Goal: Task Accomplishment & Management: Use online tool/utility

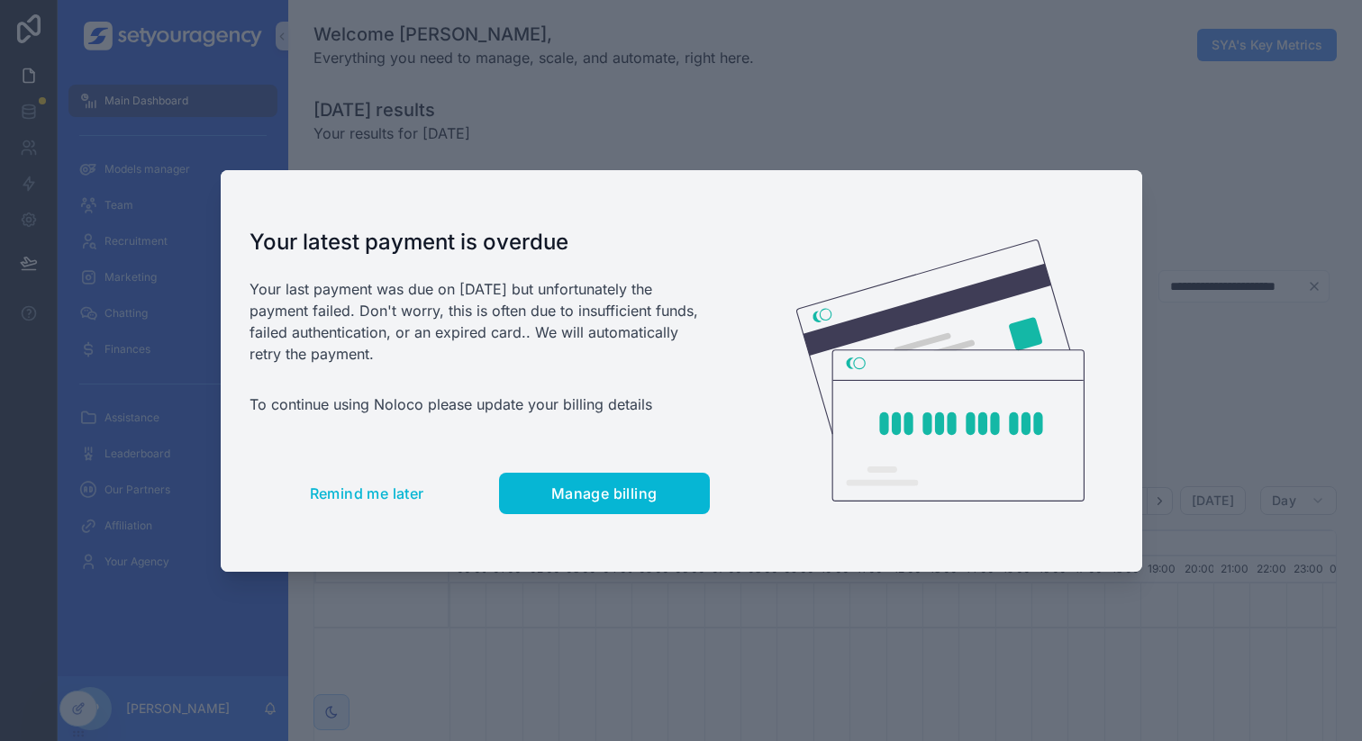
scroll to position [0, 6110]
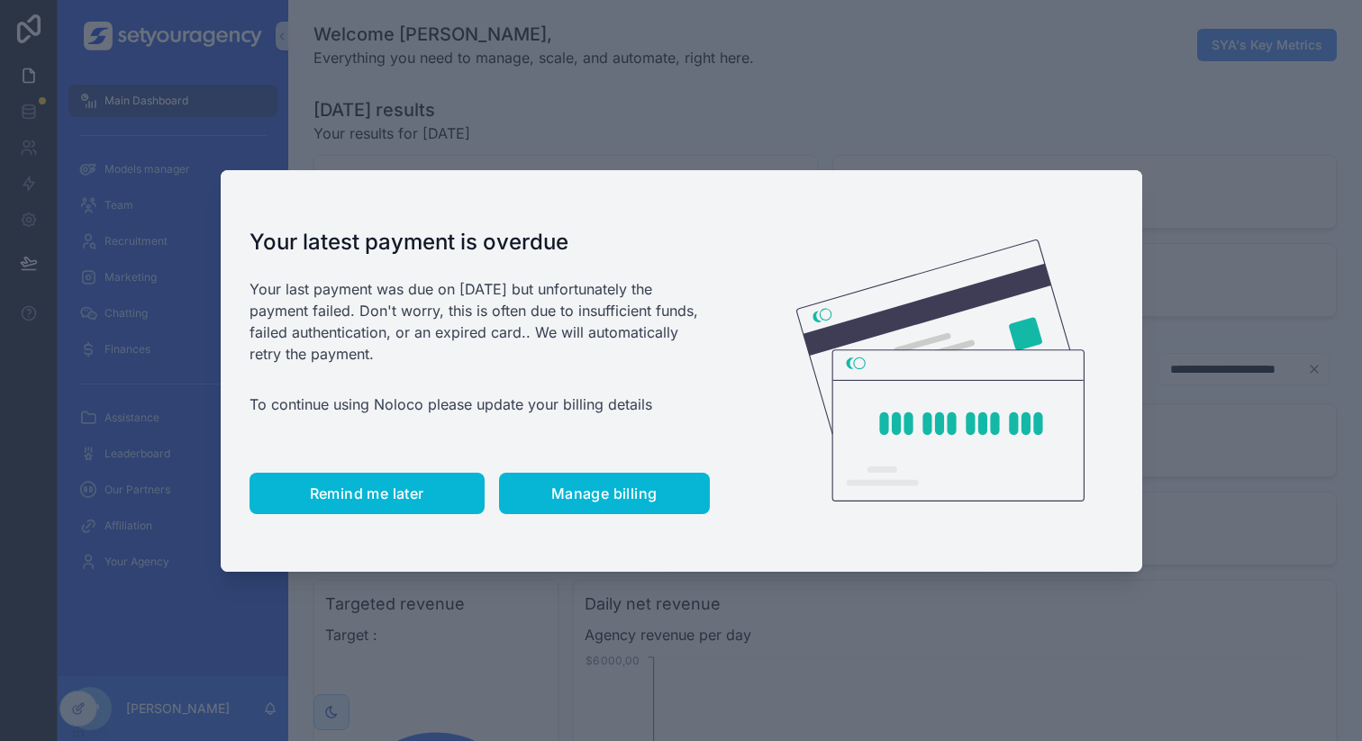
click at [399, 494] on span "Remind me later" at bounding box center [367, 494] width 114 height 18
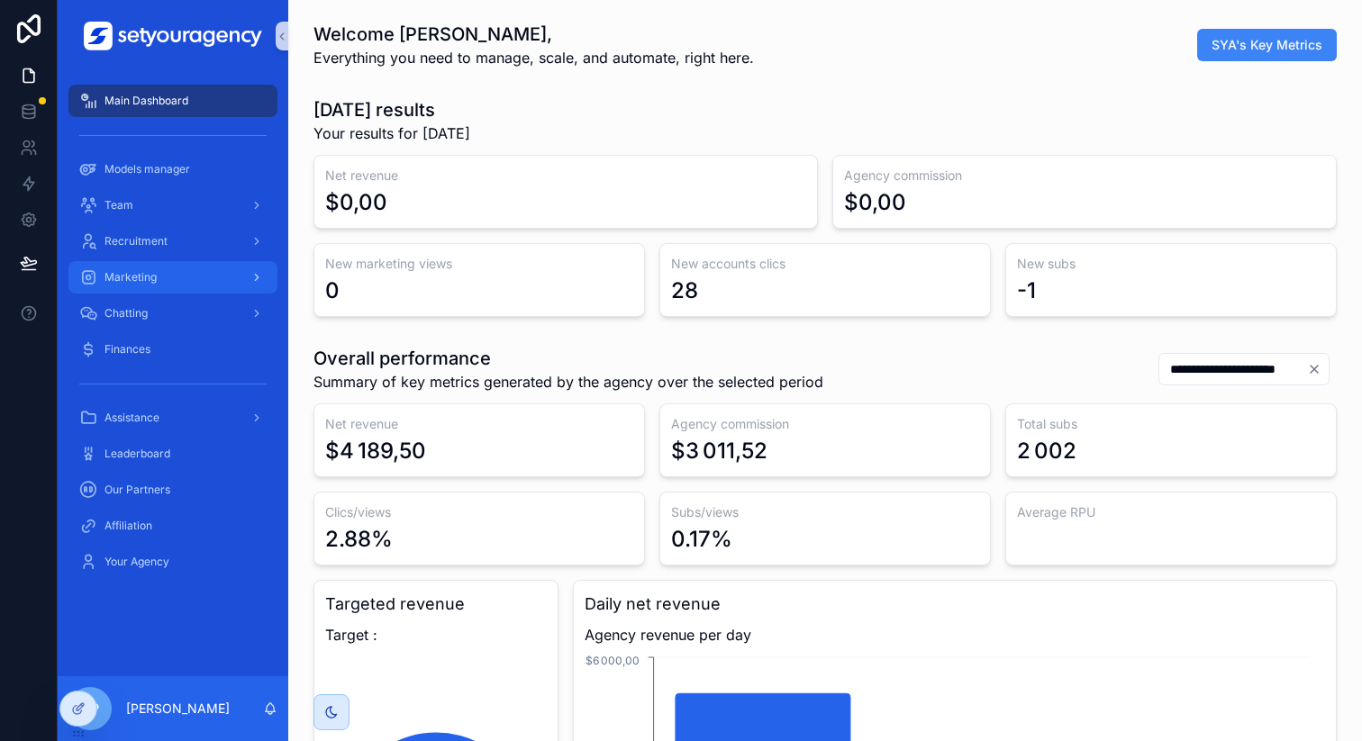
click at [141, 284] on span "Marketing" at bounding box center [130, 277] width 52 height 14
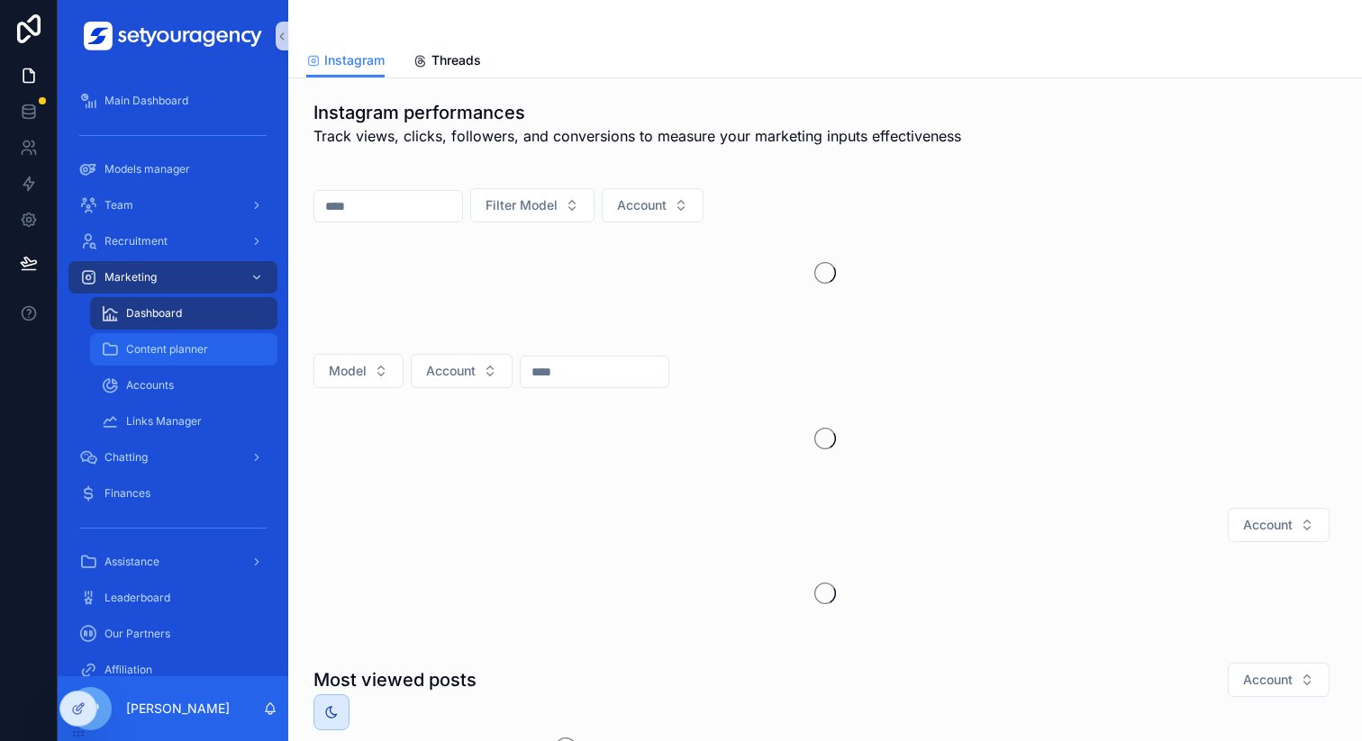
click at [164, 339] on div "Content planner" at bounding box center [184, 349] width 166 height 29
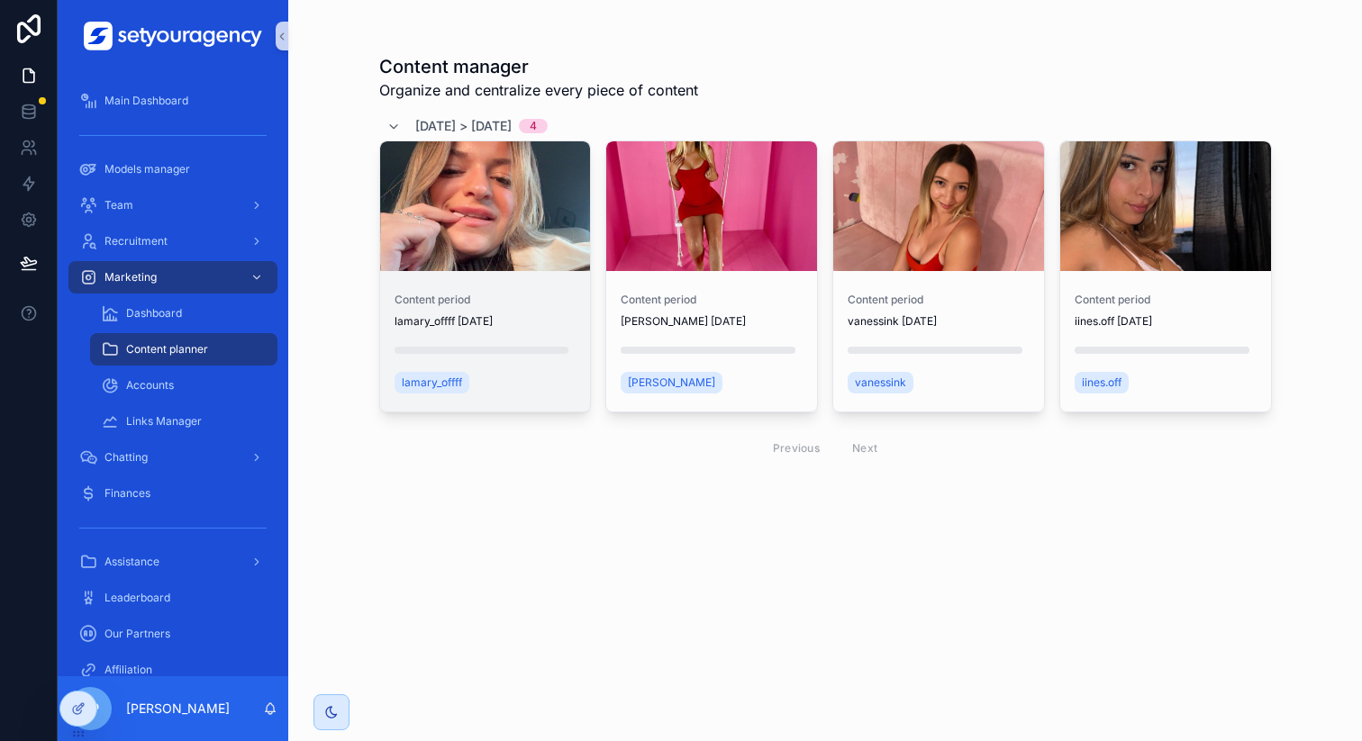
click at [501, 259] on div "scrollable content" at bounding box center [485, 206] width 211 height 130
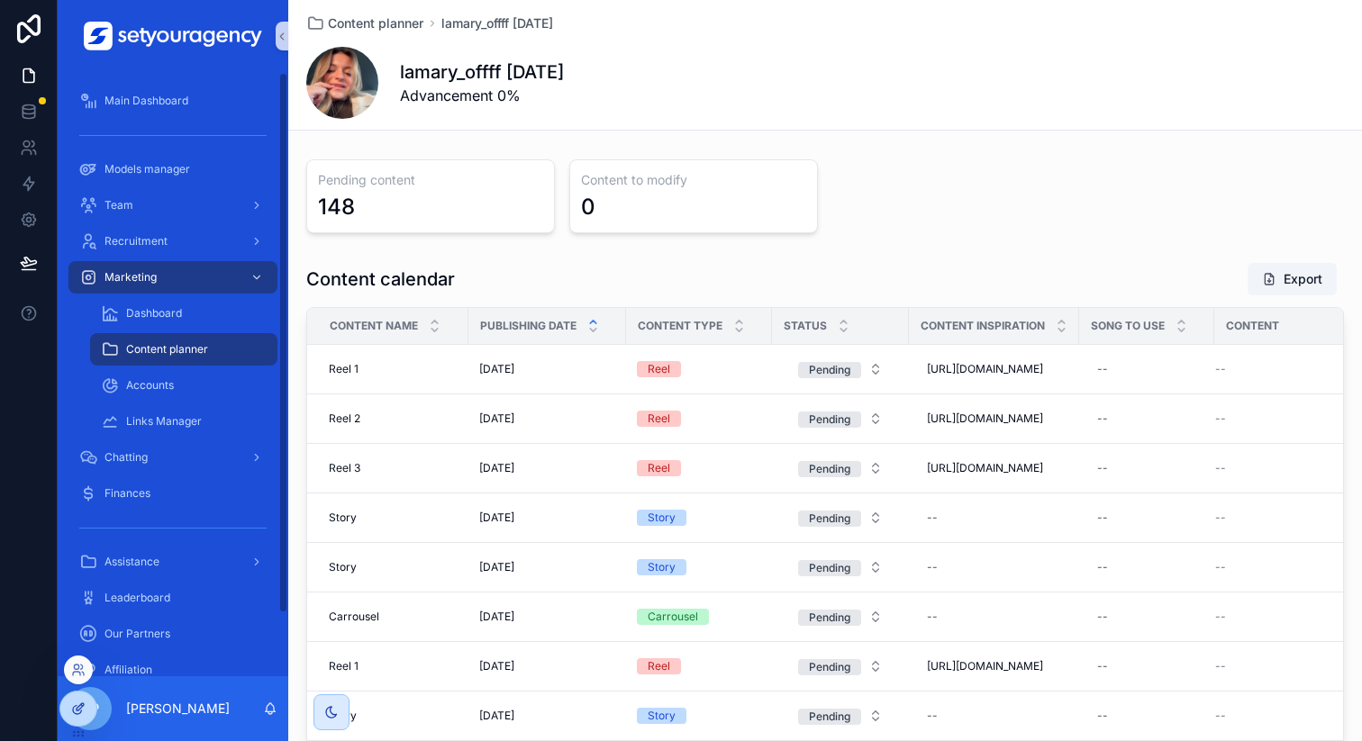
click at [81, 702] on icon at bounding box center [78, 709] width 14 height 14
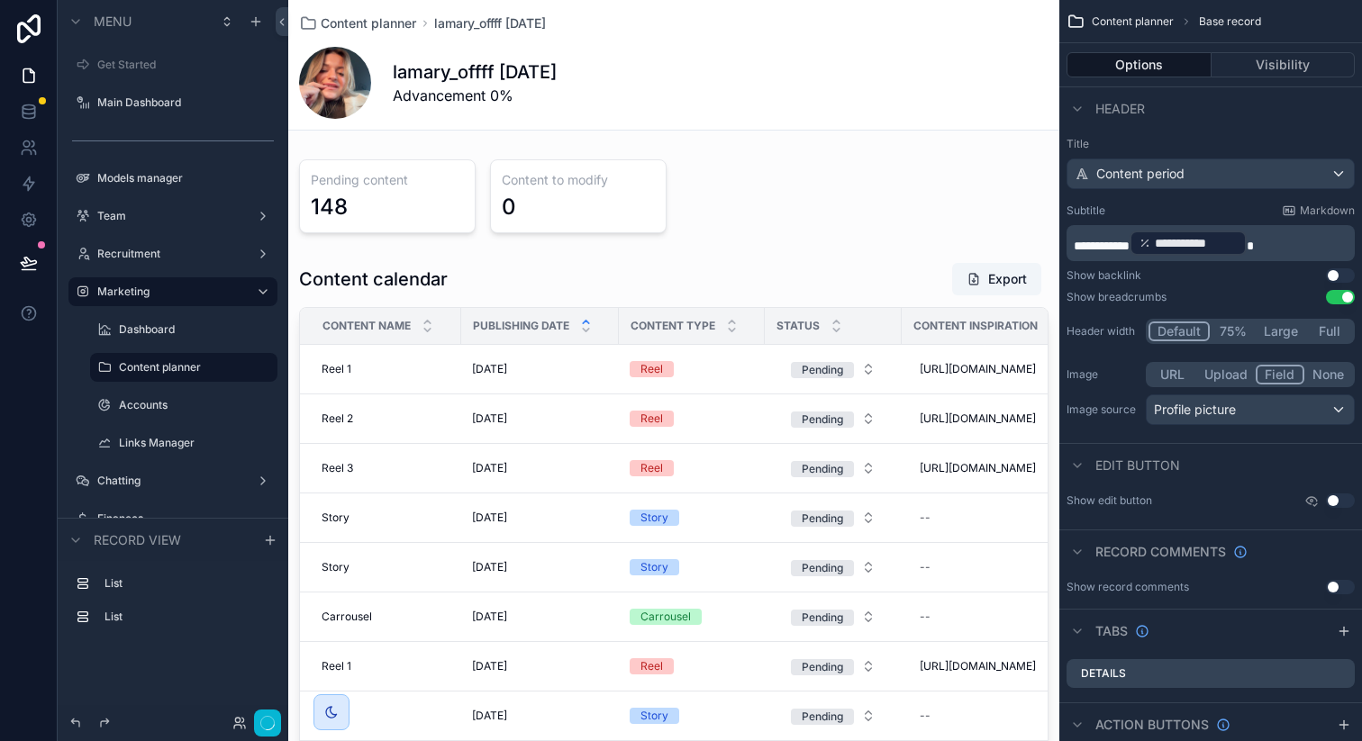
click at [781, 207] on div "scrollable content" at bounding box center [673, 196] width 771 height 88
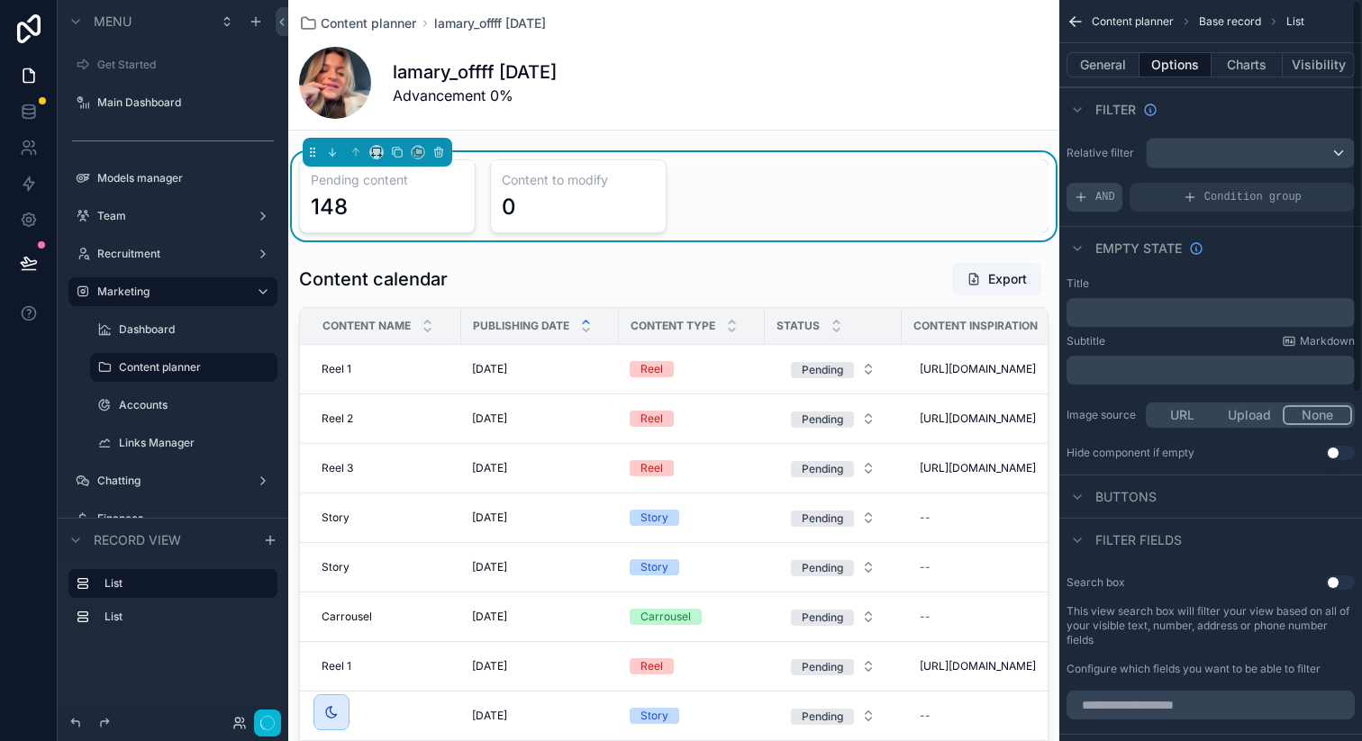
click at [1106, 198] on span "AND" at bounding box center [1105, 197] width 20 height 14
click at [1309, 178] on div "Relative filter Add a filter" at bounding box center [1210, 175] width 303 height 88
click at [1309, 184] on icon "scrollable content" at bounding box center [1309, 184] width 11 height 11
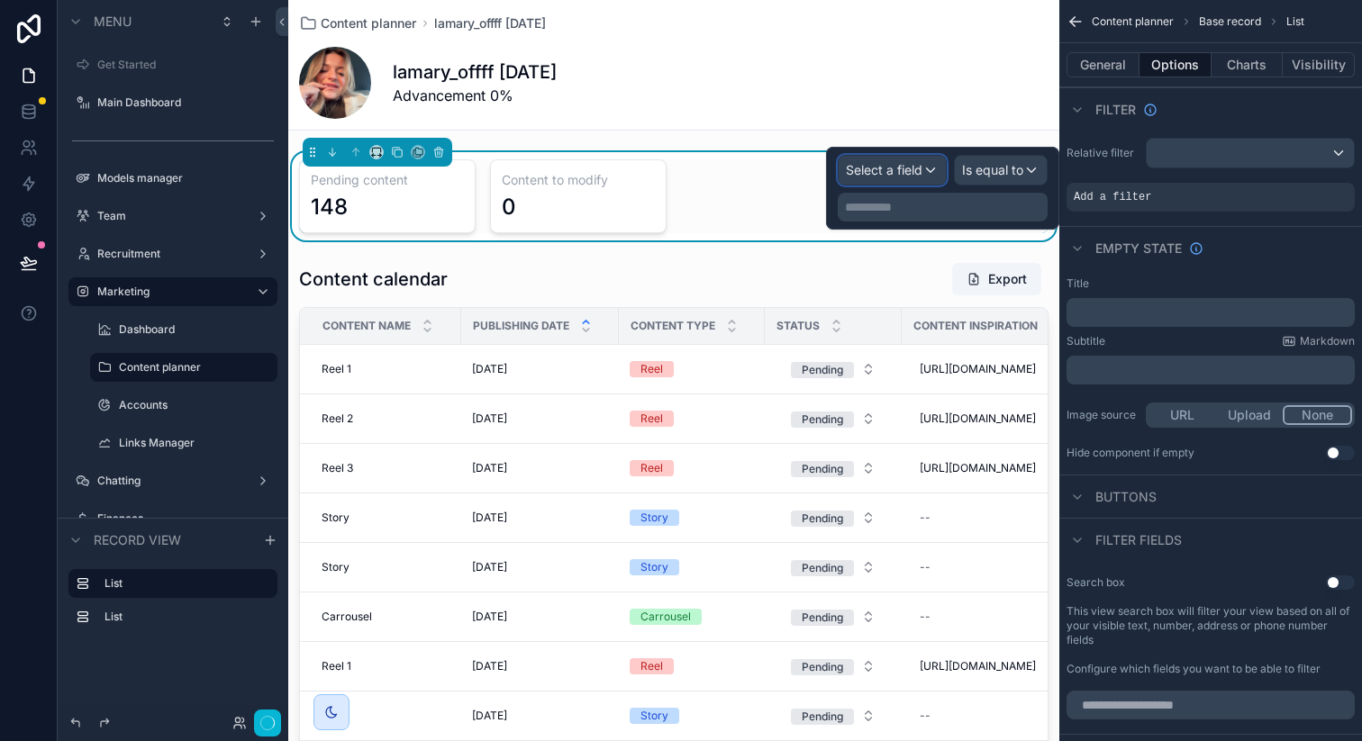
click at [925, 181] on div "Select a field" at bounding box center [892, 170] width 107 height 29
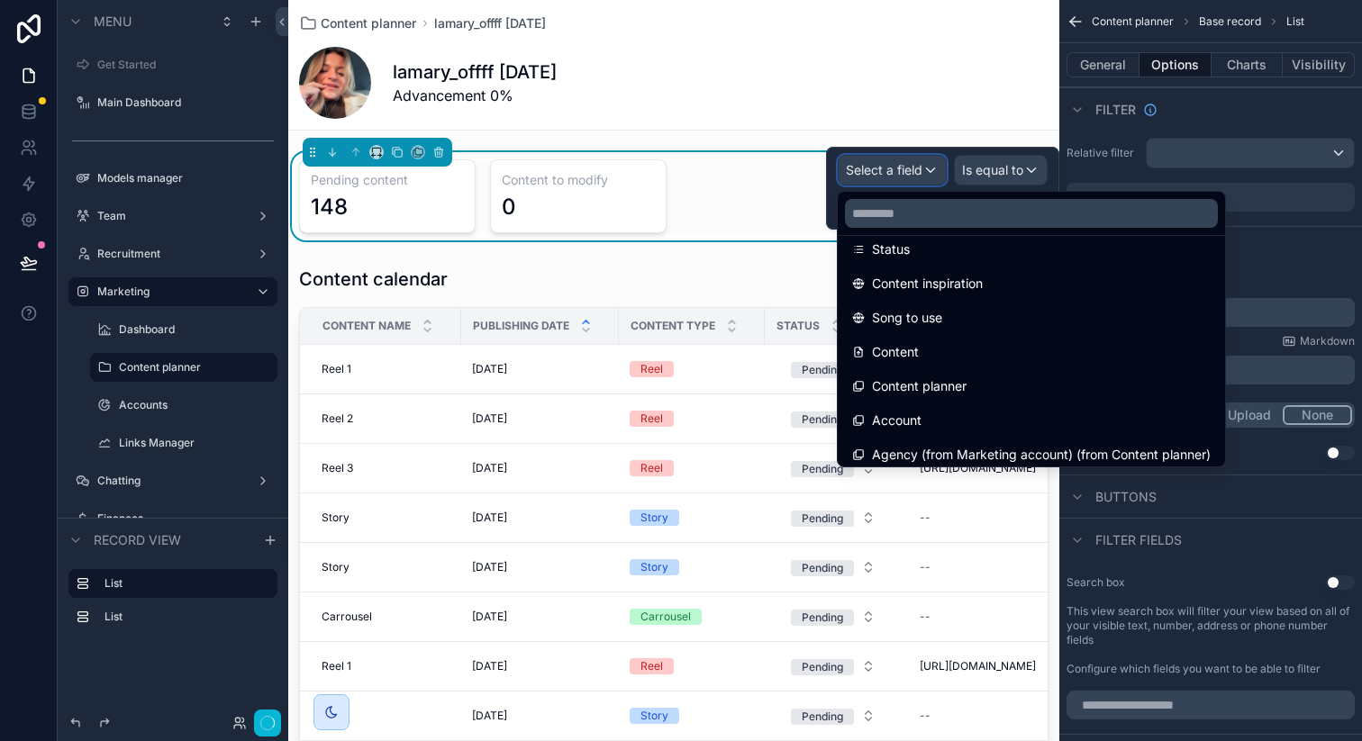
scroll to position [299, 0]
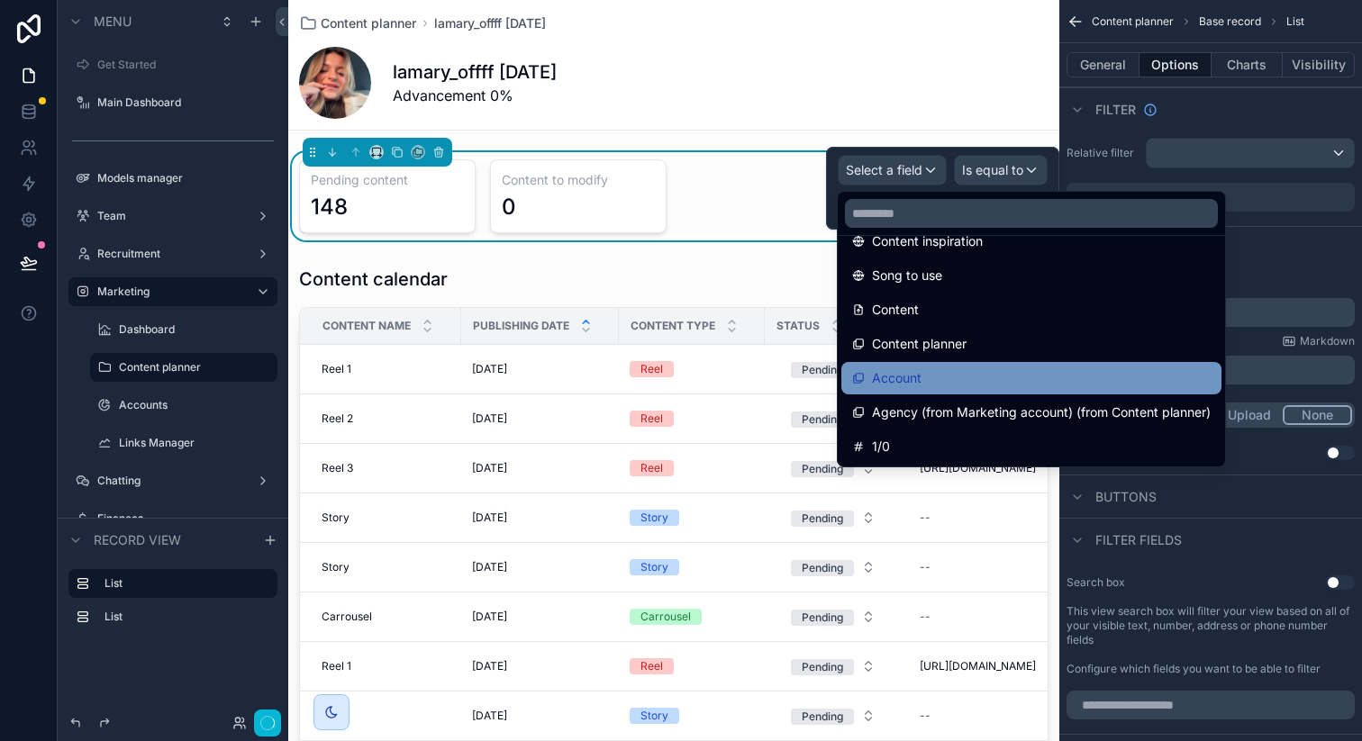
click at [934, 384] on div "Account" at bounding box center [1031, 378] width 358 height 22
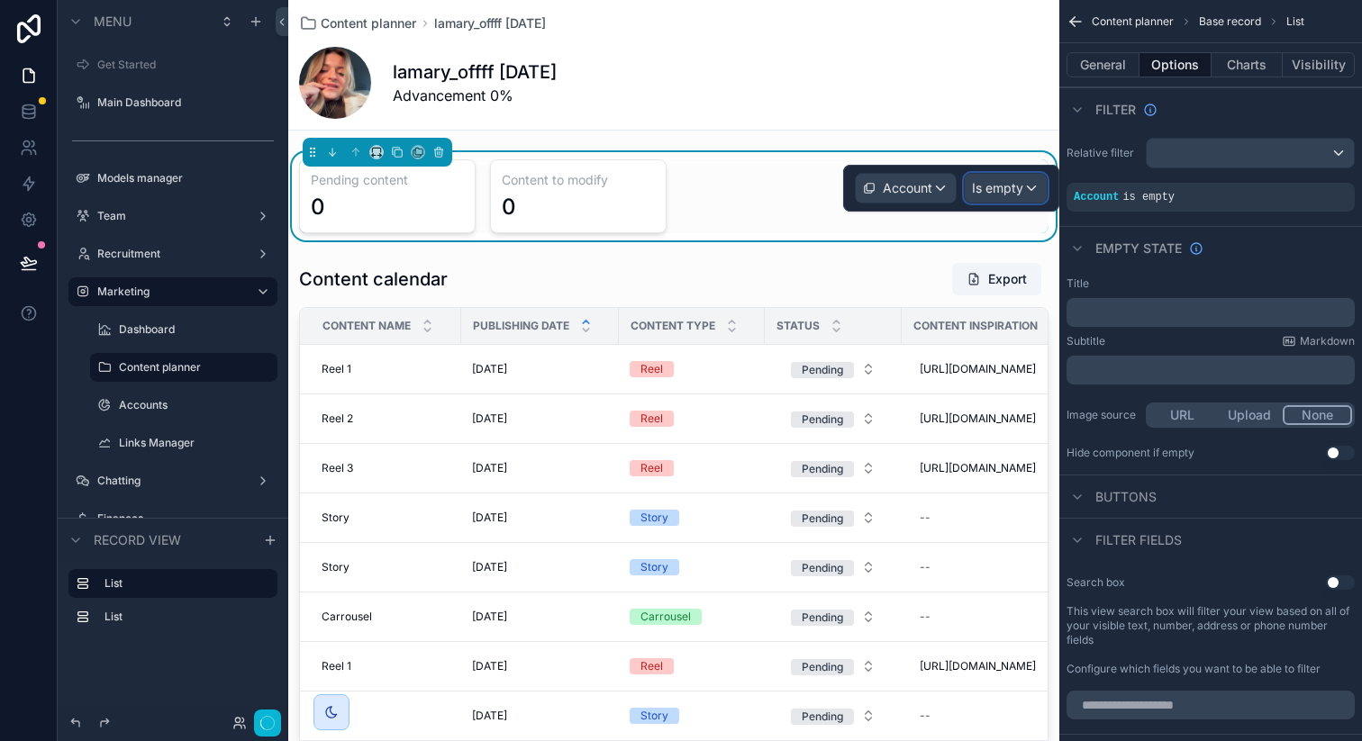
click at [1021, 196] on span "Is empty" at bounding box center [997, 188] width 51 height 18
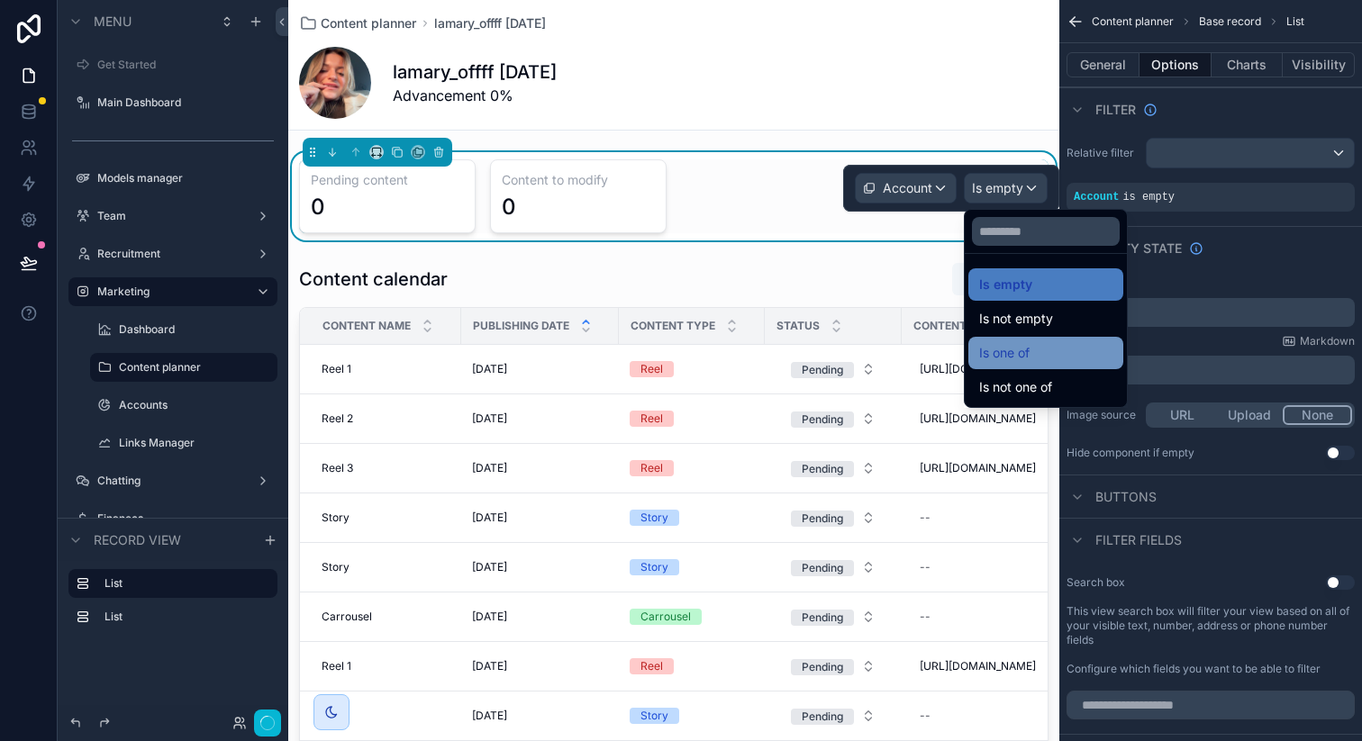
click at [1014, 356] on span "Is one of" at bounding box center [1004, 353] width 50 height 22
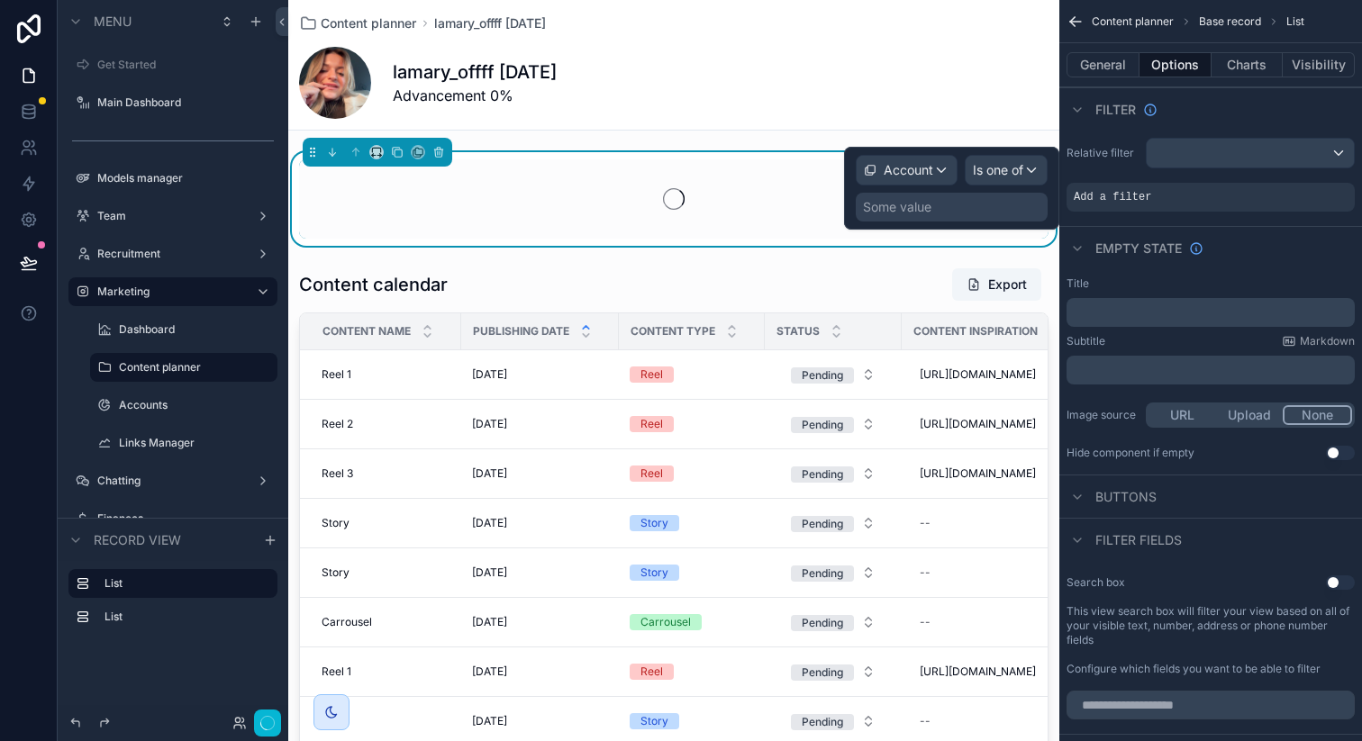
click at [978, 207] on div "Some value" at bounding box center [952, 207] width 192 height 29
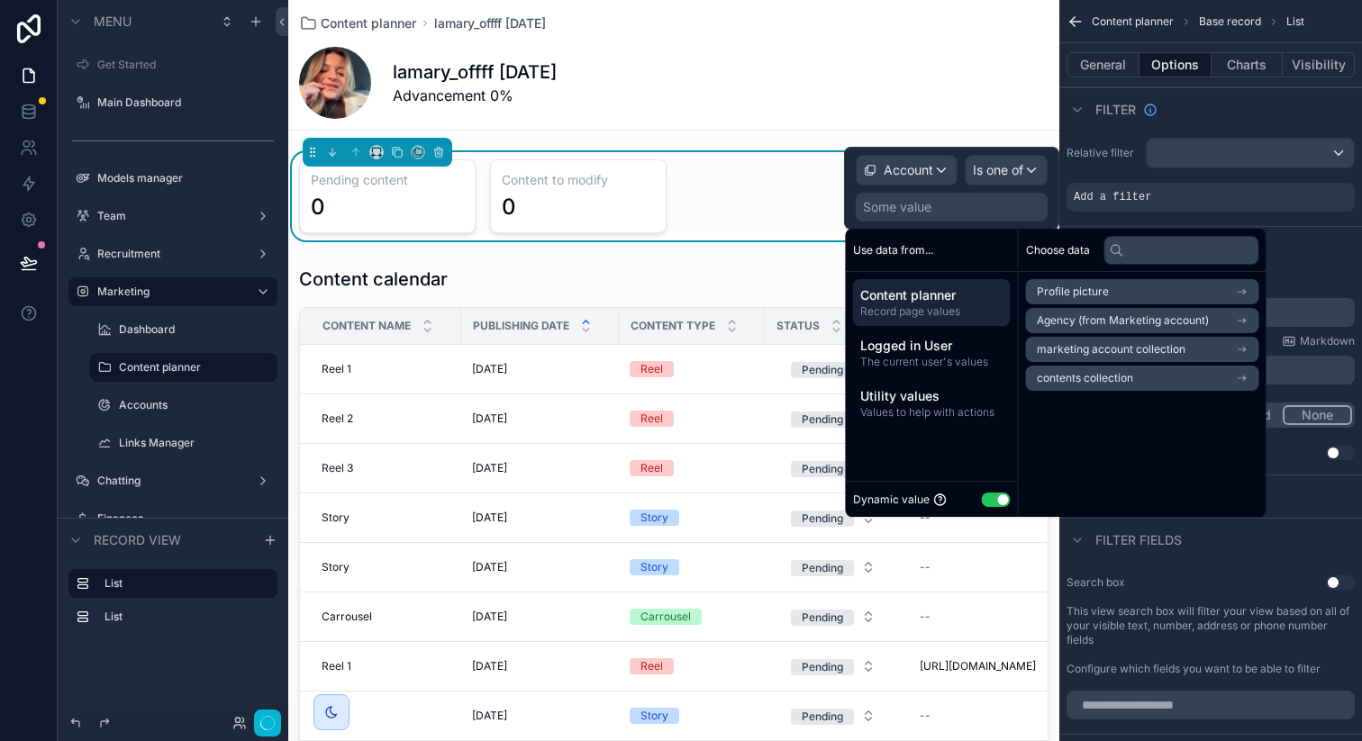
click at [1086, 377] on span "contents collection" at bounding box center [1085, 378] width 96 height 14
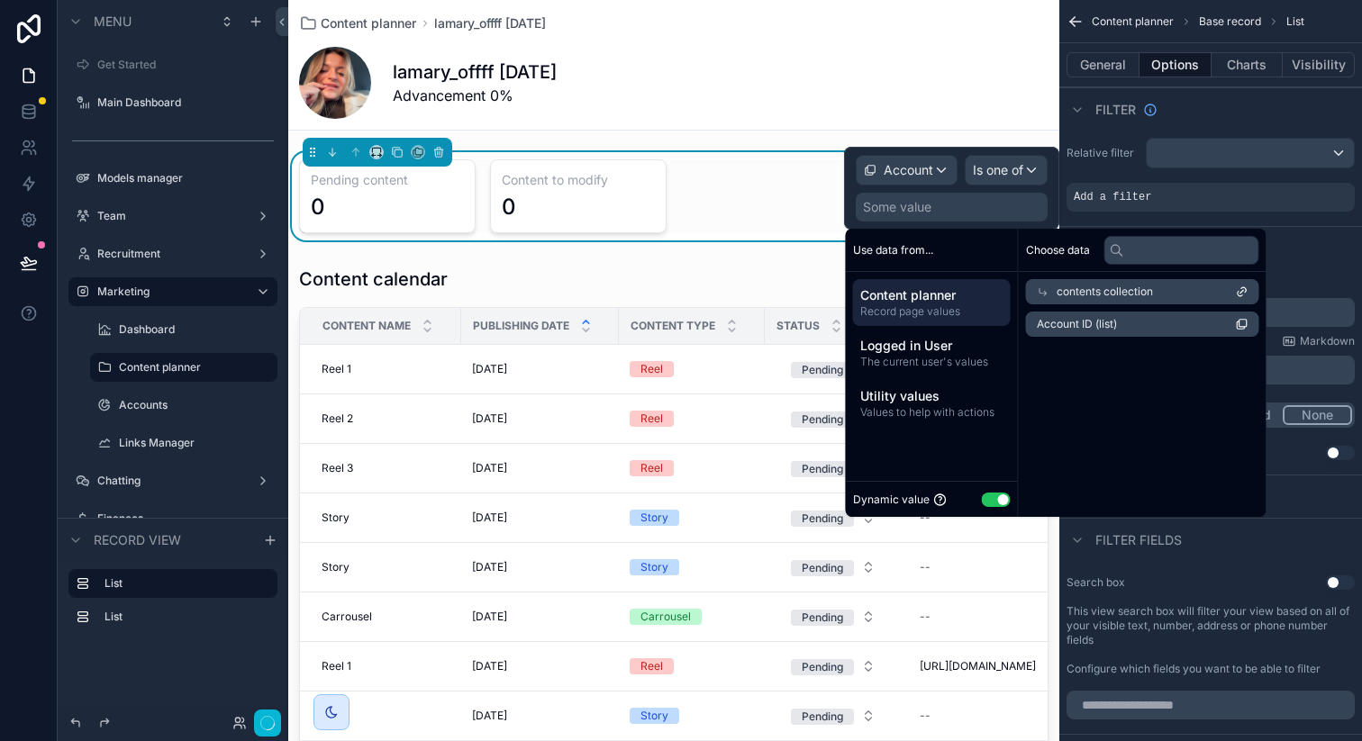
click at [1101, 323] on span "Account ID (list)" at bounding box center [1077, 324] width 80 height 14
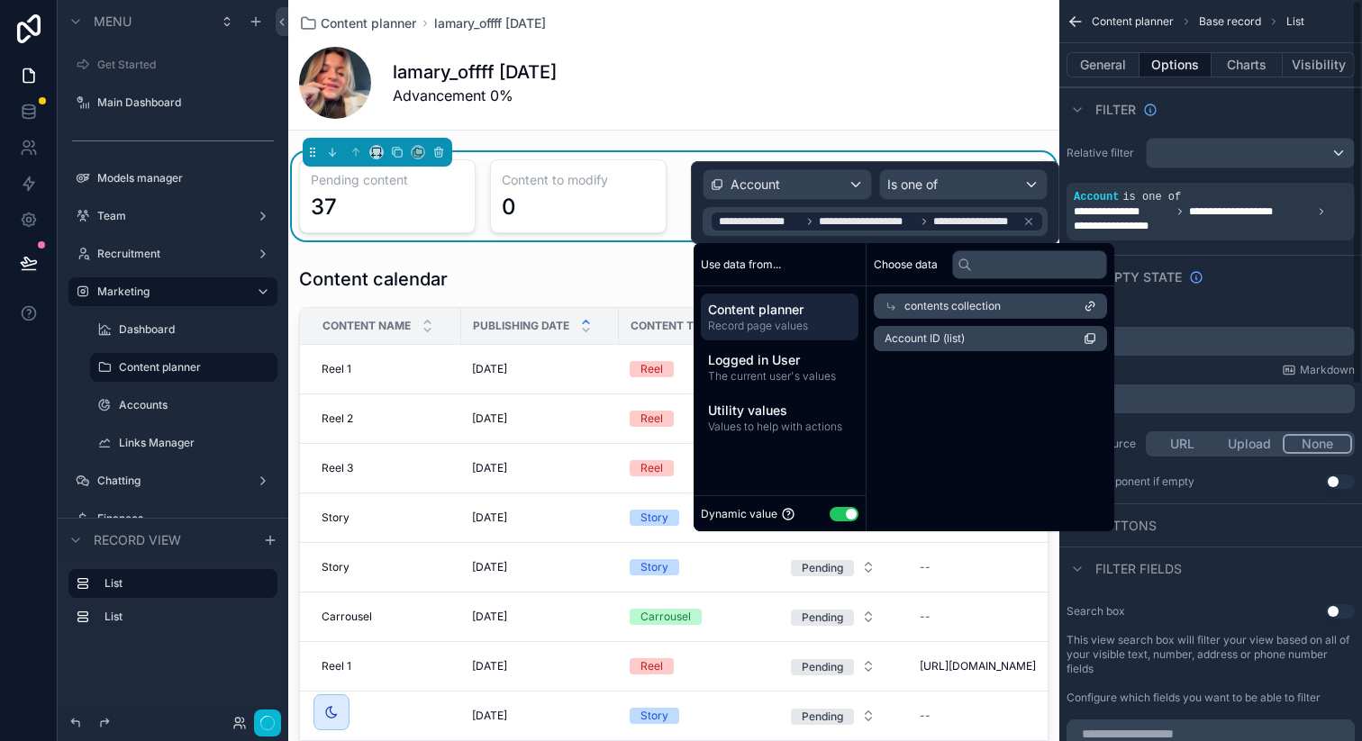
click at [1256, 269] on div "Empty state" at bounding box center [1210, 276] width 303 height 43
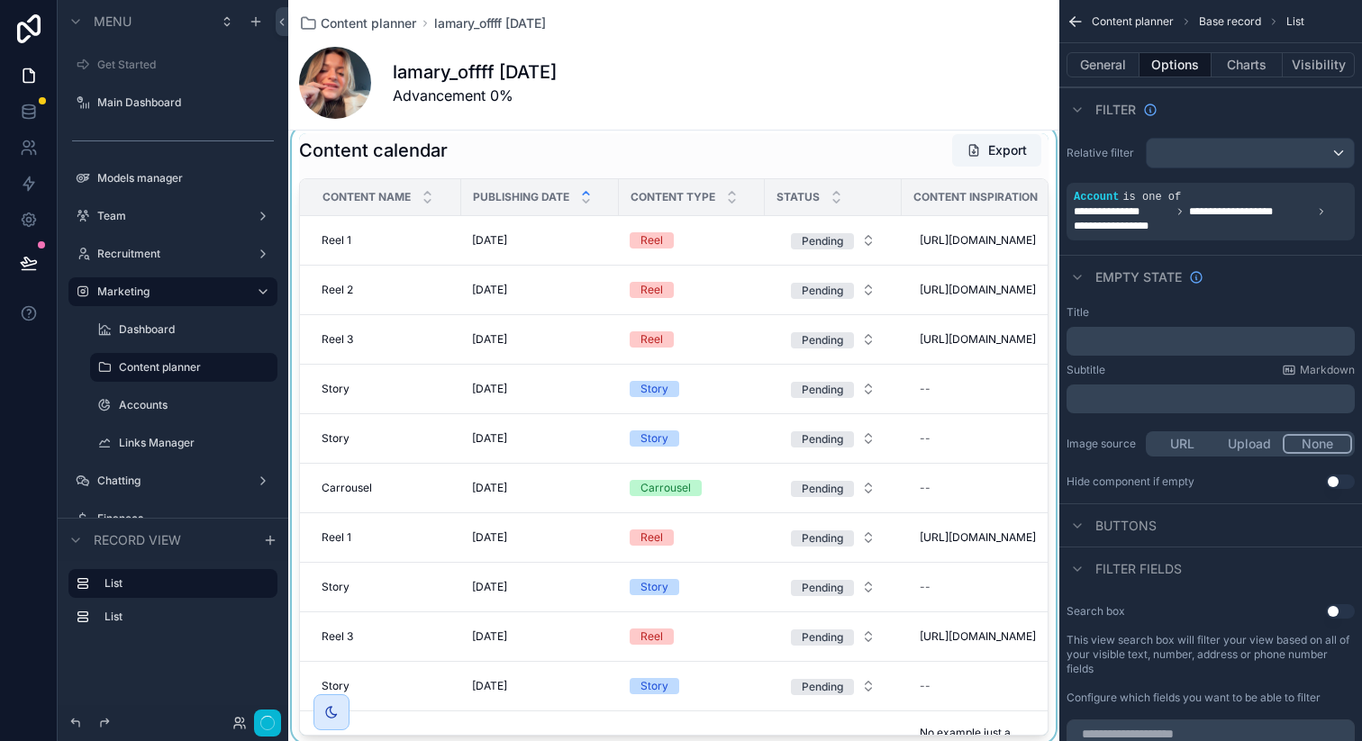
scroll to position [0, 0]
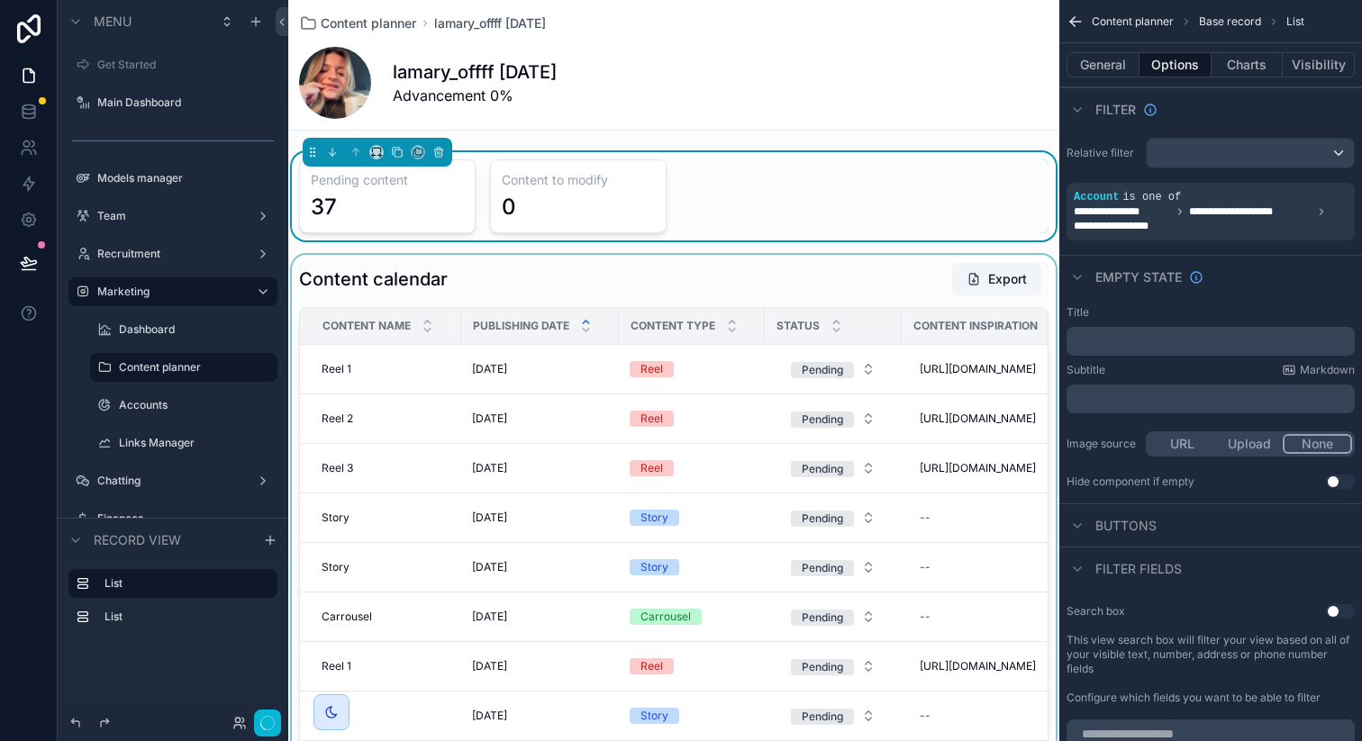
click at [562, 365] on div "scrollable content" at bounding box center [673, 563] width 771 height 617
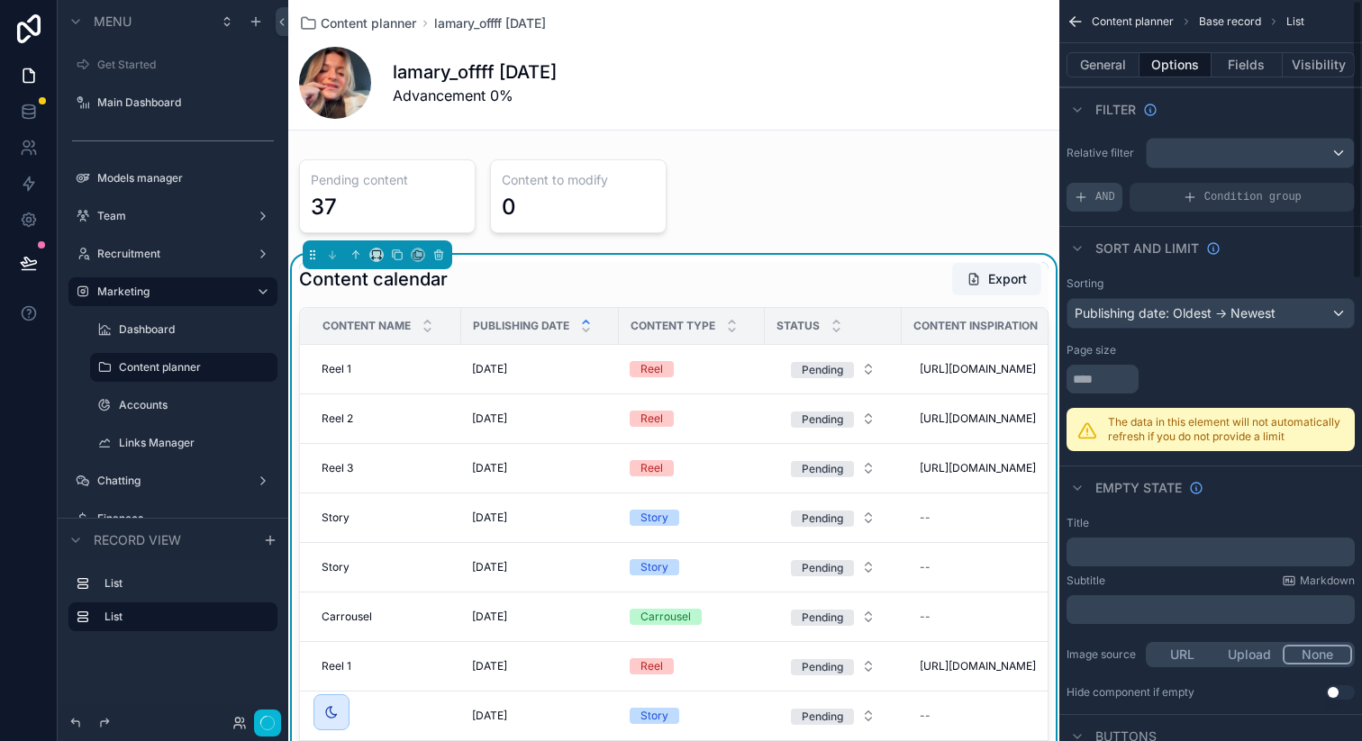
click at [1113, 196] on span "AND" at bounding box center [1105, 197] width 20 height 14
click at [1303, 185] on div "scrollable content" at bounding box center [1309, 184] width 25 height 25
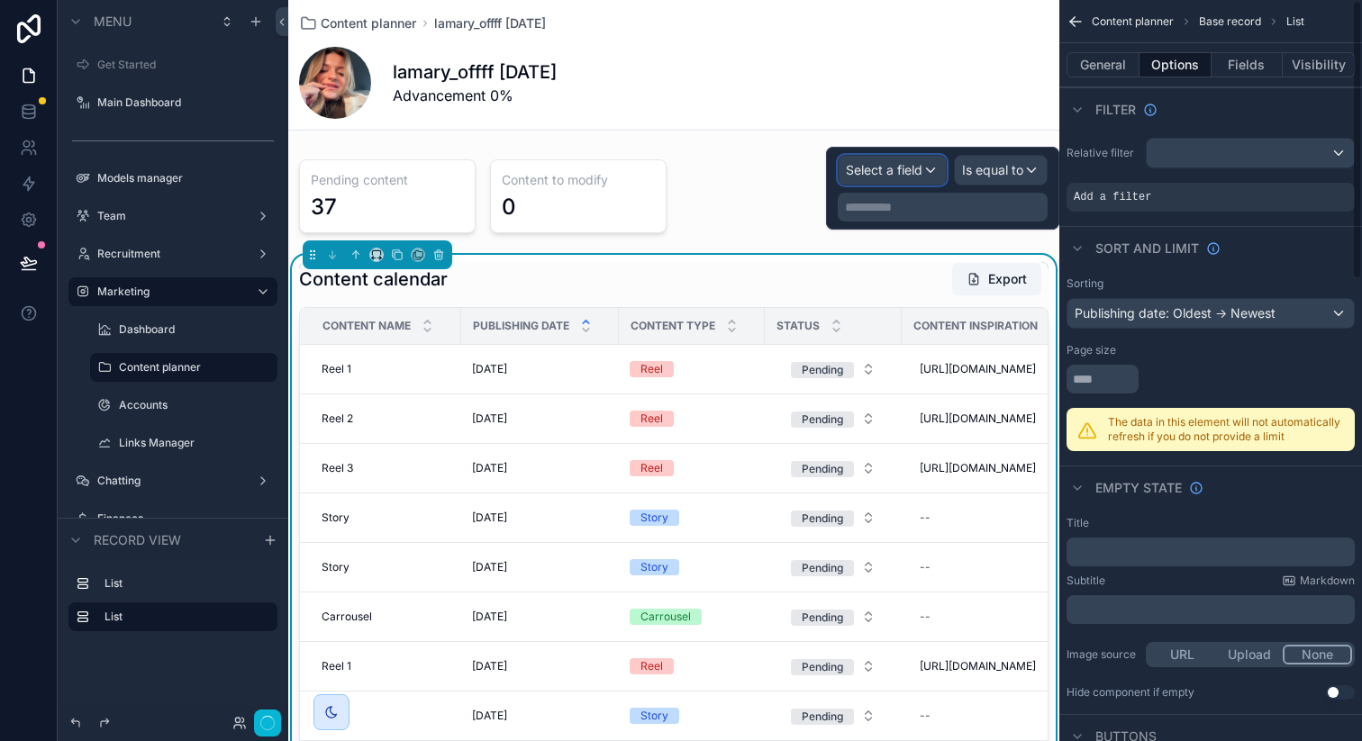
click at [915, 168] on span "Select a field" at bounding box center [884, 169] width 77 height 15
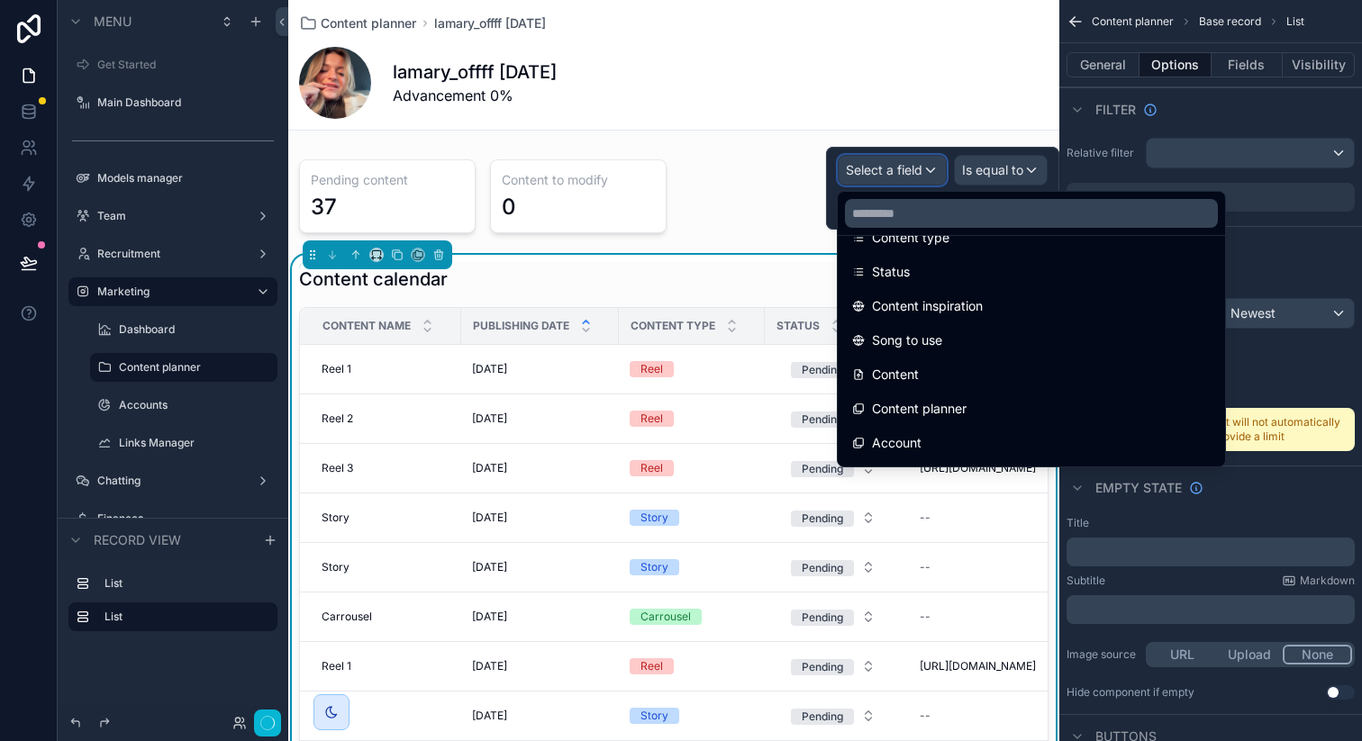
scroll to position [299, 0]
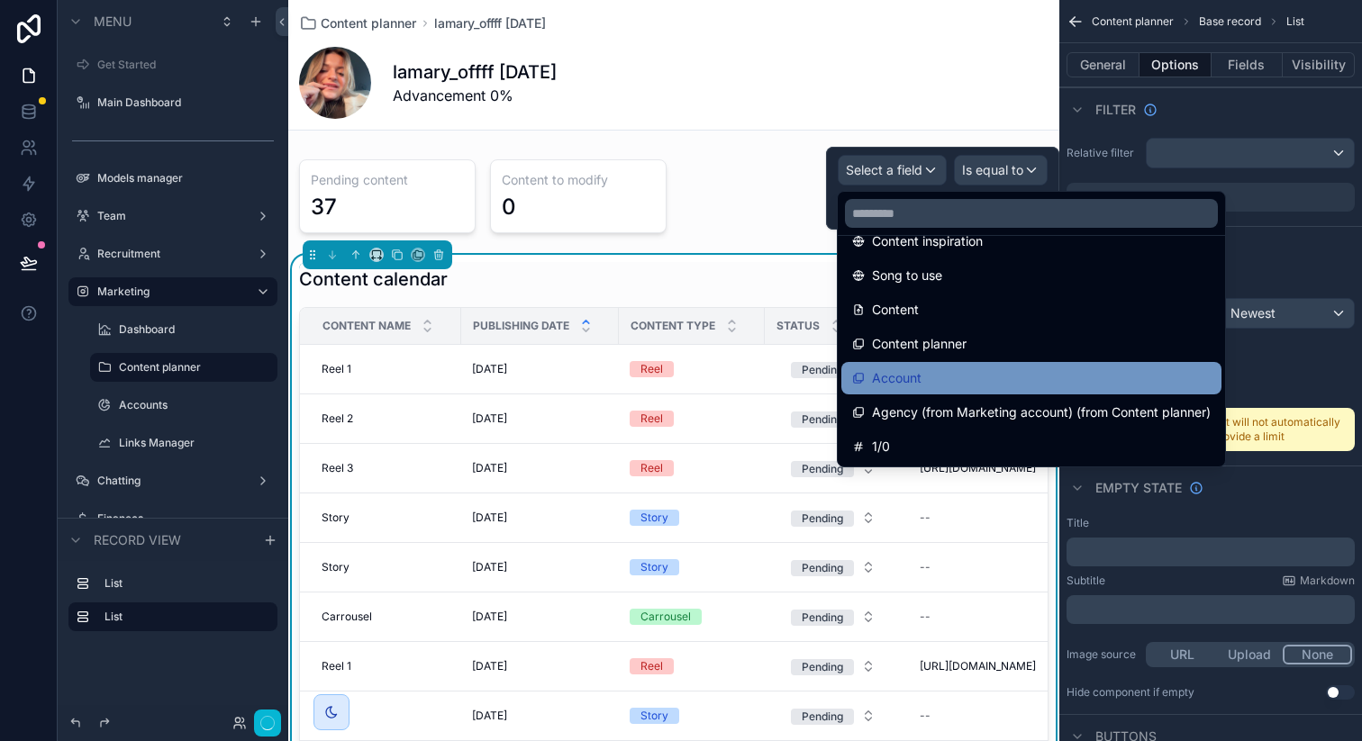
click at [945, 387] on div "Account" at bounding box center [1031, 378] width 358 height 22
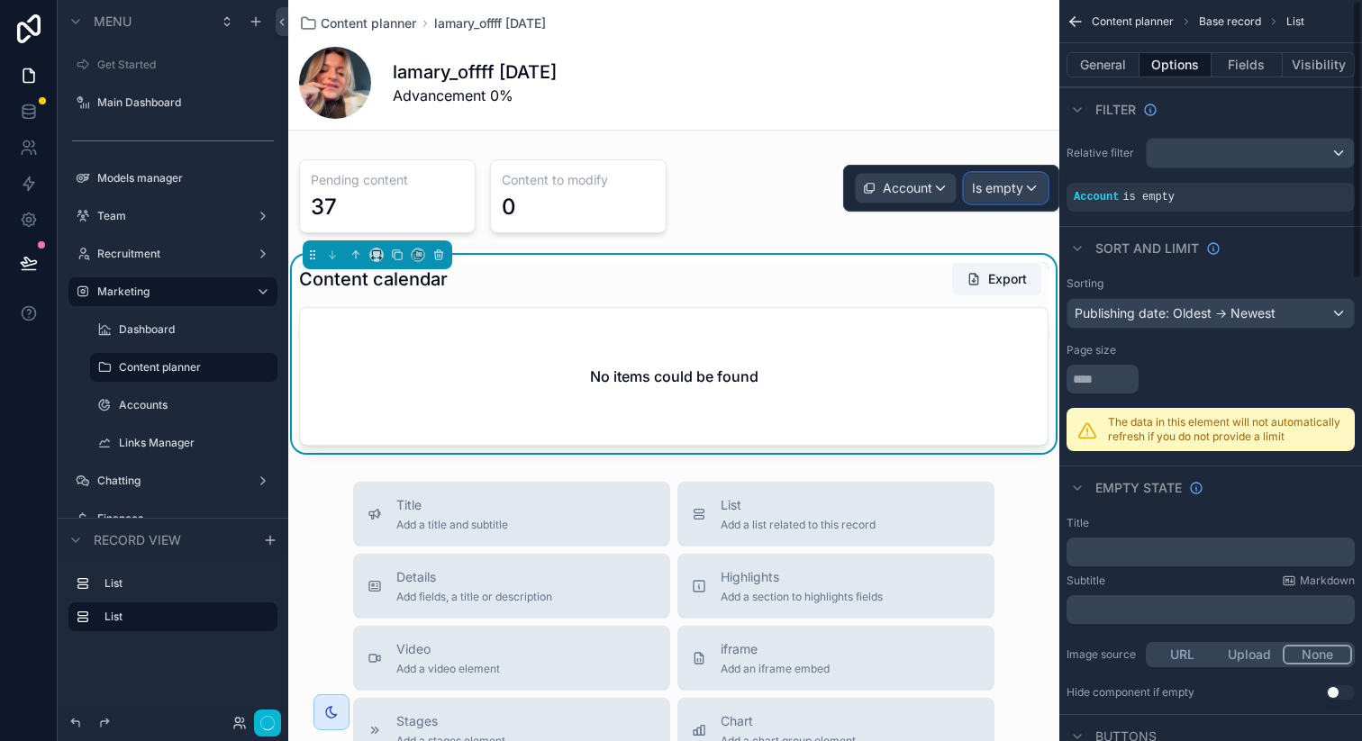
click at [1008, 198] on div "Is empty" at bounding box center [1006, 188] width 82 height 29
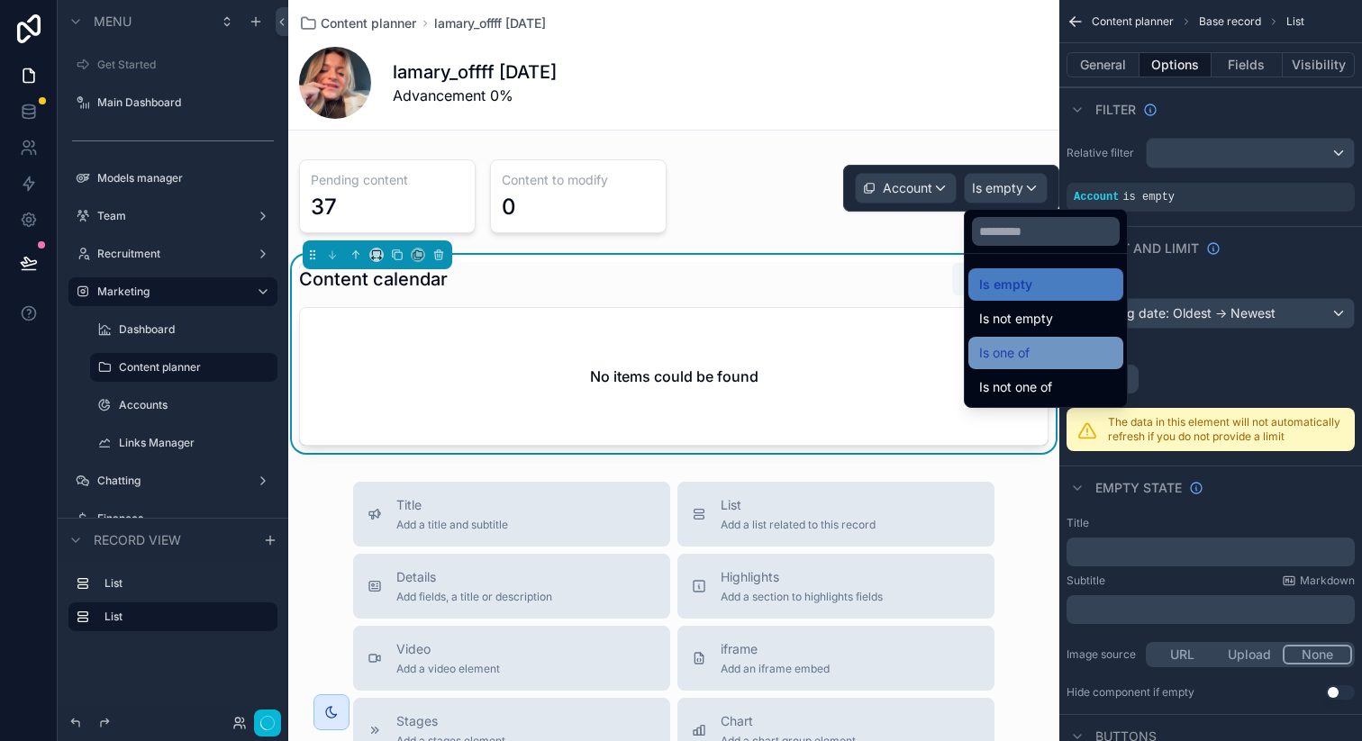
click at [1016, 349] on span "Is one of" at bounding box center [1004, 353] width 50 height 22
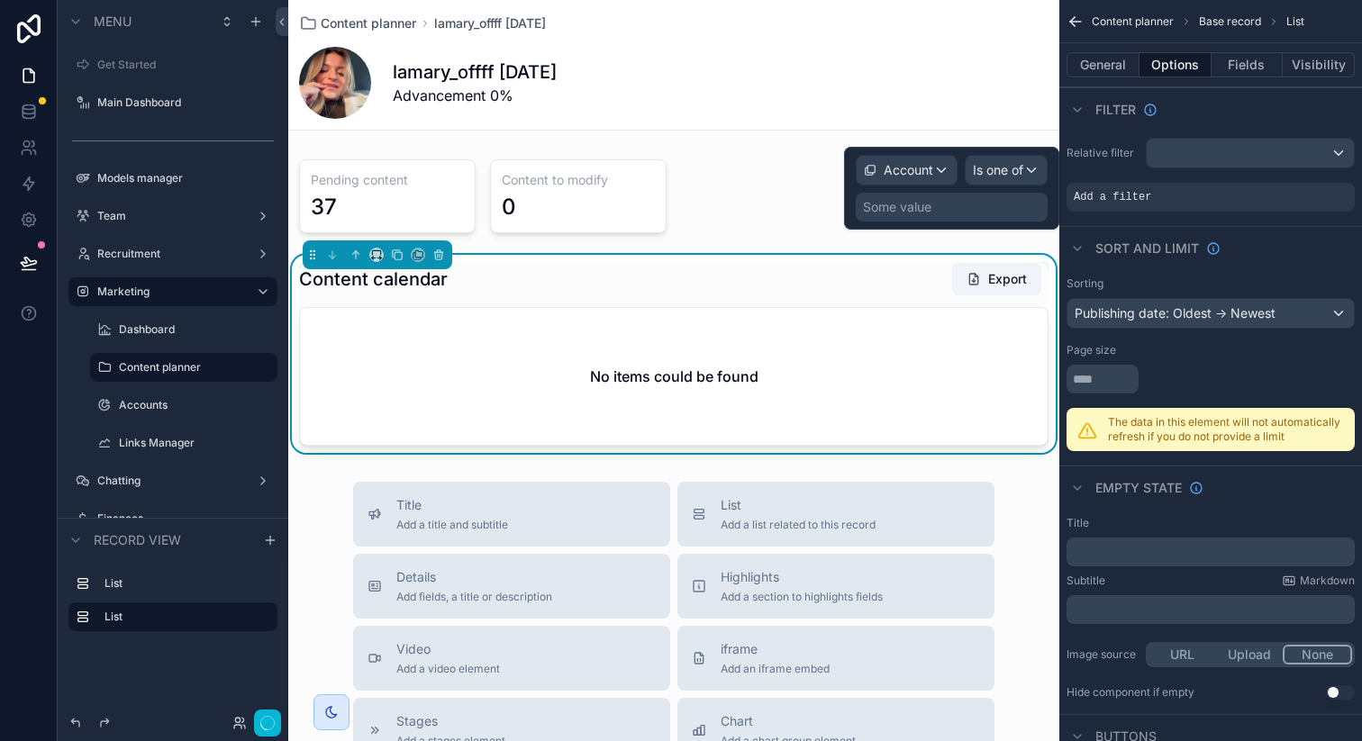
click at [979, 209] on div "Some value" at bounding box center [952, 207] width 192 height 29
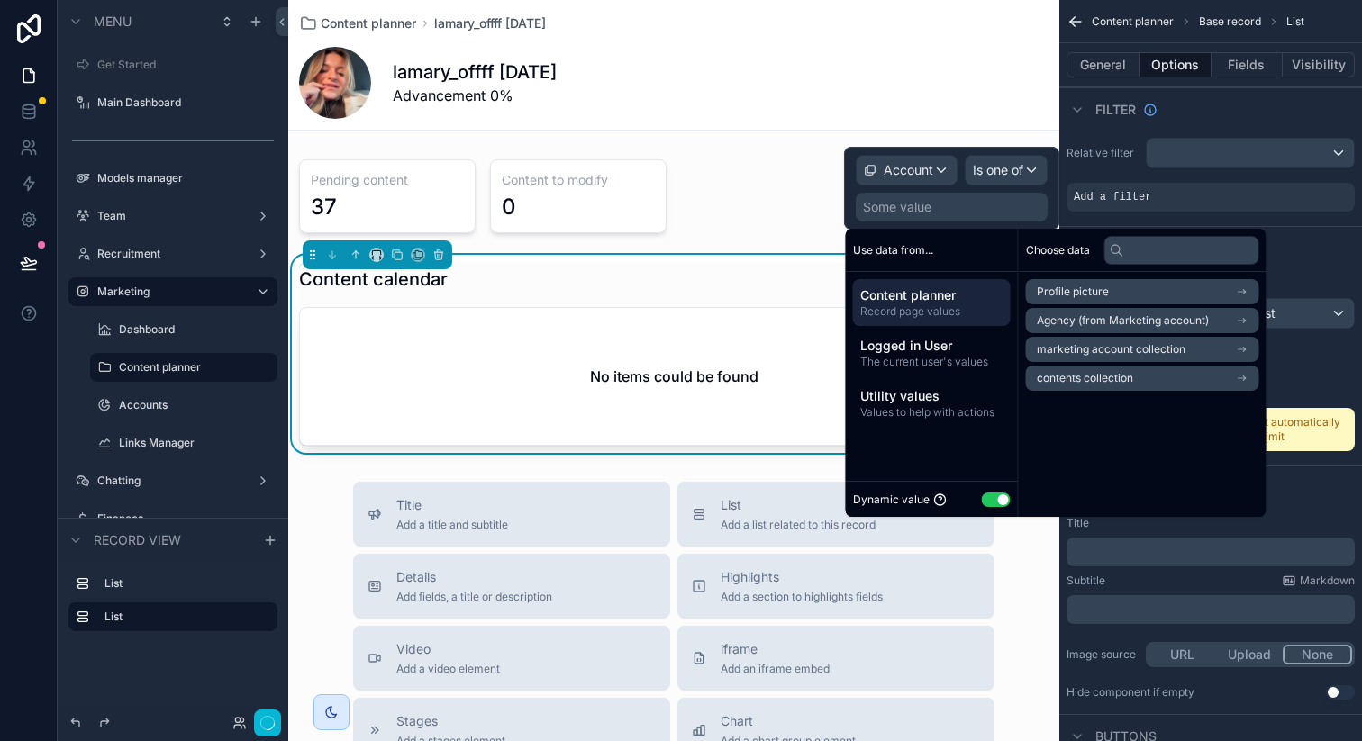
click at [1086, 374] on span "contents collection" at bounding box center [1085, 378] width 96 height 14
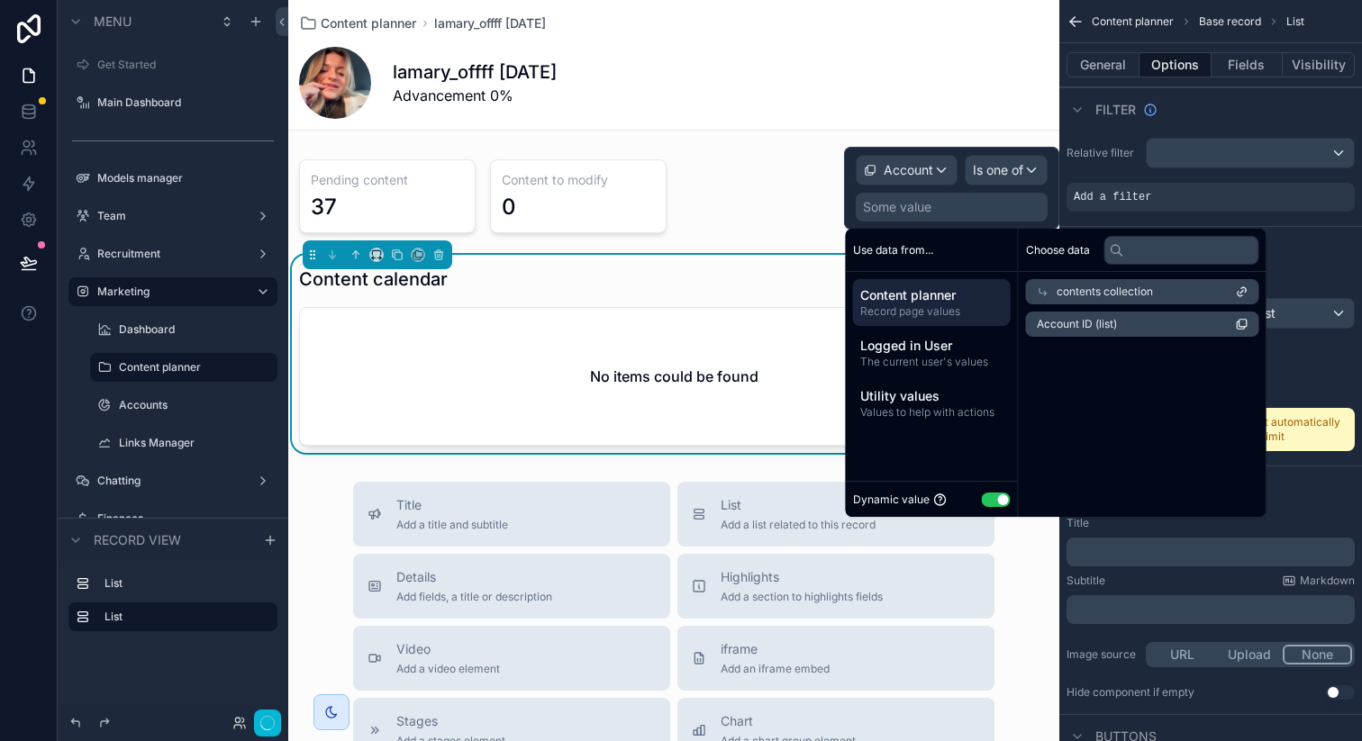
click at [1061, 289] on span "contents collection" at bounding box center [1105, 292] width 96 height 14
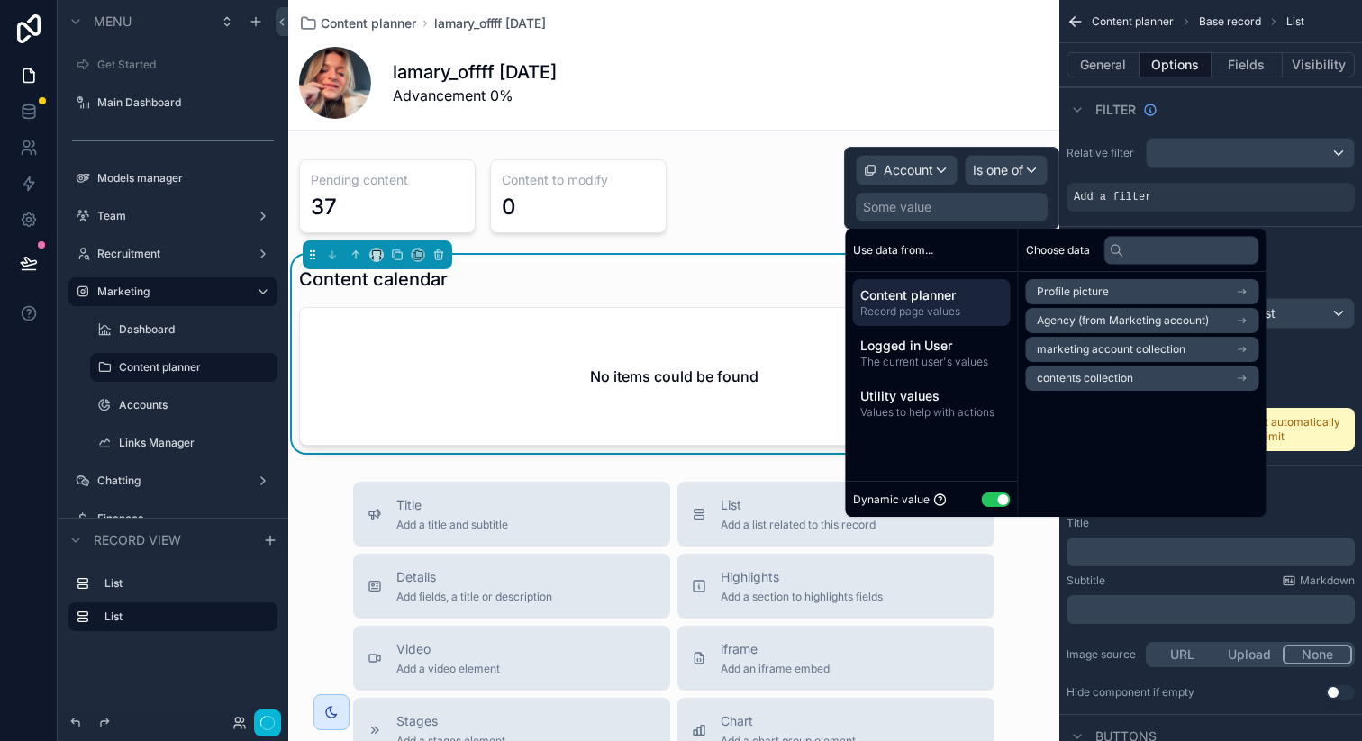
click at [1082, 345] on span "marketing account collection" at bounding box center [1111, 349] width 149 height 14
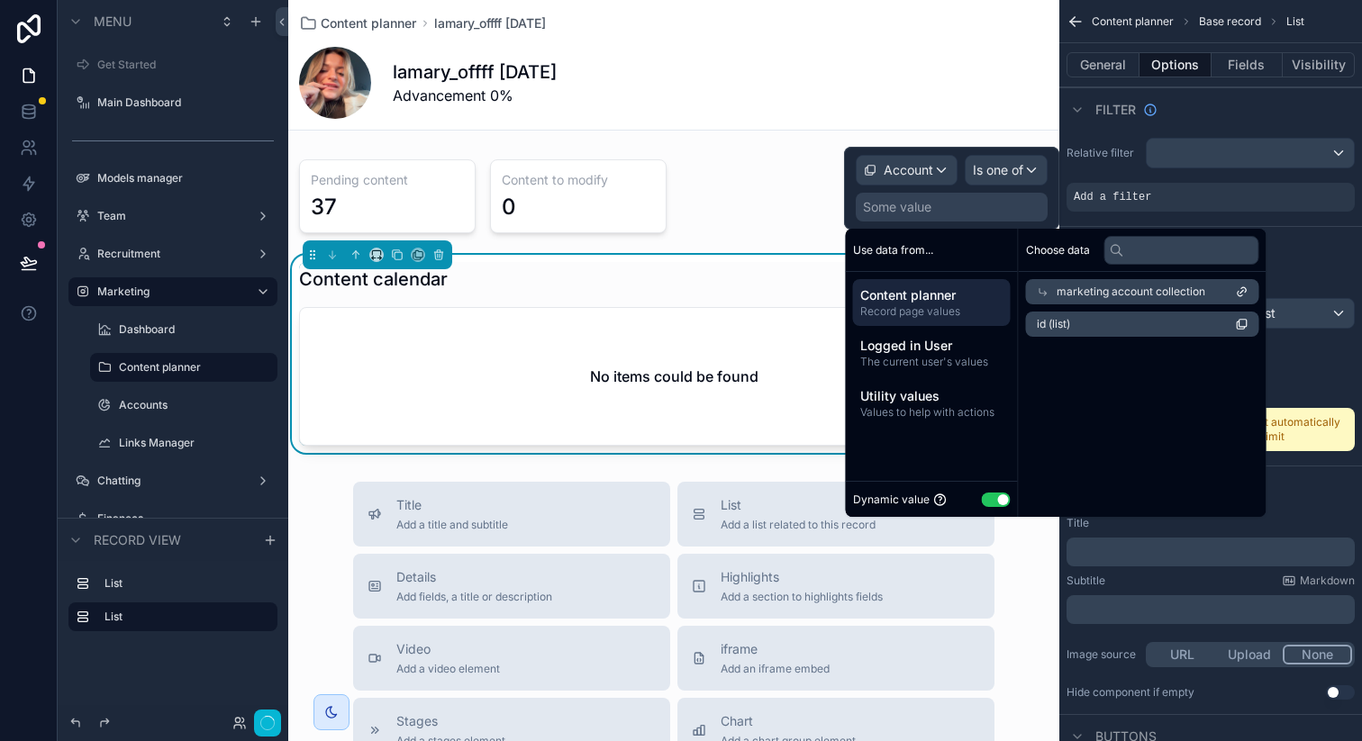
click at [1080, 323] on li "id (list)" at bounding box center [1142, 324] width 233 height 25
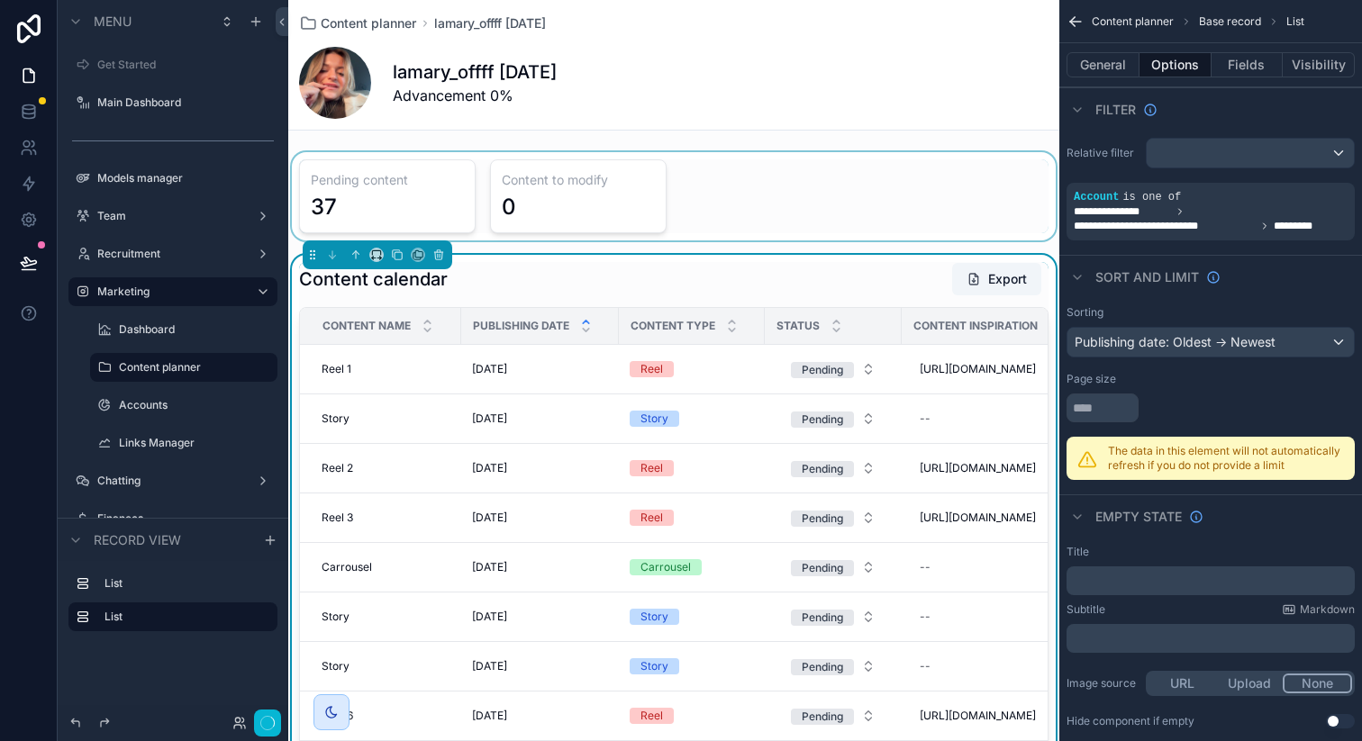
click at [630, 206] on div "scrollable content" at bounding box center [673, 196] width 771 height 88
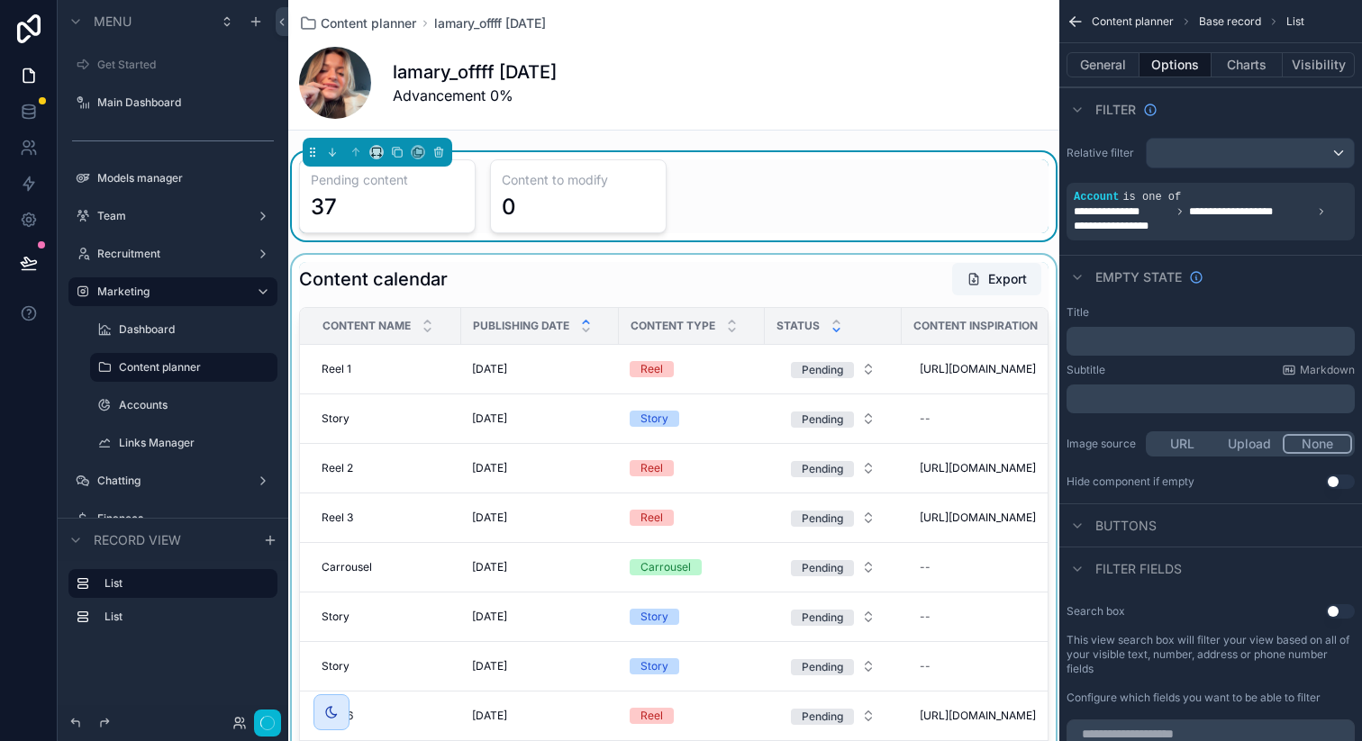
click at [834, 326] on div "scrollable content" at bounding box center [836, 326] width 12 height 20
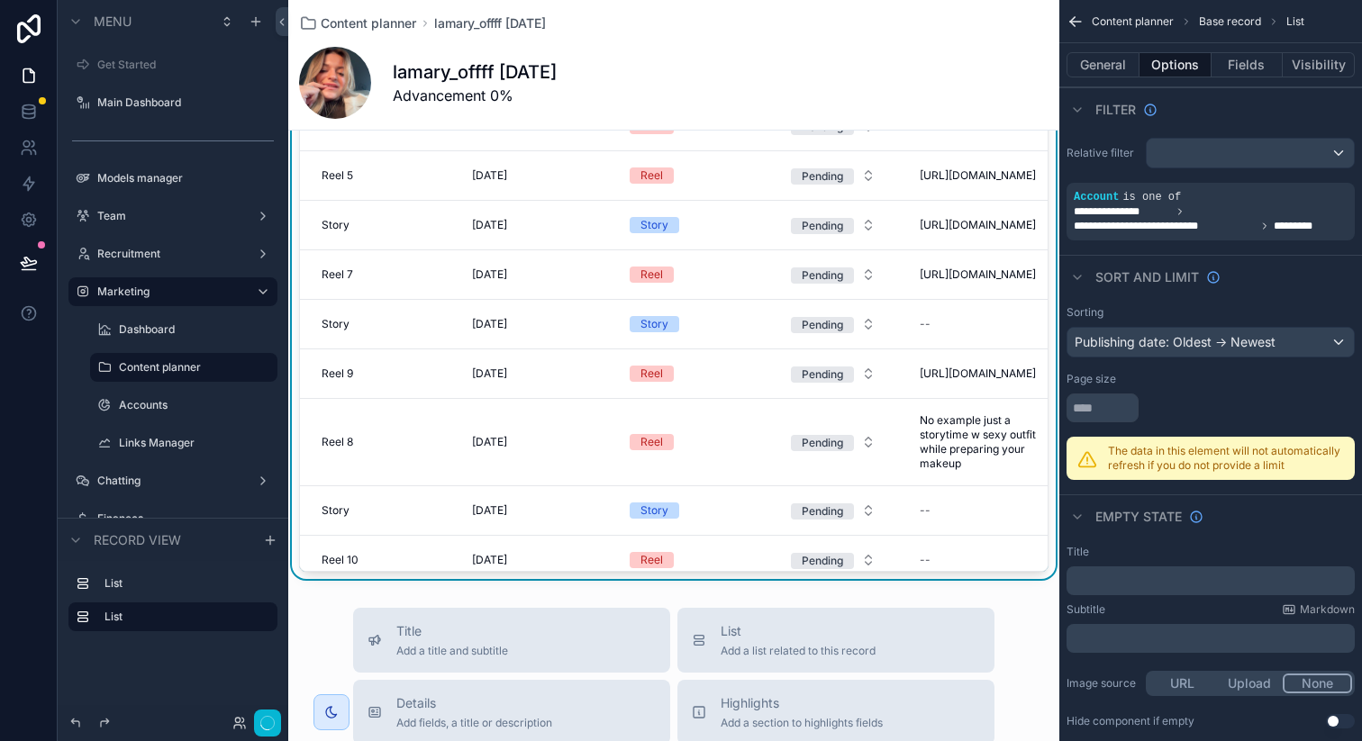
scroll to position [0, 0]
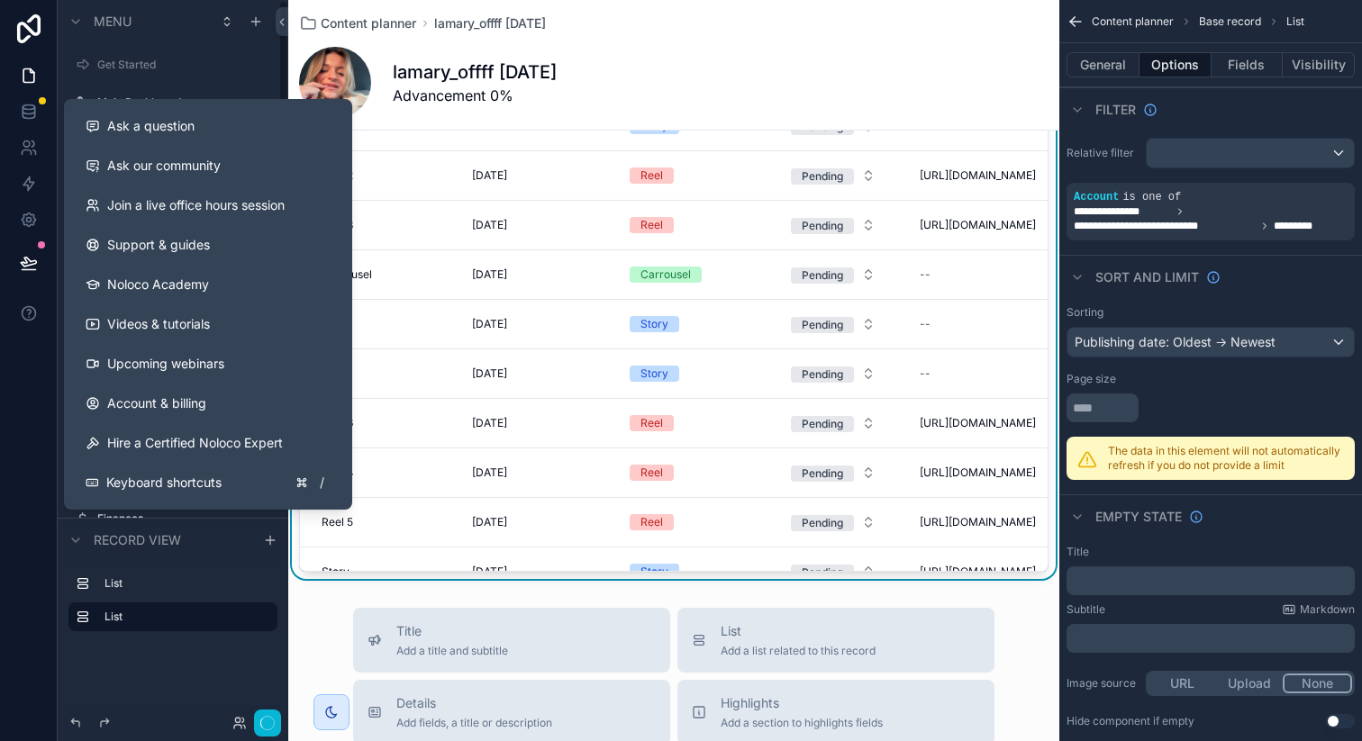
click at [41, 281] on button at bounding box center [29, 263] width 40 height 50
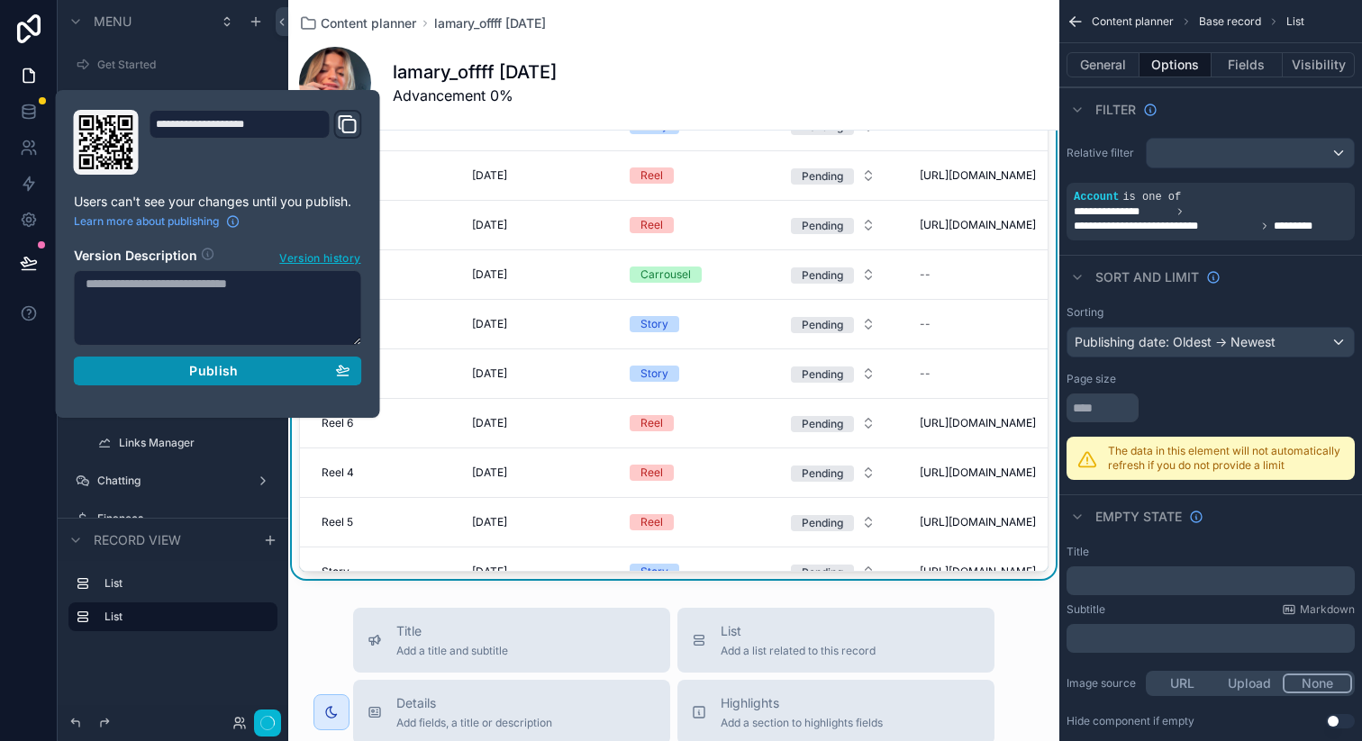
click at [159, 374] on div "Publish" at bounding box center [218, 371] width 265 height 16
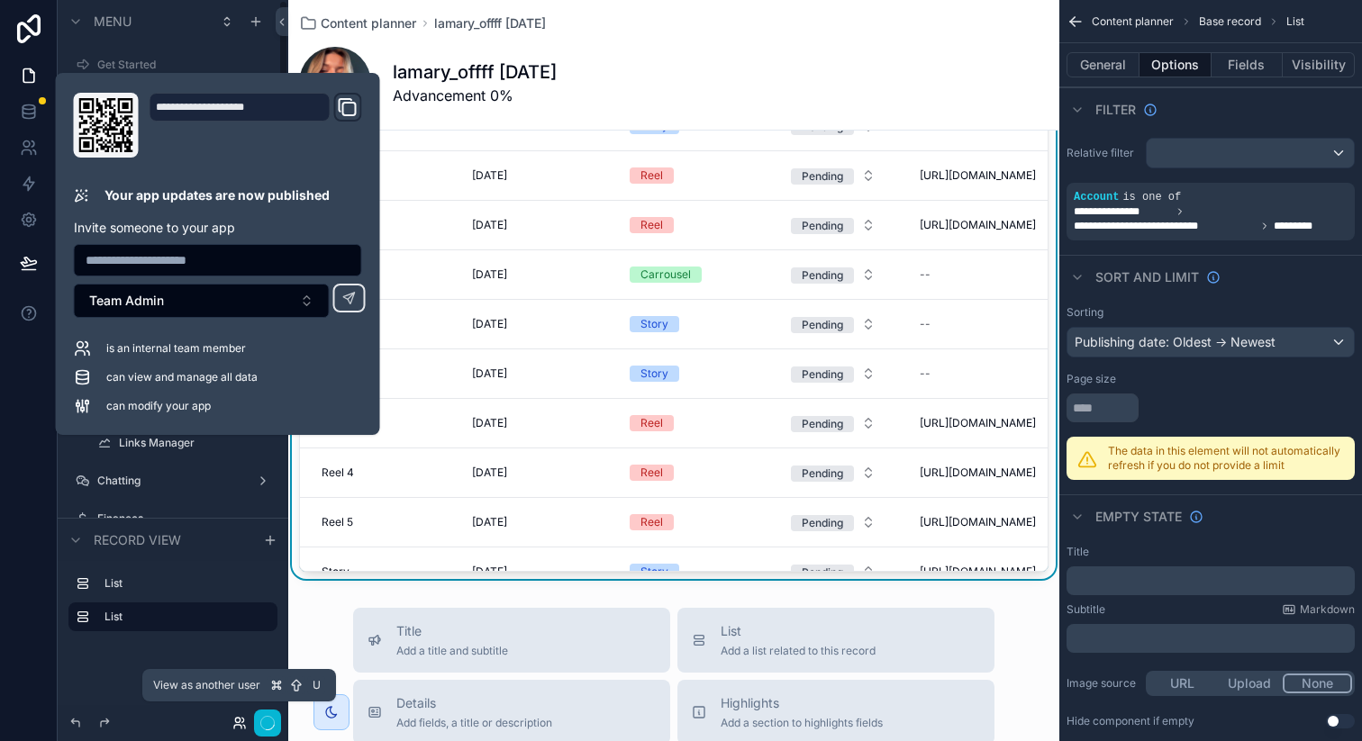
click at [236, 725] on icon at bounding box center [237, 727] width 7 height 4
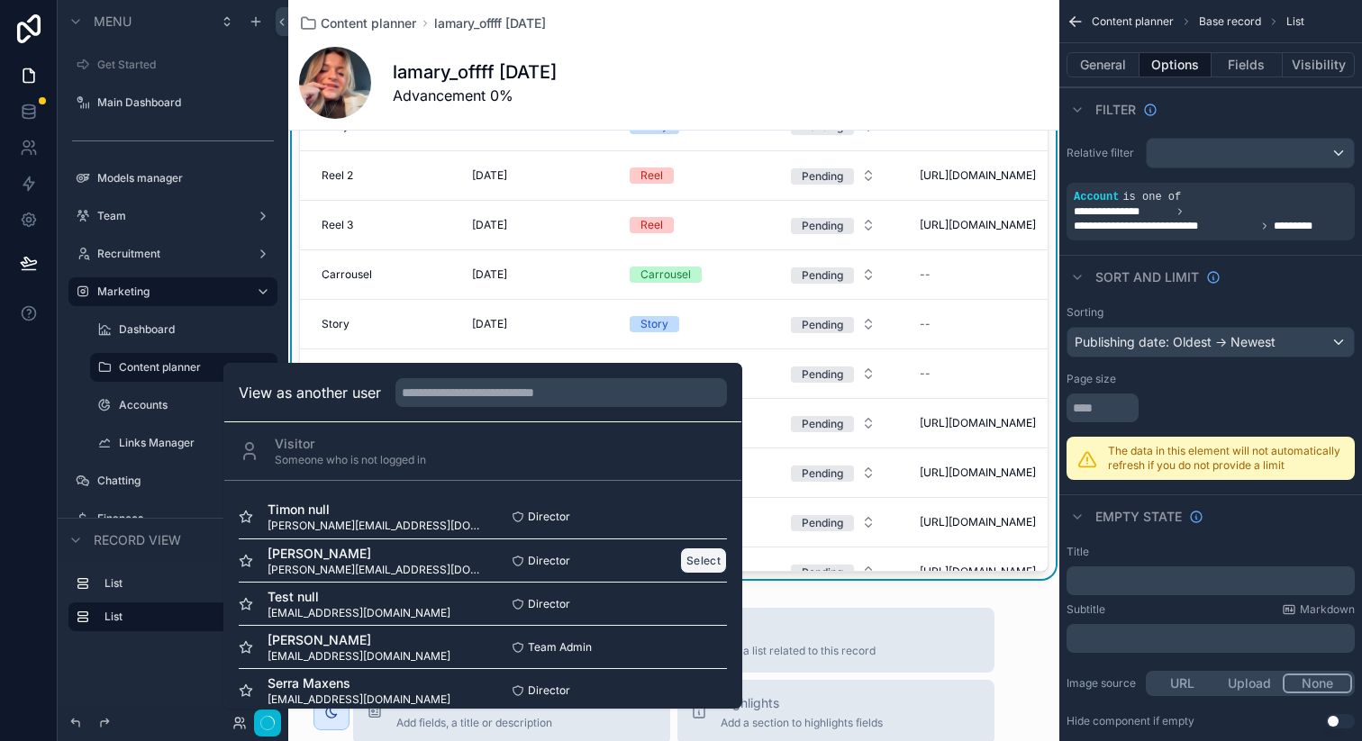
click at [685, 556] on button "Select" at bounding box center [703, 561] width 47 height 26
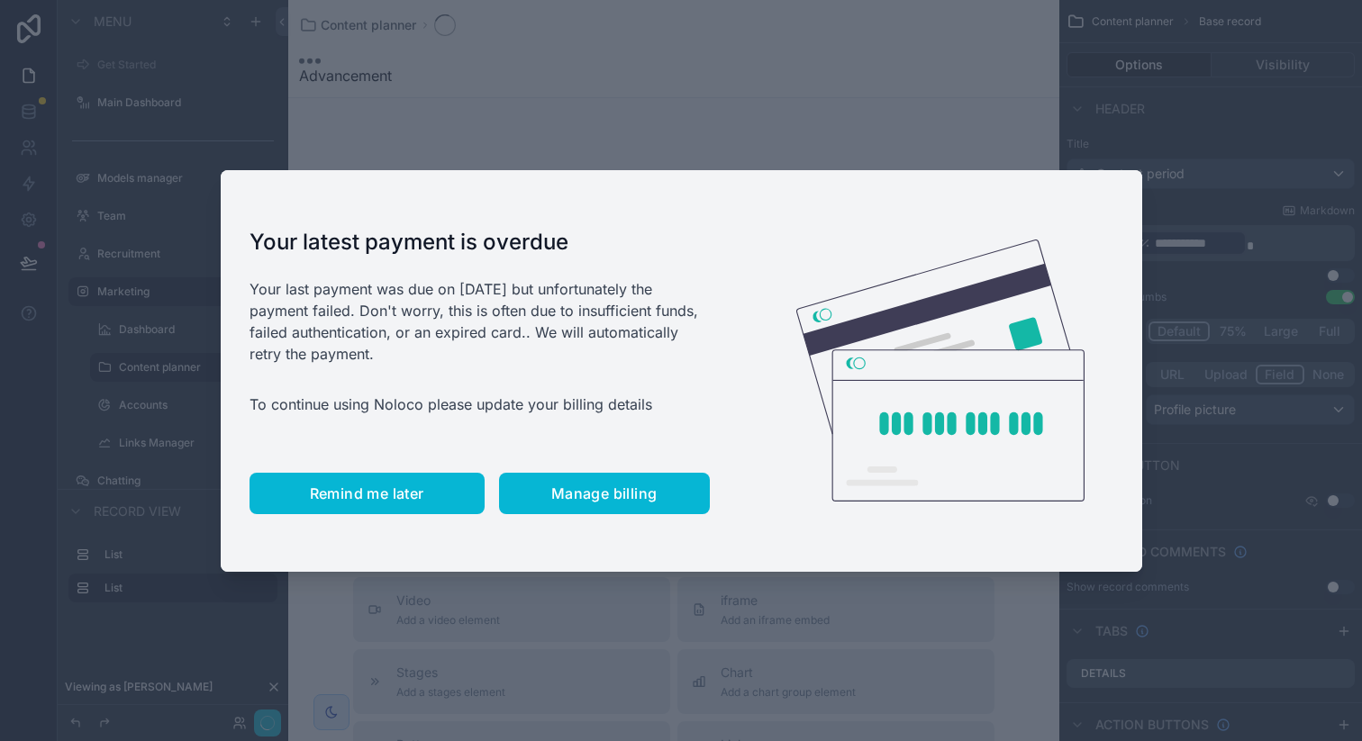
click at [342, 492] on span "Remind me later" at bounding box center [367, 494] width 114 height 18
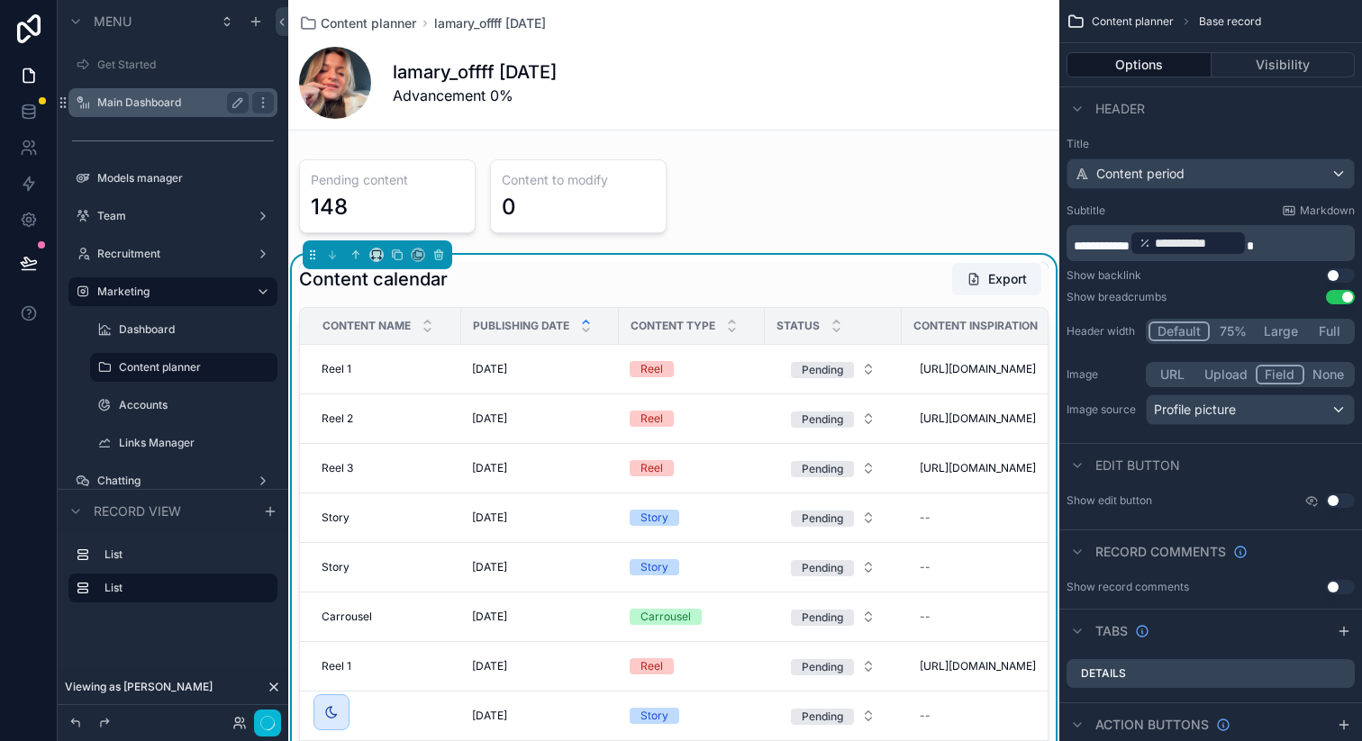
click at [146, 113] on div "Main Dashboard" at bounding box center [173, 102] width 202 height 29
click at [132, 113] on div "Main Dashboard" at bounding box center [173, 102] width 202 height 29
click at [146, 108] on label "Main Dashboard" at bounding box center [169, 102] width 144 height 14
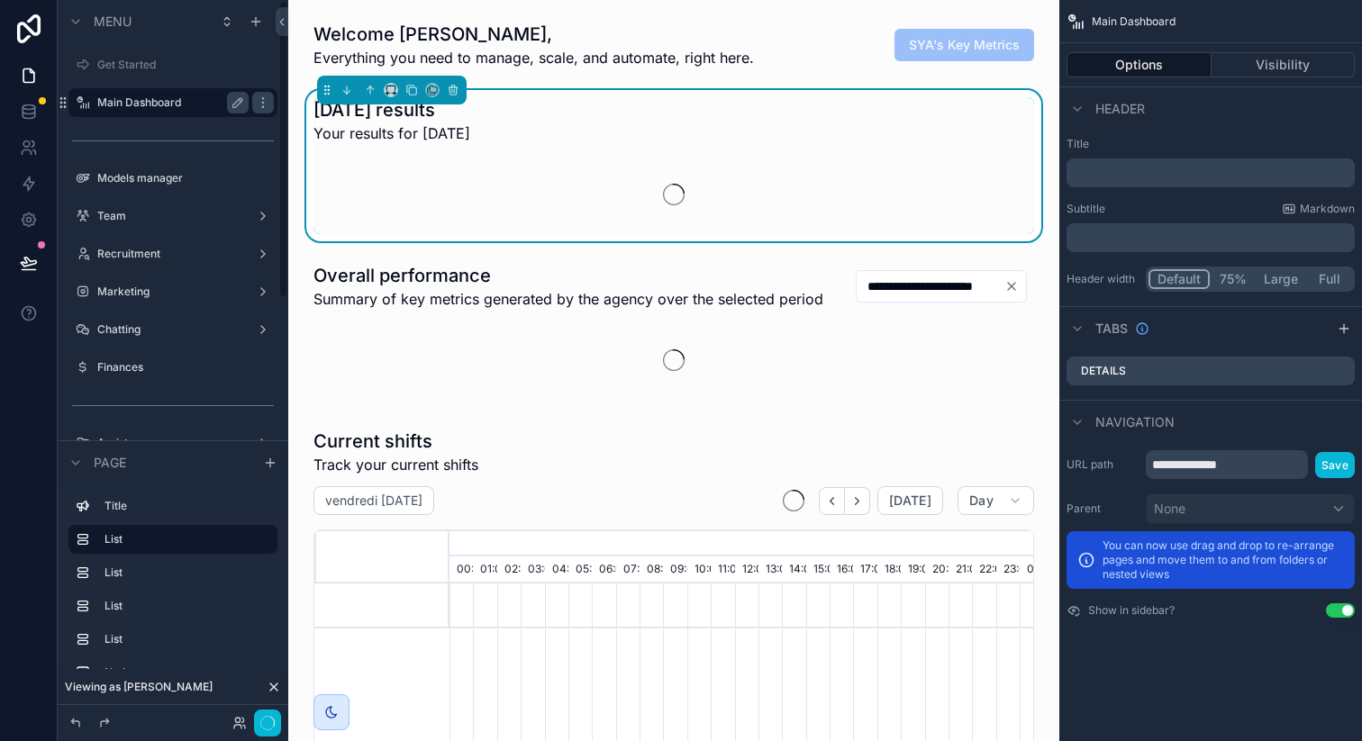
scroll to position [0, 3991]
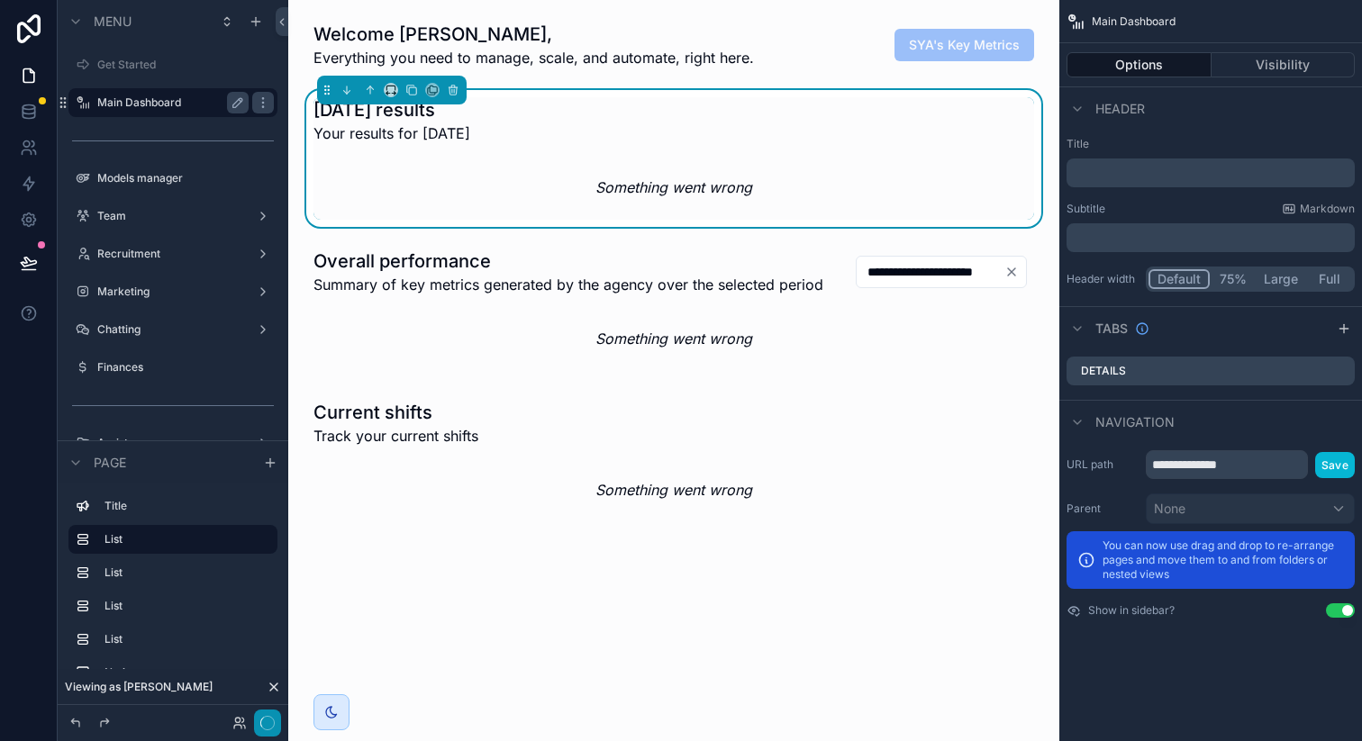
click at [271, 721] on icon "button" at bounding box center [267, 723] width 14 height 14
click at [31, 140] on icon at bounding box center [29, 148] width 18 height 18
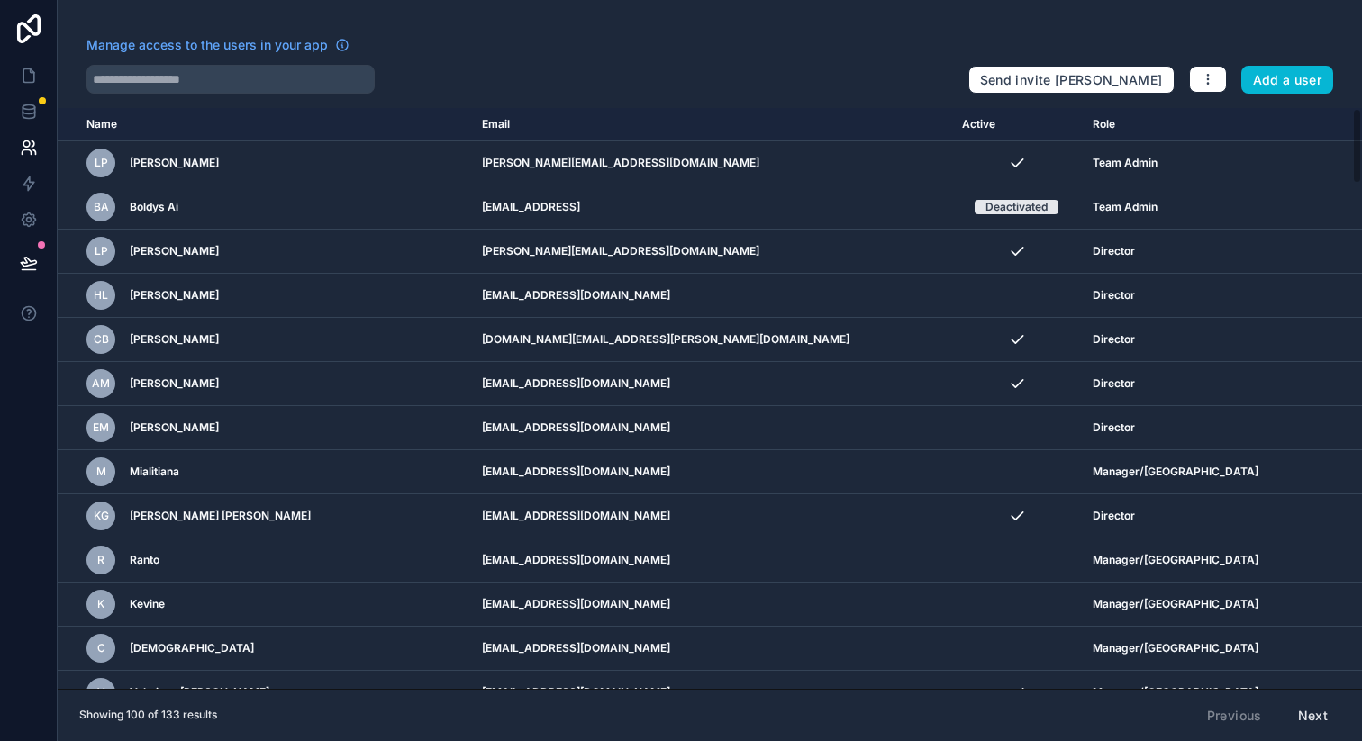
click at [1319, 719] on button "Next" at bounding box center [1312, 716] width 55 height 31
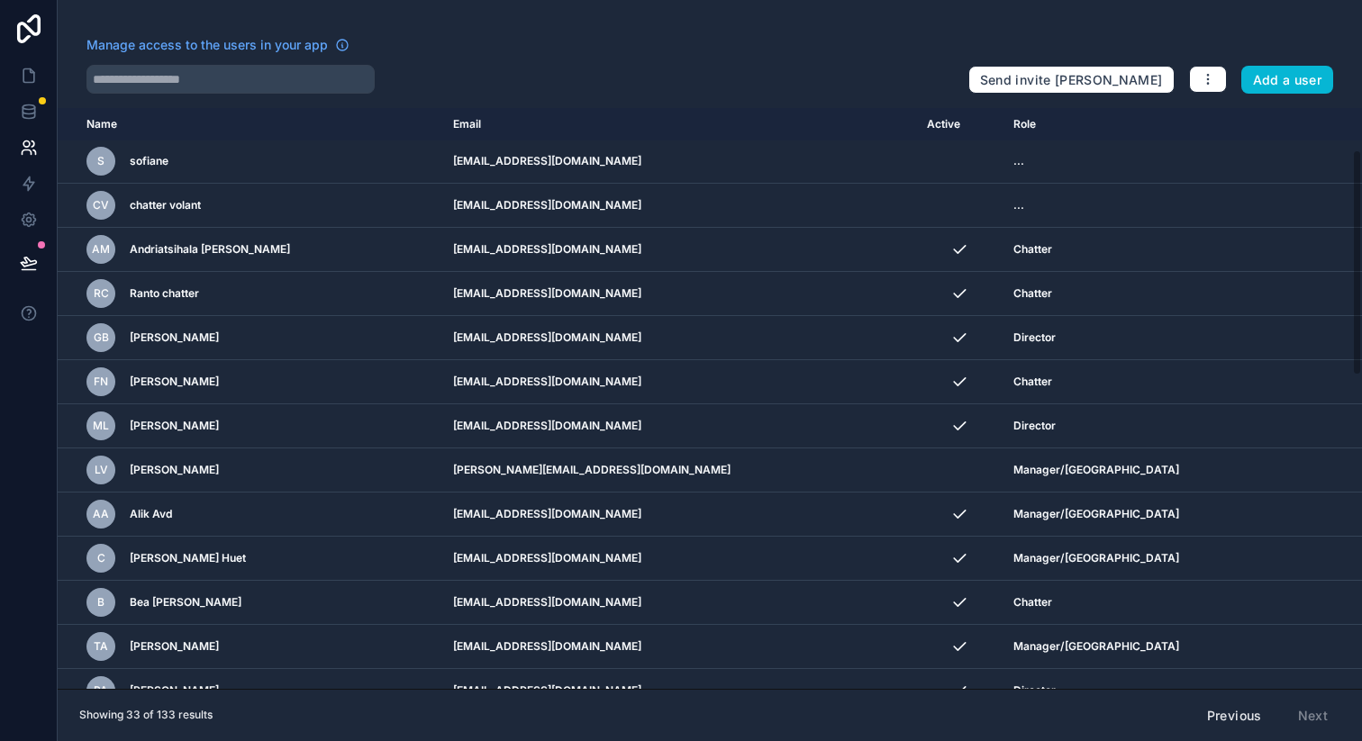
scroll to position [908, 0]
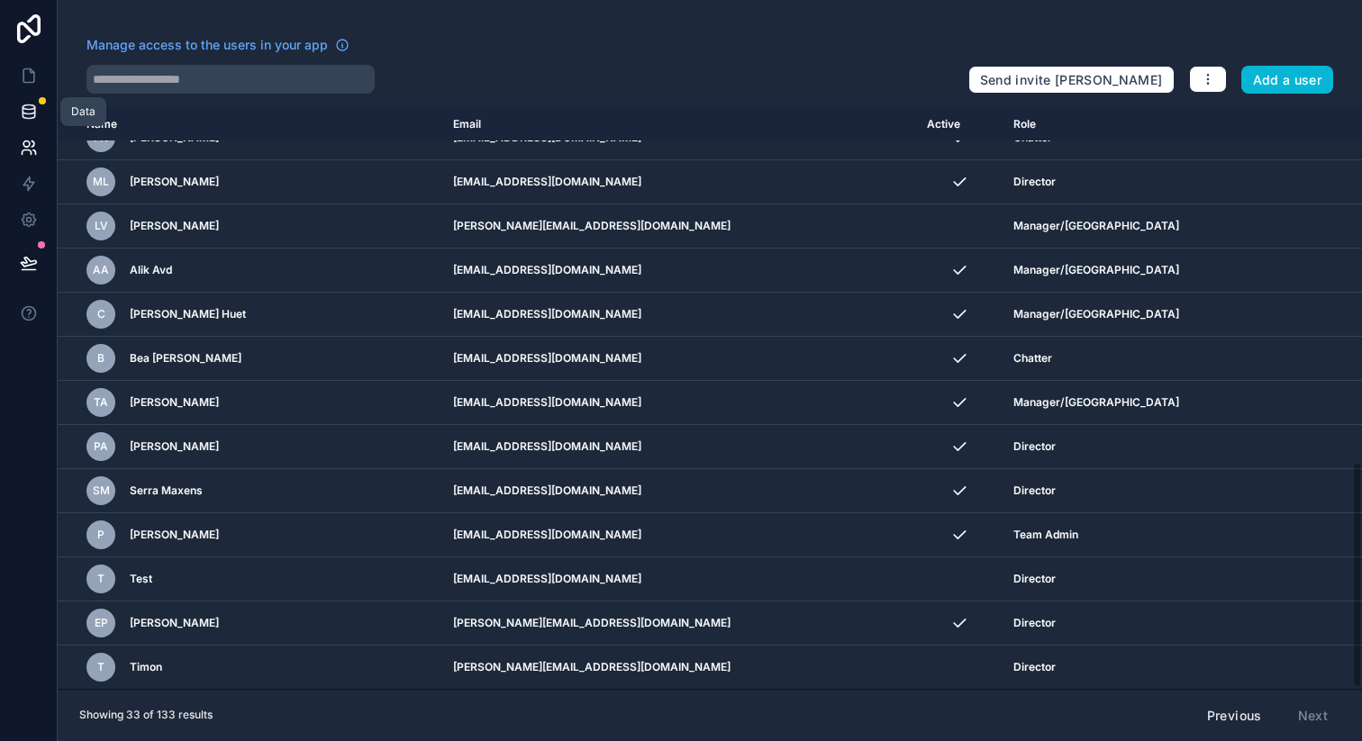
click at [27, 119] on icon at bounding box center [29, 112] width 18 height 18
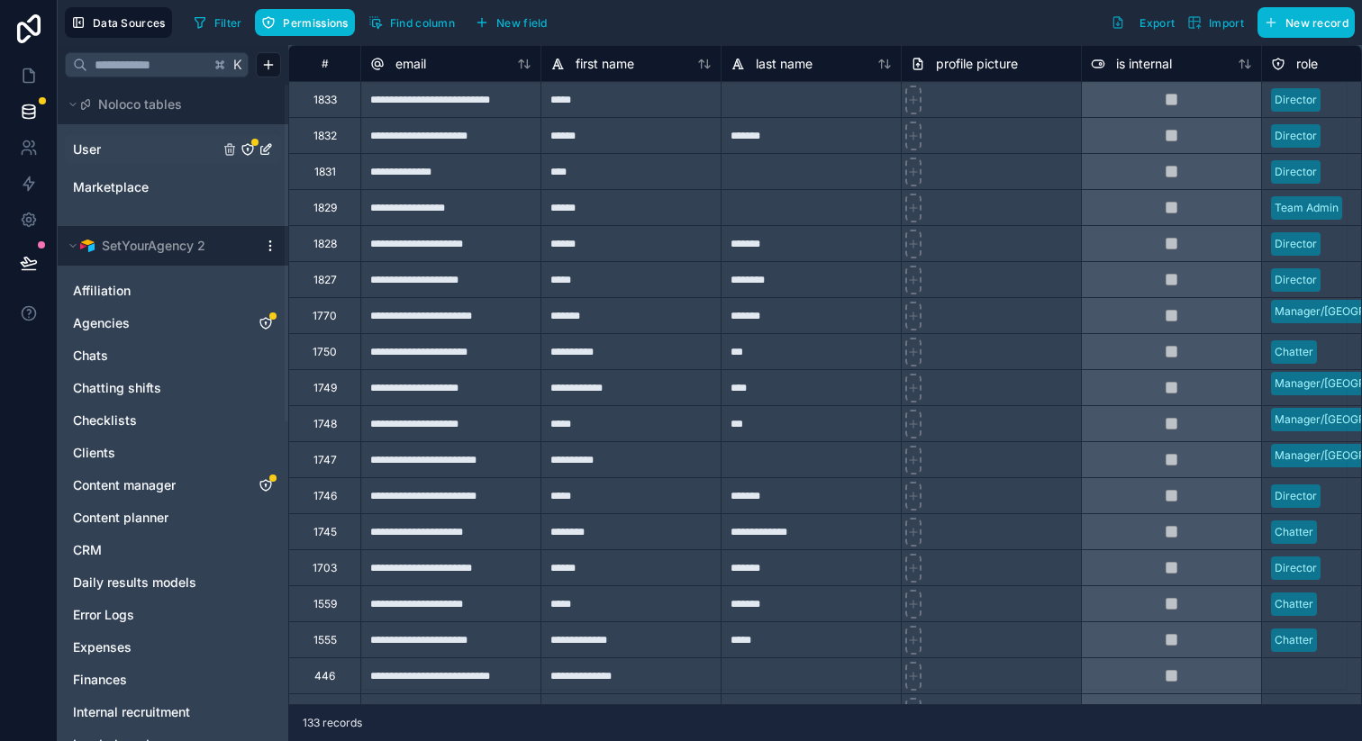
click at [135, 139] on div "User" at bounding box center [173, 149] width 216 height 29
click at [140, 146] on link "User" at bounding box center [146, 150] width 146 height 18
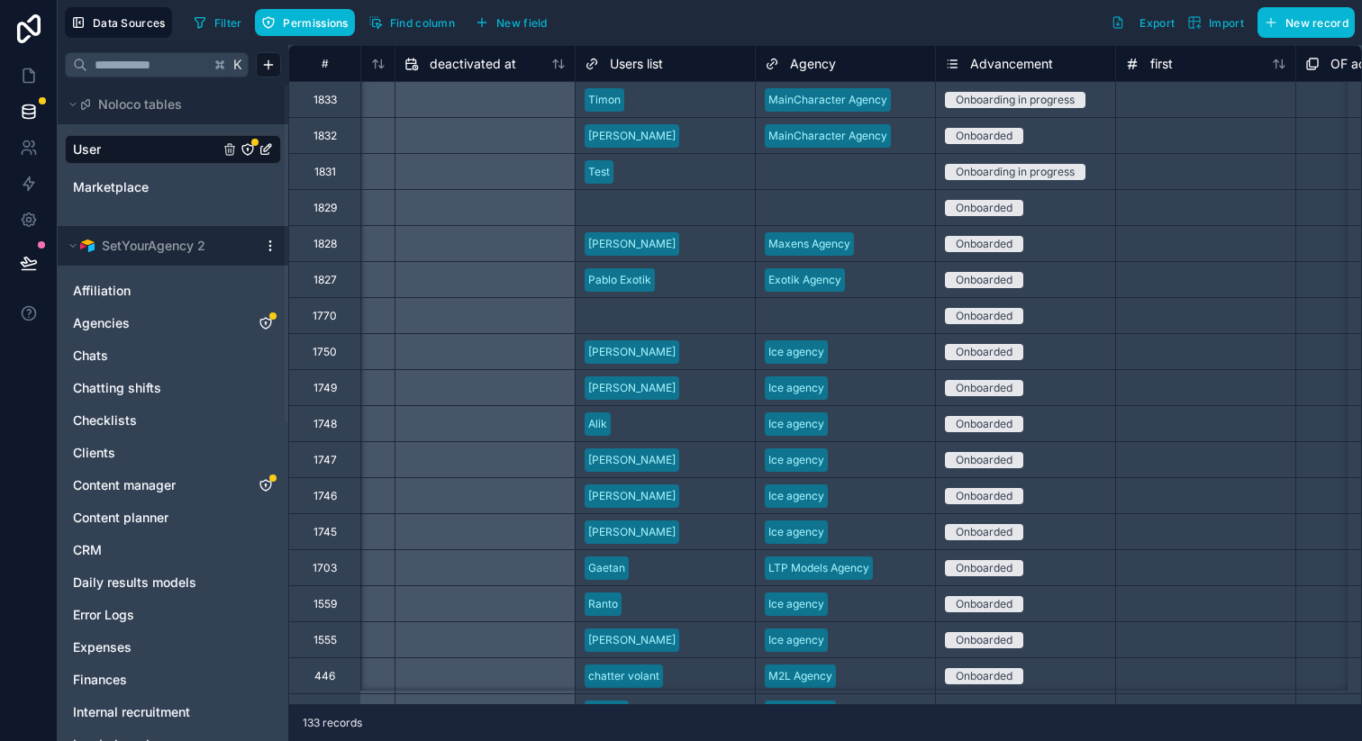
scroll to position [0, 1669]
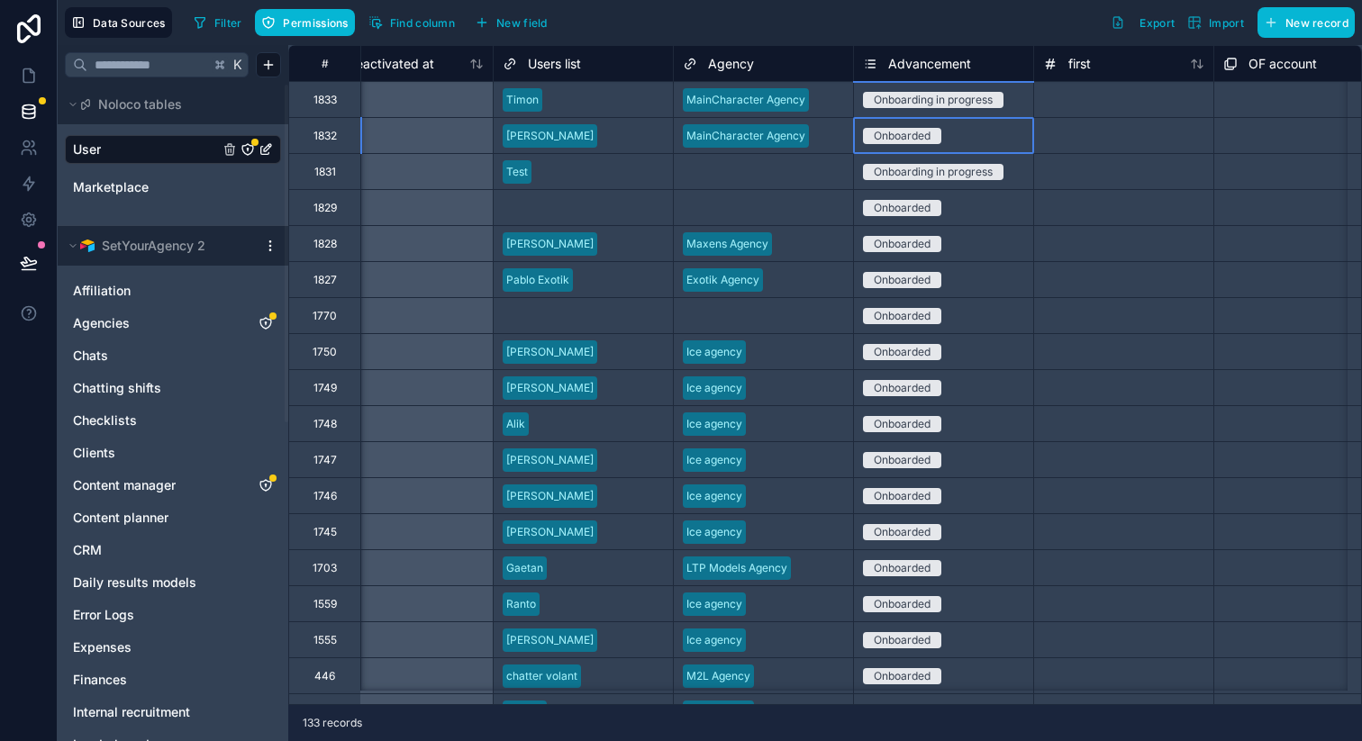
click at [975, 134] on div "Onboarded" at bounding box center [943, 136] width 179 height 20
click at [24, 74] on icon at bounding box center [29, 76] width 18 height 18
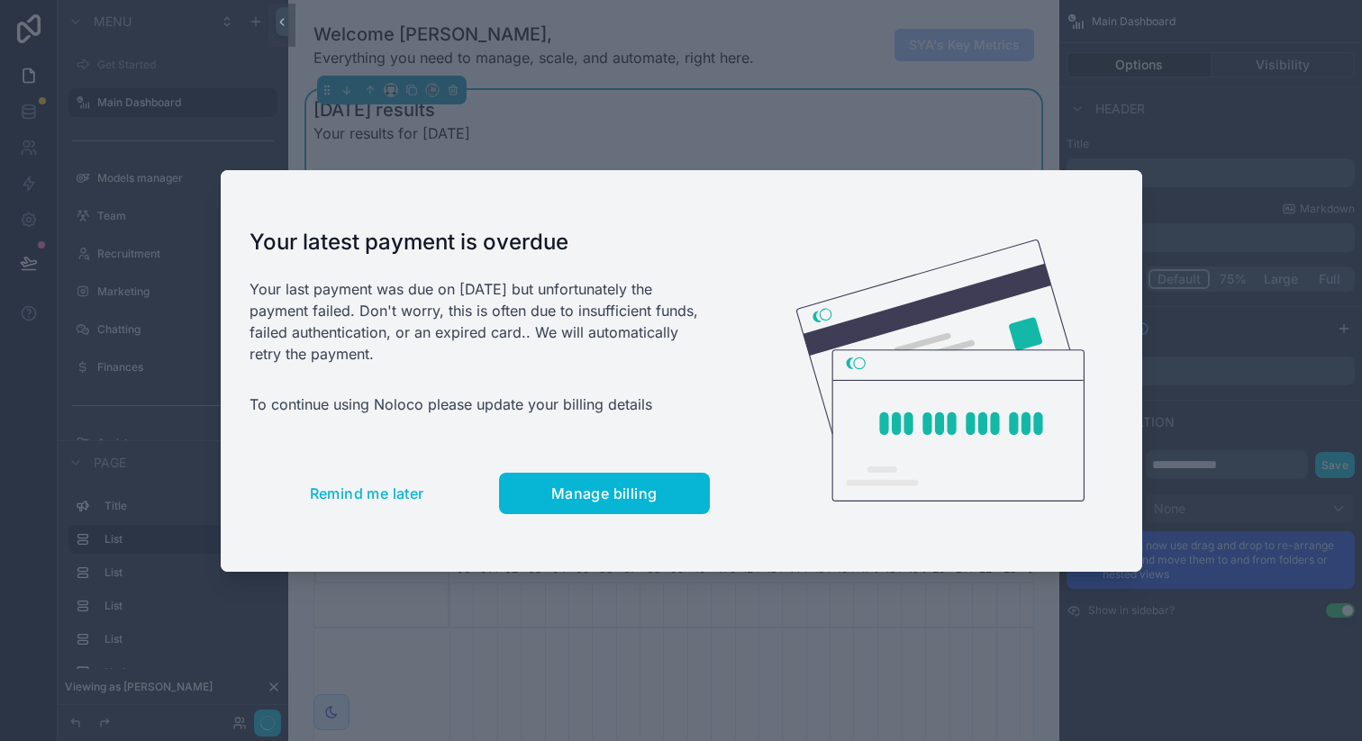
scroll to position [0, 3991]
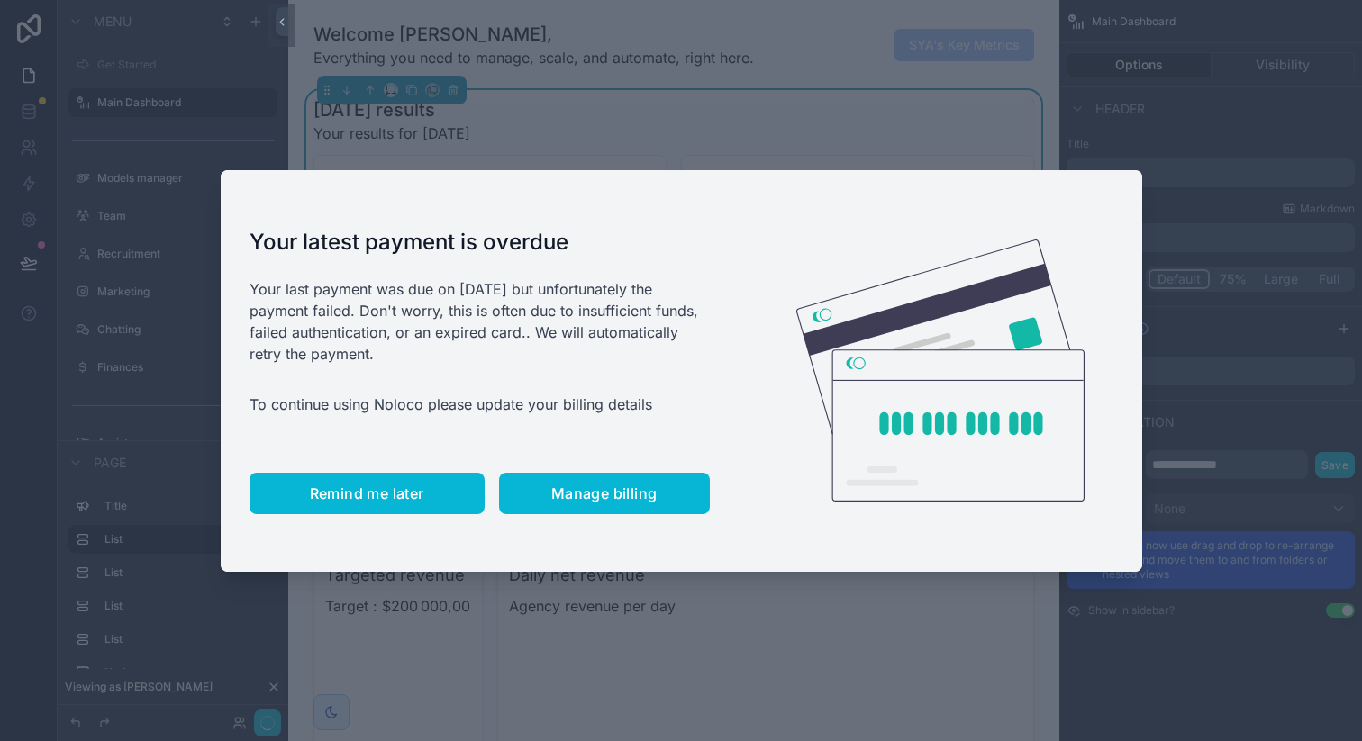
click at [411, 510] on button "Remind me later" at bounding box center [366, 493] width 235 height 41
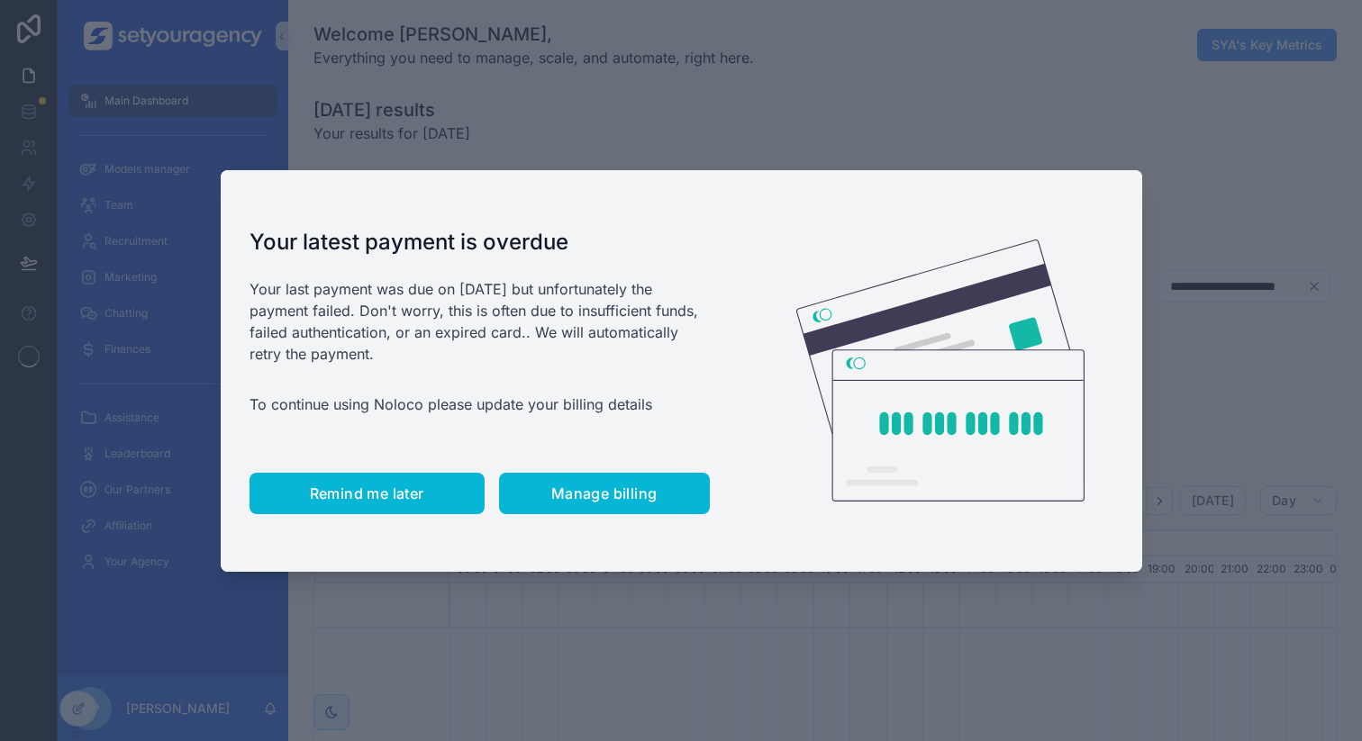
click at [340, 493] on span "Remind me later" at bounding box center [367, 494] width 114 height 18
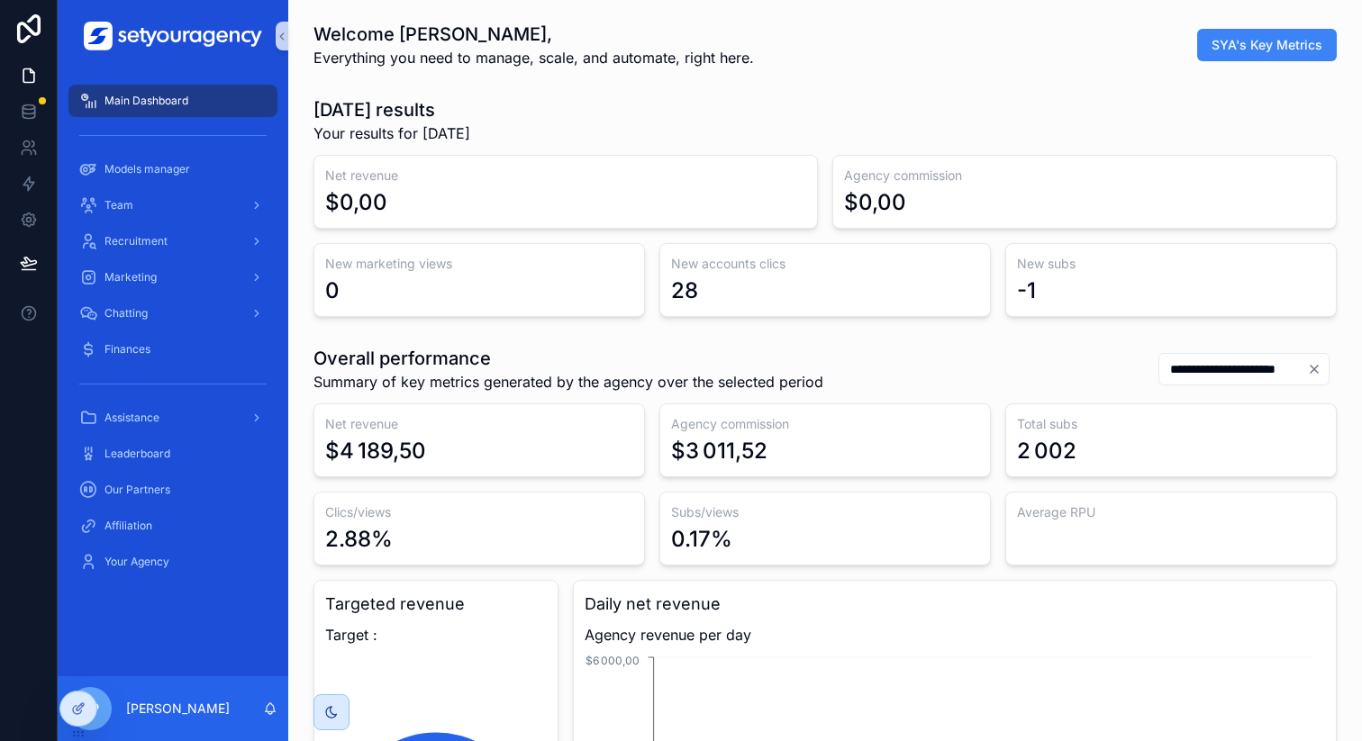
scroll to position [0, 6110]
click at [85, 670] on icon at bounding box center [78, 670] width 14 height 14
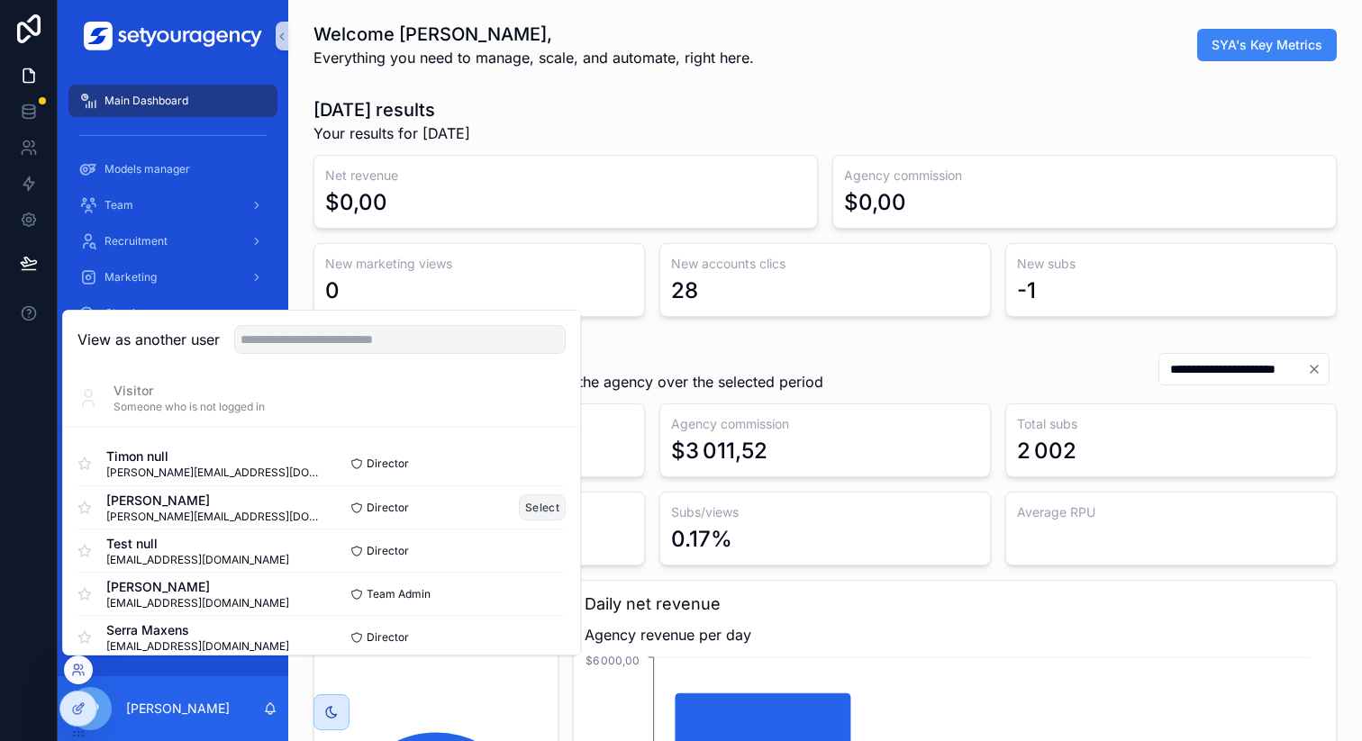
click at [525, 509] on button "Select" at bounding box center [542, 507] width 47 height 26
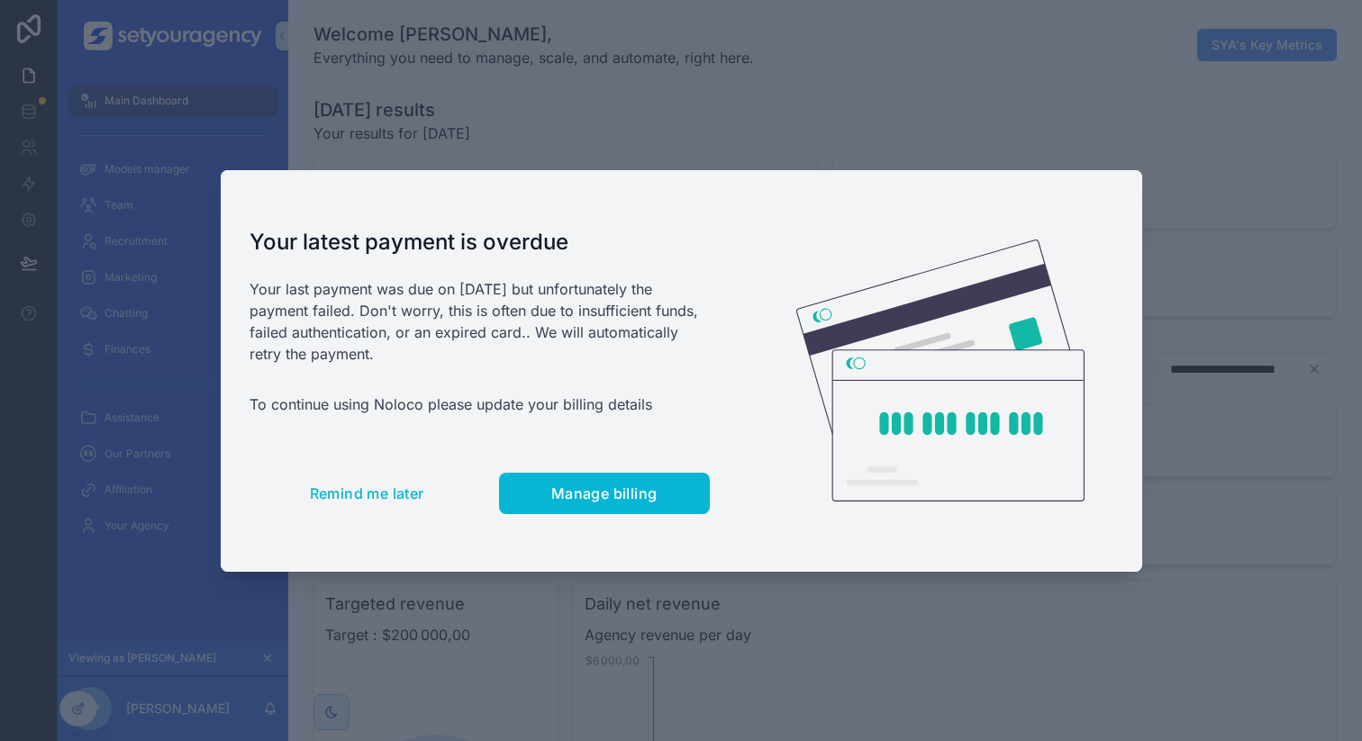
scroll to position [0, 6110]
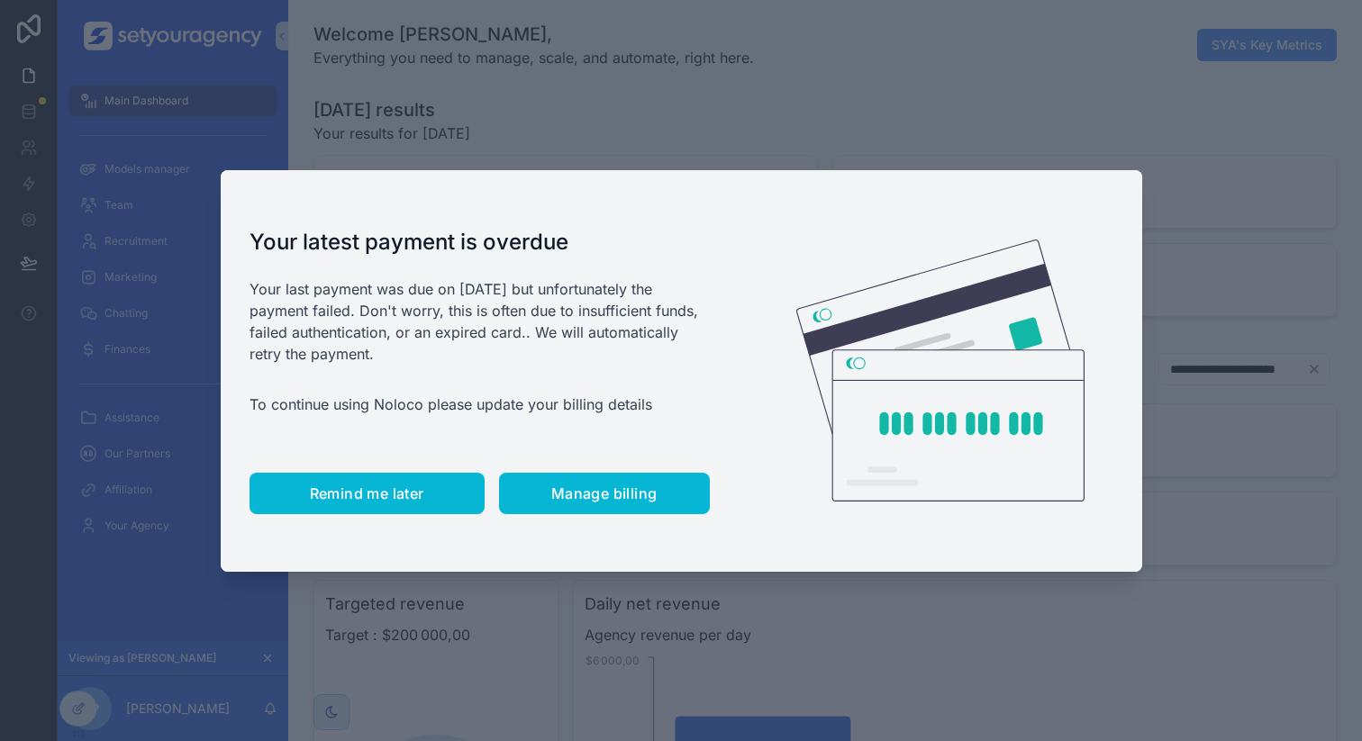
click at [408, 487] on span "Remind me later" at bounding box center [367, 494] width 114 height 18
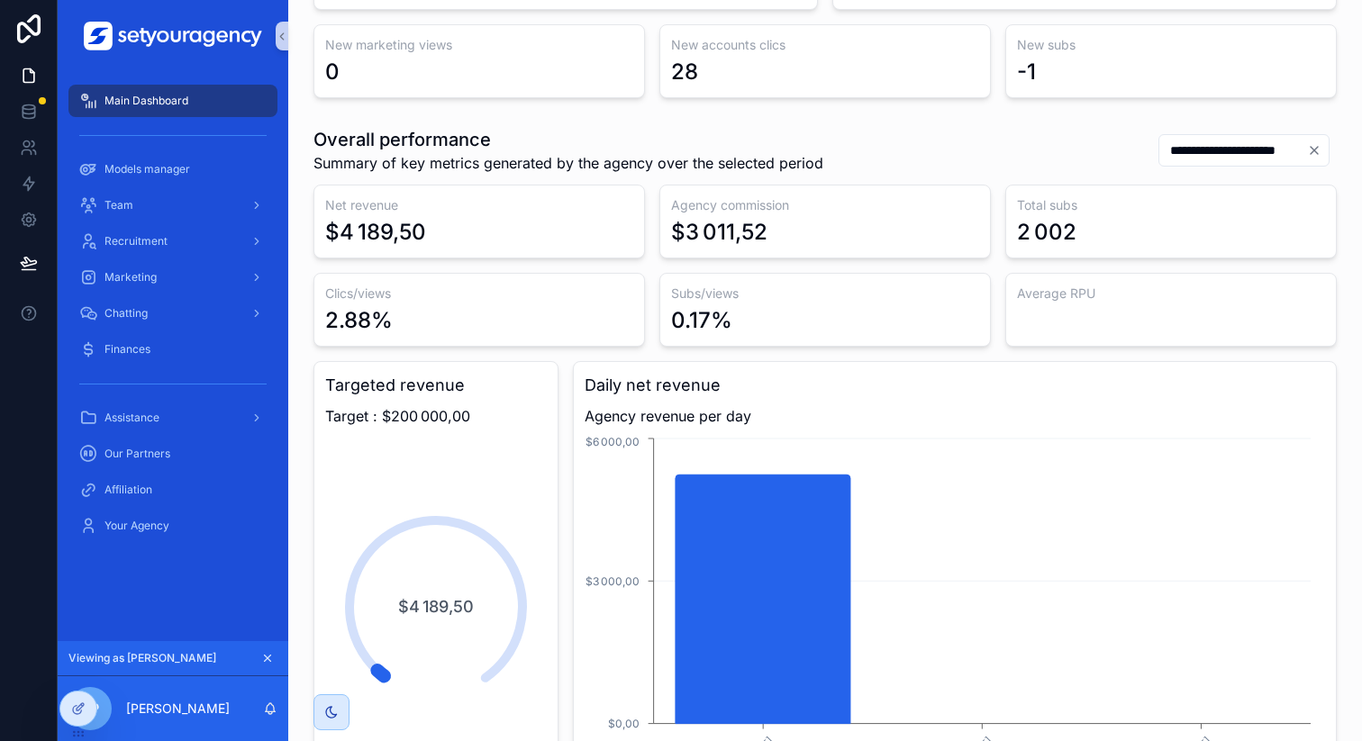
scroll to position [217, 0]
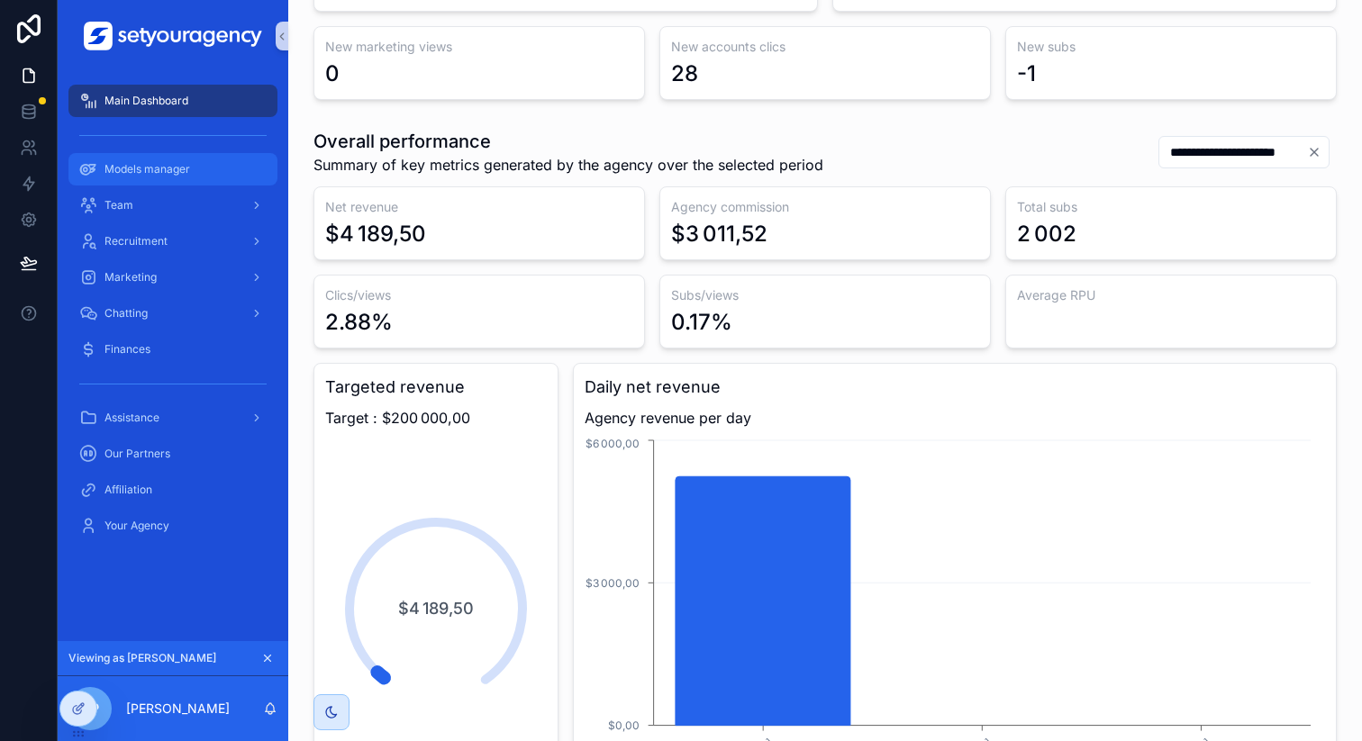
click at [177, 175] on span "Models manager" at bounding box center [147, 169] width 86 height 14
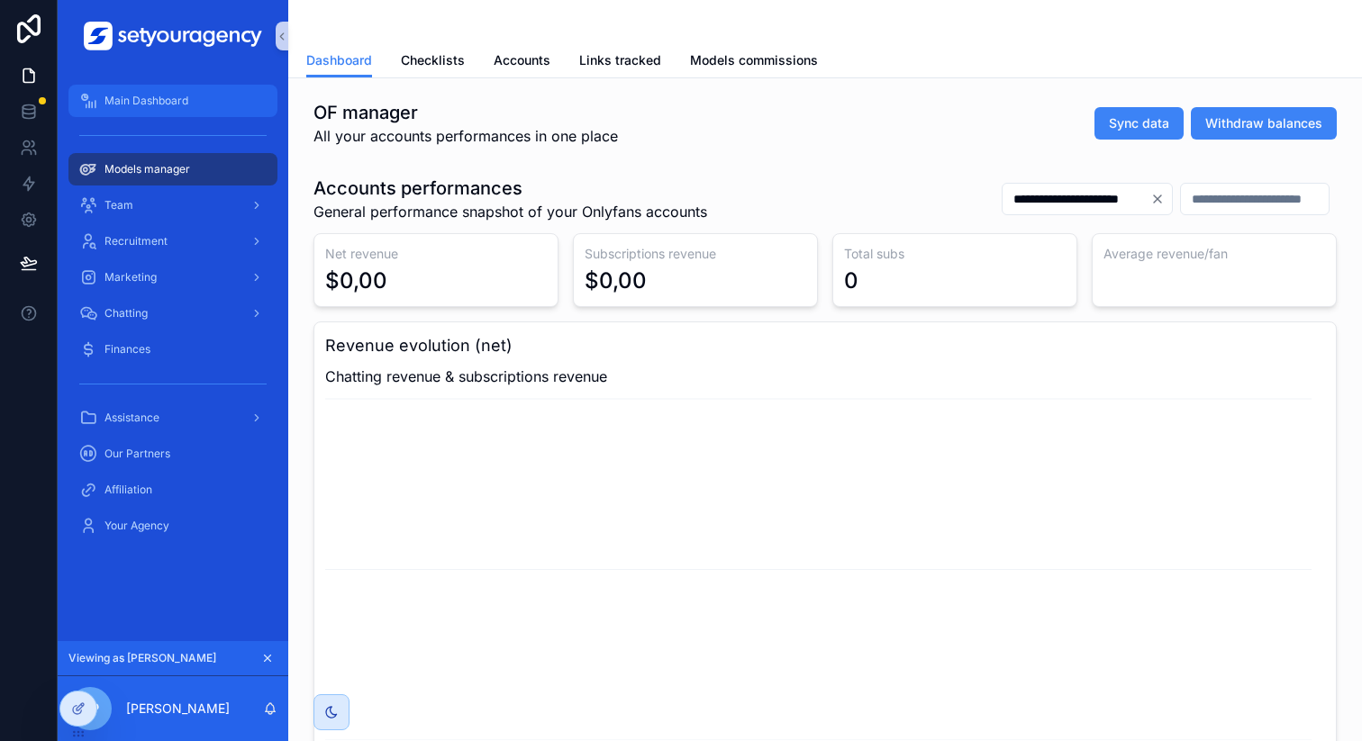
click at [178, 101] on span "Main Dashboard" at bounding box center [146, 101] width 84 height 14
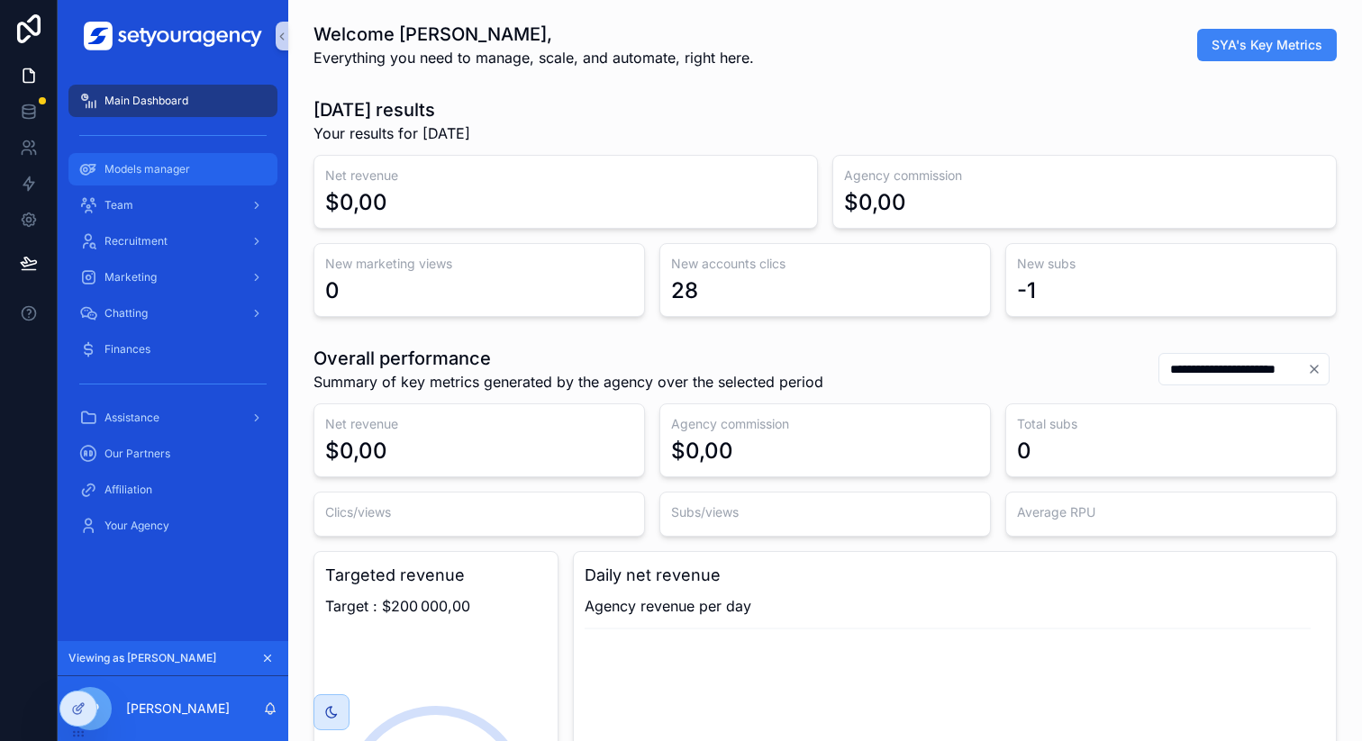
scroll to position [0, 6110]
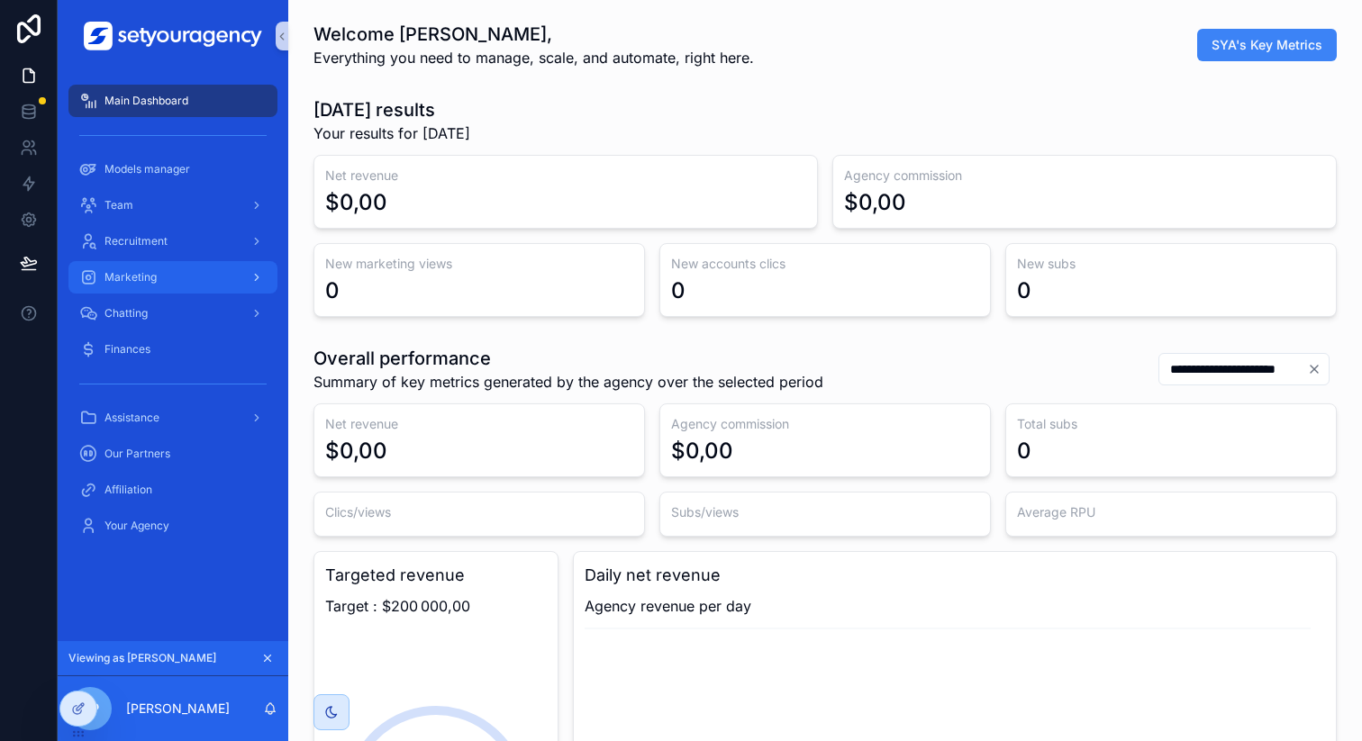
click at [172, 280] on div "Marketing" at bounding box center [172, 277] width 187 height 29
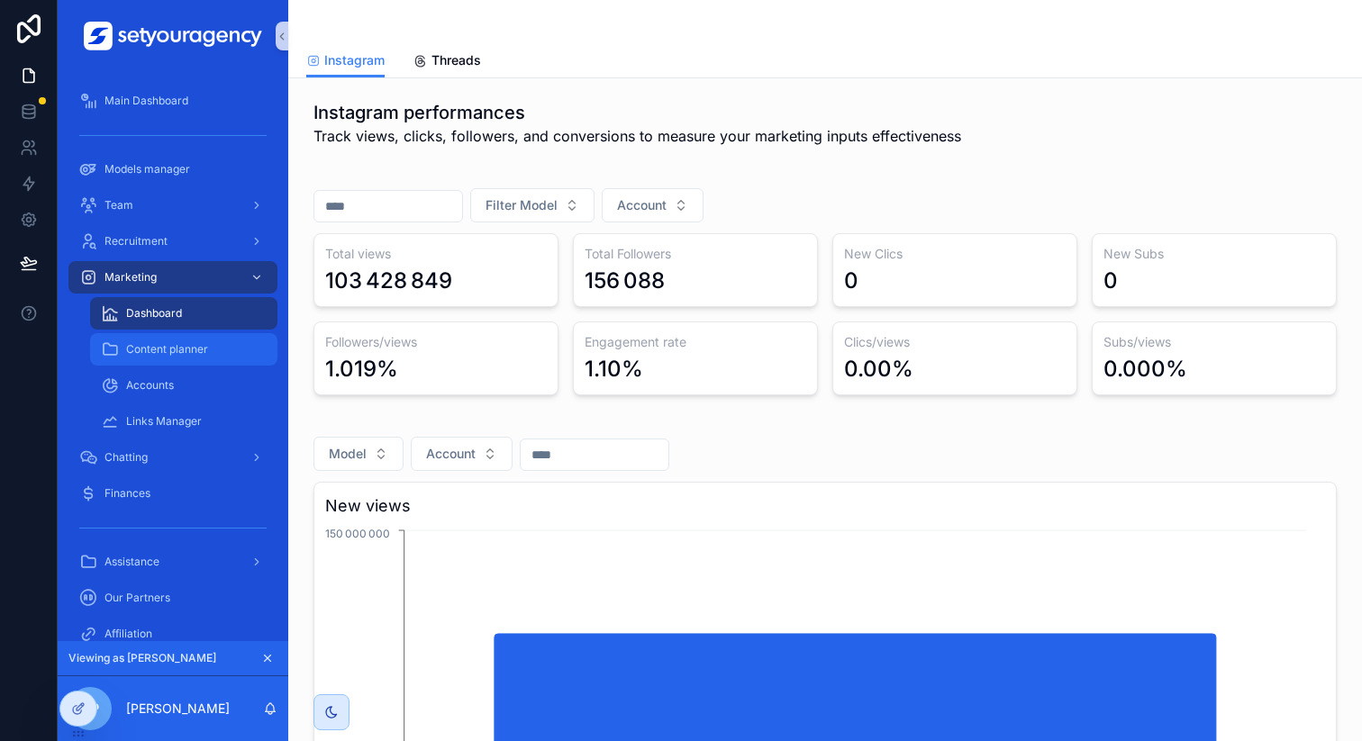
click at [173, 355] on span "Content planner" at bounding box center [167, 349] width 82 height 14
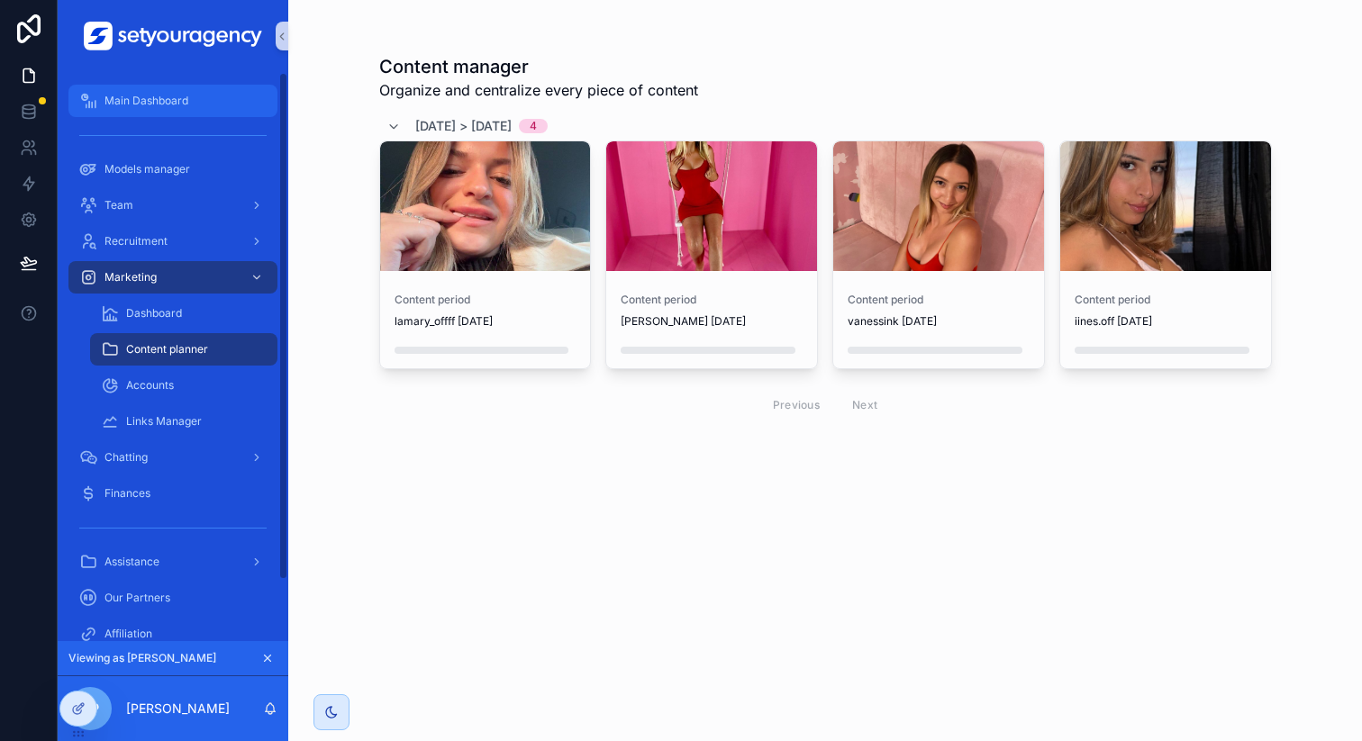
click at [161, 100] on span "Main Dashboard" at bounding box center [146, 101] width 84 height 14
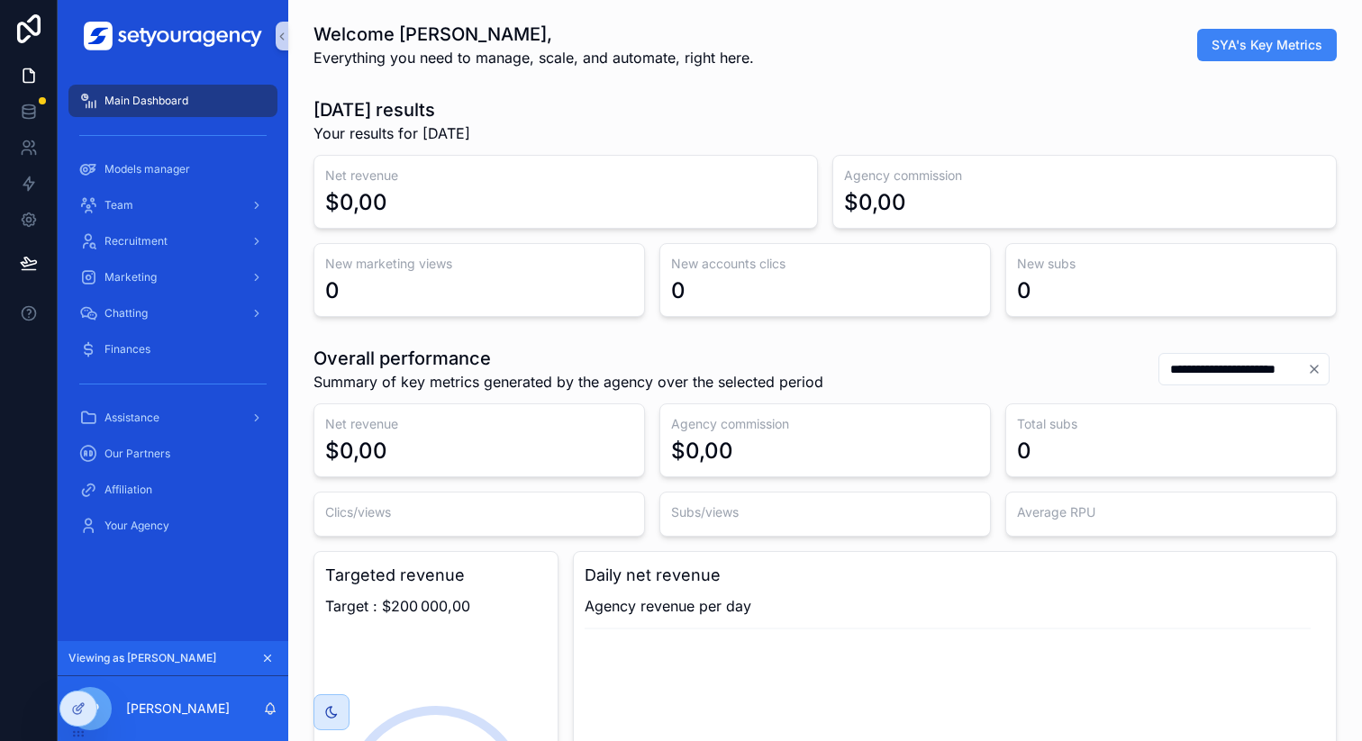
scroll to position [0, 6110]
click at [180, 286] on div "Marketing" at bounding box center [172, 277] width 187 height 29
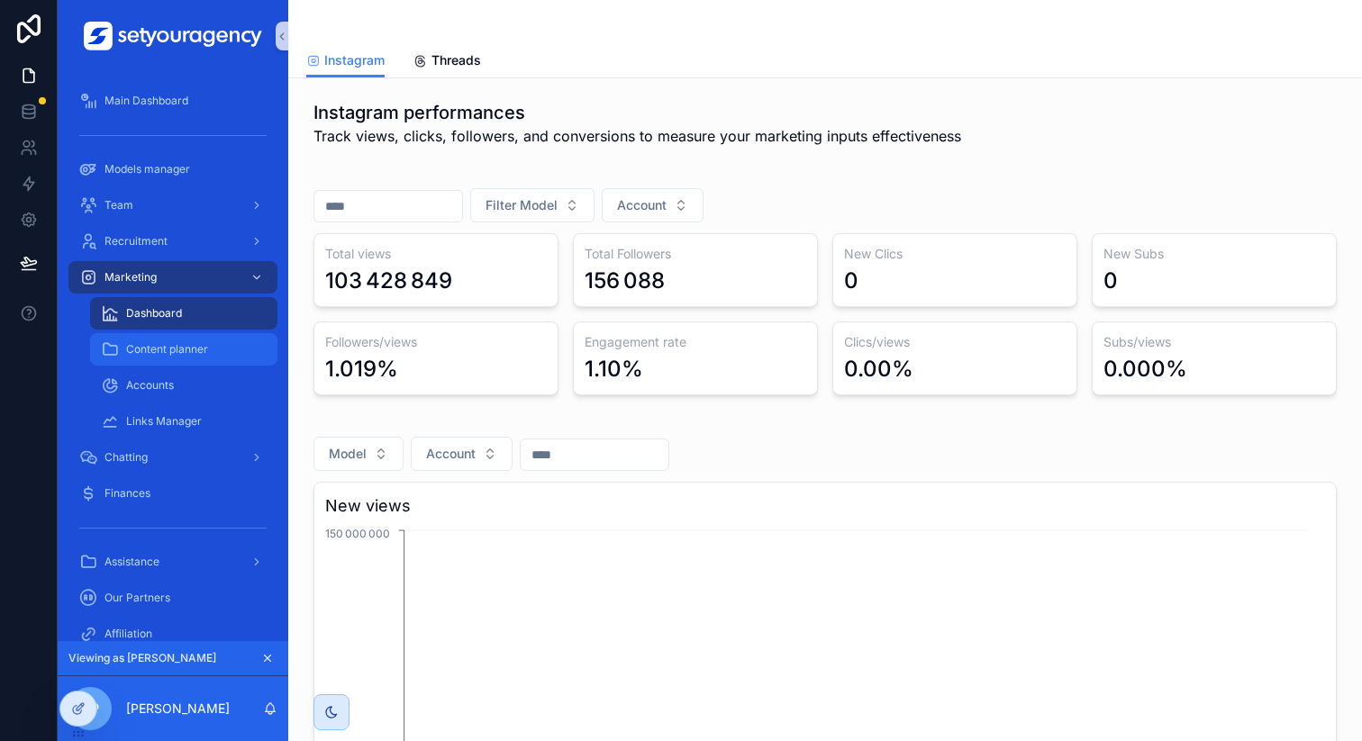
click at [184, 357] on div "Content planner" at bounding box center [184, 349] width 166 height 29
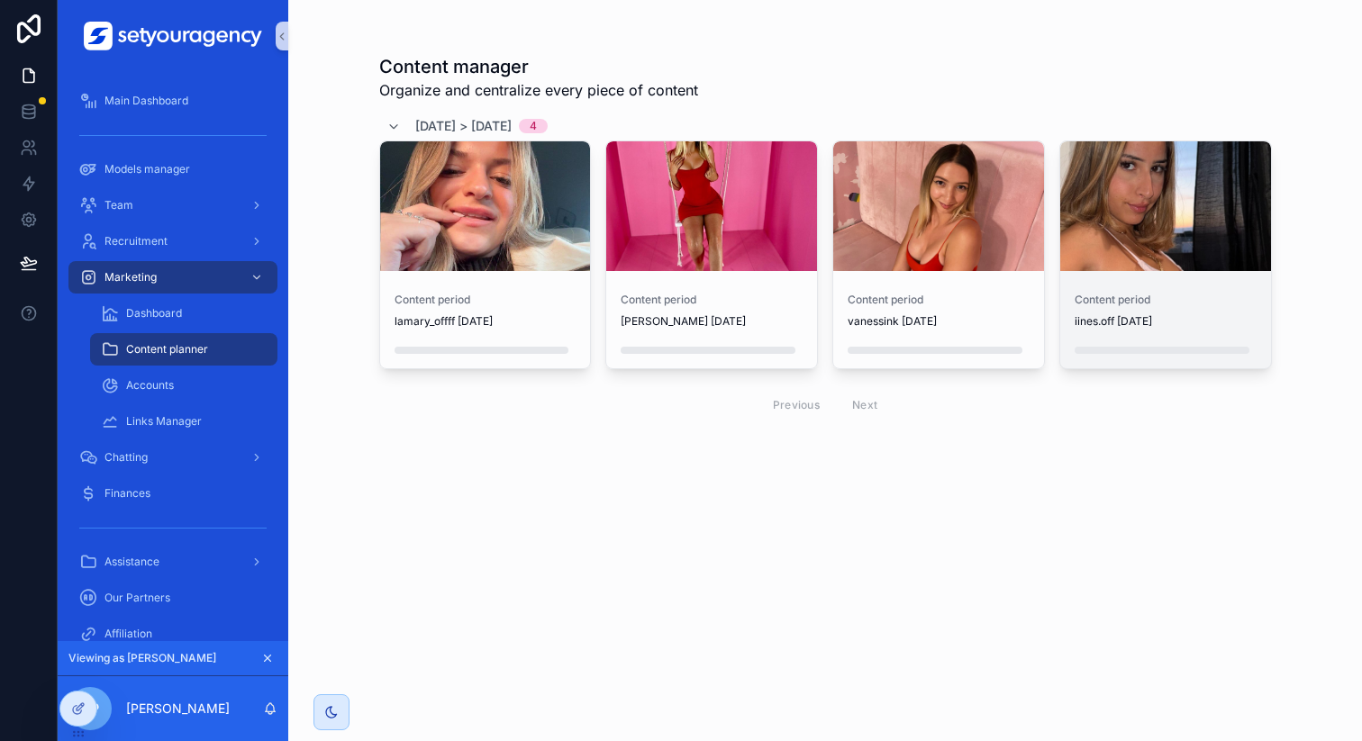
click at [1170, 249] on div "scrollable content" at bounding box center [1165, 206] width 211 height 130
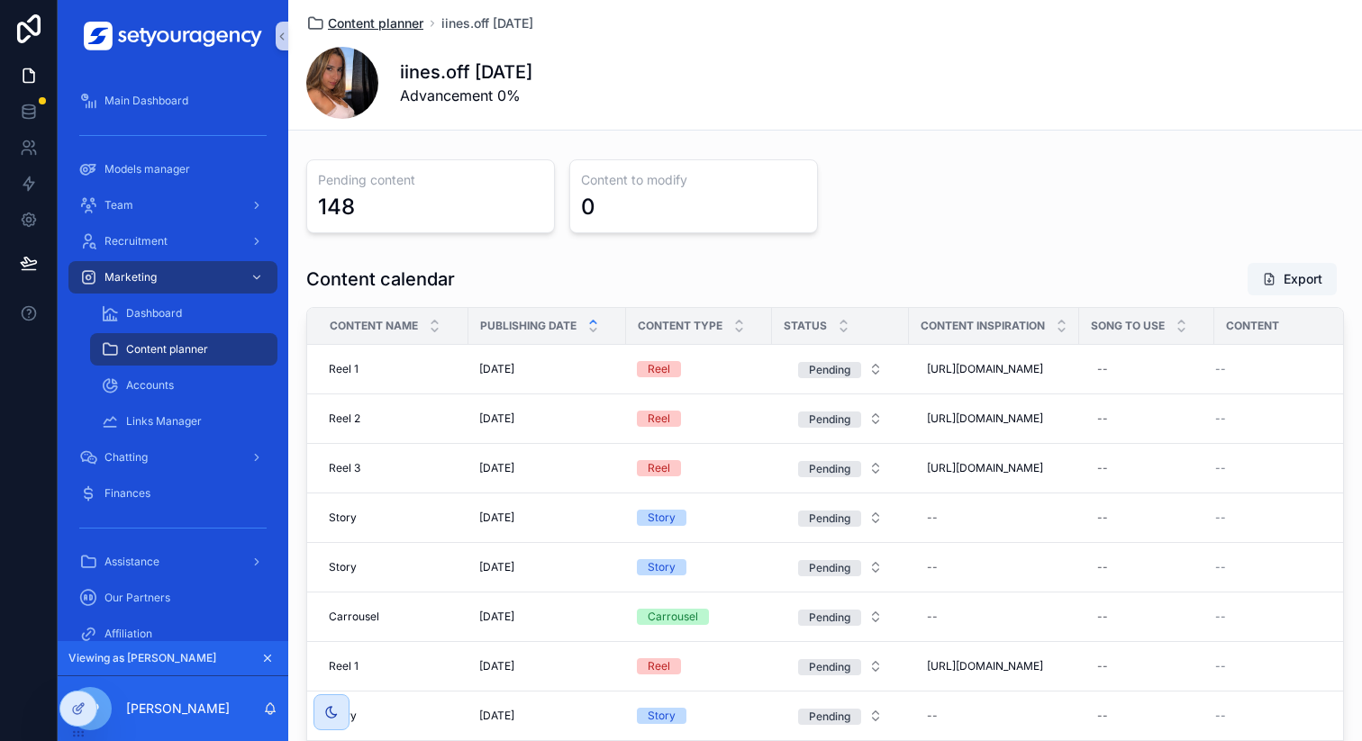
click at [403, 28] on span "Content planner" at bounding box center [375, 23] width 95 height 18
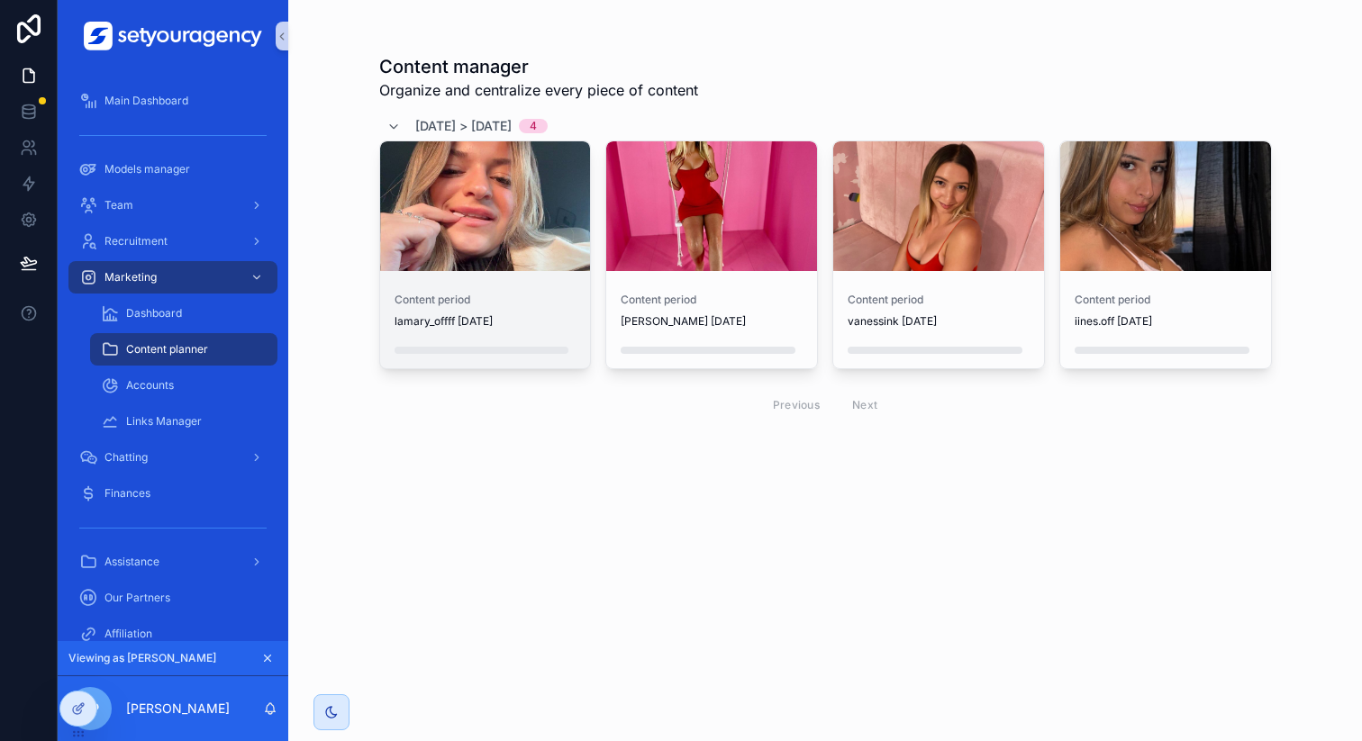
click at [487, 206] on div "scrollable content" at bounding box center [485, 206] width 211 height 22
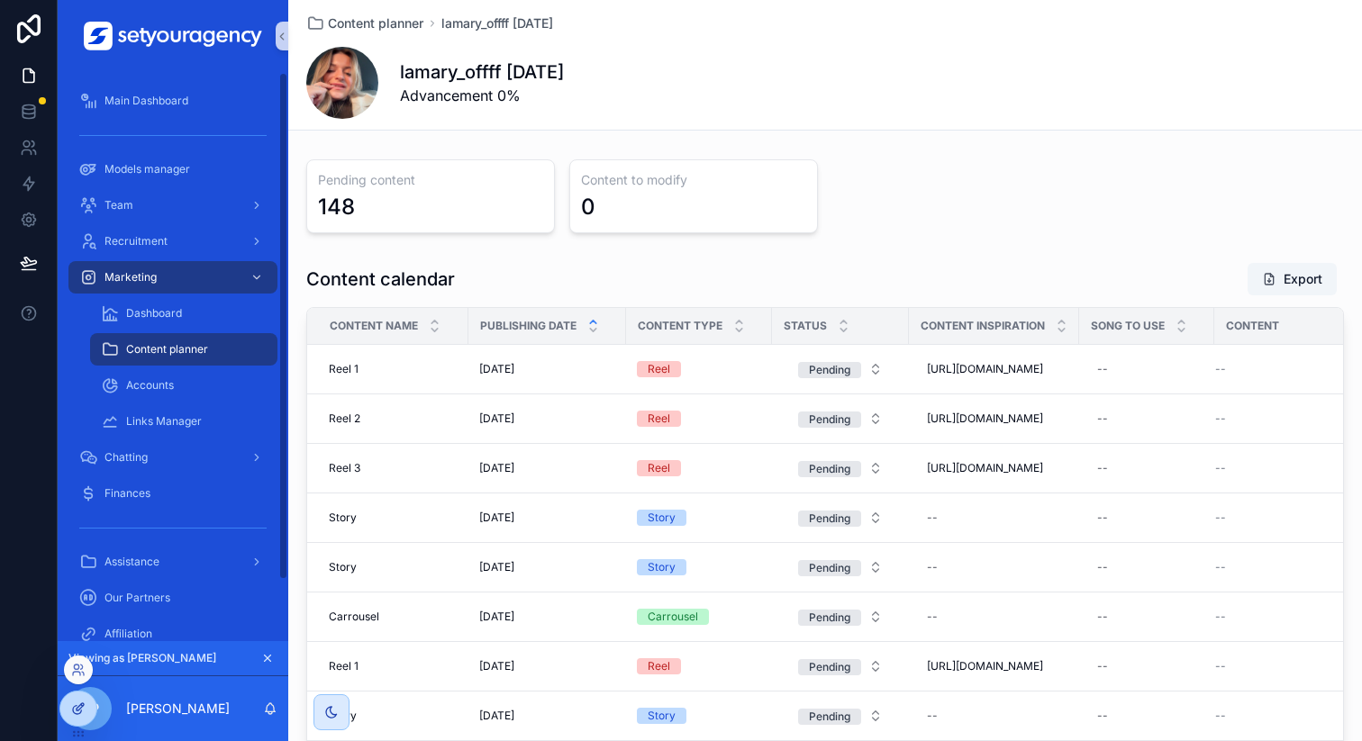
click at [79, 706] on icon at bounding box center [78, 709] width 14 height 14
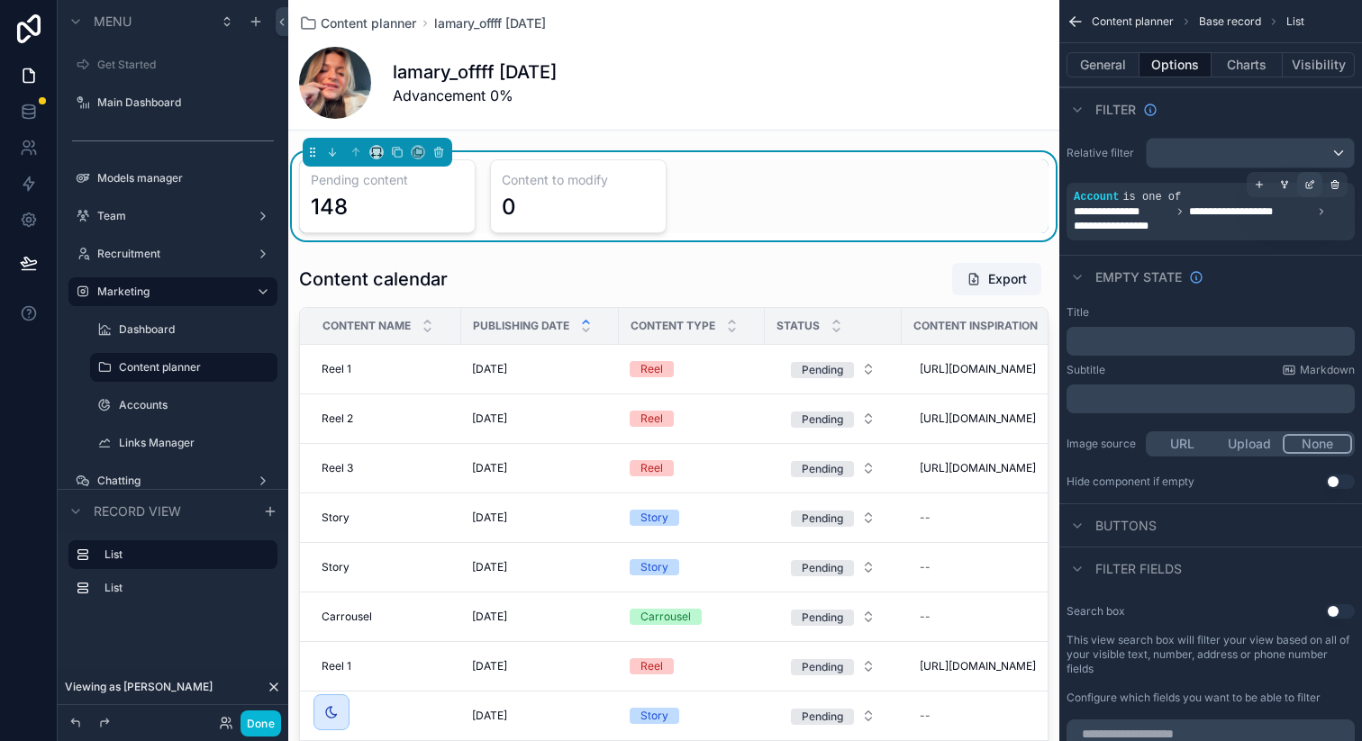
click at [1311, 182] on icon "scrollable content" at bounding box center [1309, 184] width 11 height 11
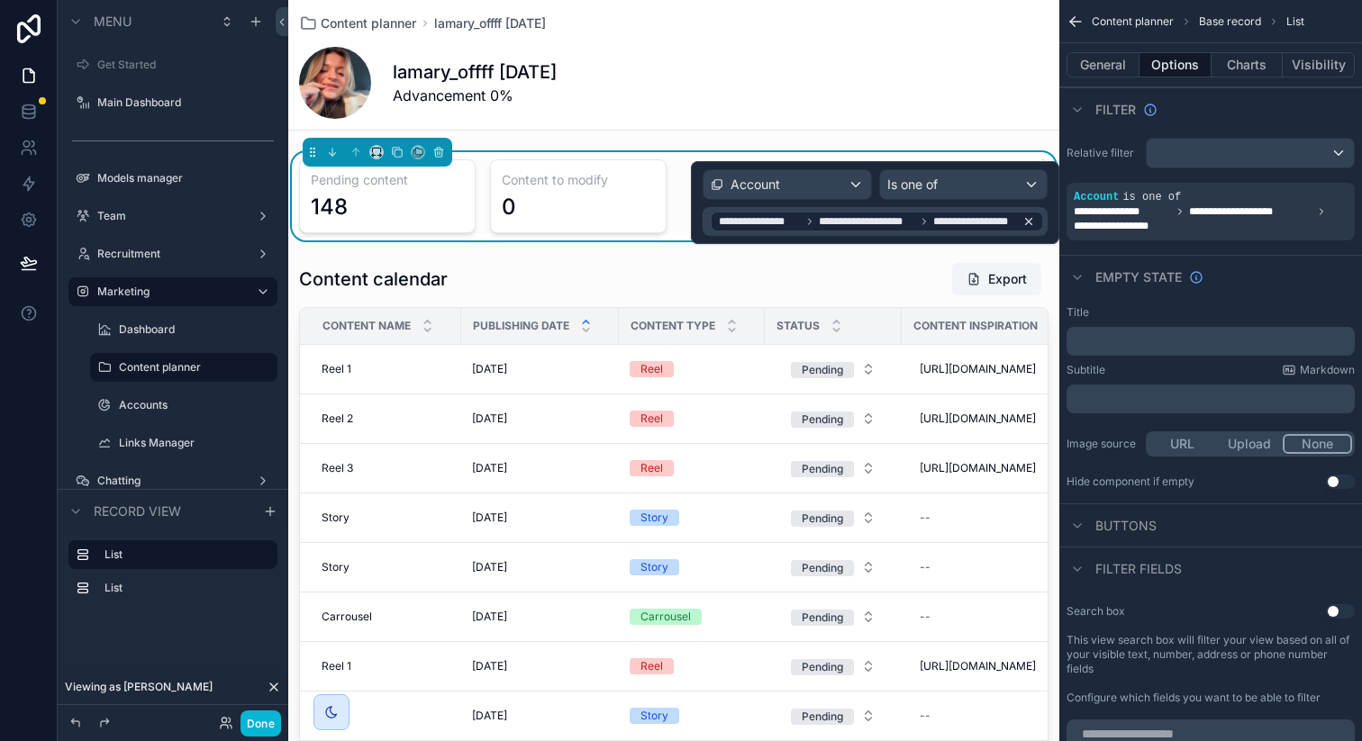
click at [1031, 222] on icon at bounding box center [1028, 221] width 13 height 13
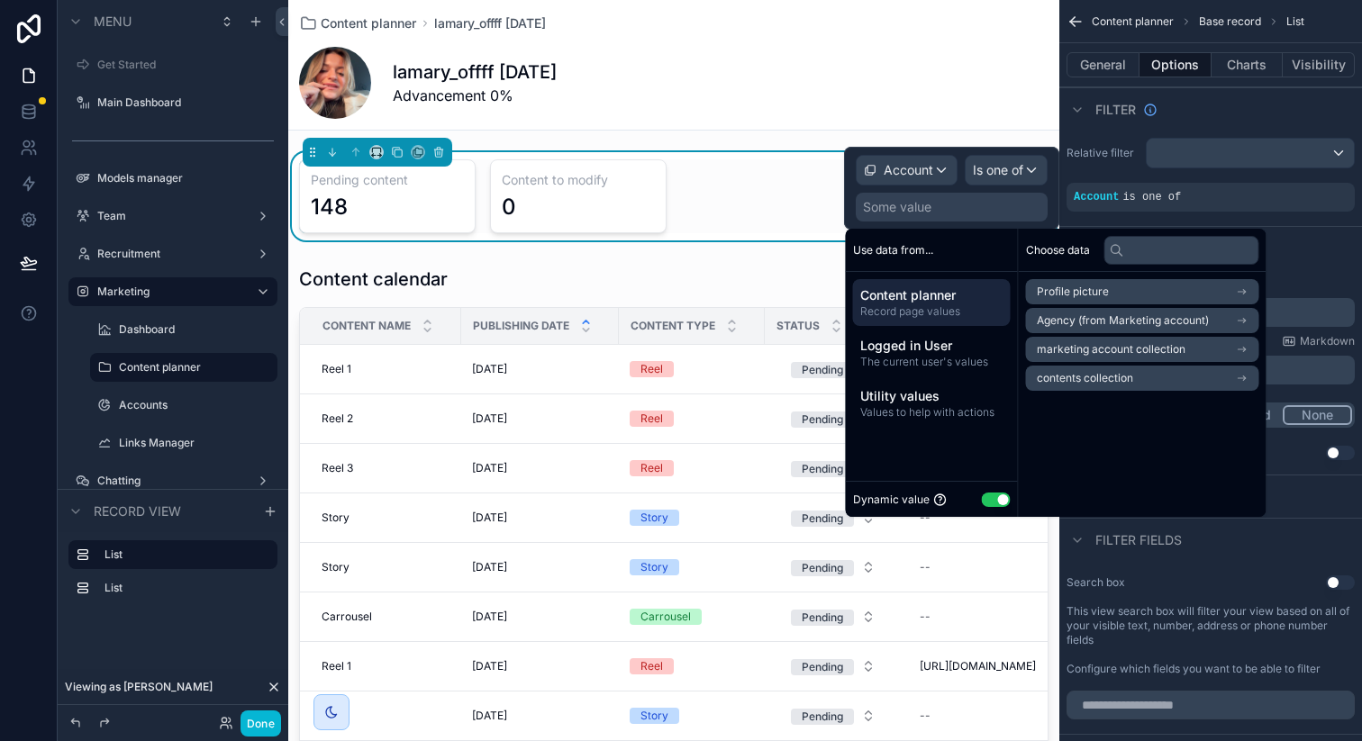
click at [1118, 352] on span "marketing account collection" at bounding box center [1111, 349] width 149 height 14
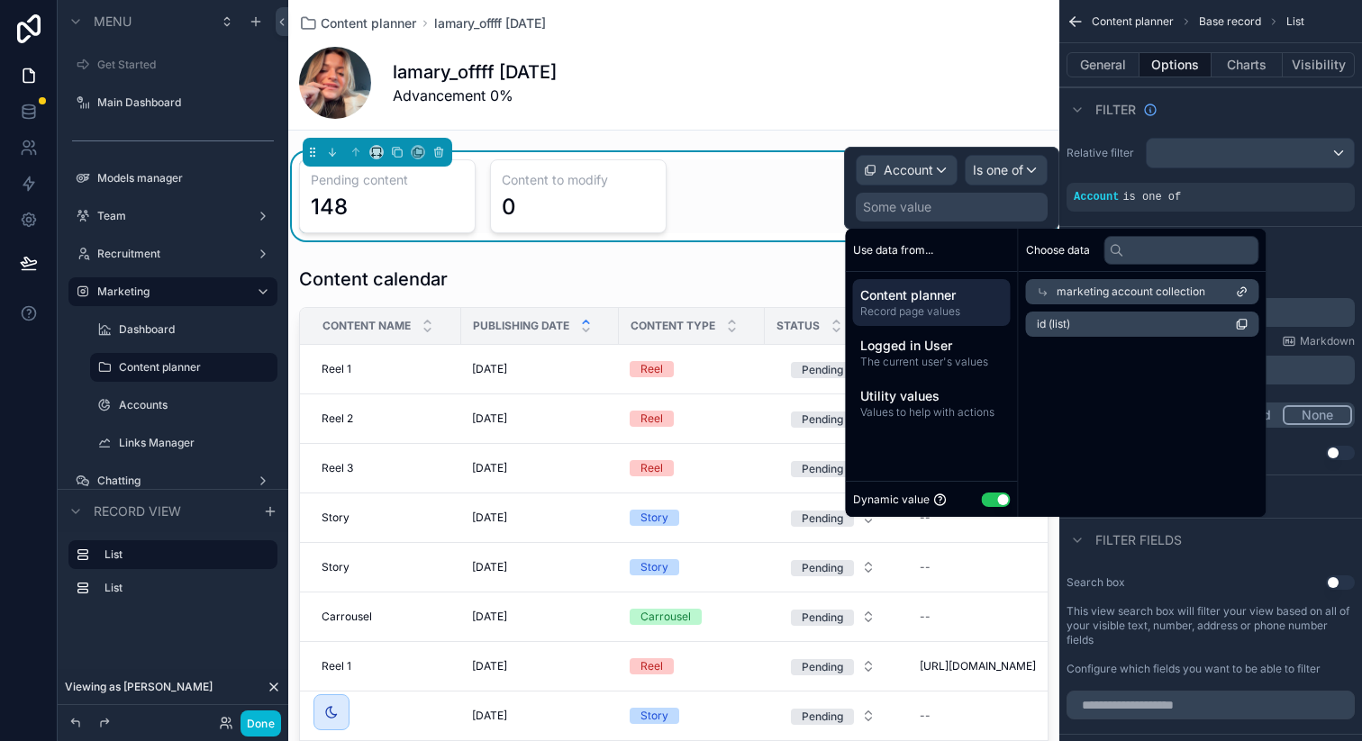
click at [1063, 327] on span "id (list)" at bounding box center [1053, 324] width 33 height 14
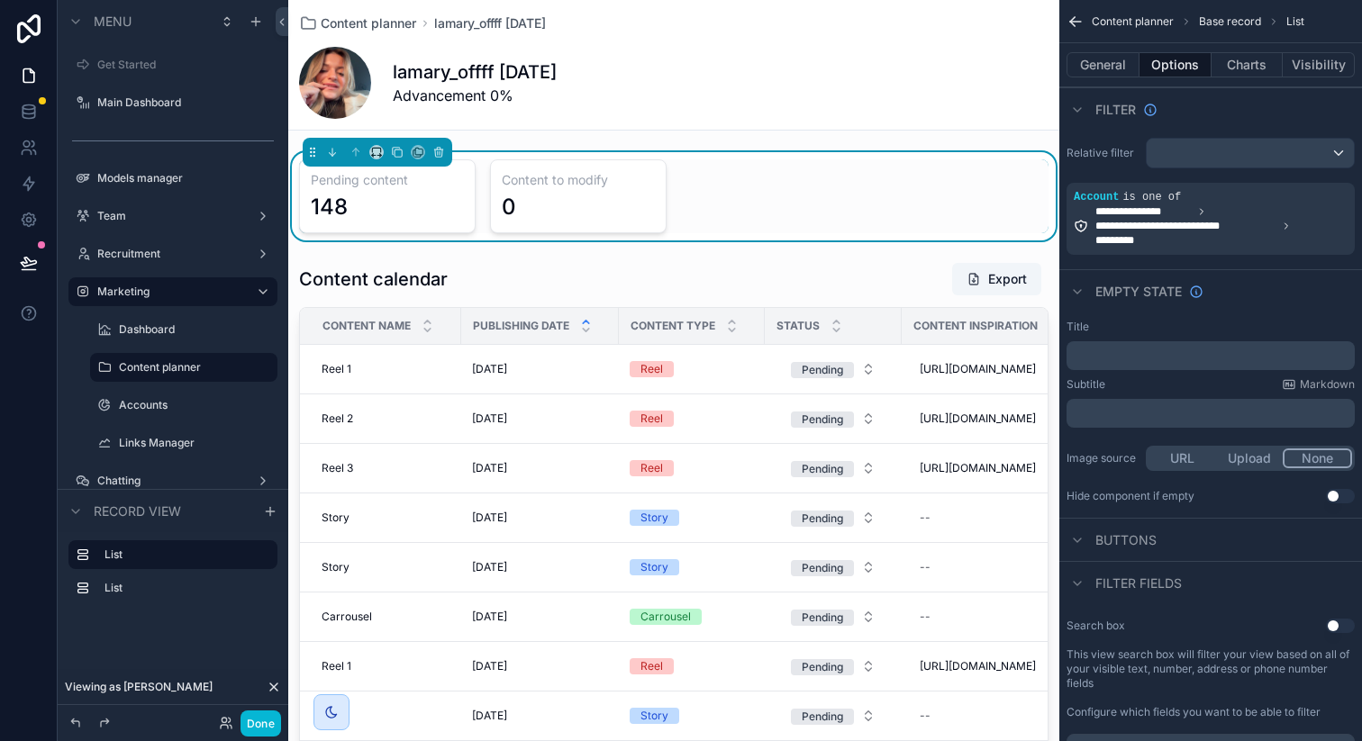
click at [866, 112] on div "lamary_offff 06/10/2025 Advancement 0%" at bounding box center [673, 83] width 749 height 72
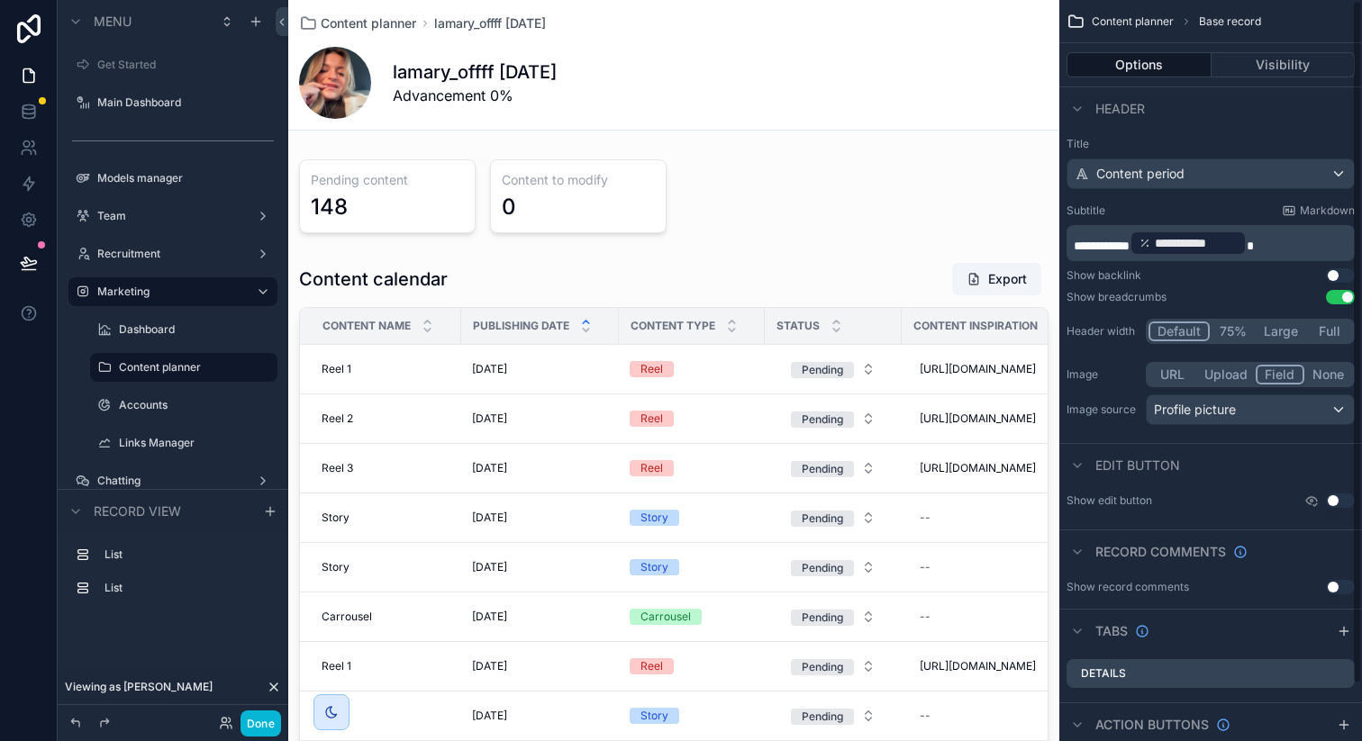
click at [915, 73] on div "lamary_offff 06/10/2025 Advancement 0%" at bounding box center [673, 83] width 749 height 72
click at [1289, 61] on button "Visibility" at bounding box center [1283, 64] width 144 height 25
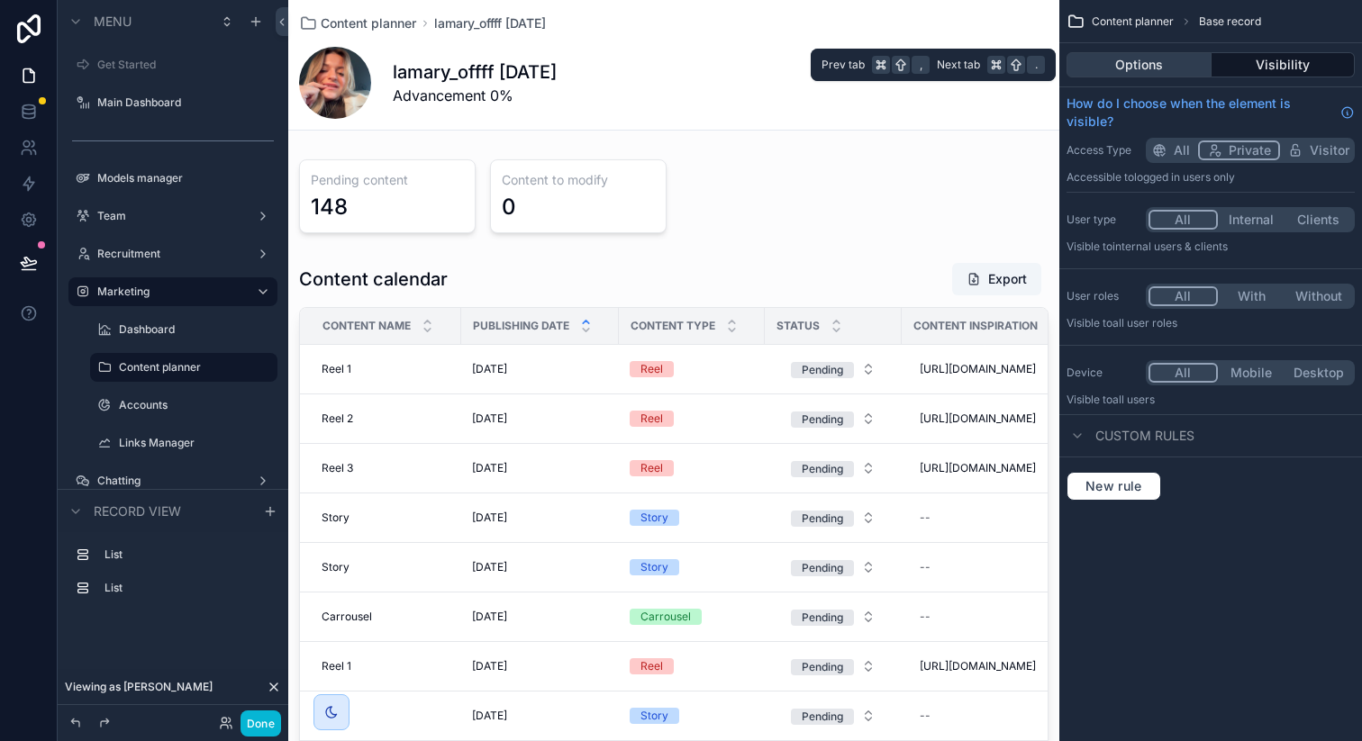
click at [1156, 71] on button "Options" at bounding box center [1138, 64] width 145 height 25
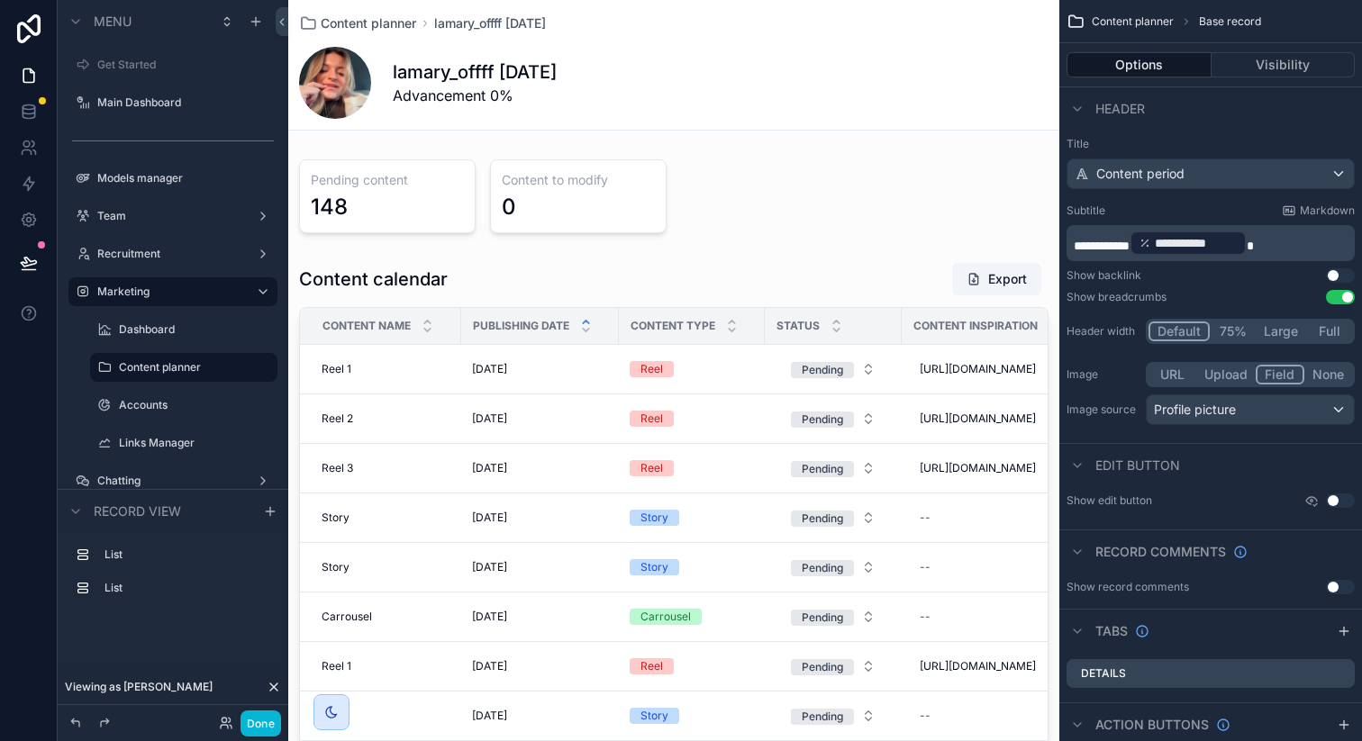
click at [890, 116] on div "lamary_offff 06/10/2025 Advancement 0%" at bounding box center [673, 83] width 749 height 72
click at [1280, 59] on button "Visibility" at bounding box center [1283, 64] width 144 height 25
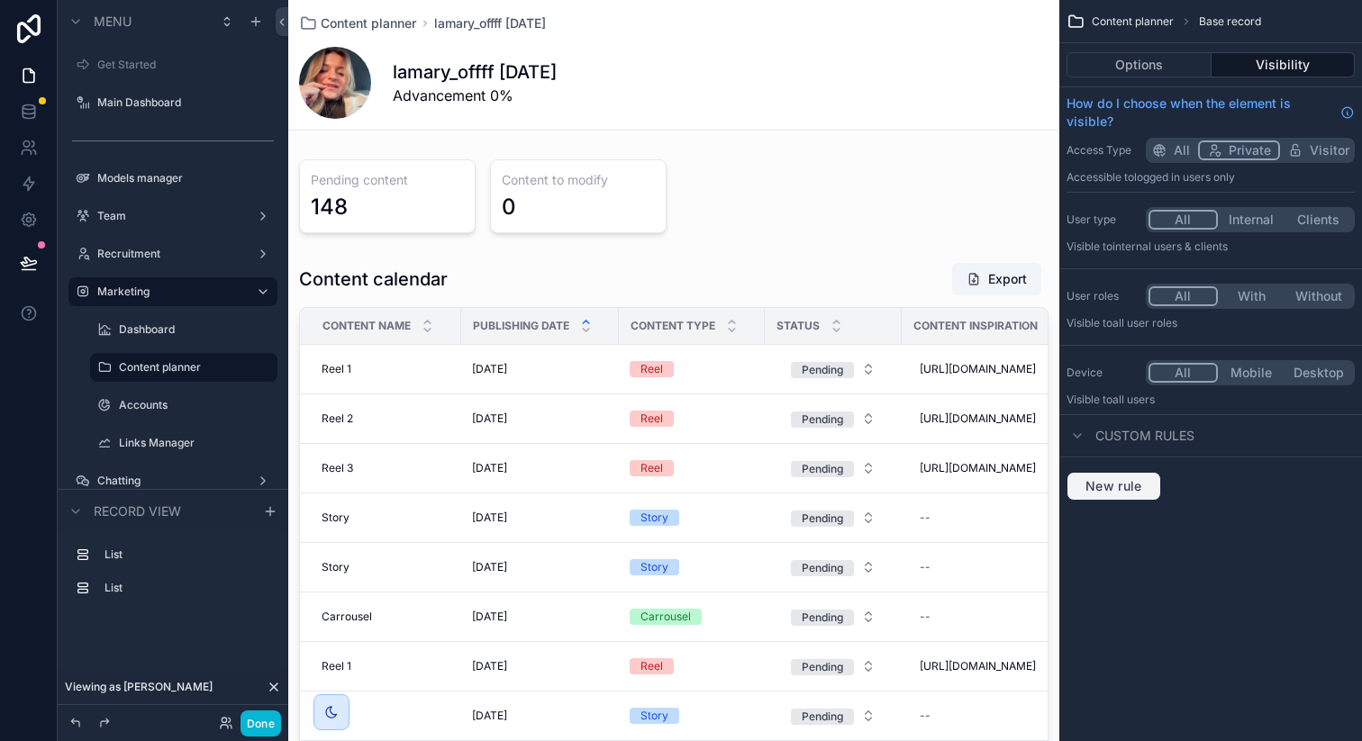
click at [1130, 494] on span "New rule" at bounding box center [1113, 486] width 71 height 16
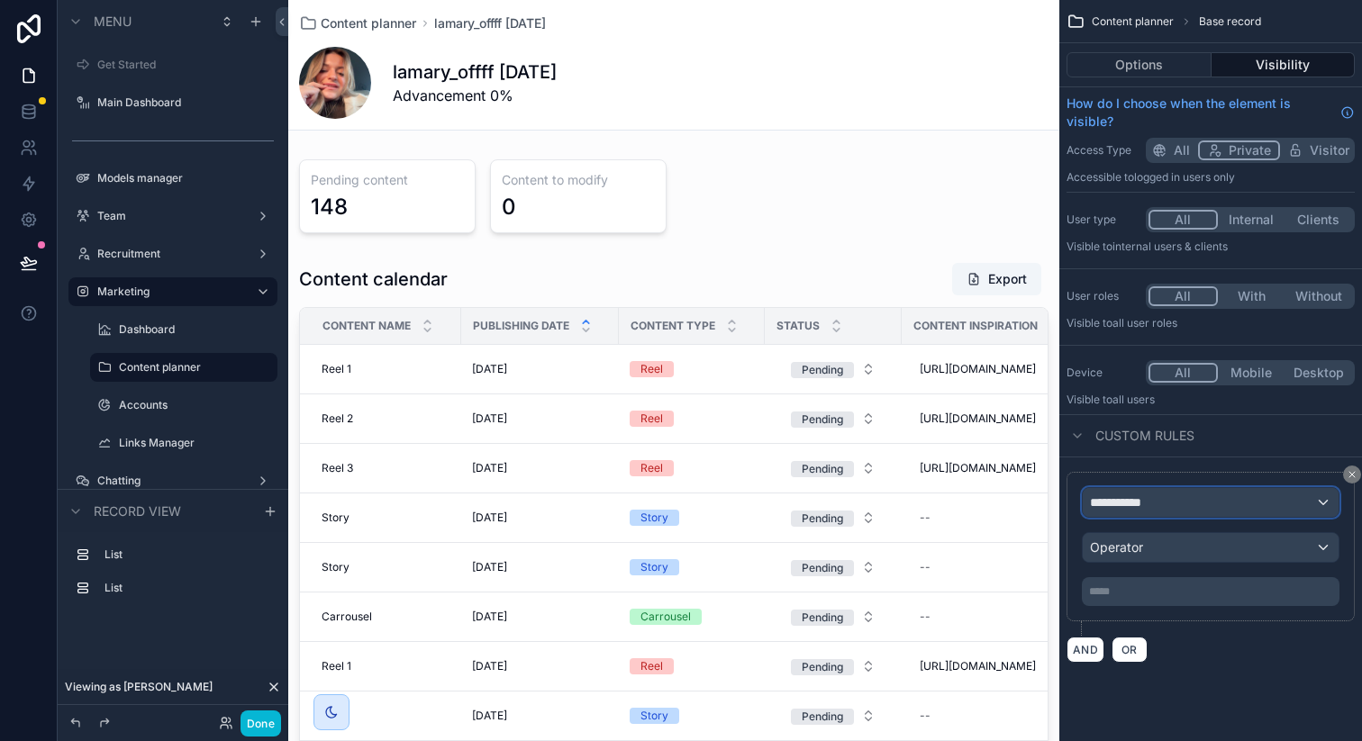
click at [1218, 496] on div "**********" at bounding box center [1211, 502] width 256 height 29
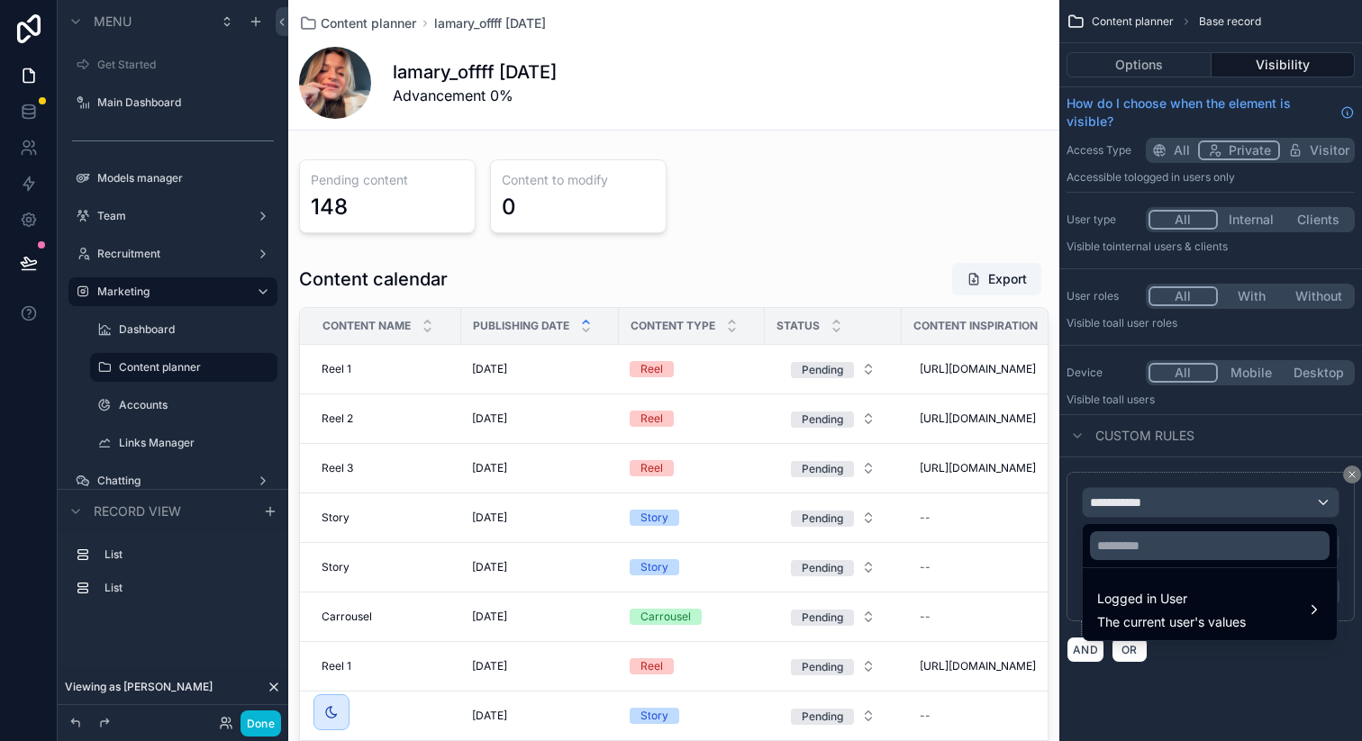
click at [1248, 470] on div "scrollable content" at bounding box center [681, 370] width 1362 height 741
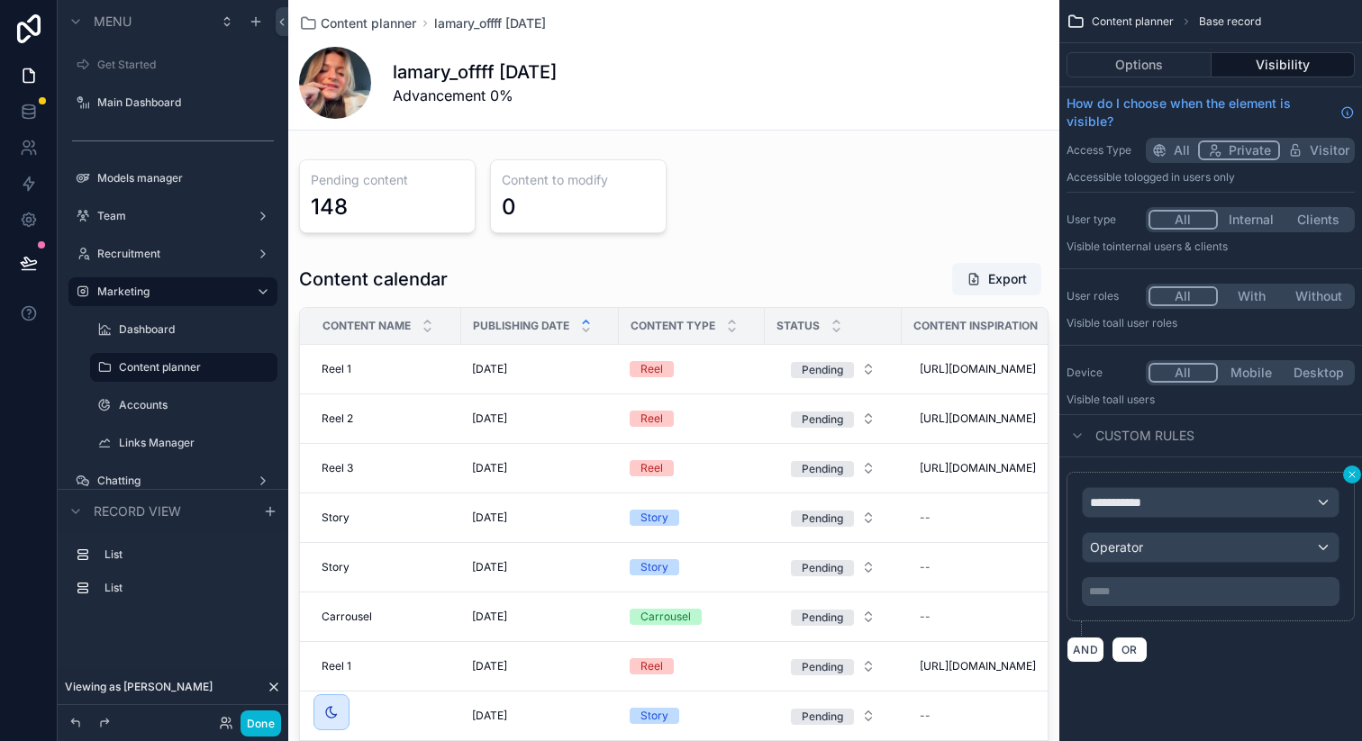
click at [1347, 475] on icon "scrollable content" at bounding box center [1352, 474] width 11 height 11
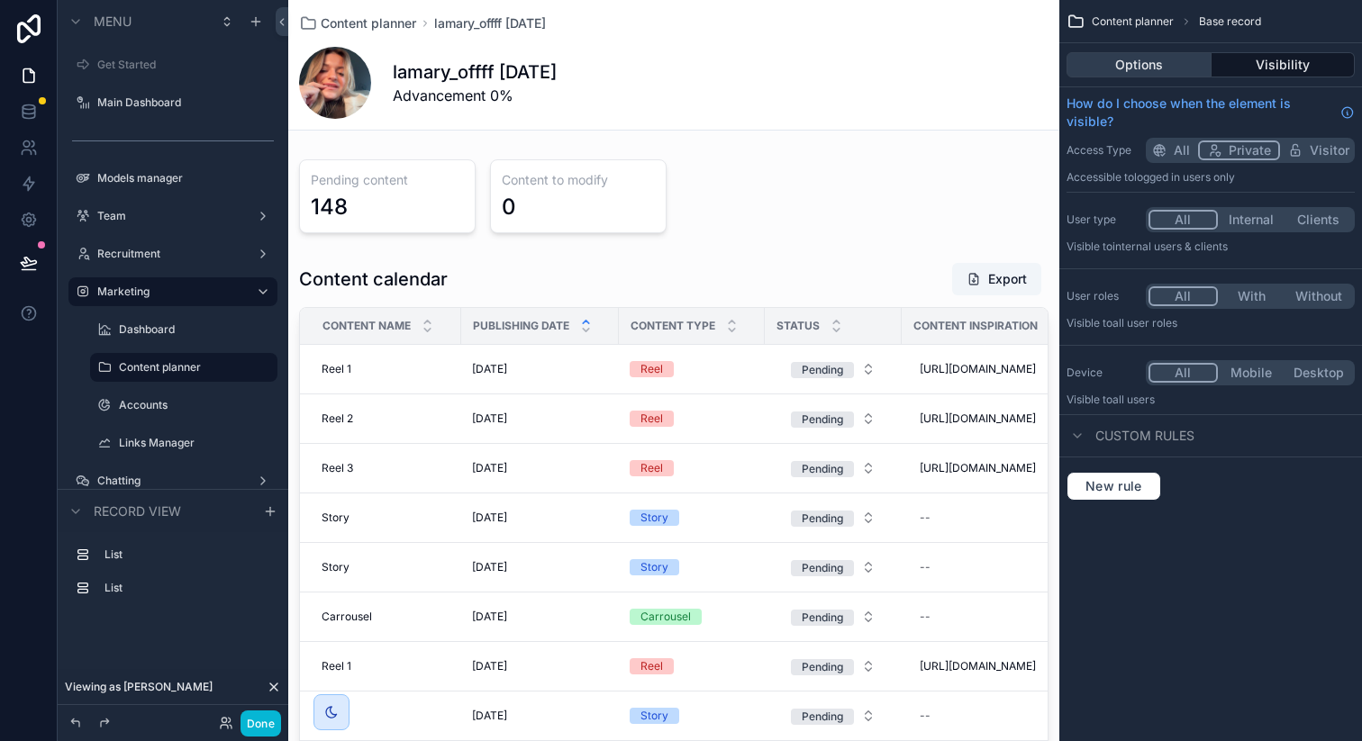
click at [1166, 66] on button "Options" at bounding box center [1138, 64] width 145 height 25
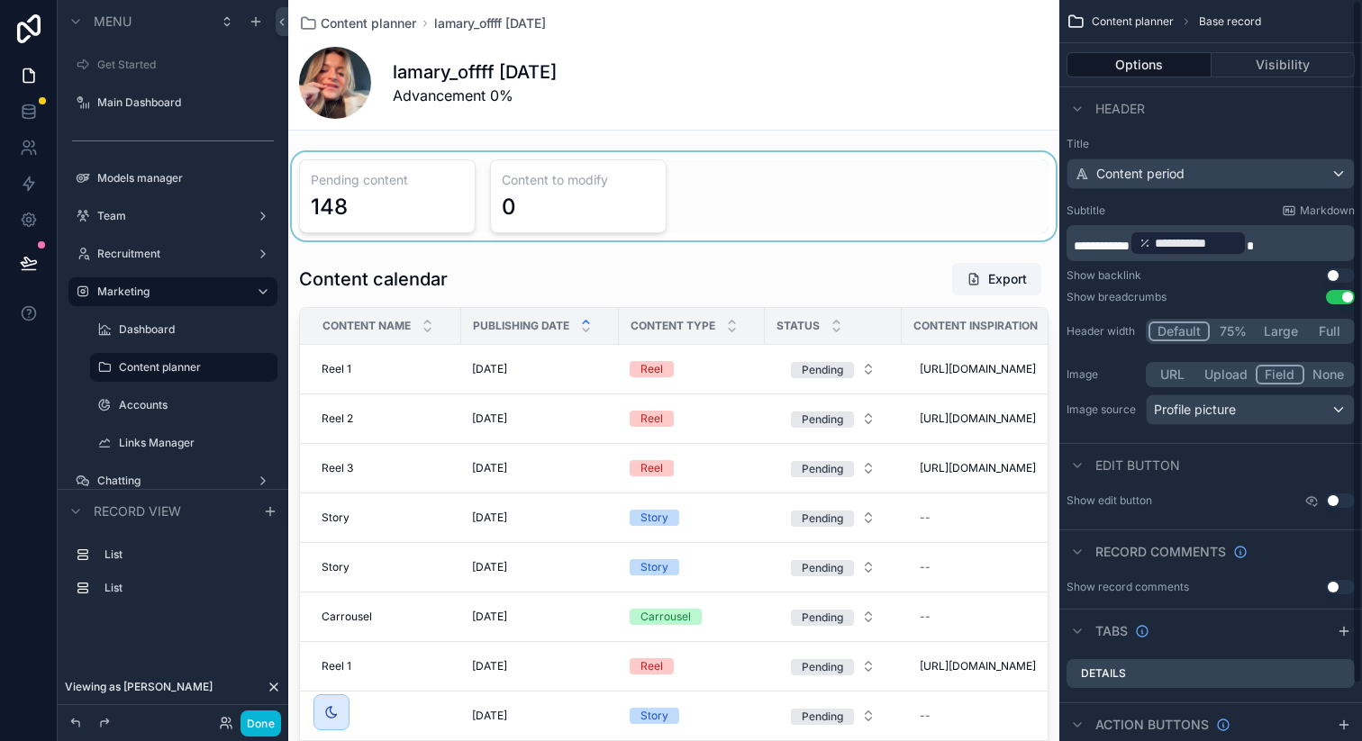
click at [746, 198] on div "scrollable content" at bounding box center [673, 196] width 771 height 88
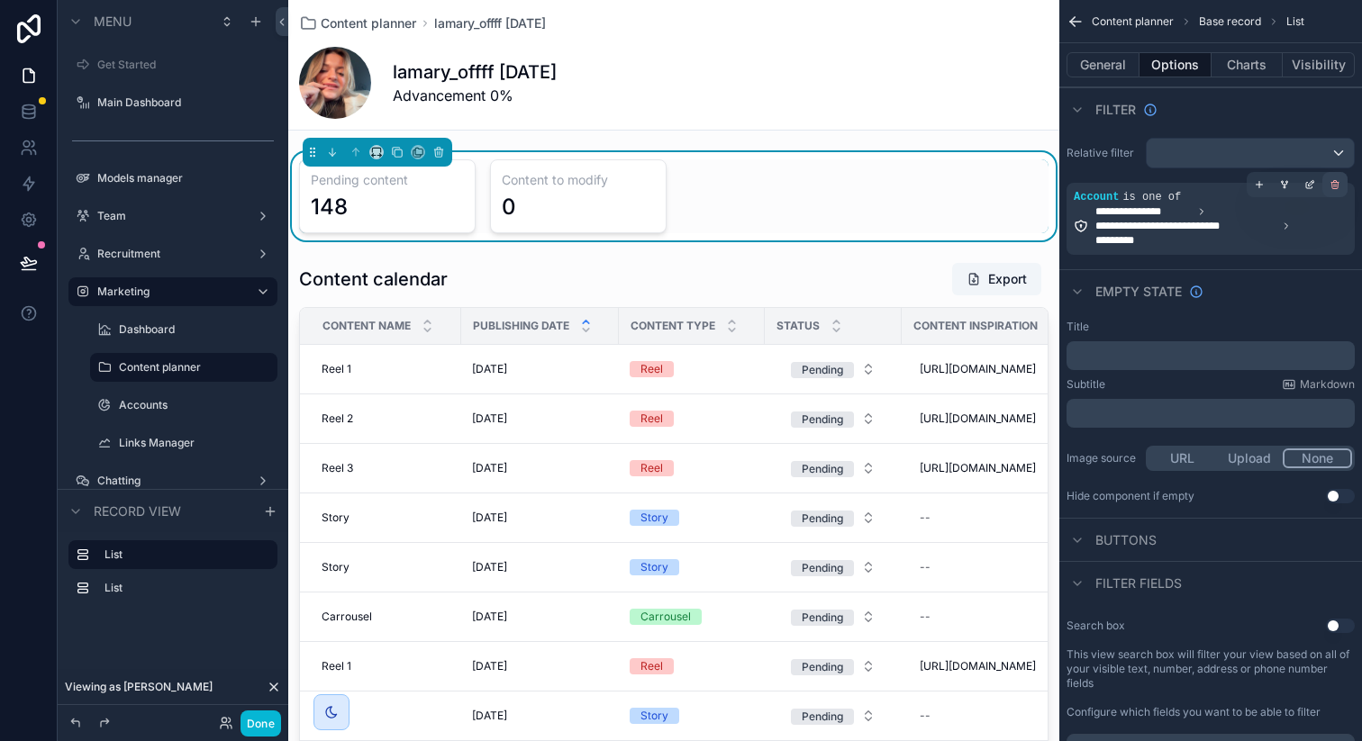
click at [1332, 183] on icon "scrollable content" at bounding box center [1335, 186] width 6 height 6
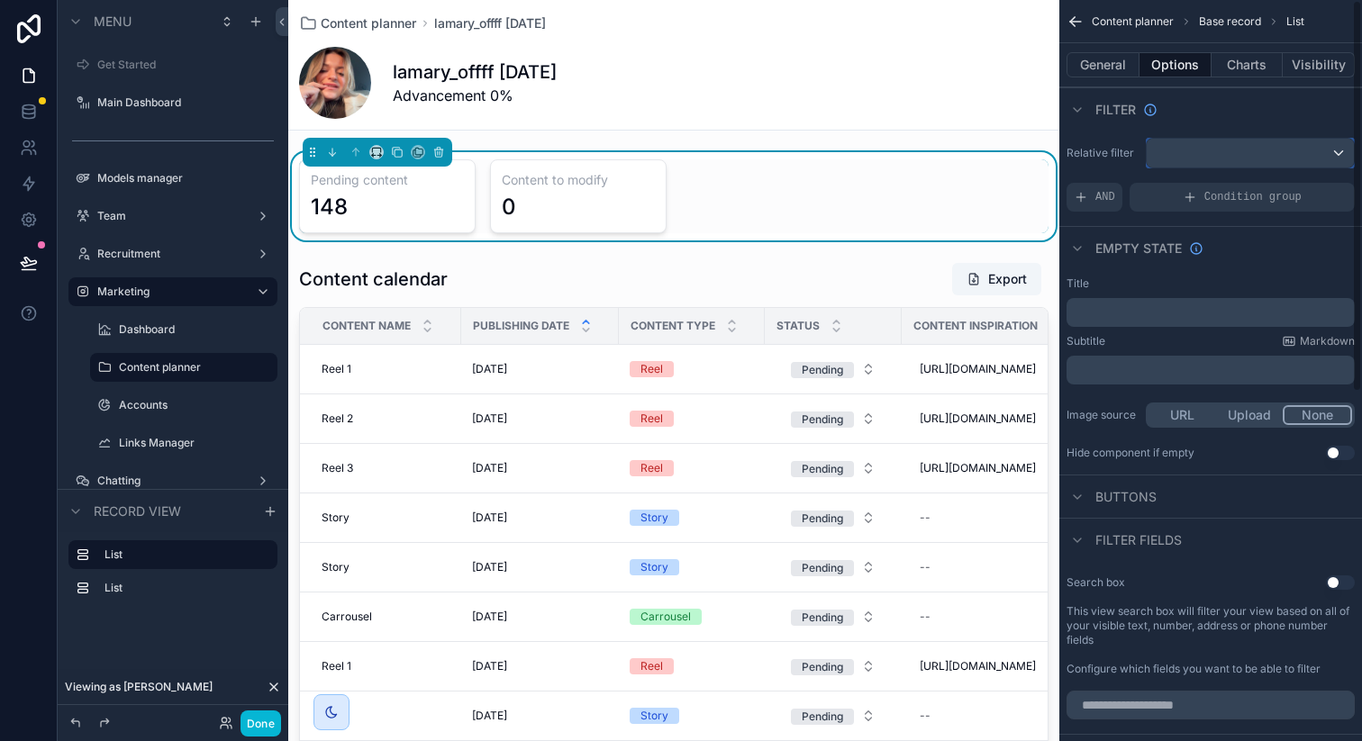
click at [1204, 152] on div "scrollable content" at bounding box center [1250, 153] width 207 height 29
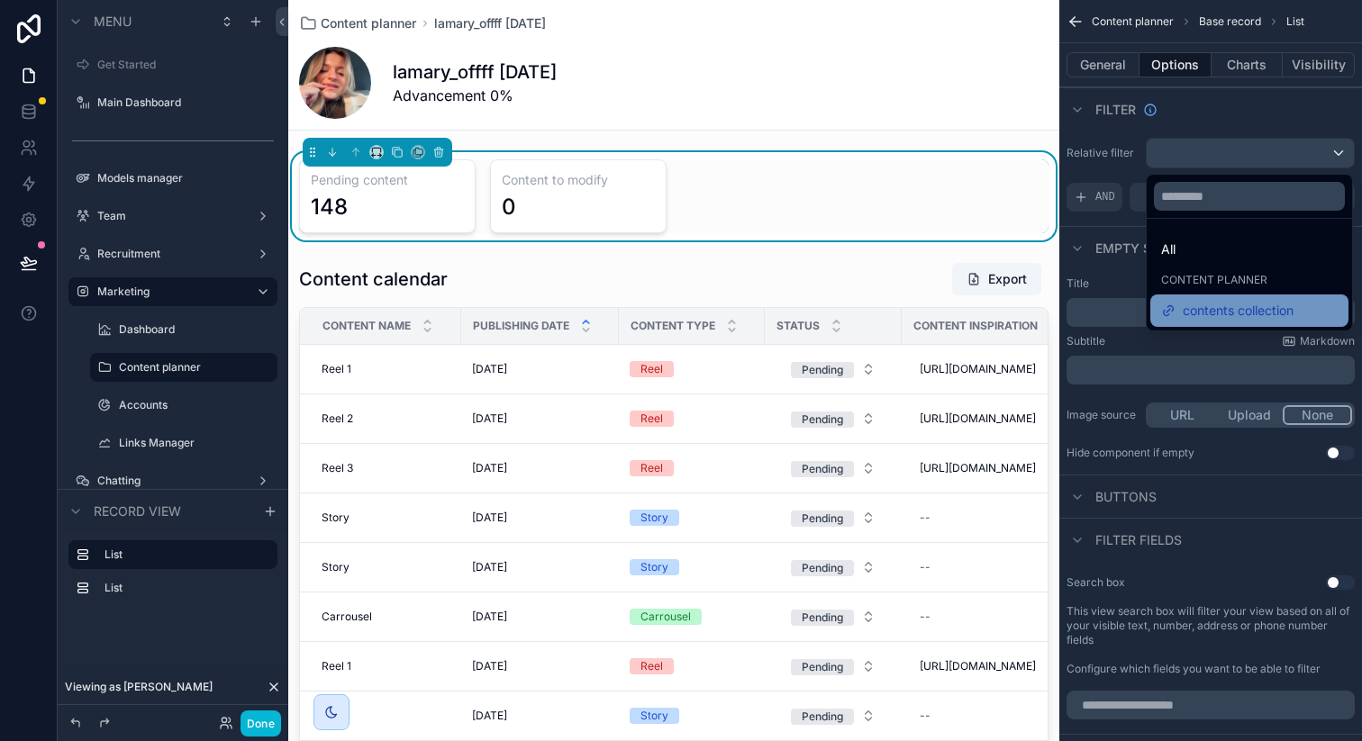
click at [1215, 315] on span "contents collection" at bounding box center [1238, 311] width 111 height 22
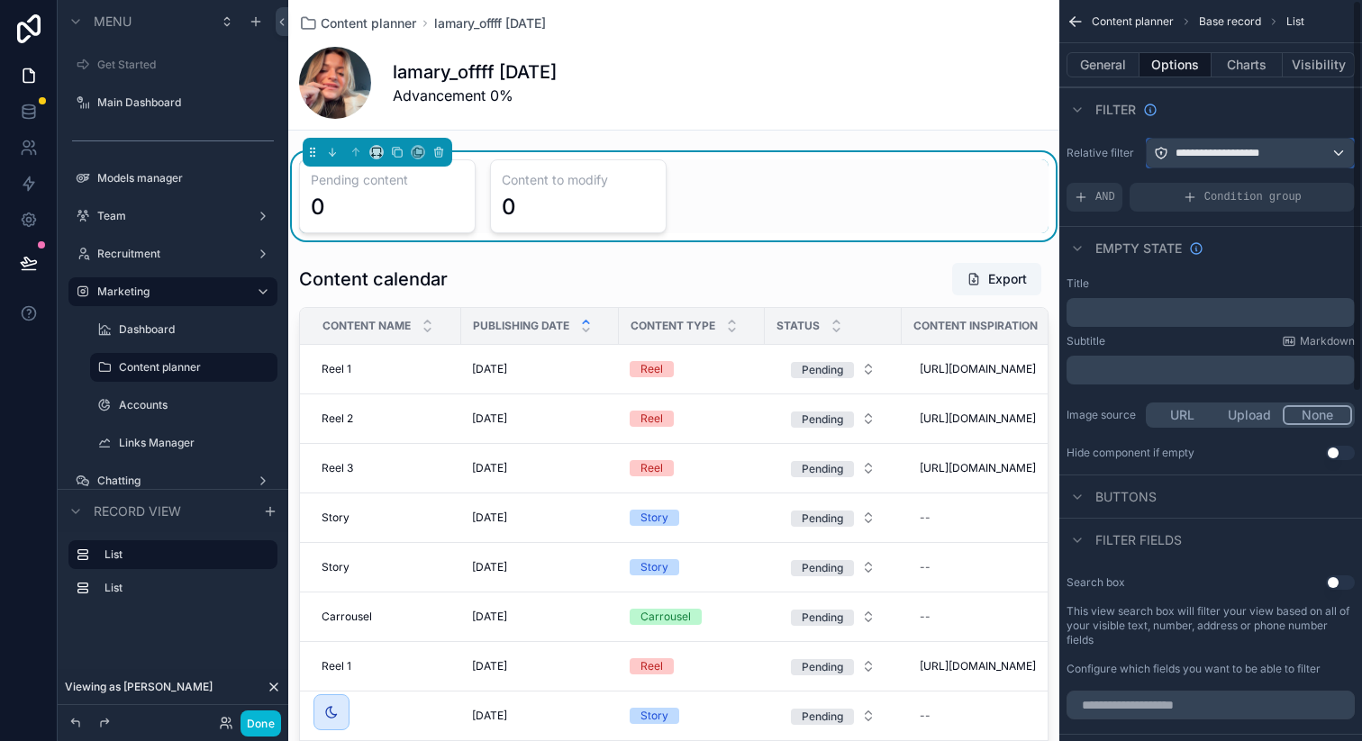
click at [1246, 156] on span "**********" at bounding box center [1223, 153] width 96 height 14
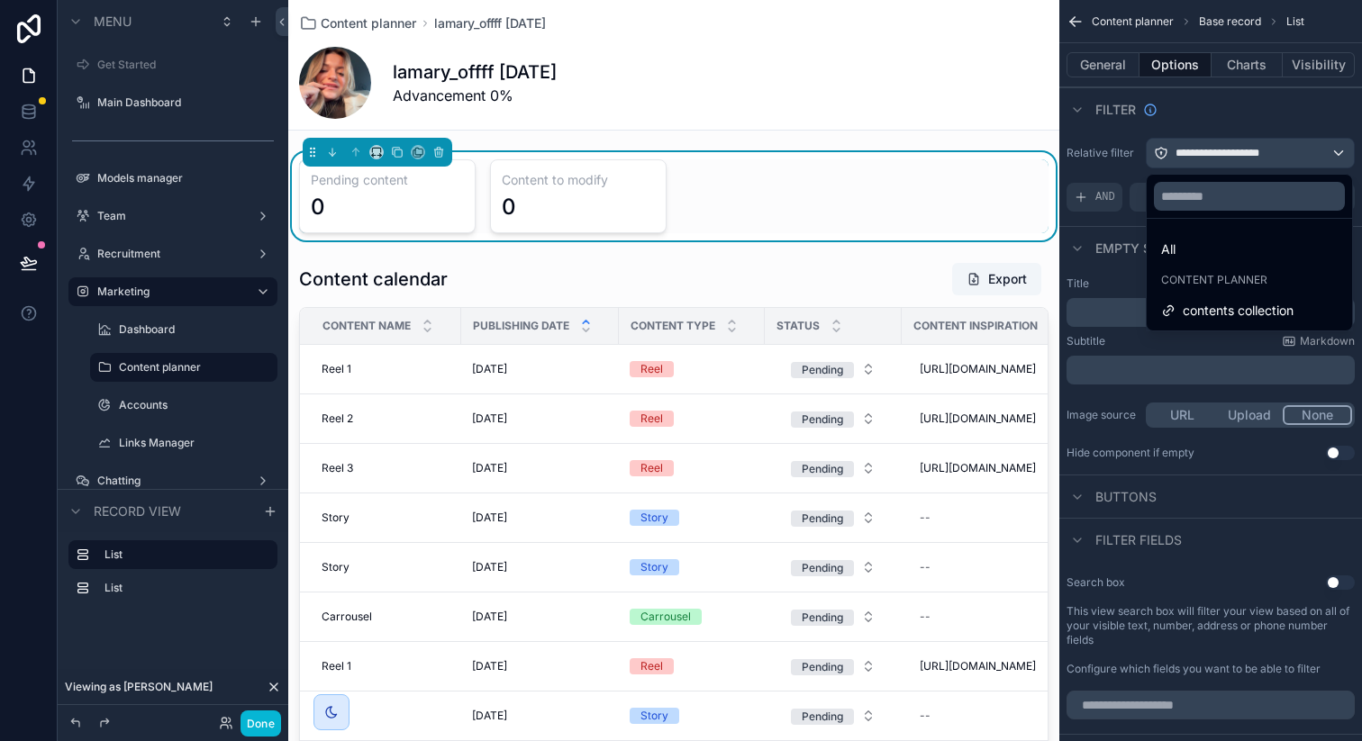
click at [1202, 251] on div "All" at bounding box center [1249, 250] width 177 height 22
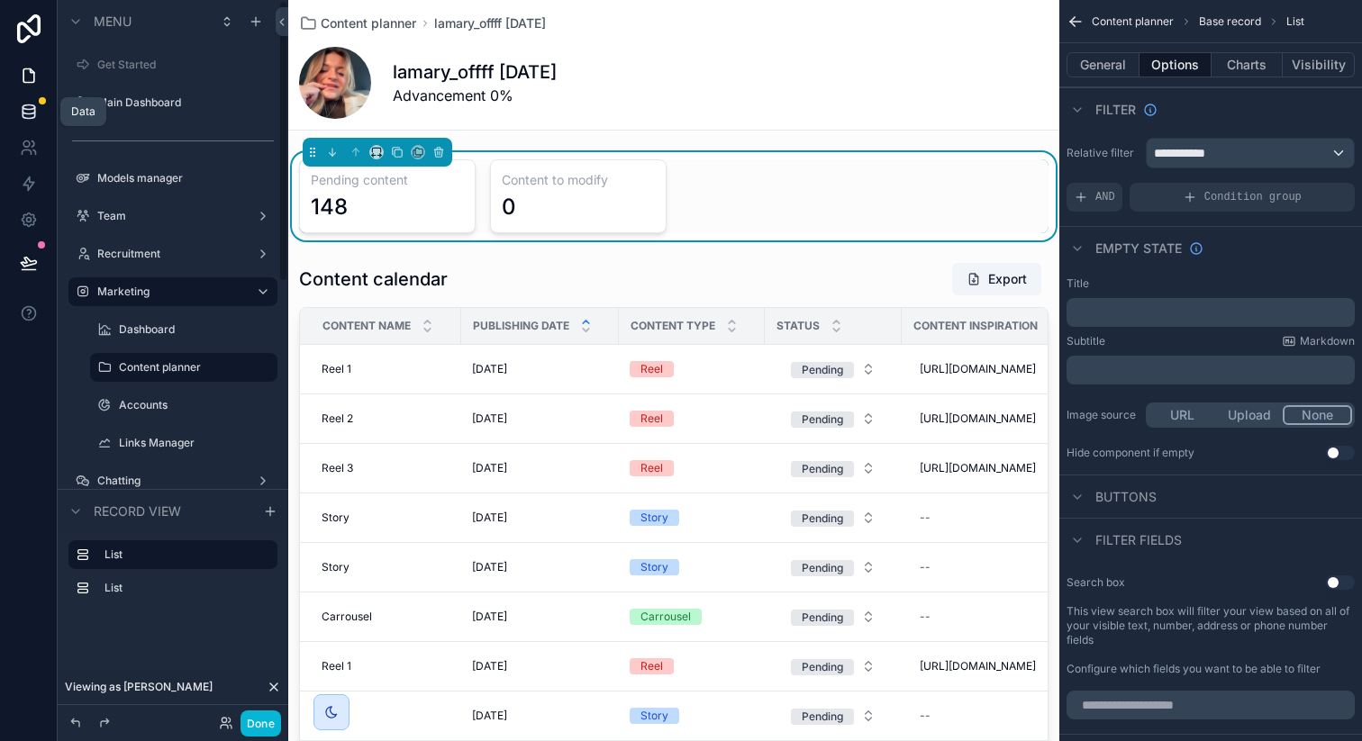
click at [20, 113] on icon at bounding box center [29, 112] width 18 height 18
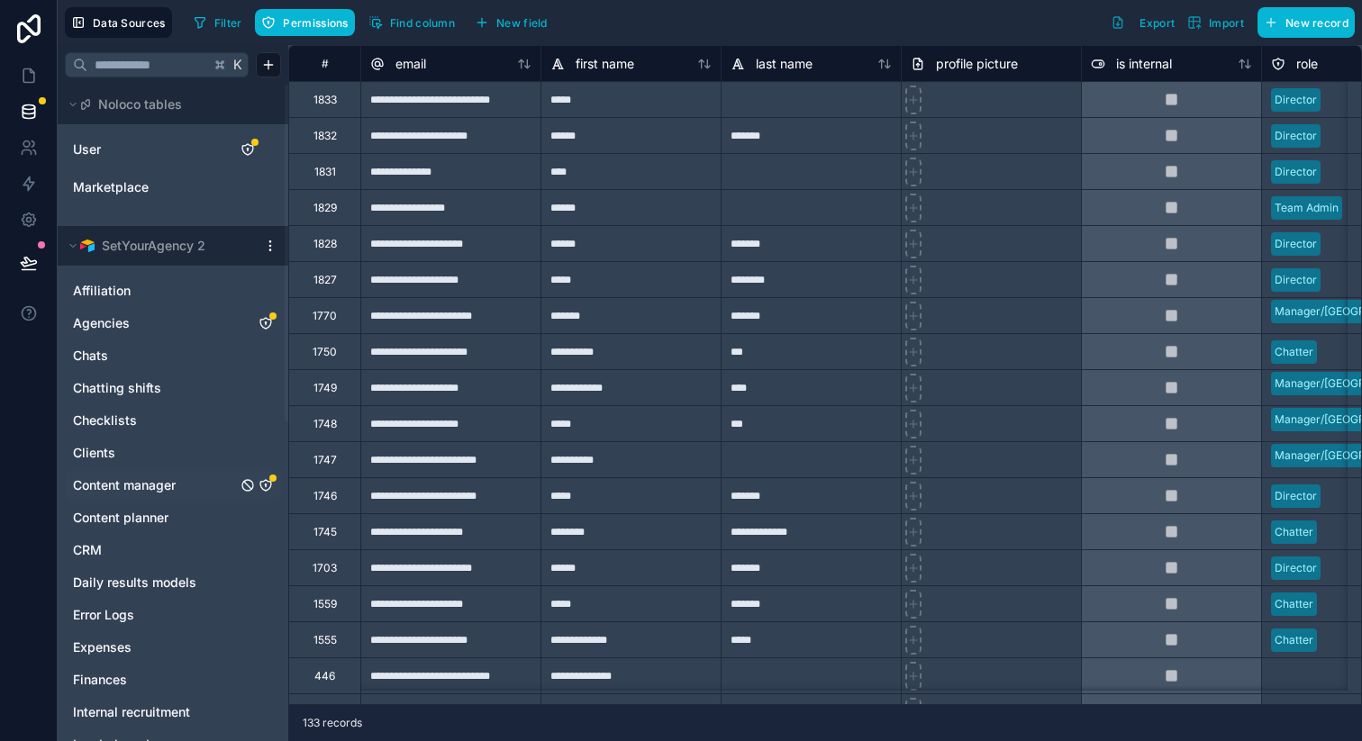
click at [268, 483] on icon "Content manager" at bounding box center [266, 485] width 14 height 14
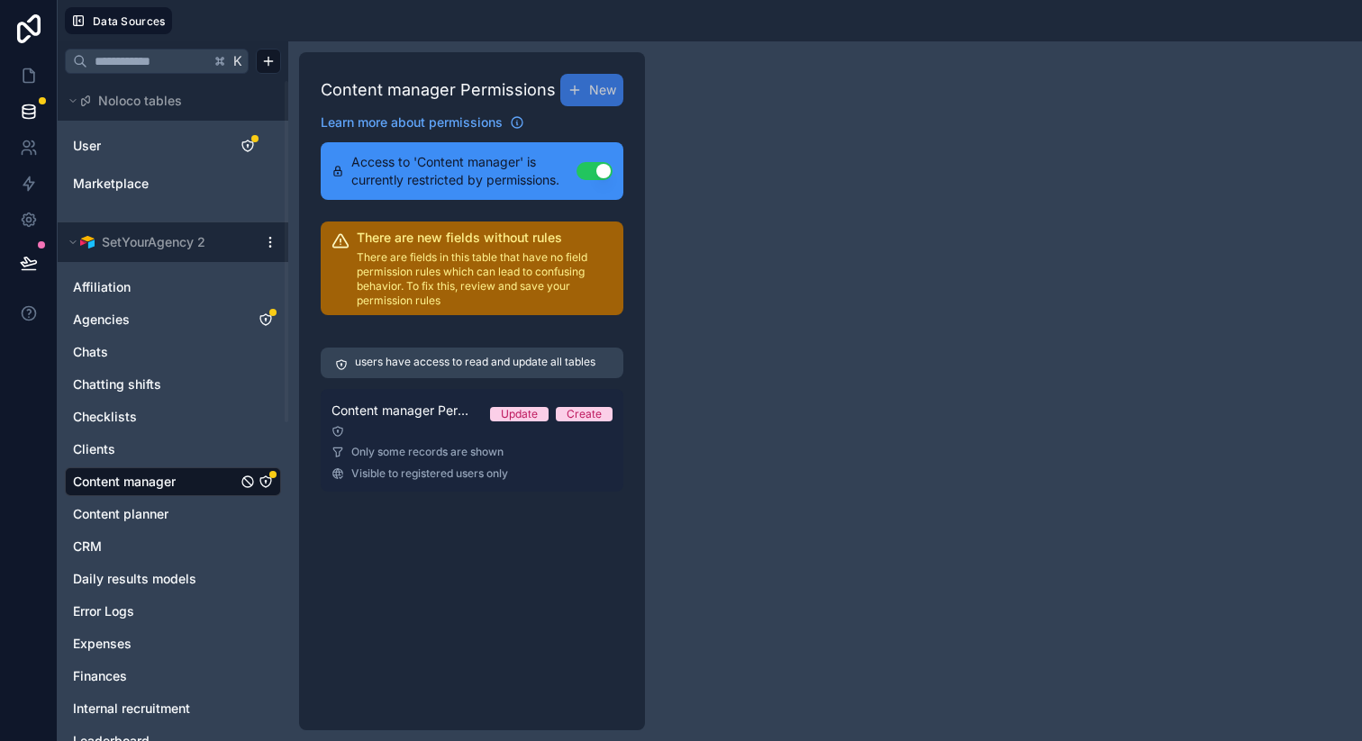
click at [397, 439] on link "Content manager Permission 1 Update Create Only some records are shown Visible …" at bounding box center [472, 440] width 303 height 103
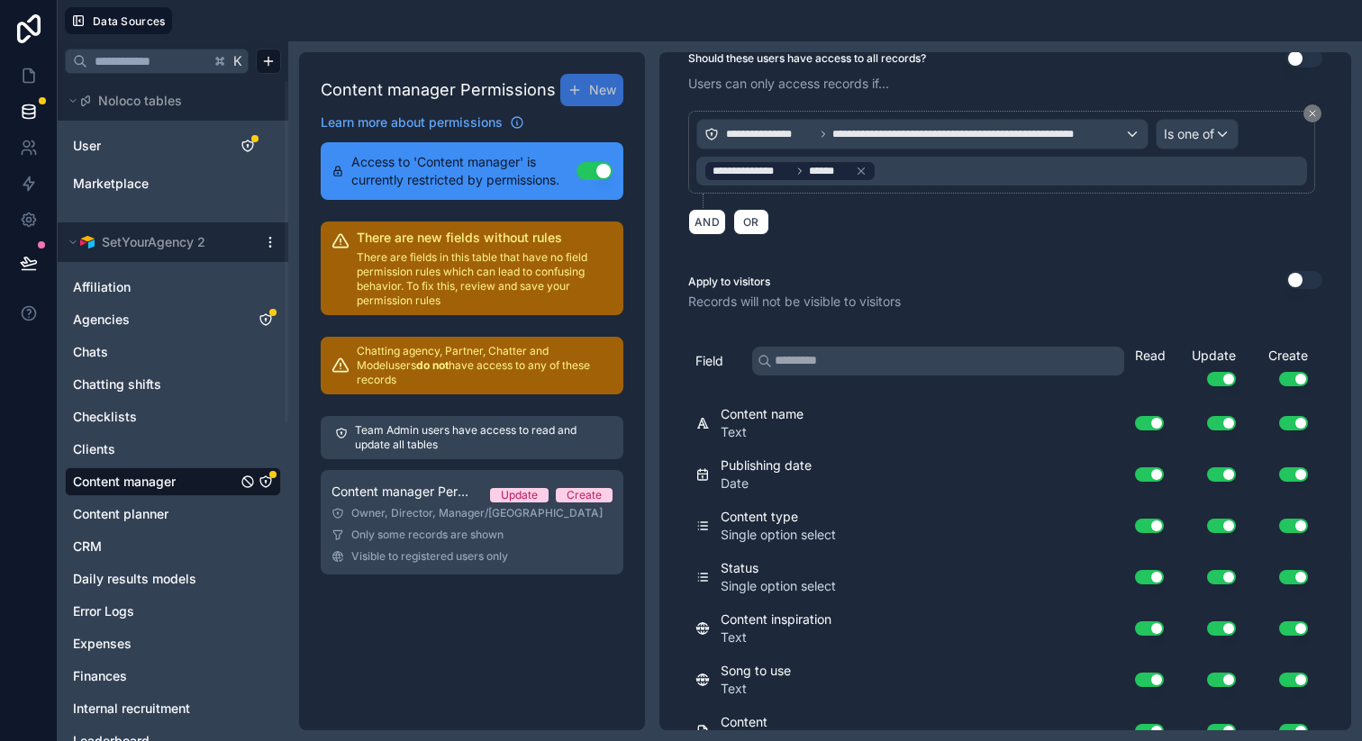
scroll to position [413, 0]
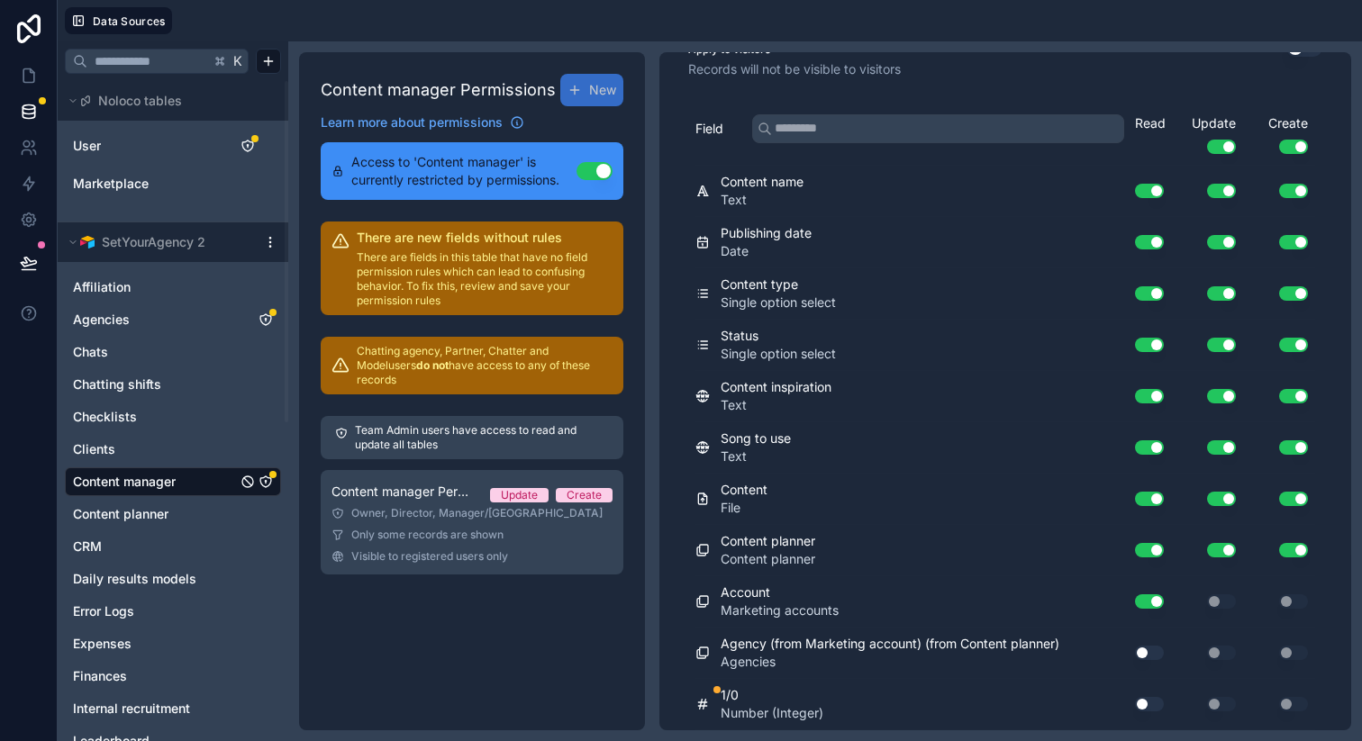
click at [1135, 658] on button "Use setting" at bounding box center [1149, 653] width 29 height 14
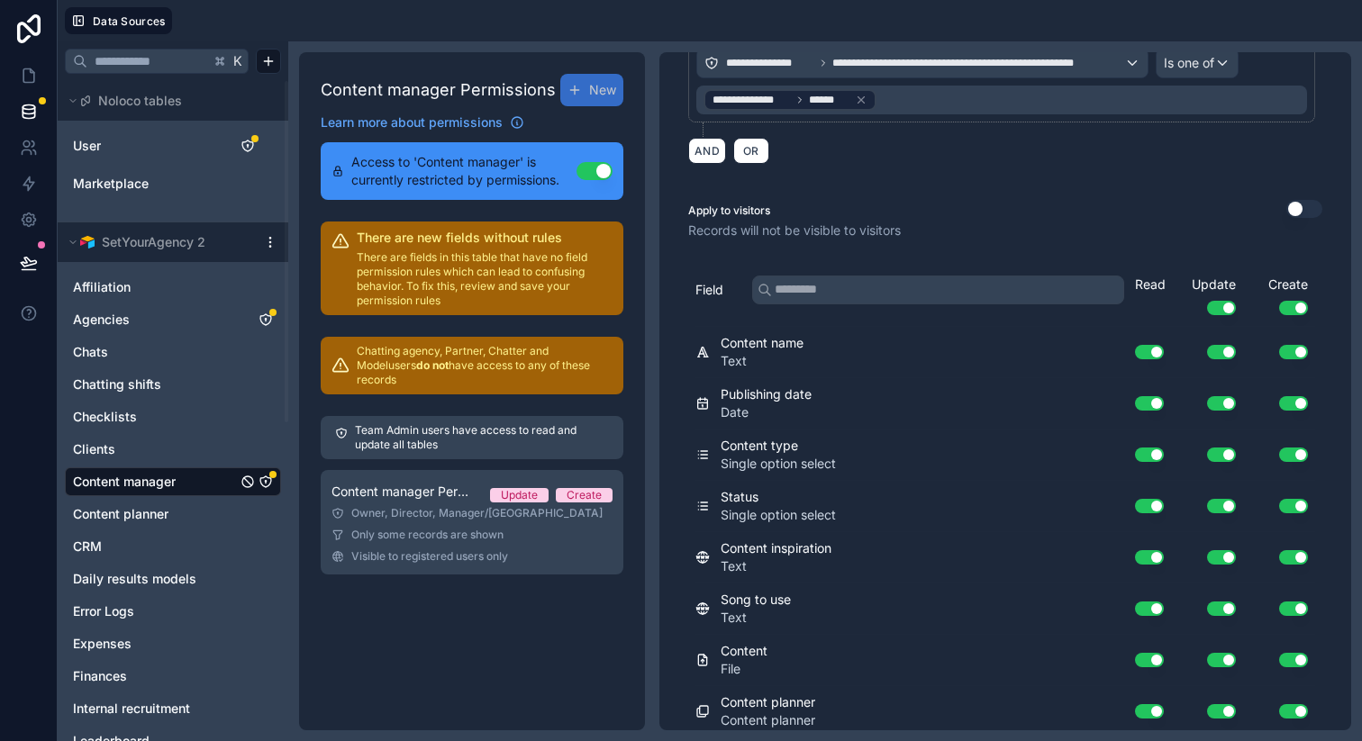
scroll to position [0, 0]
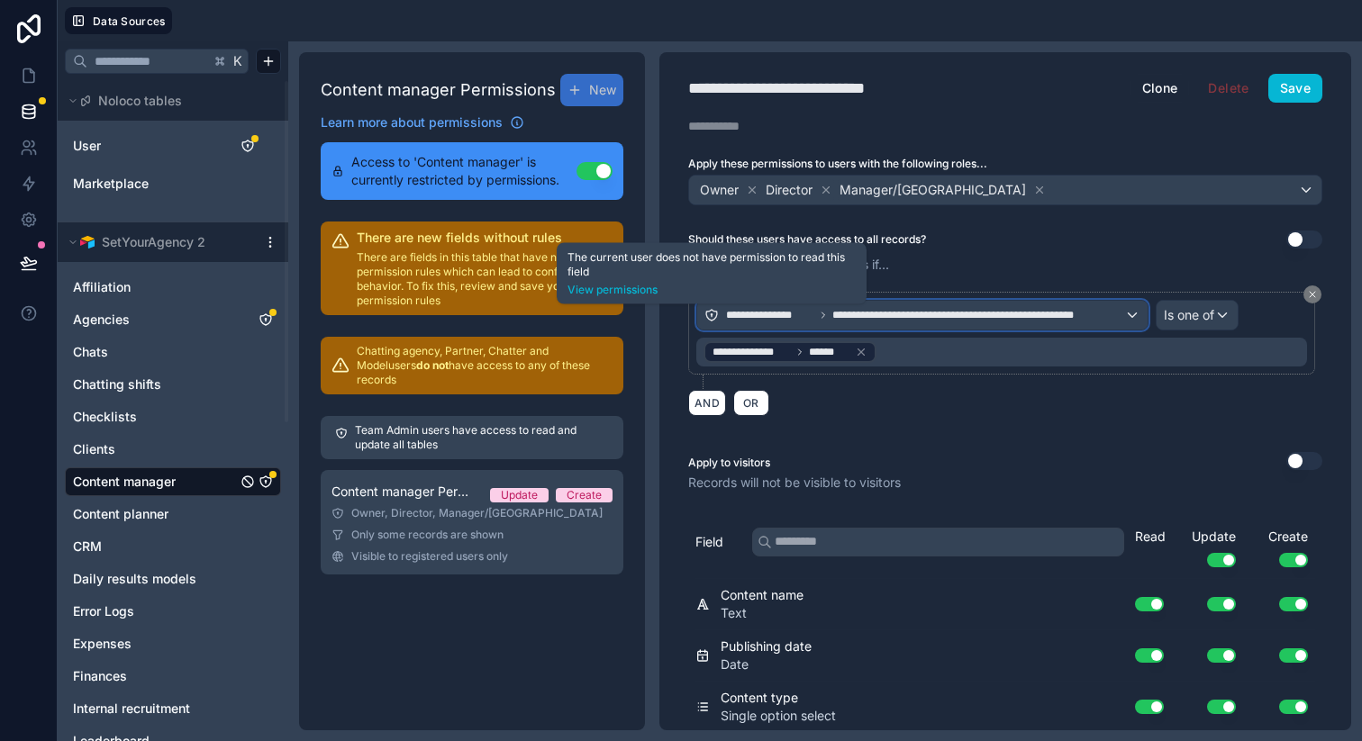
click at [713, 312] on icon at bounding box center [711, 315] width 14 height 14
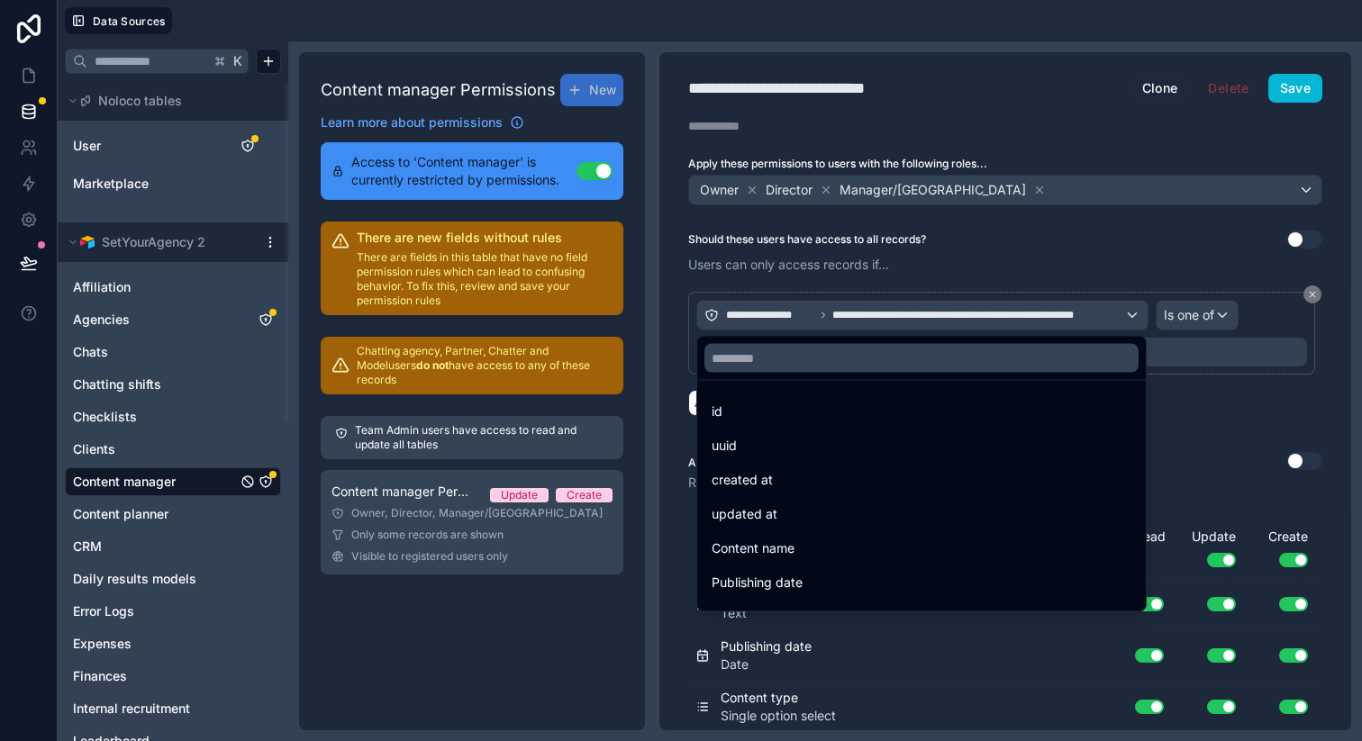
click at [851, 254] on div at bounding box center [681, 370] width 1362 height 741
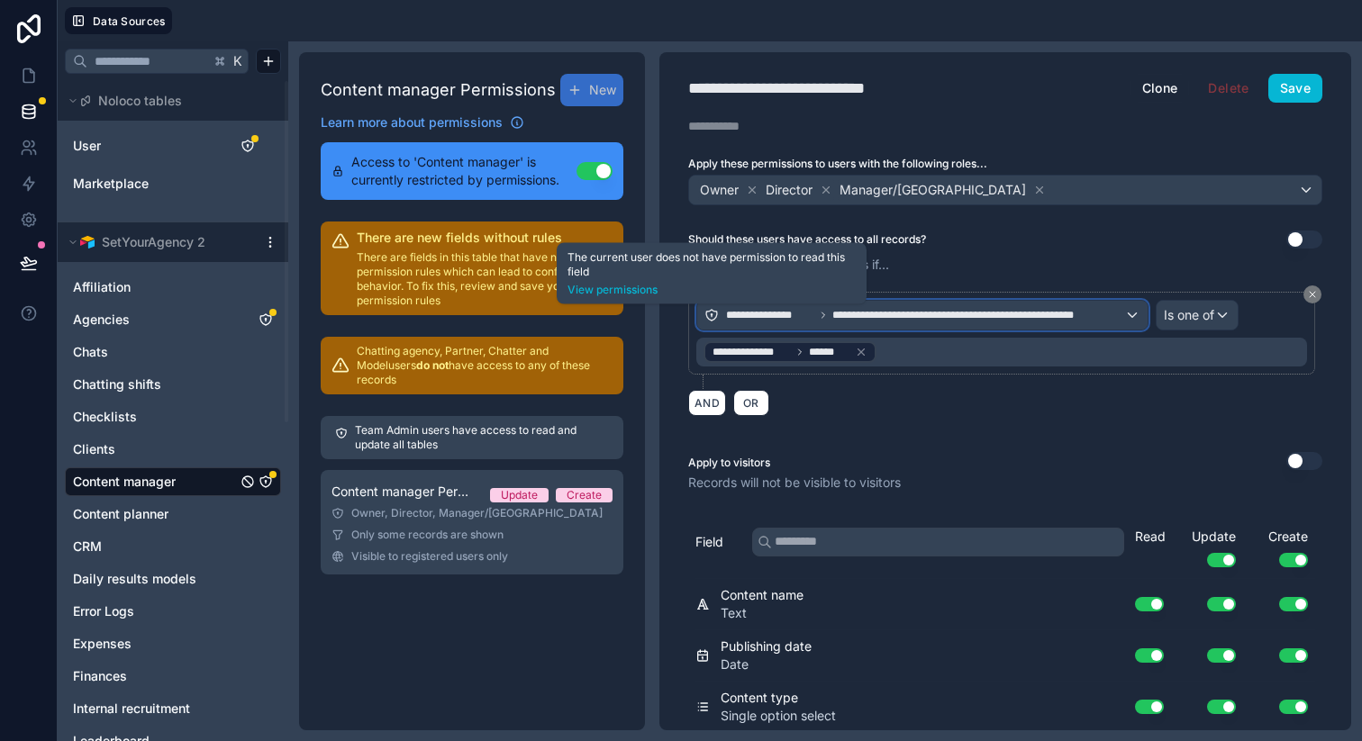
click at [712, 314] on icon at bounding box center [711, 313] width 1 height 1
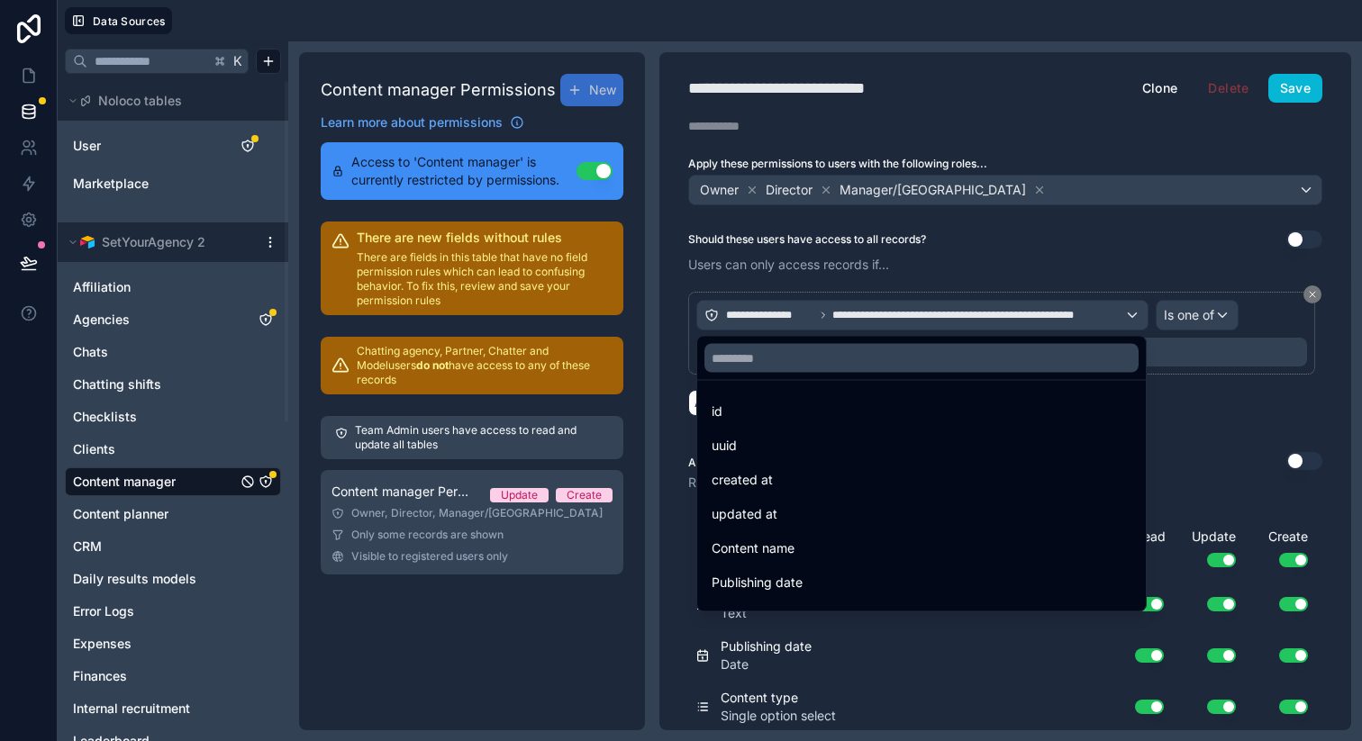
click at [712, 314] on div at bounding box center [681, 370] width 1362 height 741
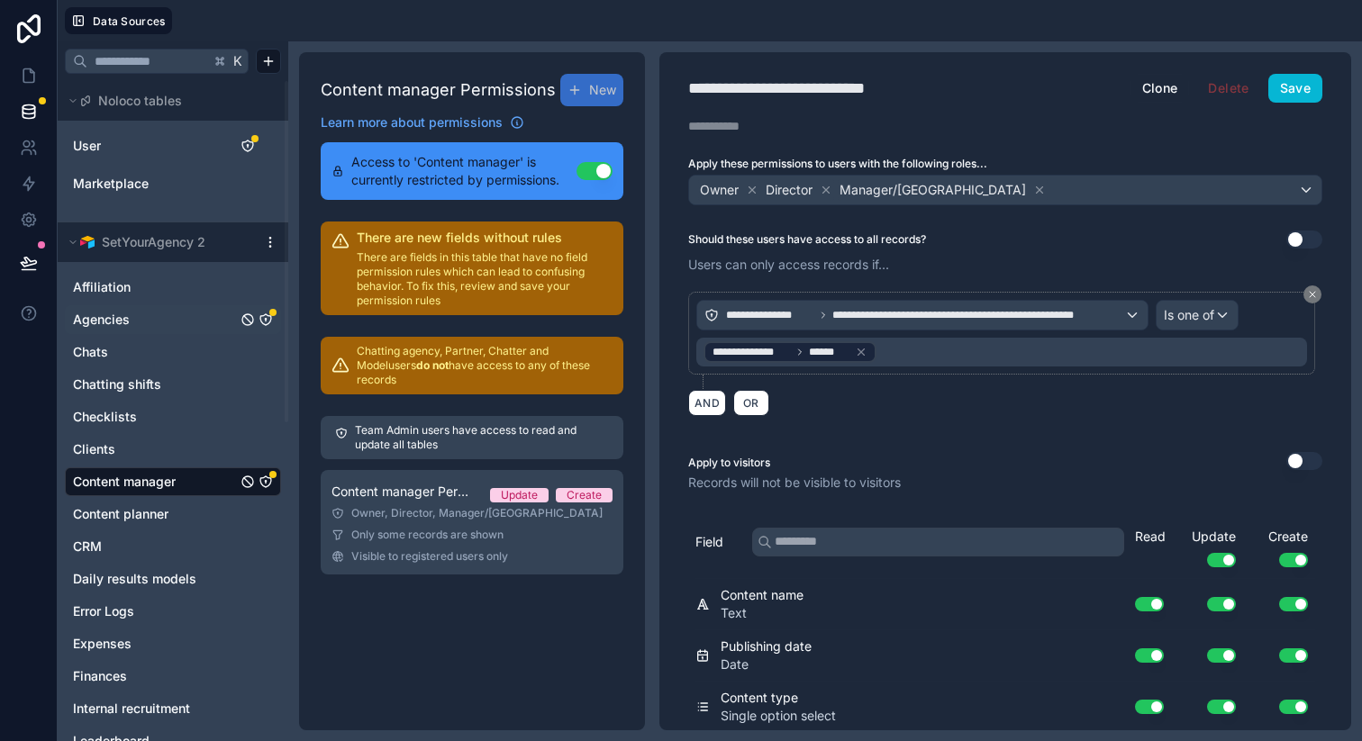
click at [262, 322] on icon "Agencies" at bounding box center [266, 320] width 14 height 14
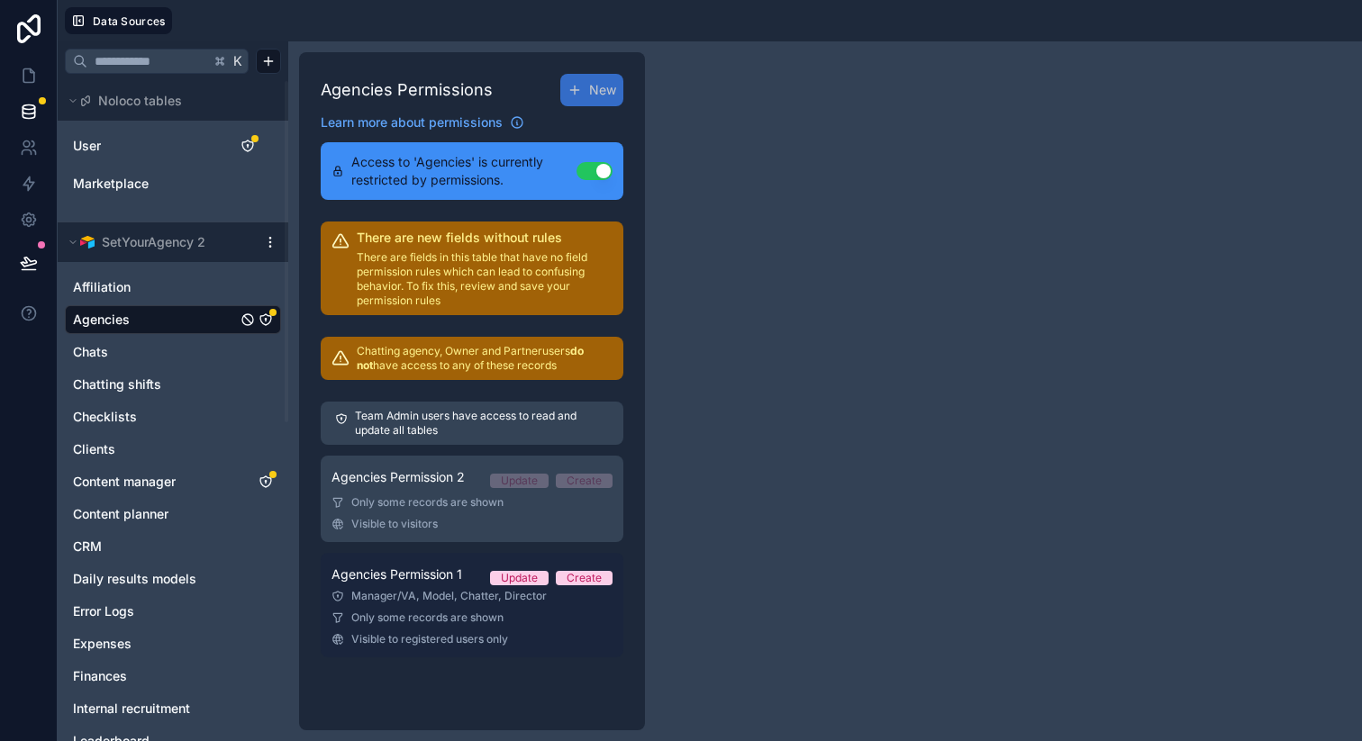
click at [481, 638] on span "Visible to registered users only" at bounding box center [429, 639] width 157 height 14
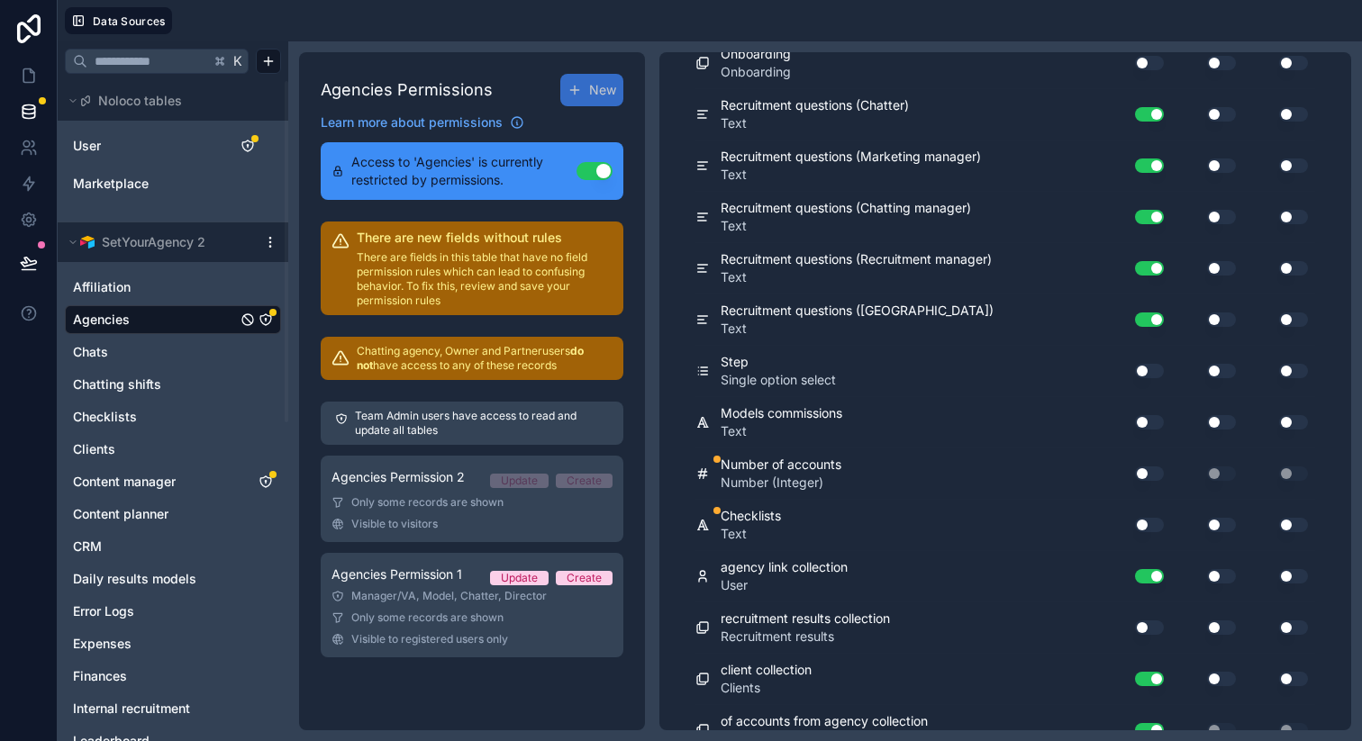
scroll to position [3867, 0]
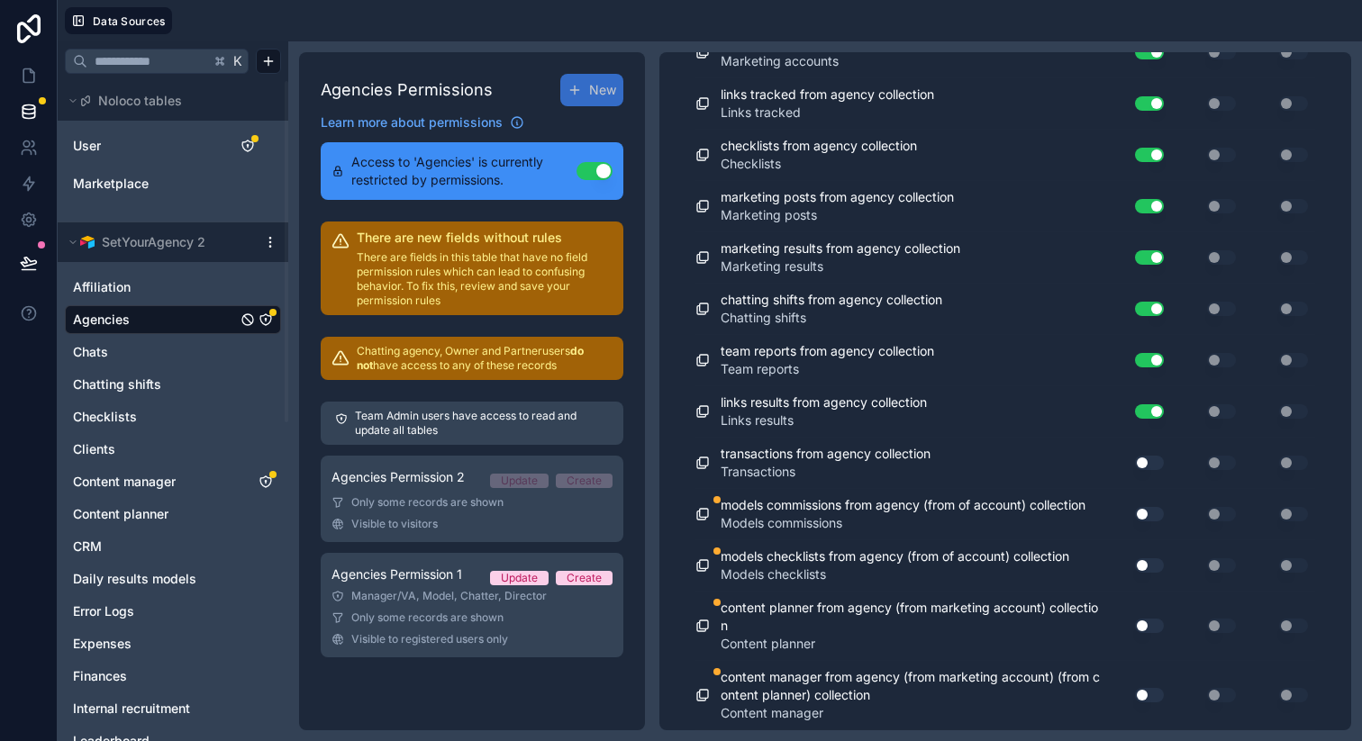
click at [1136, 696] on button "Use setting" at bounding box center [1149, 695] width 29 height 14
click at [1135, 619] on button "Use setting" at bounding box center [1149, 626] width 29 height 14
click at [1135, 559] on button "Use setting" at bounding box center [1149, 565] width 29 height 14
click at [1135, 507] on button "Use setting" at bounding box center [1149, 514] width 29 height 14
click at [1135, 456] on button "Use setting" at bounding box center [1149, 463] width 29 height 14
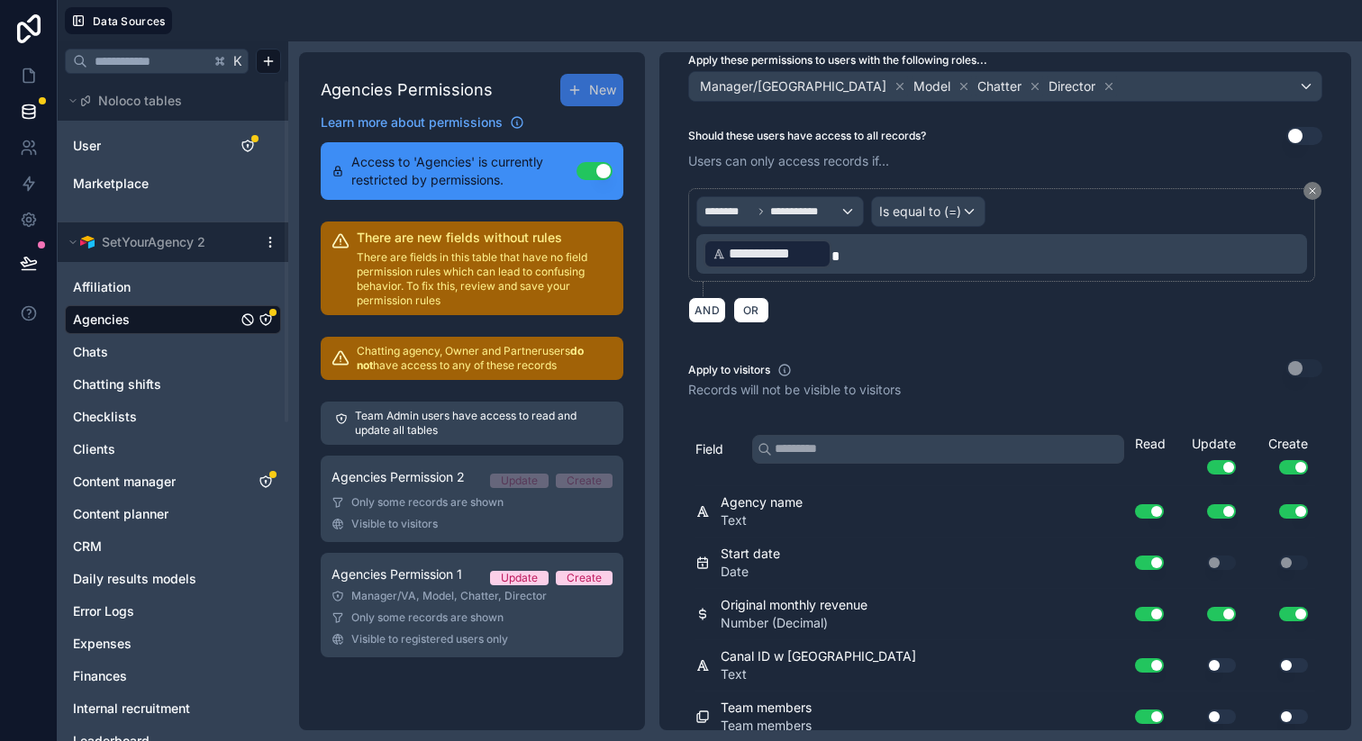
scroll to position [0, 0]
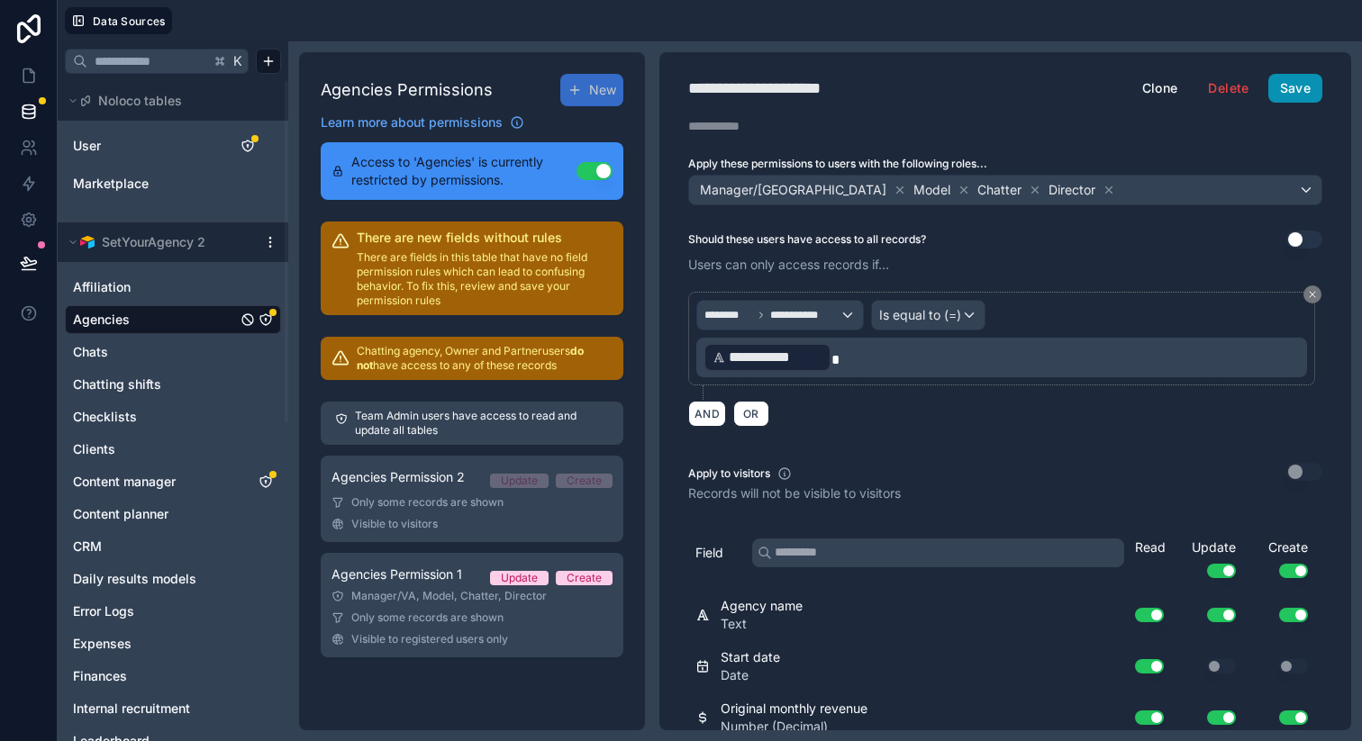
click at [1274, 89] on button "Save" at bounding box center [1295, 88] width 54 height 29
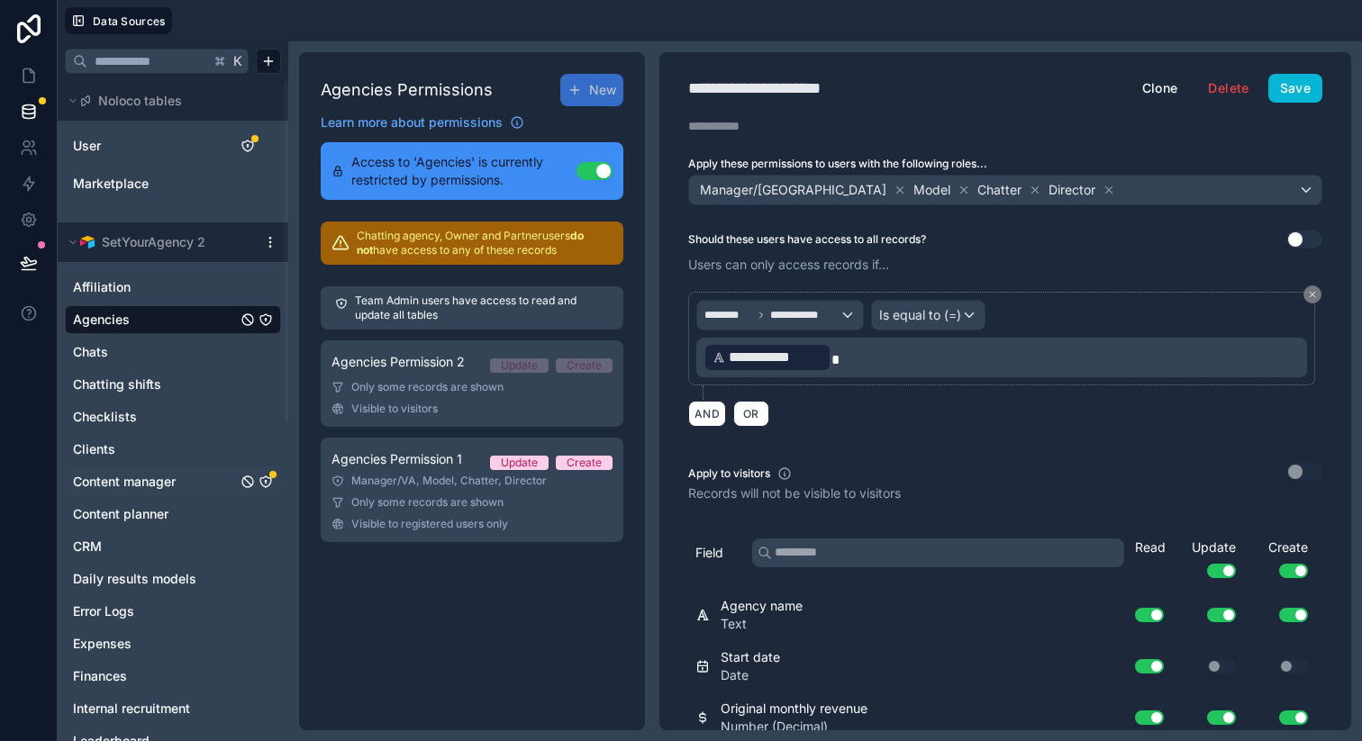
click at [267, 479] on icon "Content manager" at bounding box center [266, 482] width 14 height 14
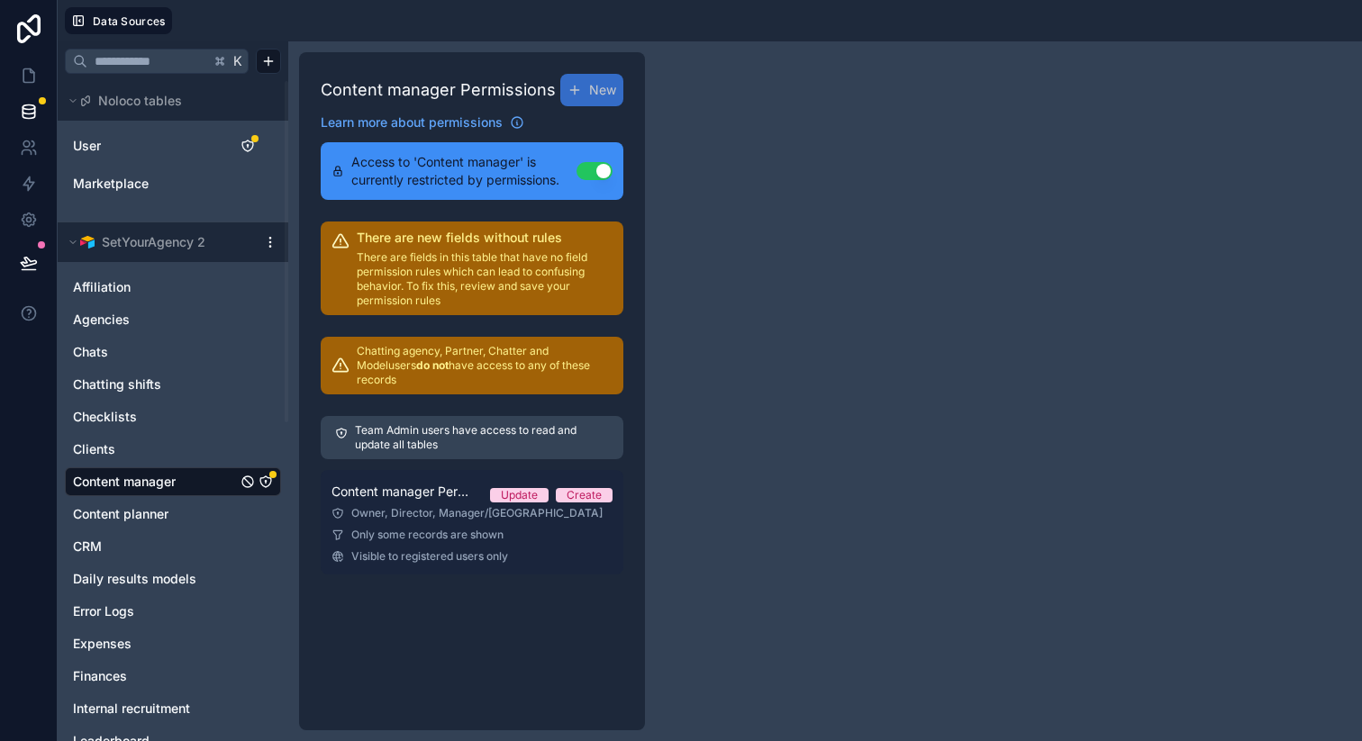
click at [522, 509] on link "Content manager Permission 1 Update Create Owner, Director, Manager/VA Only som…" at bounding box center [472, 522] width 303 height 104
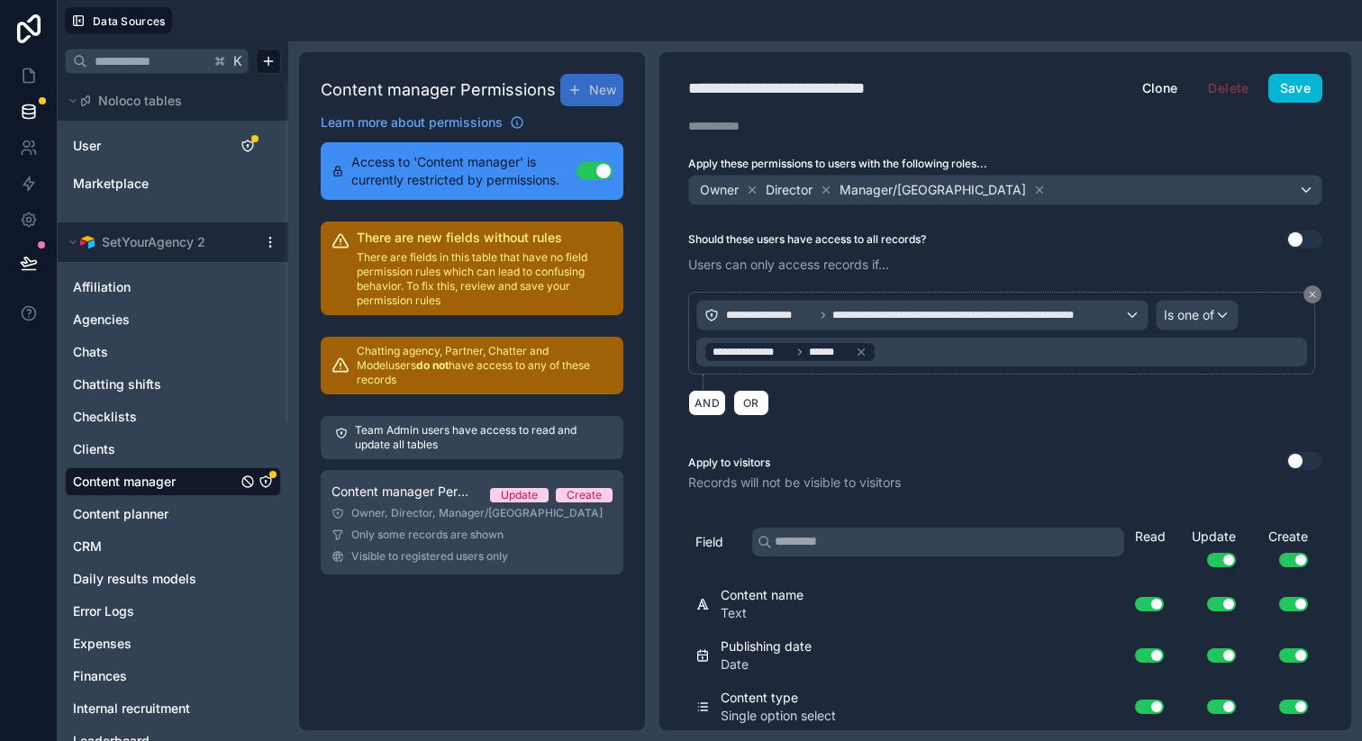
scroll to position [104, 0]
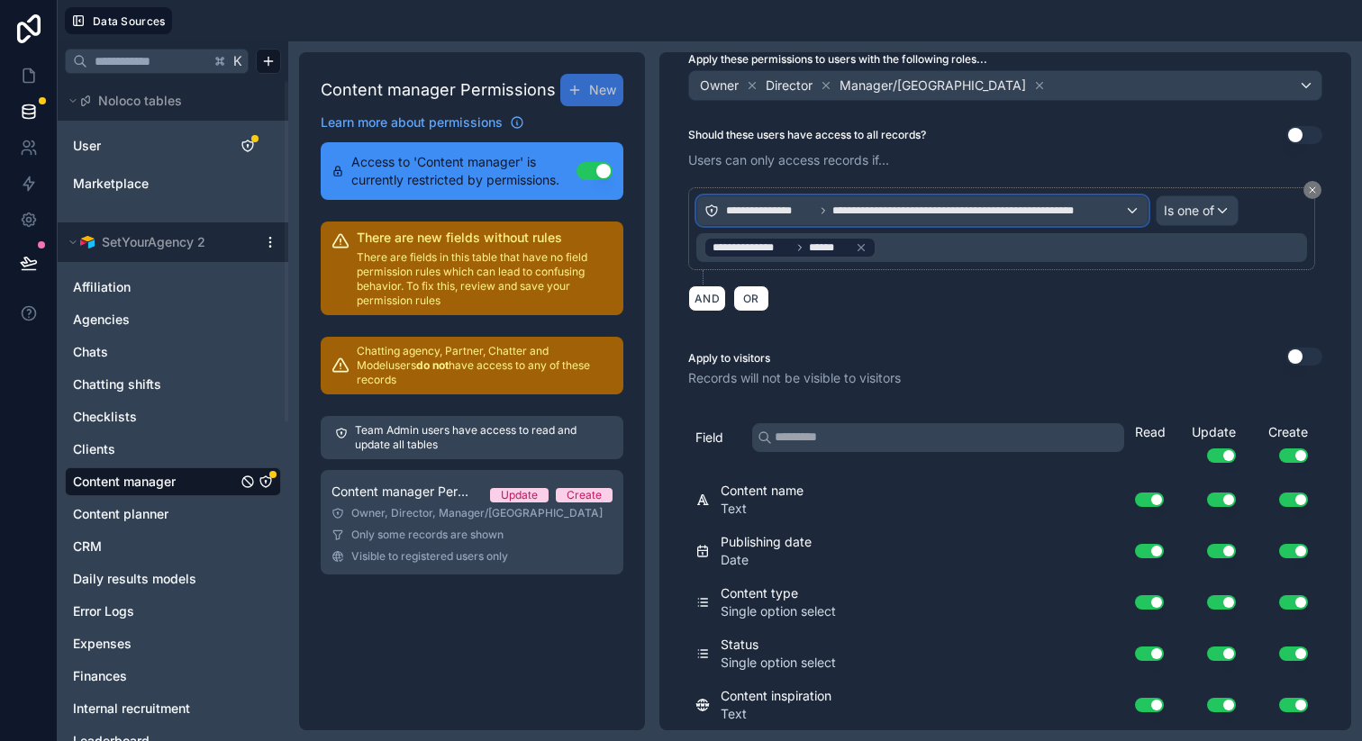
click at [843, 210] on span "**********" at bounding box center [978, 211] width 292 height 14
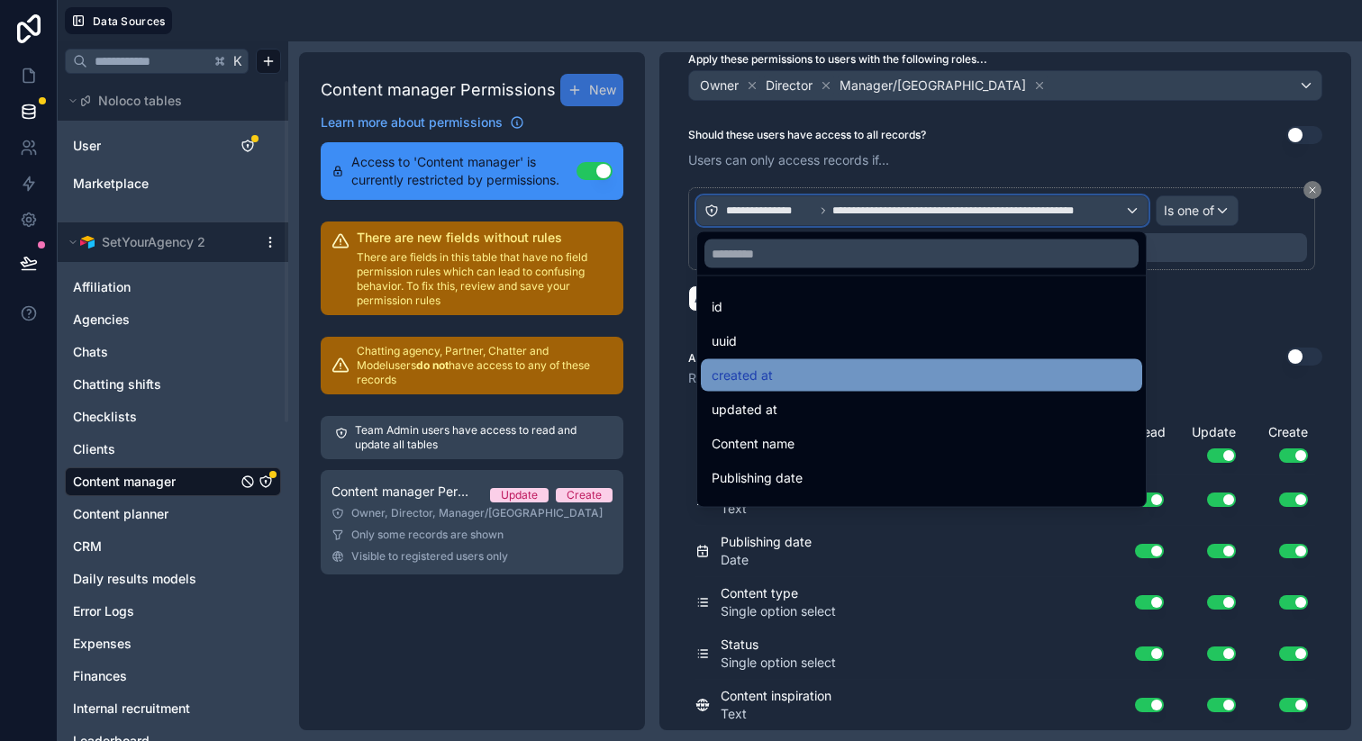
scroll to position [299, 0]
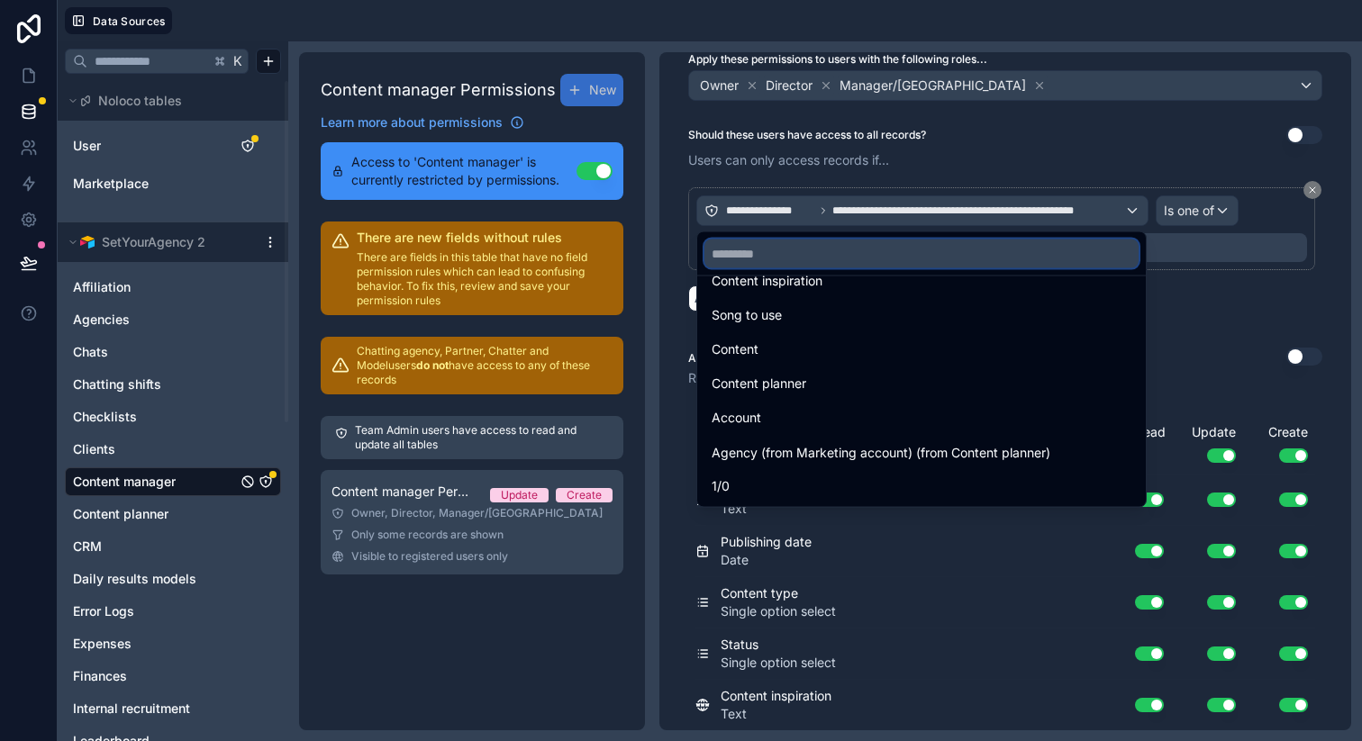
click at [915, 249] on input "text" at bounding box center [921, 254] width 434 height 29
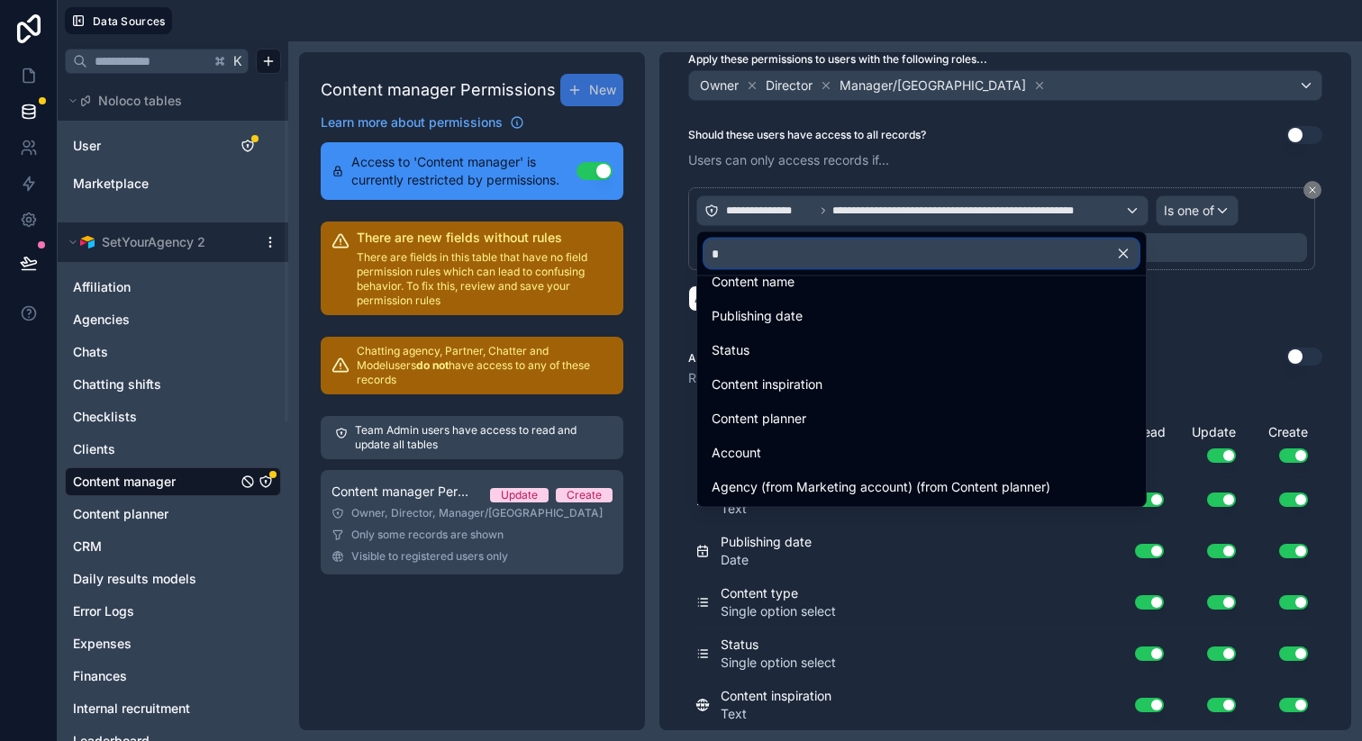
scroll to position [0, 0]
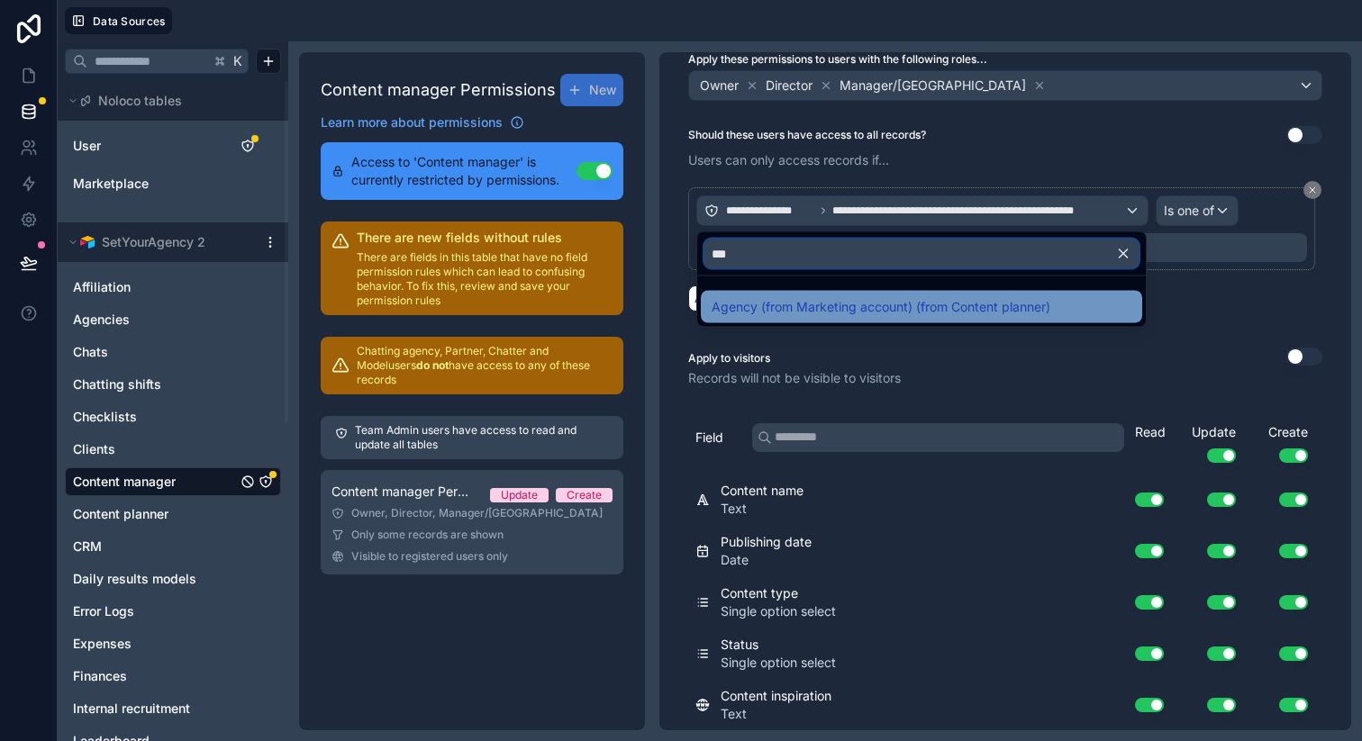
type input "***"
click at [908, 301] on span "Agency (from Marketing account) (from Content planner)" at bounding box center [881, 307] width 339 height 22
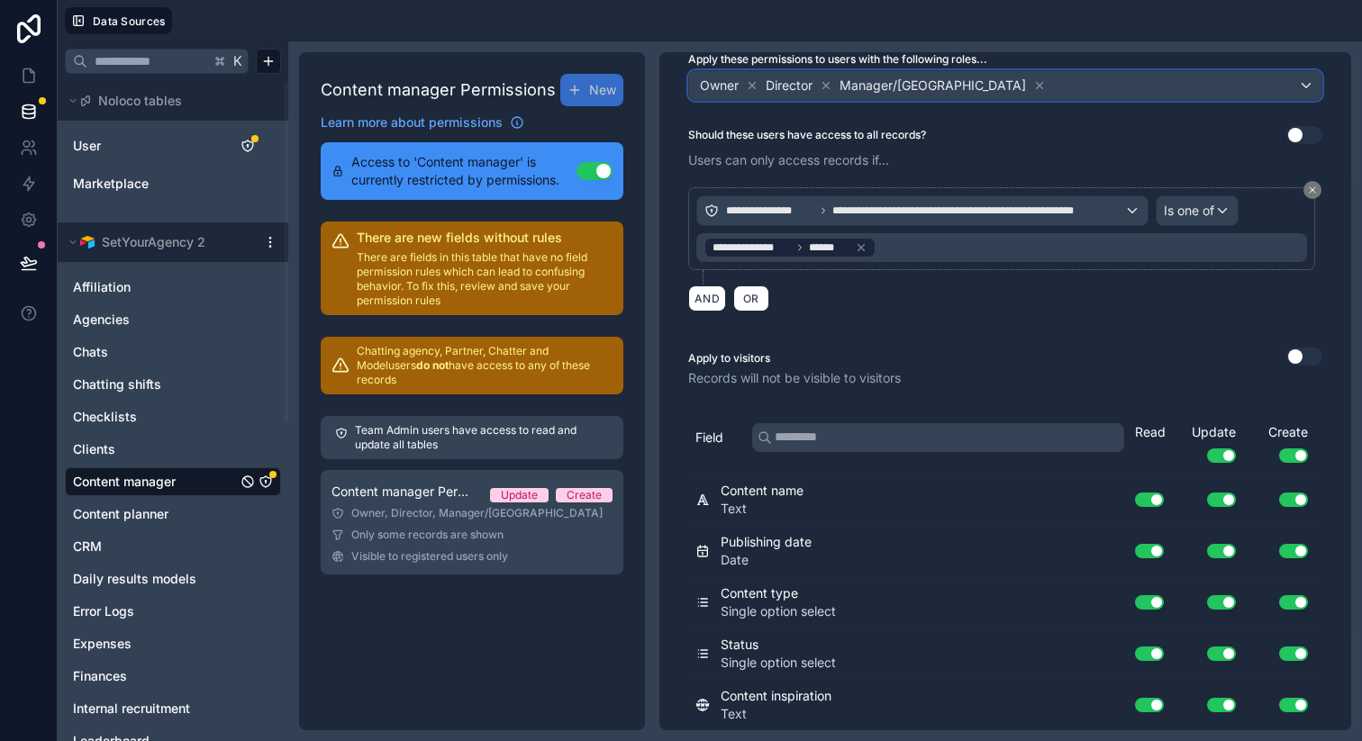
click at [965, 84] on div "Owner Director Manager/VA" at bounding box center [1005, 85] width 632 height 29
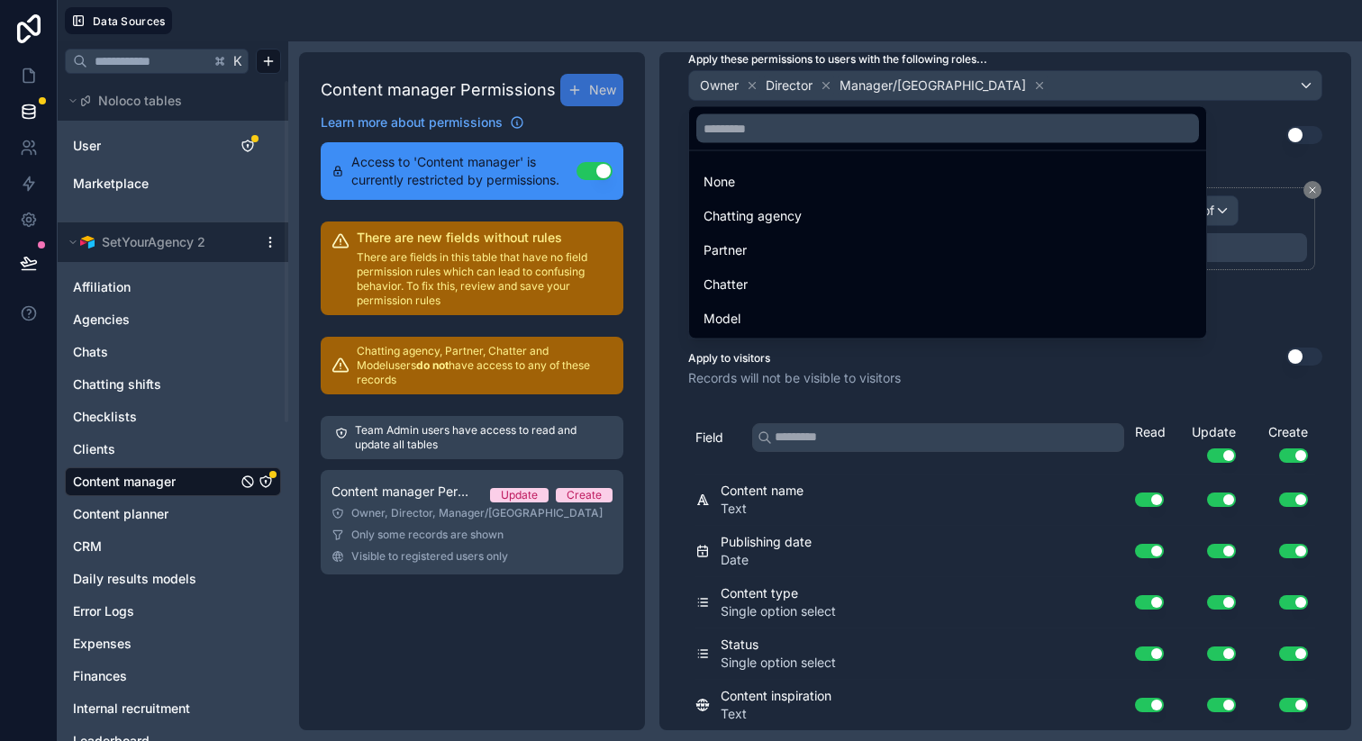
click at [1225, 121] on div "None Chatting agency Partner Chatter Model" at bounding box center [997, 221] width 619 height 237
click at [1260, 135] on div "None Chatting agency Partner Chatter Model" at bounding box center [997, 221] width 619 height 237
click at [1329, 159] on div at bounding box center [681, 370] width 1362 height 741
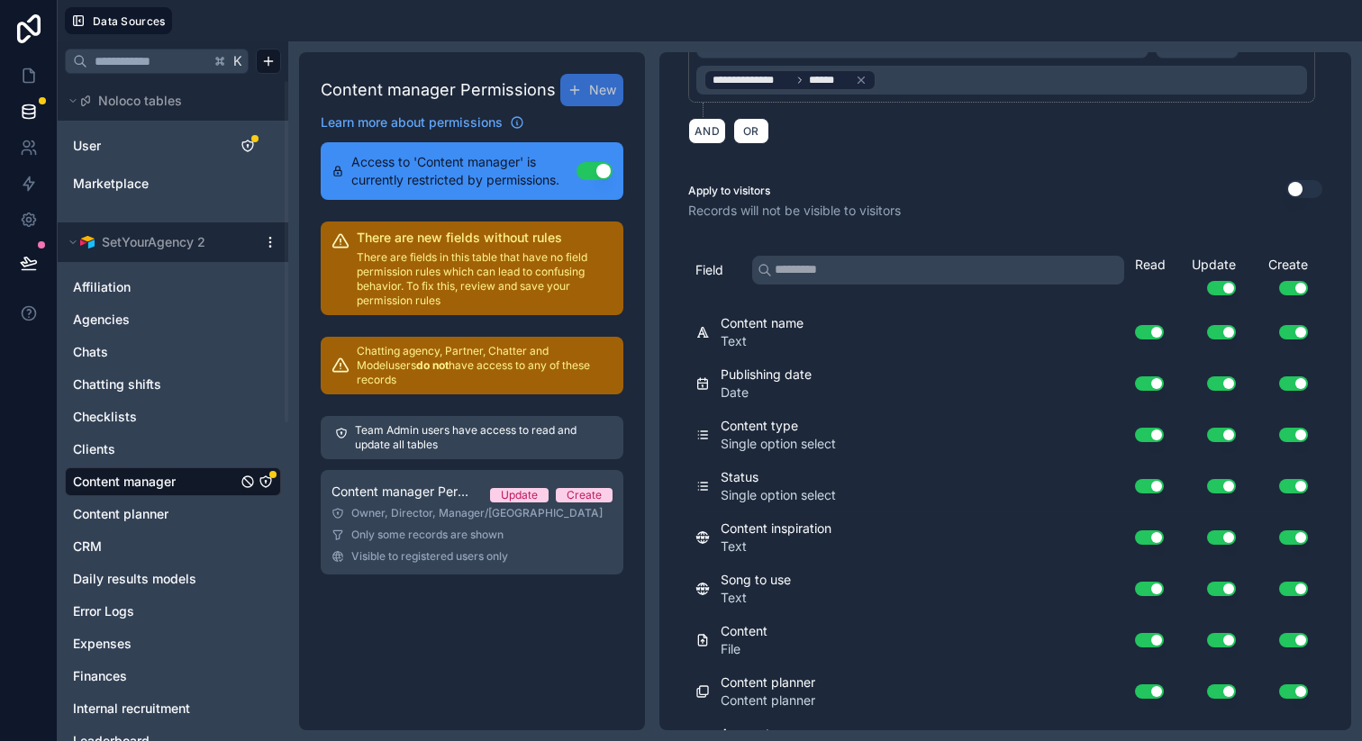
scroll to position [413, 0]
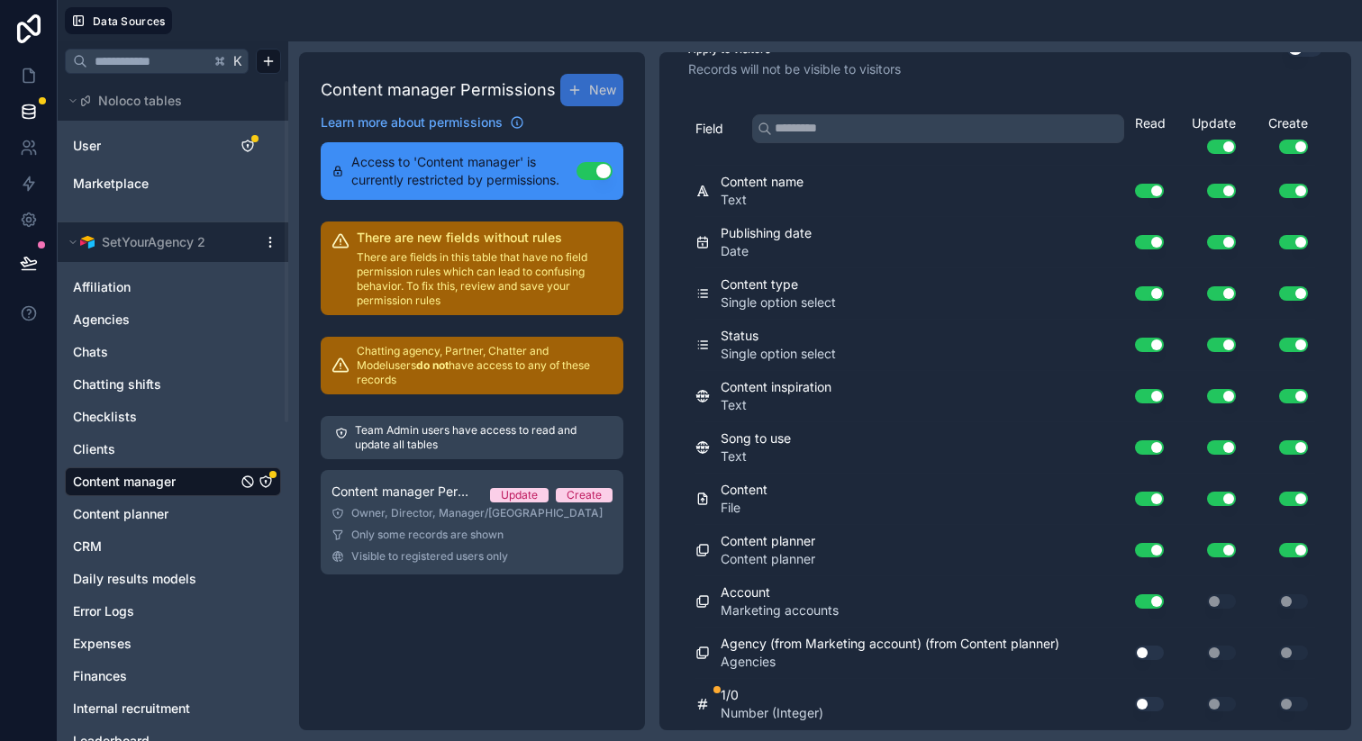
click at [1135, 651] on button "Use setting" at bounding box center [1149, 653] width 29 height 14
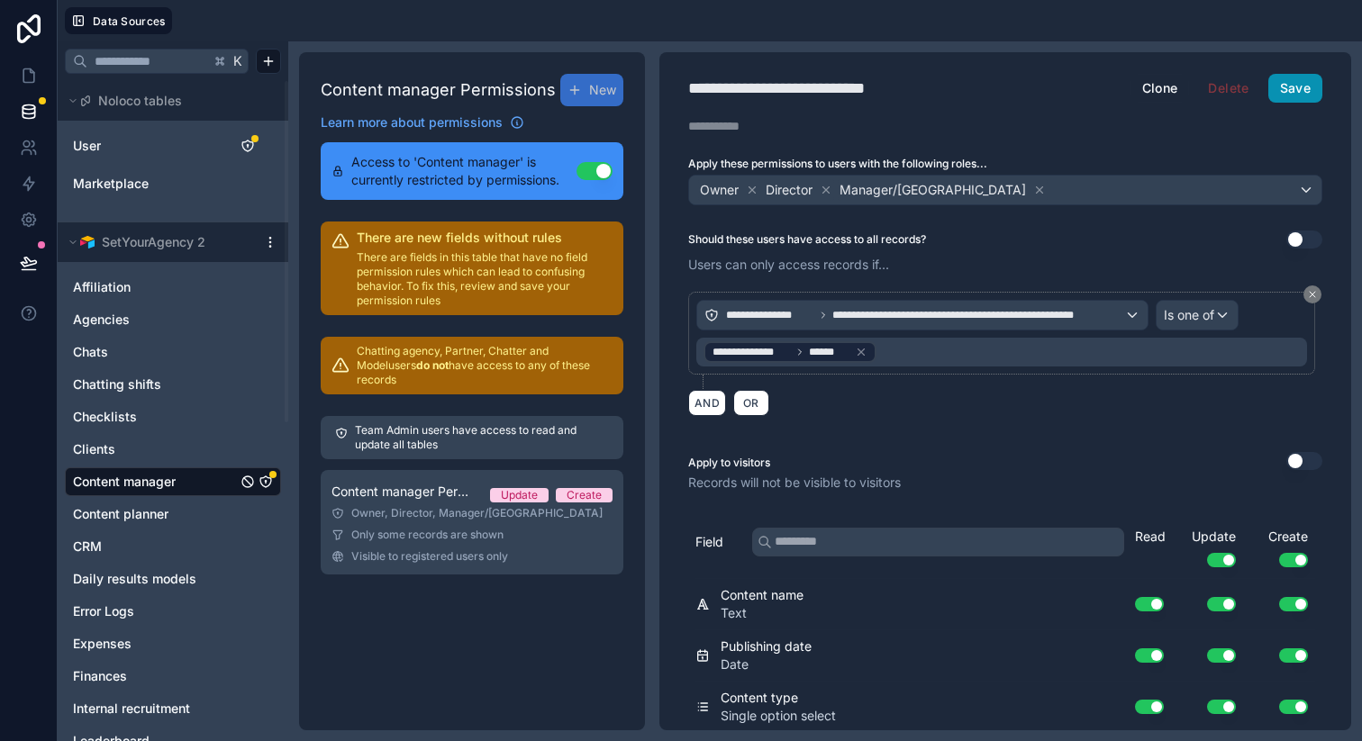
click at [1290, 94] on button "Save" at bounding box center [1295, 88] width 54 height 29
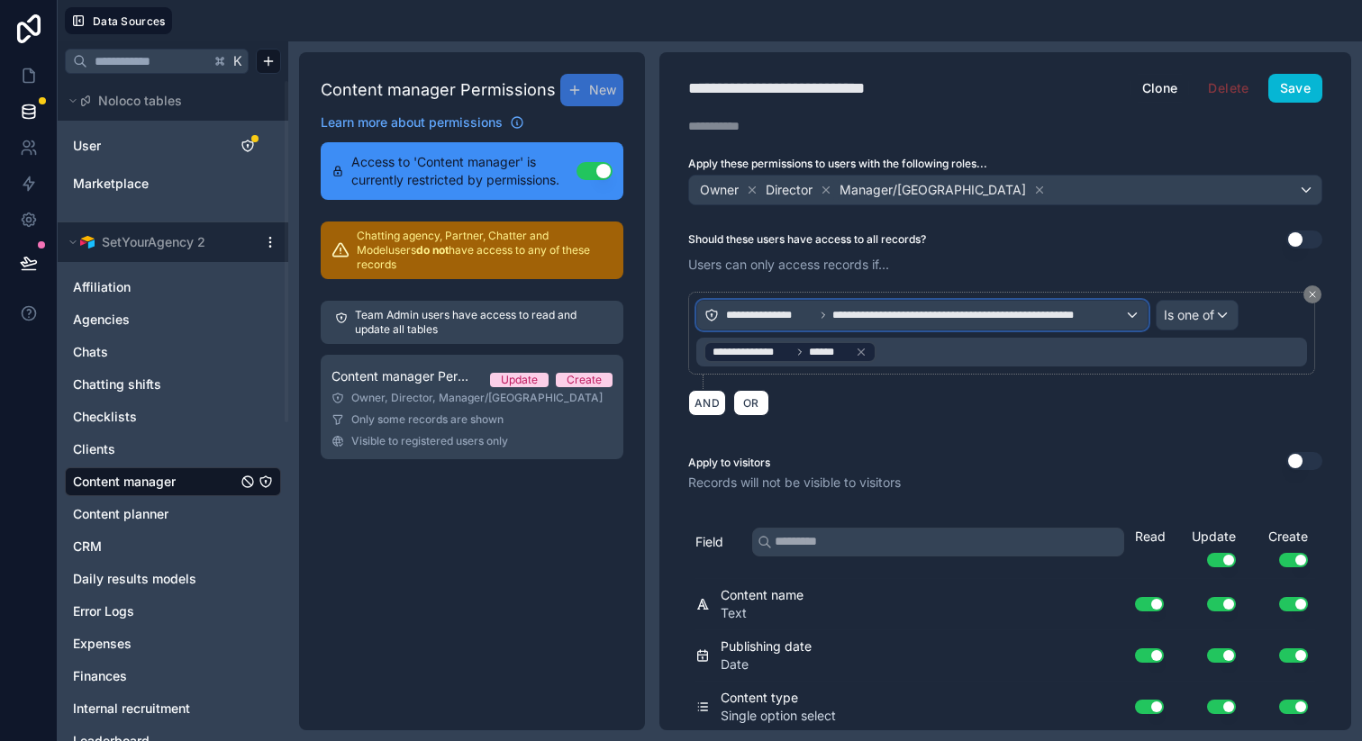
click at [737, 315] on span "**********" at bounding box center [770, 315] width 88 height 14
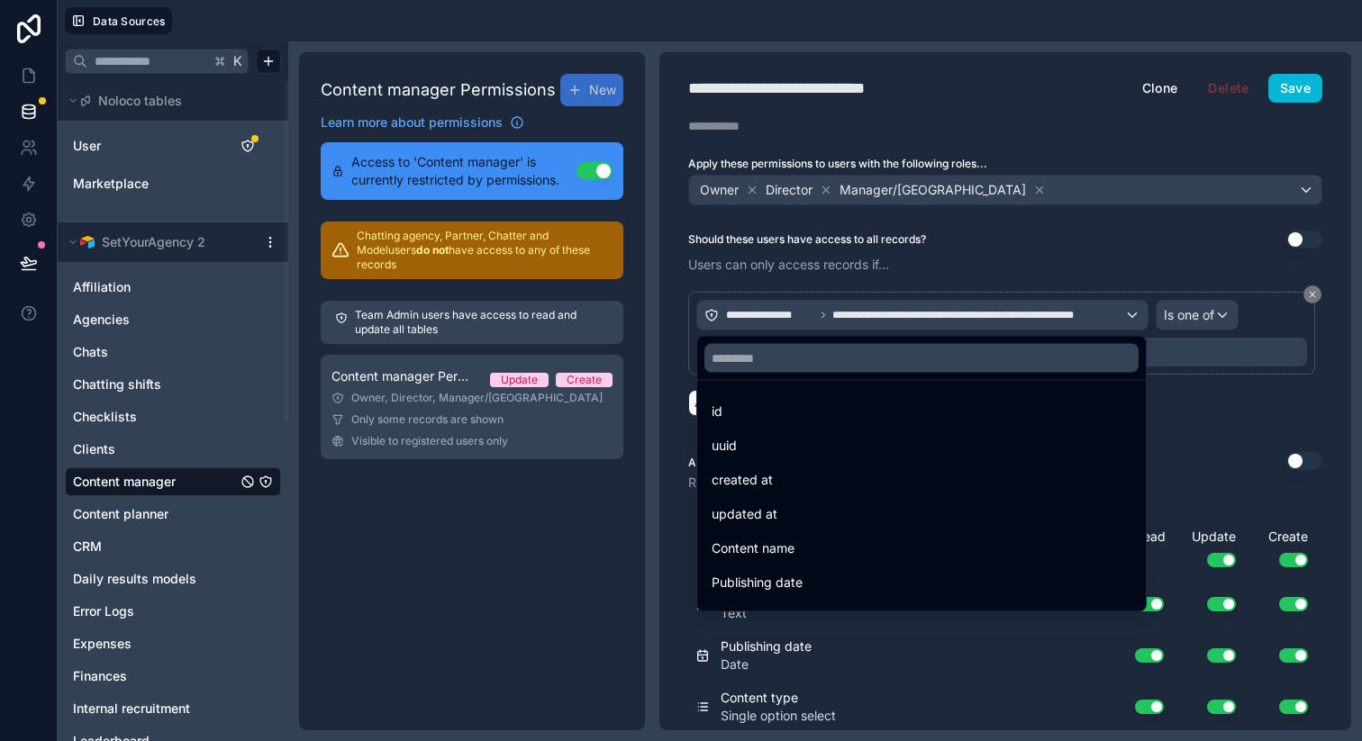
click at [737, 315] on div at bounding box center [681, 370] width 1362 height 741
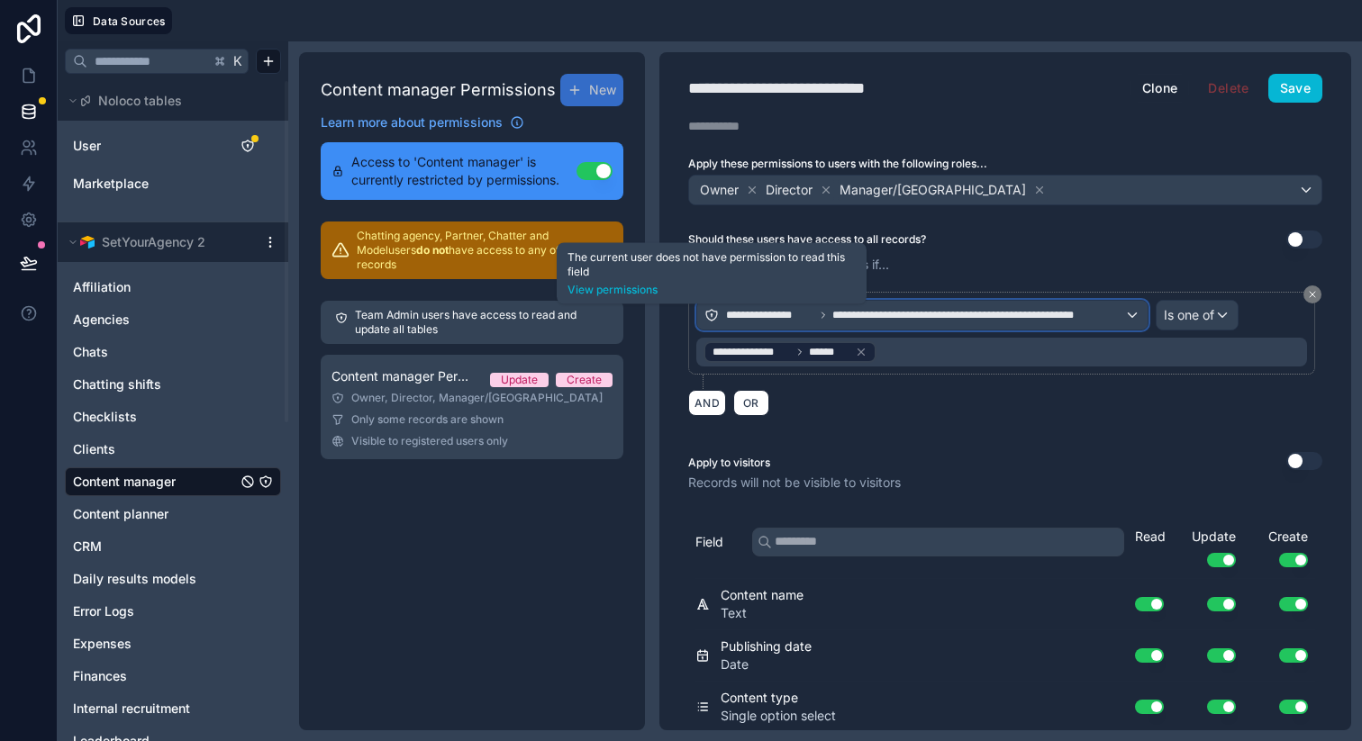
click at [713, 315] on icon at bounding box center [711, 315] width 14 height 14
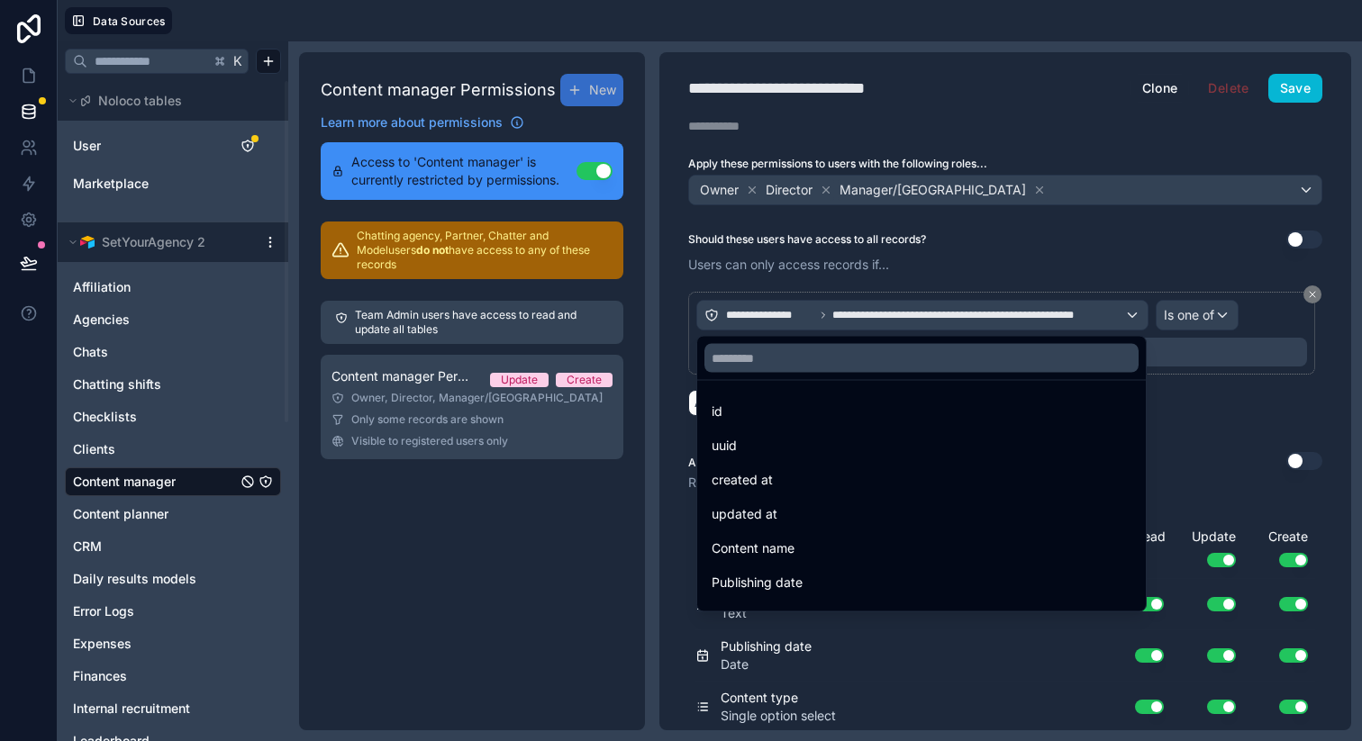
click at [713, 315] on div at bounding box center [681, 370] width 1362 height 741
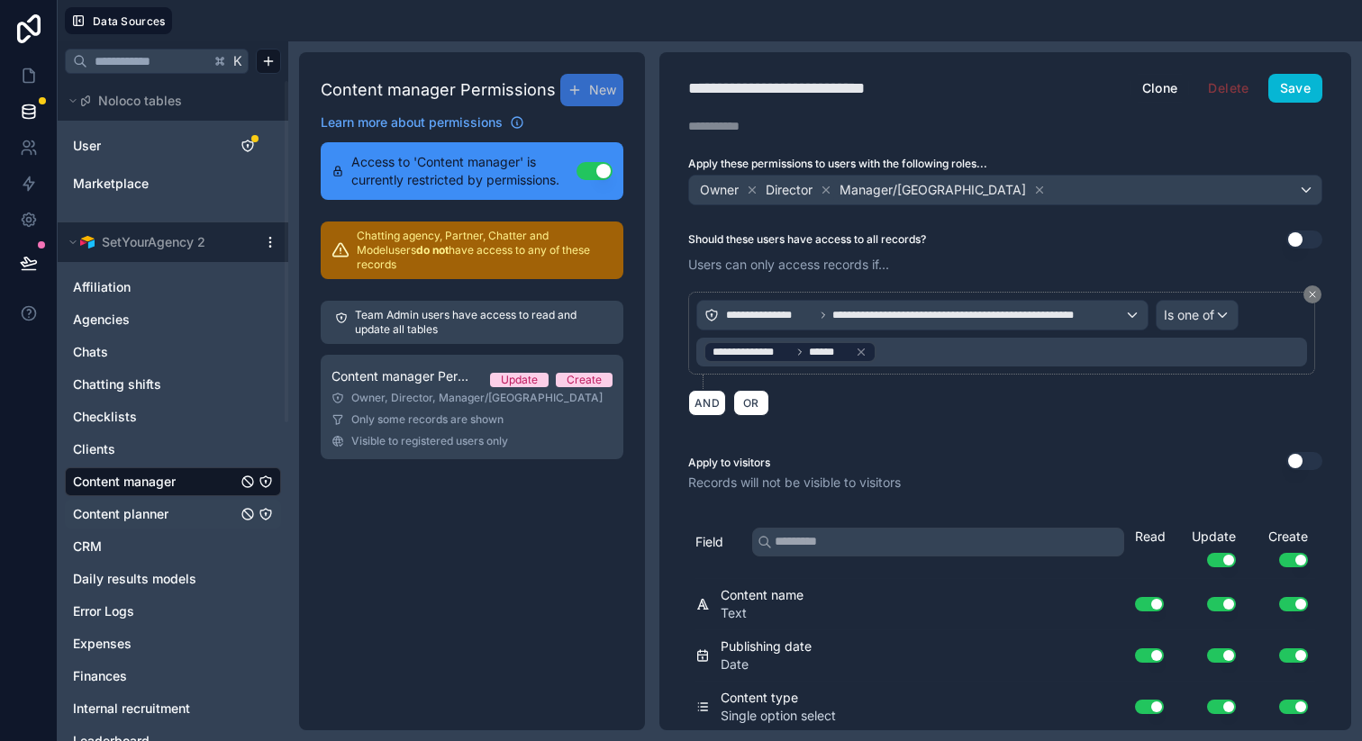
click at [201, 513] on link "Content planner" at bounding box center [155, 514] width 164 height 18
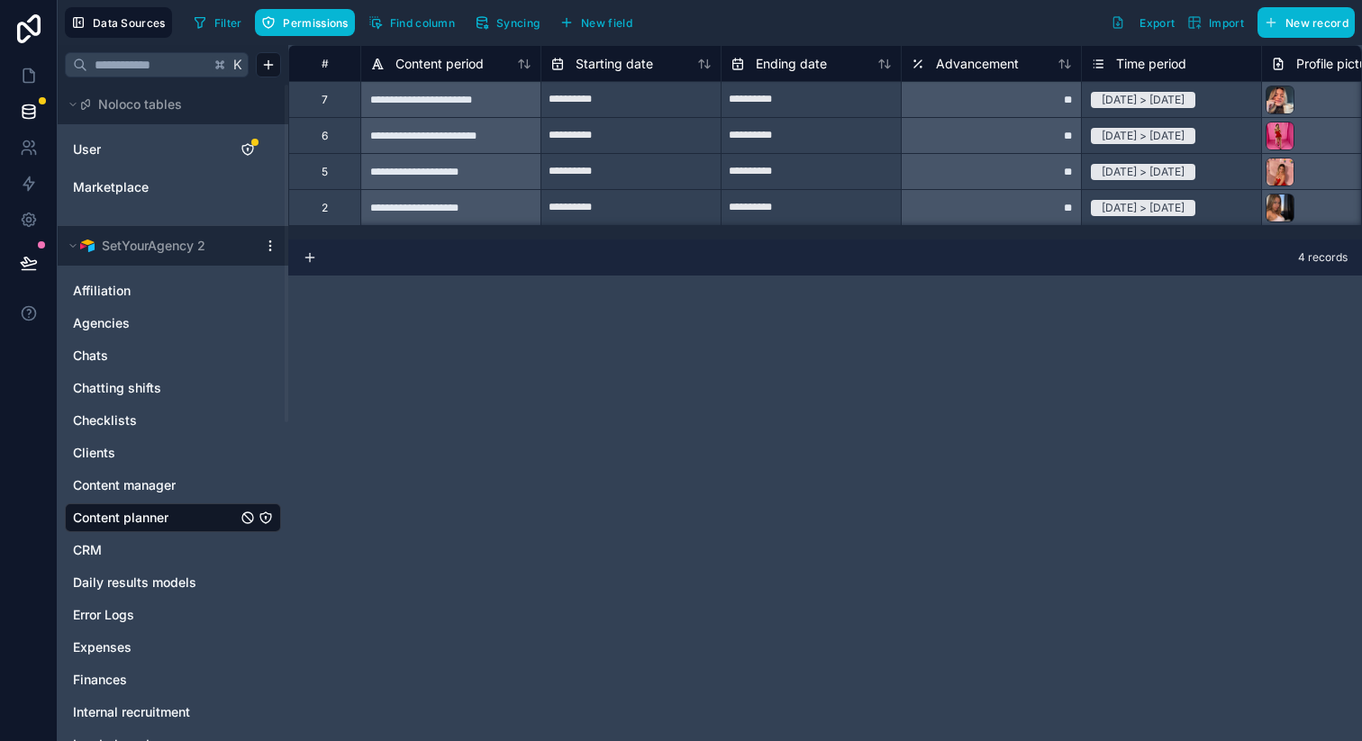
click at [277, 516] on div "Content planner" at bounding box center [173, 517] width 216 height 29
click at [266, 517] on icon "Content planner" at bounding box center [265, 517] width 1 height 1
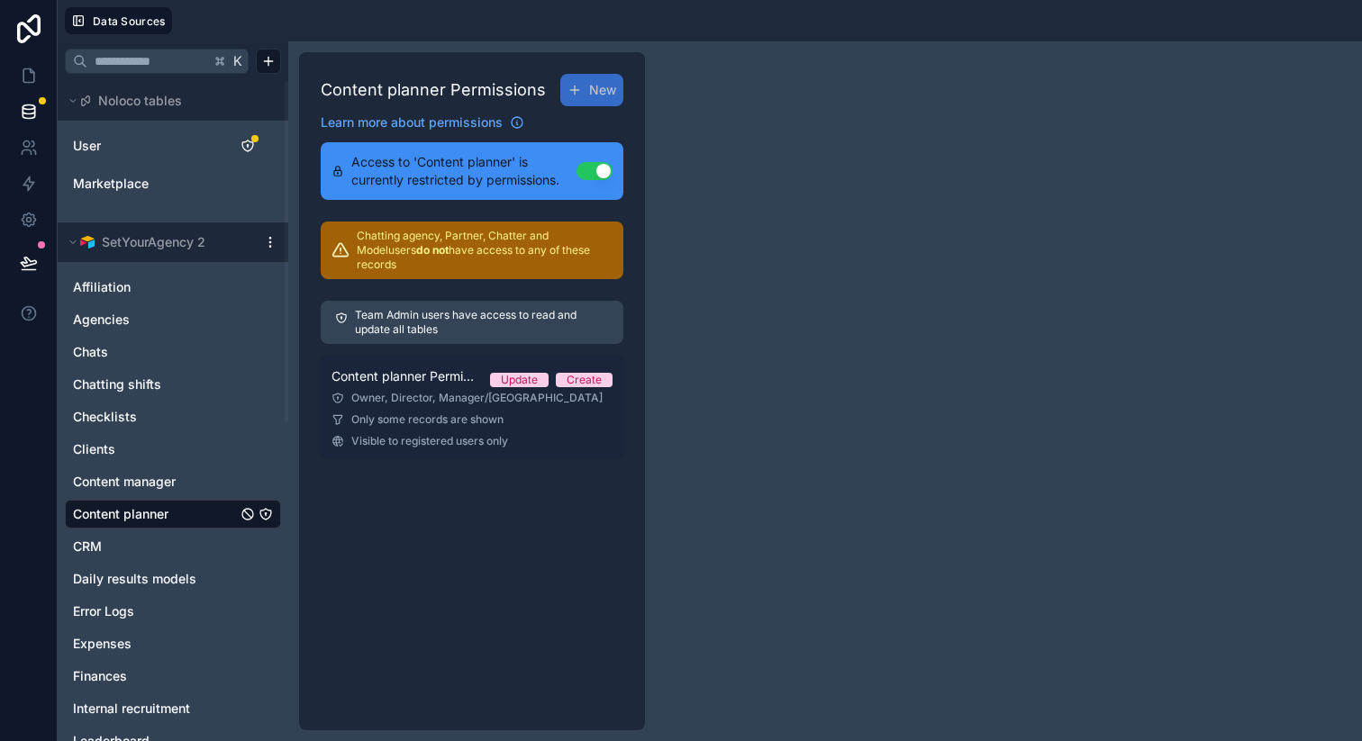
click at [399, 393] on link "Content planner Permission 1 Update Create Owner, Director, Manager/[GEOGRAPHIC…" at bounding box center [472, 407] width 303 height 104
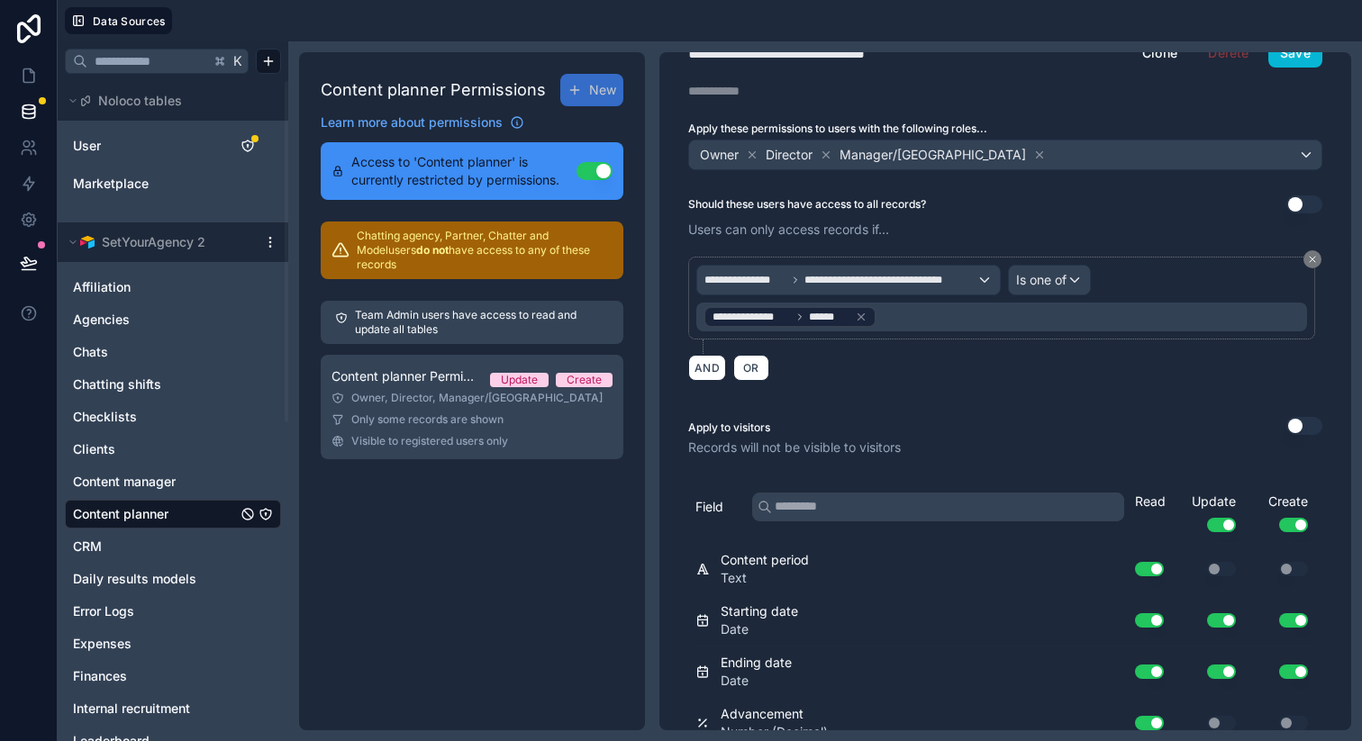
scroll to position [36, 0]
click at [198, 485] on link "Content manager" at bounding box center [155, 482] width 164 height 18
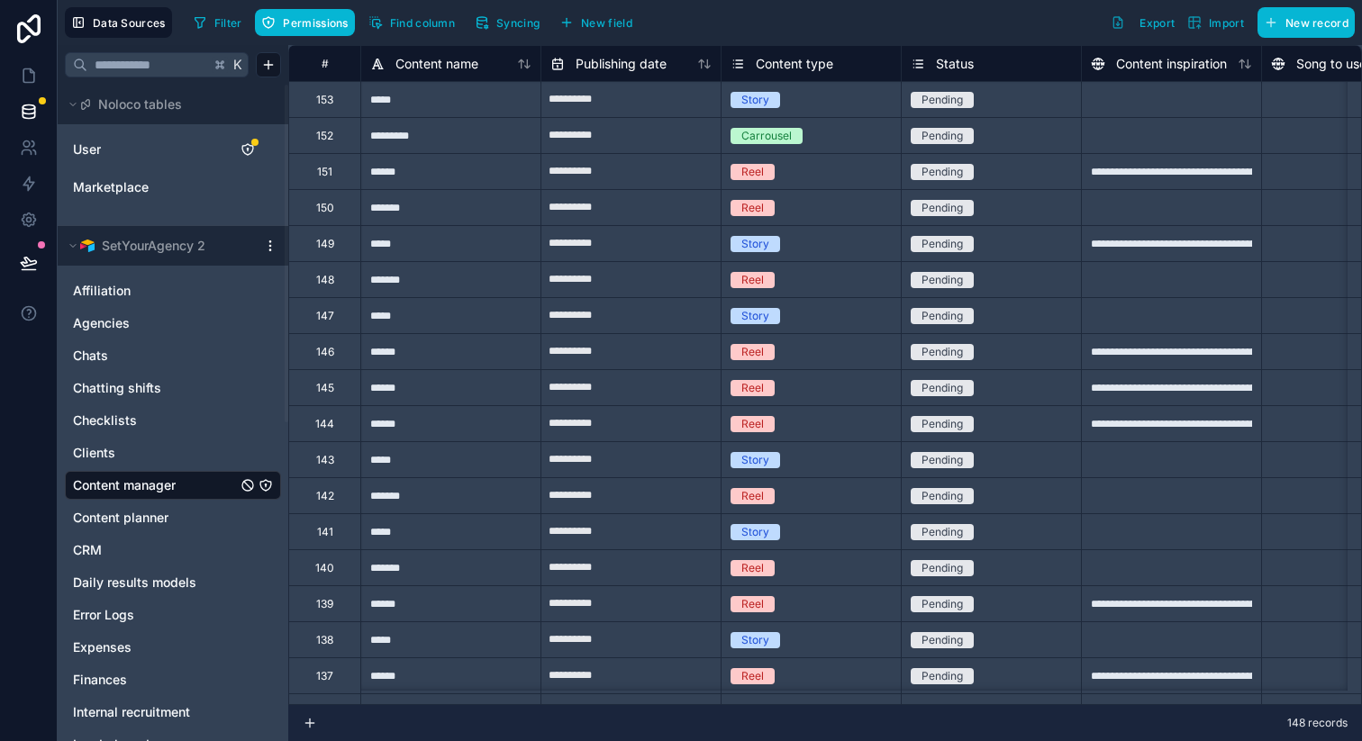
click at [267, 483] on icon "Content manager" at bounding box center [266, 485] width 14 height 14
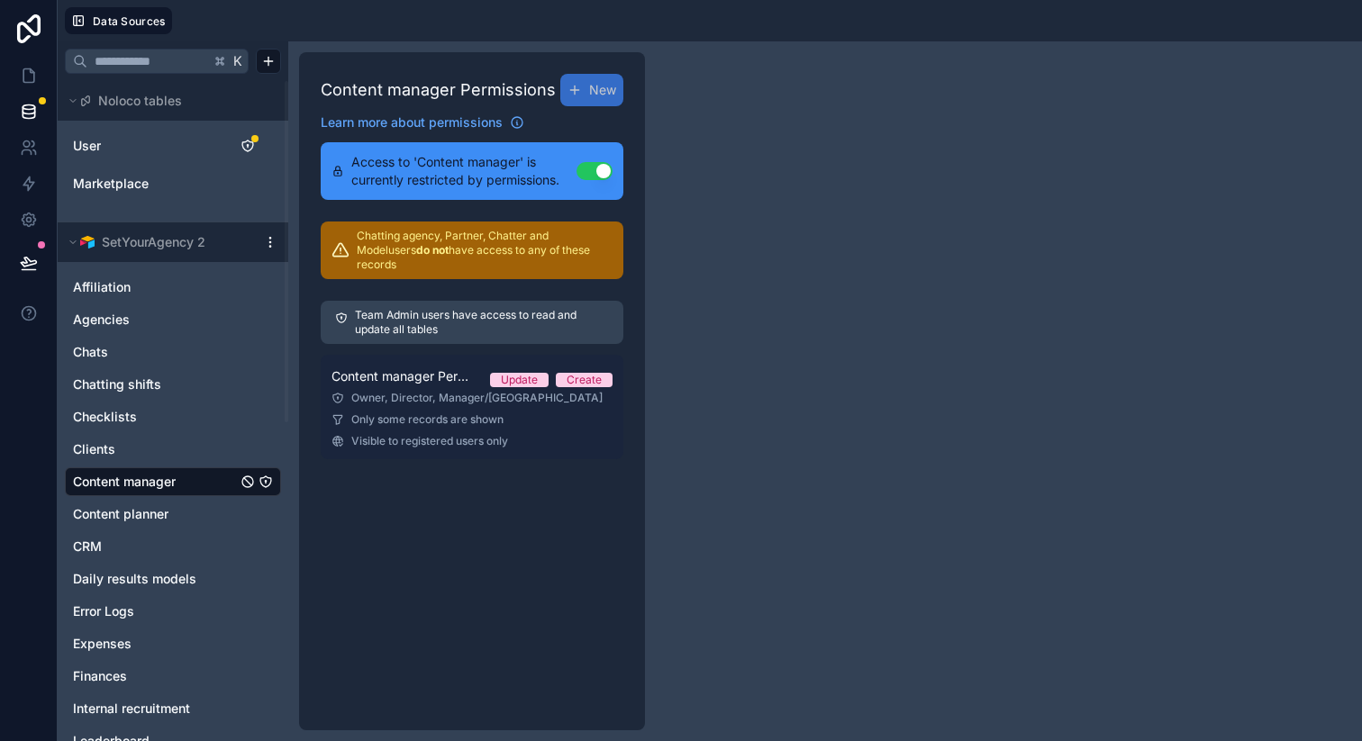
click at [464, 391] on div "Owner, Director, Manager/[GEOGRAPHIC_DATA]" at bounding box center [471, 398] width 281 height 14
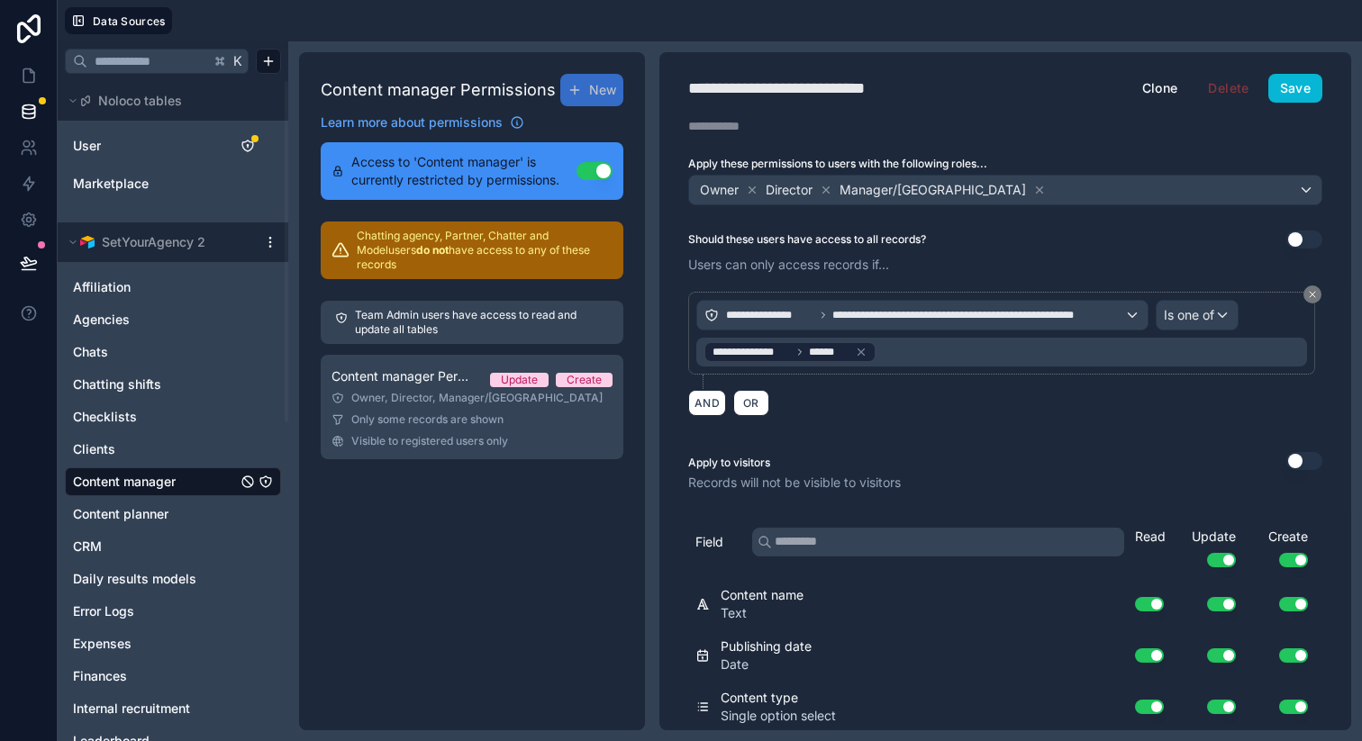
click at [1057, 389] on div "AND OR" at bounding box center [1005, 402] width 634 height 27
click at [927, 313] on span "**********" at bounding box center [978, 315] width 292 height 14
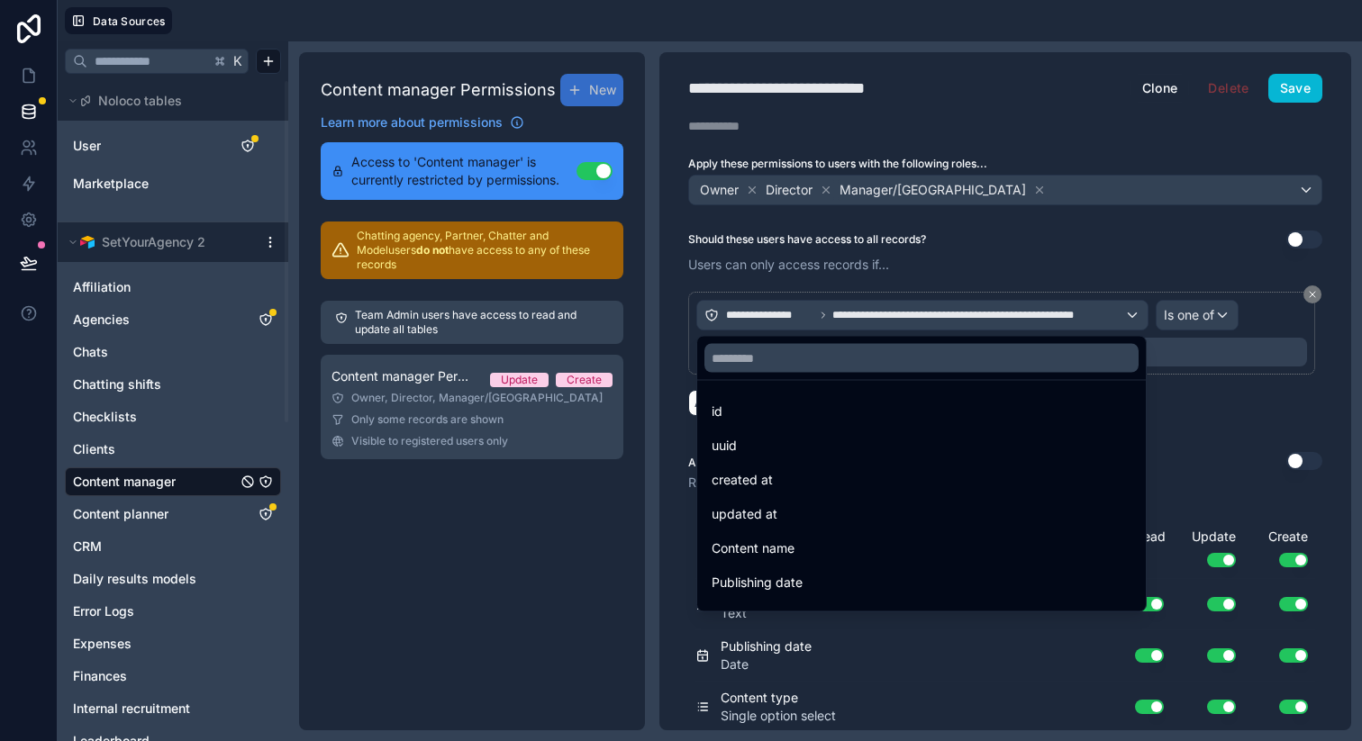
click at [927, 313] on div at bounding box center [681, 370] width 1362 height 741
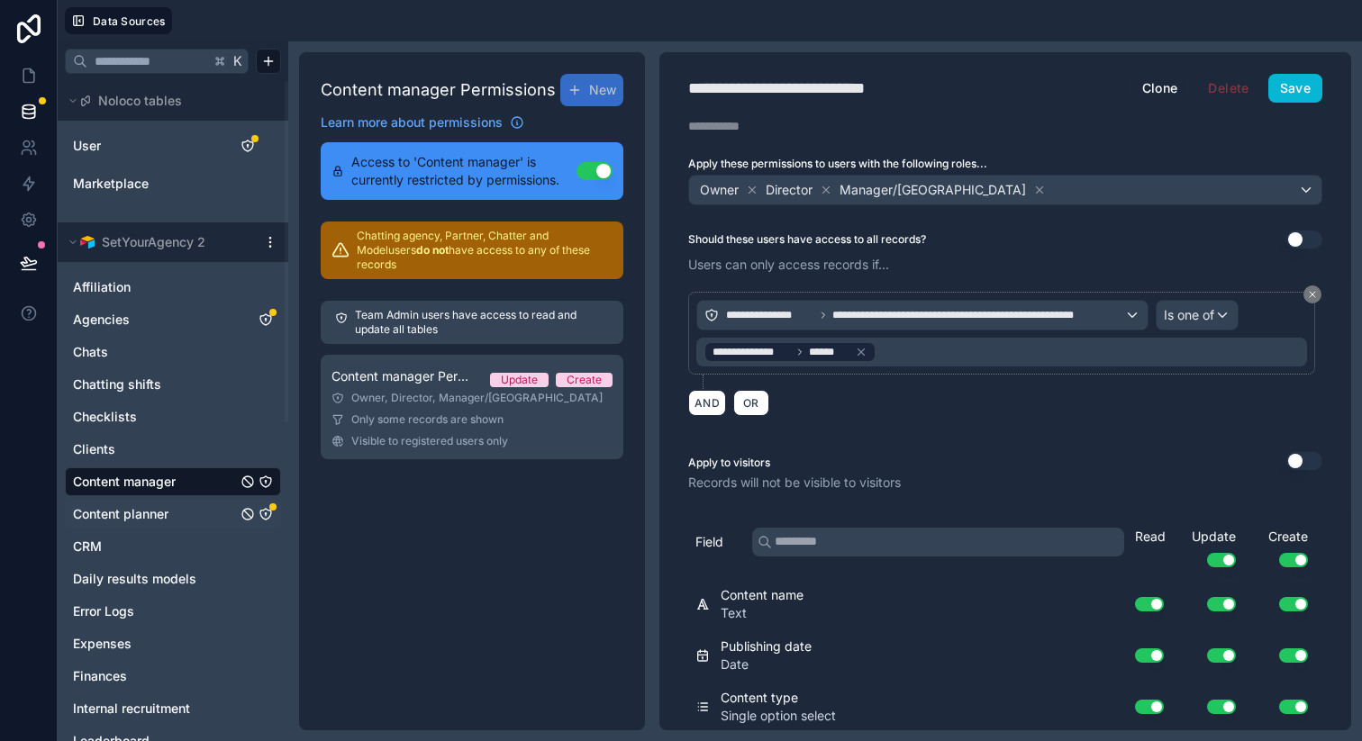
click at [266, 510] on icon "Content planner" at bounding box center [266, 514] width 14 height 14
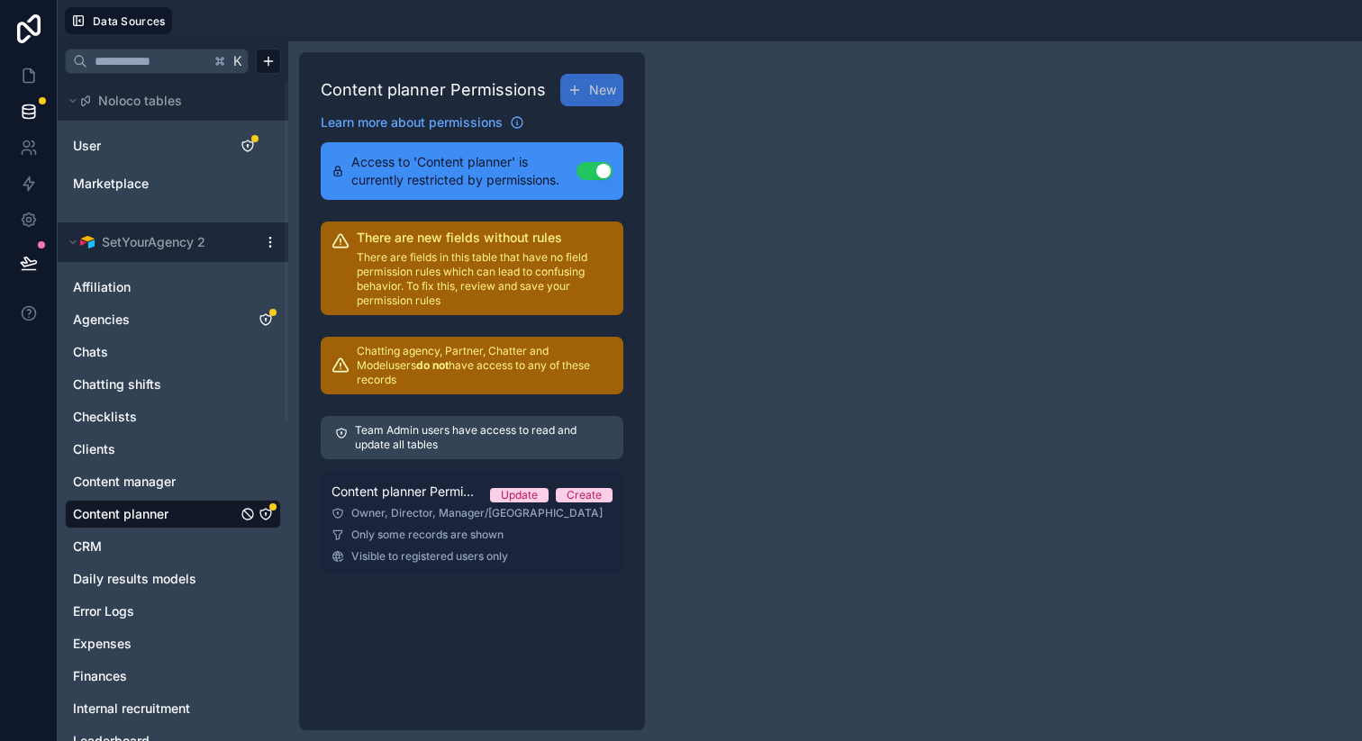
click at [547, 530] on link "Content planner Permission 1 Update Create Owner, Director, Manager/[GEOGRAPHIC…" at bounding box center [472, 522] width 303 height 104
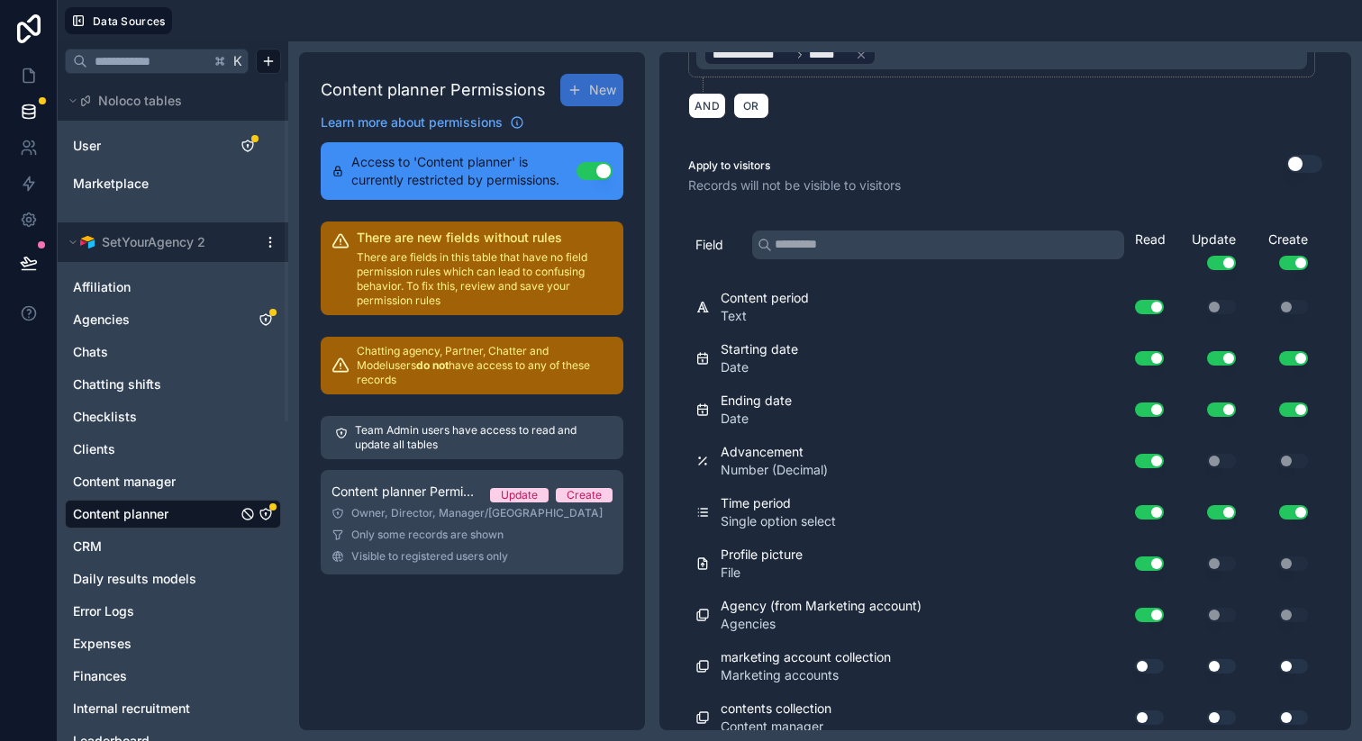
scroll to position [362, 0]
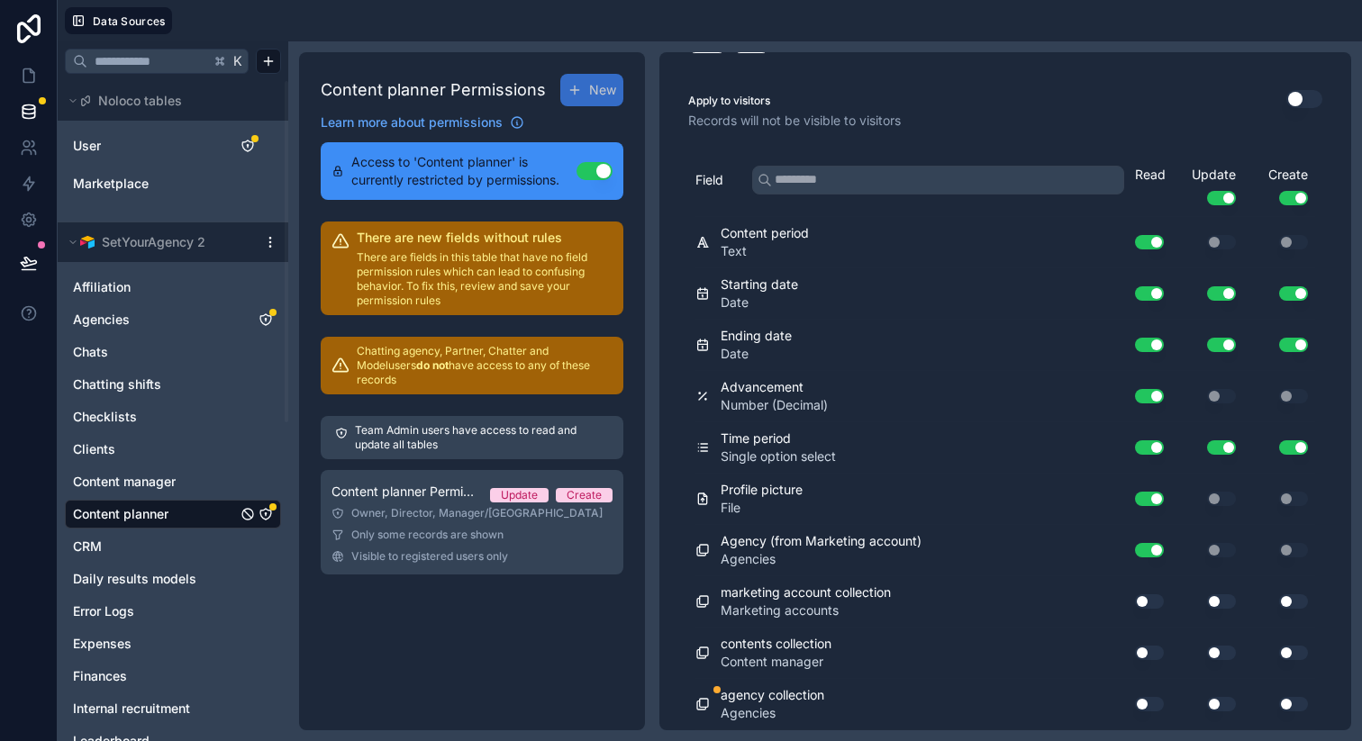
click at [1135, 708] on button "Use setting" at bounding box center [1149, 704] width 29 height 14
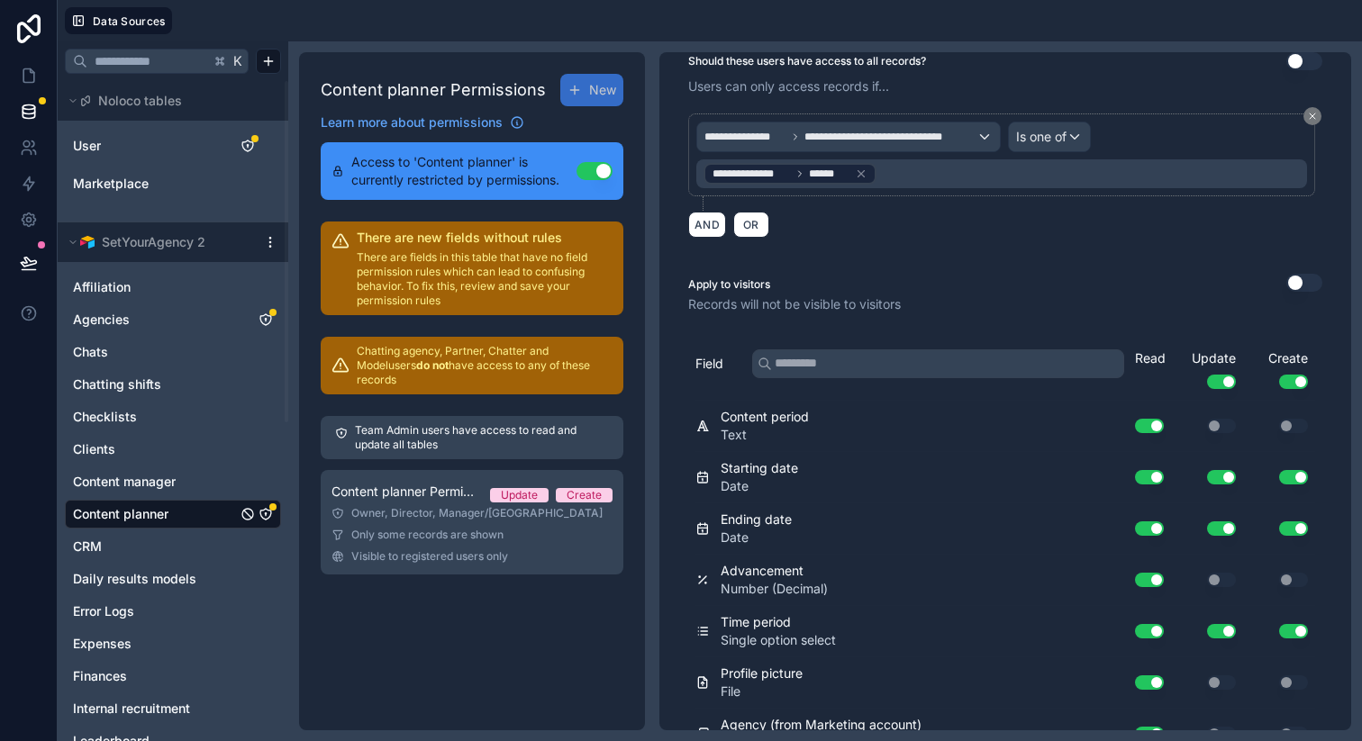
scroll to position [0, 0]
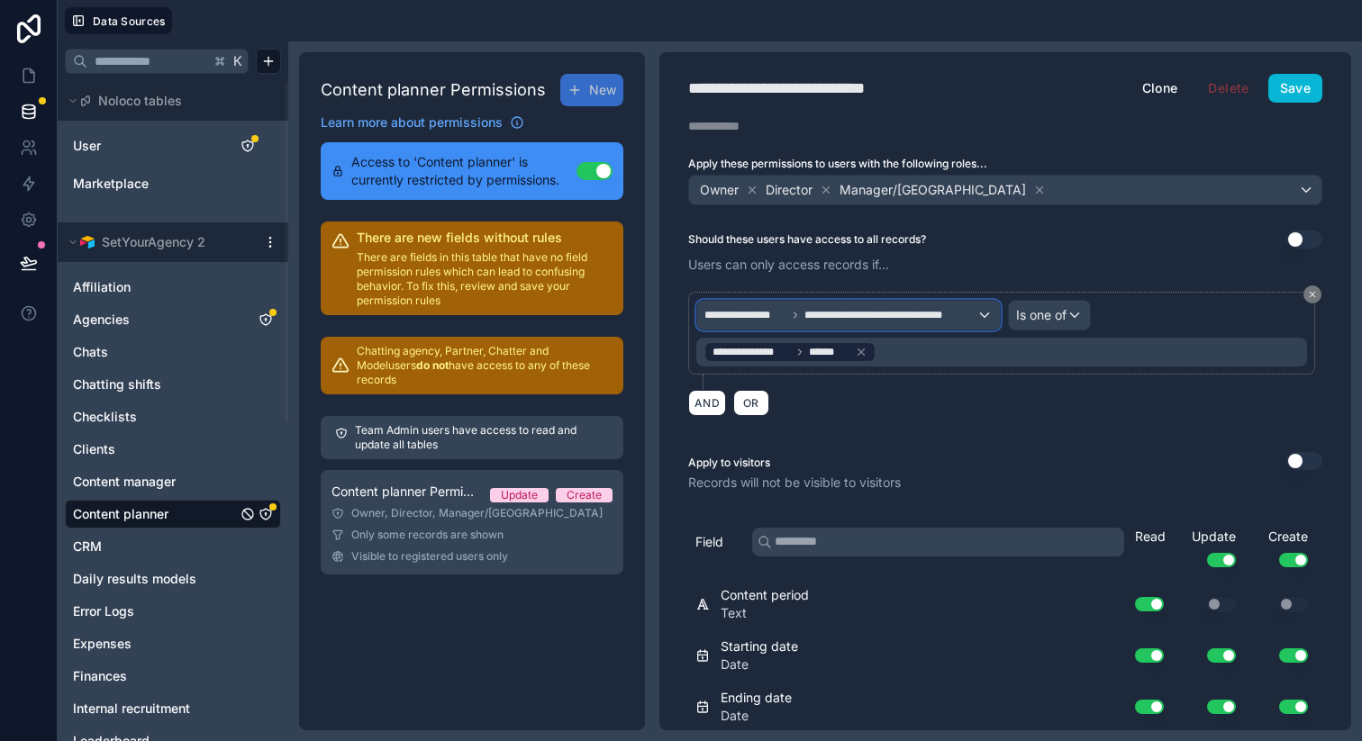
click at [830, 322] on div "**********" at bounding box center [848, 315] width 303 height 29
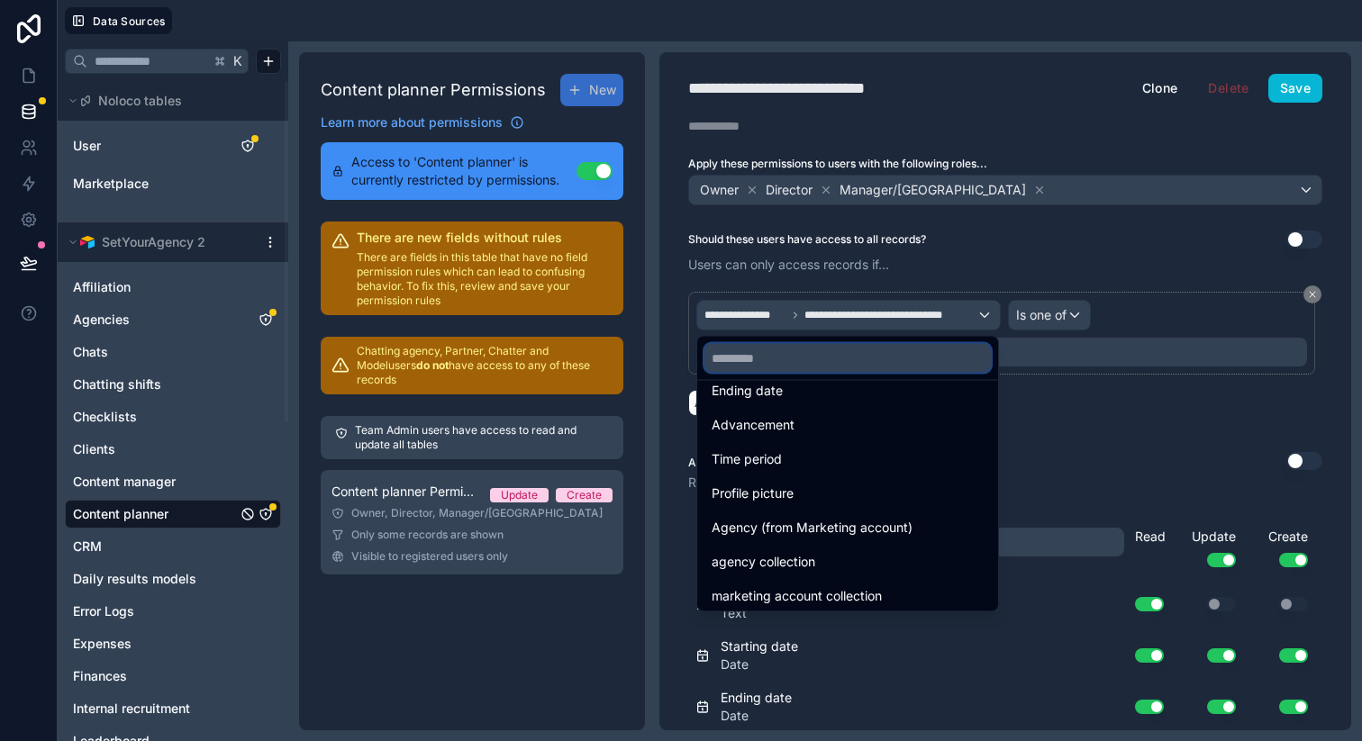
click at [777, 359] on input "text" at bounding box center [847, 358] width 286 height 29
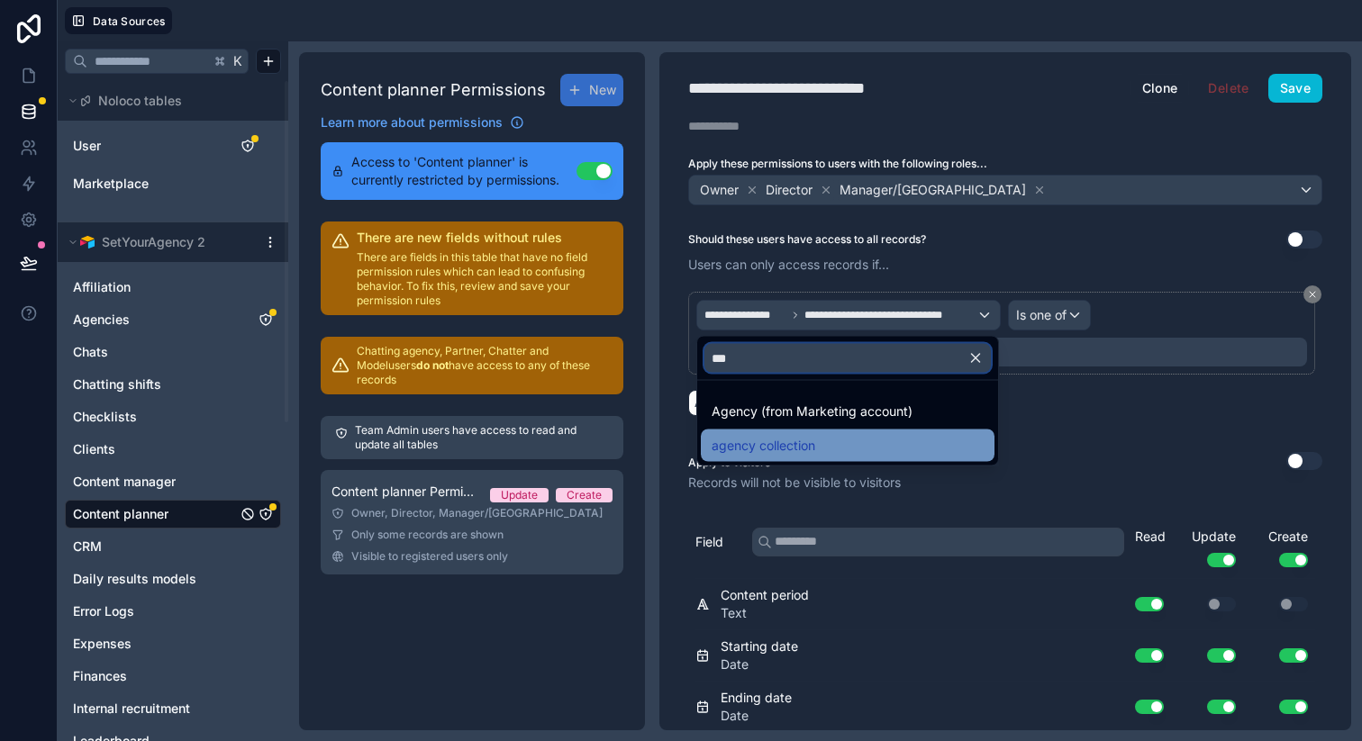
type input "***"
click at [772, 439] on span "agency collection" at bounding box center [764, 446] width 104 height 22
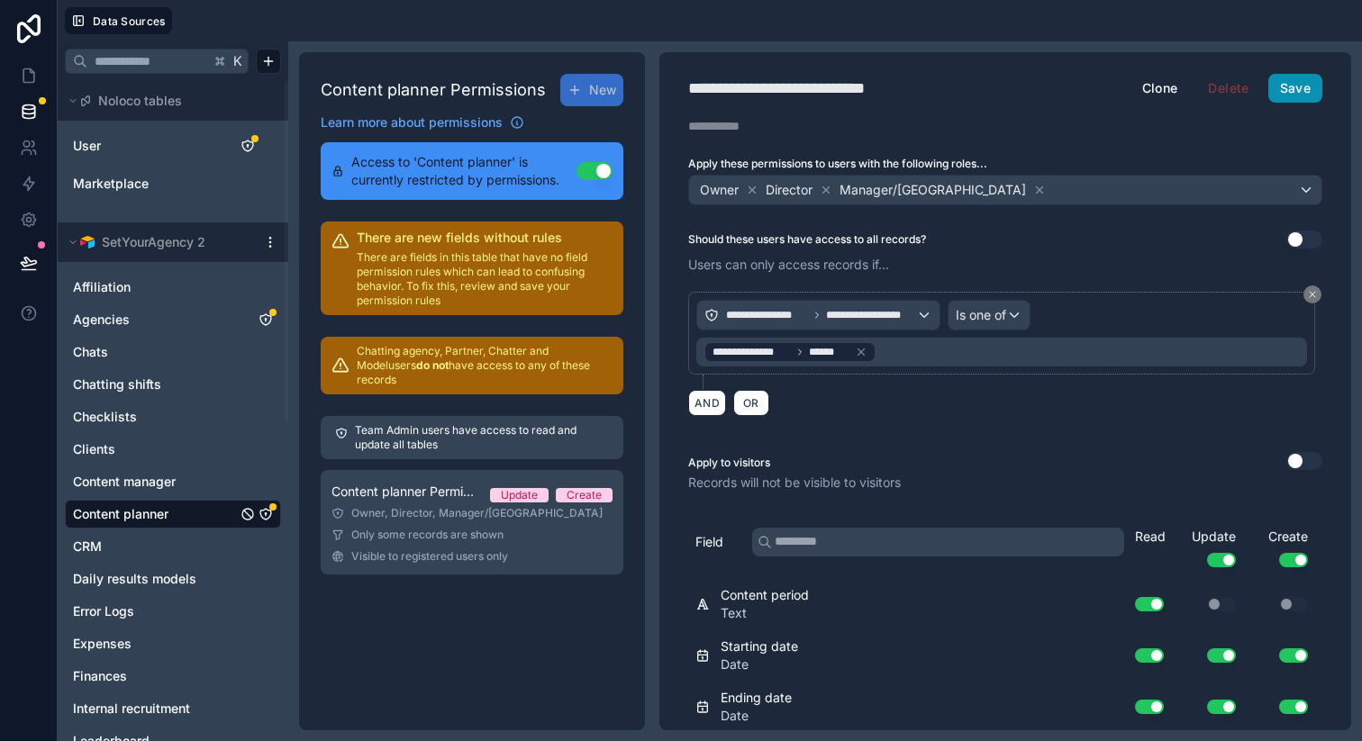
click at [1290, 78] on button "Save" at bounding box center [1295, 88] width 54 height 29
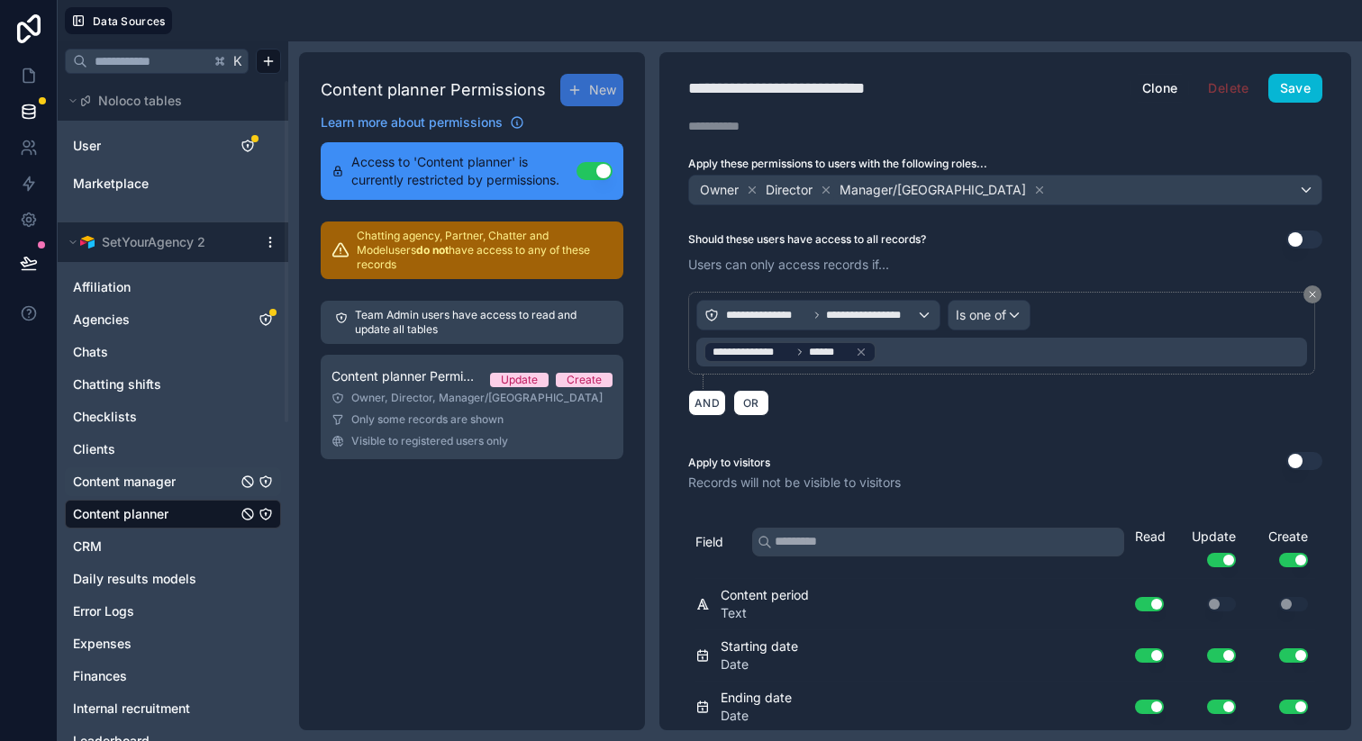
click at [266, 479] on icon "Content manager" at bounding box center [266, 482] width 14 height 14
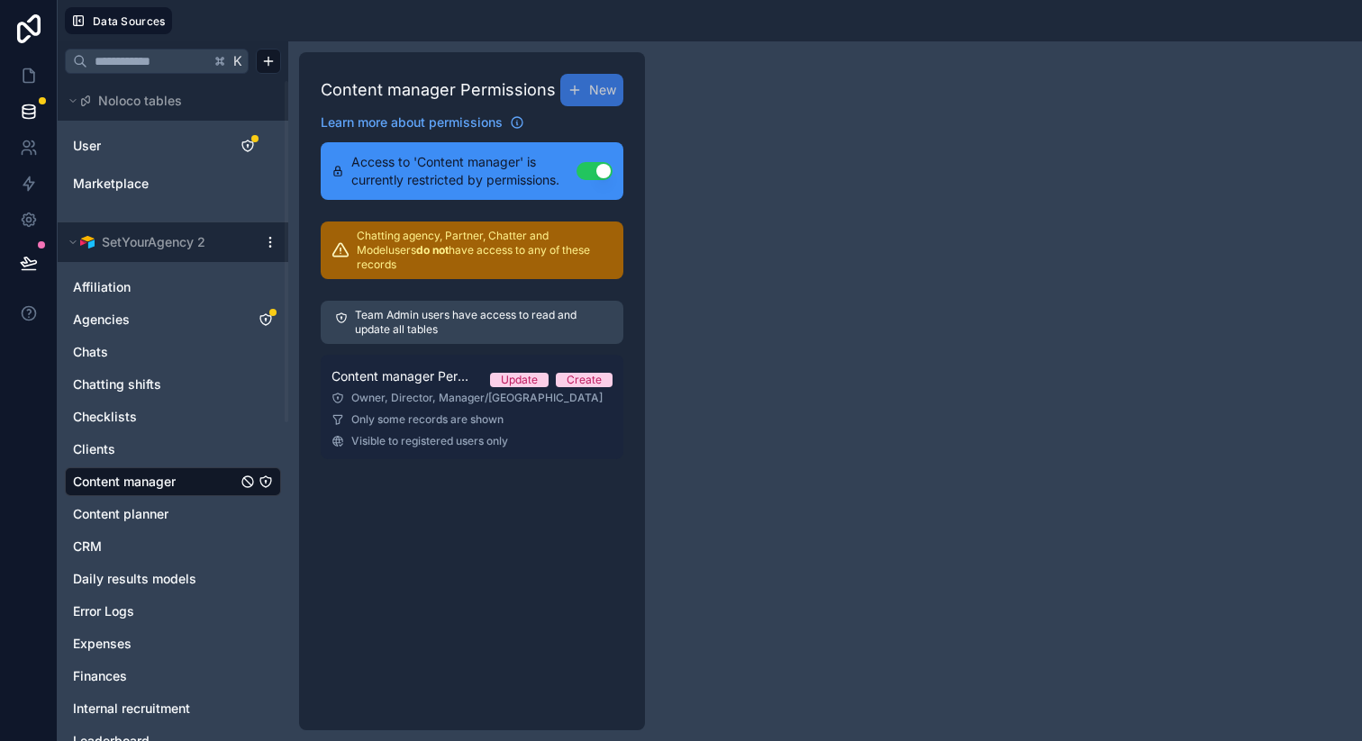
click at [544, 418] on link "Content manager Permission 1 Update Create Owner, Director, Manager/VA Only som…" at bounding box center [472, 407] width 303 height 104
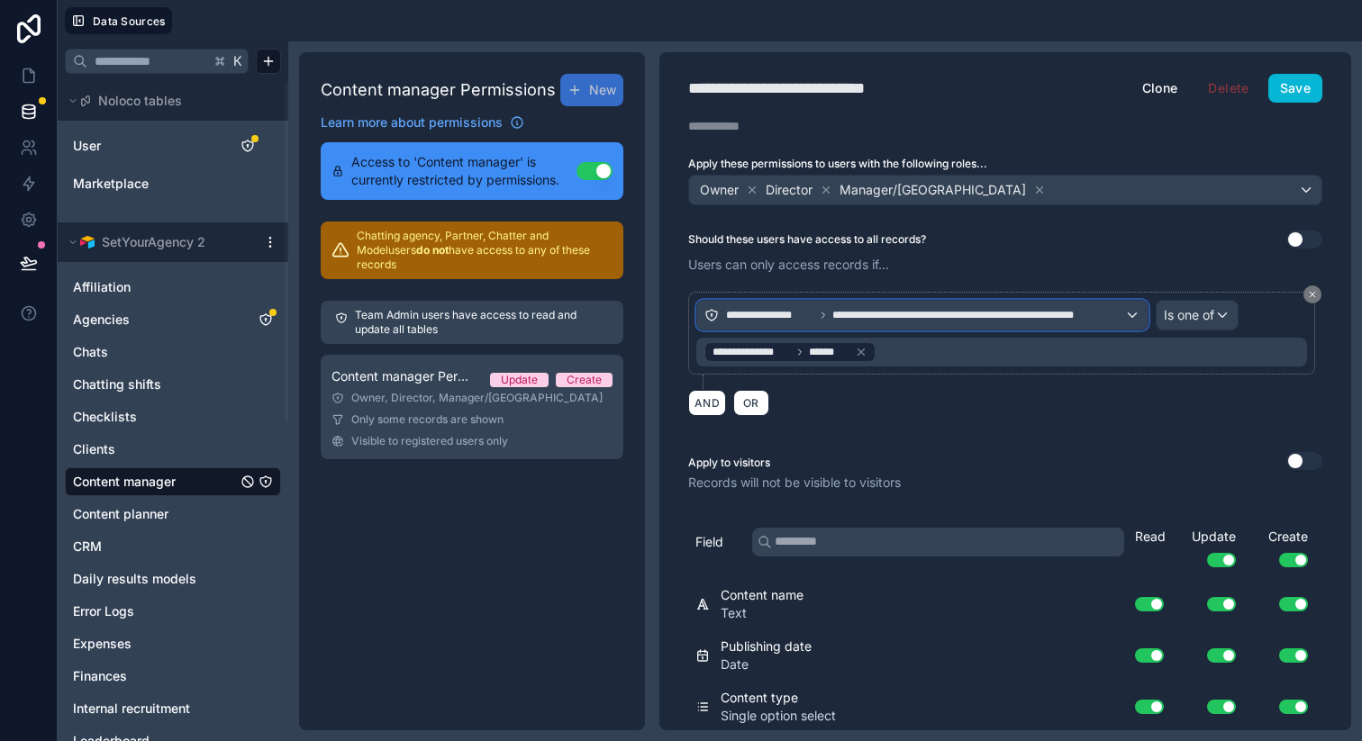
click at [871, 324] on div "**********" at bounding box center [922, 315] width 450 height 29
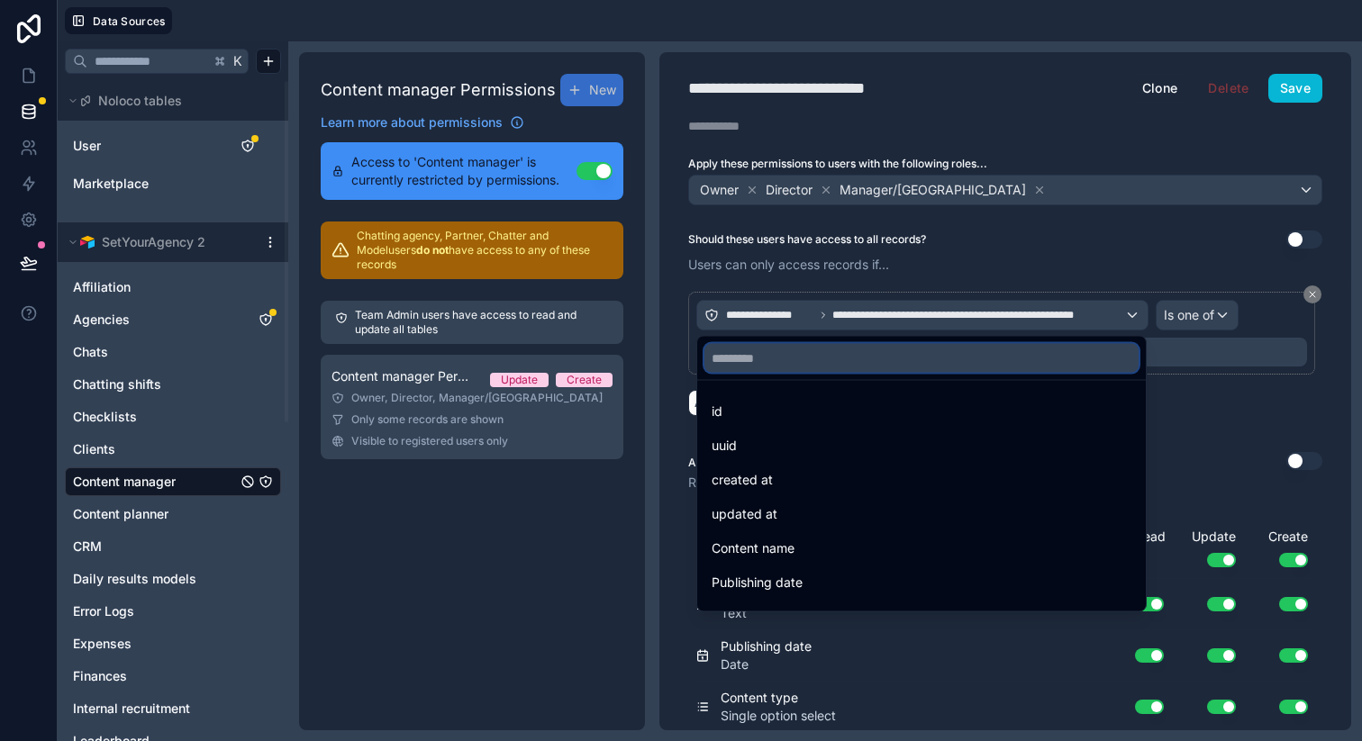
click at [830, 365] on input "text" at bounding box center [921, 358] width 434 height 29
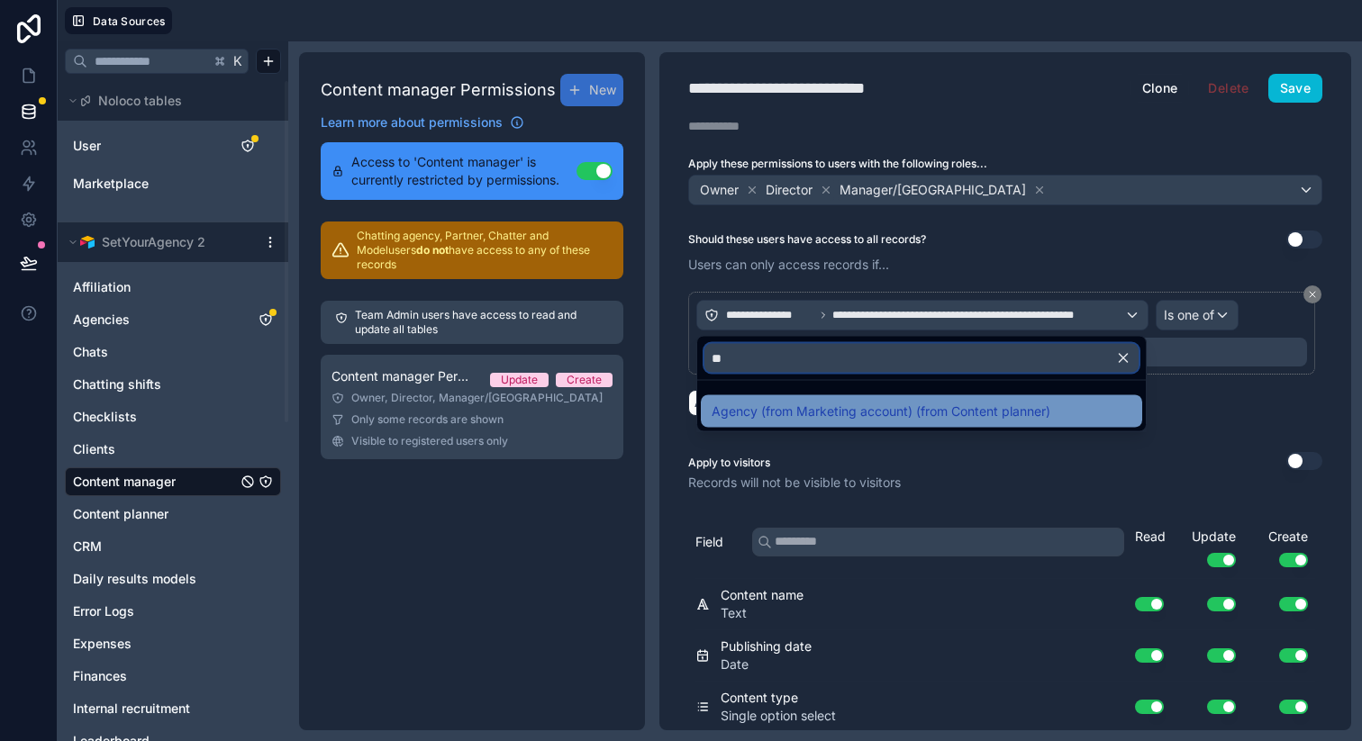
type input "**"
click at [822, 408] on span "Agency (from Marketing account) (from Content planner)" at bounding box center [881, 412] width 339 height 22
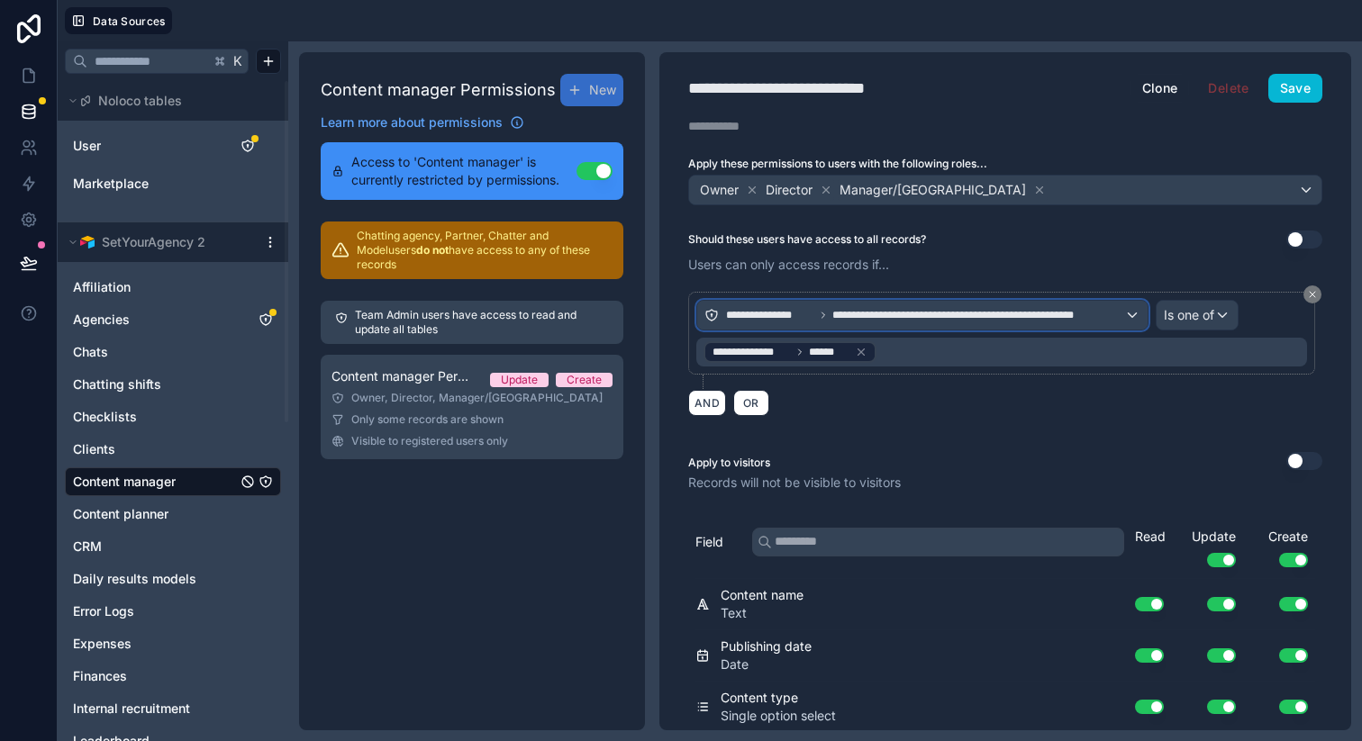
click at [781, 311] on span "**********" at bounding box center [770, 315] width 88 height 14
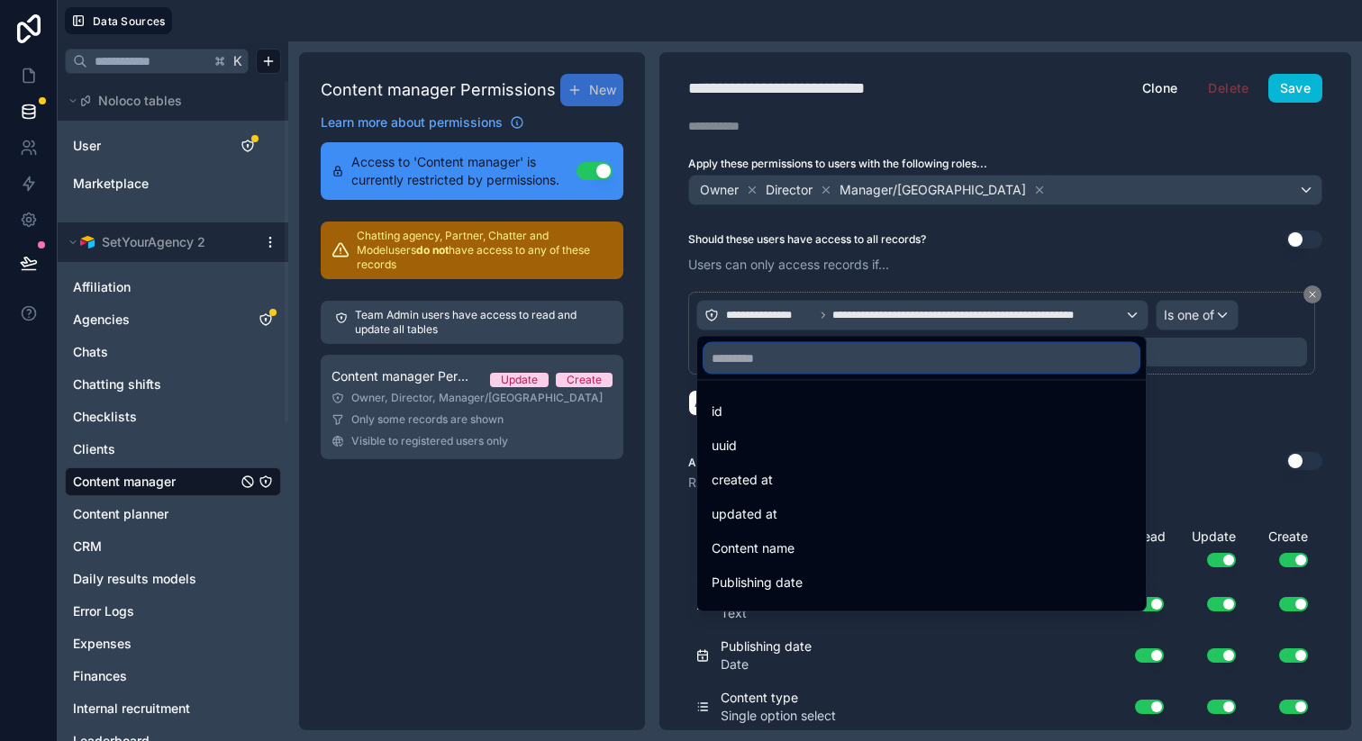
click at [767, 350] on input "text" at bounding box center [921, 358] width 434 height 29
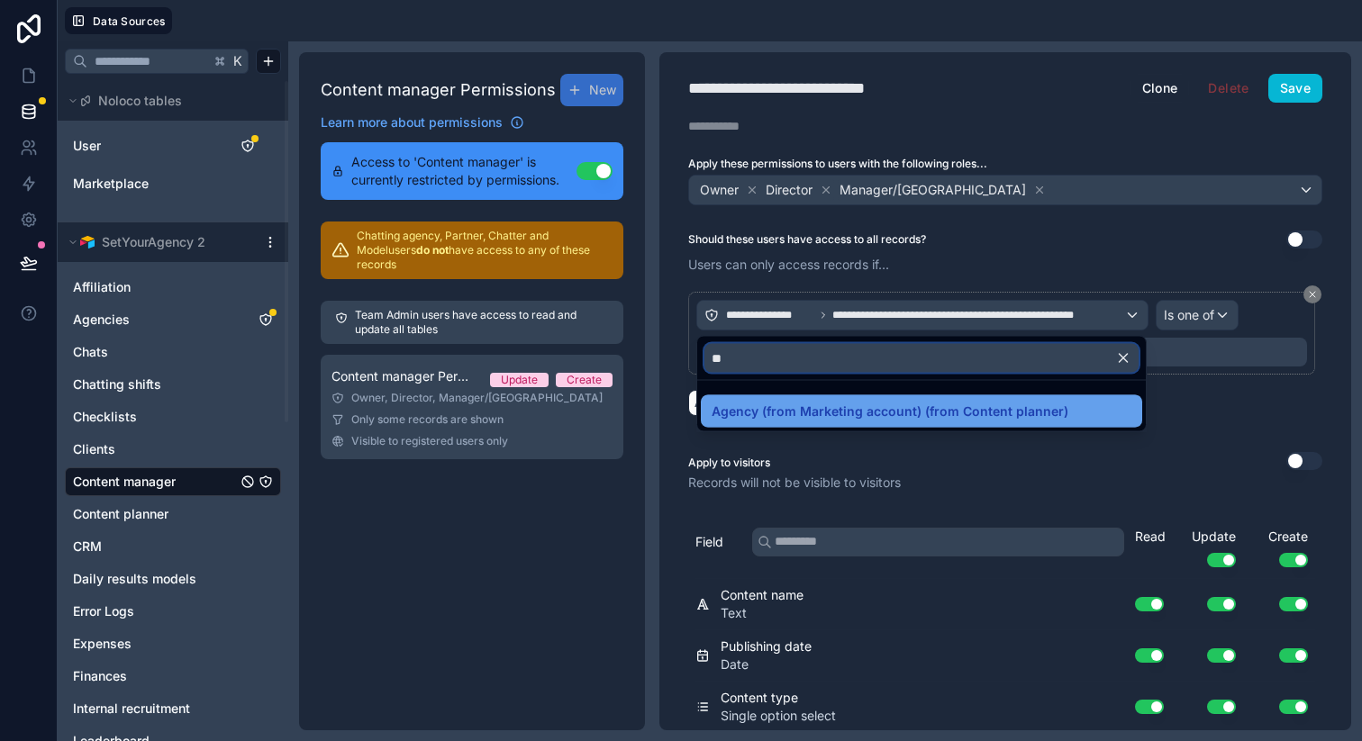
type input "**"
click at [794, 404] on span "Agency (from Marketing account) (from Content planner)" at bounding box center [890, 412] width 357 height 22
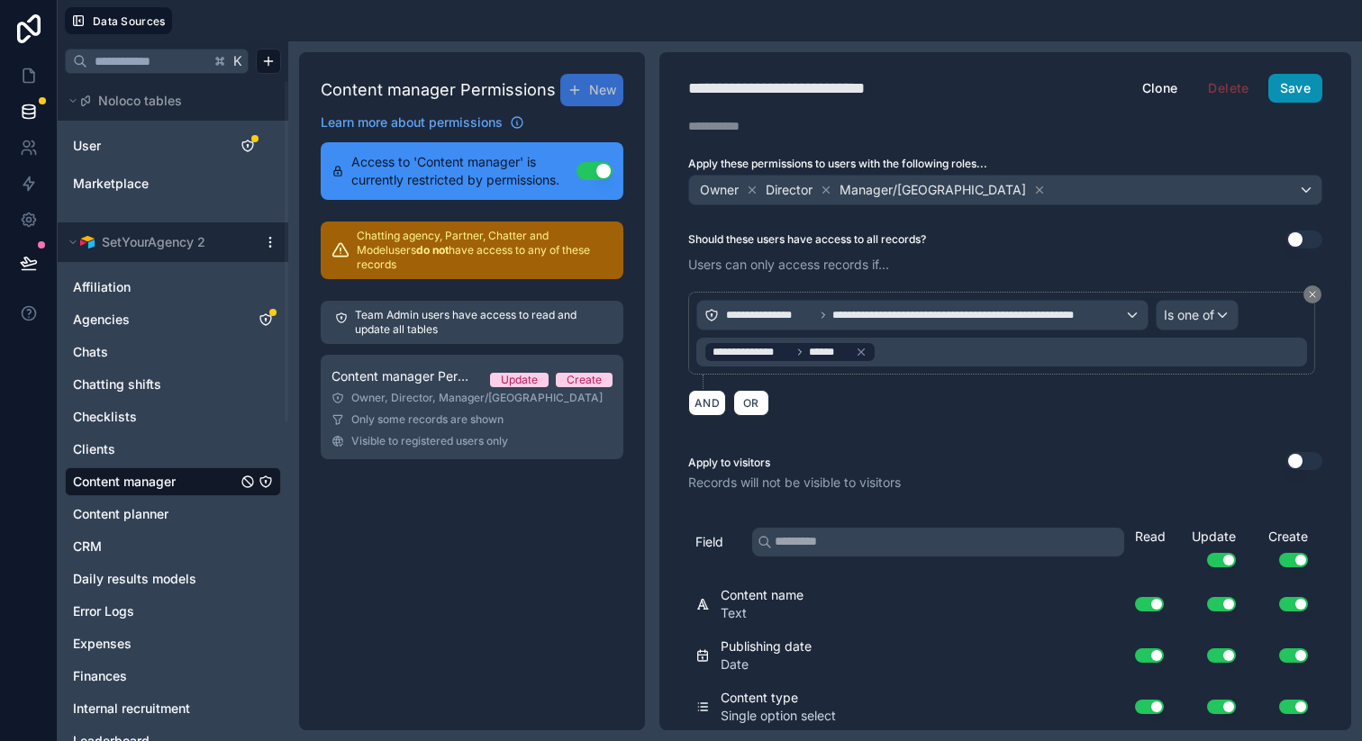
click at [1277, 91] on button "Save" at bounding box center [1295, 88] width 54 height 29
click at [26, 64] on link at bounding box center [28, 76] width 57 height 36
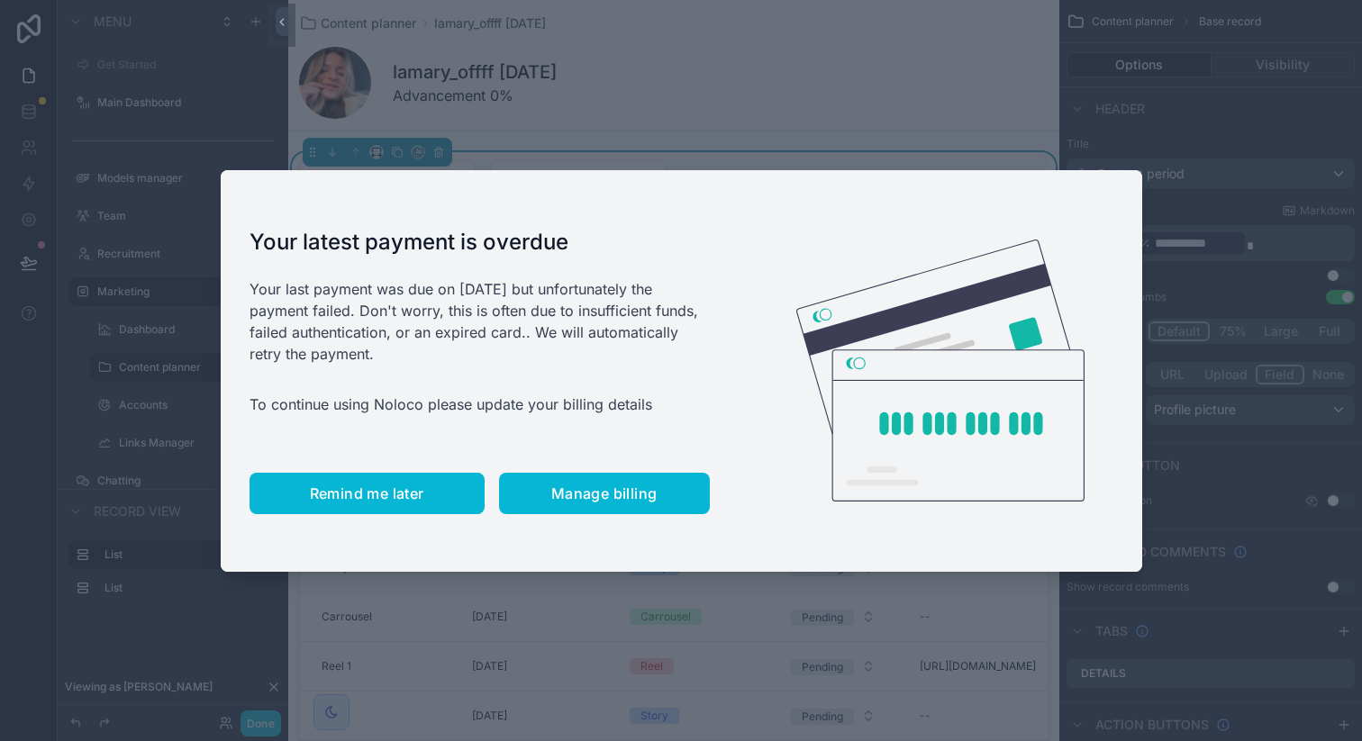
click at [372, 503] on button "Remind me later" at bounding box center [366, 493] width 235 height 41
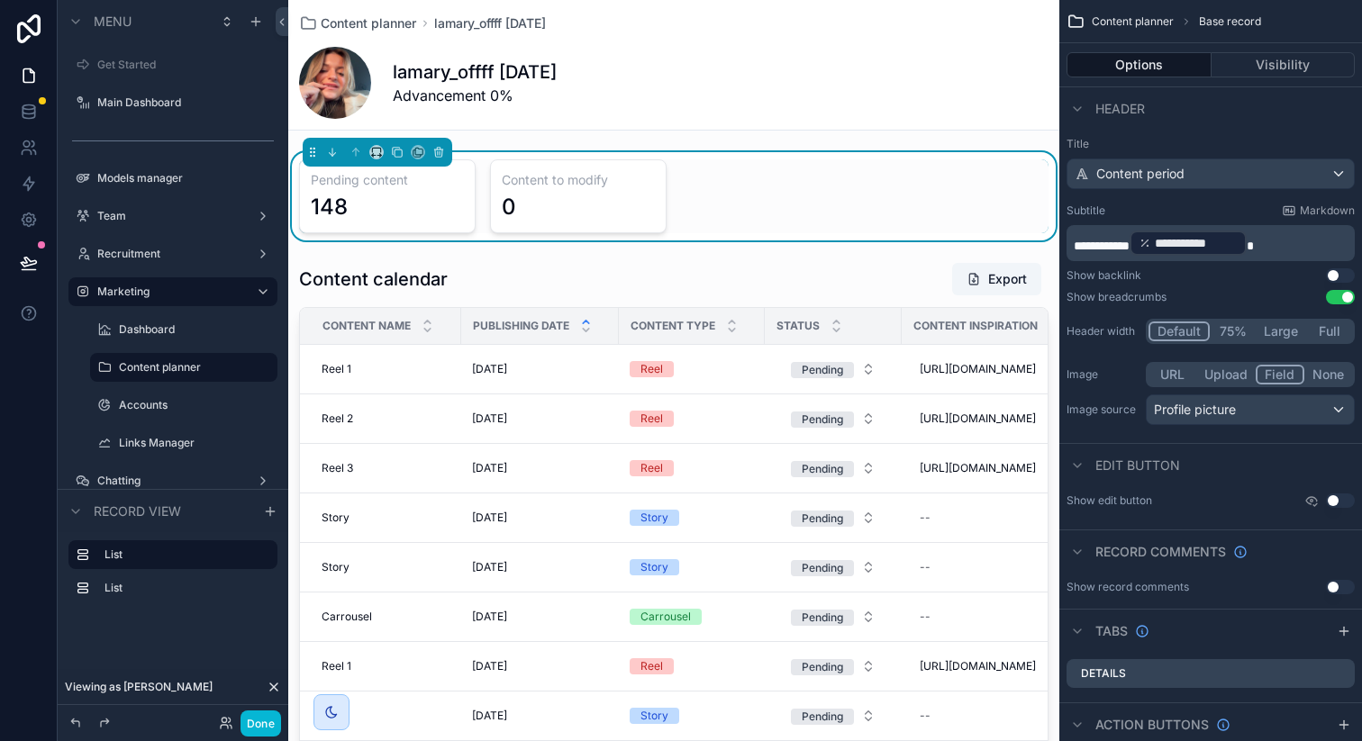
click at [739, 203] on div "Pending content 148 Content to modify 0" at bounding box center [673, 196] width 749 height 74
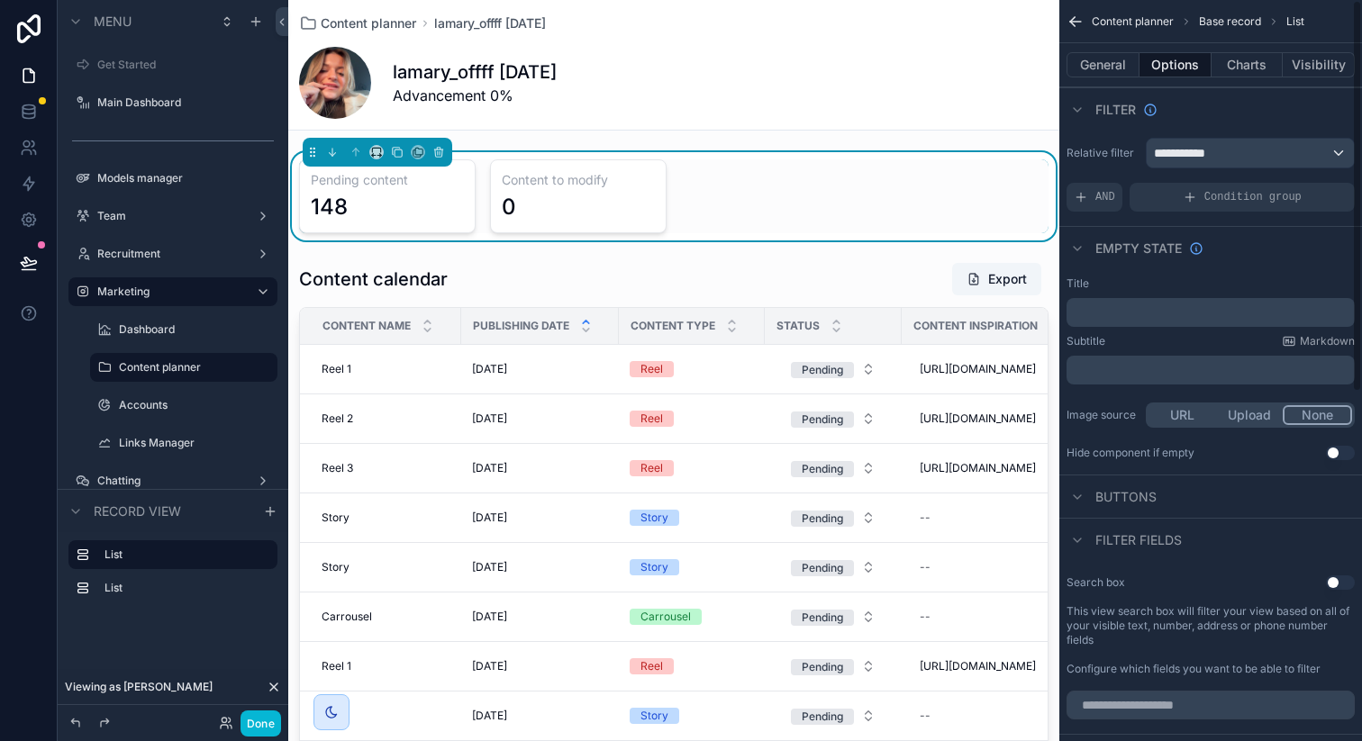
click at [856, 192] on div "Pending content 148 Content to modify 0" at bounding box center [673, 196] width 749 height 74
click at [1096, 202] on span "AND" at bounding box center [1105, 197] width 20 height 14
click at [1298, 185] on div "scrollable content" at bounding box center [1309, 184] width 25 height 25
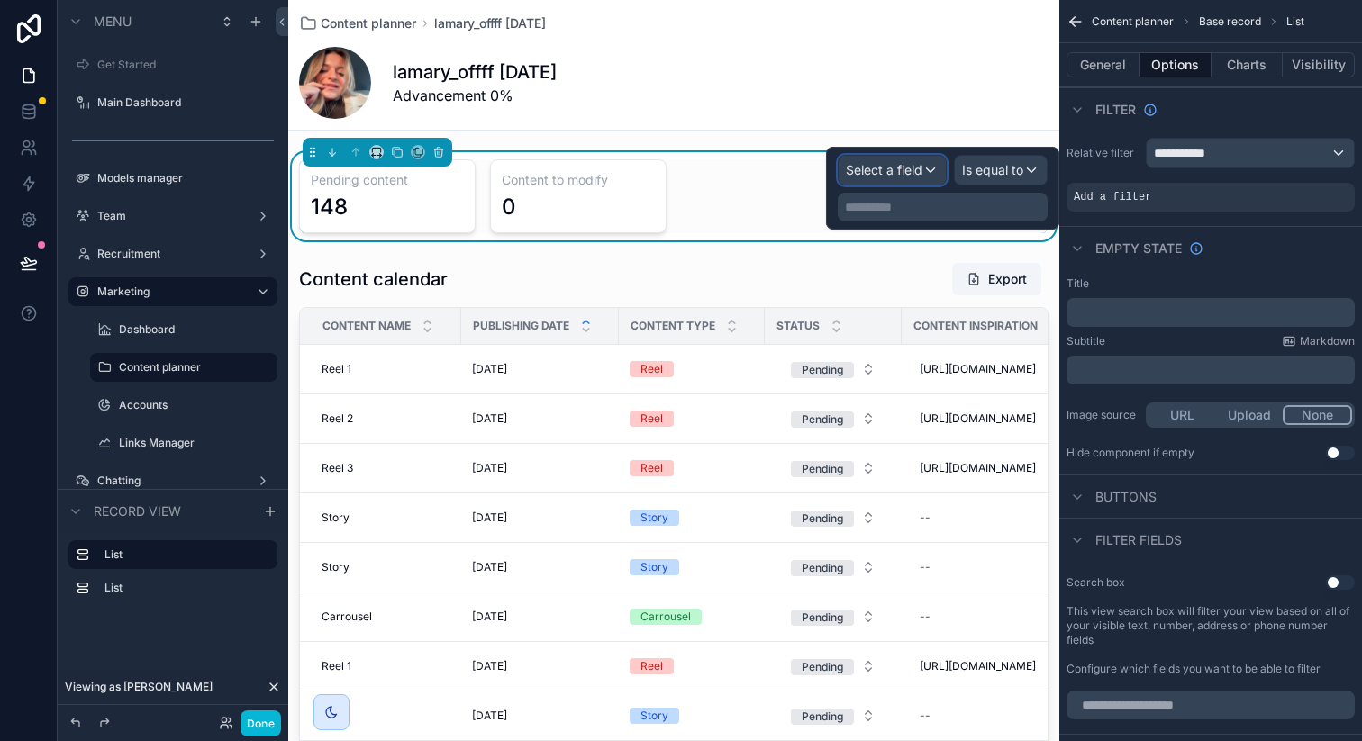
click at [921, 170] on span "Select a field" at bounding box center [884, 169] width 77 height 15
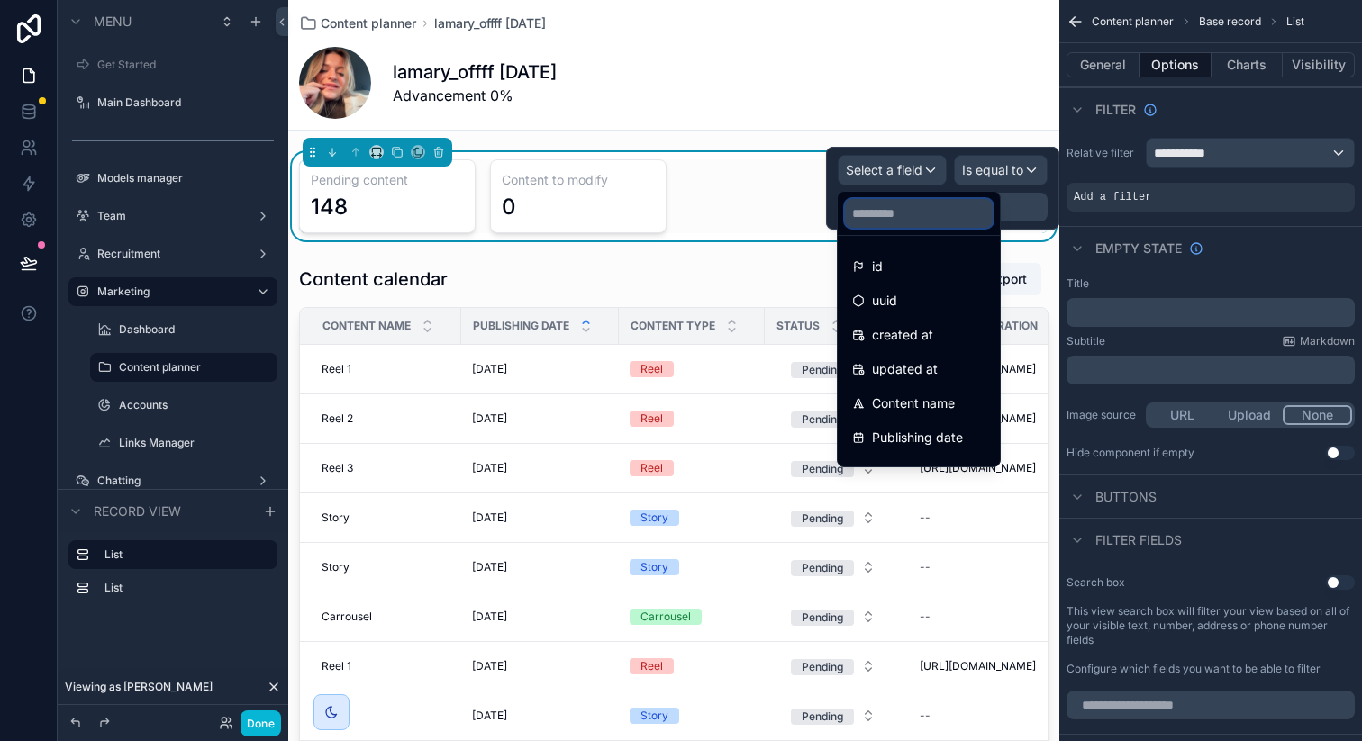
click at [902, 212] on input "text" at bounding box center [919, 213] width 148 height 29
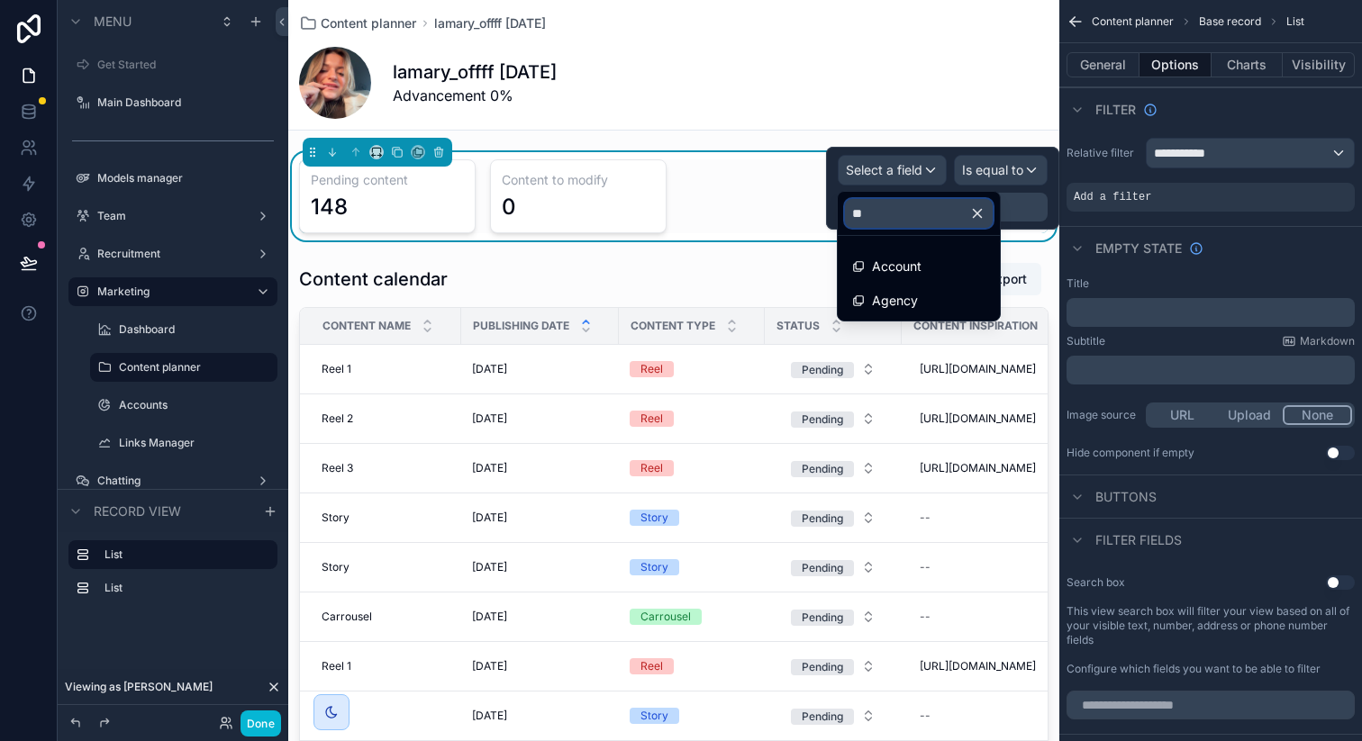
type input "***"
click at [894, 275] on span "Account" at bounding box center [897, 267] width 50 height 22
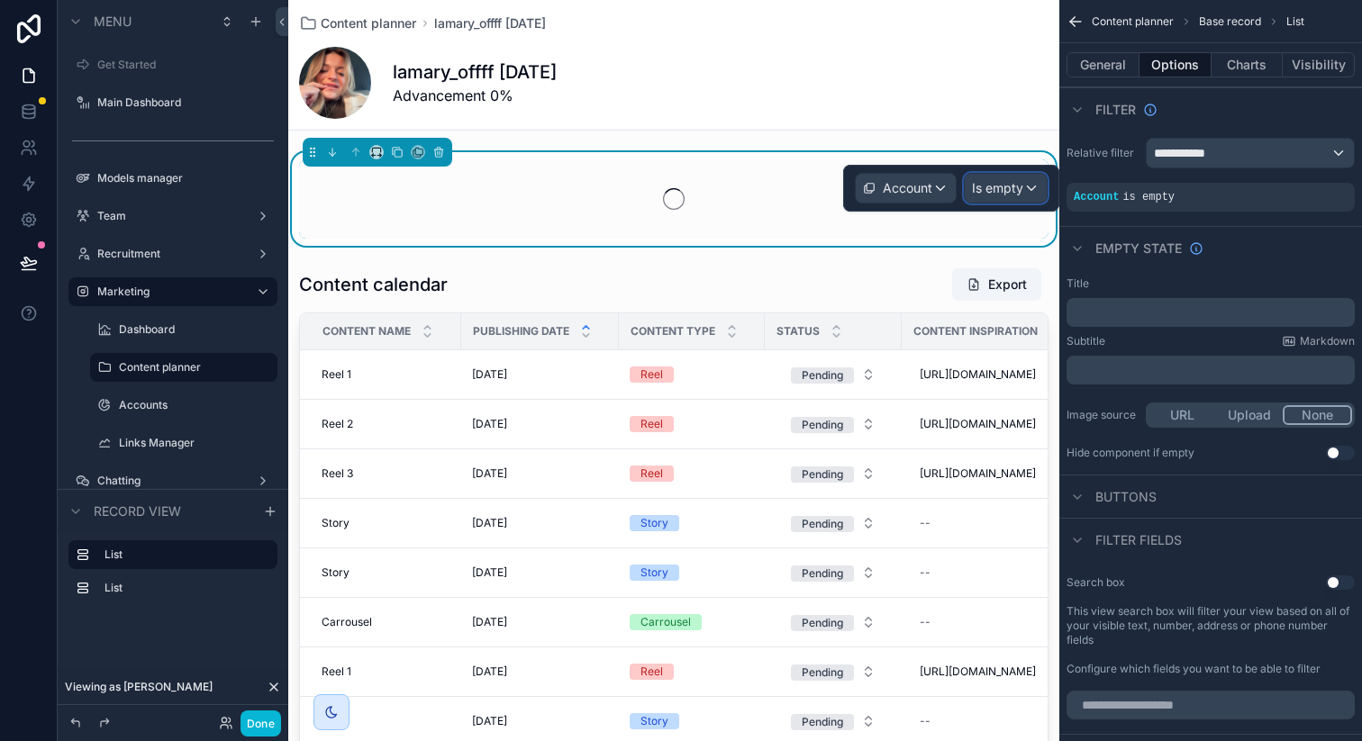
click at [995, 192] on span "Is empty" at bounding box center [997, 188] width 51 height 18
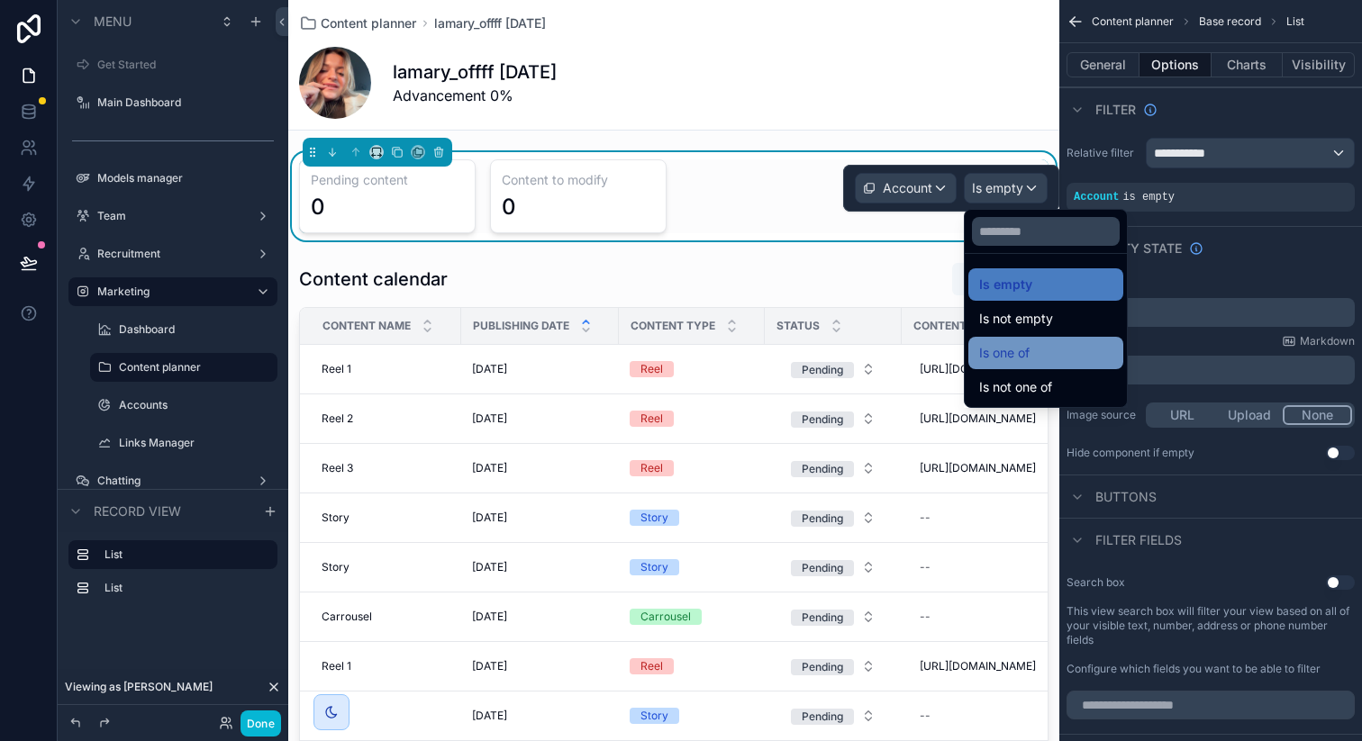
click at [1021, 344] on span "Is one of" at bounding box center [1004, 353] width 50 height 22
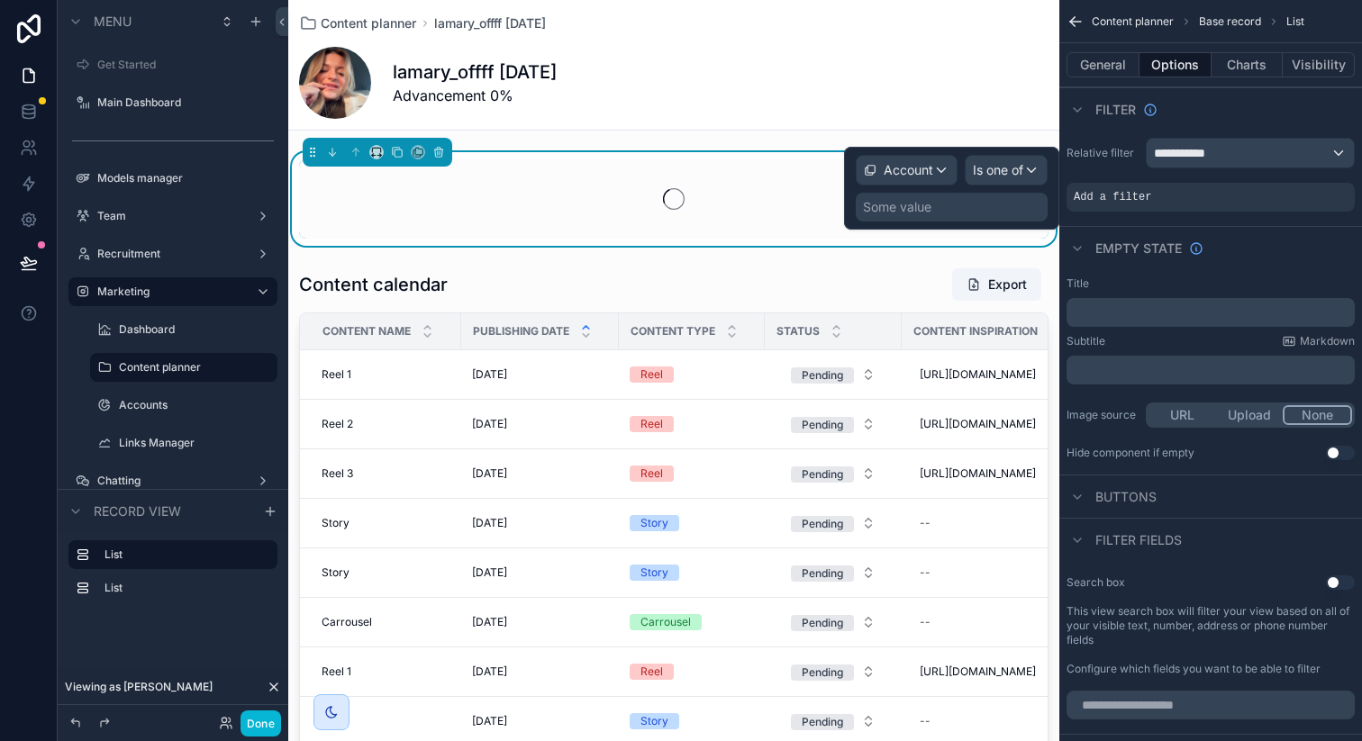
click at [990, 204] on div "Some value" at bounding box center [952, 207] width 192 height 29
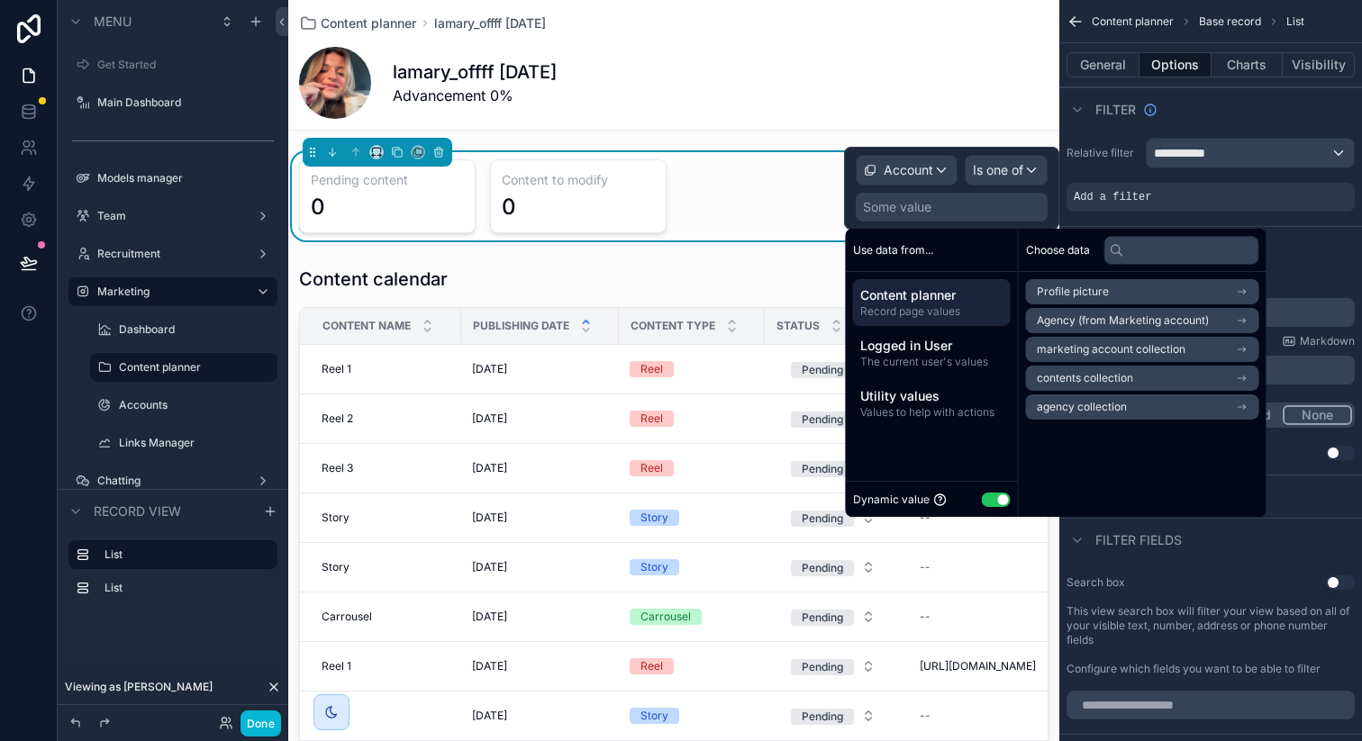
click at [1085, 345] on span "marketing account collection" at bounding box center [1111, 349] width 149 height 14
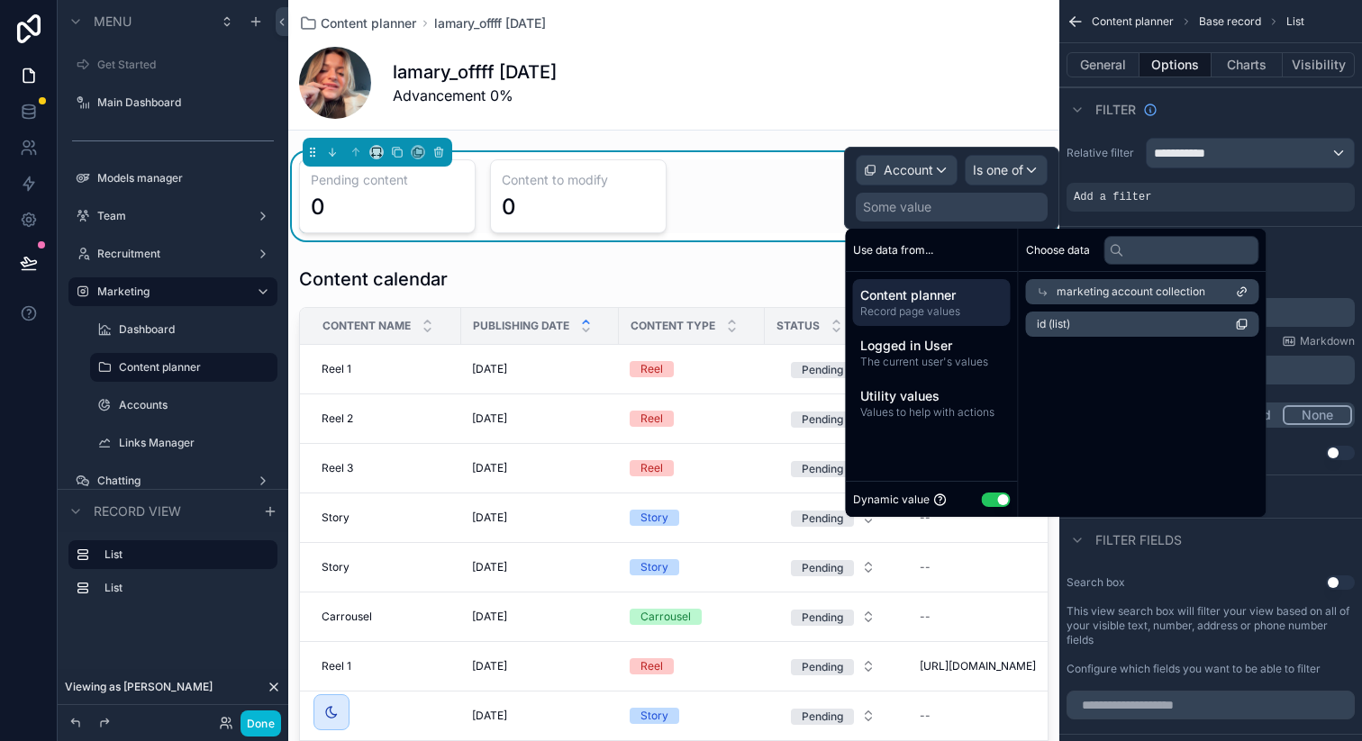
click at [1065, 320] on span "id (list)" at bounding box center [1053, 324] width 33 height 14
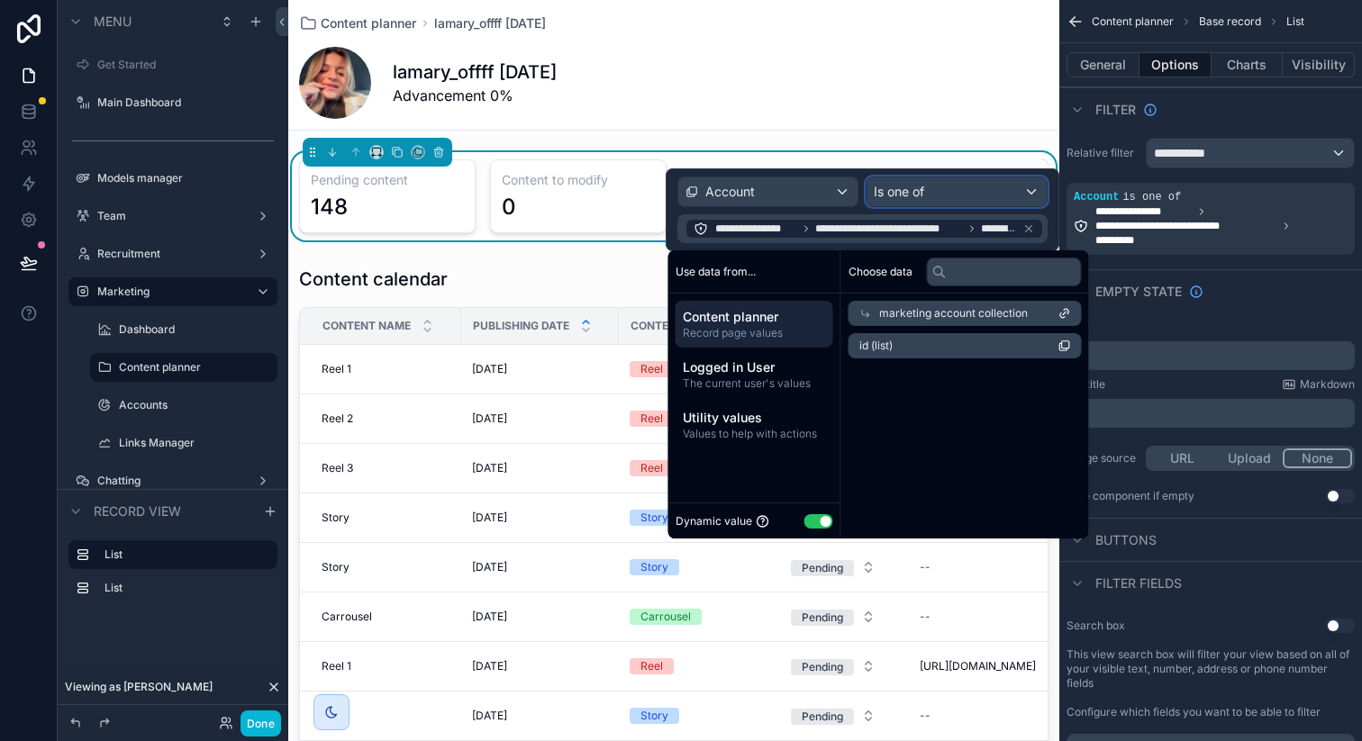
click at [968, 194] on div "Is one of" at bounding box center [956, 191] width 180 height 29
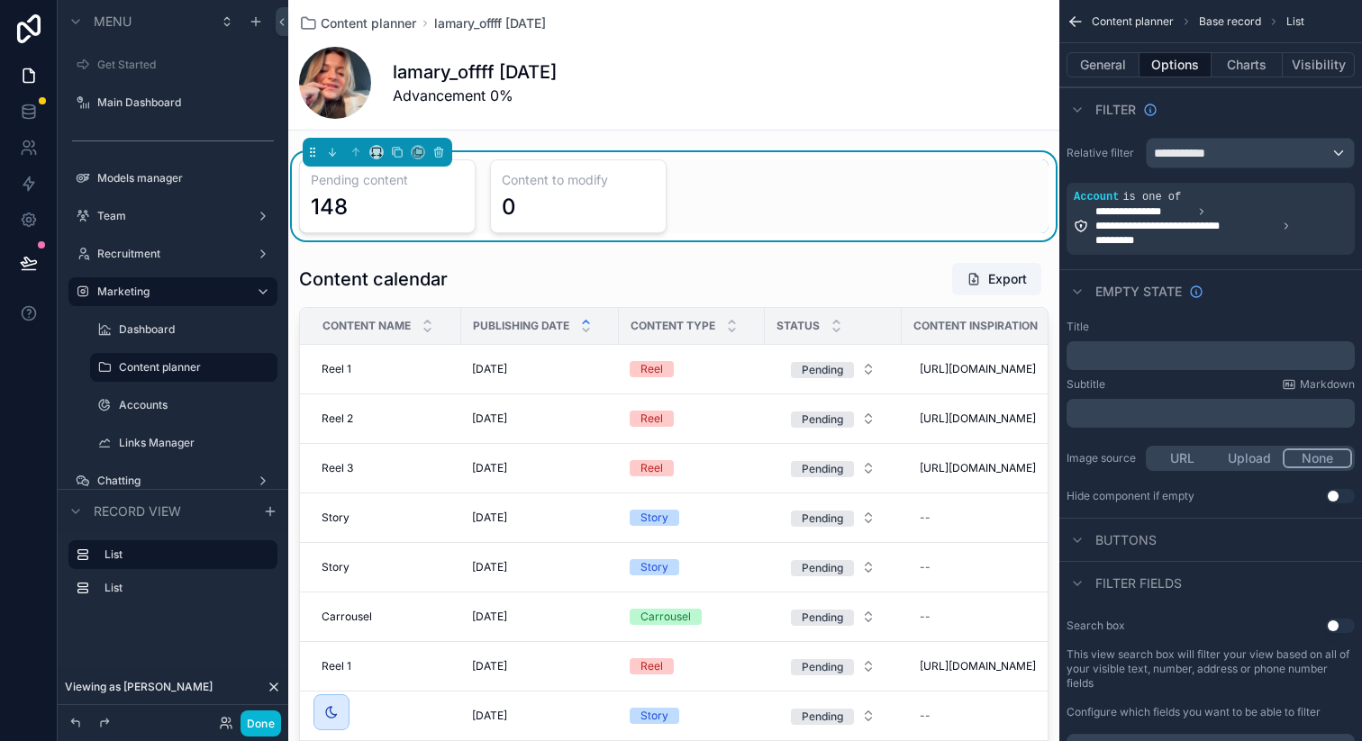
click at [1300, 274] on div "Empty state" at bounding box center [1210, 290] width 303 height 43
click at [911, 210] on div "Pending content 148 Content to modify 0" at bounding box center [673, 196] width 749 height 74
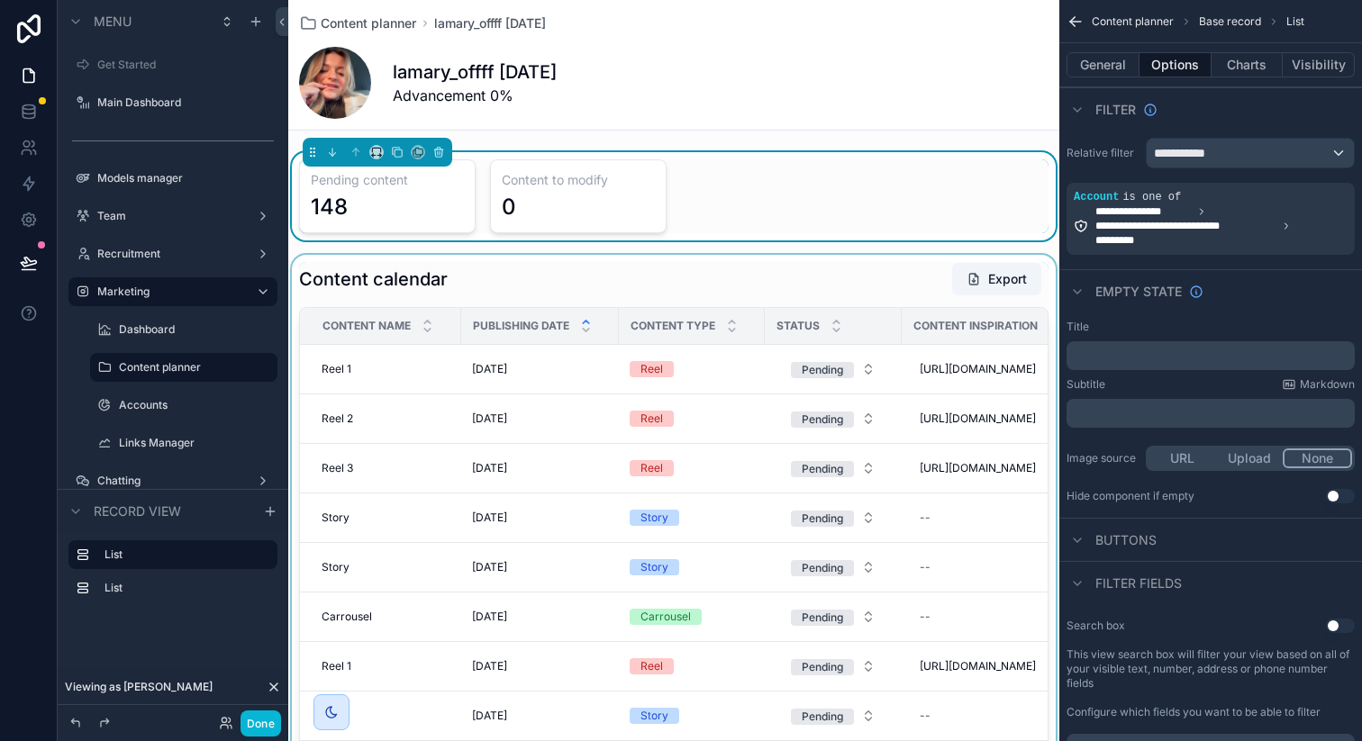
click at [889, 287] on div "scrollable content" at bounding box center [673, 563] width 771 height 617
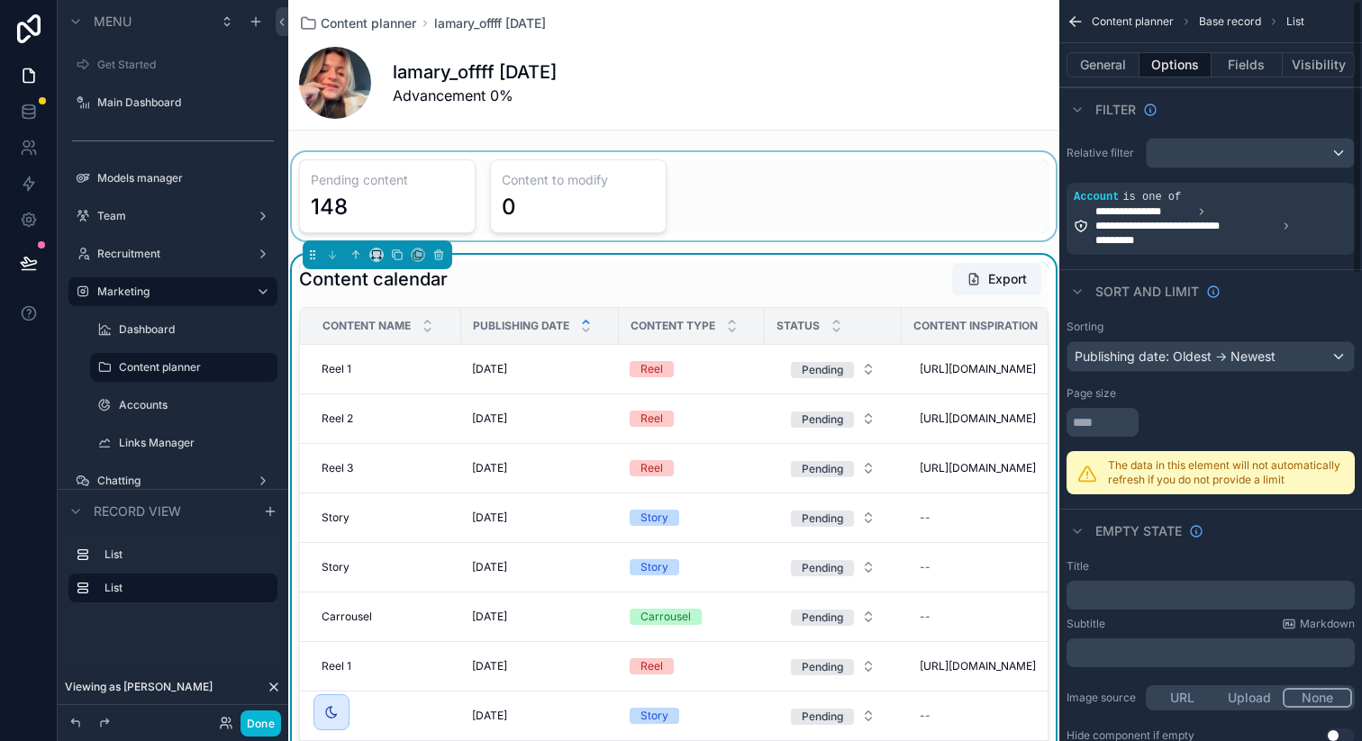
click at [854, 171] on div "scrollable content" at bounding box center [673, 196] width 771 height 88
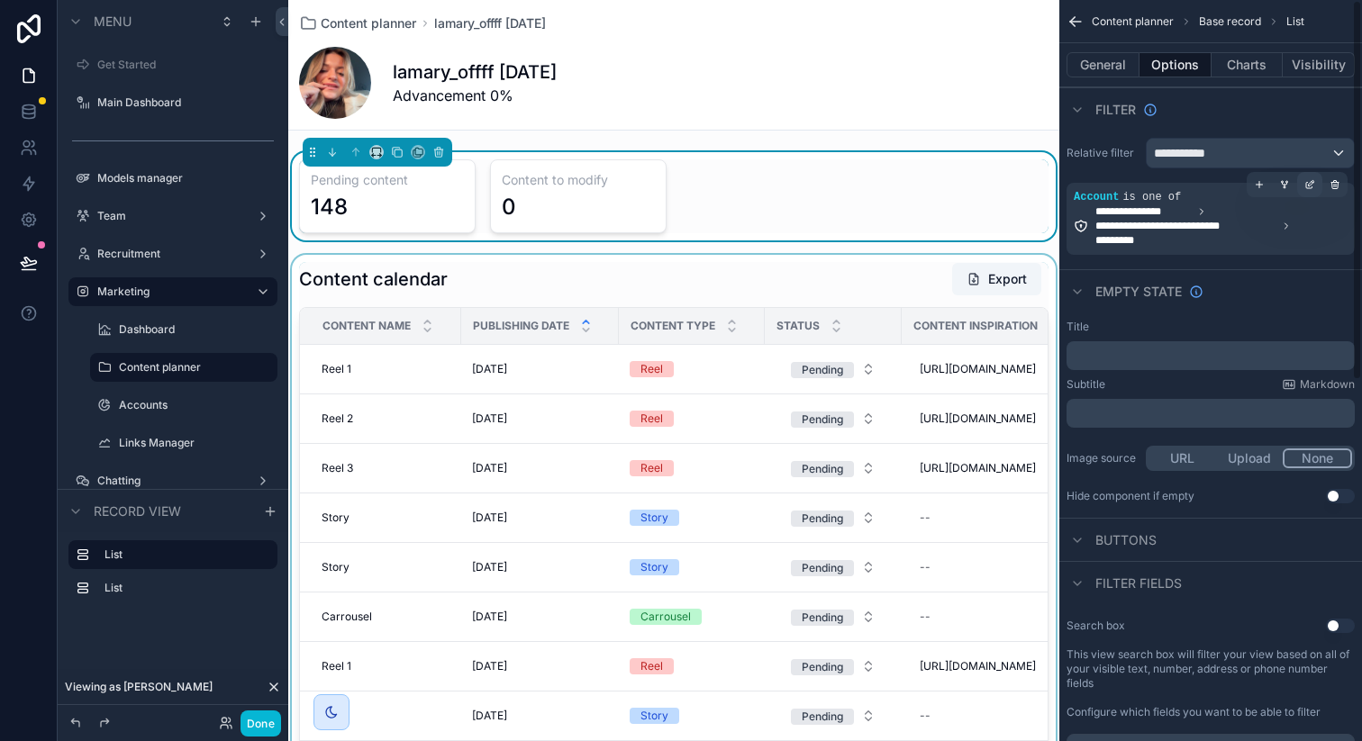
click at [1315, 179] on div "scrollable content" at bounding box center [1309, 184] width 25 height 25
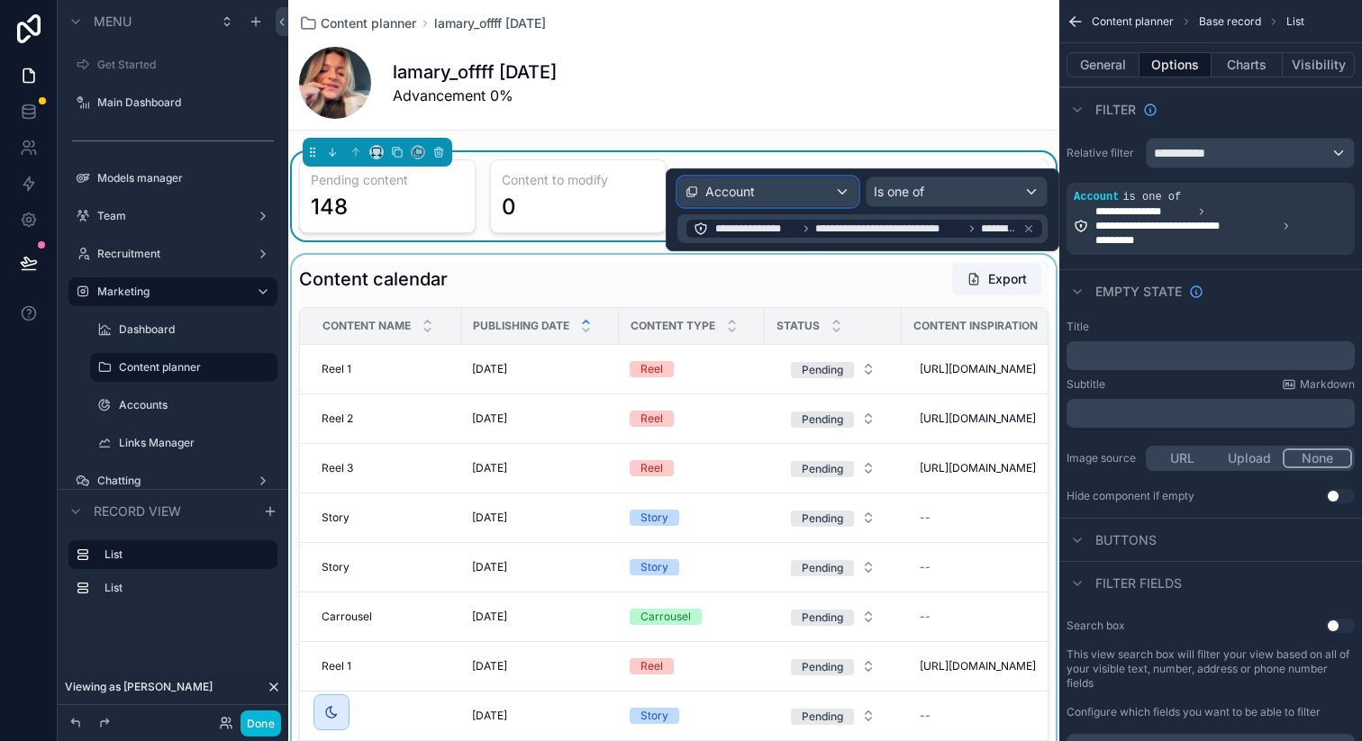
click at [796, 183] on div "Account" at bounding box center [768, 191] width 180 height 29
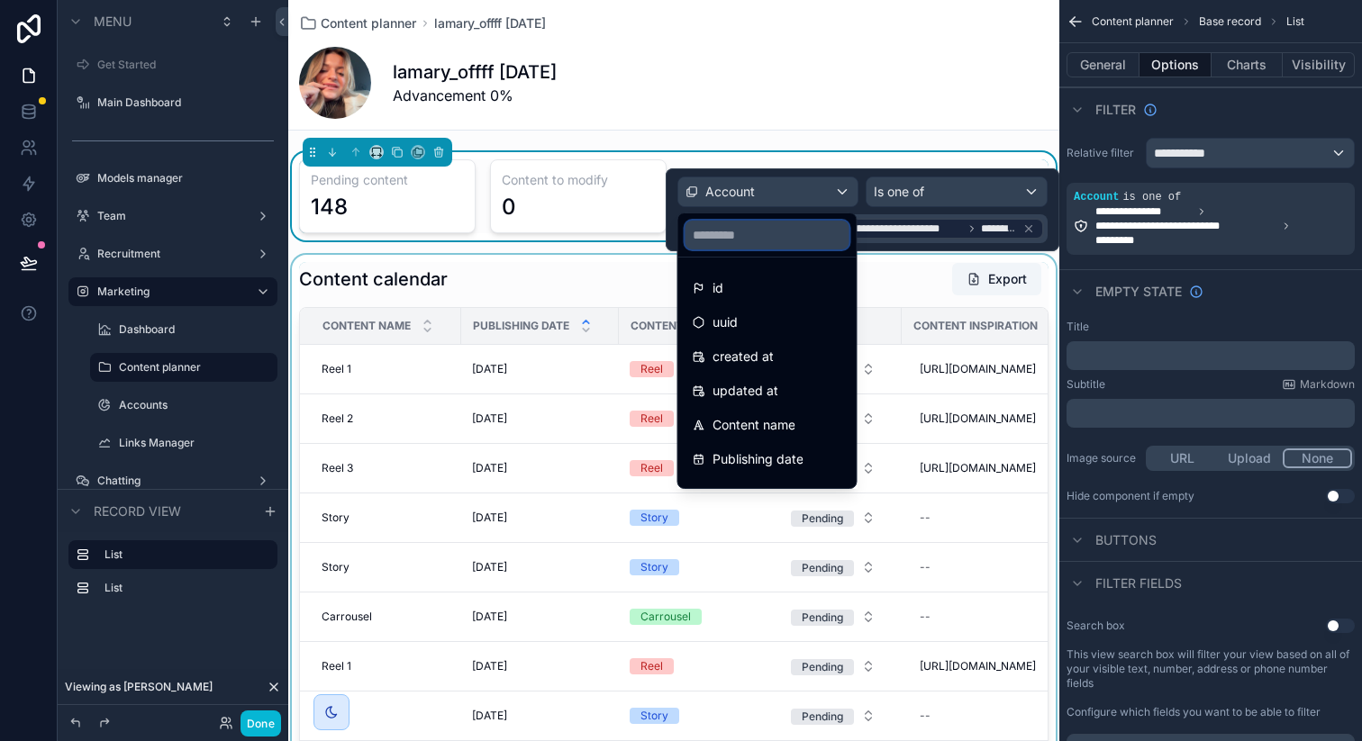
click at [765, 235] on input "text" at bounding box center [767, 235] width 164 height 29
click at [941, 240] on div at bounding box center [863, 209] width 394 height 83
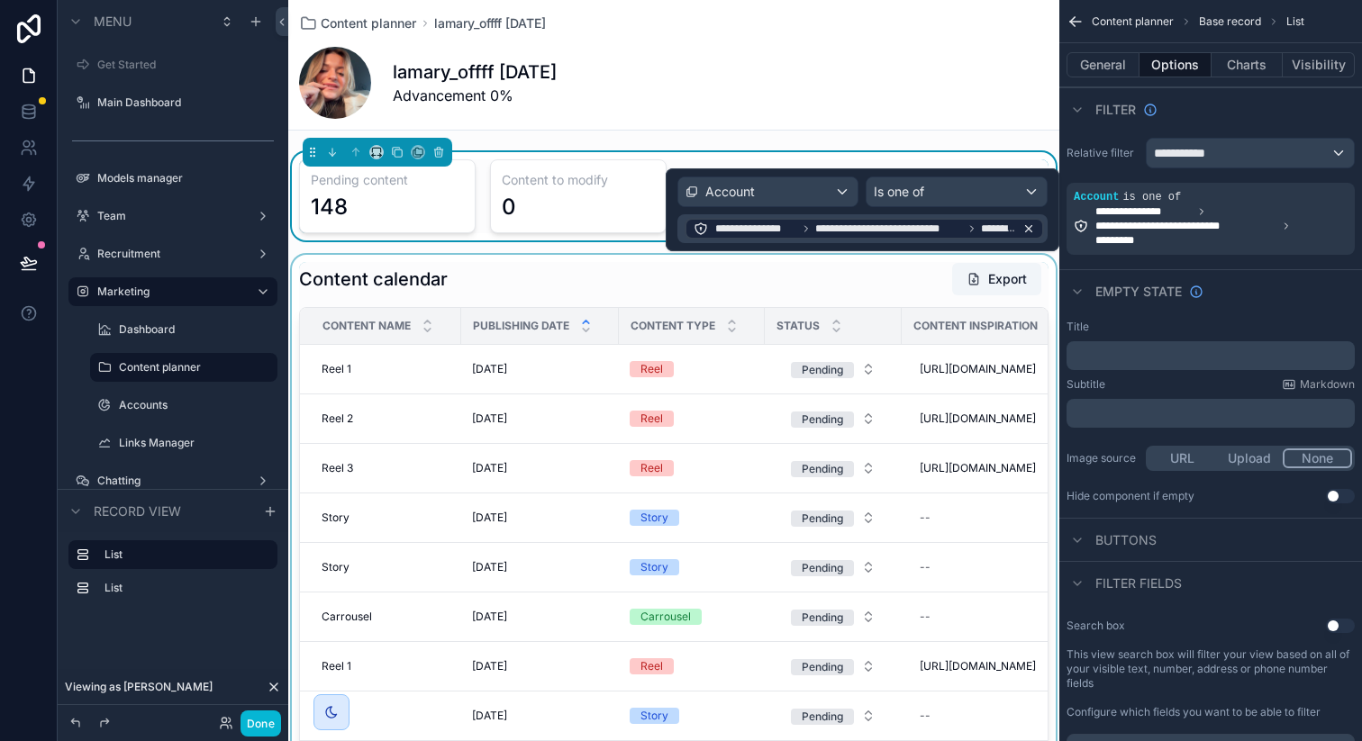
click at [1028, 229] on icon at bounding box center [1029, 229] width 6 height 6
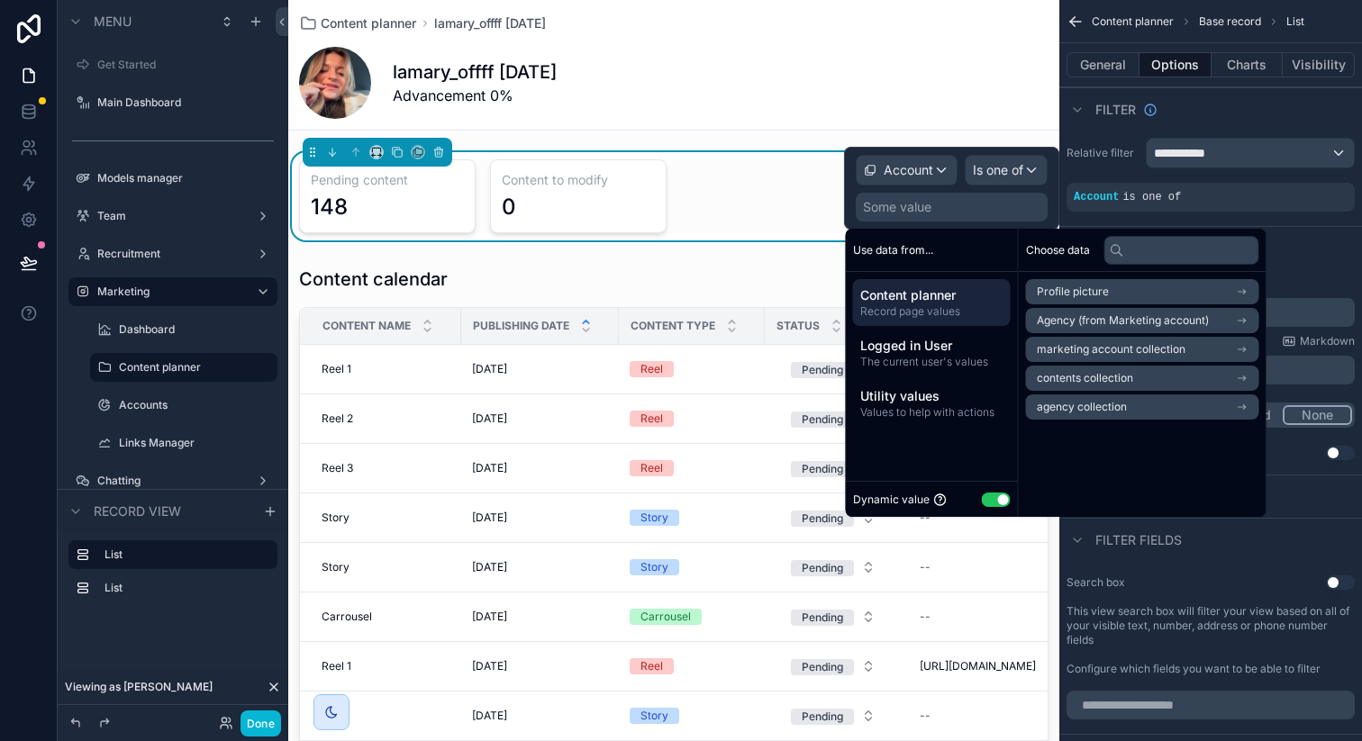
click at [957, 301] on span "Content planner" at bounding box center [931, 295] width 143 height 18
click at [941, 296] on span "Content planner" at bounding box center [931, 295] width 143 height 18
click at [943, 291] on span "Content planner" at bounding box center [931, 295] width 143 height 18
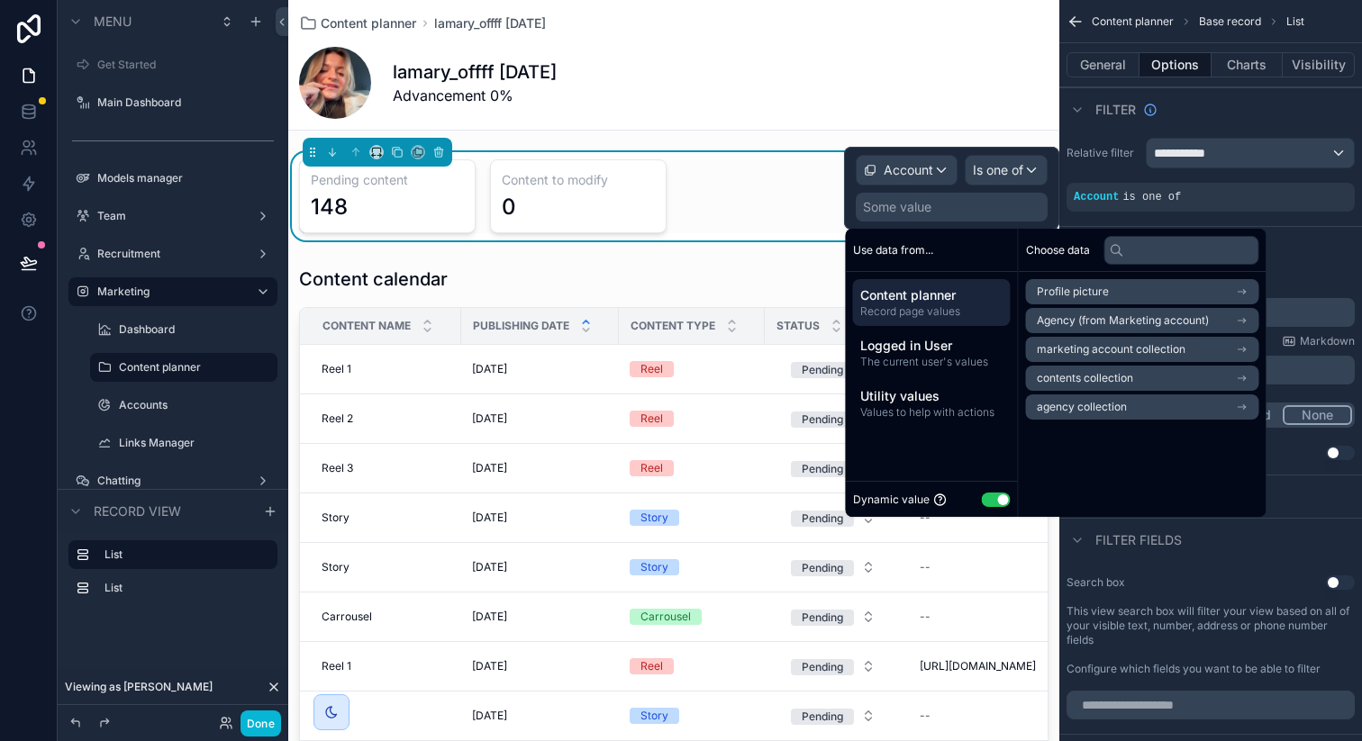
click at [943, 291] on span "Content planner" at bounding box center [931, 295] width 143 height 18
click at [989, 493] on button "Use setting" at bounding box center [996, 500] width 29 height 14
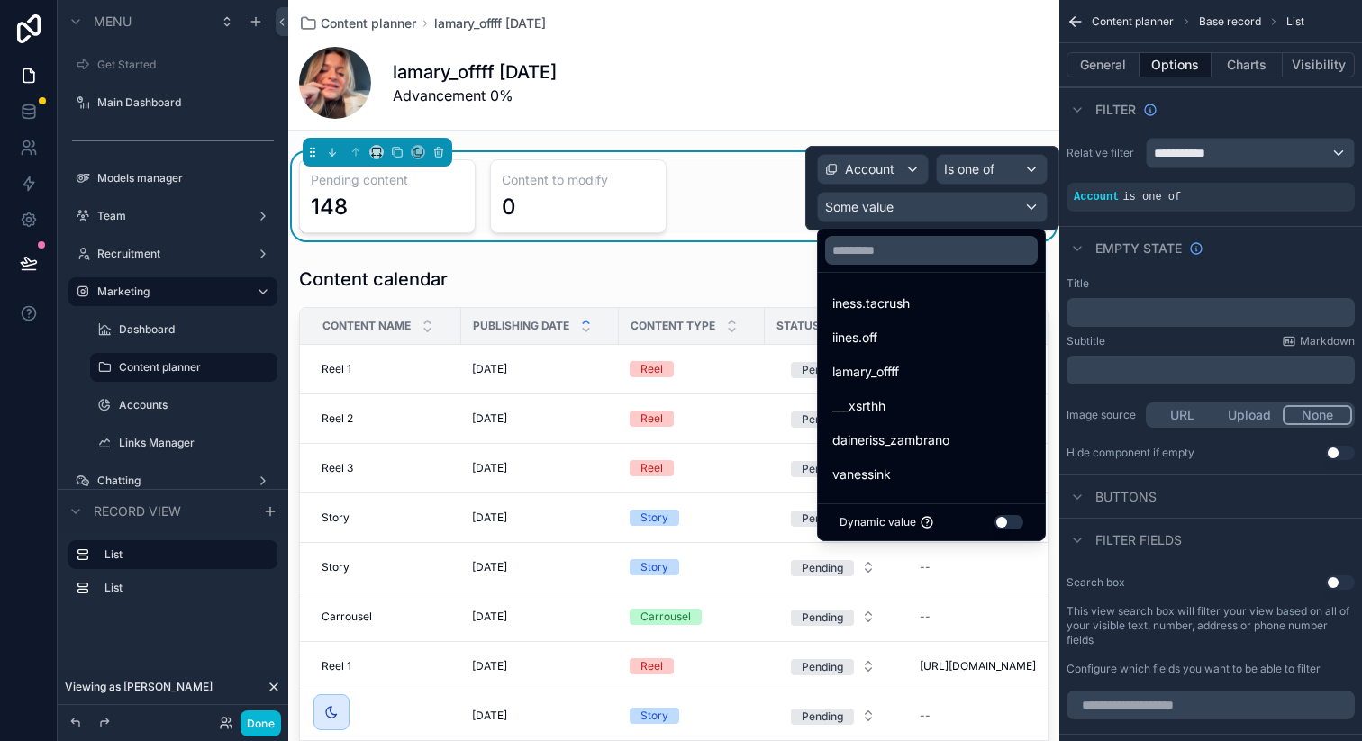
click at [1006, 522] on button "Use setting" at bounding box center [1008, 522] width 29 height 14
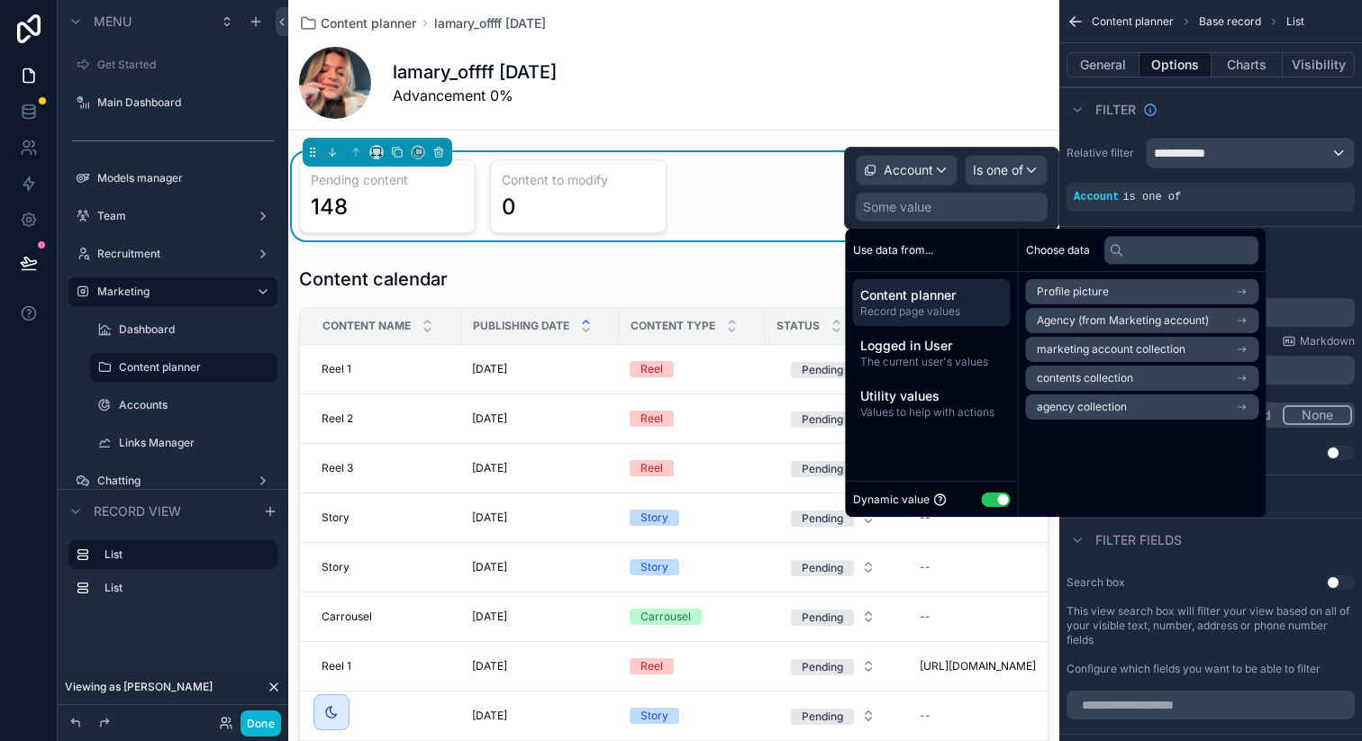
click at [1093, 371] on span "contents collection" at bounding box center [1085, 378] width 96 height 14
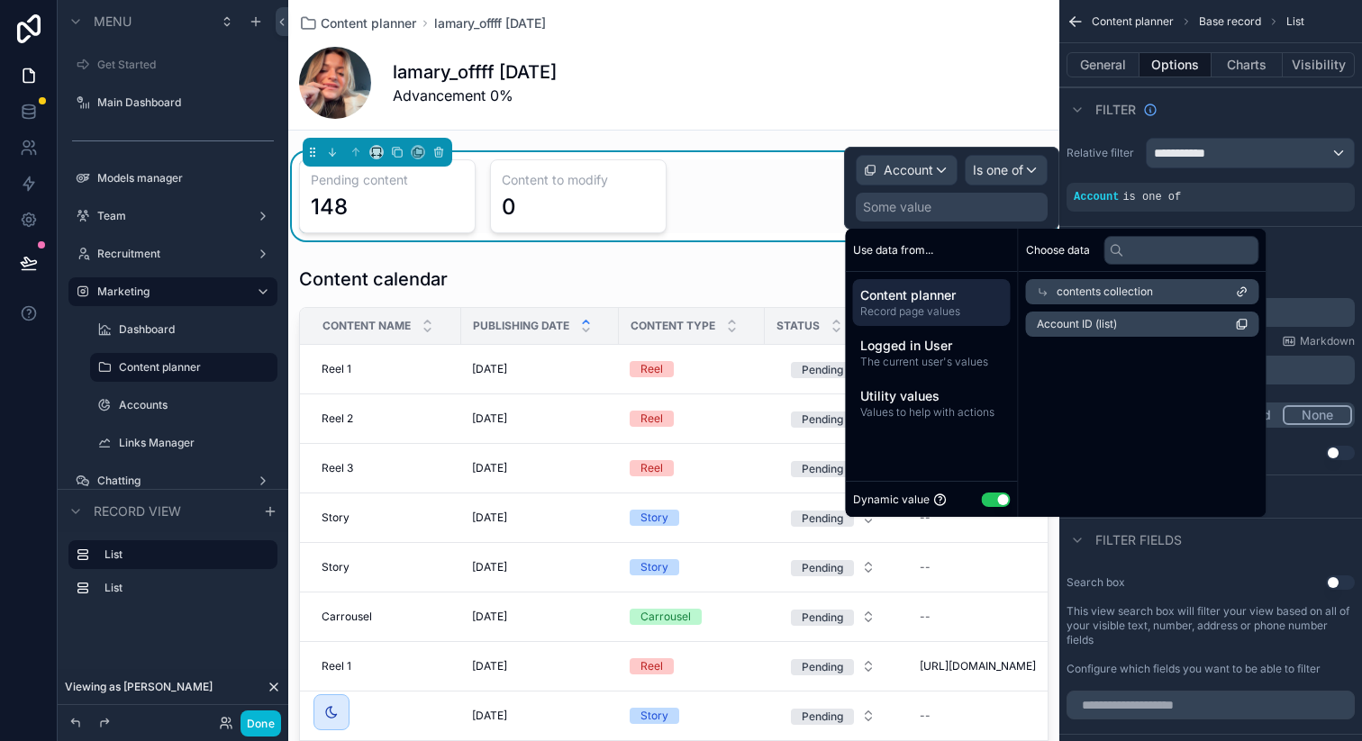
click at [1082, 287] on span "contents collection" at bounding box center [1105, 292] width 96 height 14
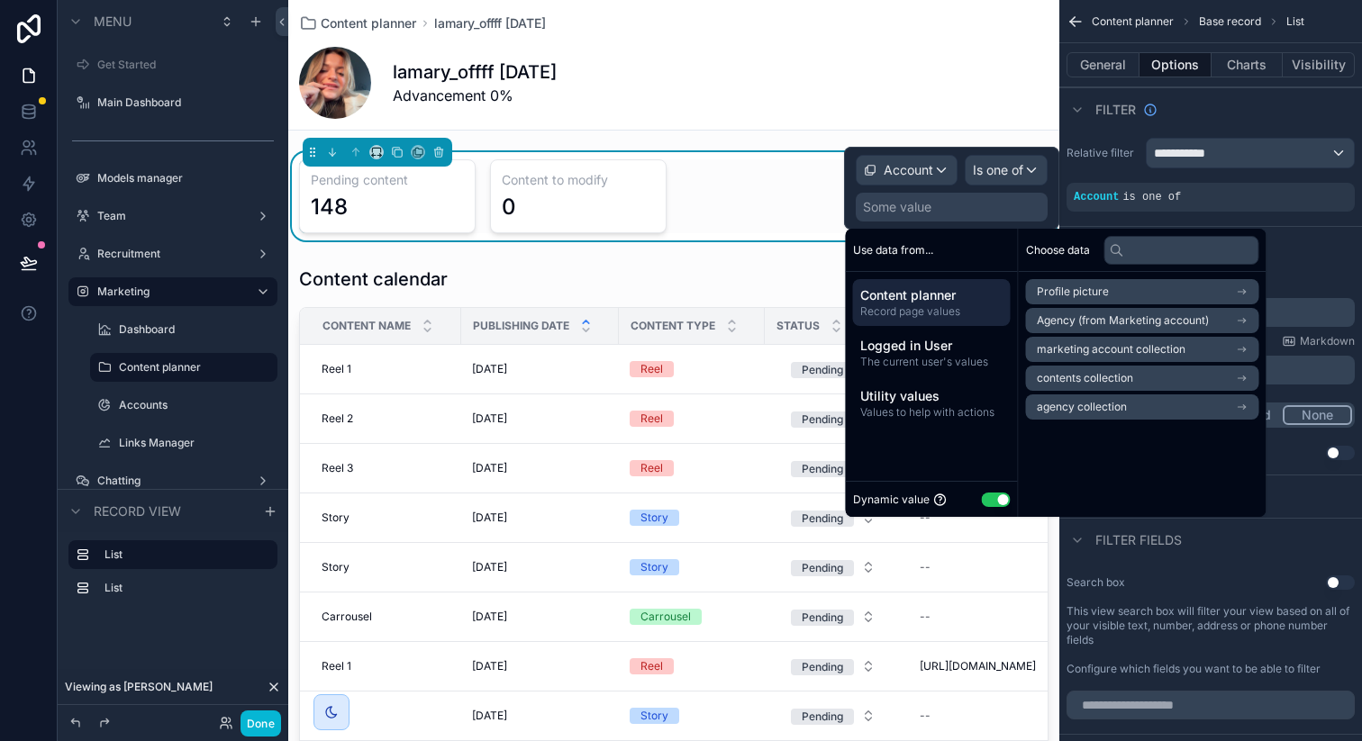
click at [1075, 375] on span "contents collection" at bounding box center [1085, 378] width 96 height 14
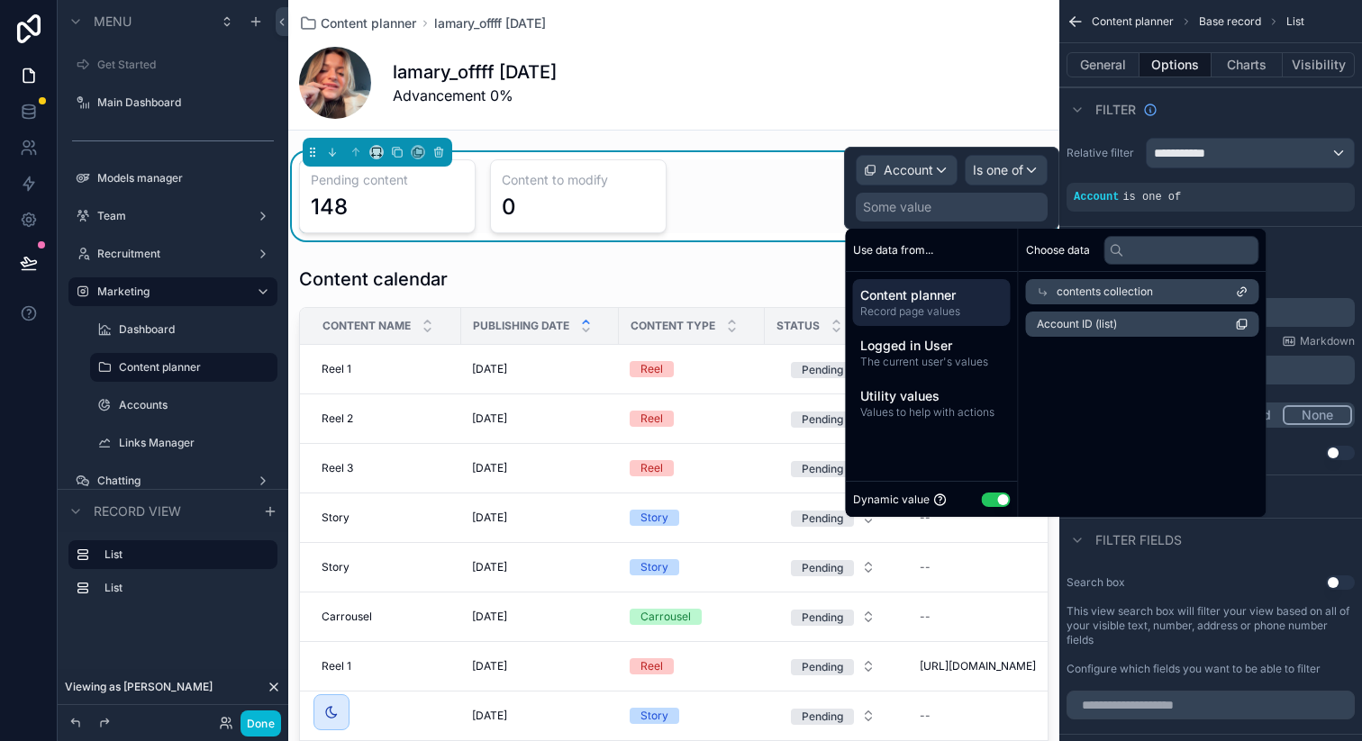
click at [1083, 313] on li "Account ID (list)" at bounding box center [1142, 324] width 233 height 25
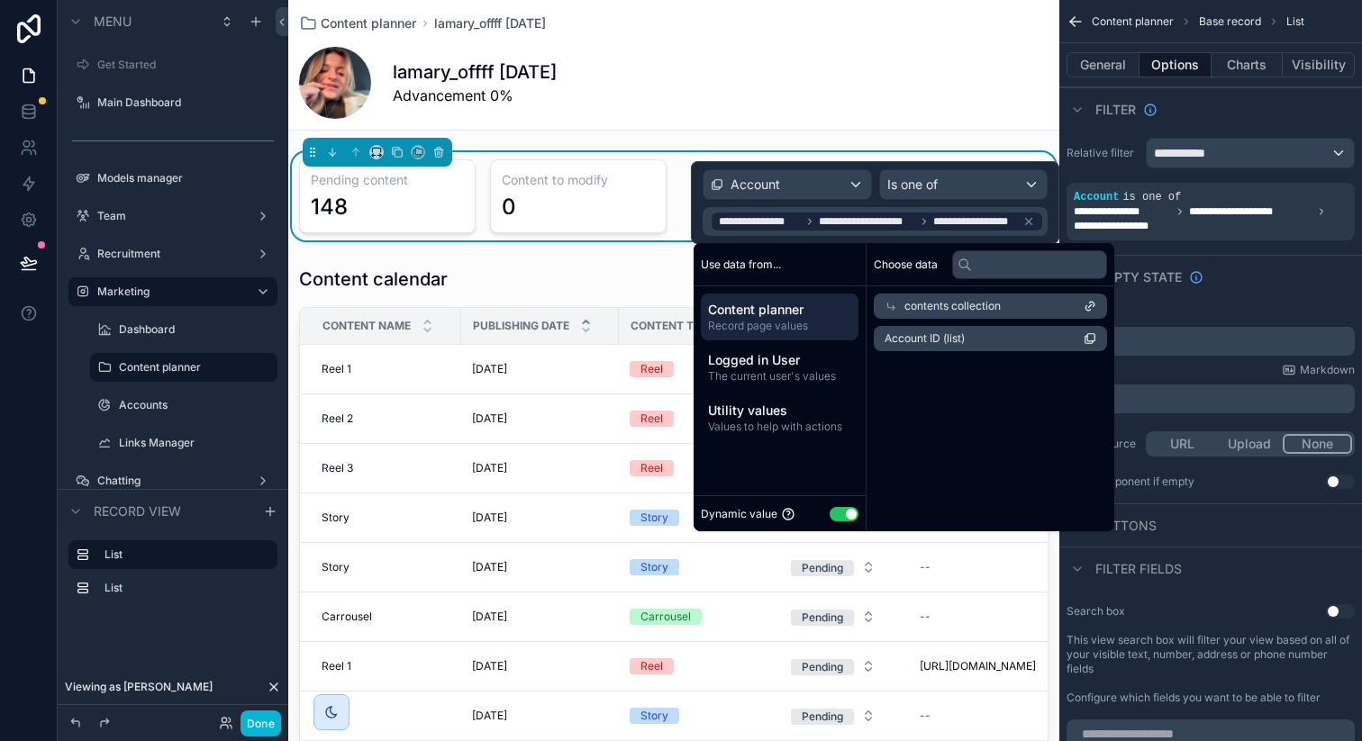
click at [1028, 217] on icon at bounding box center [1028, 221] width 13 height 13
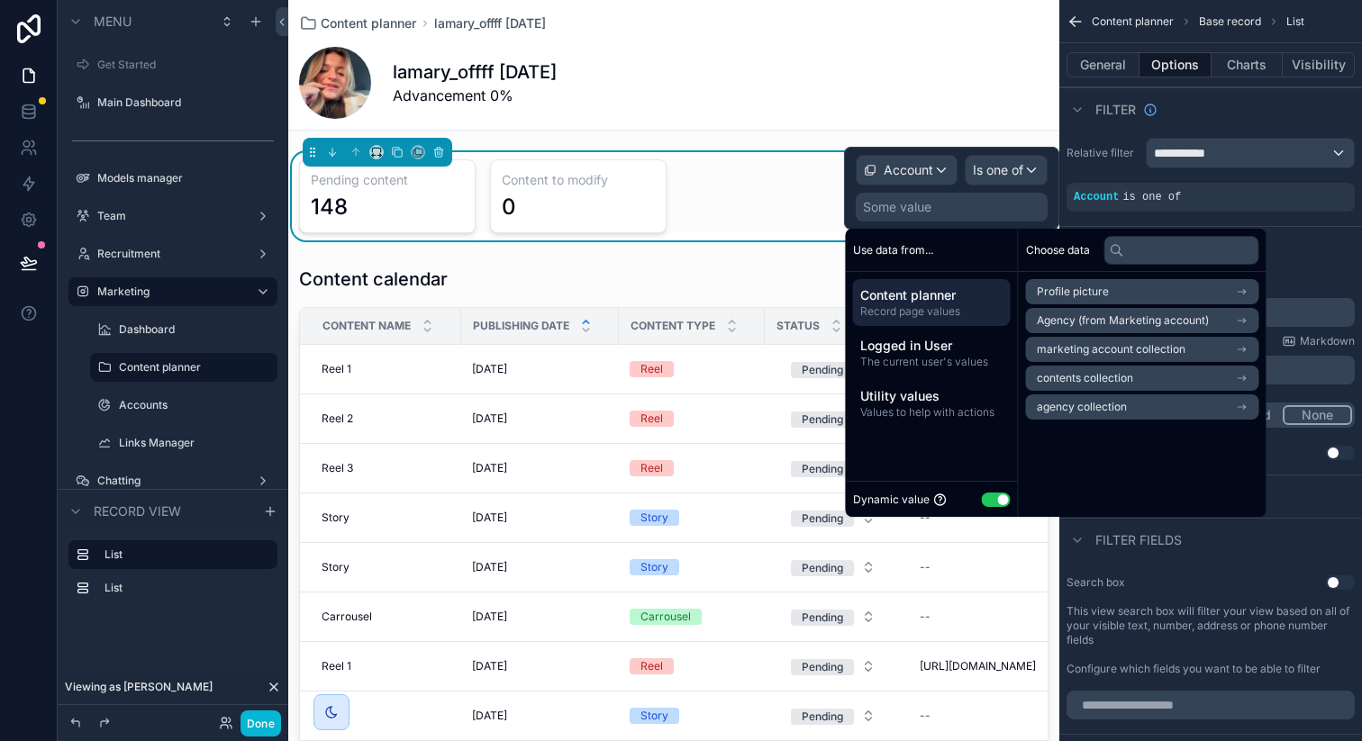
click at [967, 208] on div "Some value" at bounding box center [952, 207] width 192 height 29
click at [1069, 296] on span "Profile picture" at bounding box center [1073, 292] width 72 height 14
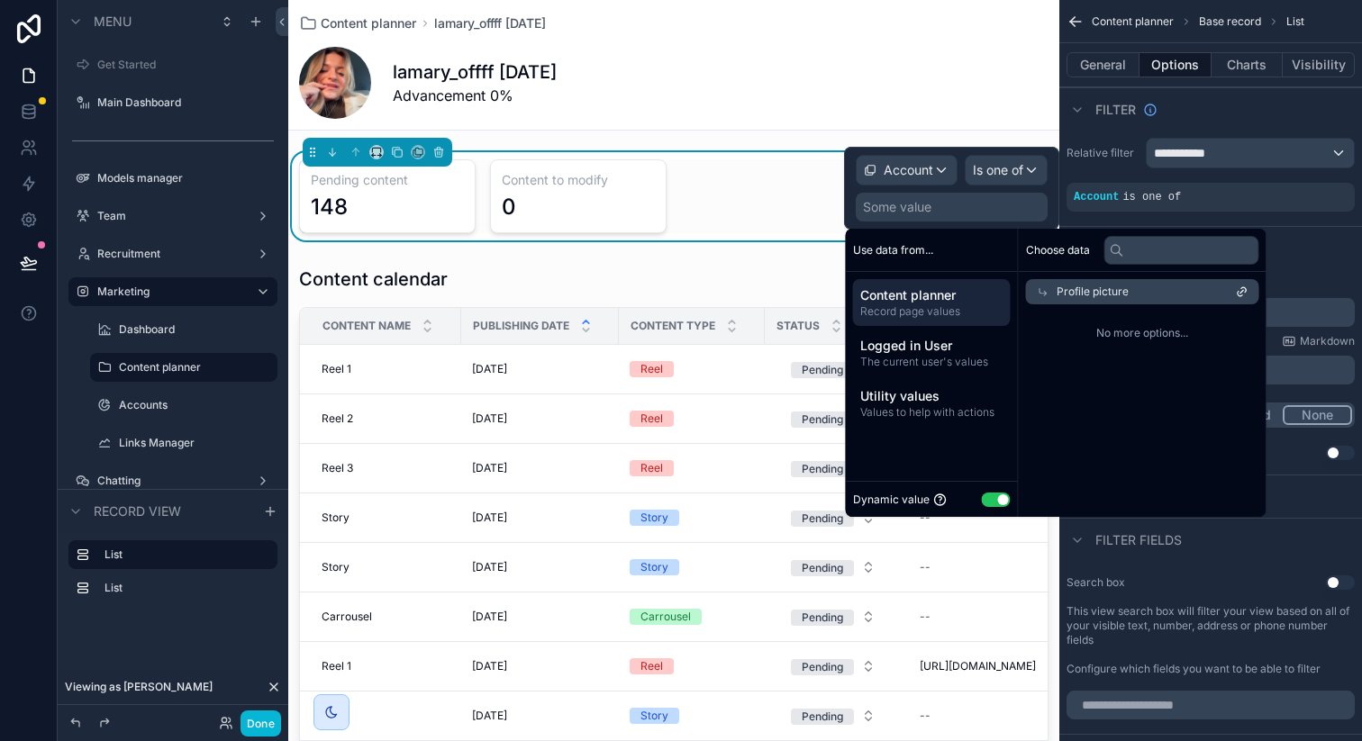
click at [1110, 295] on span "Profile picture" at bounding box center [1093, 292] width 72 height 14
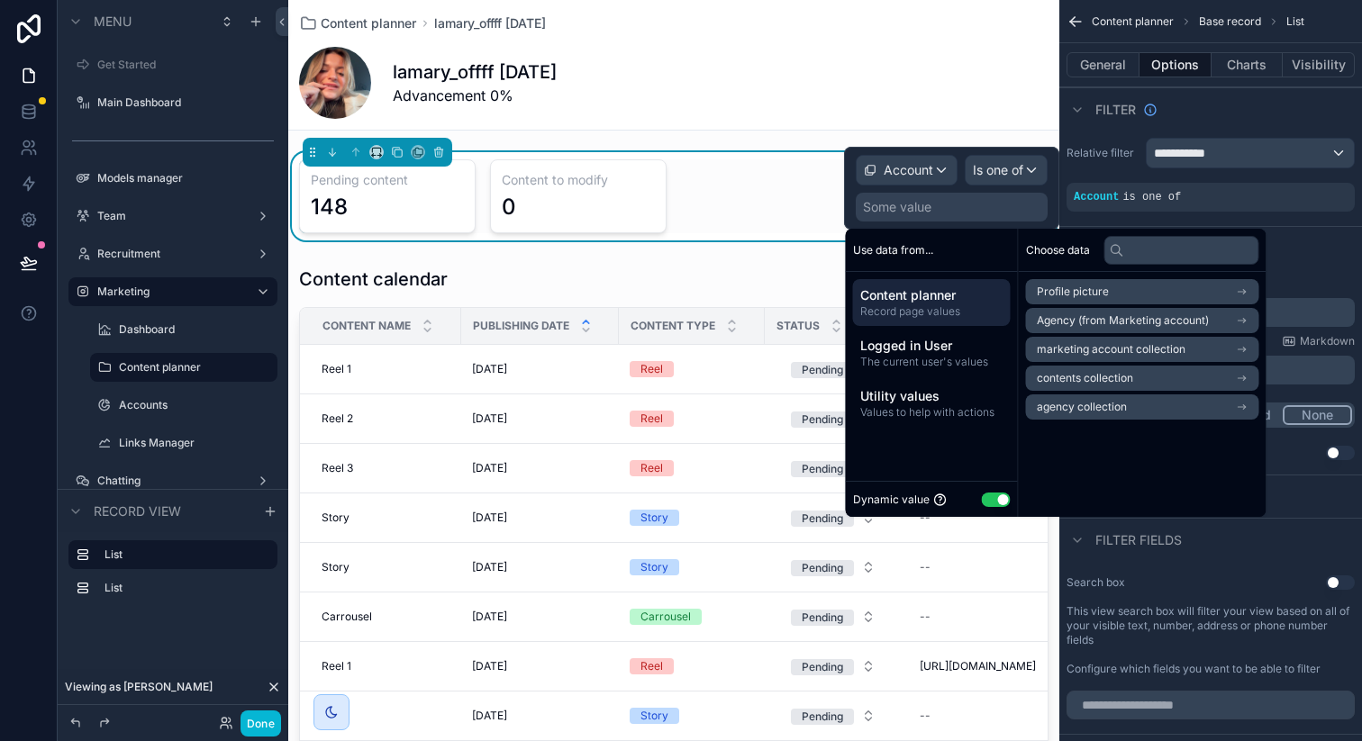
click at [1092, 343] on span "marketing account collection" at bounding box center [1111, 349] width 149 height 14
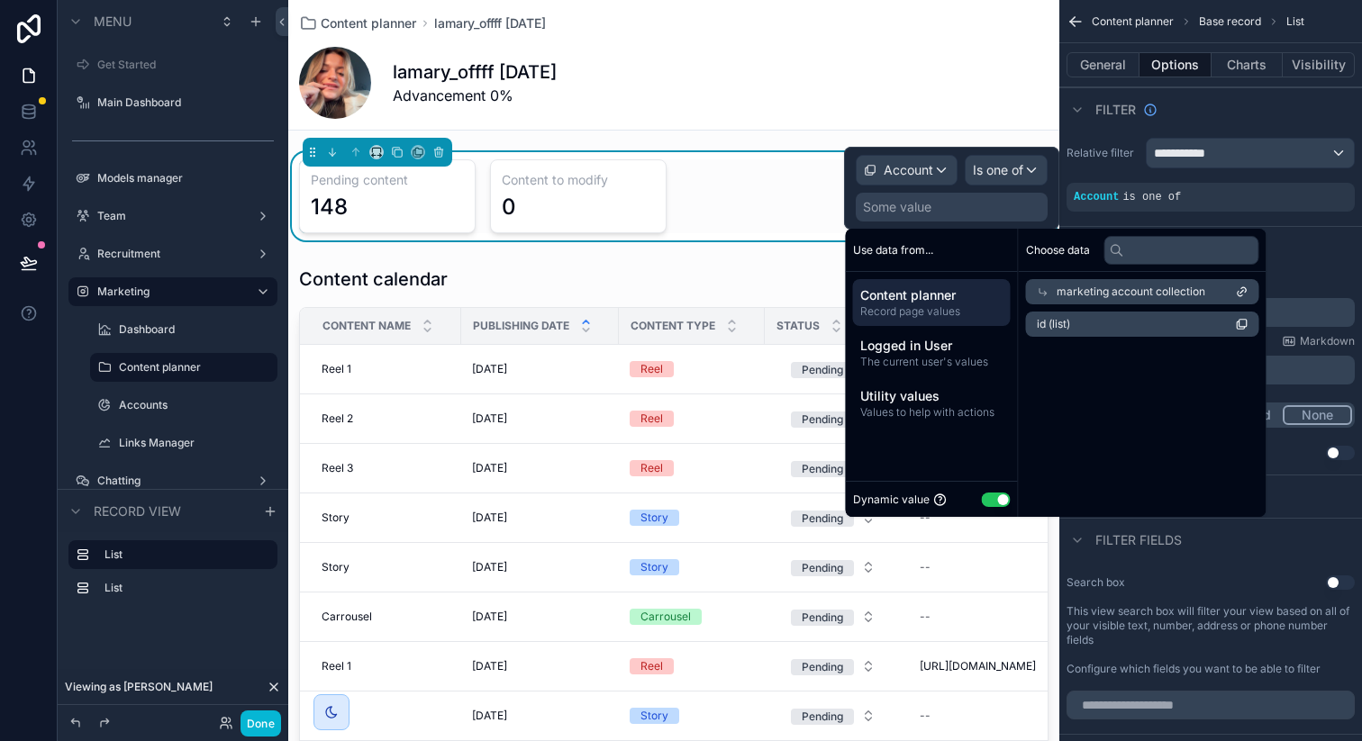
click at [1064, 328] on span "id (list)" at bounding box center [1053, 324] width 33 height 14
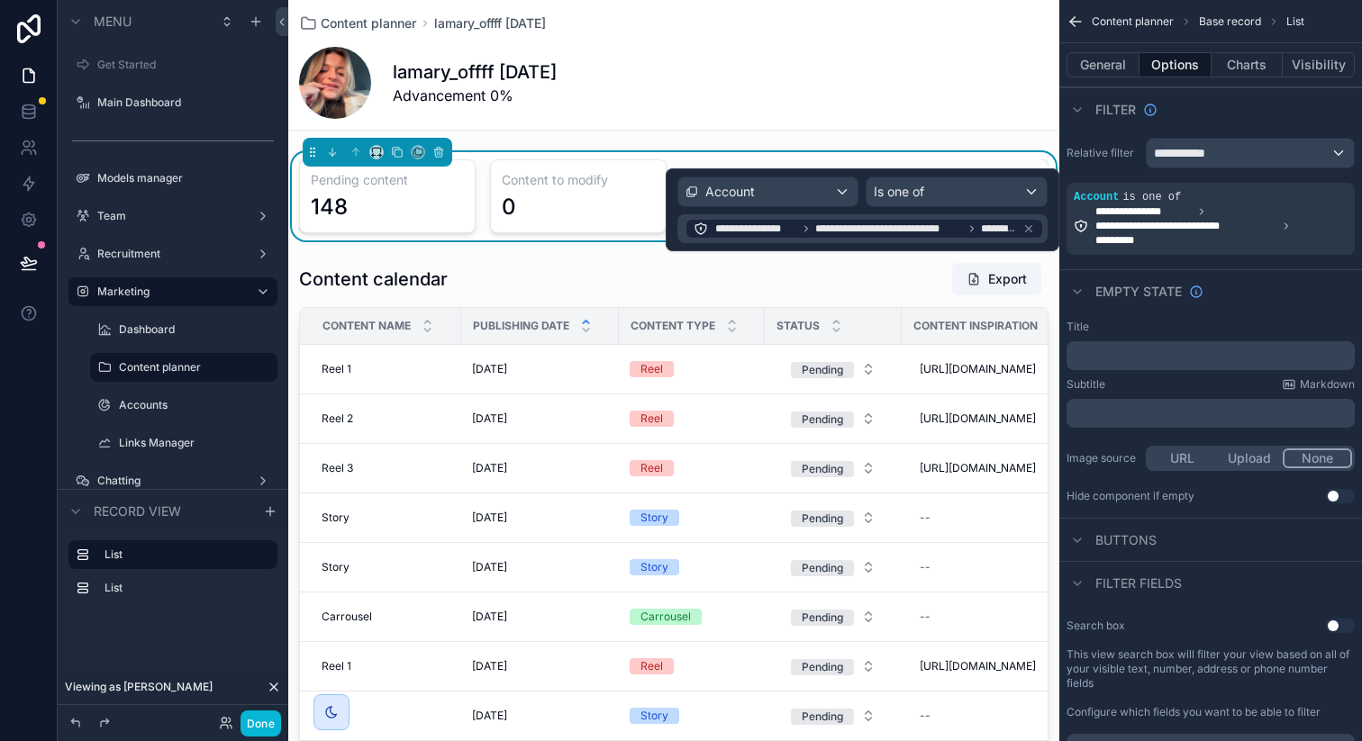
click at [1031, 218] on div "**********" at bounding box center [864, 229] width 359 height 22
click at [1030, 224] on icon at bounding box center [1028, 228] width 13 height 13
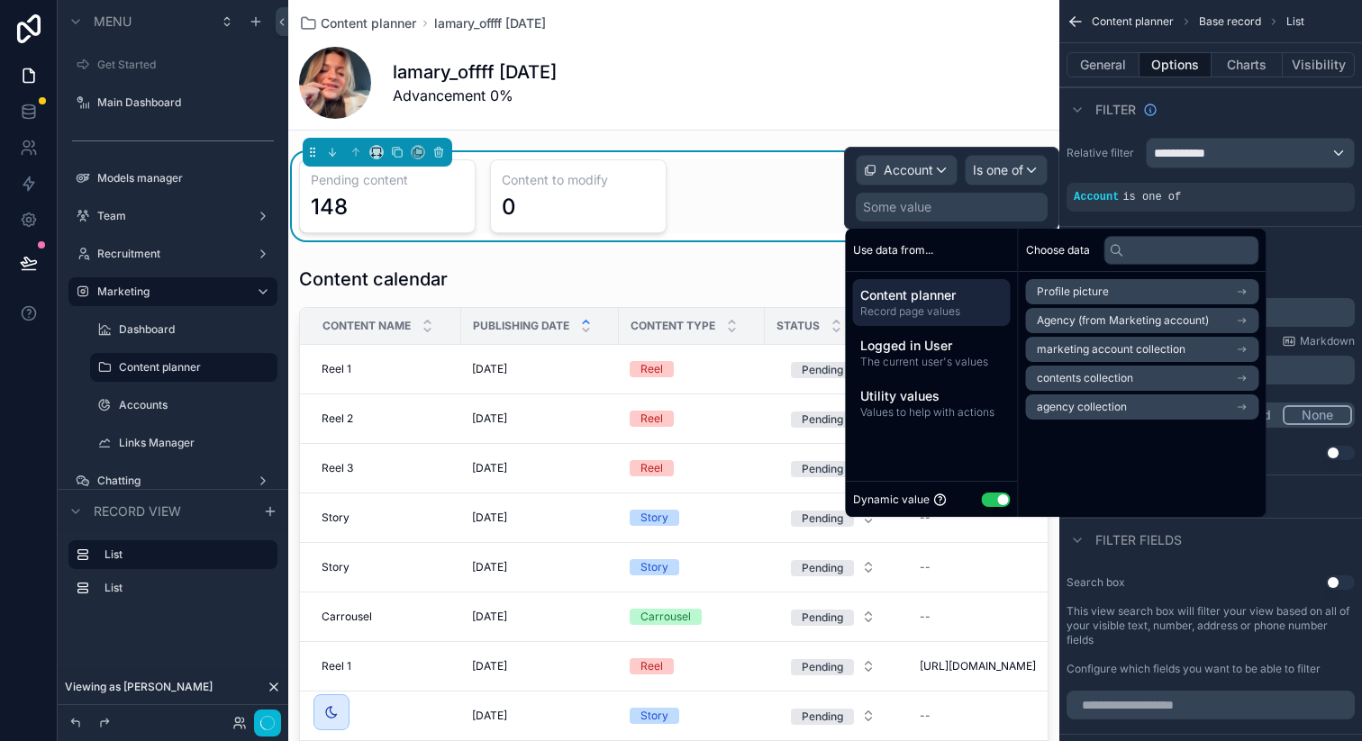
click at [1077, 371] on span "contents collection" at bounding box center [1085, 378] width 96 height 14
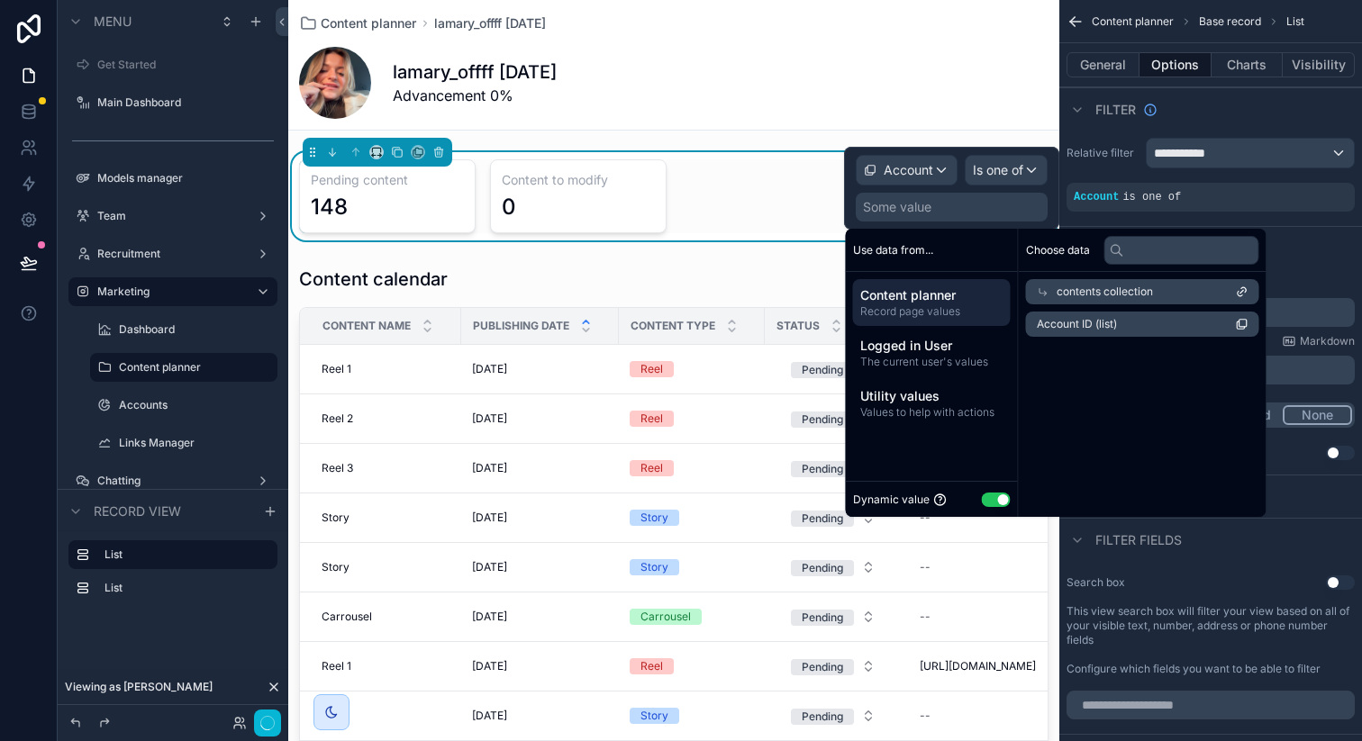
click at [1085, 325] on span "Account ID (list)" at bounding box center [1077, 324] width 80 height 14
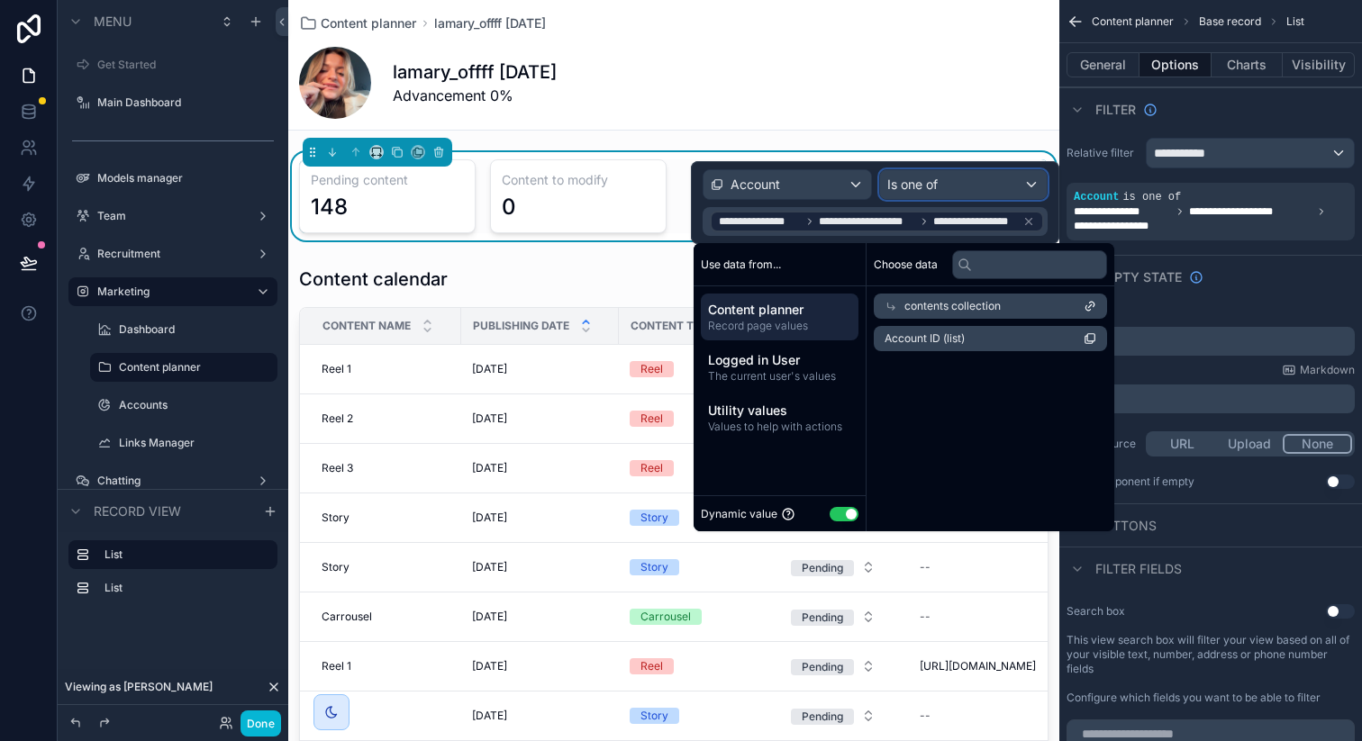
click at [970, 192] on div "Is one of" at bounding box center [963, 184] width 167 height 29
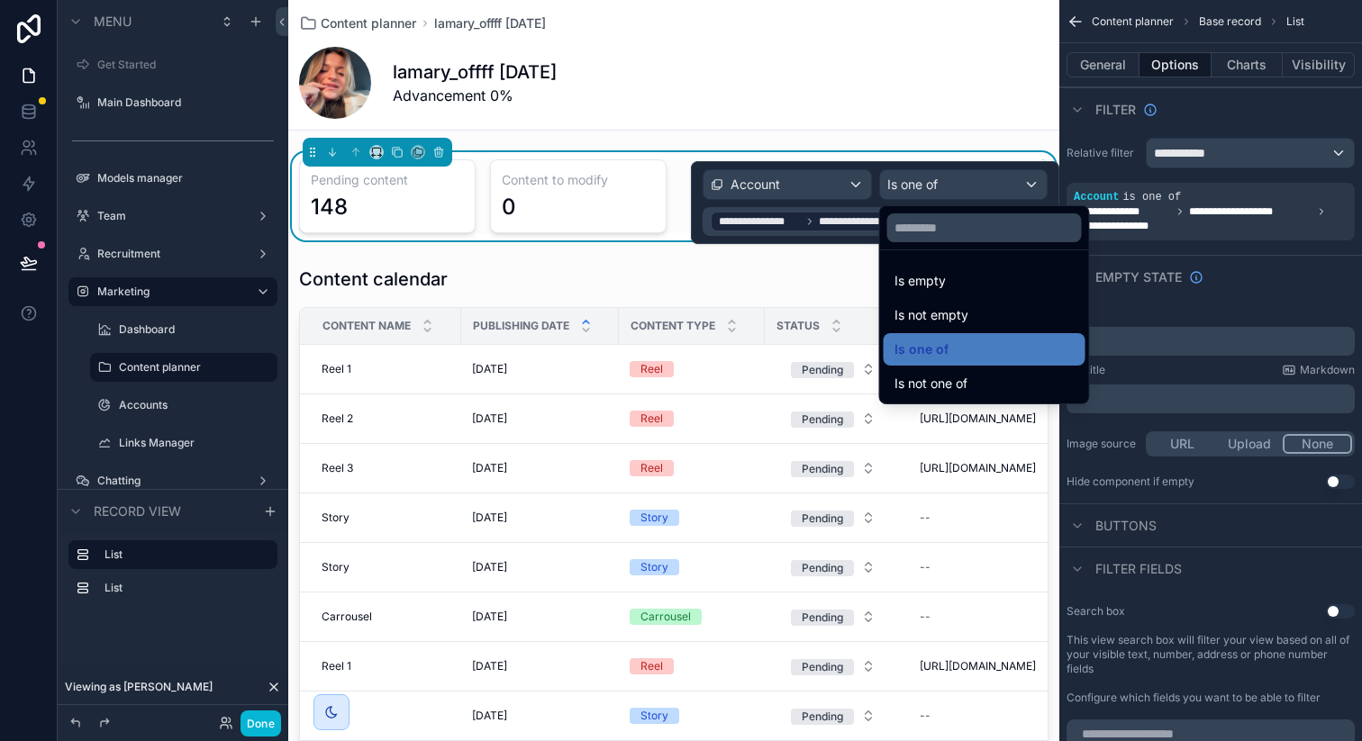
click at [831, 201] on div at bounding box center [875, 202] width 368 height 83
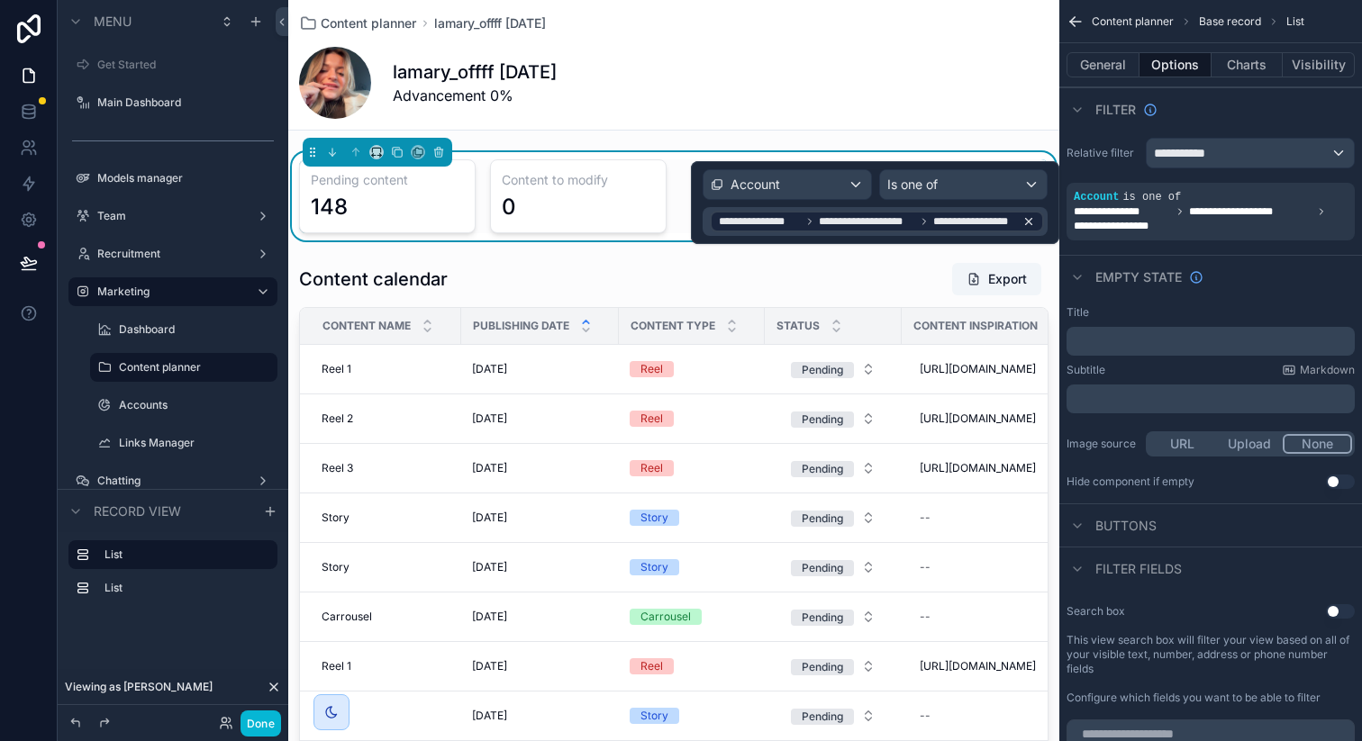
click at [1031, 224] on icon at bounding box center [1029, 222] width 6 height 6
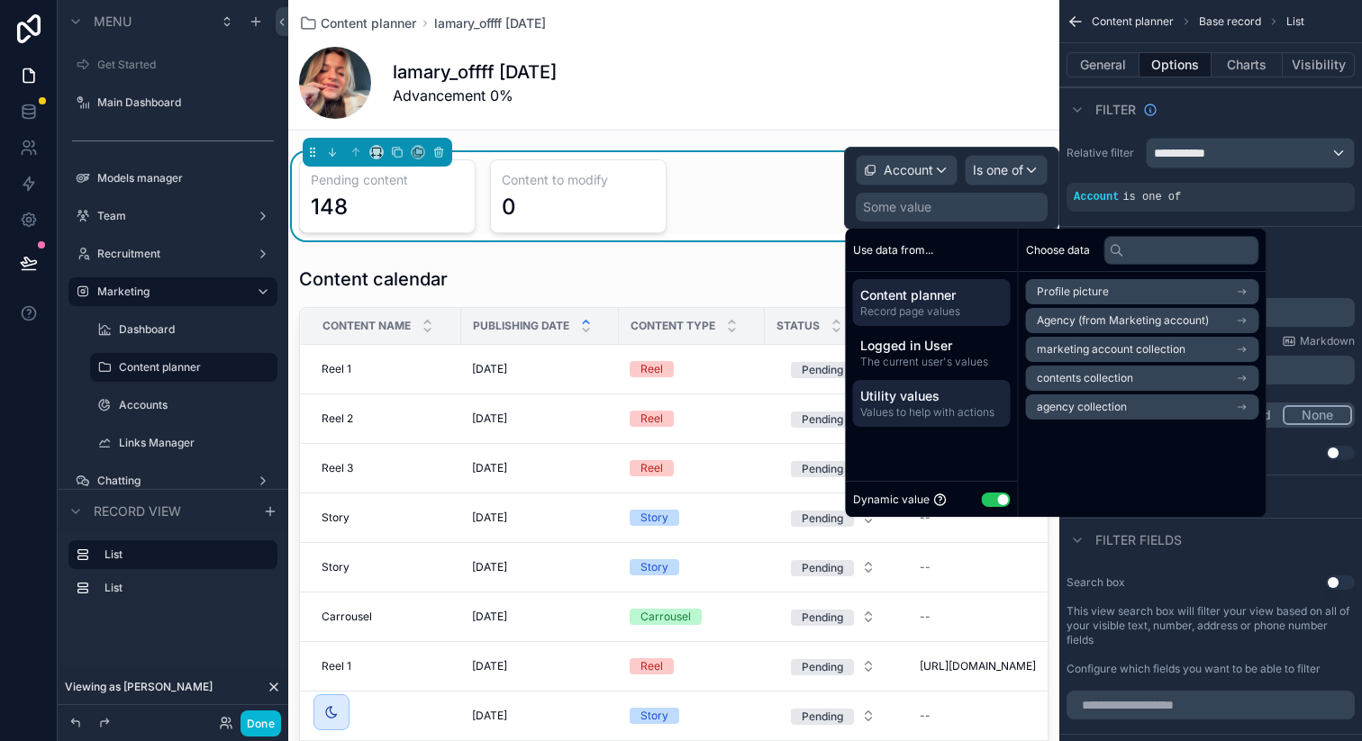
click at [957, 400] on span "Utility values" at bounding box center [931, 396] width 143 height 18
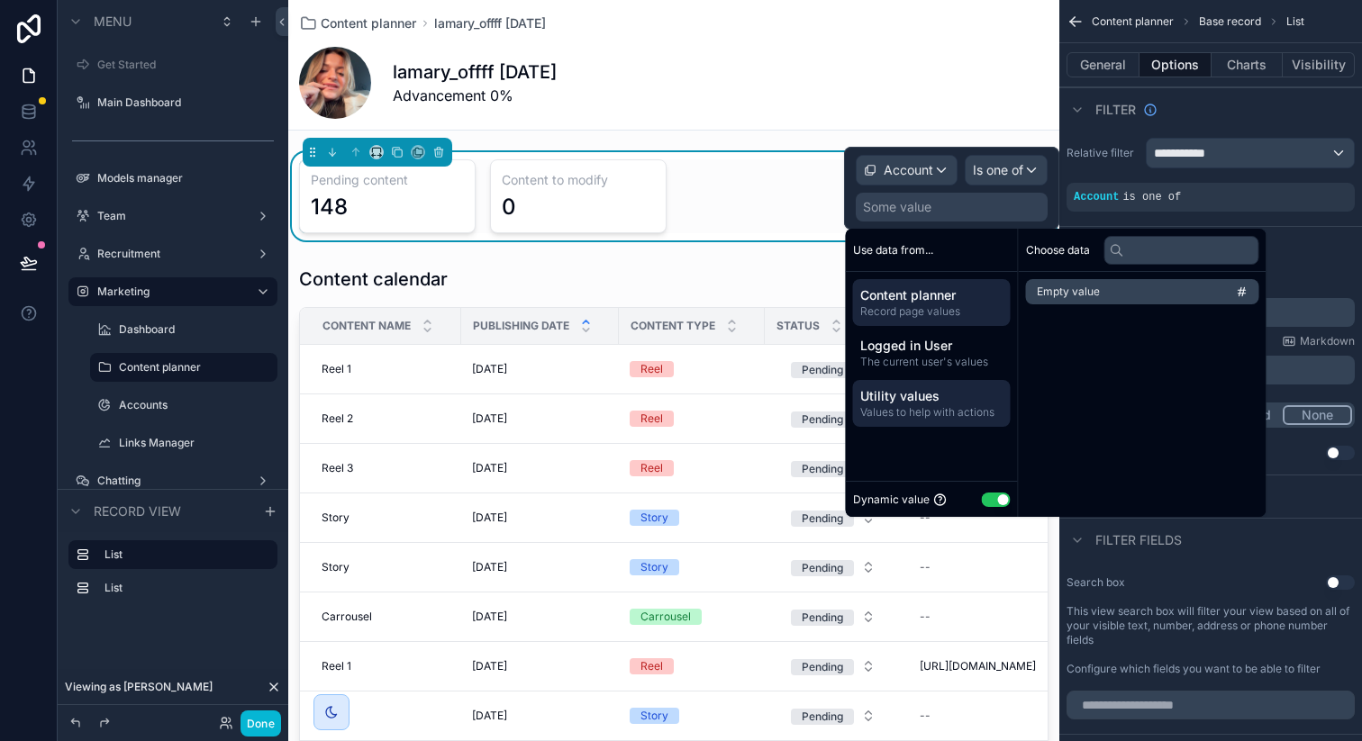
click at [966, 307] on span "Record page values" at bounding box center [931, 311] width 143 height 14
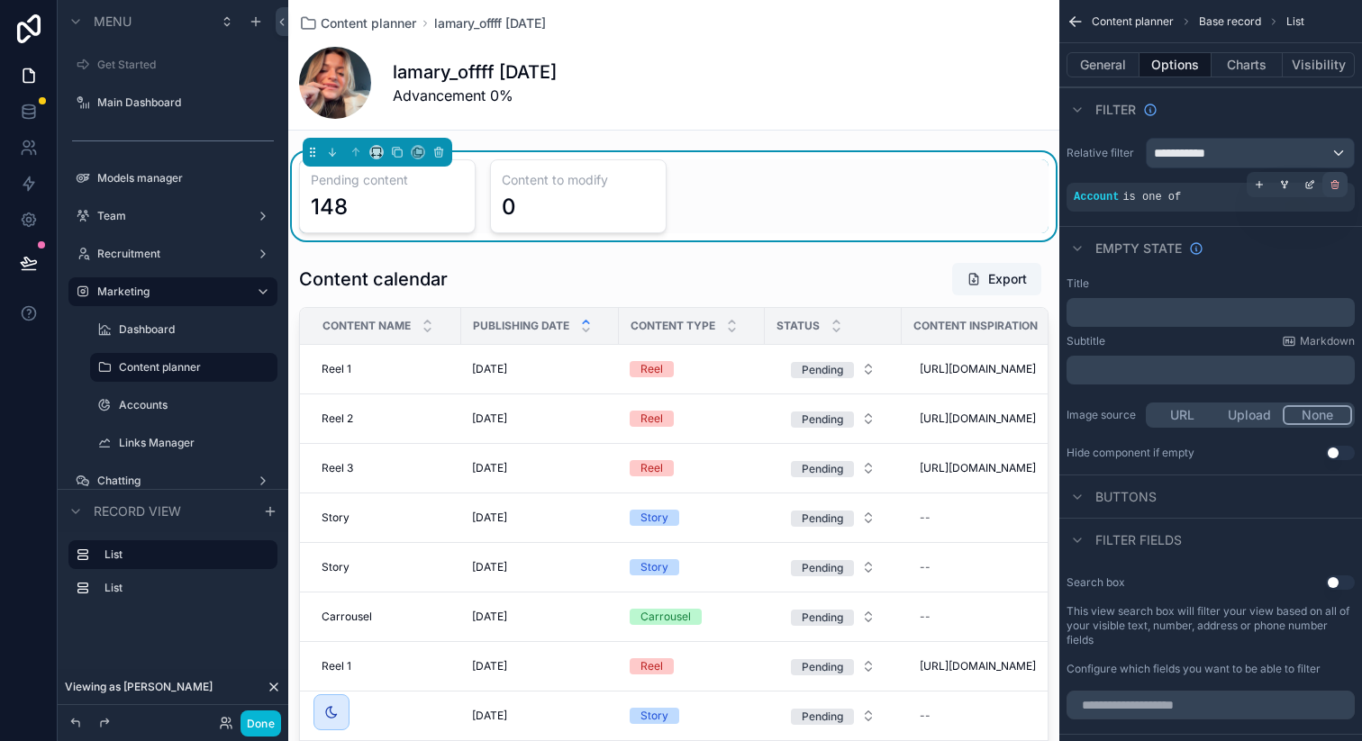
click at [1335, 190] on div "scrollable content" at bounding box center [1334, 184] width 25 height 25
click at [1279, 158] on div "**********" at bounding box center [1250, 153] width 207 height 29
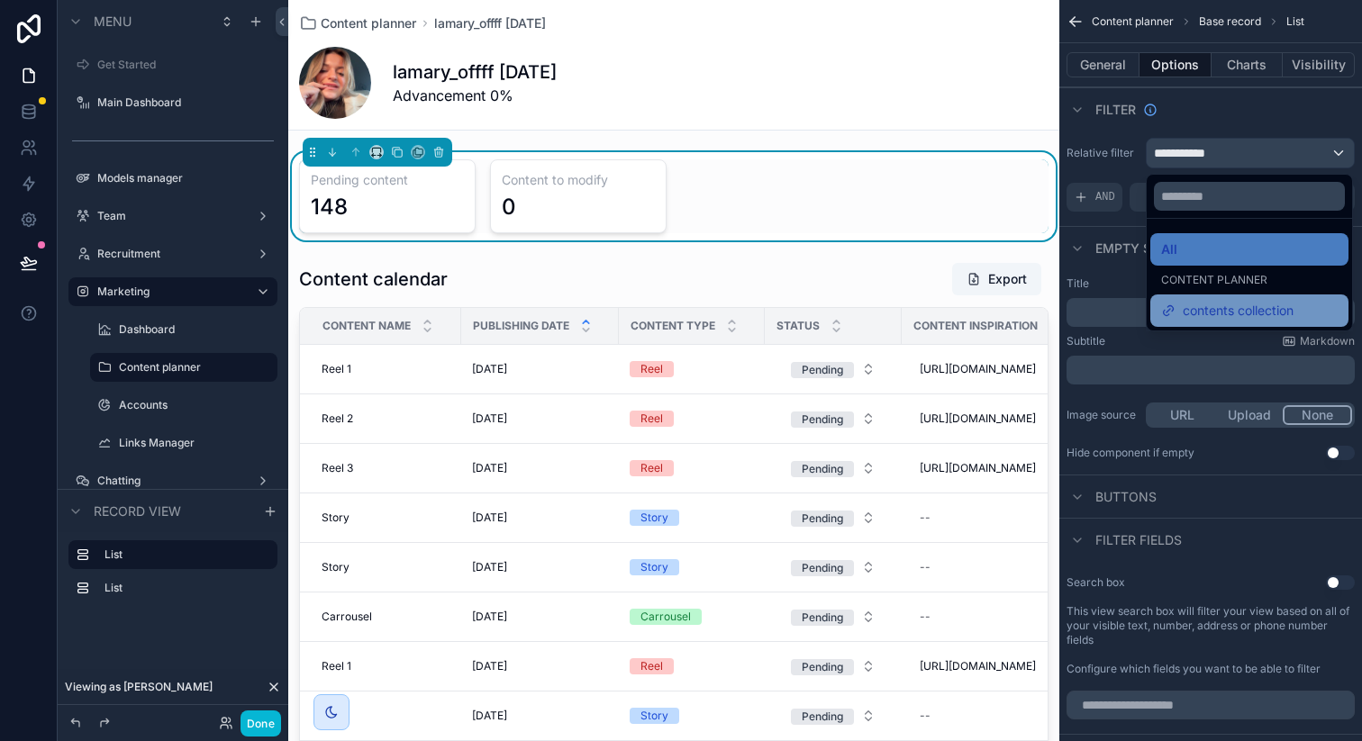
click at [1211, 317] on span "contents collection" at bounding box center [1238, 311] width 111 height 22
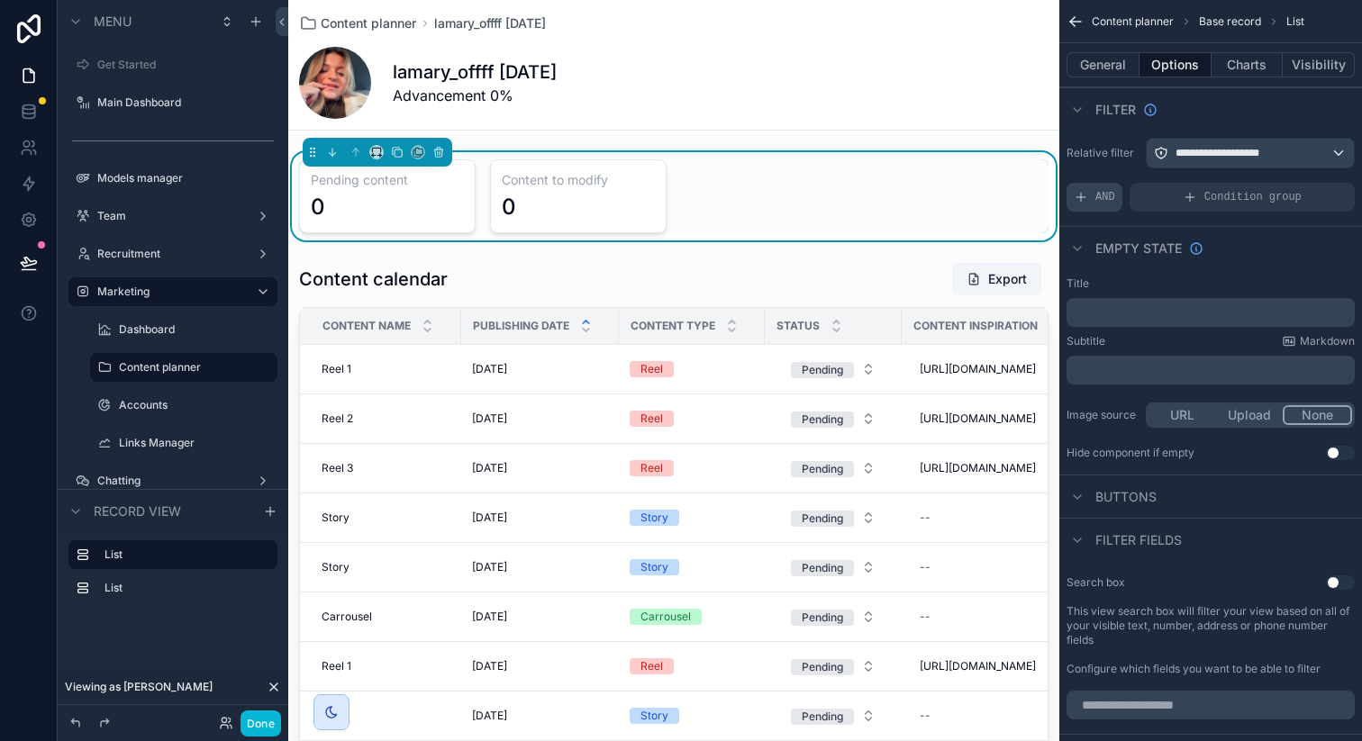
click at [1102, 197] on span "AND" at bounding box center [1105, 197] width 20 height 14
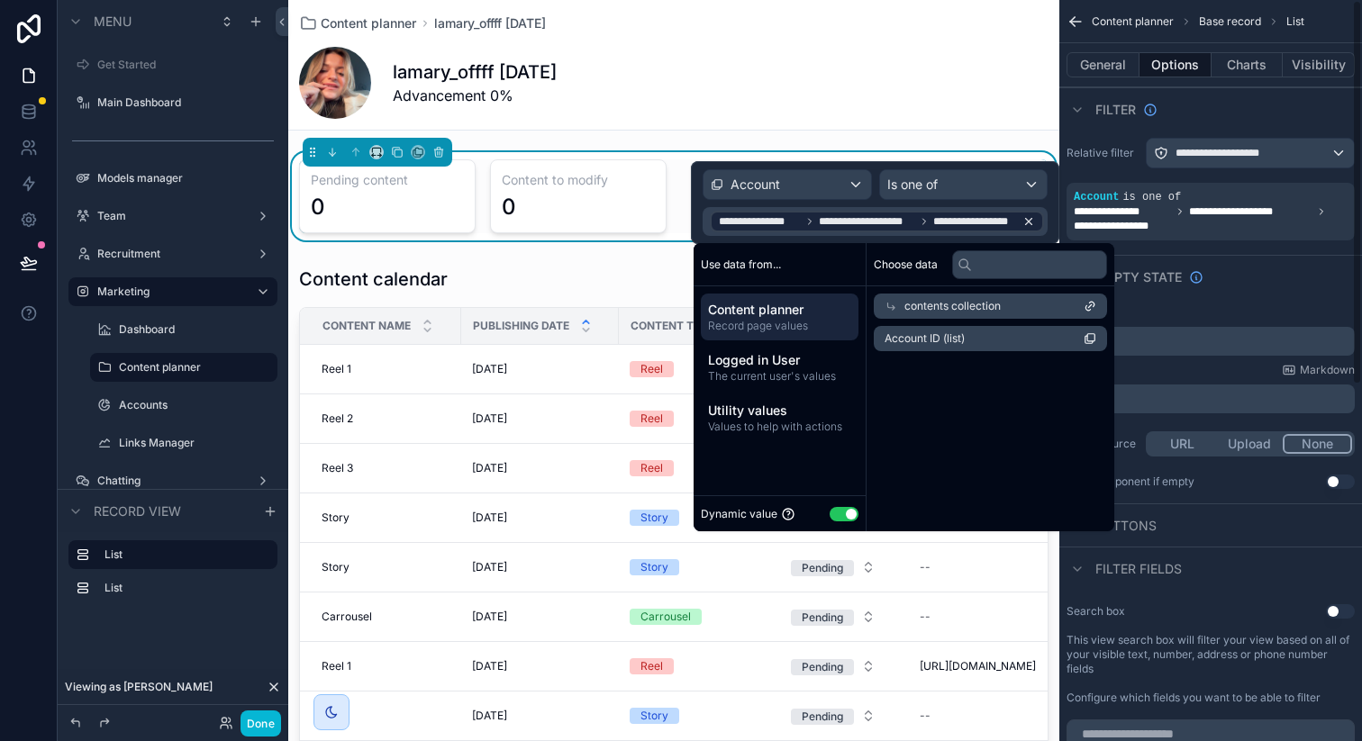
click at [1031, 221] on icon at bounding box center [1028, 221] width 13 height 13
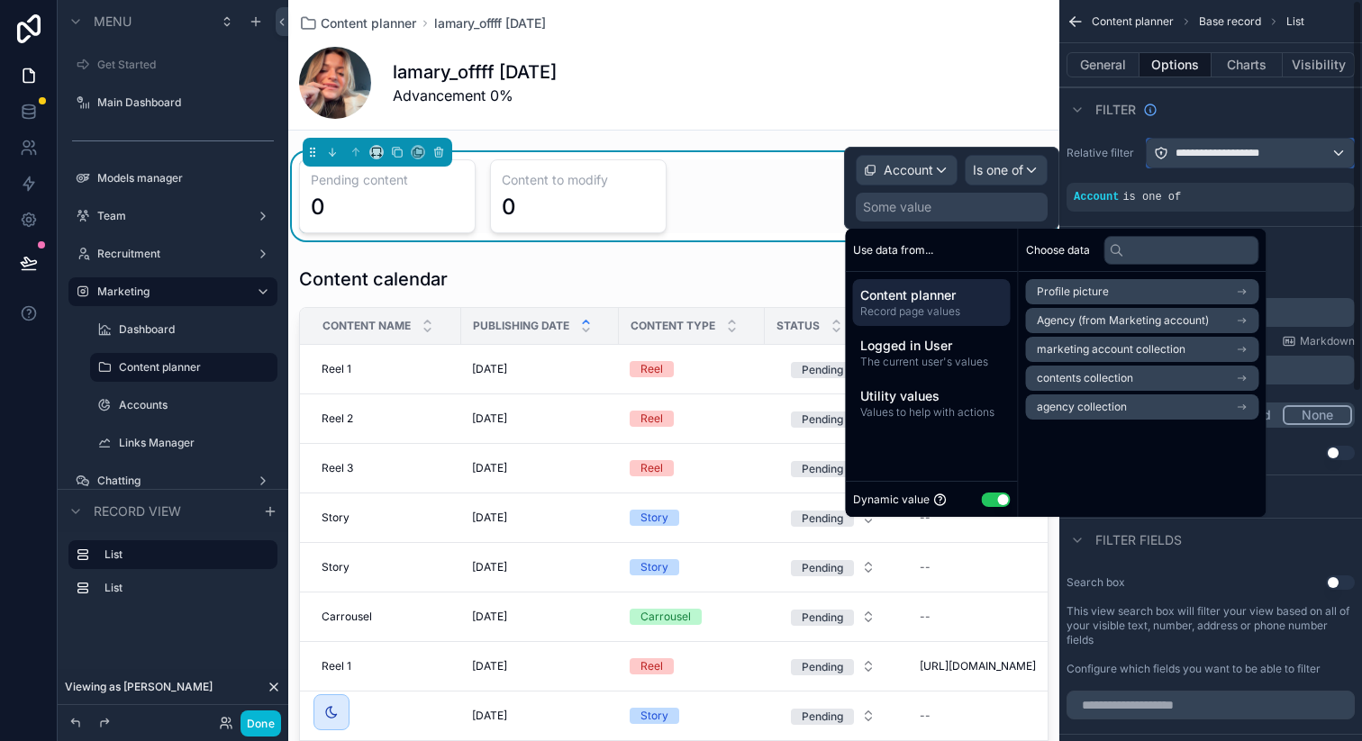
click at [1313, 145] on div "**********" at bounding box center [1250, 153] width 207 height 29
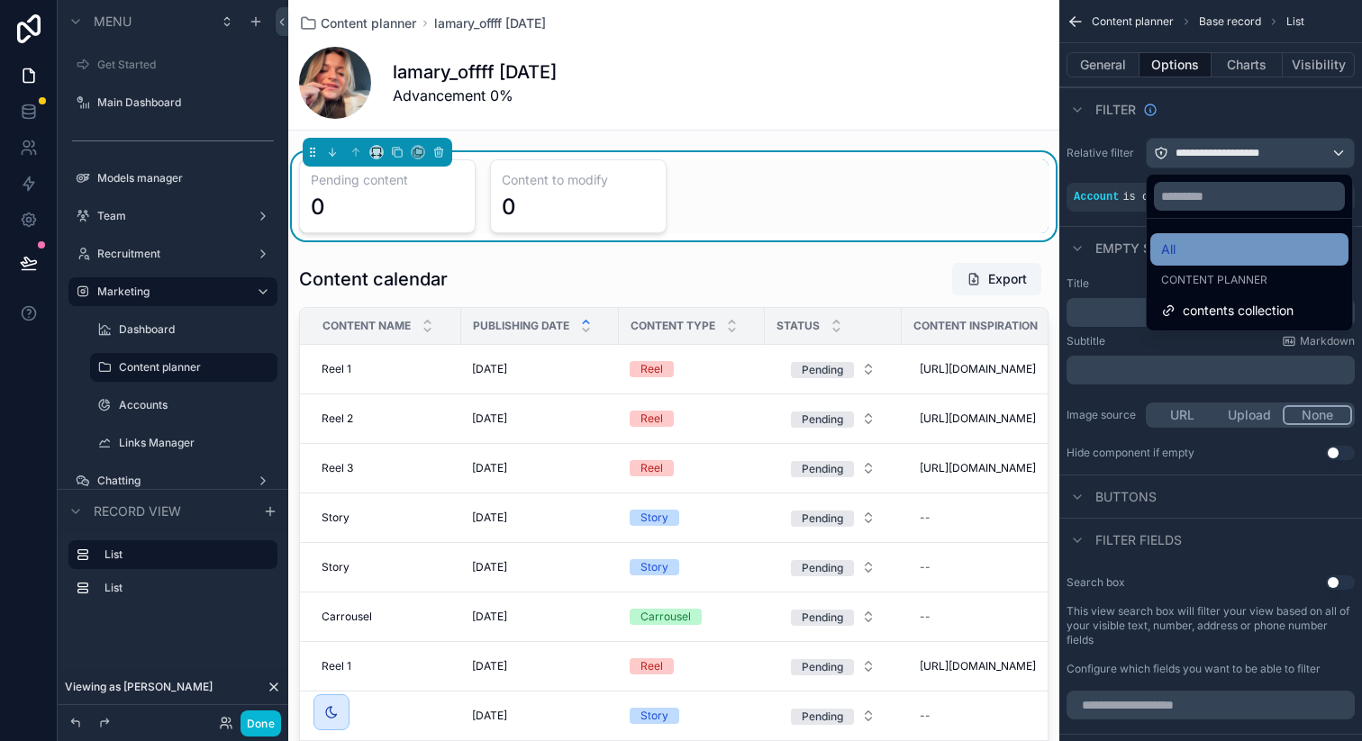
click at [1194, 248] on div "All" at bounding box center [1249, 250] width 177 height 22
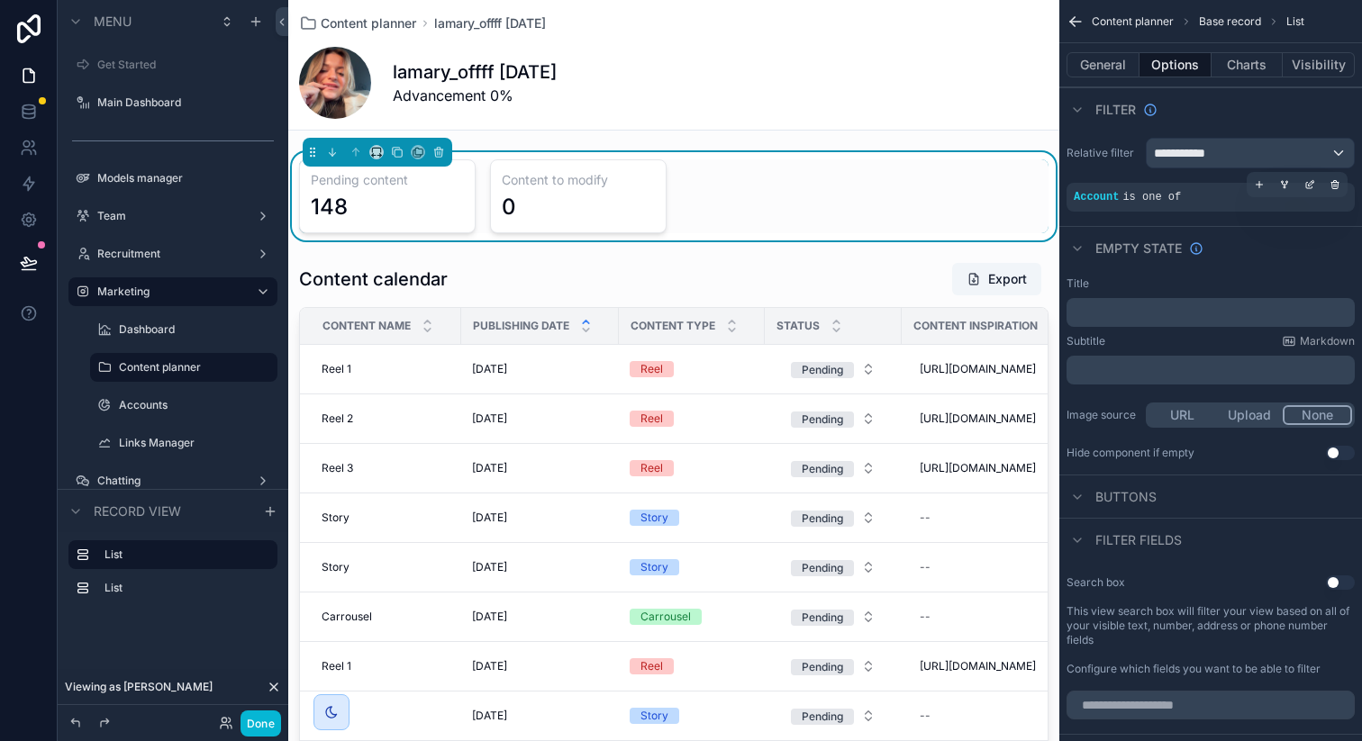
click at [1278, 204] on div "Account is one of" at bounding box center [1211, 197] width 274 height 14
click at [1302, 186] on div "scrollable content" at bounding box center [1309, 184] width 25 height 25
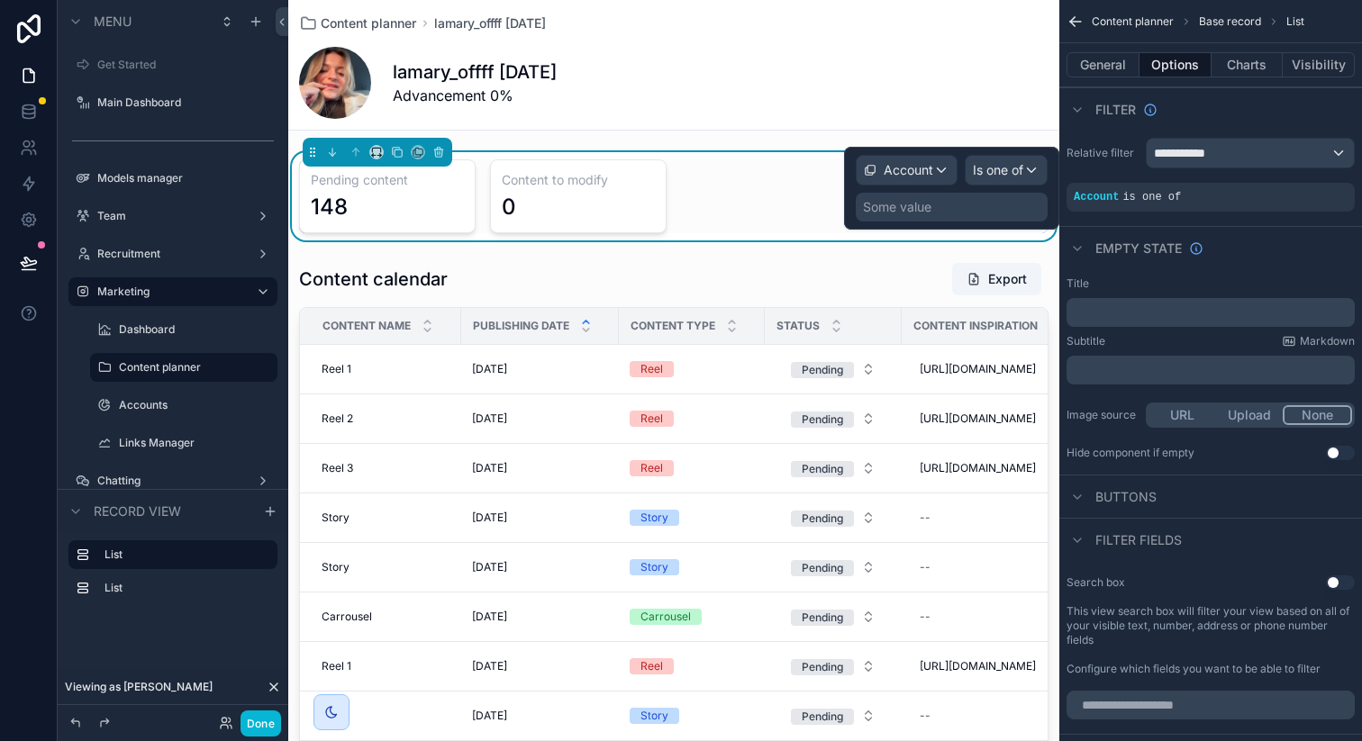
click at [979, 207] on div "Some value" at bounding box center [952, 207] width 192 height 29
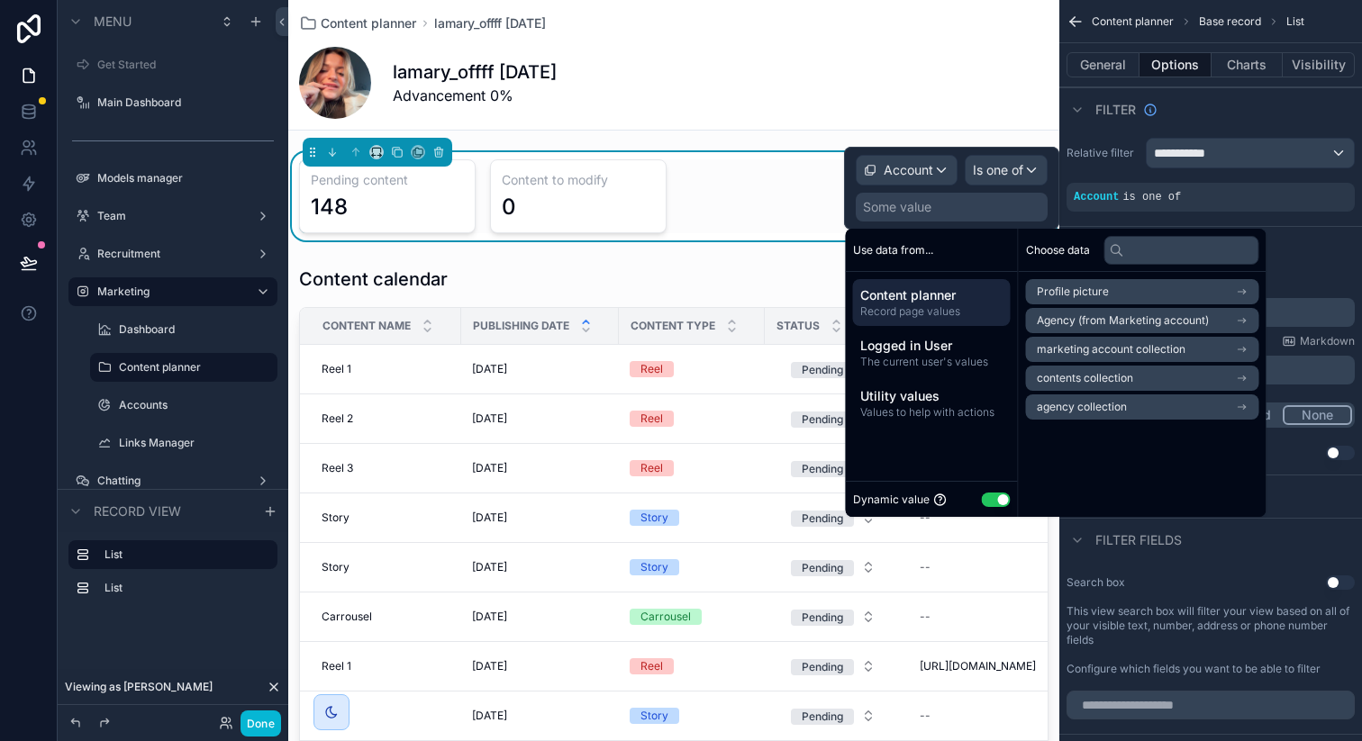
click at [1083, 346] on span "marketing account collection" at bounding box center [1111, 349] width 149 height 14
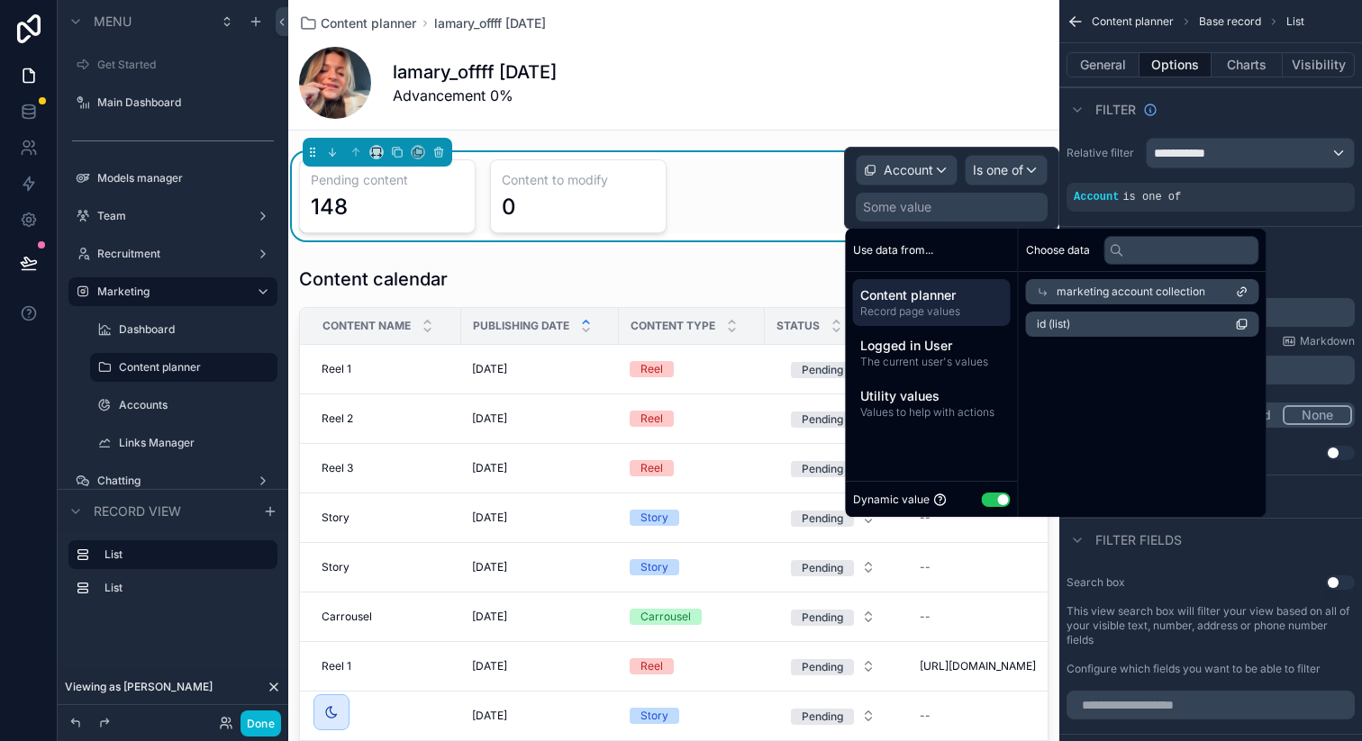
click at [1064, 325] on span "id (list)" at bounding box center [1053, 324] width 33 height 14
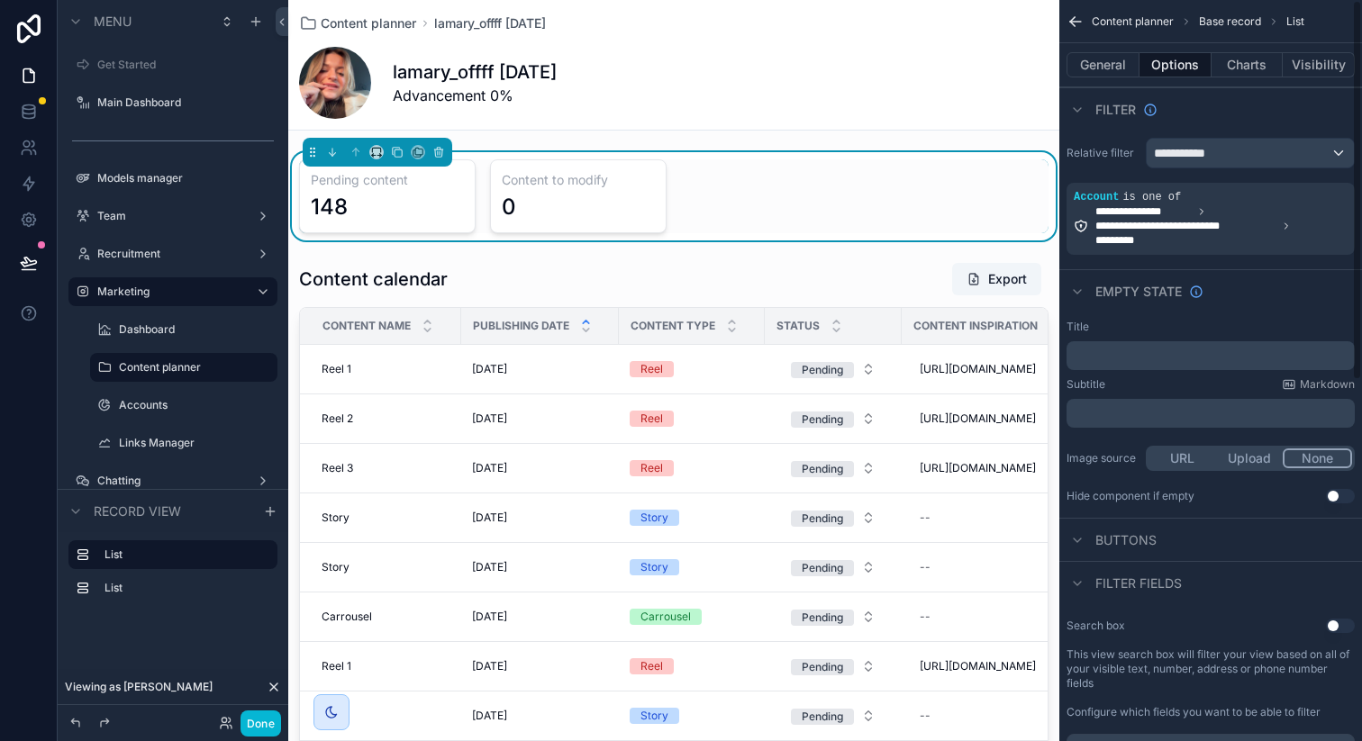
click at [1274, 284] on div "Empty state" at bounding box center [1210, 290] width 303 height 43
click at [1332, 186] on icon "scrollable content" at bounding box center [1335, 186] width 6 height 6
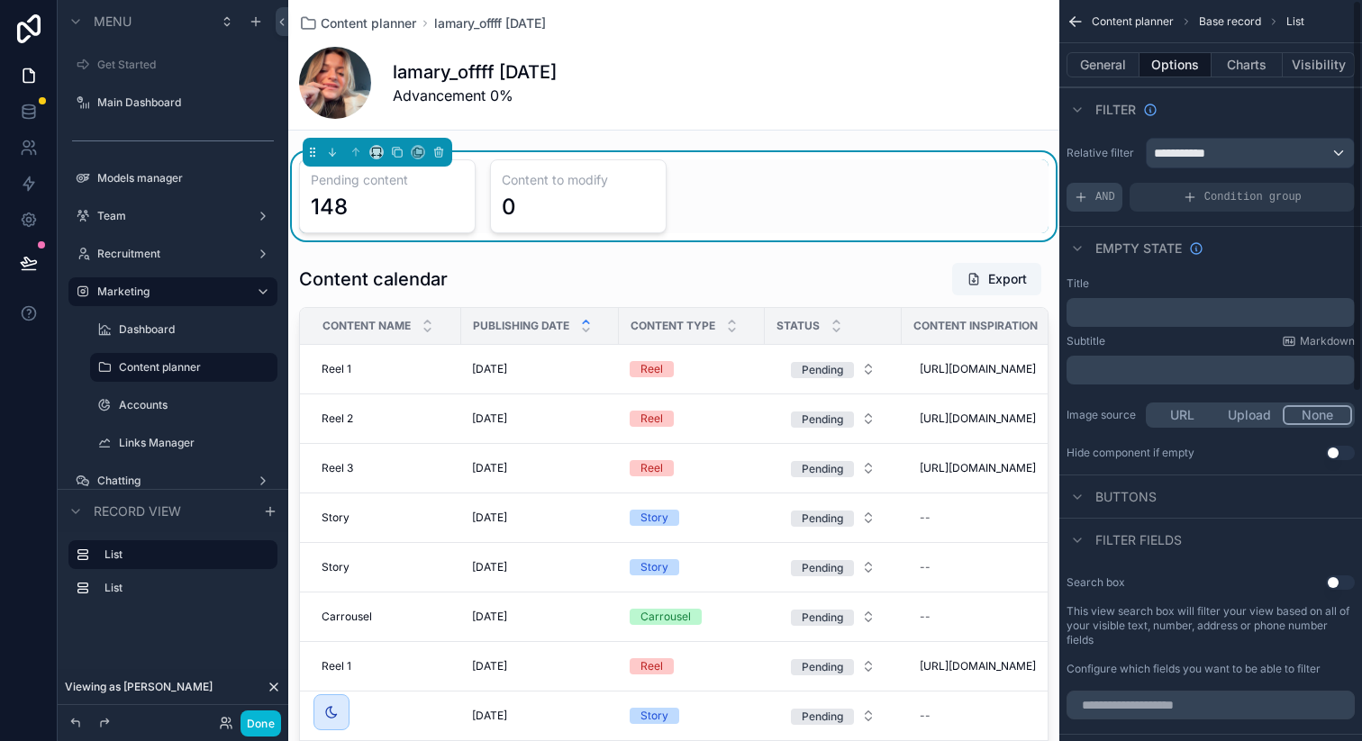
click at [1105, 199] on span "AND" at bounding box center [1105, 197] width 20 height 14
click at [1316, 182] on div "scrollable content" at bounding box center [1309, 184] width 25 height 25
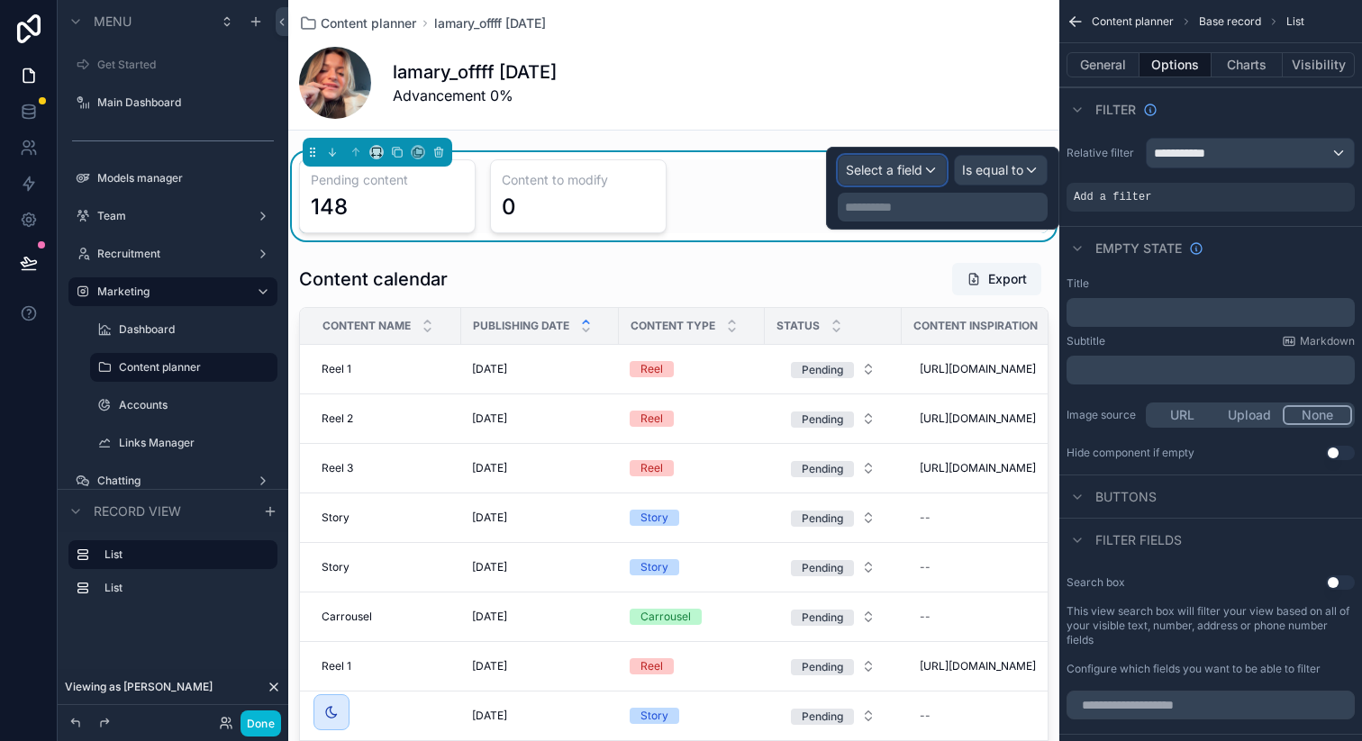
click at [898, 171] on span "Select a field" at bounding box center [884, 169] width 77 height 15
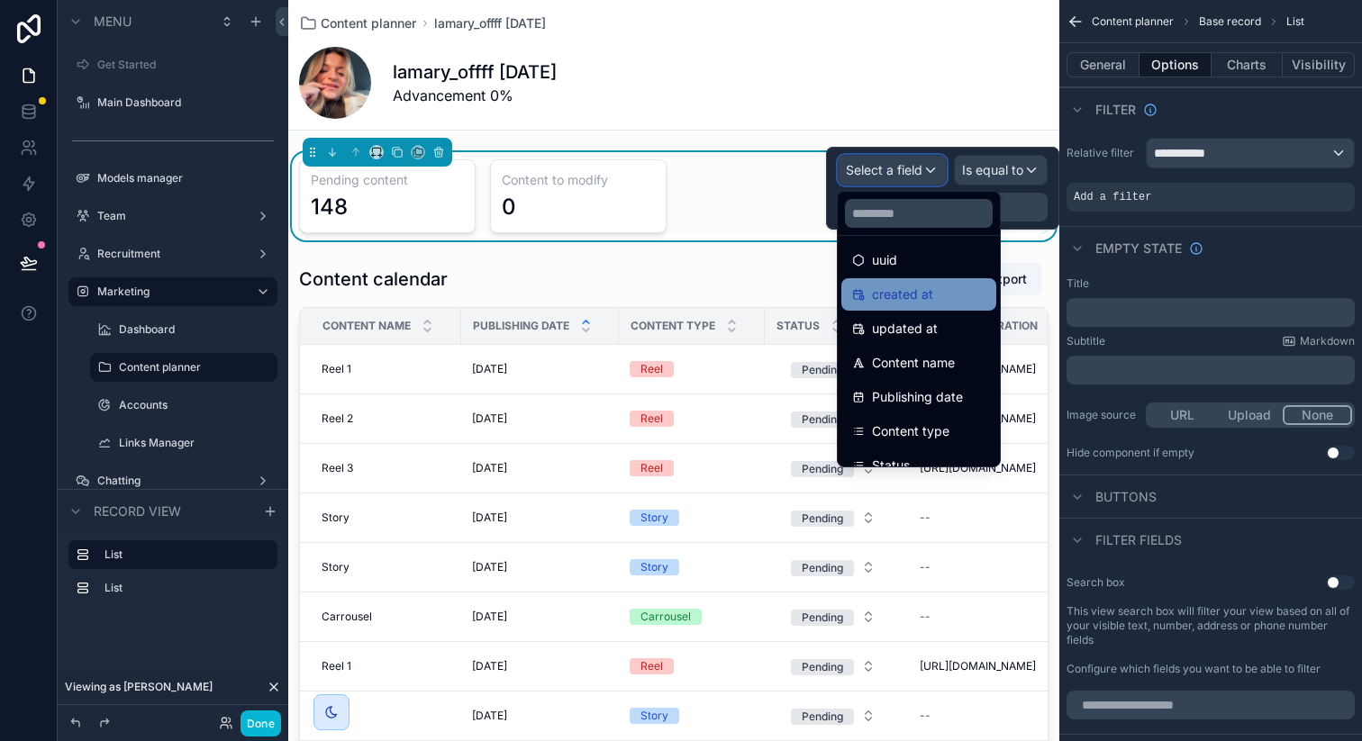
scroll to position [43, 0]
click at [899, 216] on input "text" at bounding box center [919, 213] width 148 height 29
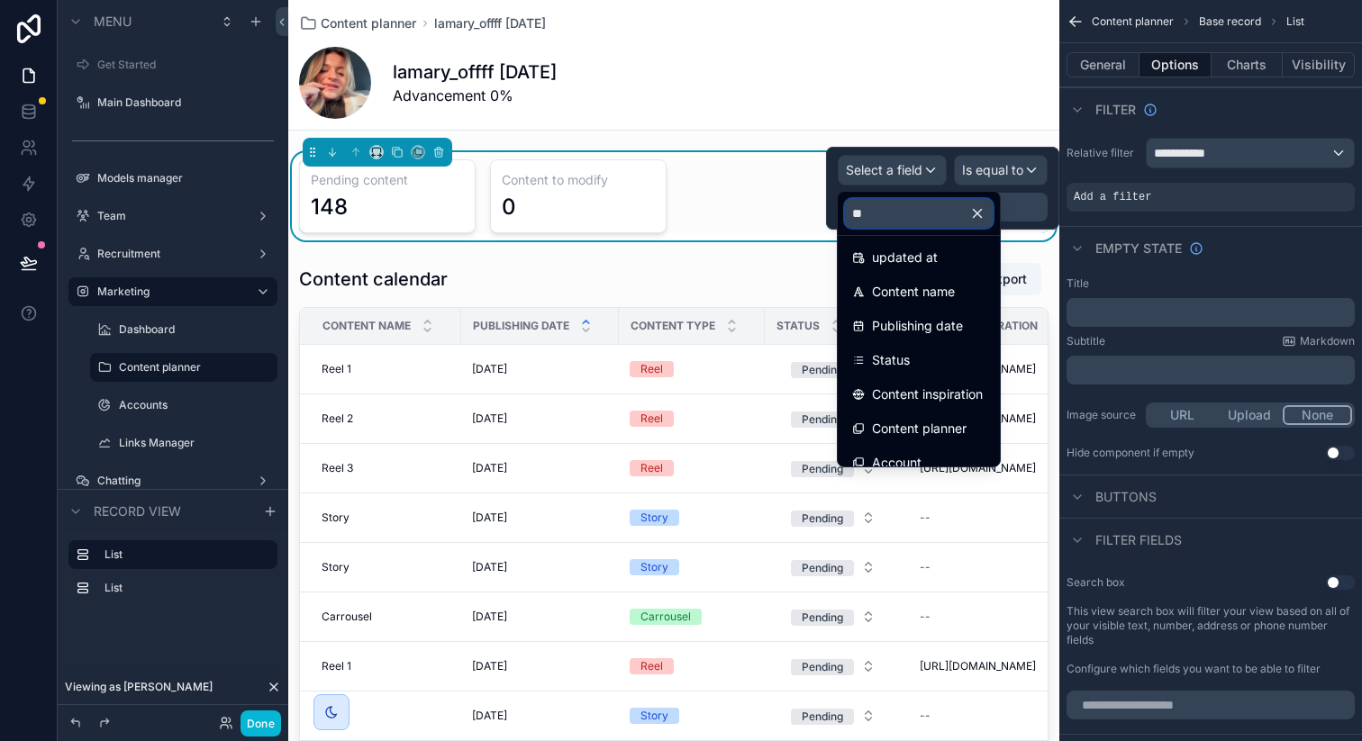
scroll to position [0, 0]
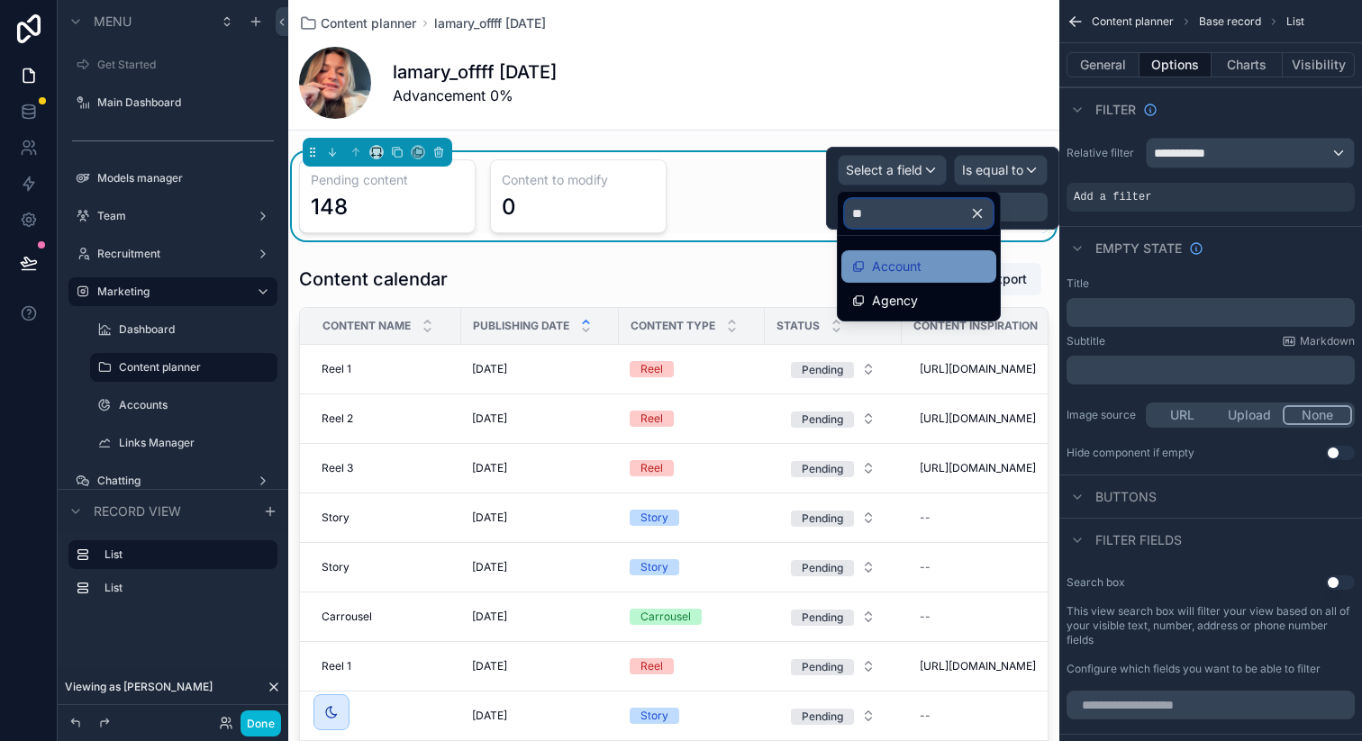
type input "*"
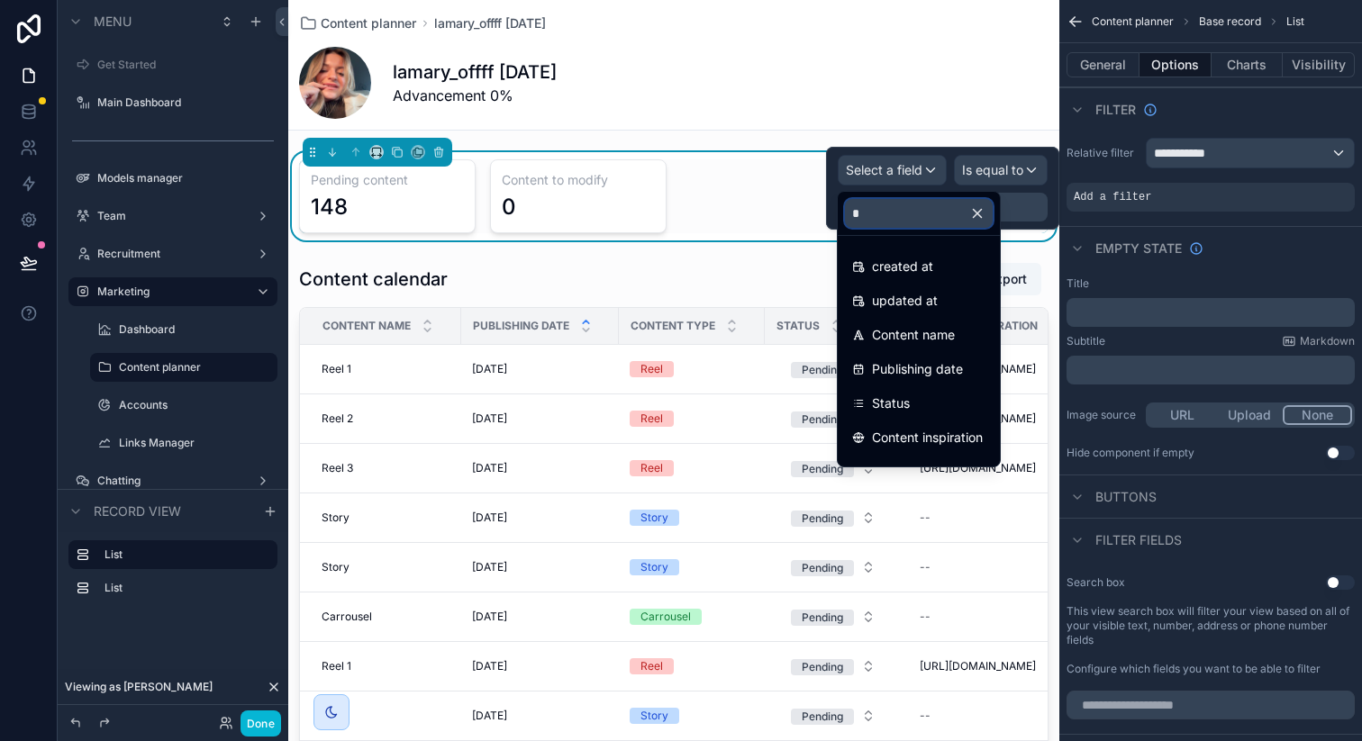
type input "**"
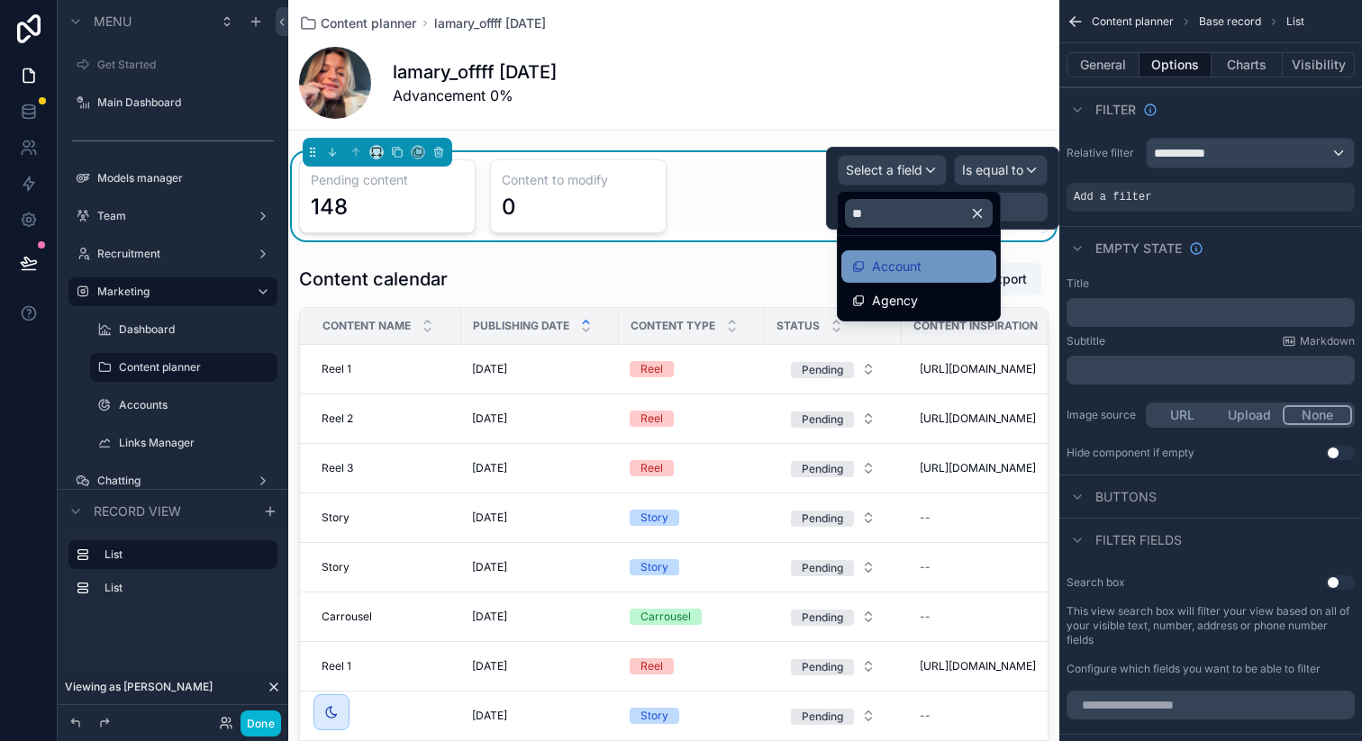
click at [907, 273] on span "Account" at bounding box center [897, 267] width 50 height 22
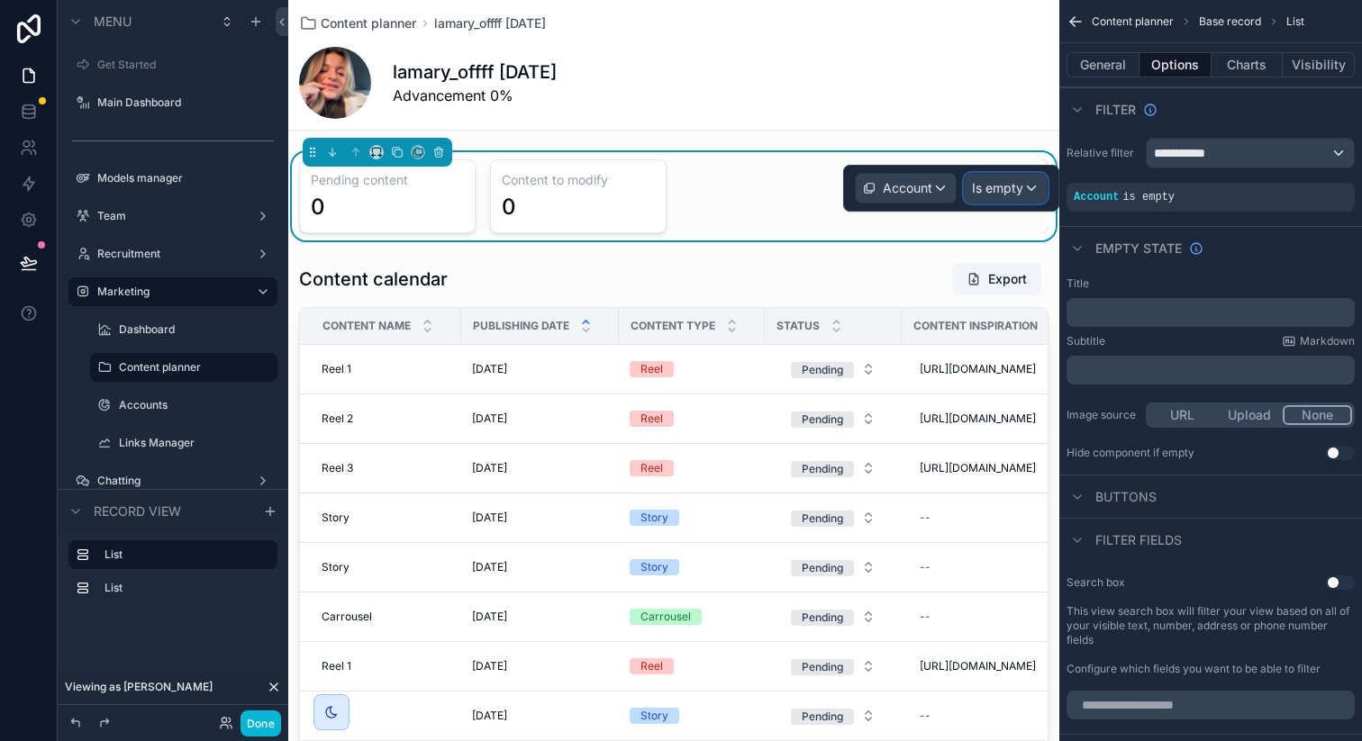
click at [1009, 193] on span "Is empty" at bounding box center [997, 188] width 51 height 18
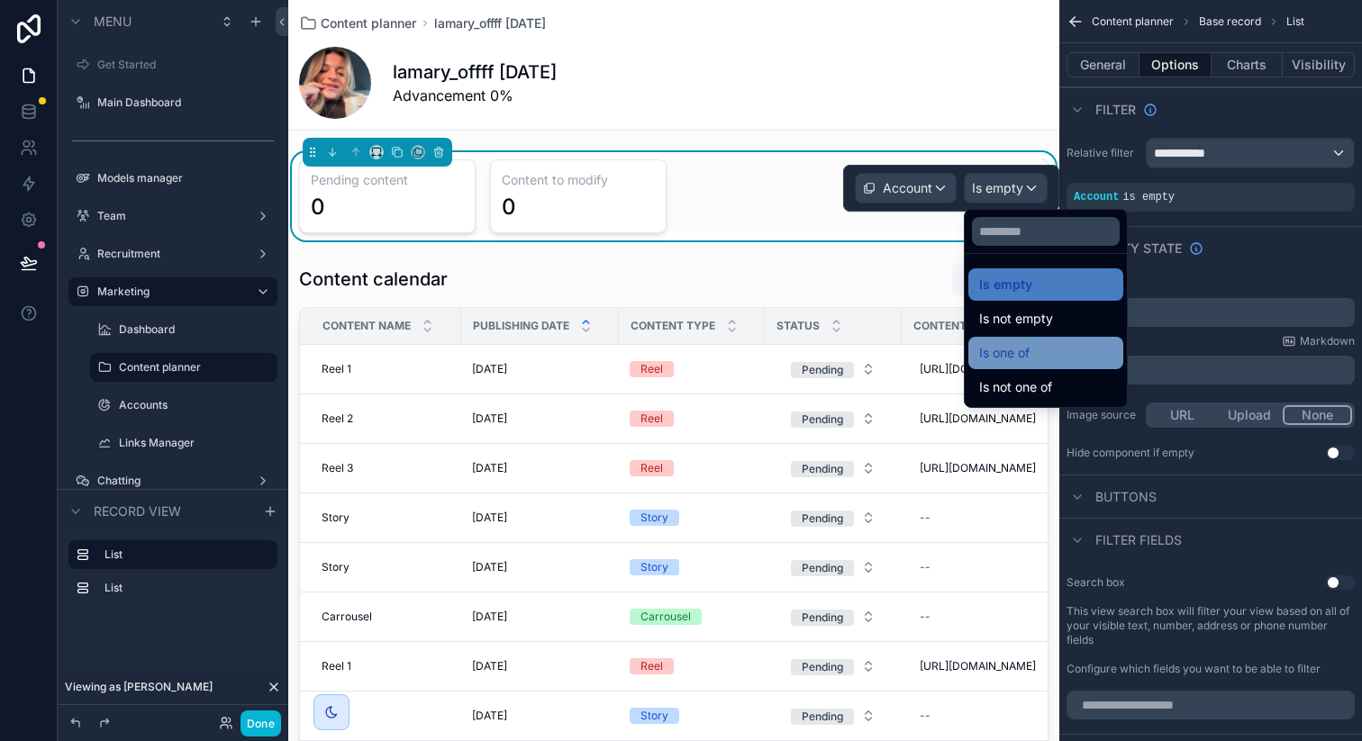
click at [1012, 346] on span "Is one of" at bounding box center [1004, 353] width 50 height 22
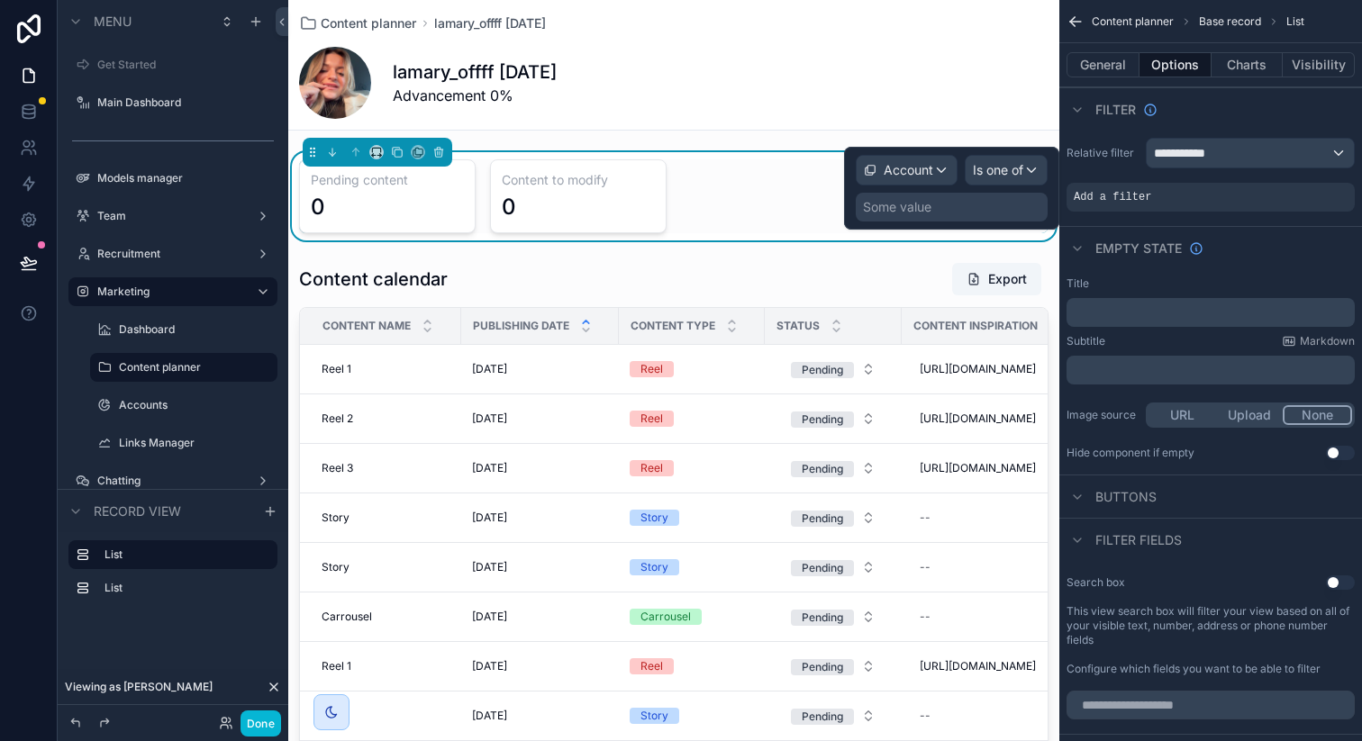
click at [986, 204] on div "Some value" at bounding box center [952, 207] width 192 height 29
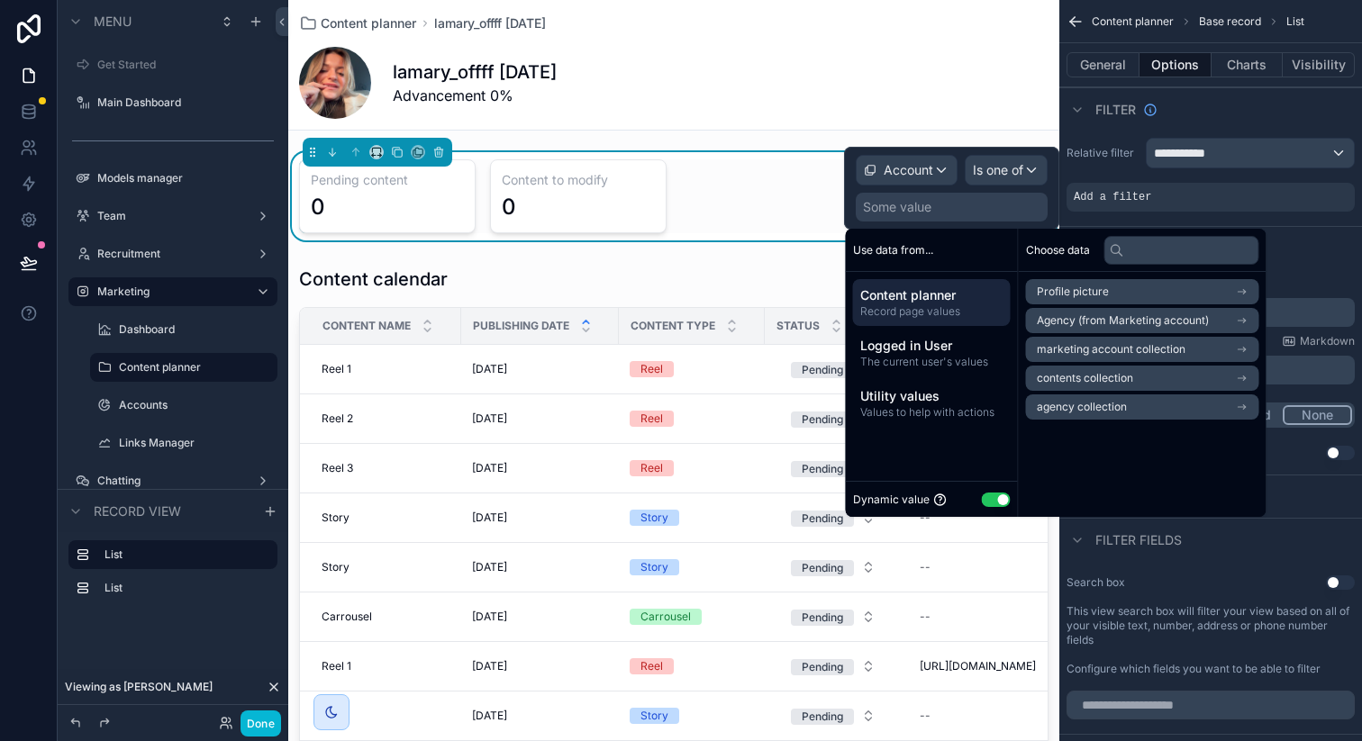
click at [1055, 347] on span "marketing account collection" at bounding box center [1111, 349] width 149 height 14
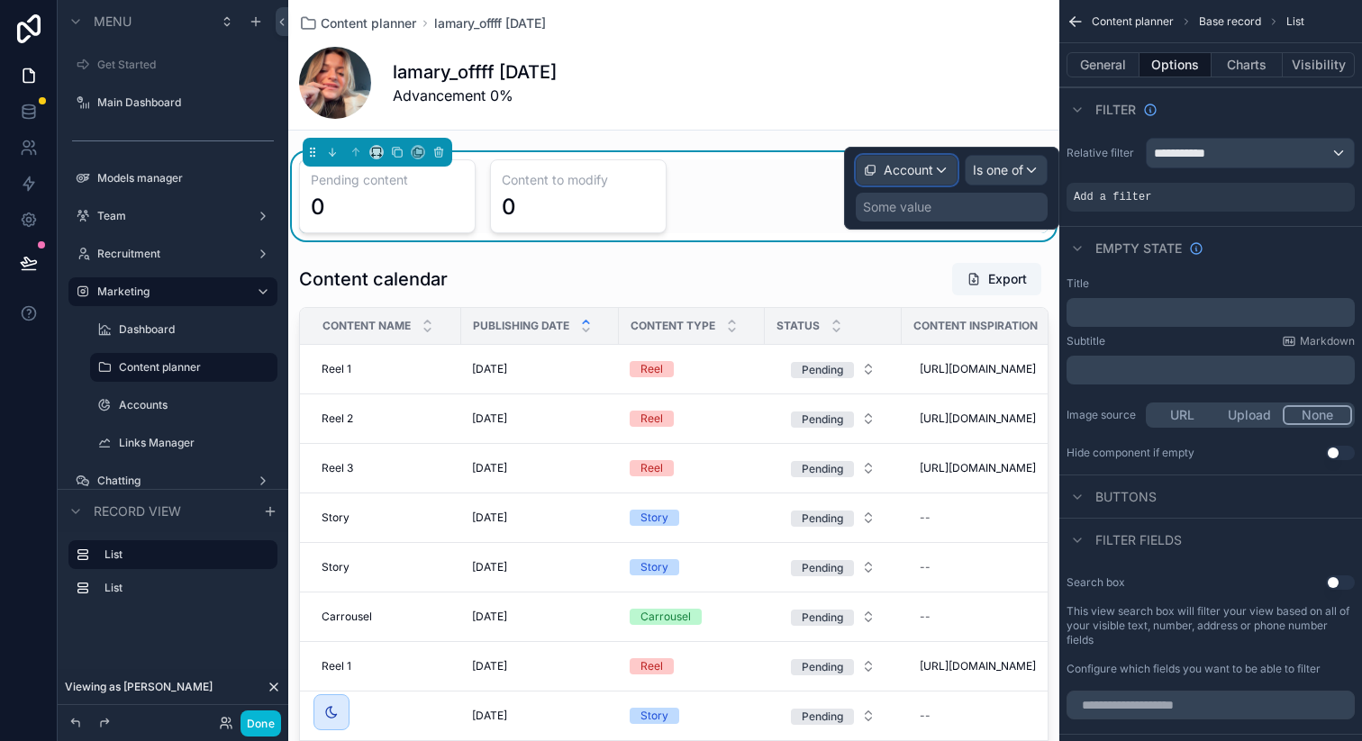
click at [921, 170] on span "Account" at bounding box center [909, 170] width 50 height 18
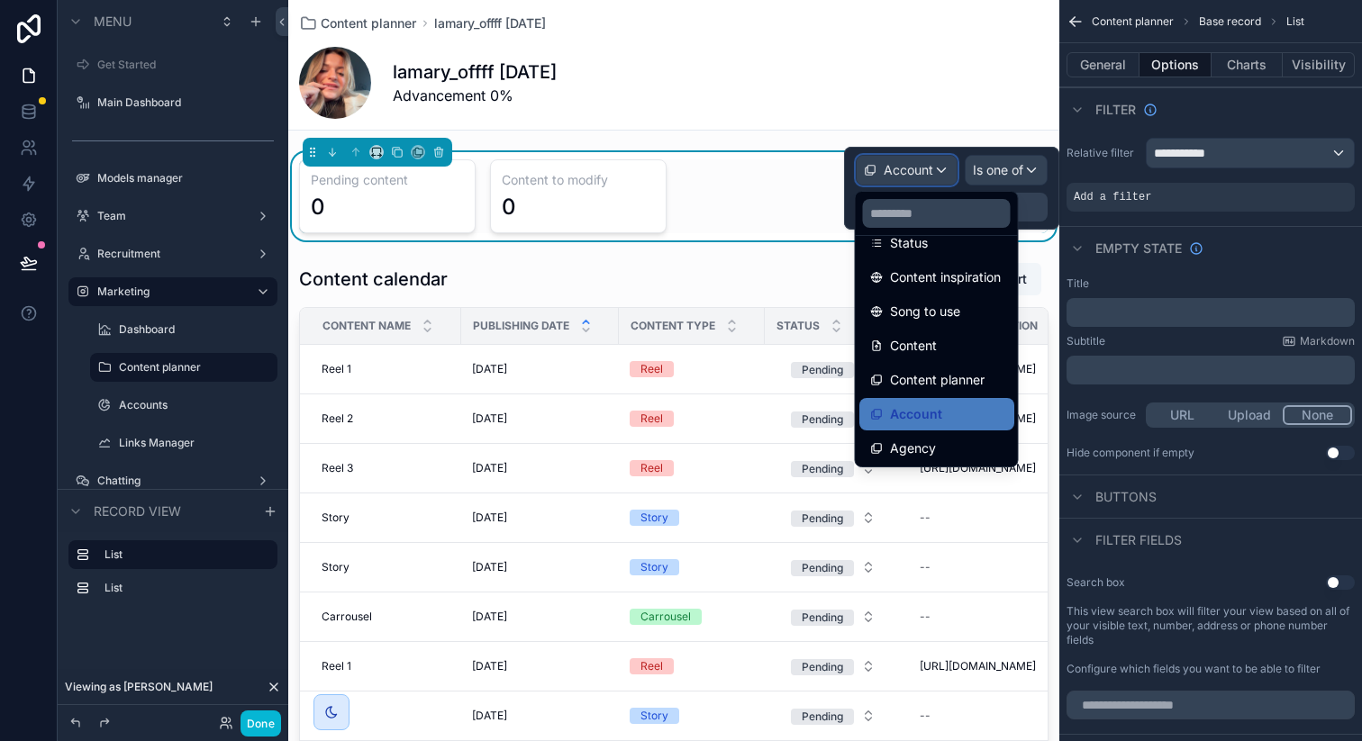
scroll to position [299, 0]
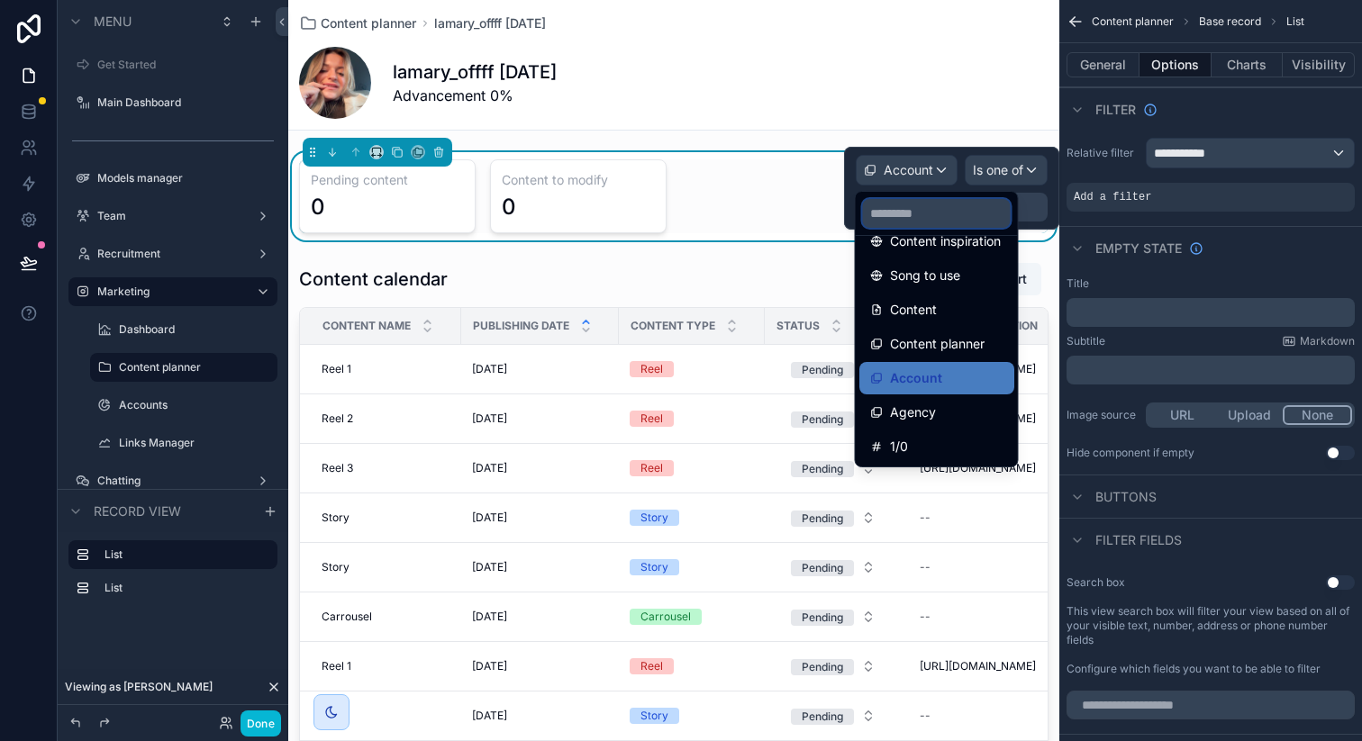
click at [931, 213] on input "text" at bounding box center [937, 213] width 148 height 29
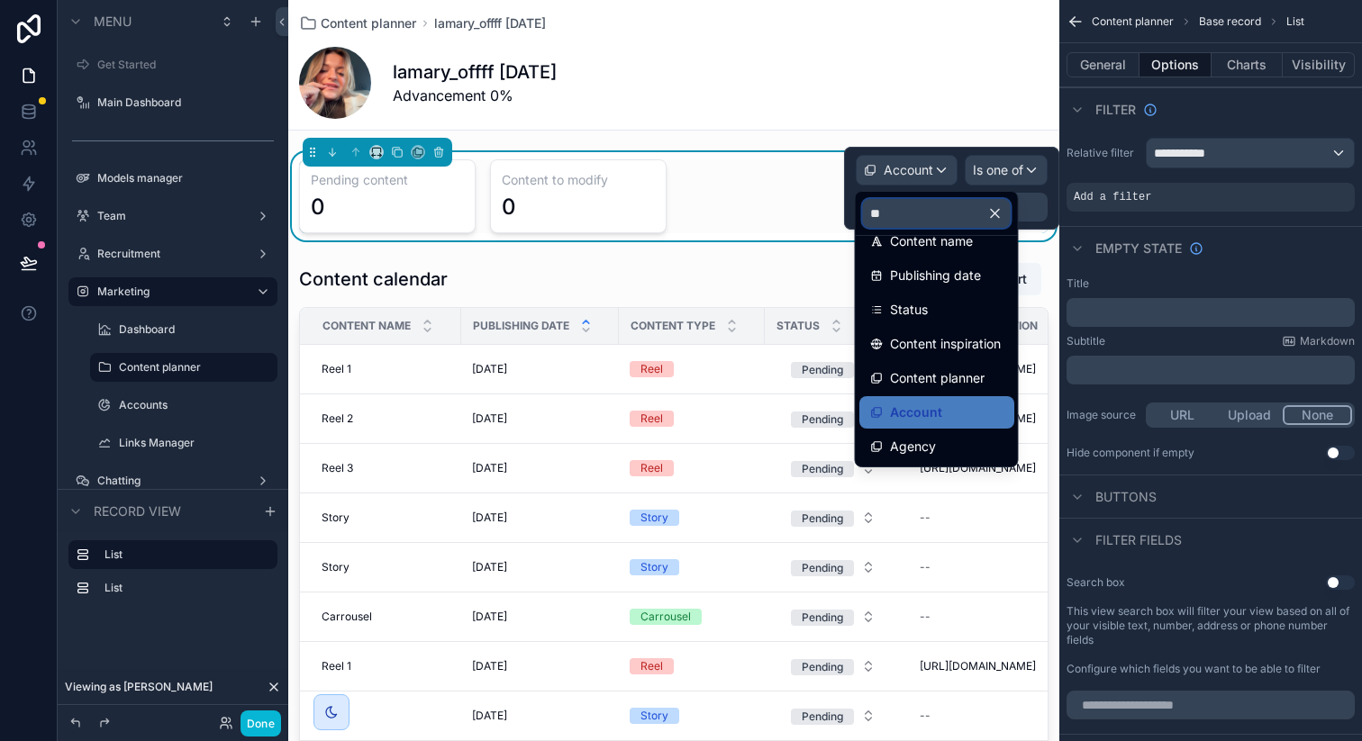
scroll to position [0, 0]
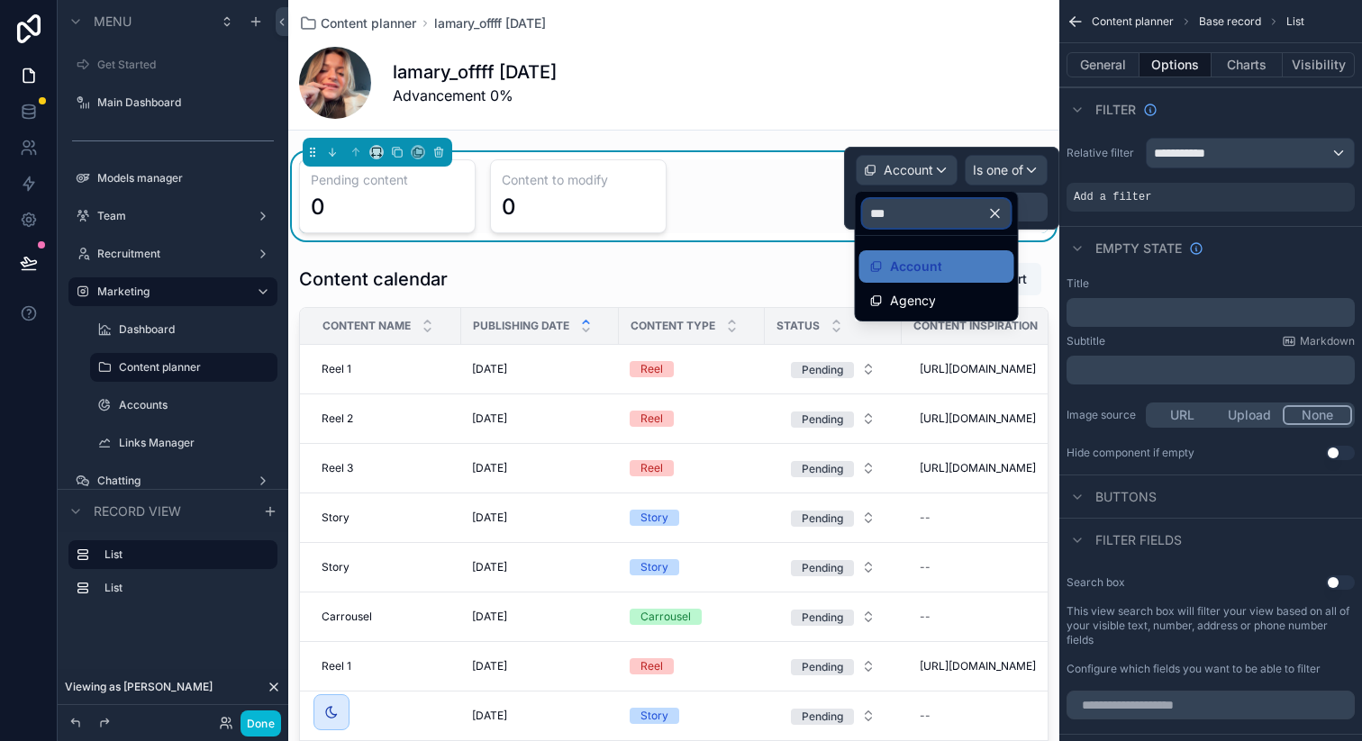
type input "***"
click at [921, 170] on div at bounding box center [951, 188] width 215 height 83
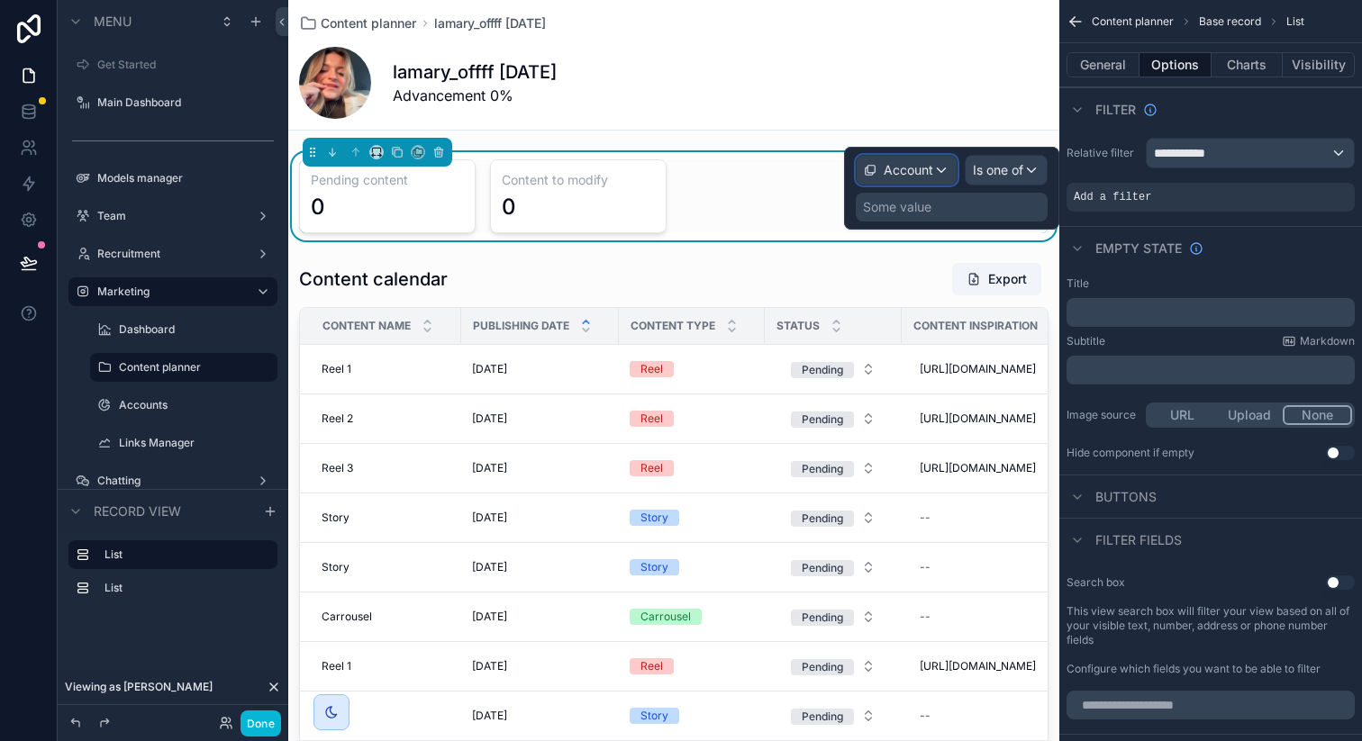
click at [921, 170] on span "Account" at bounding box center [909, 170] width 50 height 18
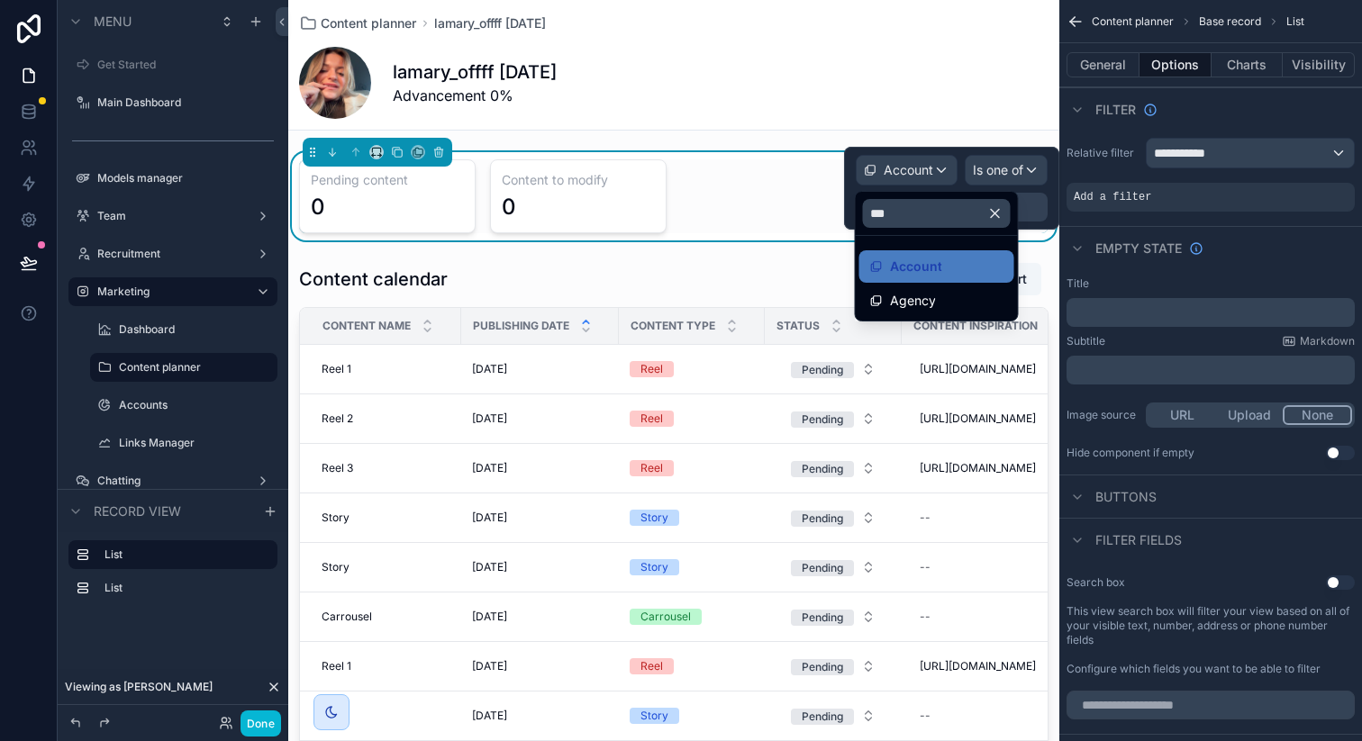
click at [921, 170] on div at bounding box center [951, 188] width 215 height 83
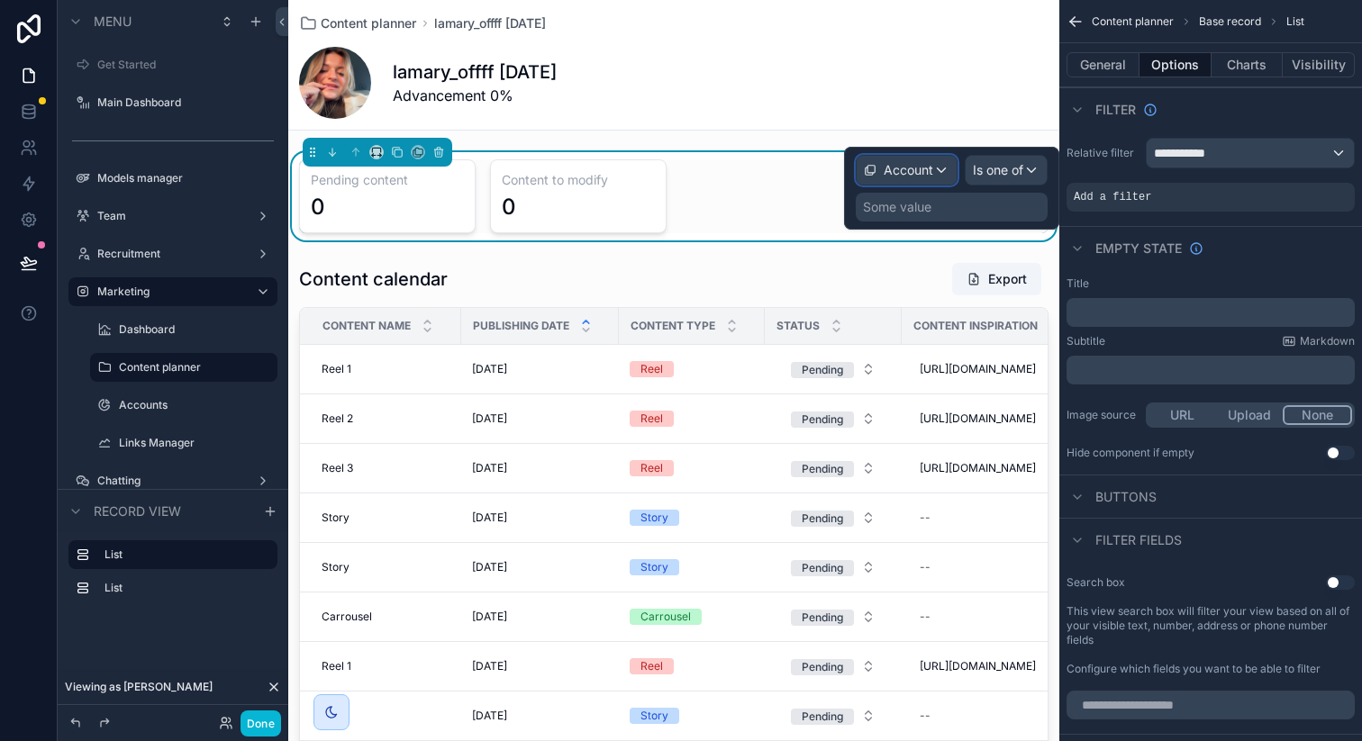
click at [921, 170] on span "Account" at bounding box center [909, 170] width 50 height 18
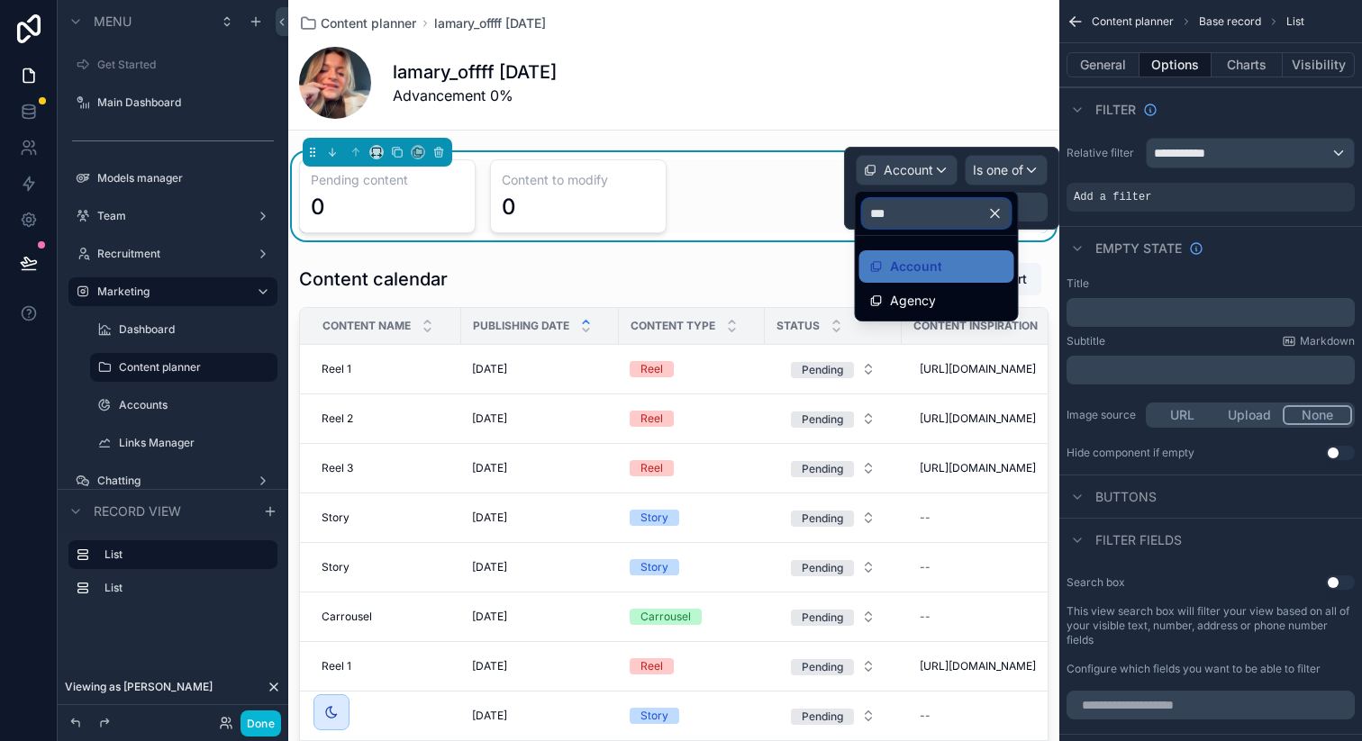
click at [916, 209] on input "***" at bounding box center [937, 213] width 148 height 29
click at [944, 332] on span "Name acc" at bounding box center [920, 335] width 60 height 22
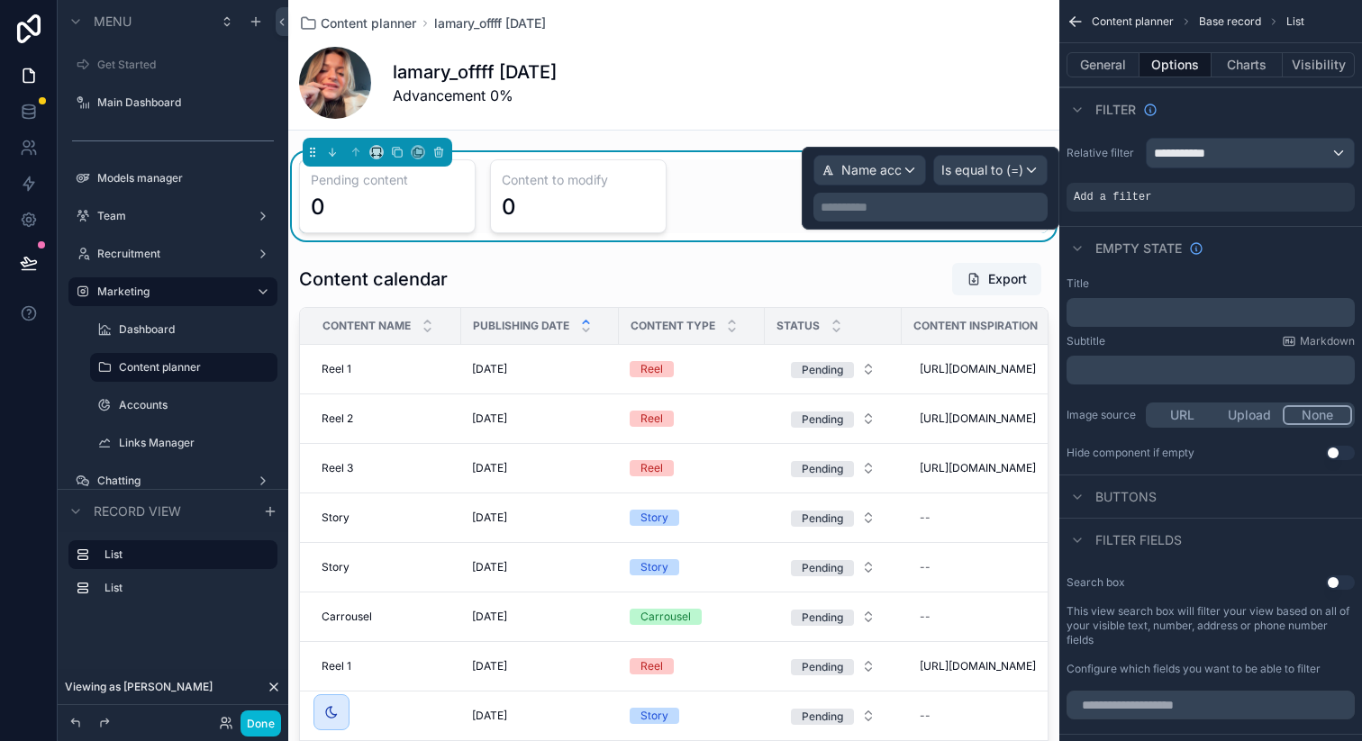
click at [995, 209] on p "**********" at bounding box center [932, 207] width 223 height 18
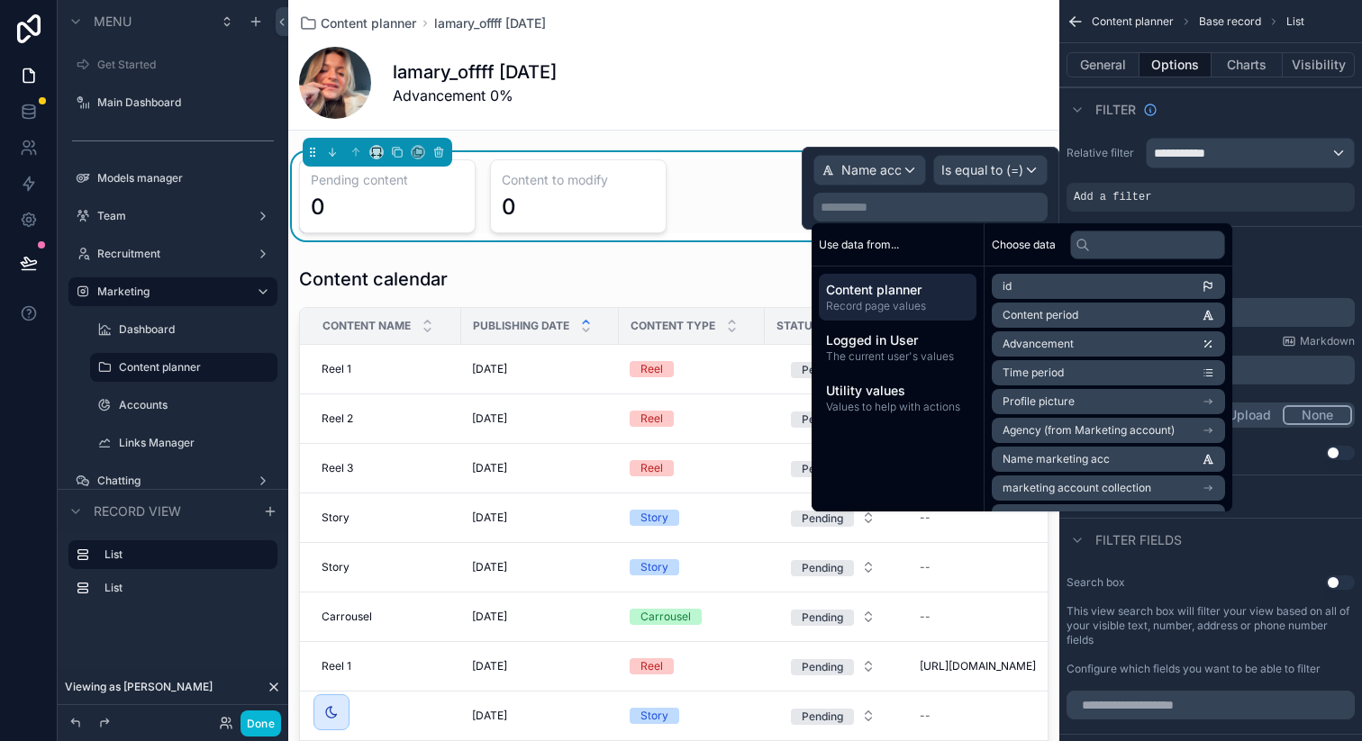
scroll to position [23, 0]
click at [1079, 439] on span "Name marketing acc" at bounding box center [1055, 437] width 107 height 14
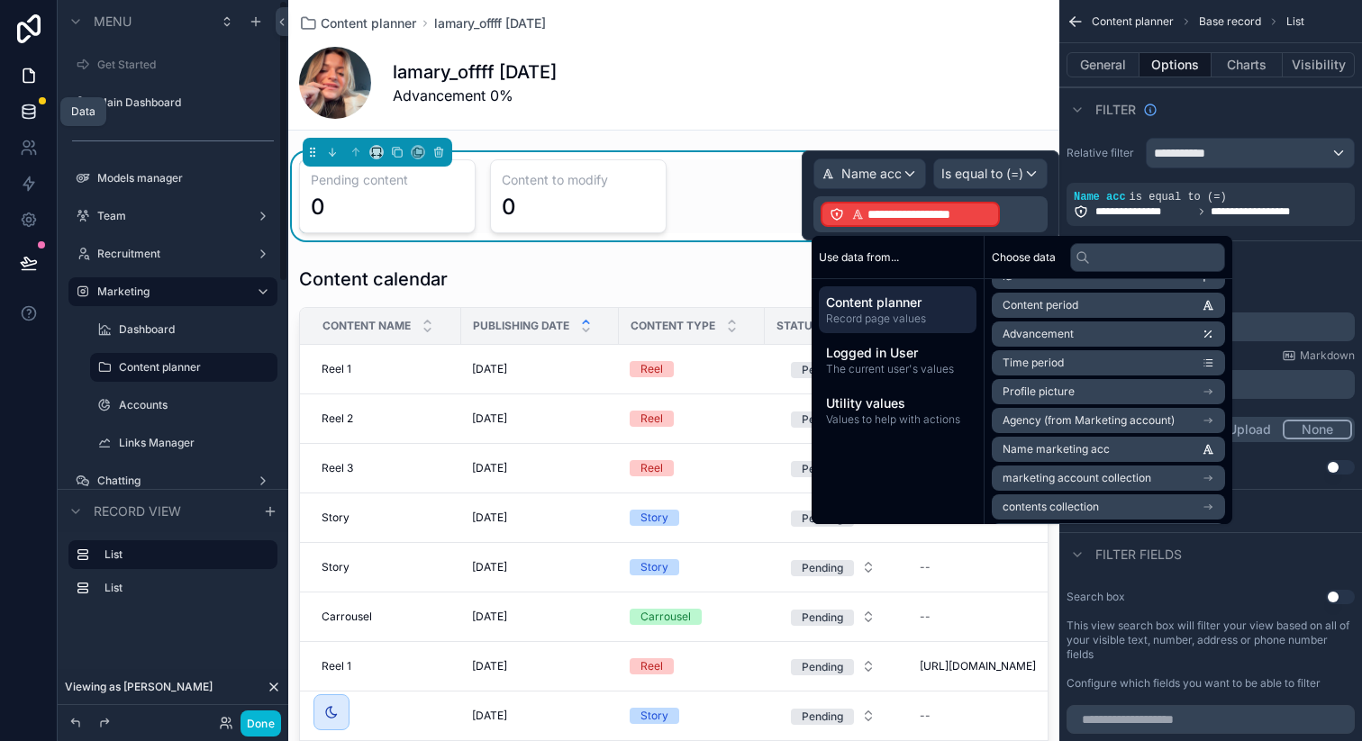
click at [29, 122] on link at bounding box center [28, 112] width 57 height 36
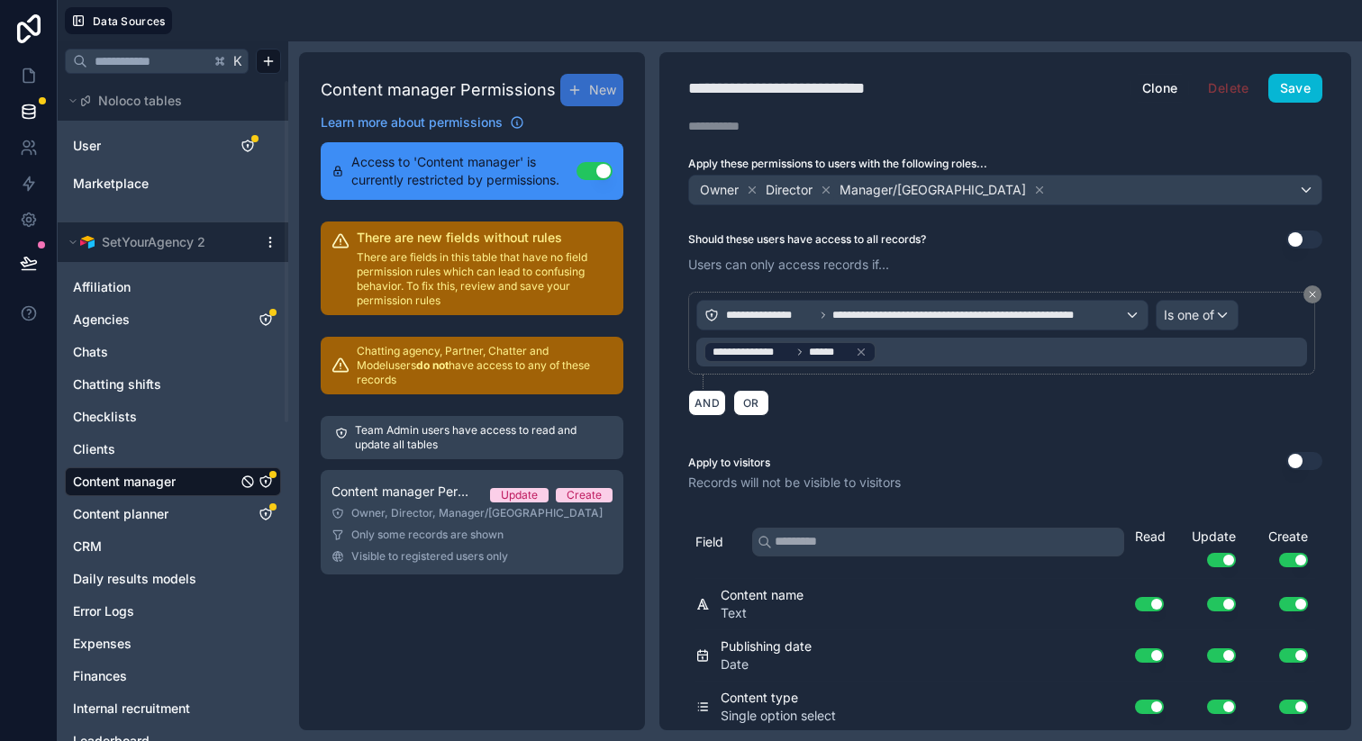
scroll to position [465, 0]
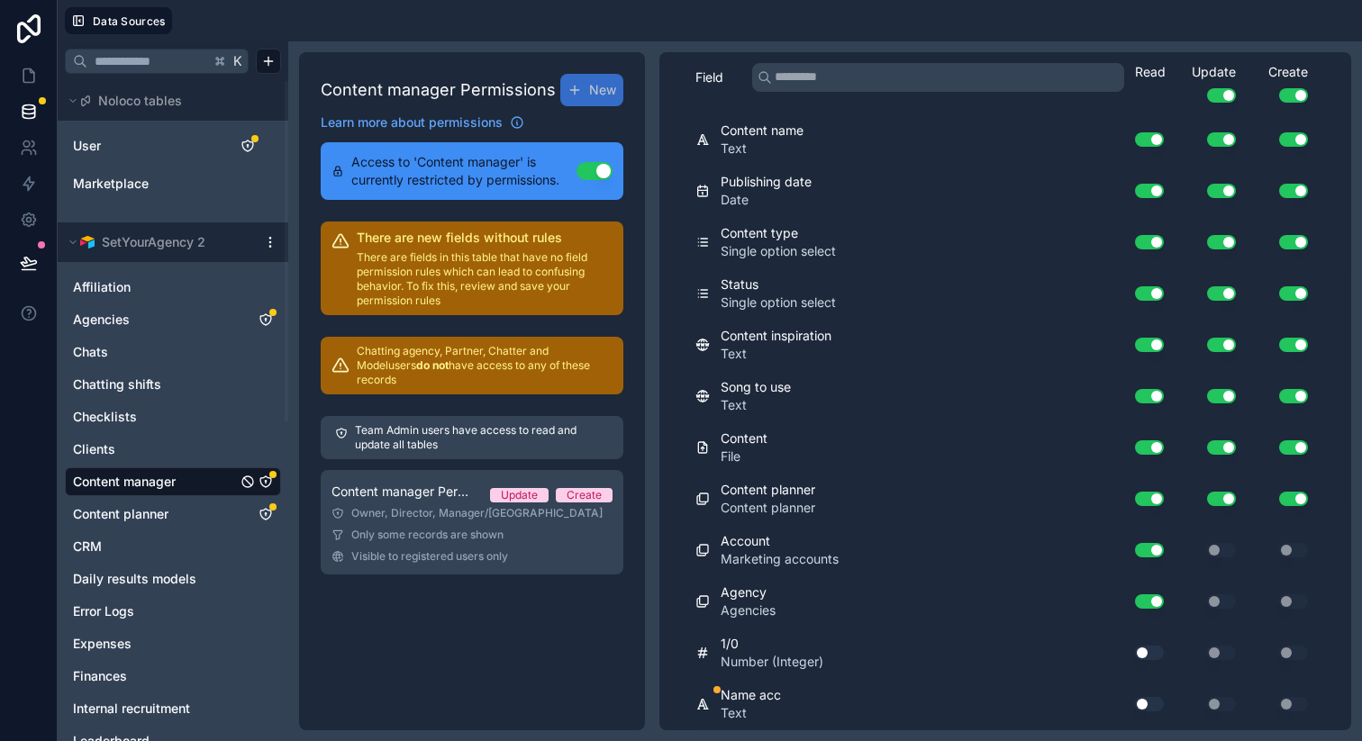
click at [1135, 701] on button "Use setting" at bounding box center [1149, 704] width 29 height 14
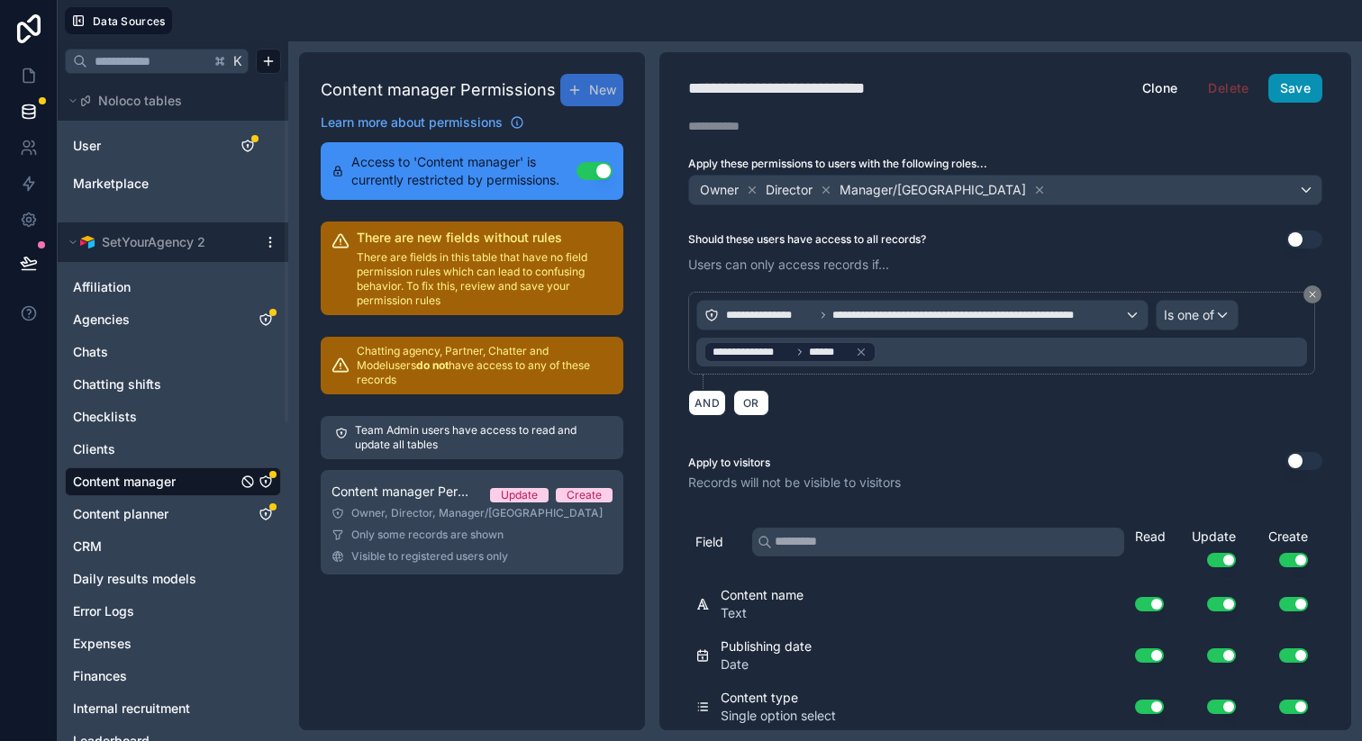
click at [1283, 91] on button "Save" at bounding box center [1295, 88] width 54 height 29
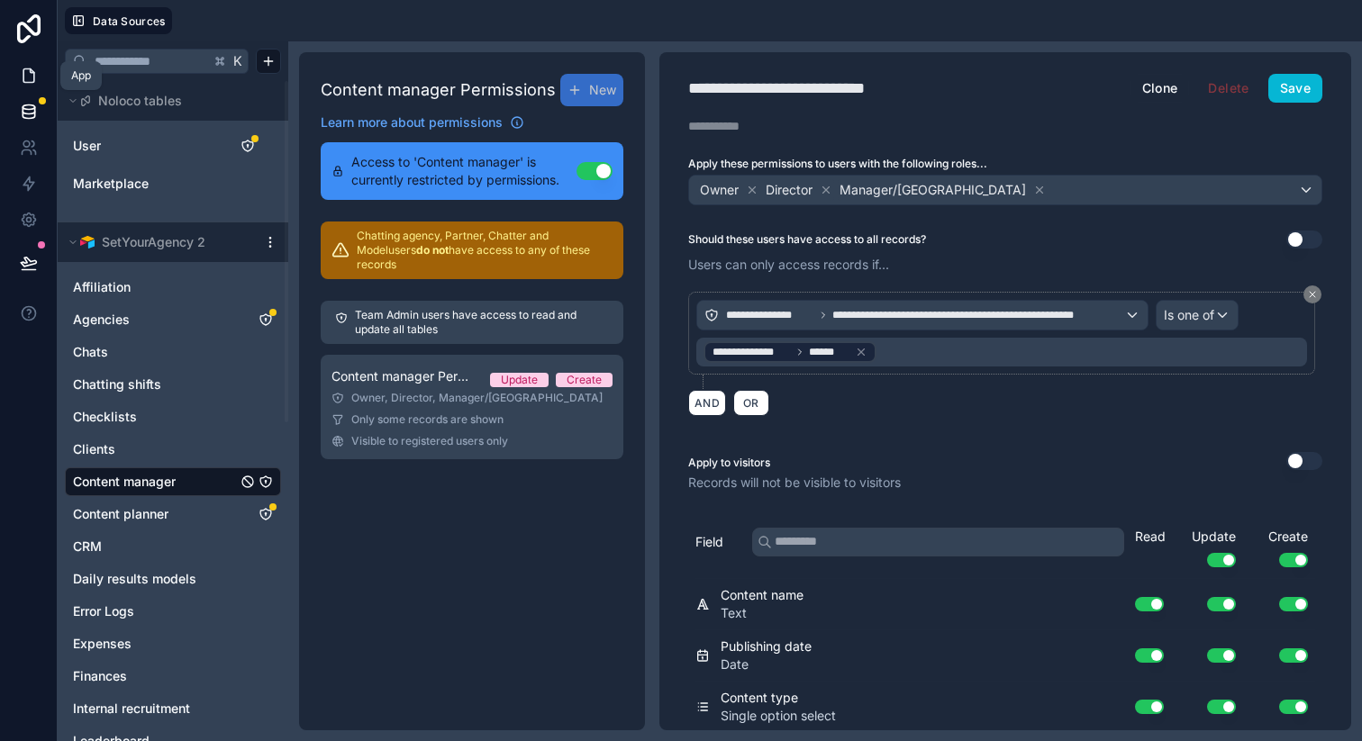
click at [24, 81] on icon at bounding box center [29, 76] width 18 height 18
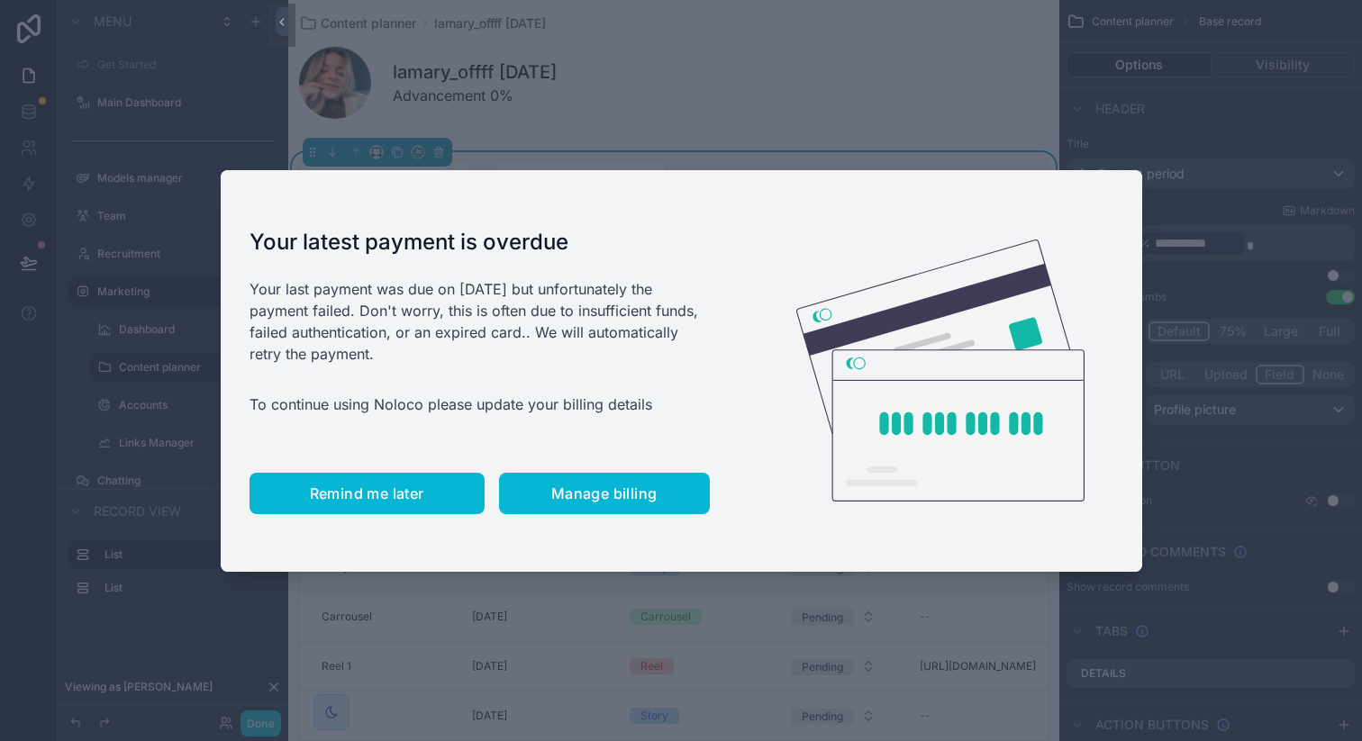
click at [384, 482] on button "Remind me later" at bounding box center [366, 493] width 235 height 41
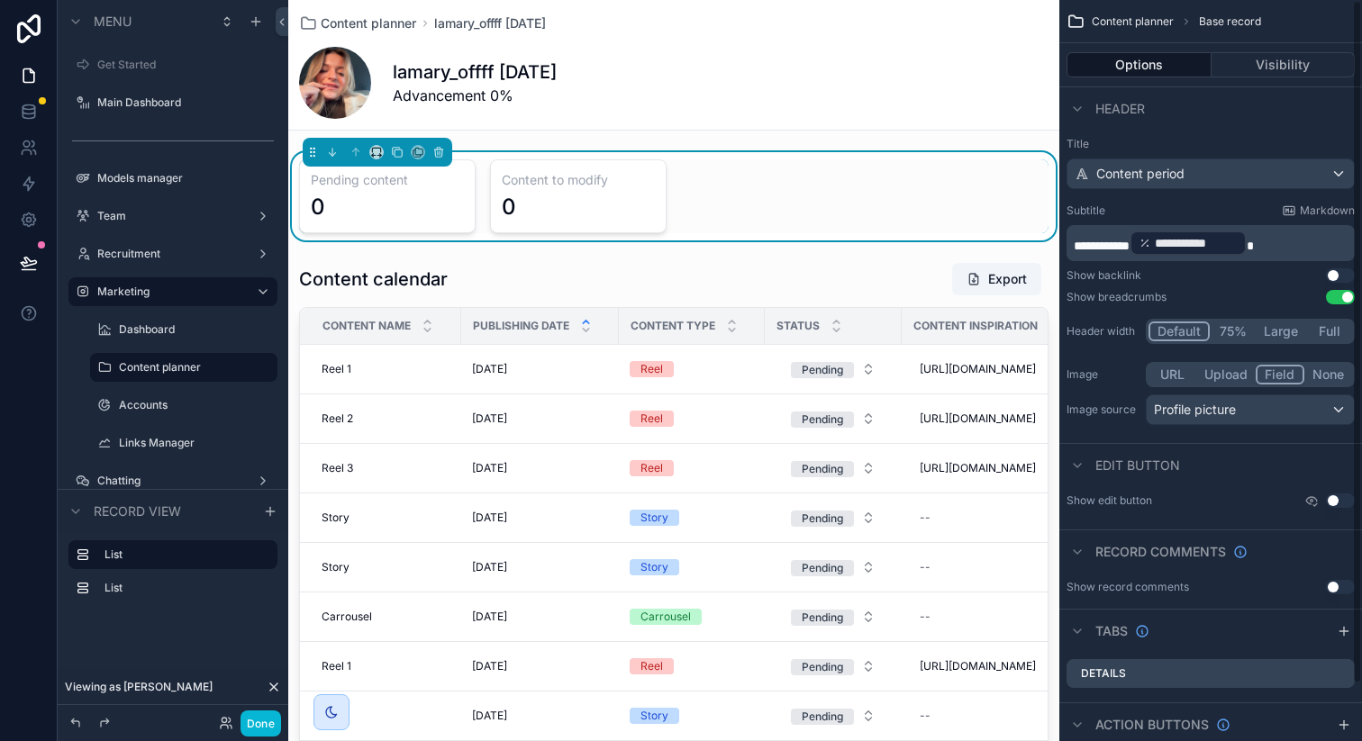
click at [680, 190] on div "Pending content 0 Content to modify 0" at bounding box center [673, 196] width 749 height 74
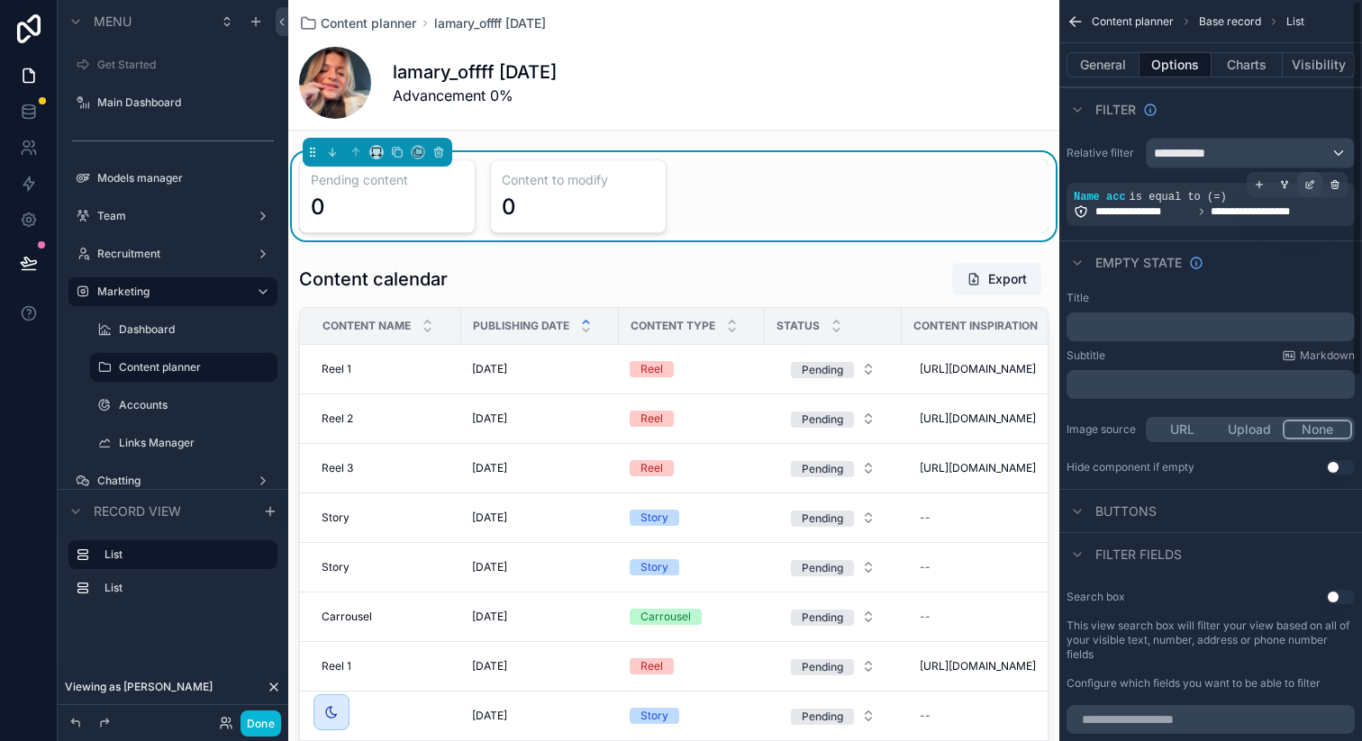
click at [1307, 184] on icon "scrollable content" at bounding box center [1309, 184] width 11 height 11
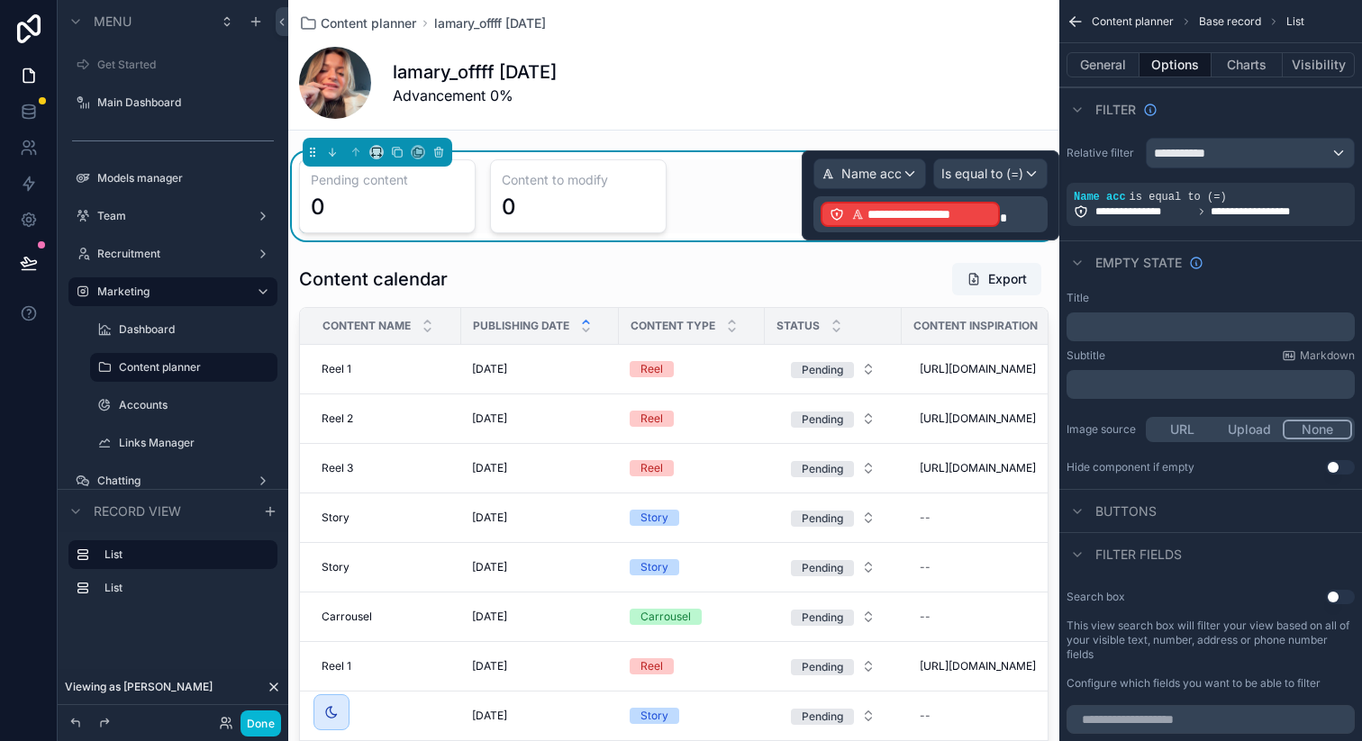
click at [989, 213] on span "**********" at bounding box center [928, 214] width 123 height 18
click at [1012, 214] on div "**********" at bounding box center [1127, 229] width 241 height 43
click at [1002, 212] on span at bounding box center [1003, 218] width 7 height 13
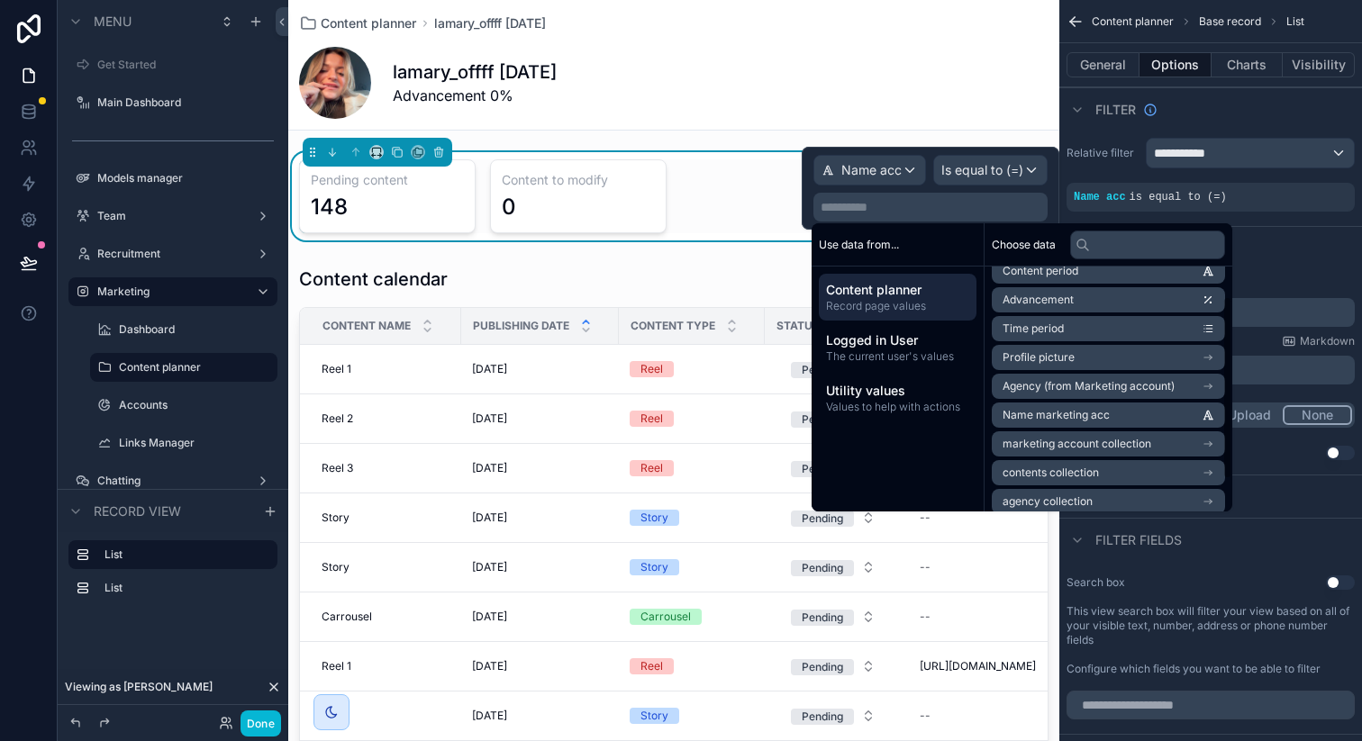
scroll to position [48, 0]
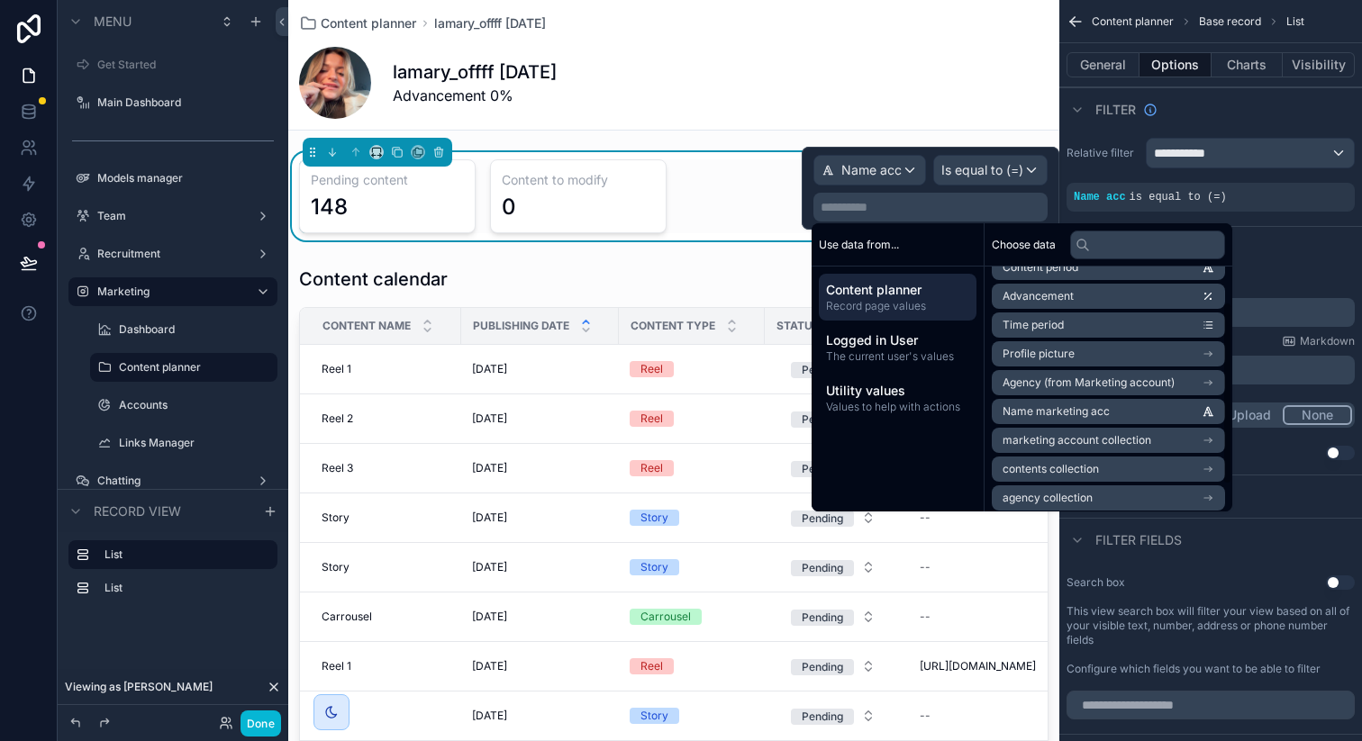
click at [1058, 420] on li "Name marketing acc" at bounding box center [1108, 411] width 233 height 25
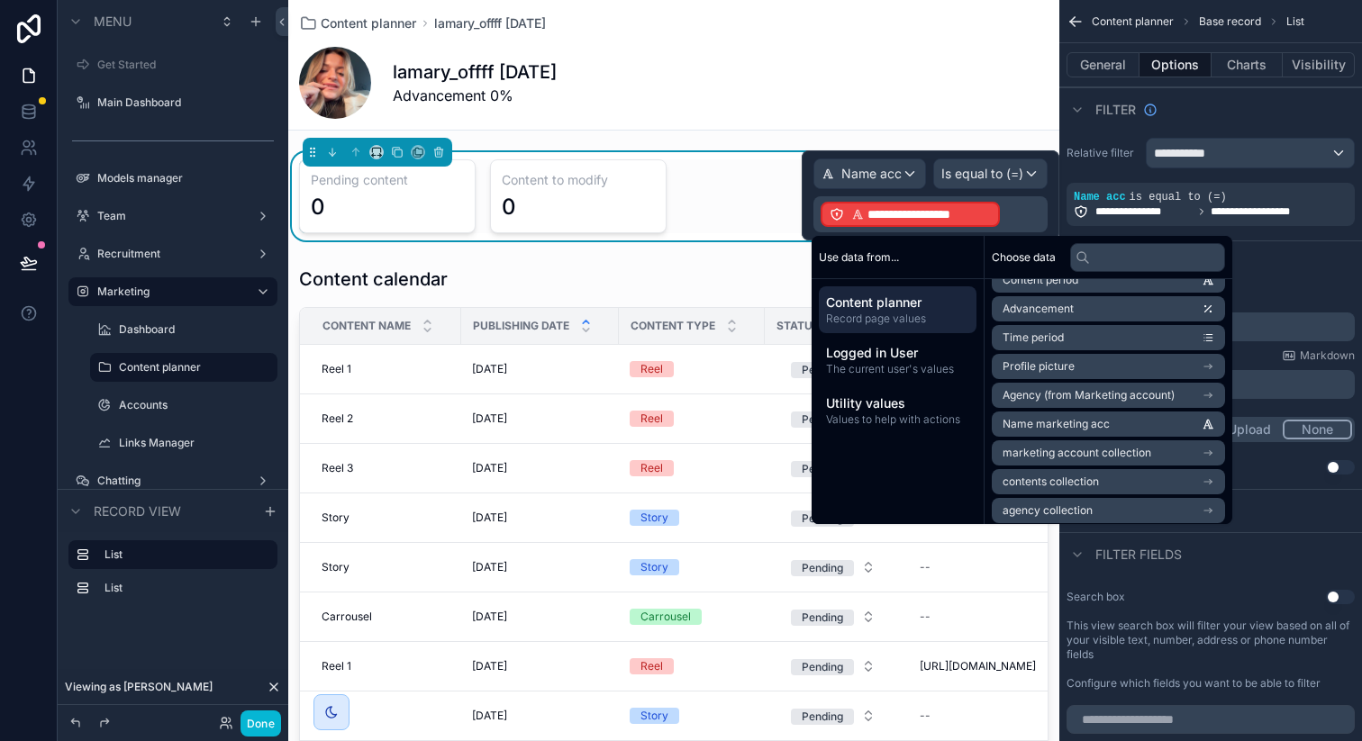
click at [1065, 446] on span "marketing account collection" at bounding box center [1076, 453] width 149 height 14
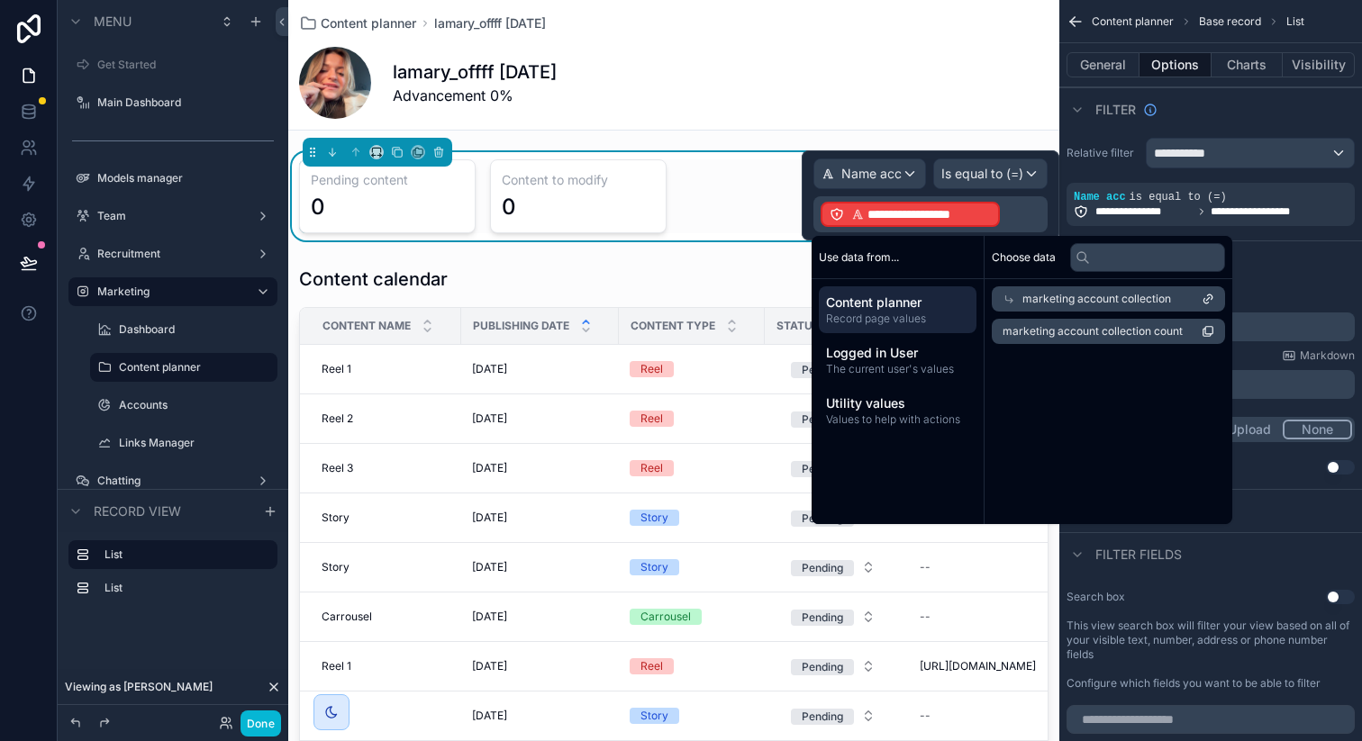
click at [1050, 336] on span "marketing account collection count" at bounding box center [1092, 331] width 180 height 14
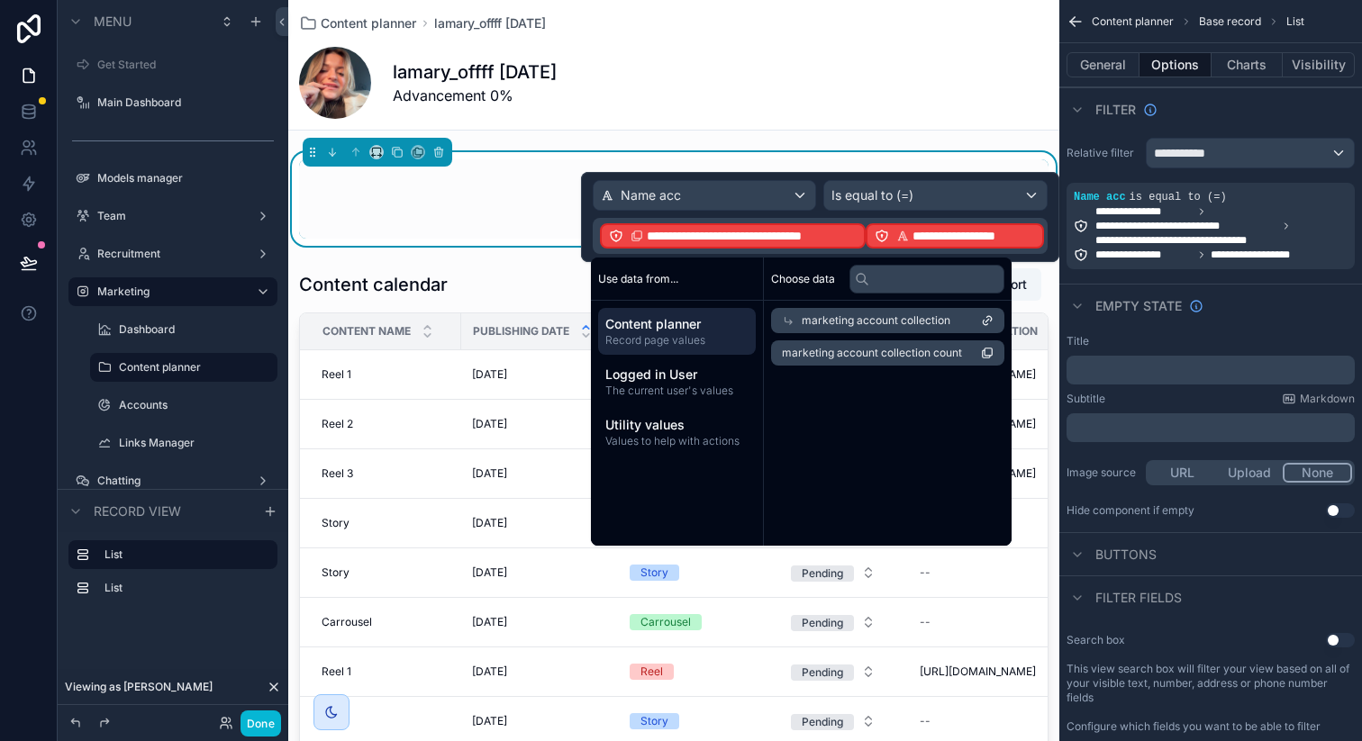
click at [898, 235] on icon at bounding box center [902, 236] width 13 height 13
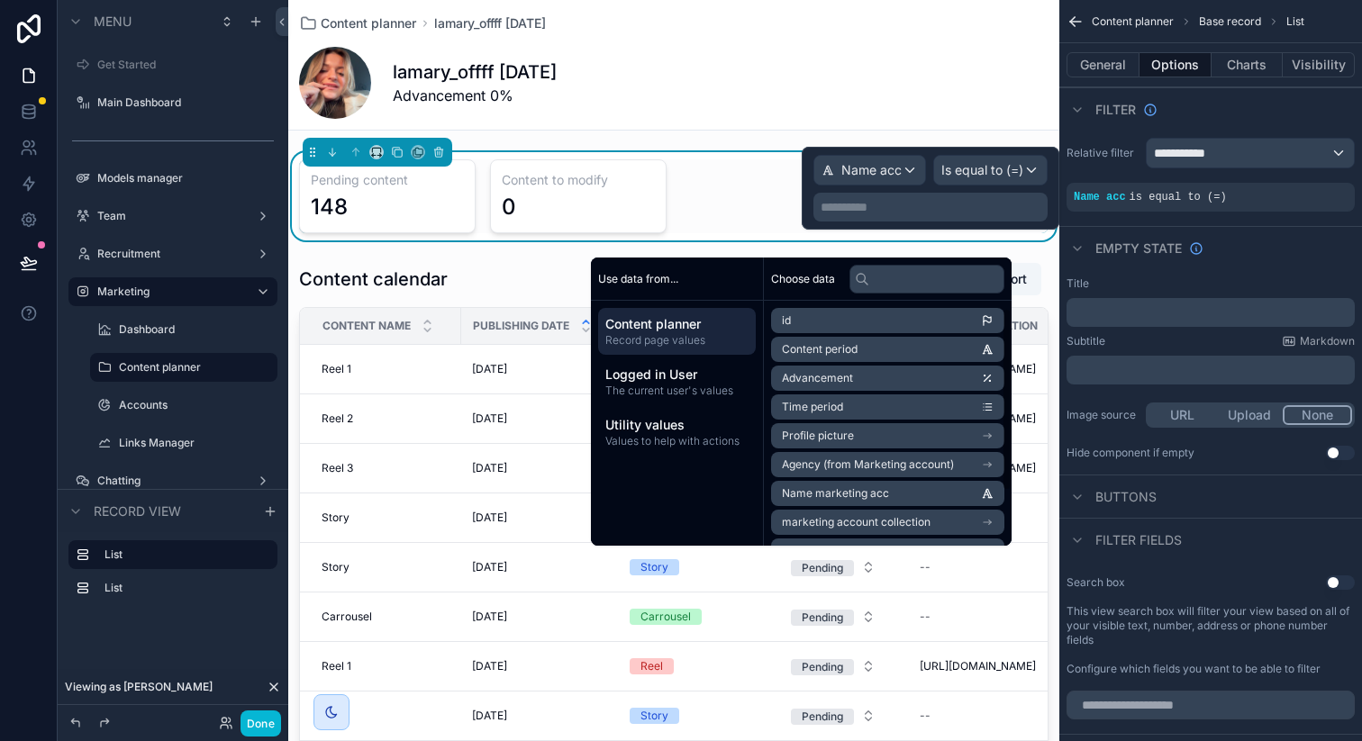
scroll to position [83, 0]
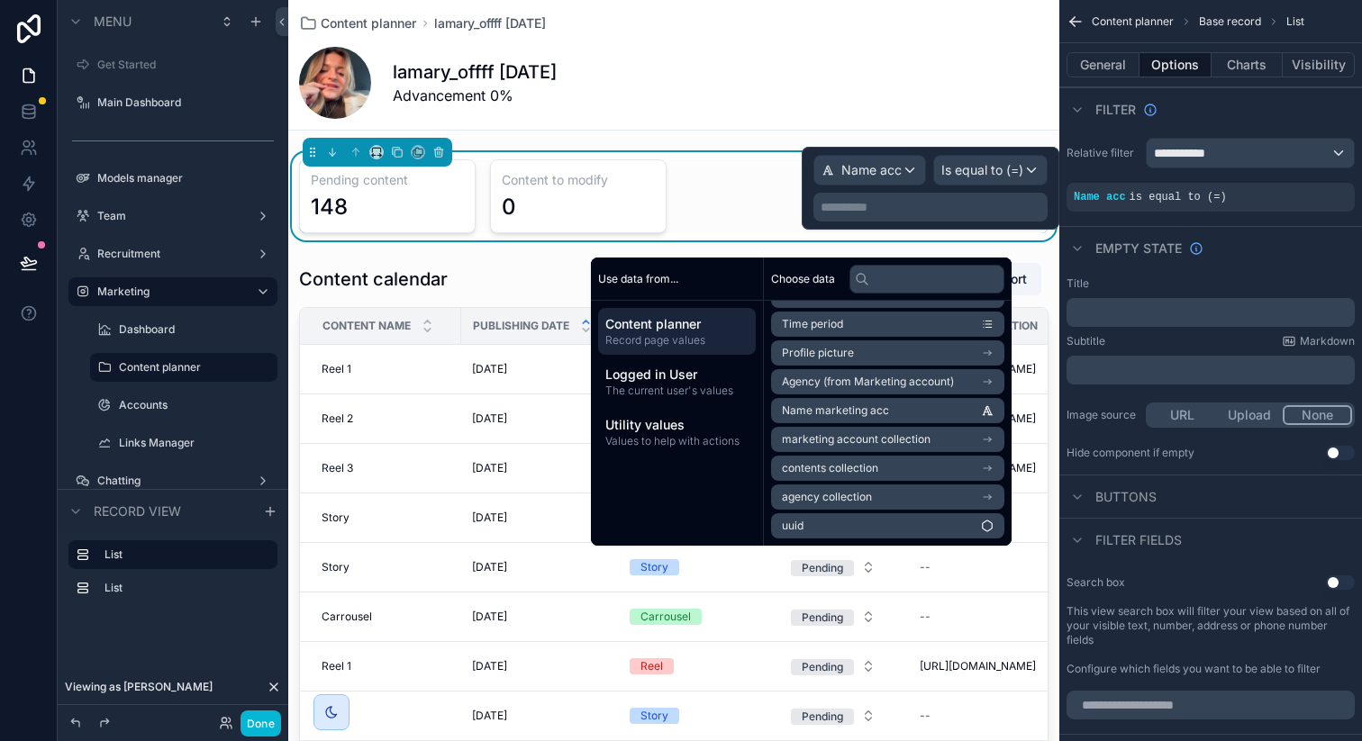
click at [848, 416] on span "Name marketing acc" at bounding box center [835, 411] width 107 height 14
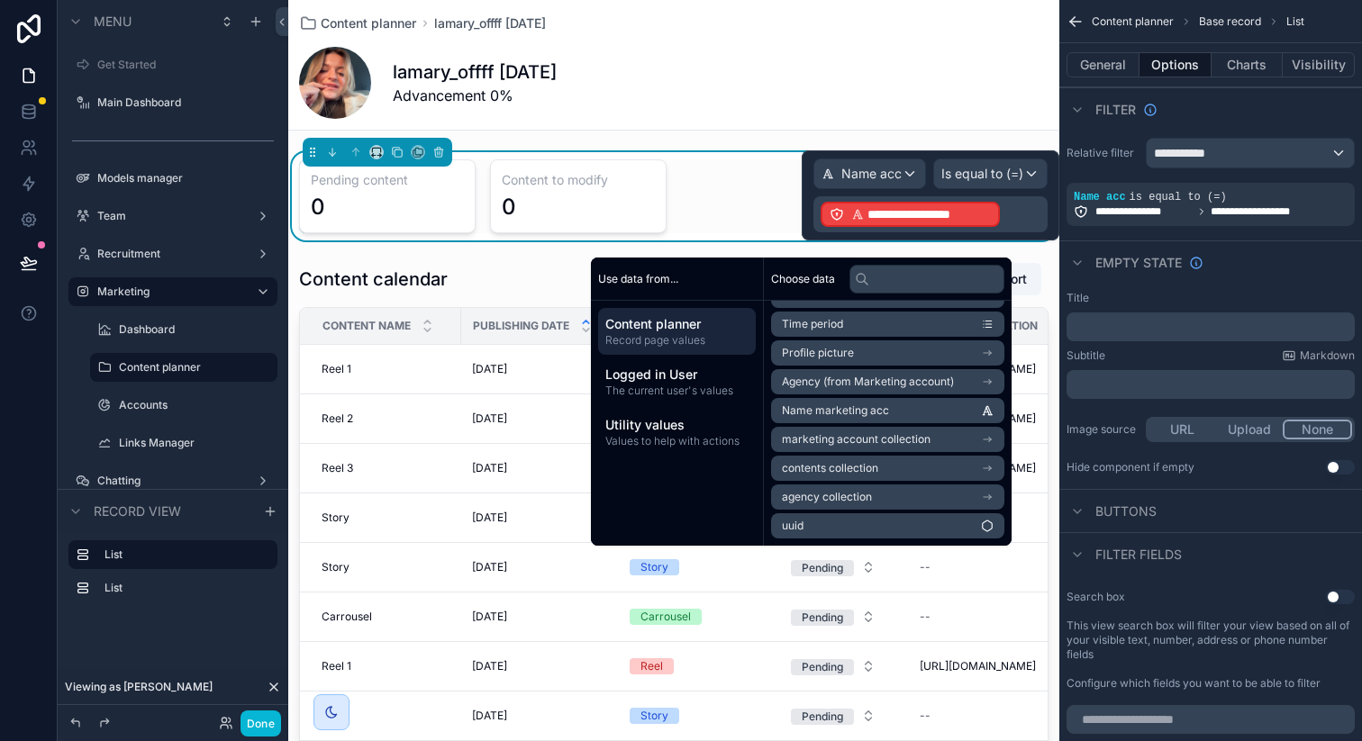
click at [852, 219] on icon at bounding box center [857, 214] width 13 height 13
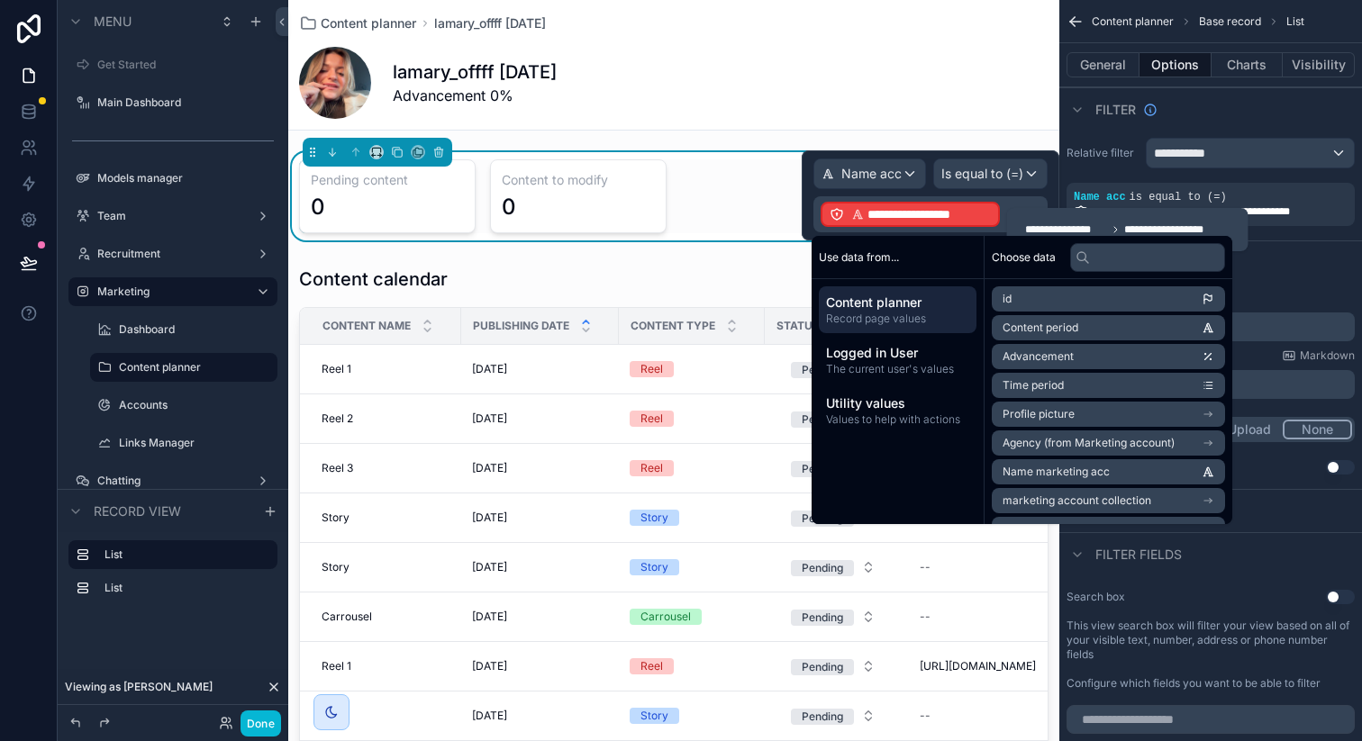
click at [875, 218] on span "**********" at bounding box center [928, 214] width 123 height 18
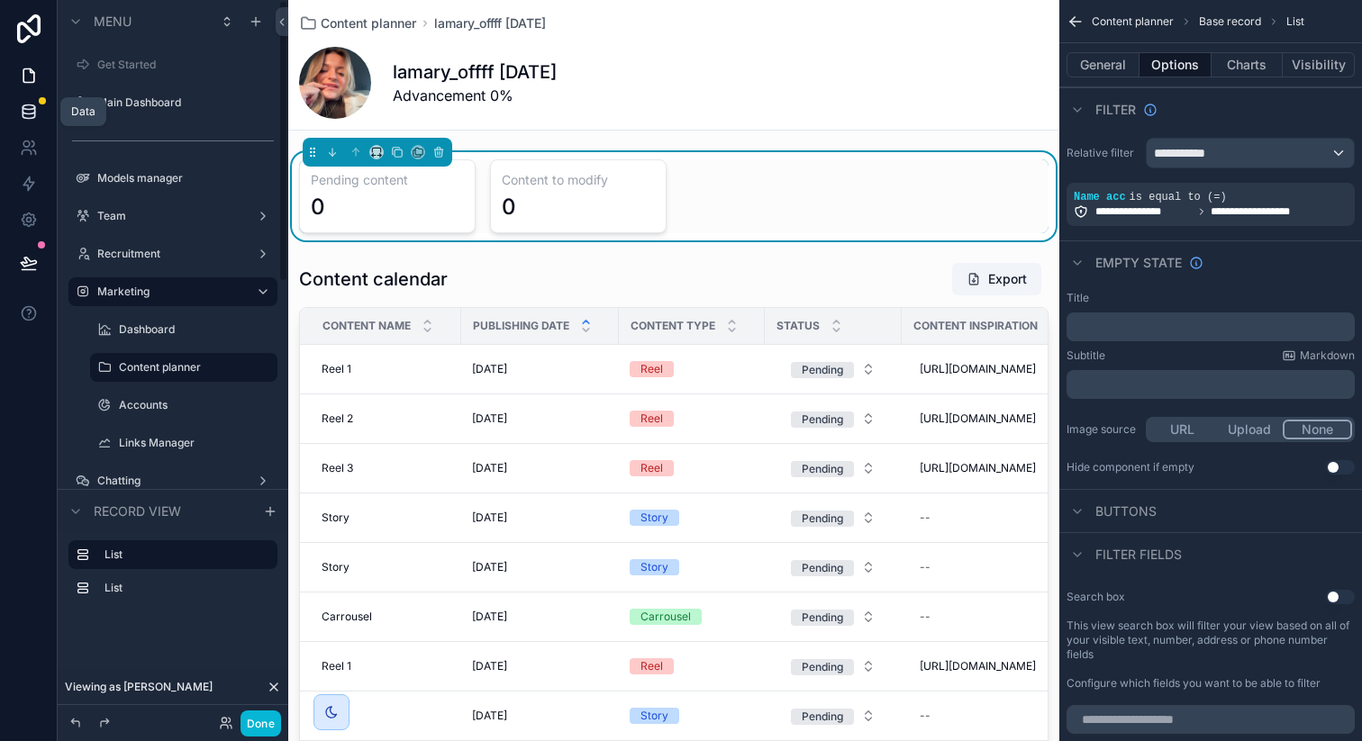
click at [24, 121] on link at bounding box center [28, 112] width 57 height 36
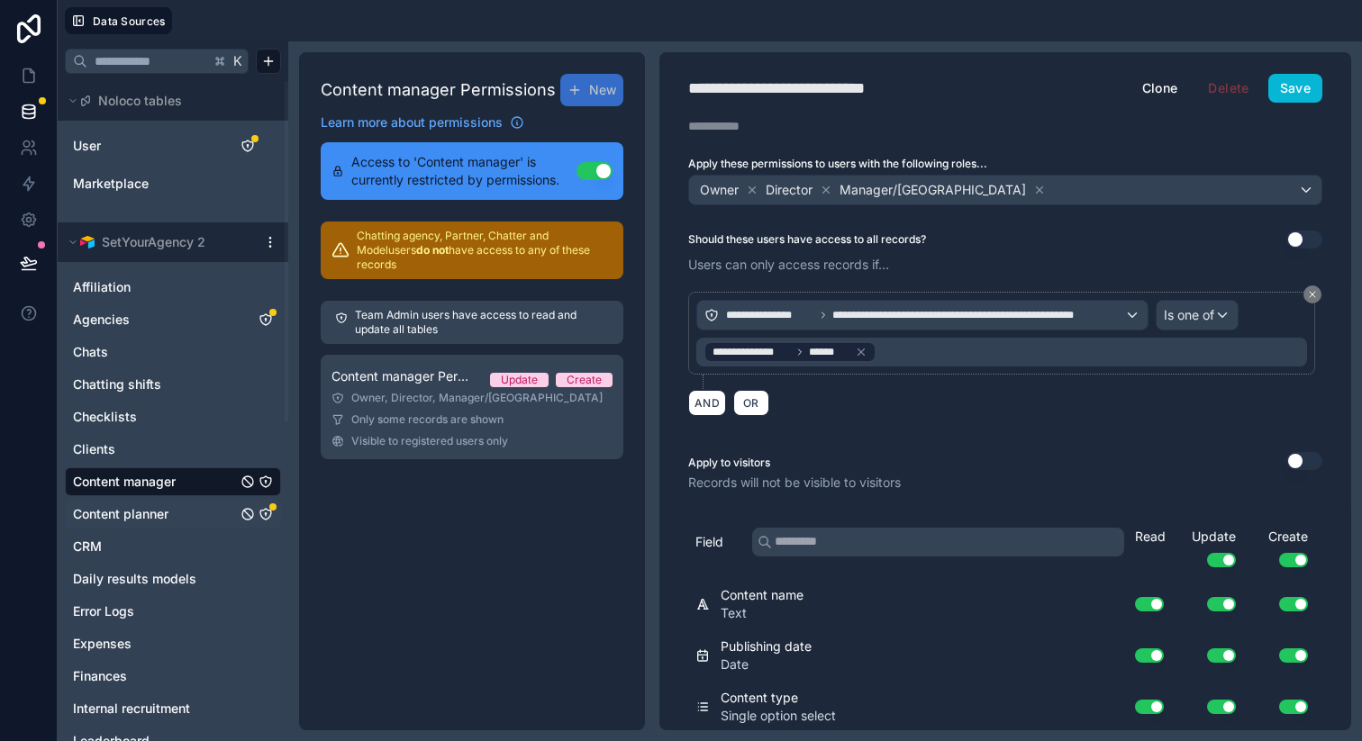
click at [268, 516] on icon "Content planner" at bounding box center [266, 514] width 14 height 14
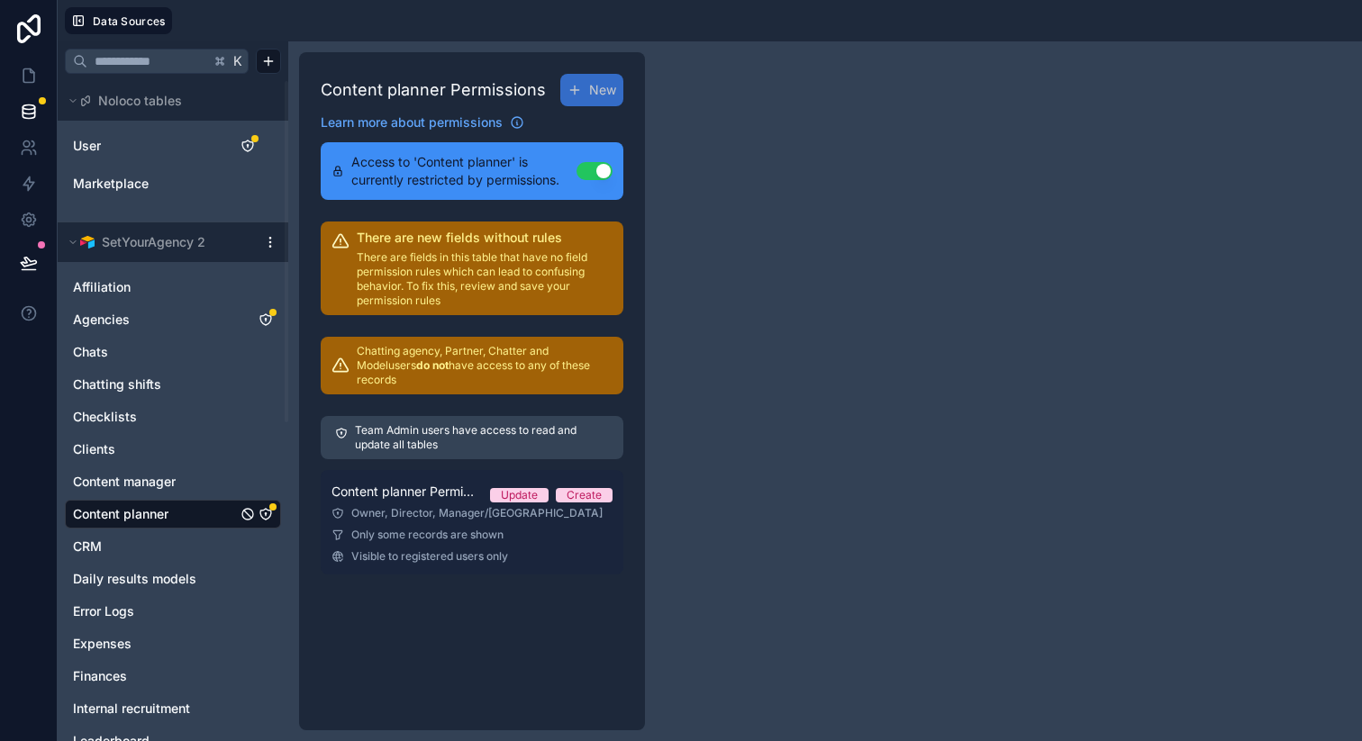
click at [469, 506] on div "Owner, Director, Manager/[GEOGRAPHIC_DATA]" at bounding box center [471, 513] width 281 height 14
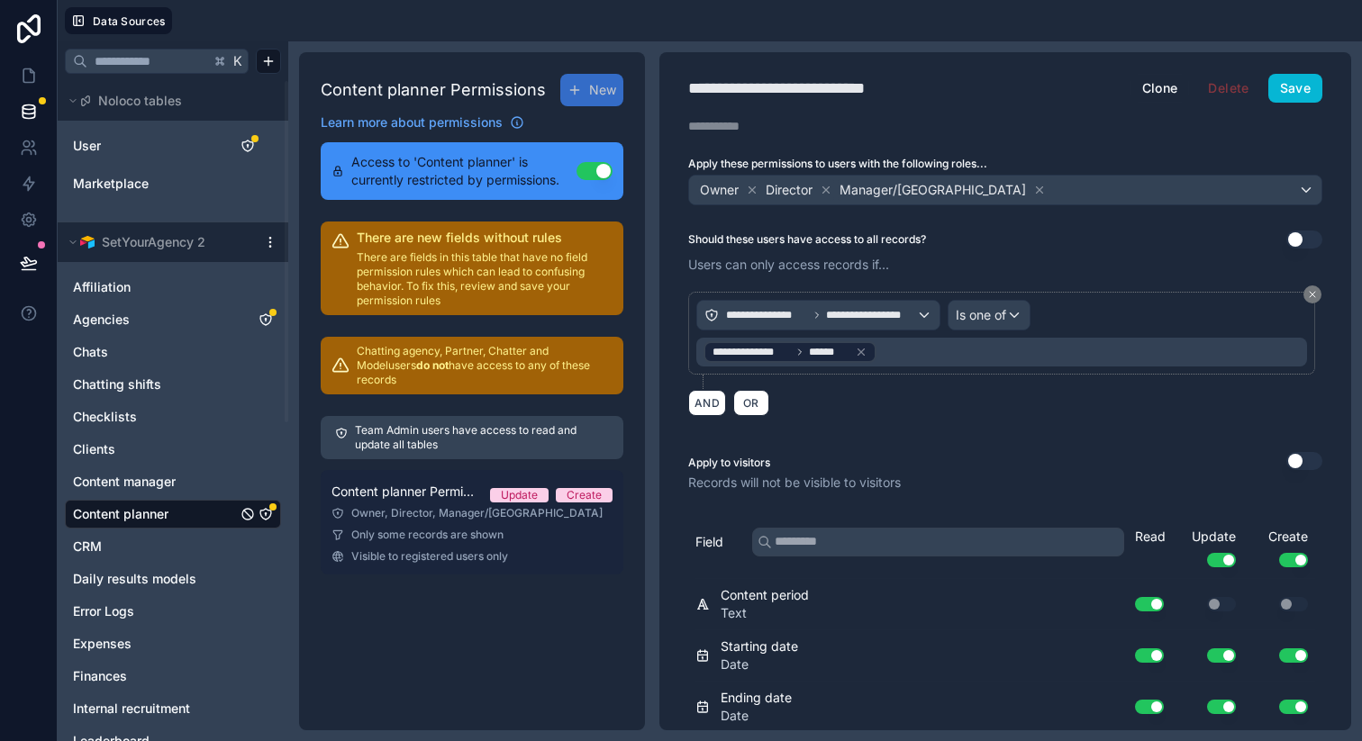
click at [469, 506] on div "Owner, Director, Manager/[GEOGRAPHIC_DATA]" at bounding box center [471, 513] width 281 height 14
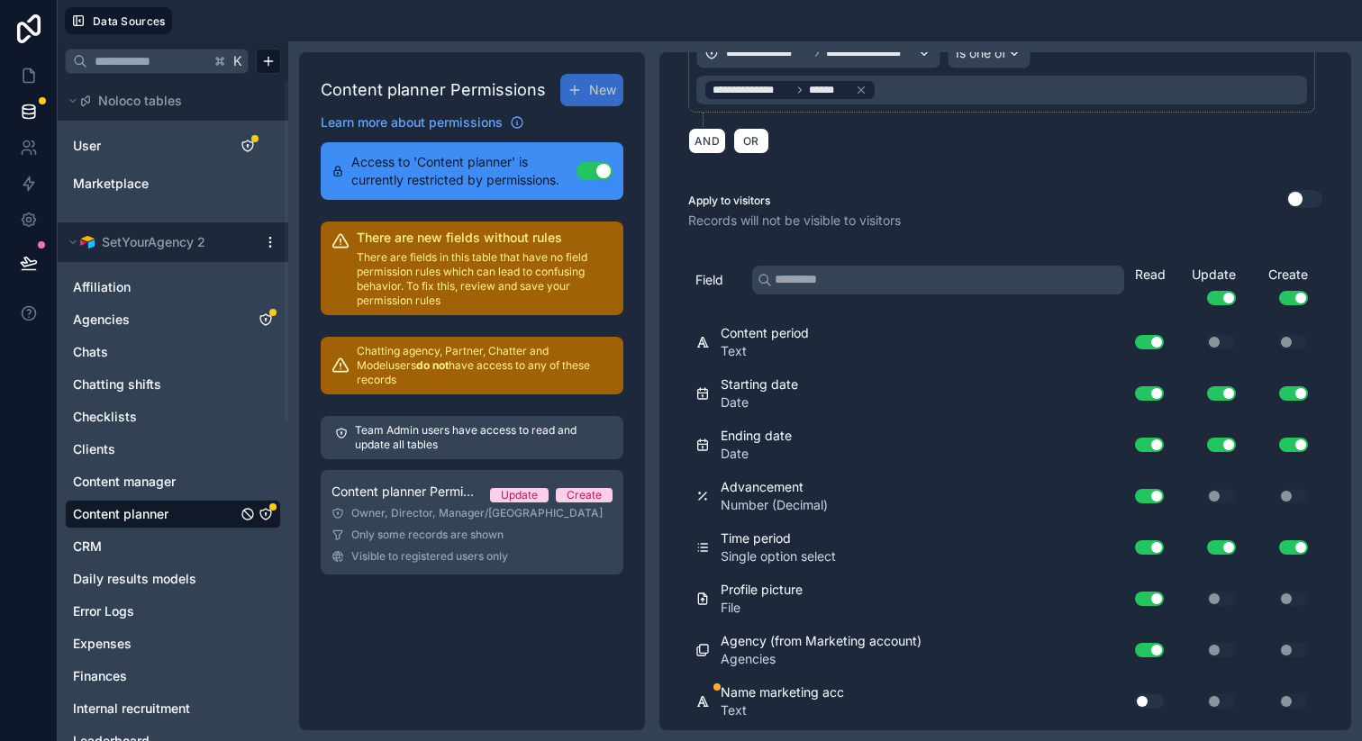
scroll to position [413, 0]
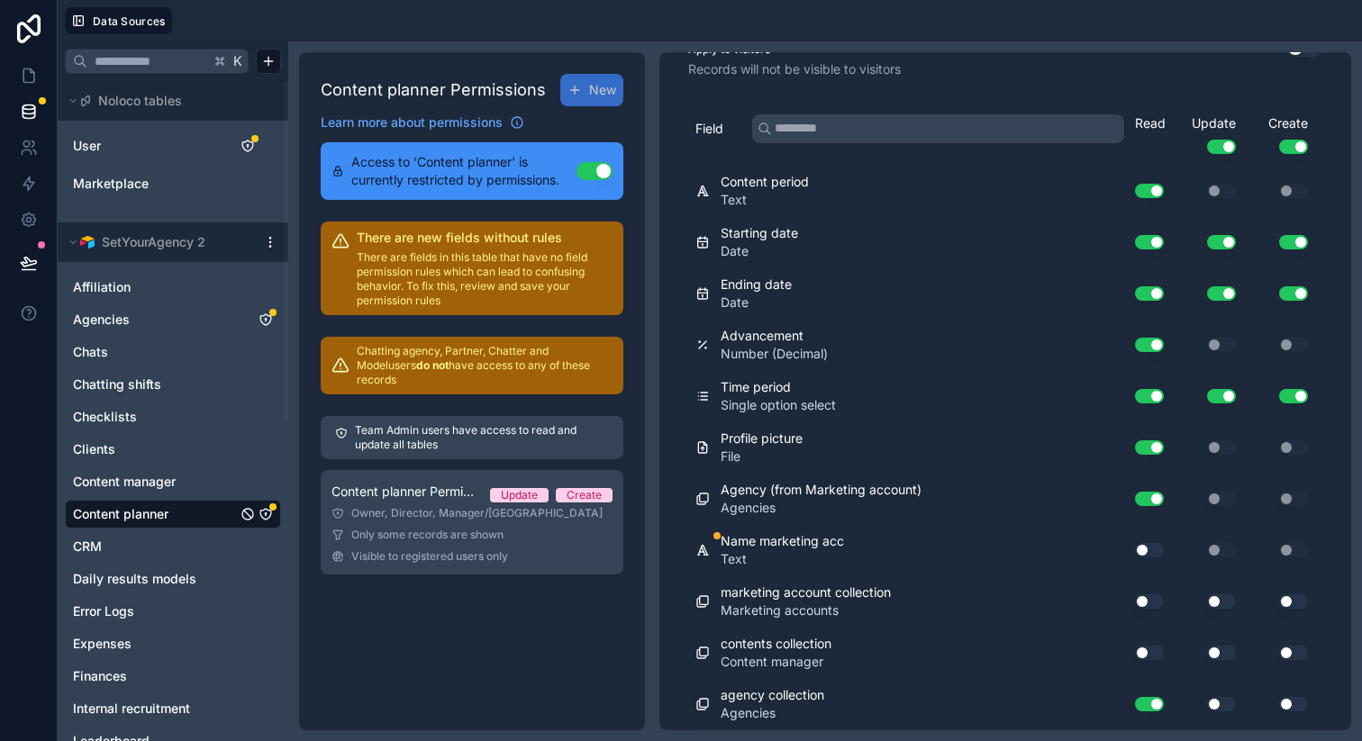
click at [1135, 551] on button "Use setting" at bounding box center [1149, 550] width 29 height 14
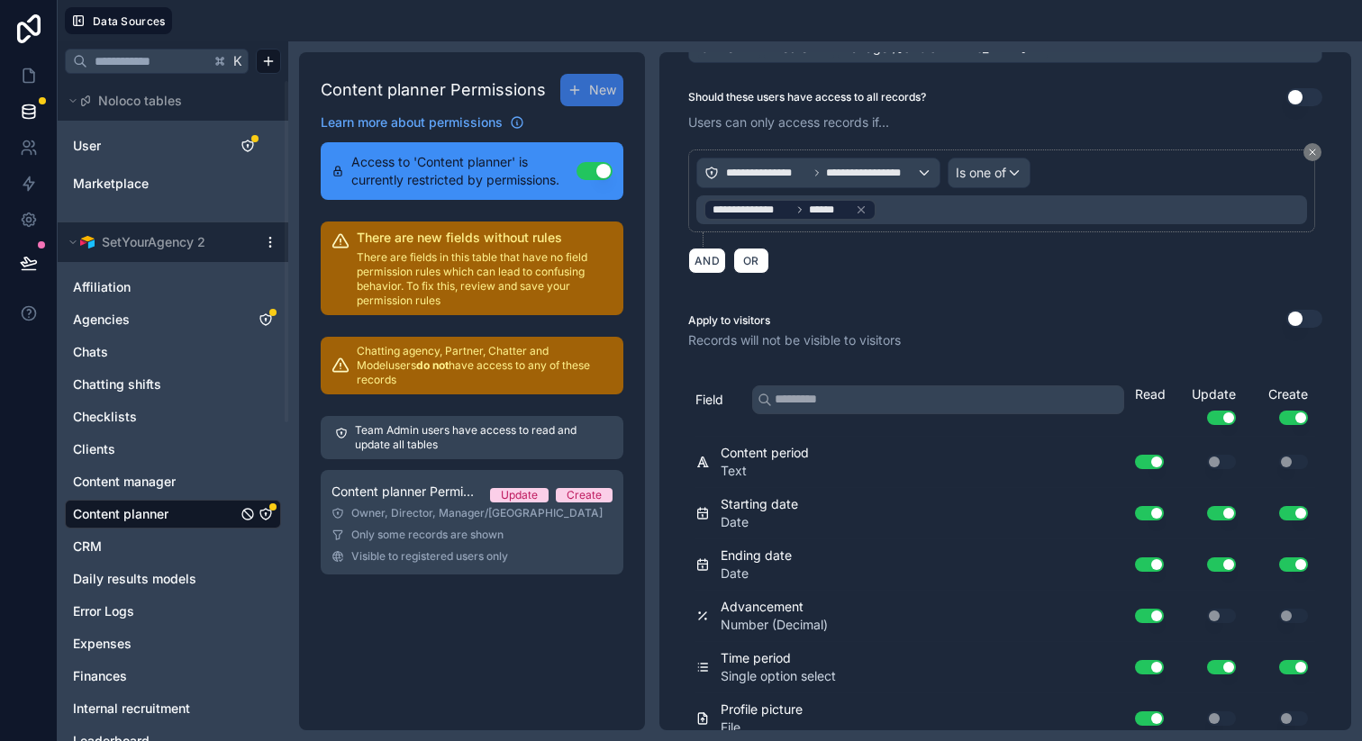
scroll to position [0, 0]
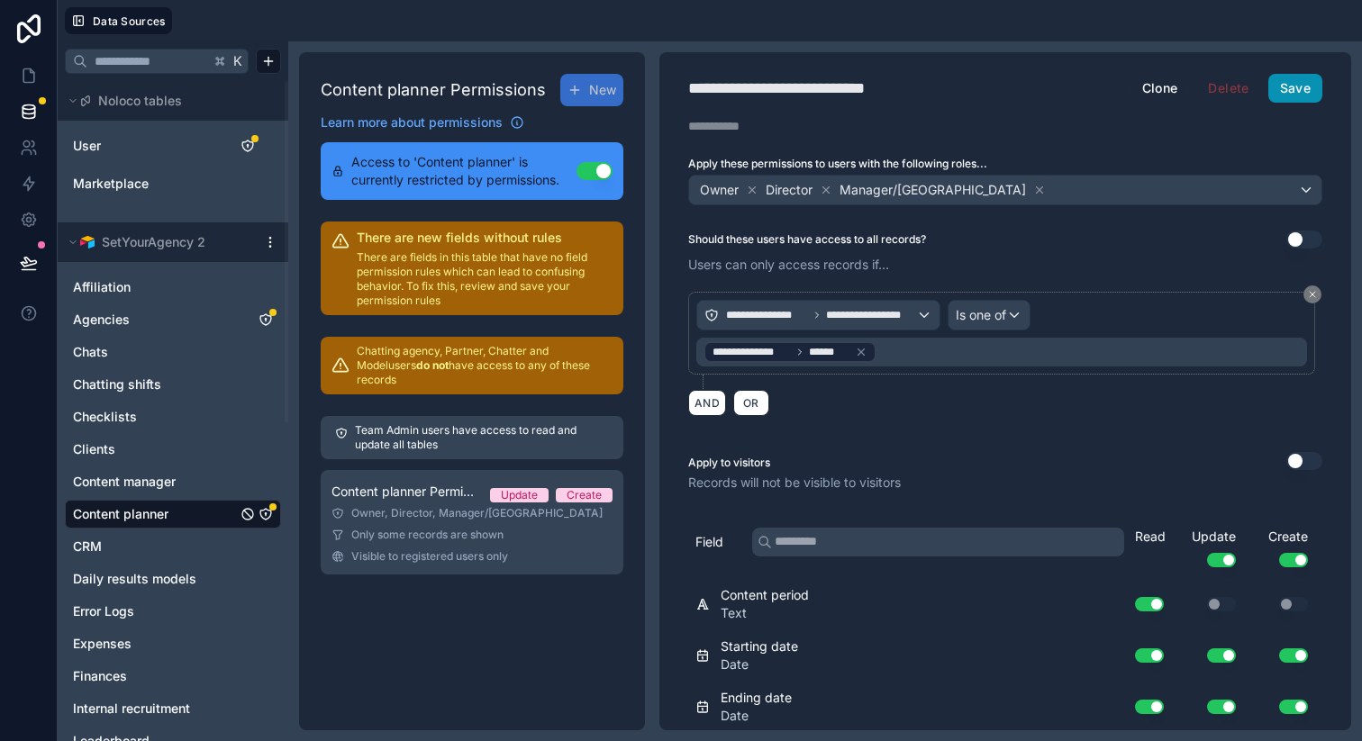
click at [1288, 86] on button "Save" at bounding box center [1295, 88] width 54 height 29
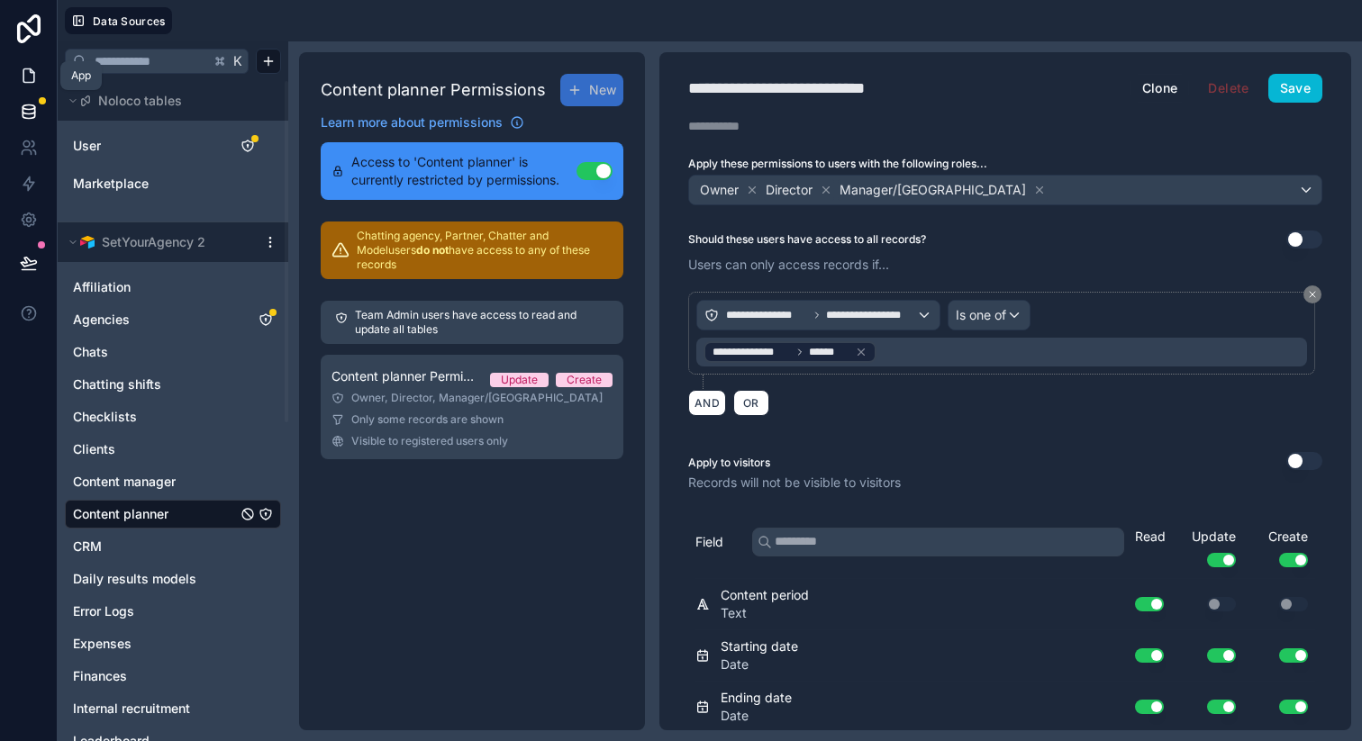
click at [32, 76] on icon at bounding box center [28, 76] width 11 height 14
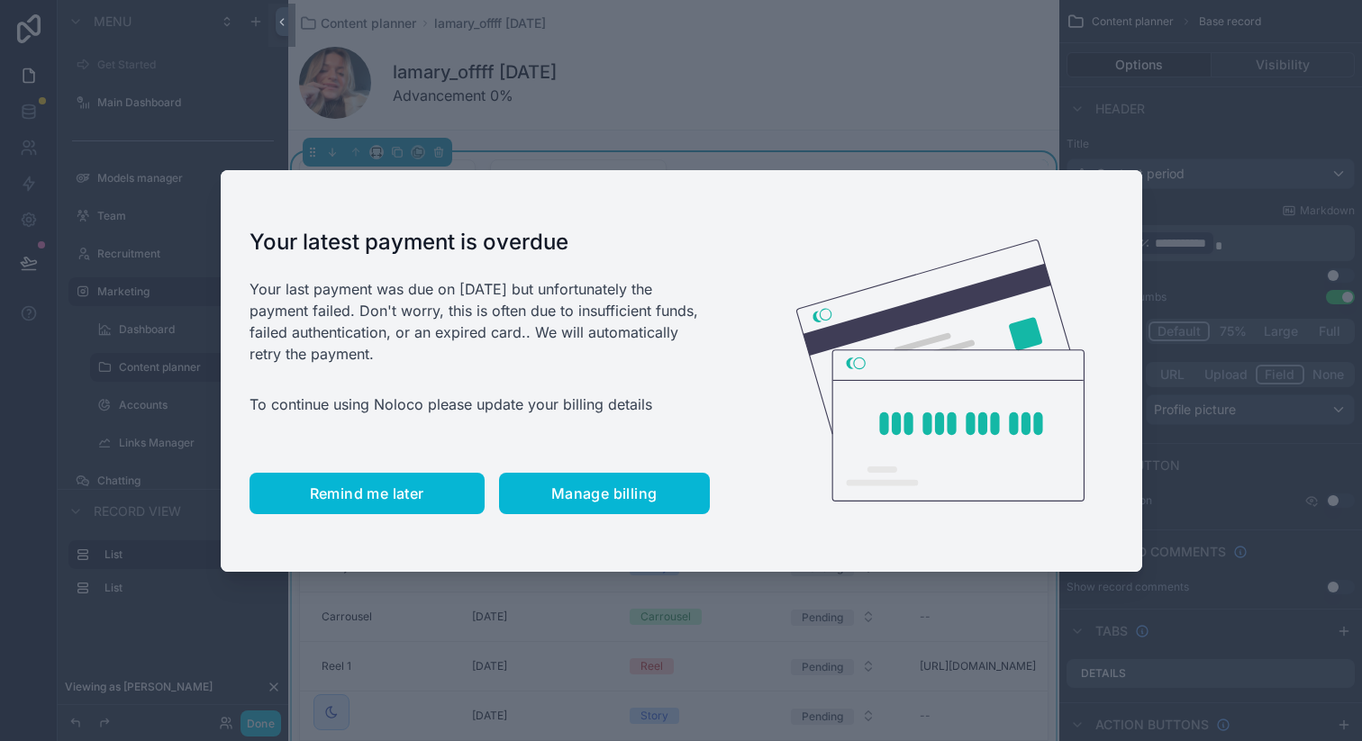
click at [378, 499] on span "Remind me later" at bounding box center [367, 494] width 114 height 18
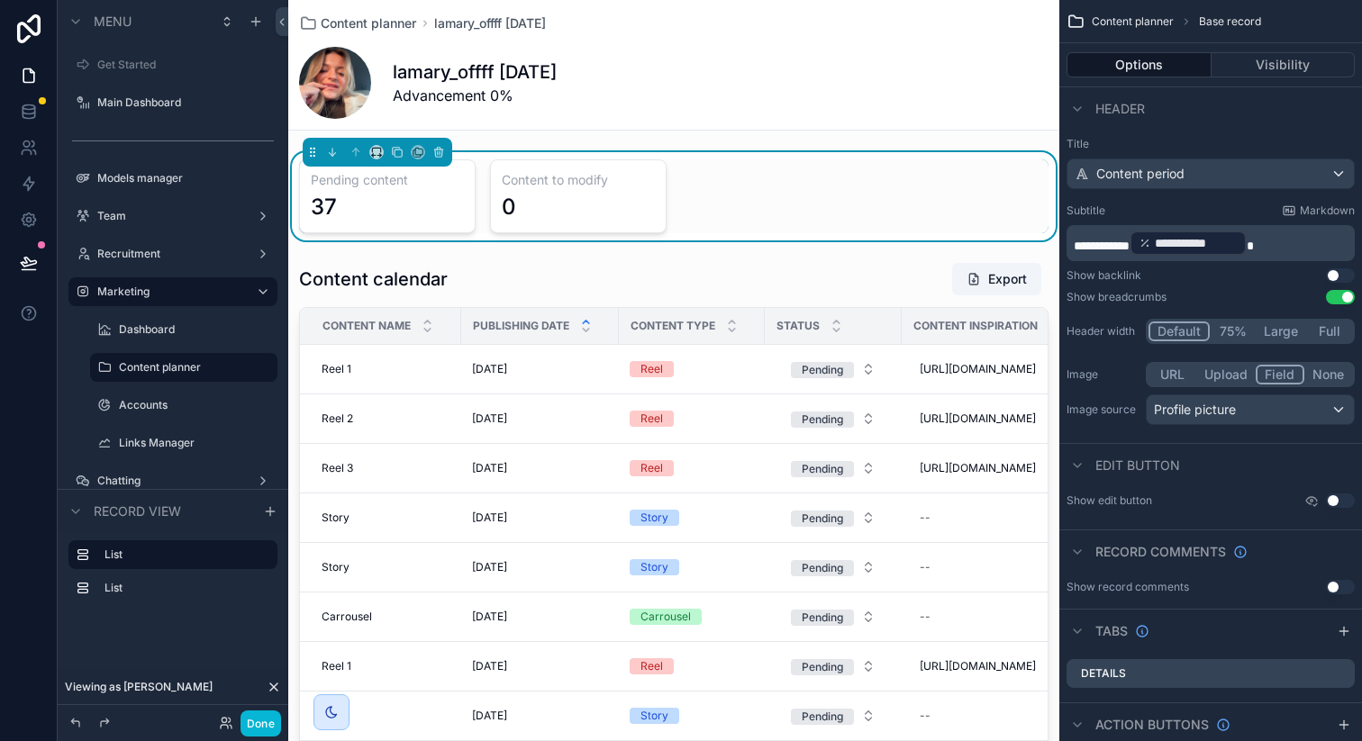
click at [930, 196] on div "Pending content 37 Content to modify 0" at bounding box center [673, 196] width 749 height 74
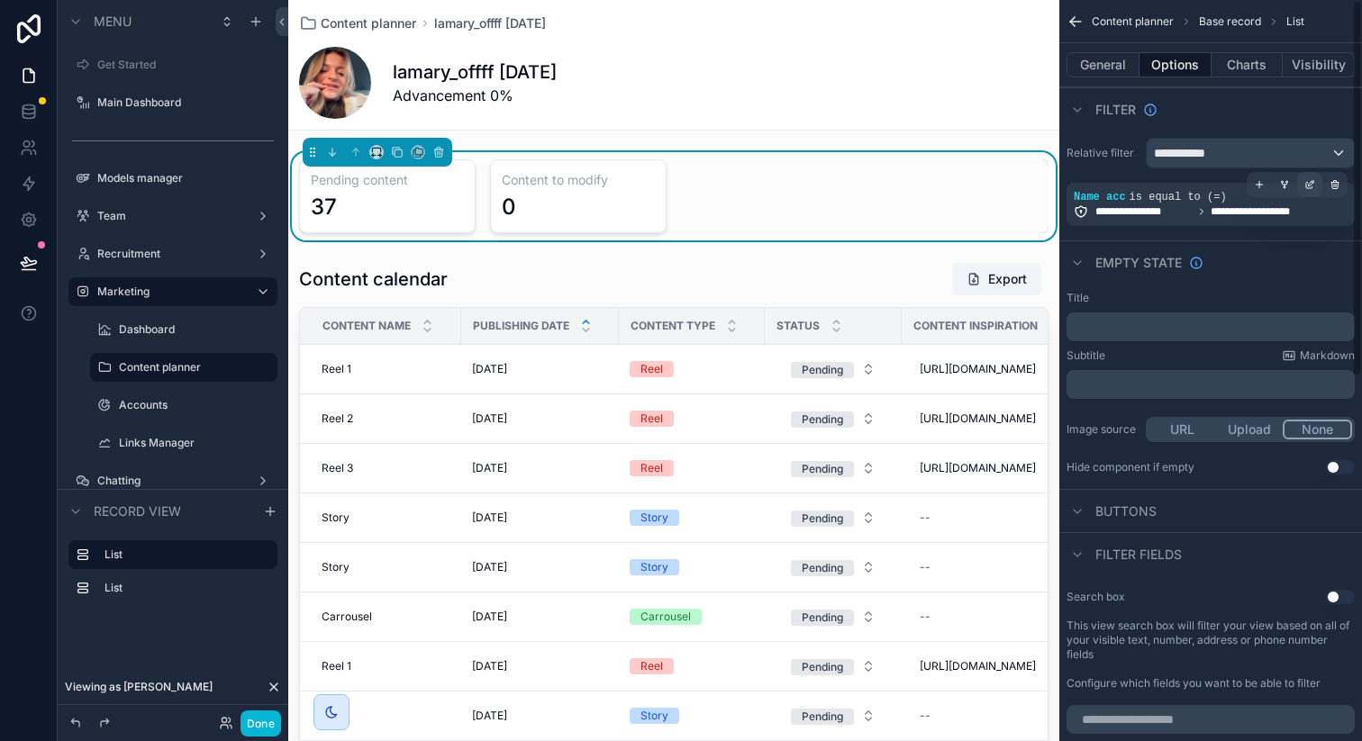
click at [1309, 181] on icon "scrollable content" at bounding box center [1309, 184] width 11 height 11
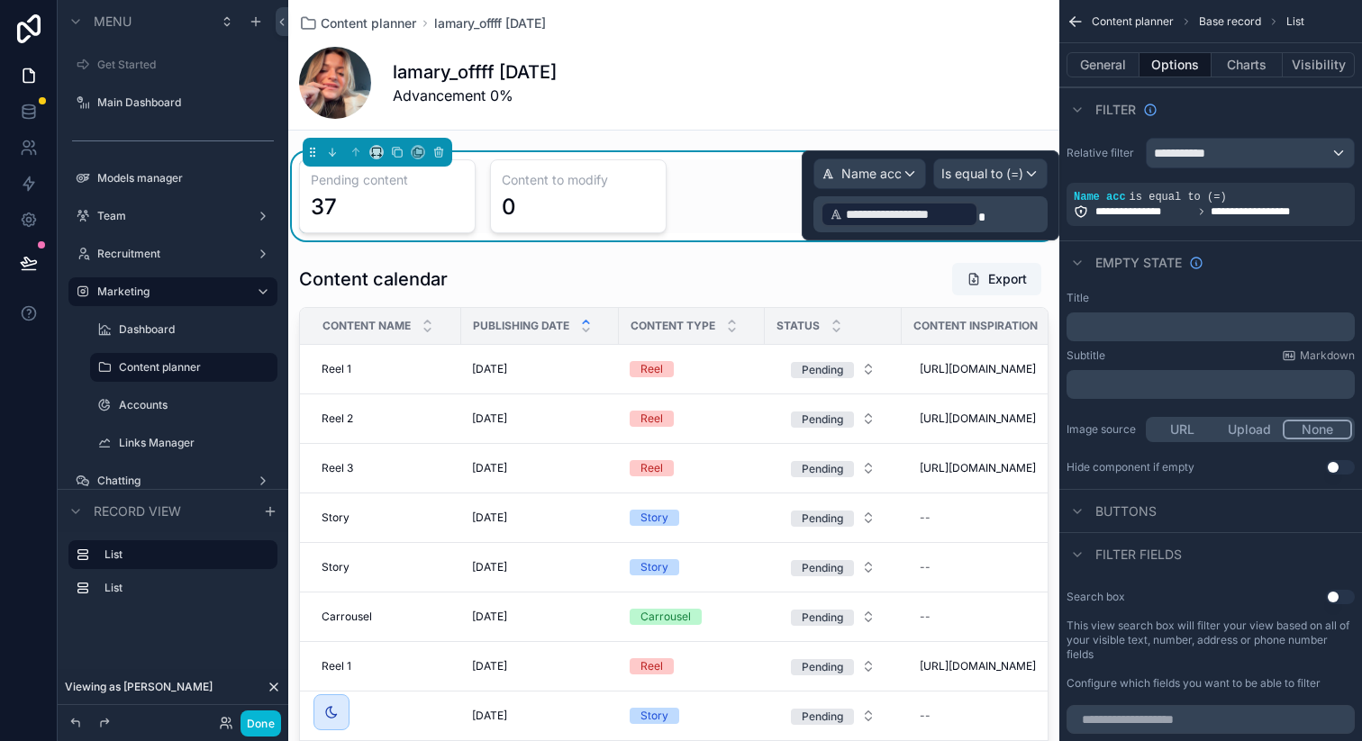
click at [1005, 215] on p "**********" at bounding box center [932, 214] width 223 height 29
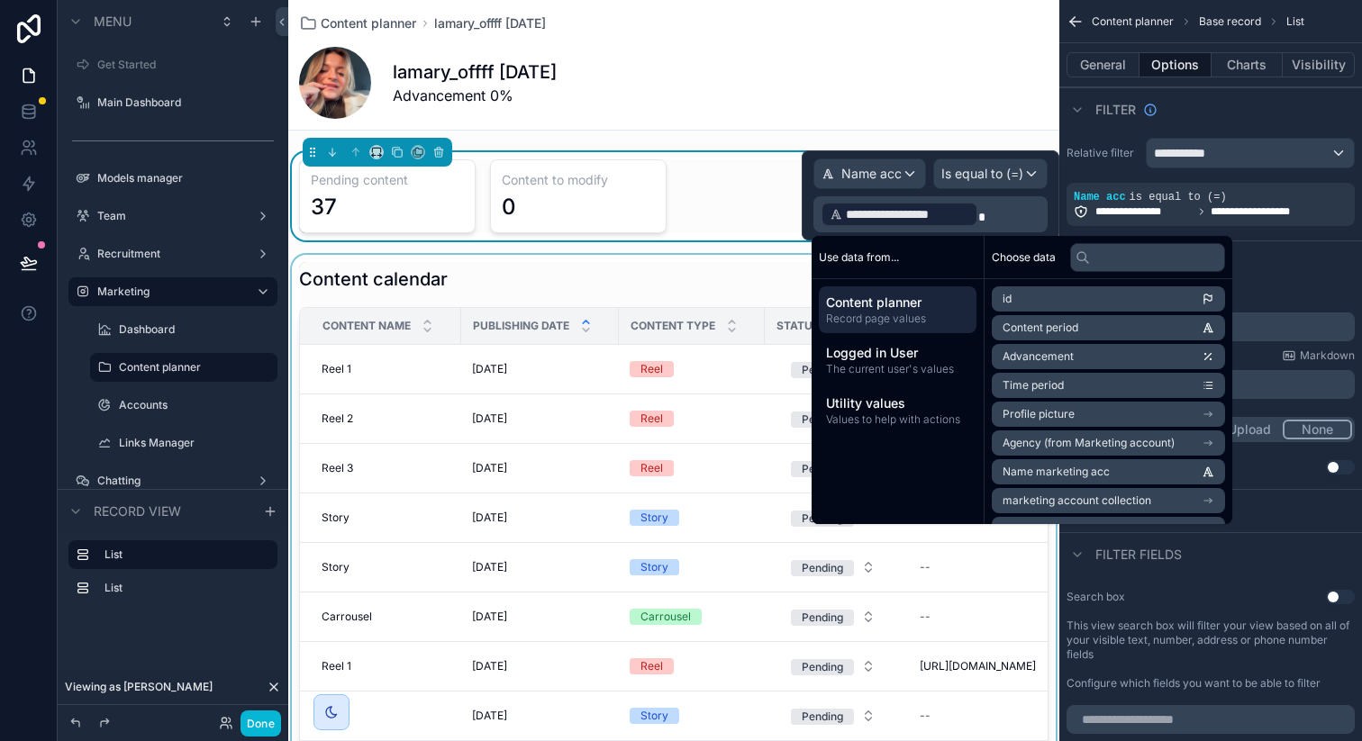
click at [714, 311] on div "Content type" at bounding box center [692, 326] width 144 height 34
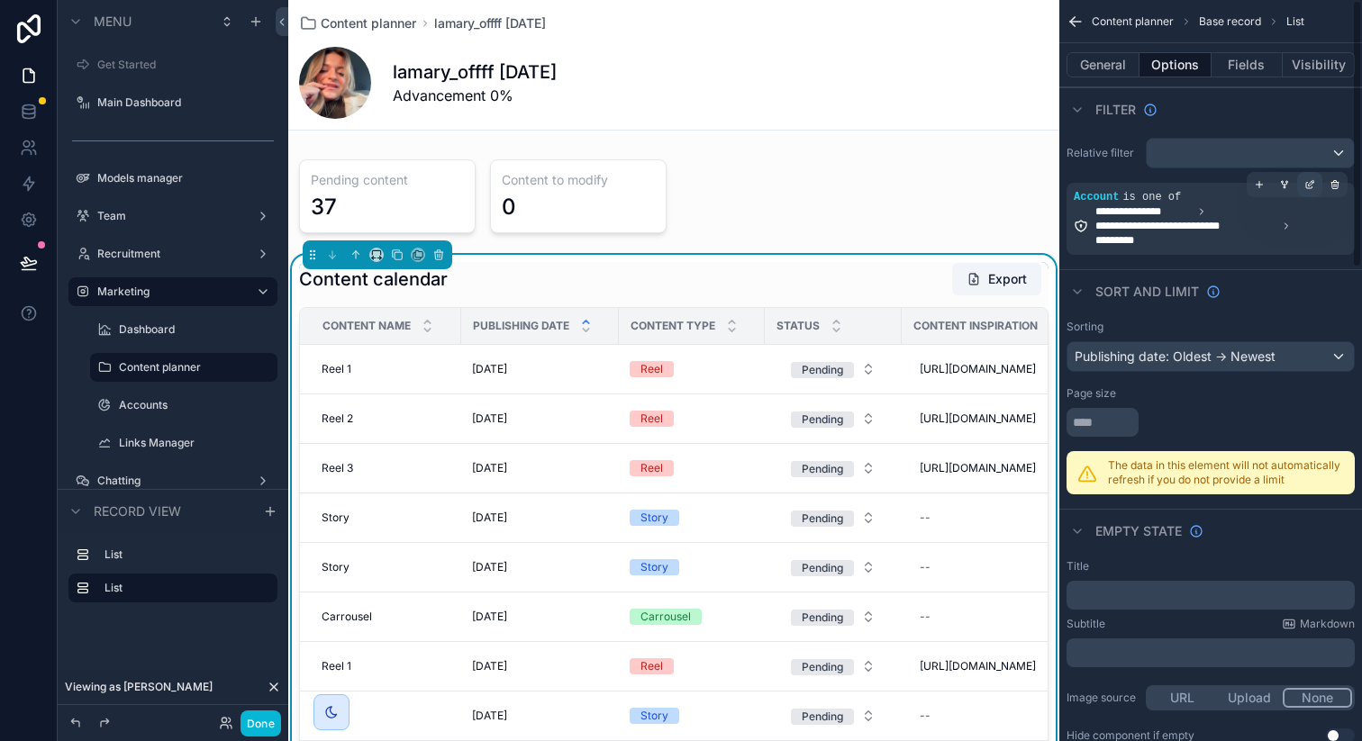
click at [1308, 183] on icon "scrollable content" at bounding box center [1309, 184] width 11 height 11
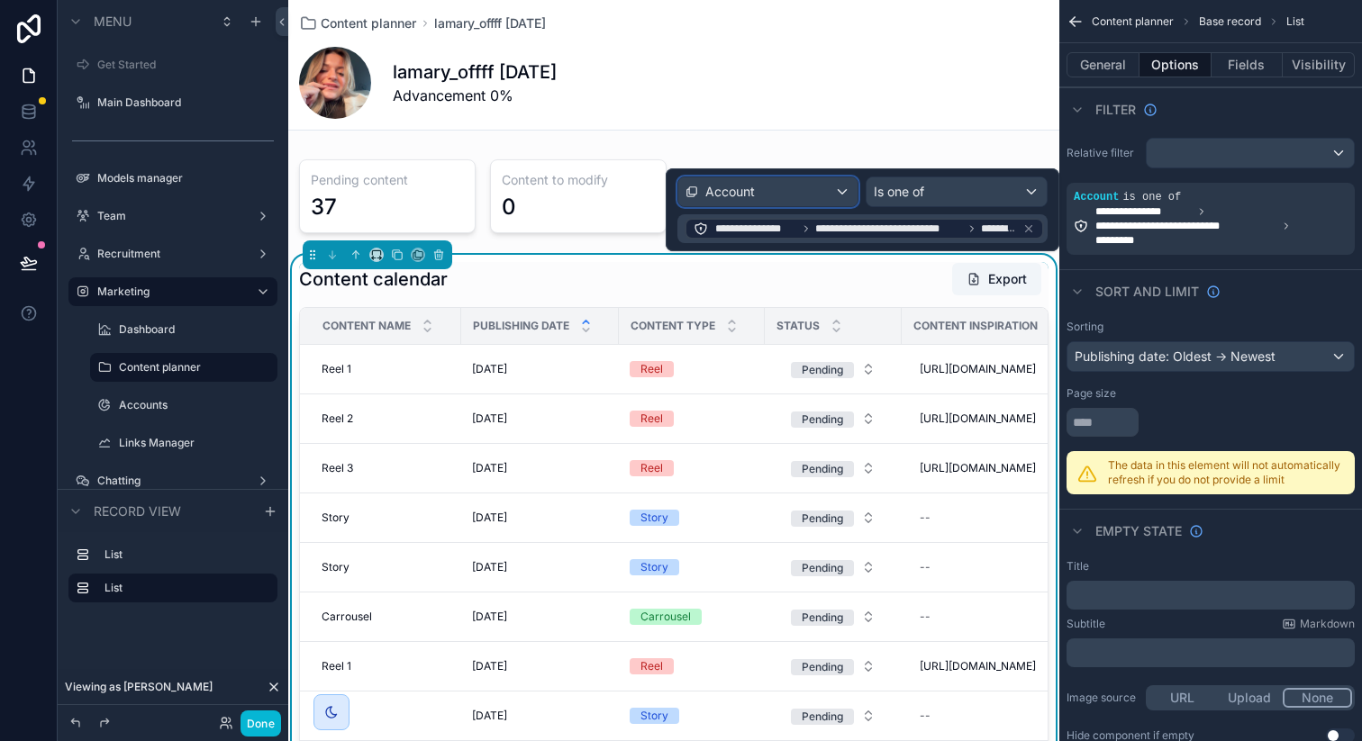
click at [829, 195] on div "Account" at bounding box center [768, 191] width 180 height 29
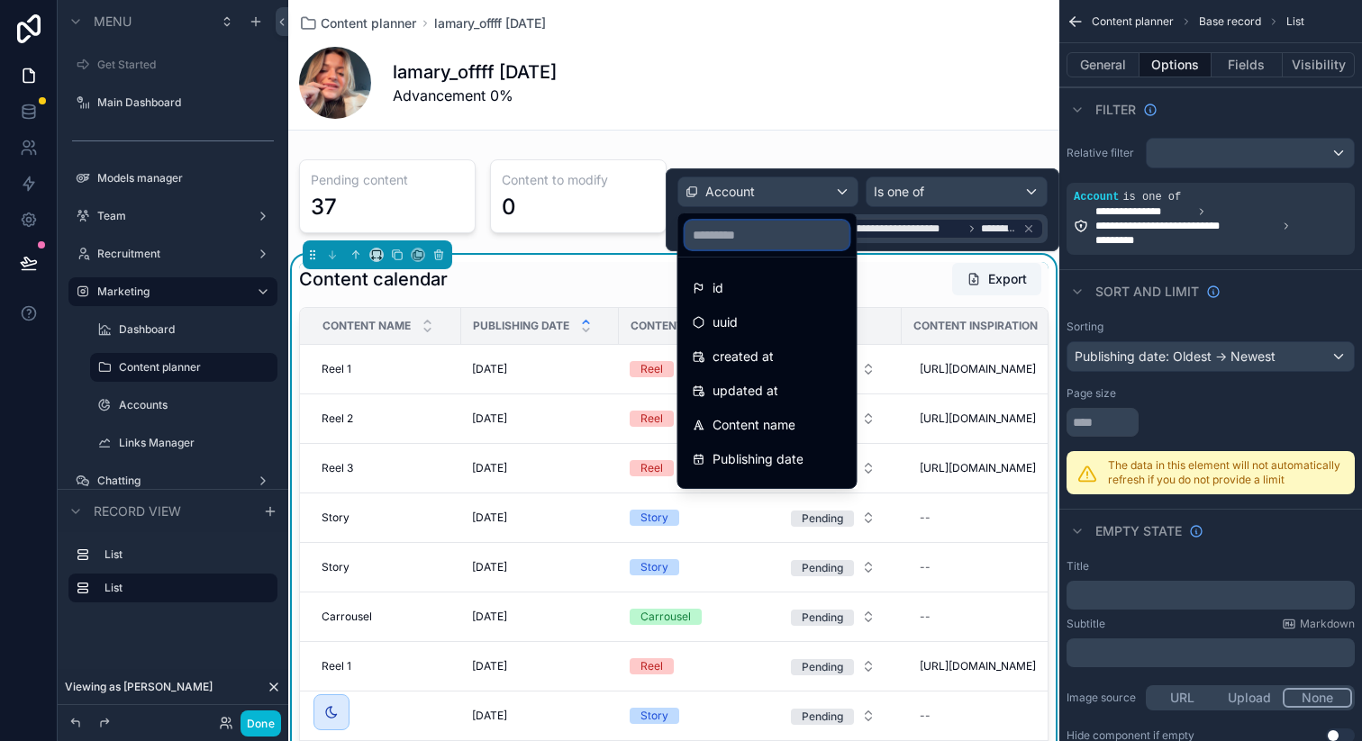
click at [767, 238] on input "text" at bounding box center [767, 235] width 164 height 29
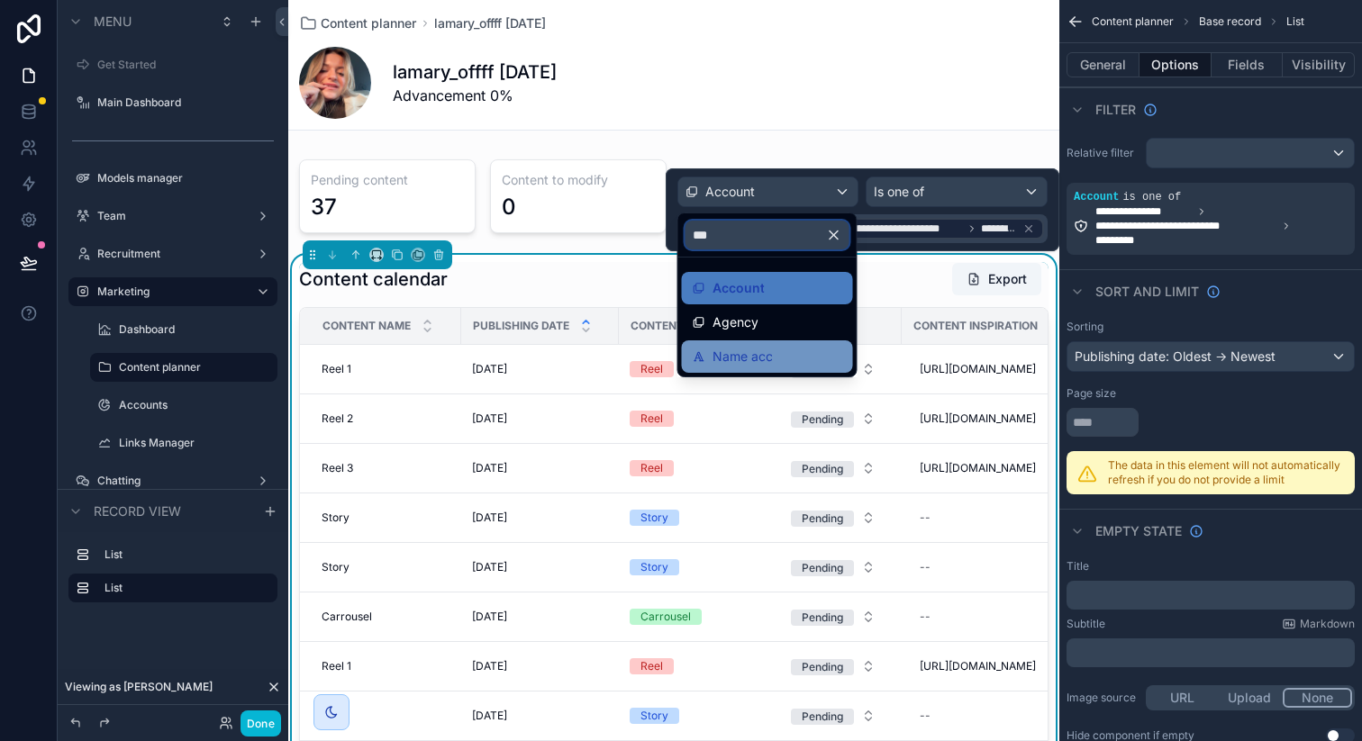
type input "***"
click at [754, 353] on span "Name acc" at bounding box center [742, 357] width 60 height 22
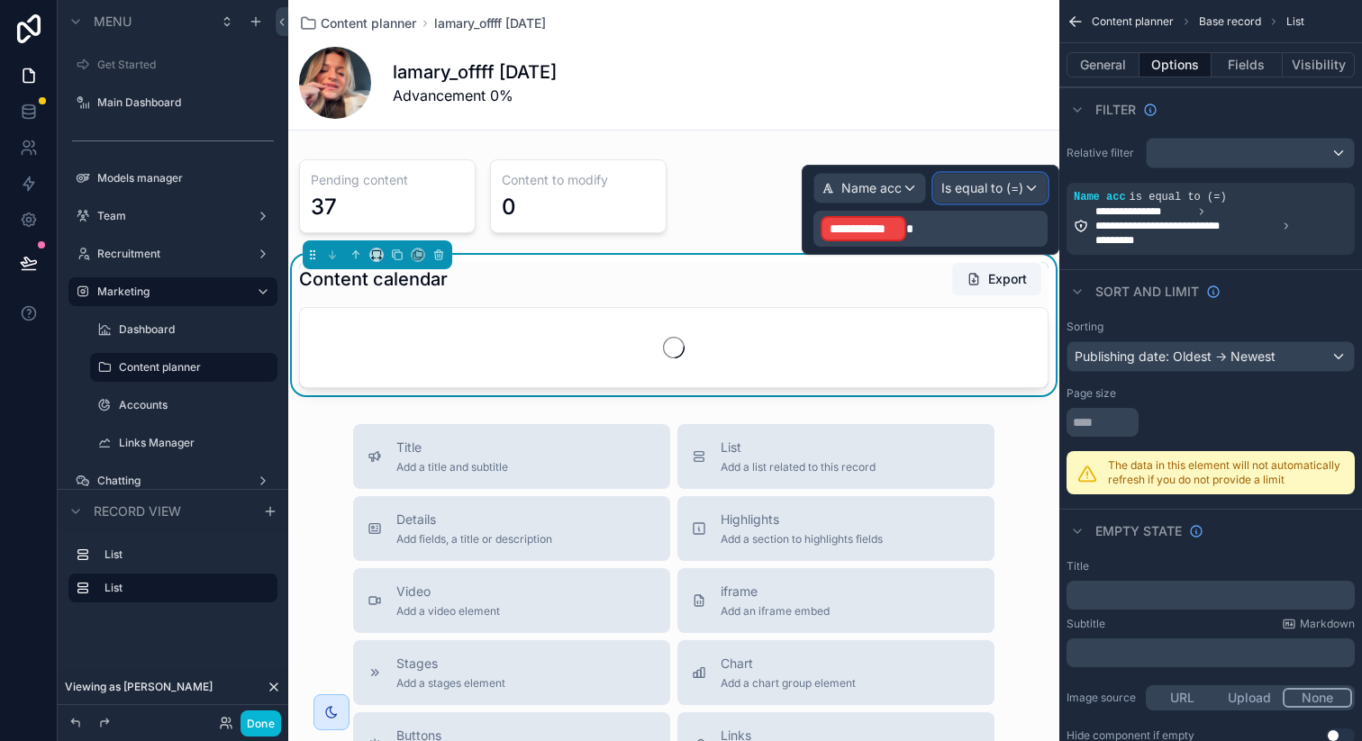
click at [996, 190] on span "Is equal to (=)" at bounding box center [982, 188] width 82 height 18
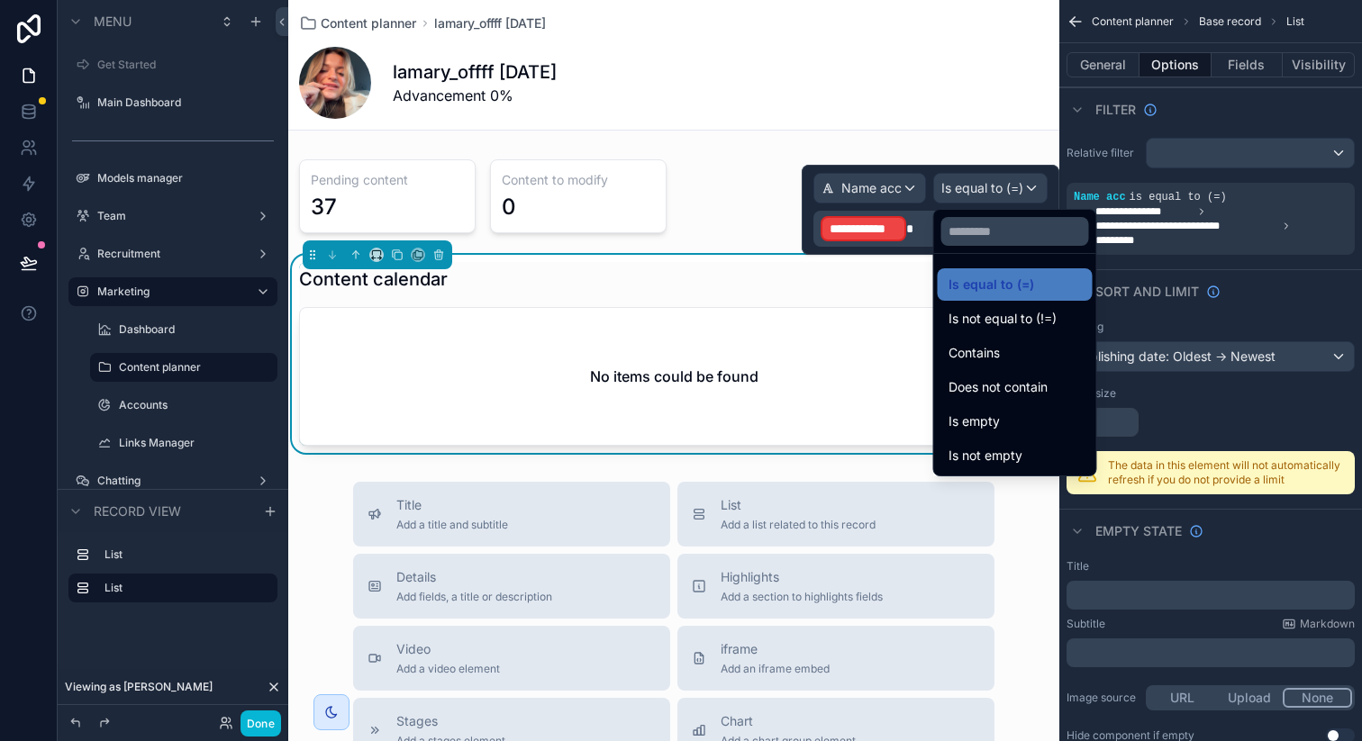
click at [903, 233] on div at bounding box center [931, 210] width 258 height 90
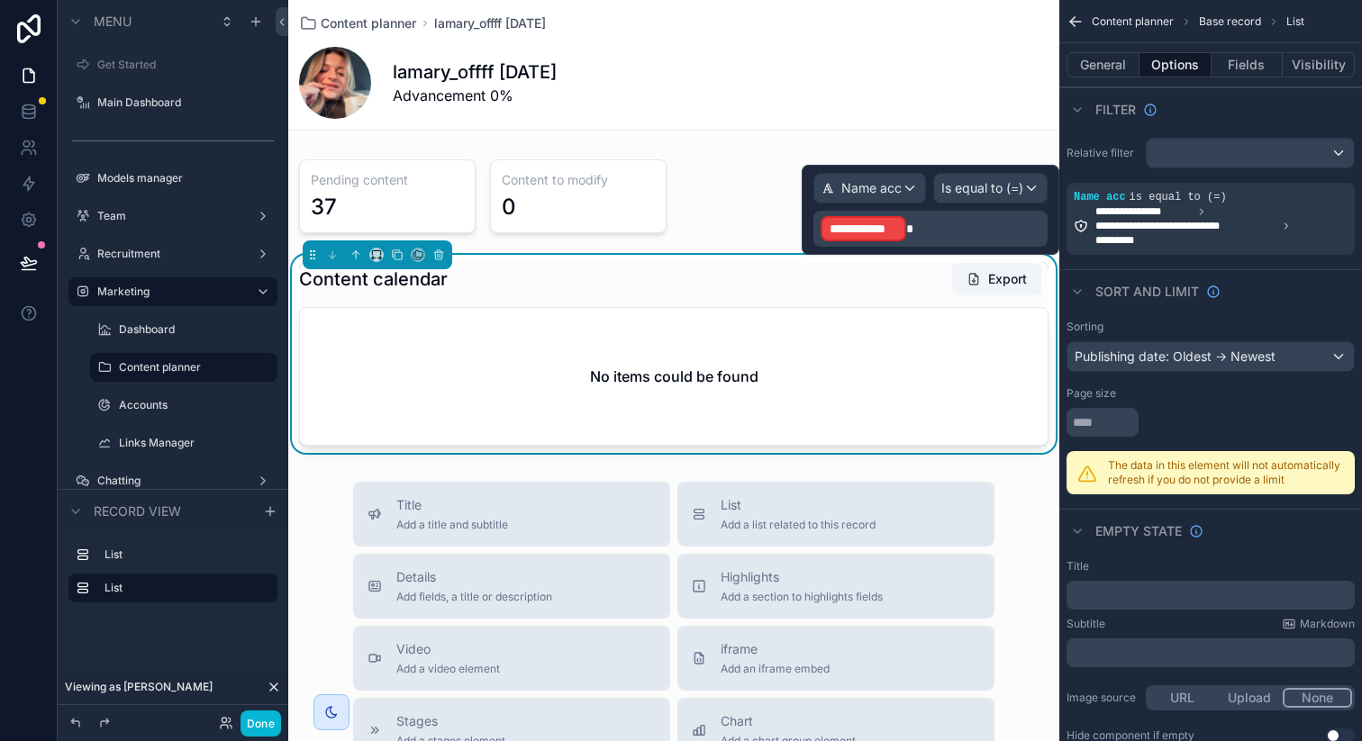
click at [931, 233] on p "**********" at bounding box center [932, 228] width 223 height 29
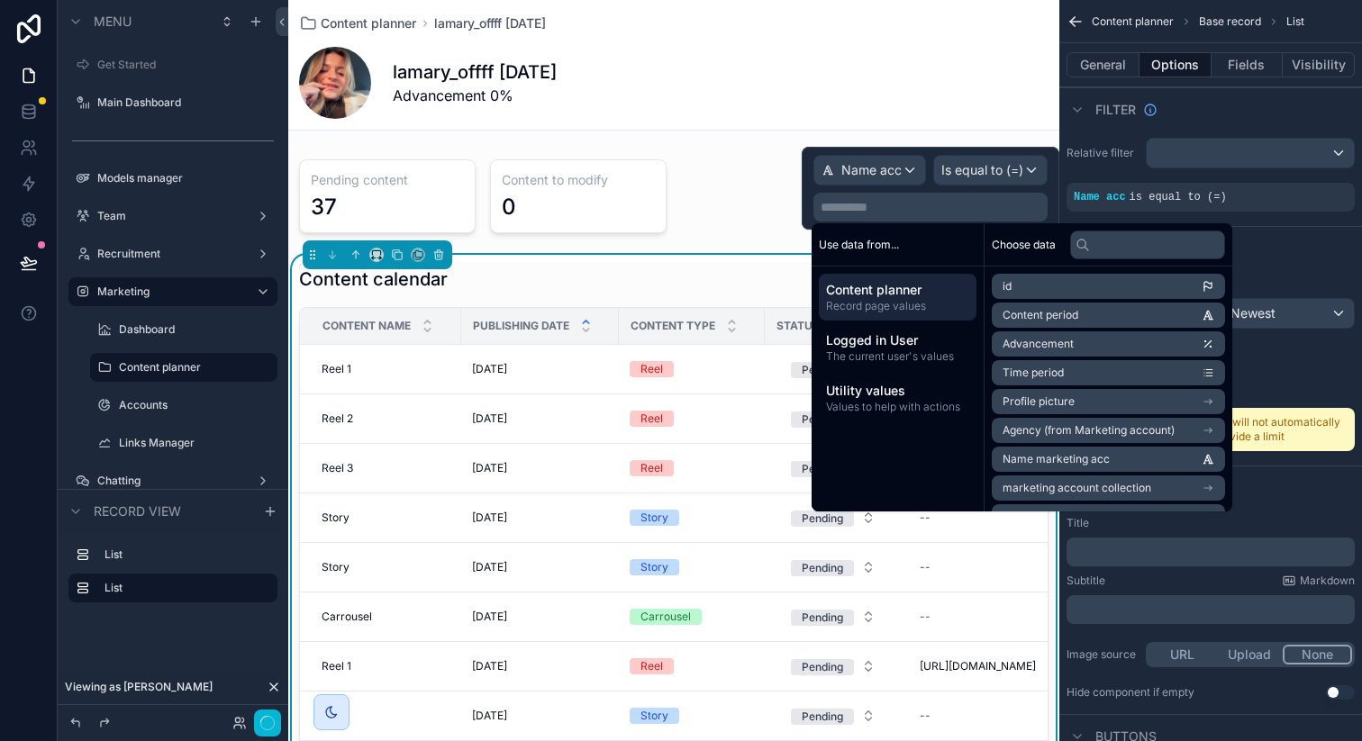
click at [1074, 453] on span "Name marketing acc" at bounding box center [1055, 459] width 107 height 14
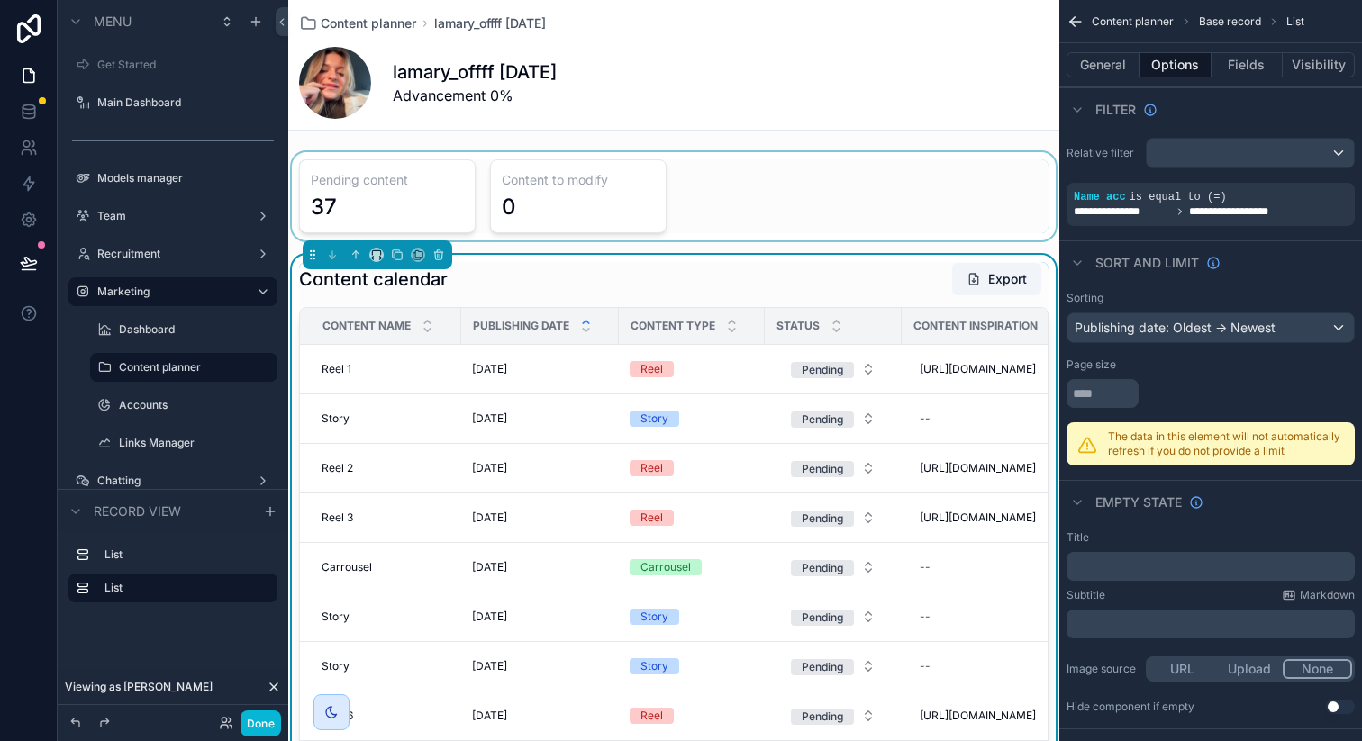
click at [721, 216] on div "scrollable content" at bounding box center [673, 196] width 771 height 88
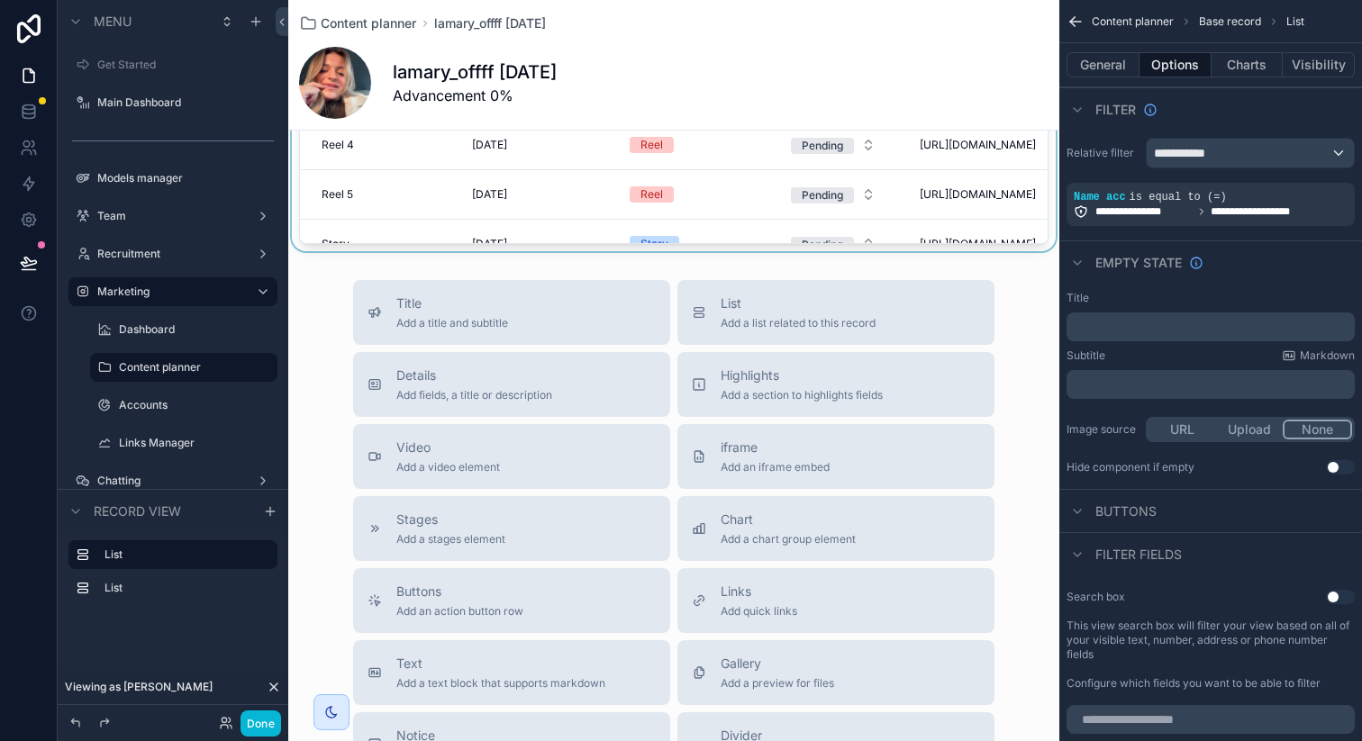
click at [617, 318] on div "Title Add a title and subtitle" at bounding box center [511, 313] width 288 height 36
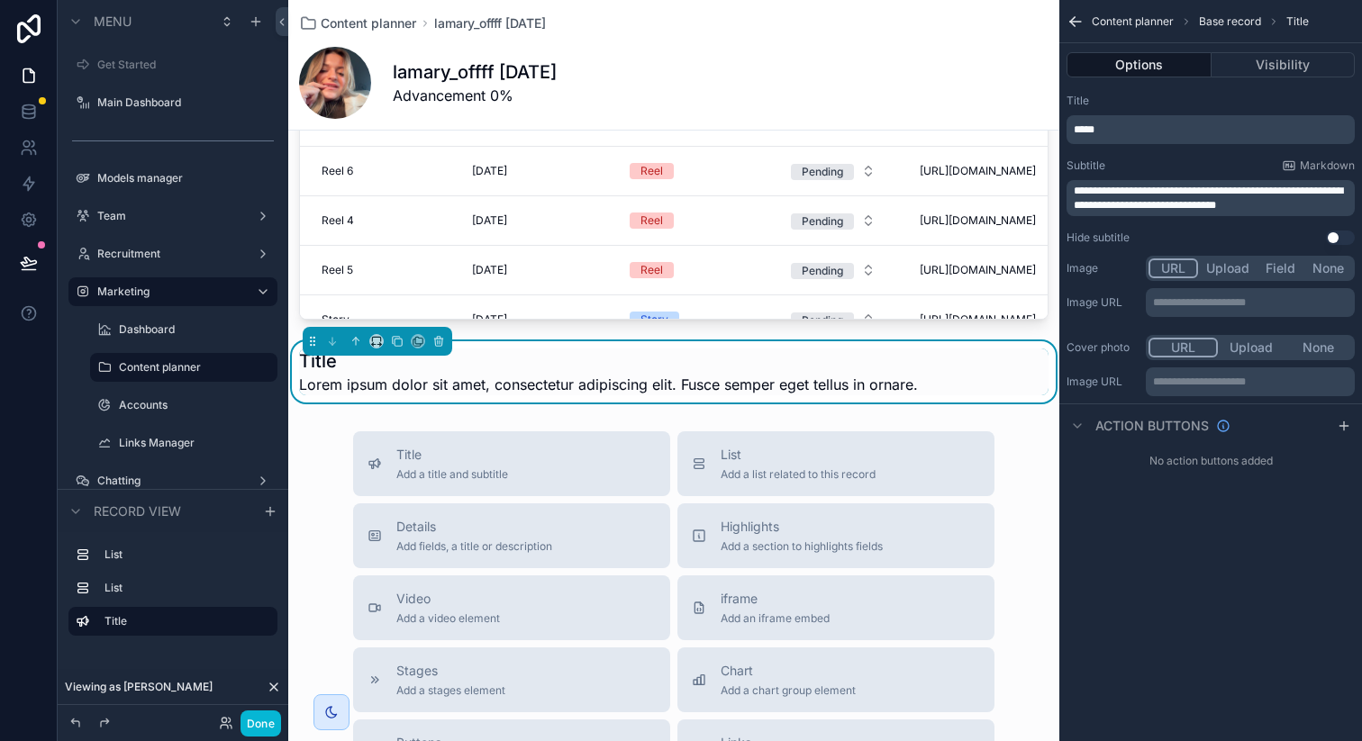
click at [617, 318] on div "scrollable content" at bounding box center [673, 18] width 771 height 617
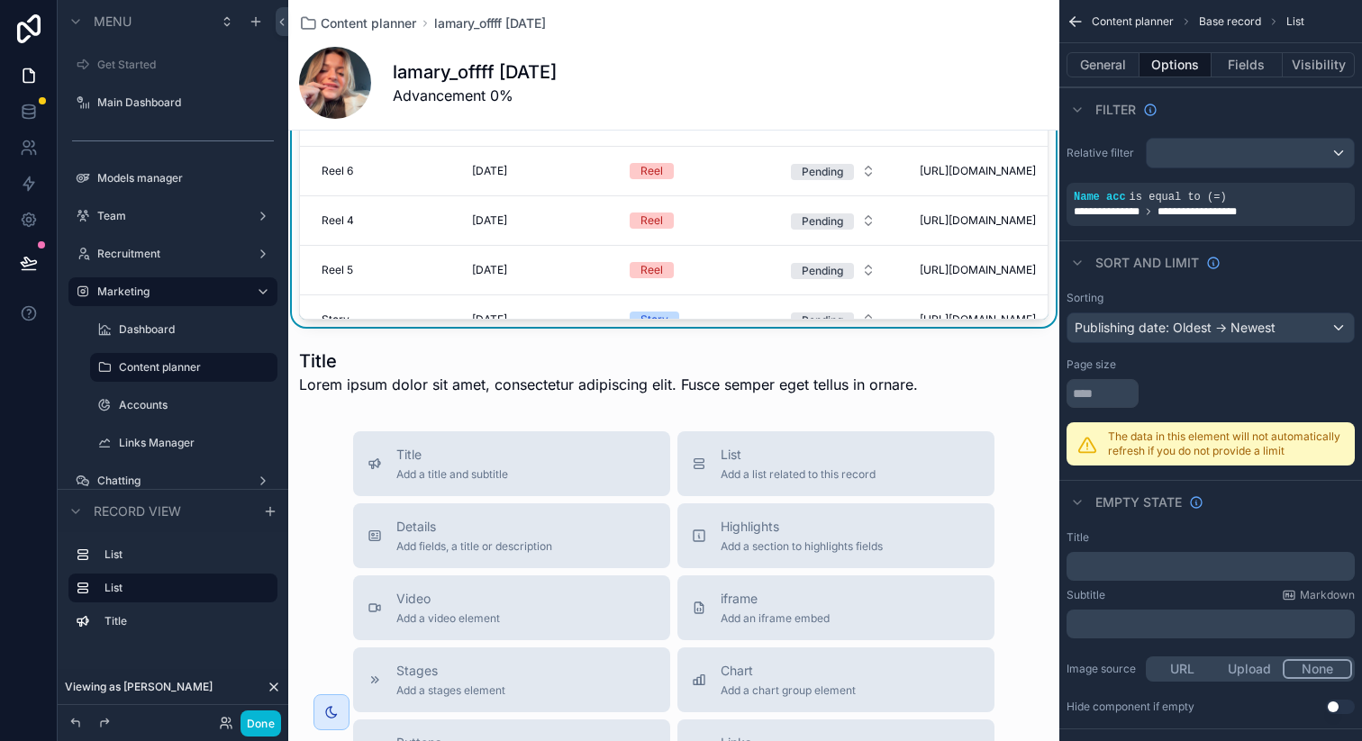
scroll to position [547, 0]
click at [636, 244] on td "Reel" at bounding box center [692, 220] width 146 height 50
click at [622, 363] on div "scrollable content" at bounding box center [673, 370] width 771 height 61
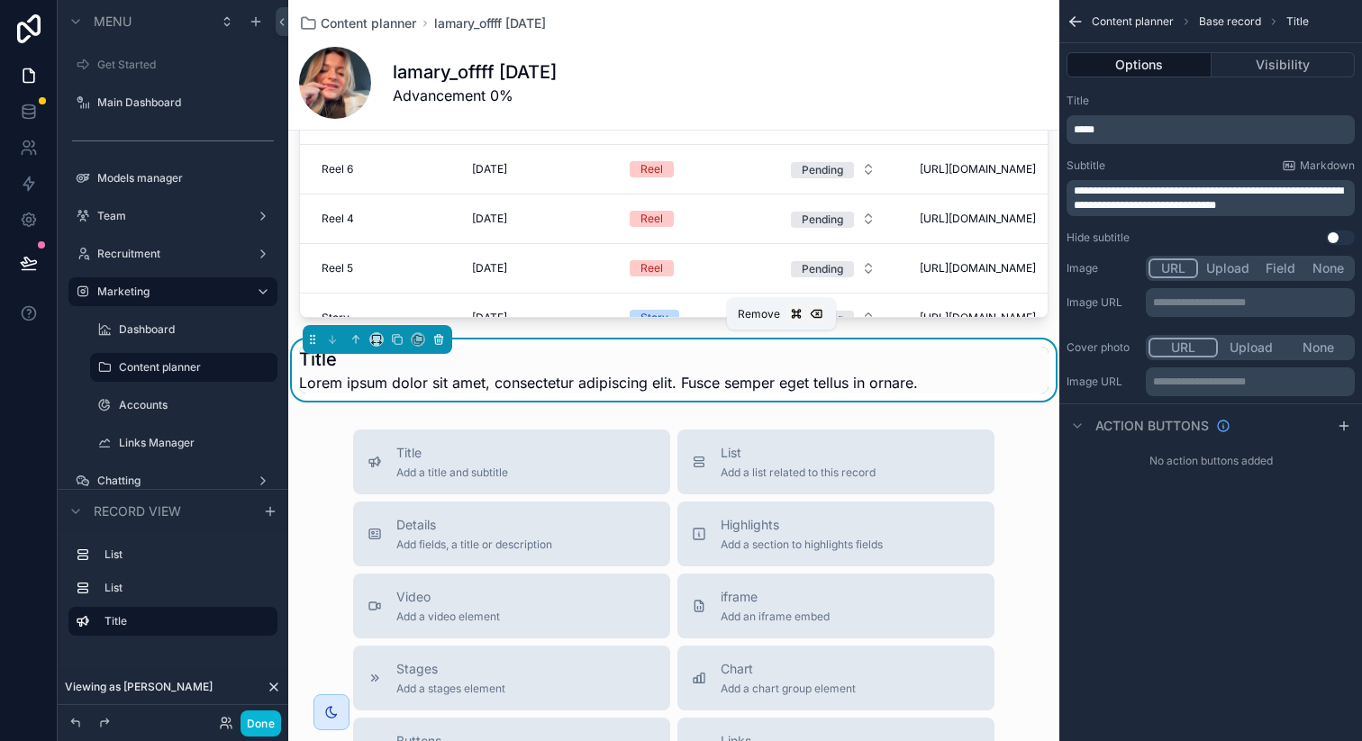
click at [434, 345] on icon "scrollable content" at bounding box center [438, 339] width 13 height 13
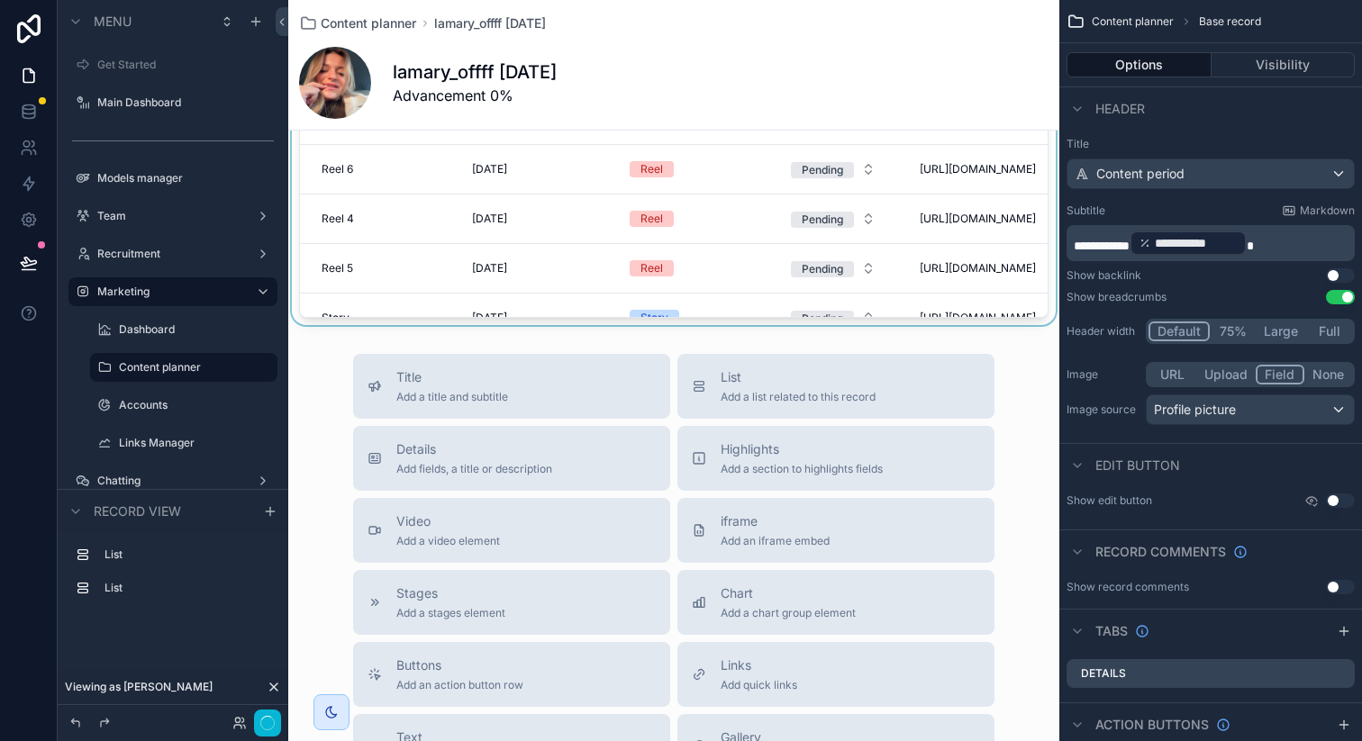
click at [600, 278] on div "scrollable content" at bounding box center [673, 16] width 771 height 617
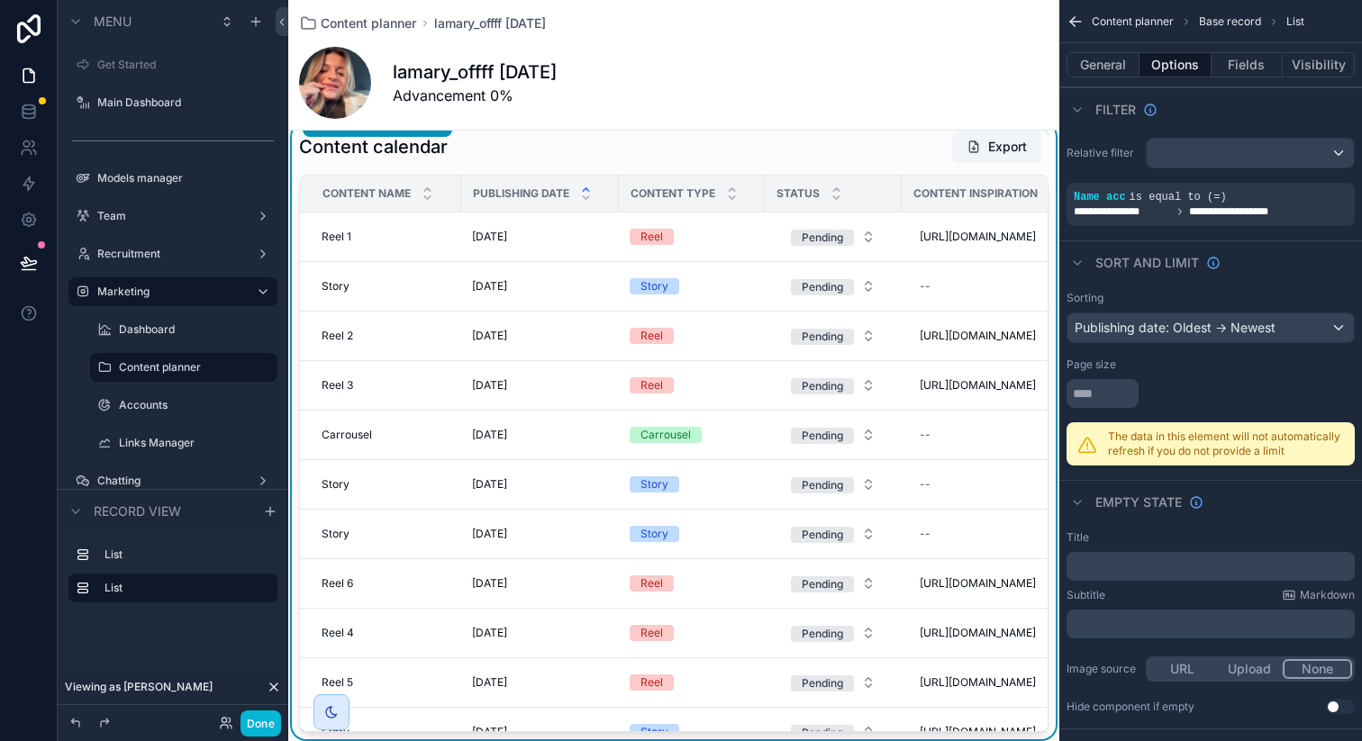
scroll to position [178, 0]
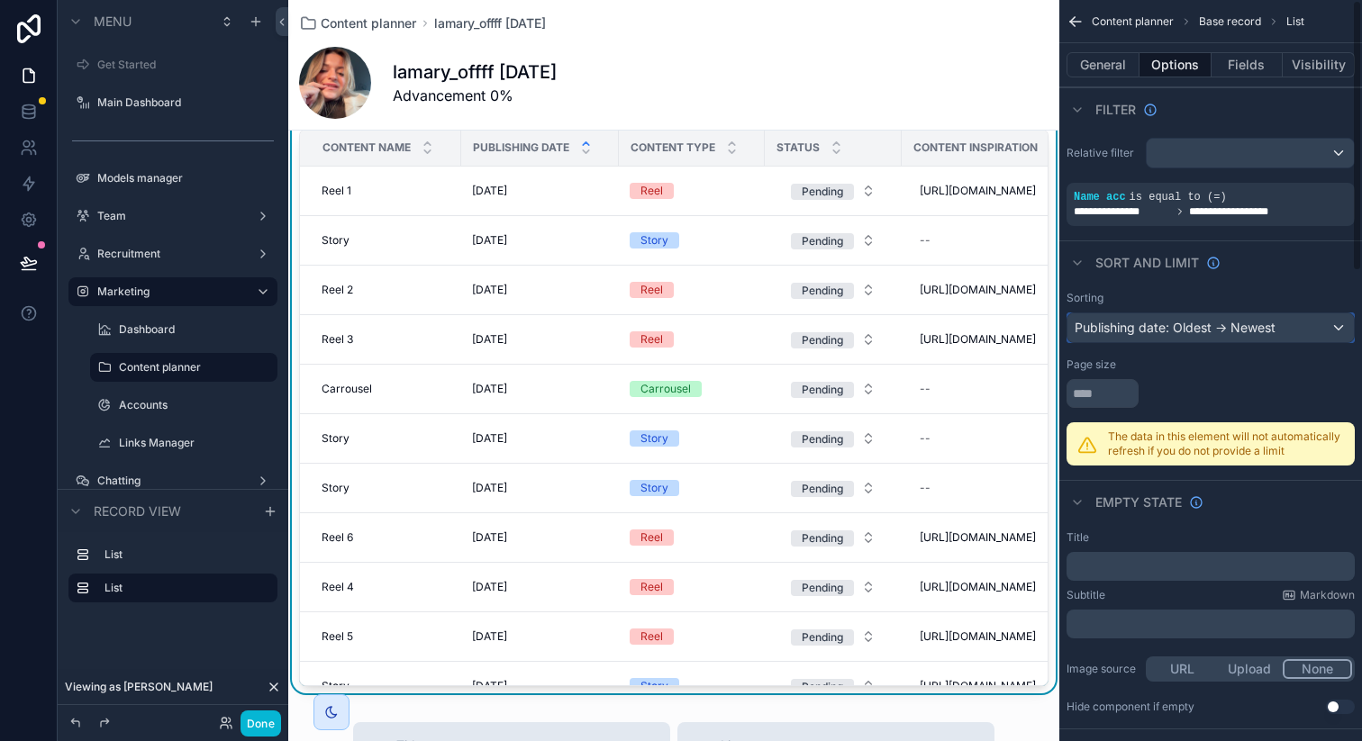
click at [1233, 321] on div "Publishing date: Oldest -> Newest" at bounding box center [1210, 327] width 286 height 29
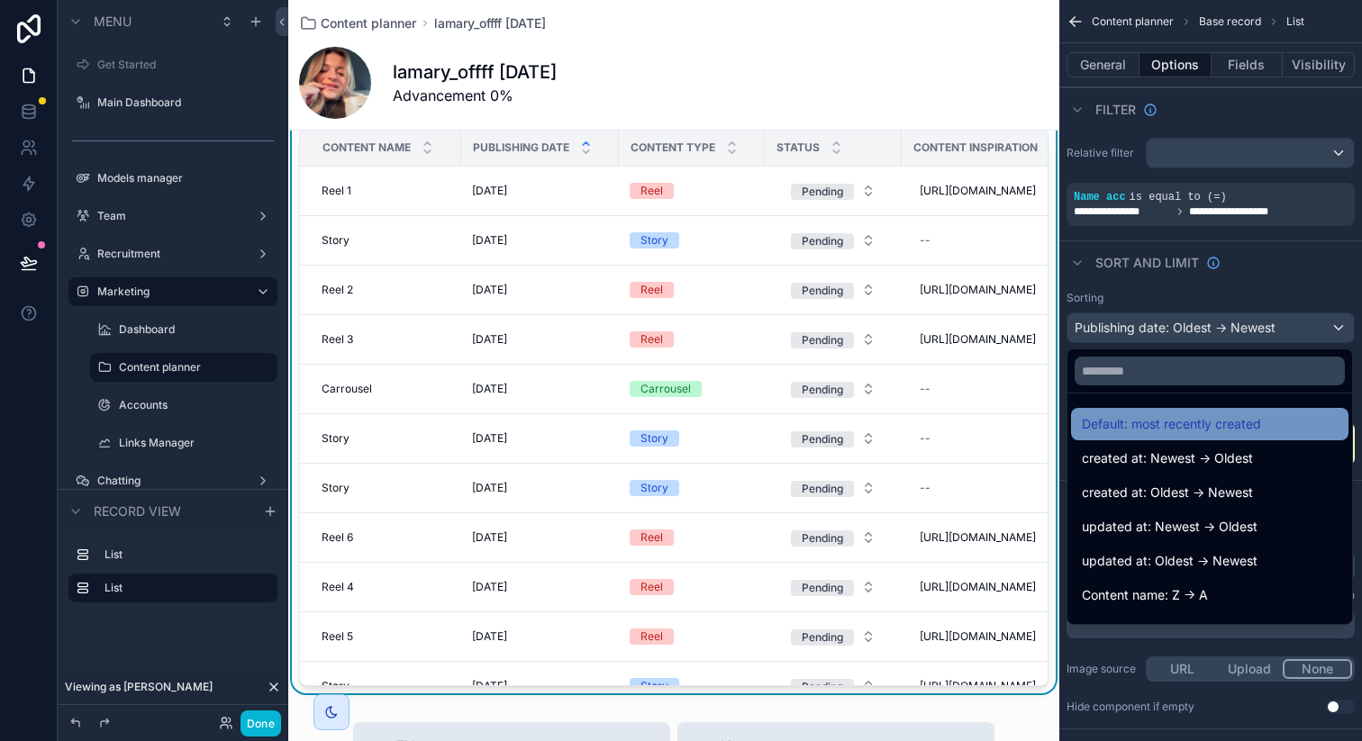
click at [1196, 431] on span "Default: most recently created" at bounding box center [1171, 424] width 179 height 22
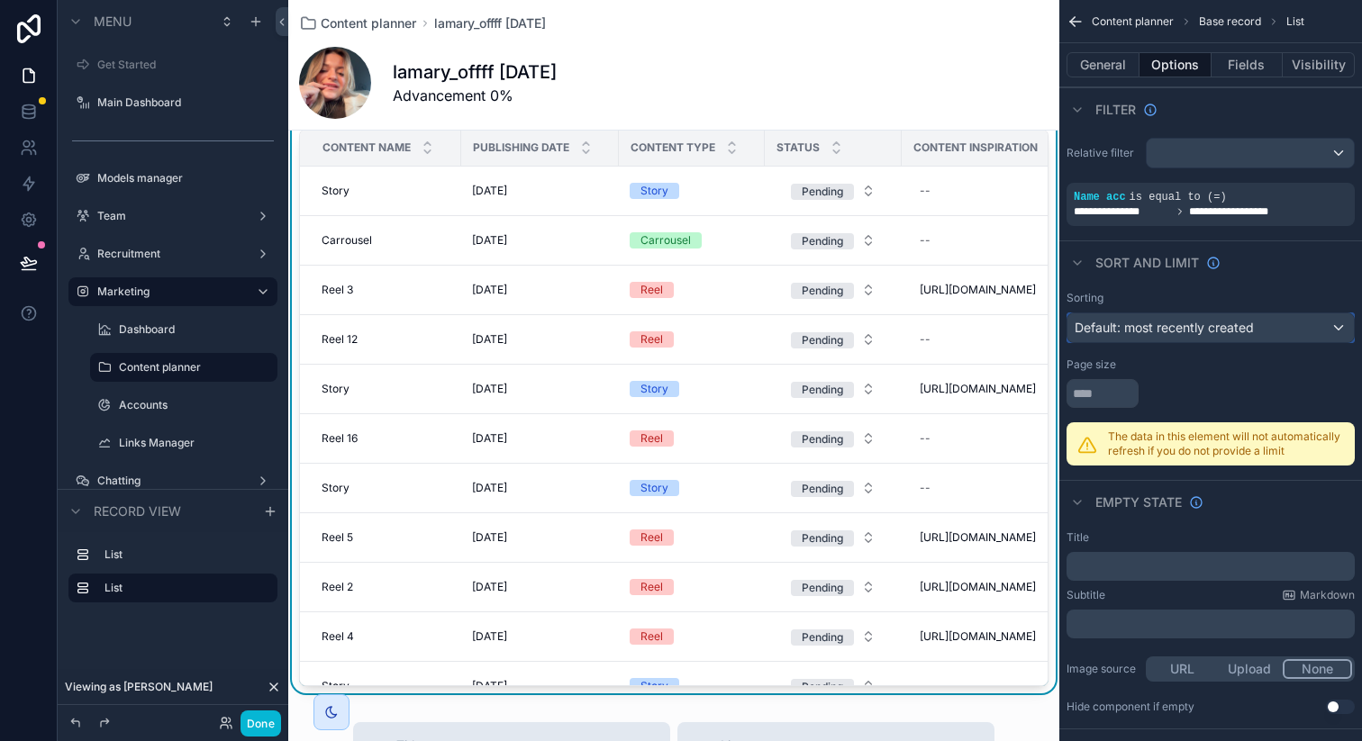
click at [1199, 330] on span "Default: most recently created" at bounding box center [1164, 327] width 179 height 15
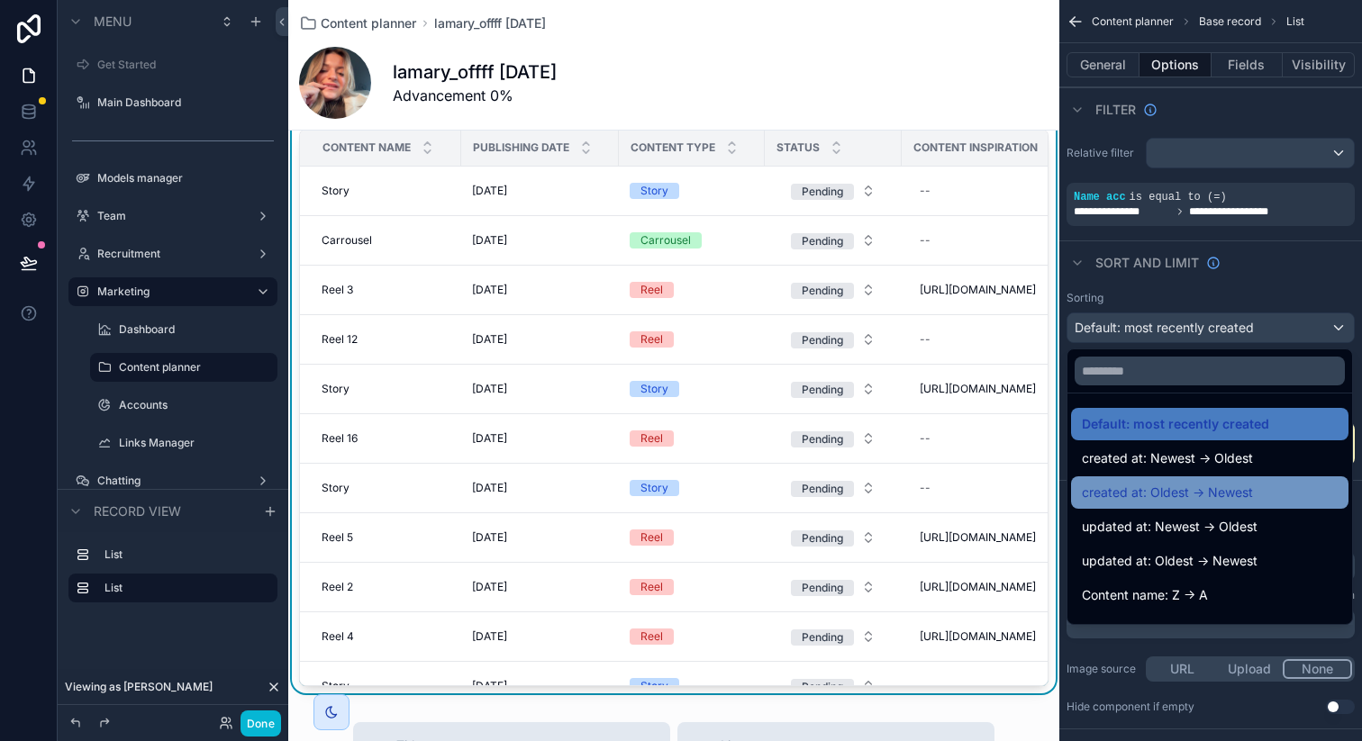
click at [1191, 502] on span "created at: Oldest -> Newest" at bounding box center [1167, 493] width 171 height 22
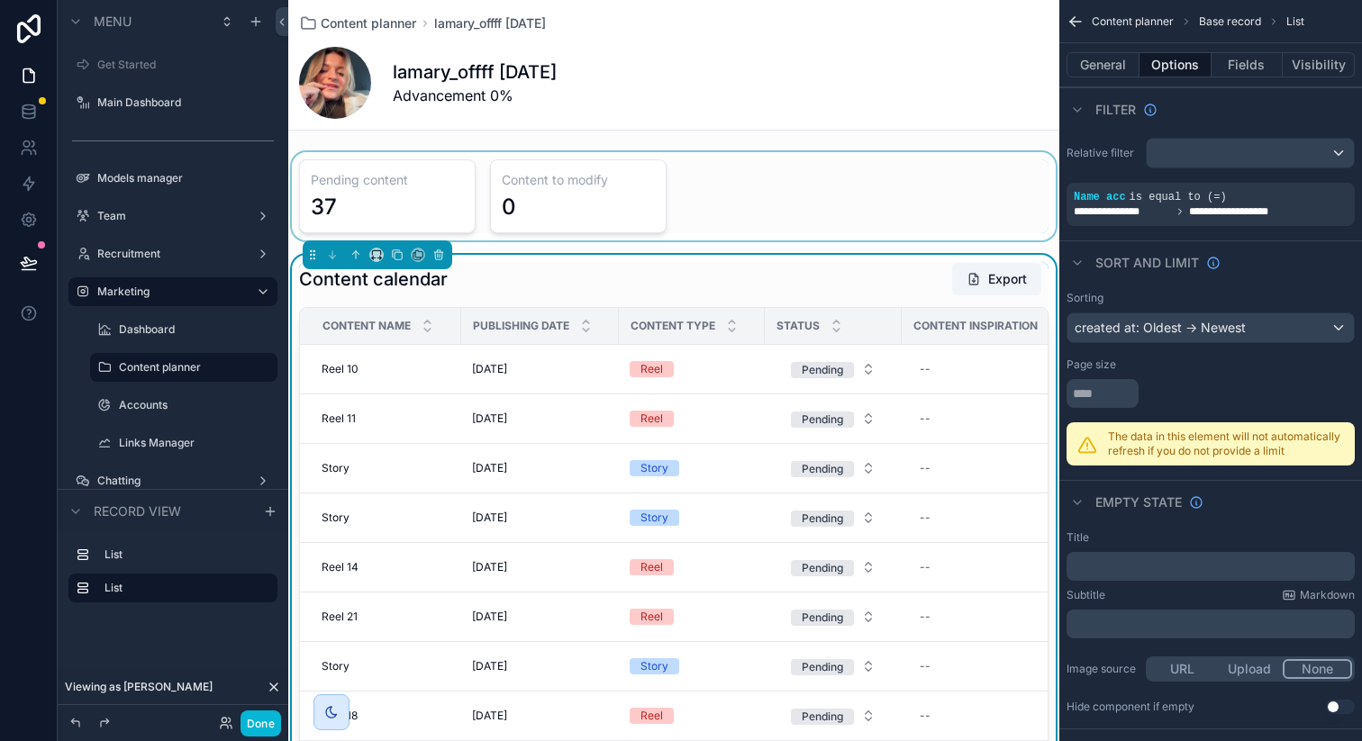
scroll to position [50, 0]
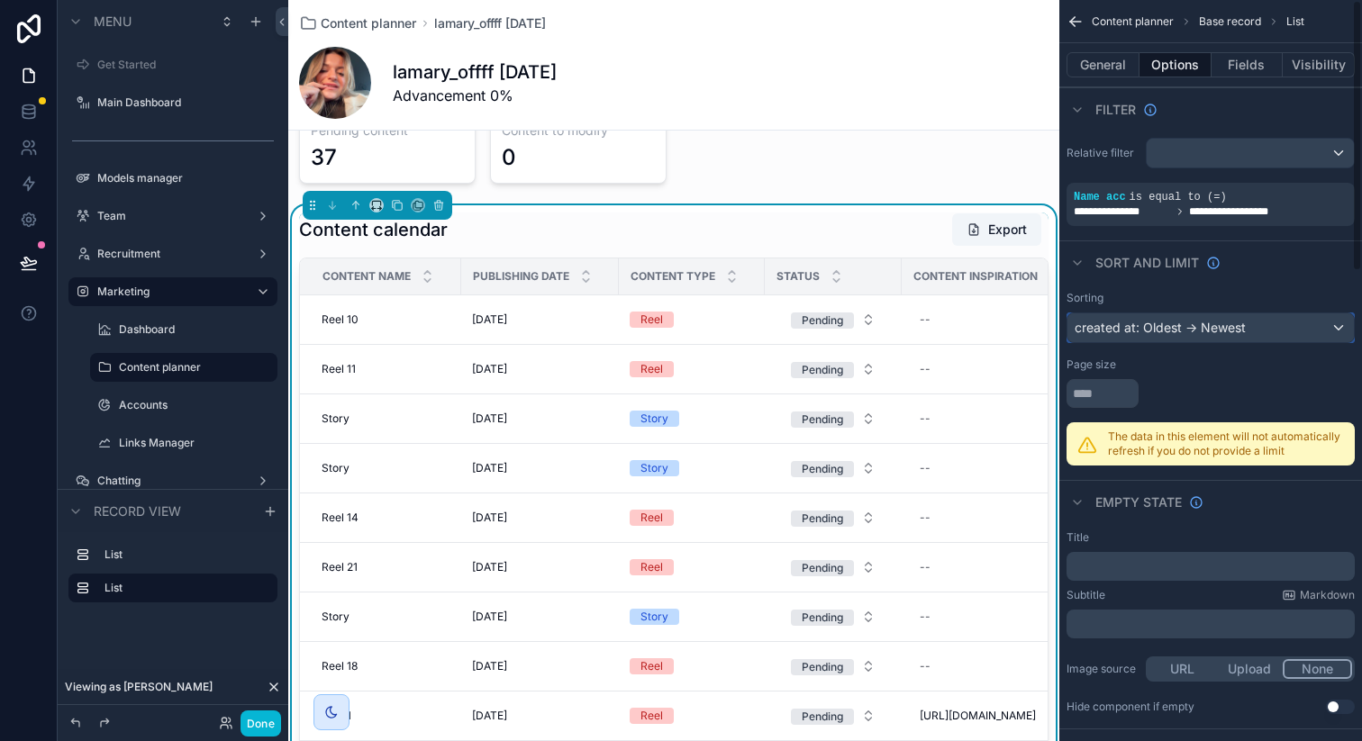
click at [1145, 325] on div "created at: Oldest -> Newest" at bounding box center [1210, 327] width 286 height 29
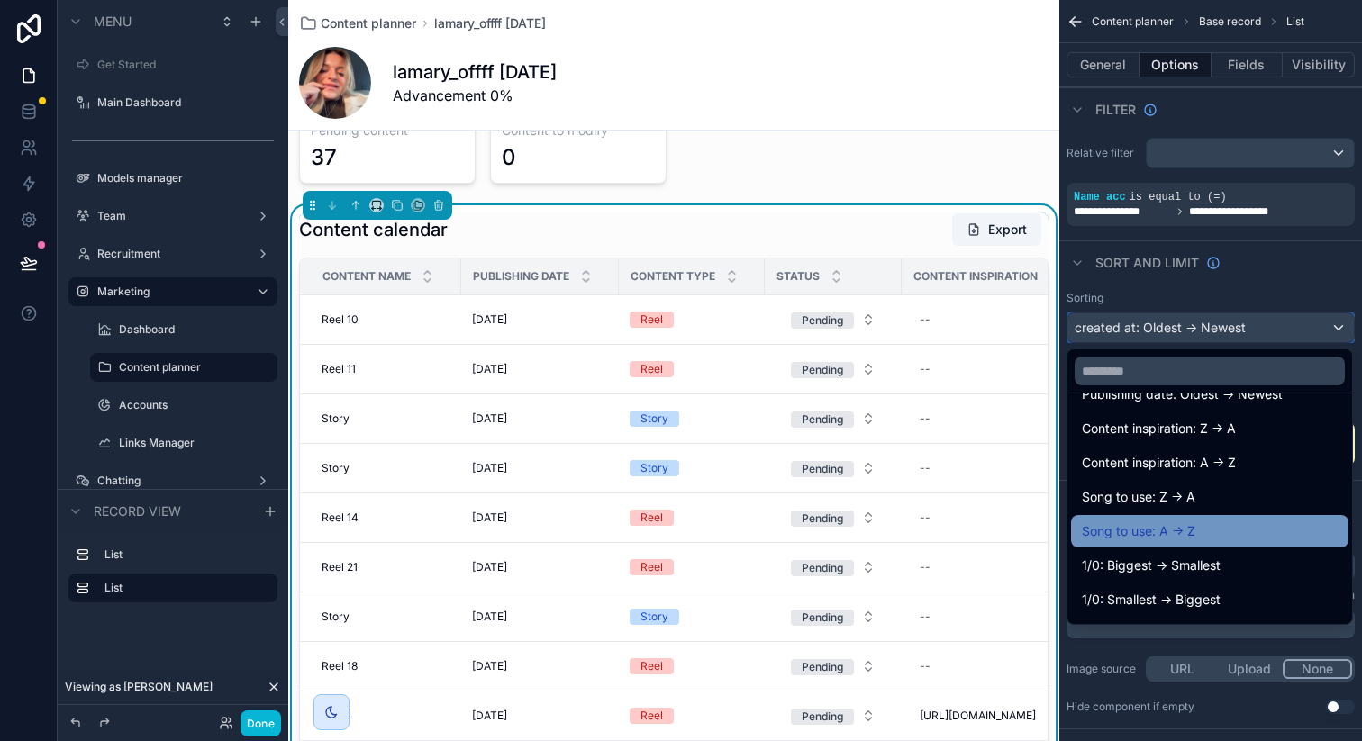
scroll to position [436, 0]
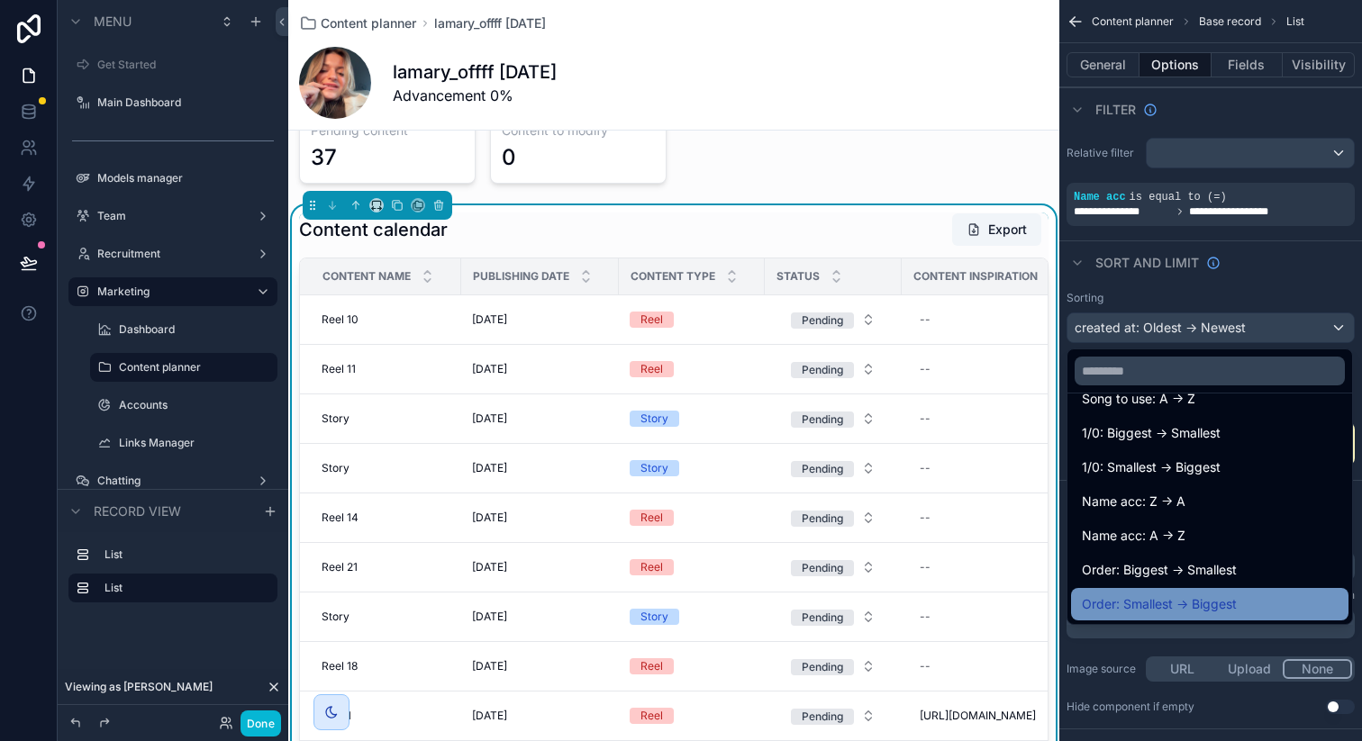
click at [1181, 608] on span "Order: Smallest -> Biggest" at bounding box center [1159, 605] width 155 height 22
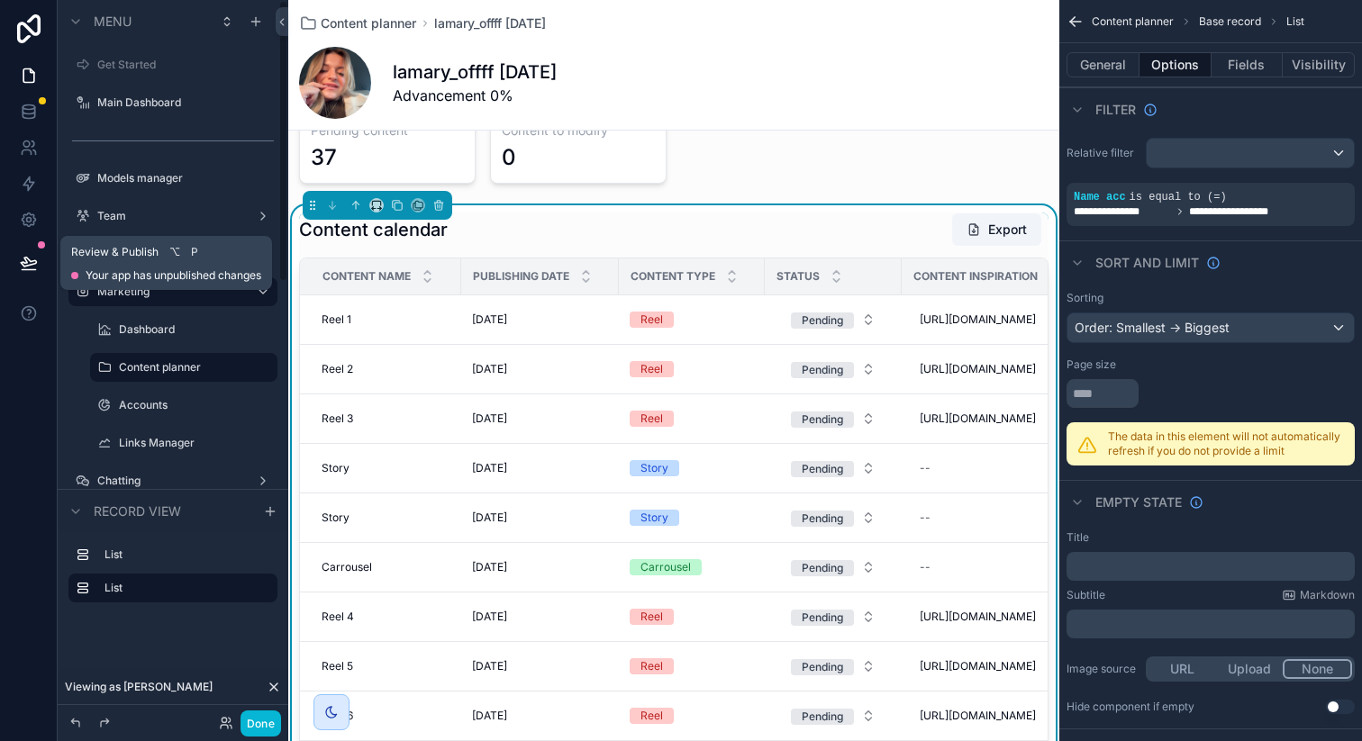
click at [35, 264] on icon at bounding box center [29, 263] width 18 height 18
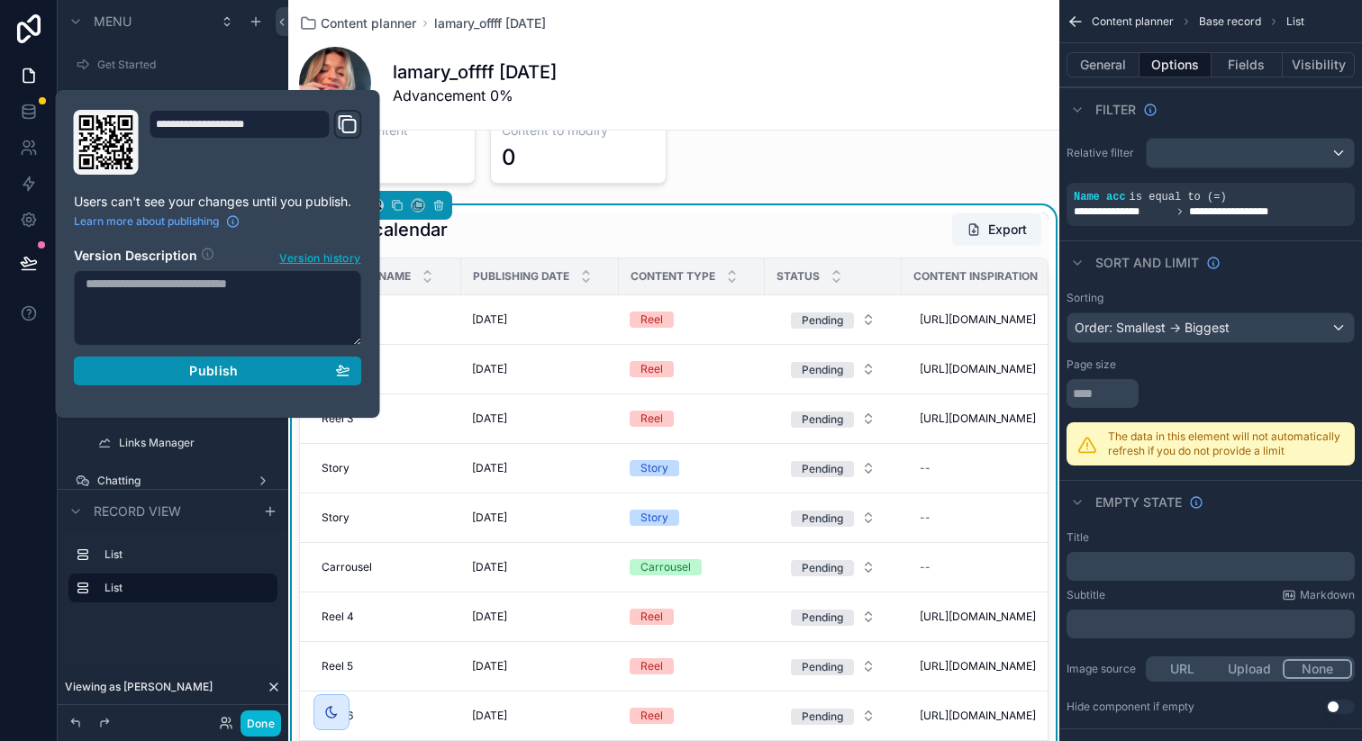
click at [320, 379] on button "Publish" at bounding box center [218, 371] width 288 height 29
